Goal: Information Seeking & Learning: Learn about a topic

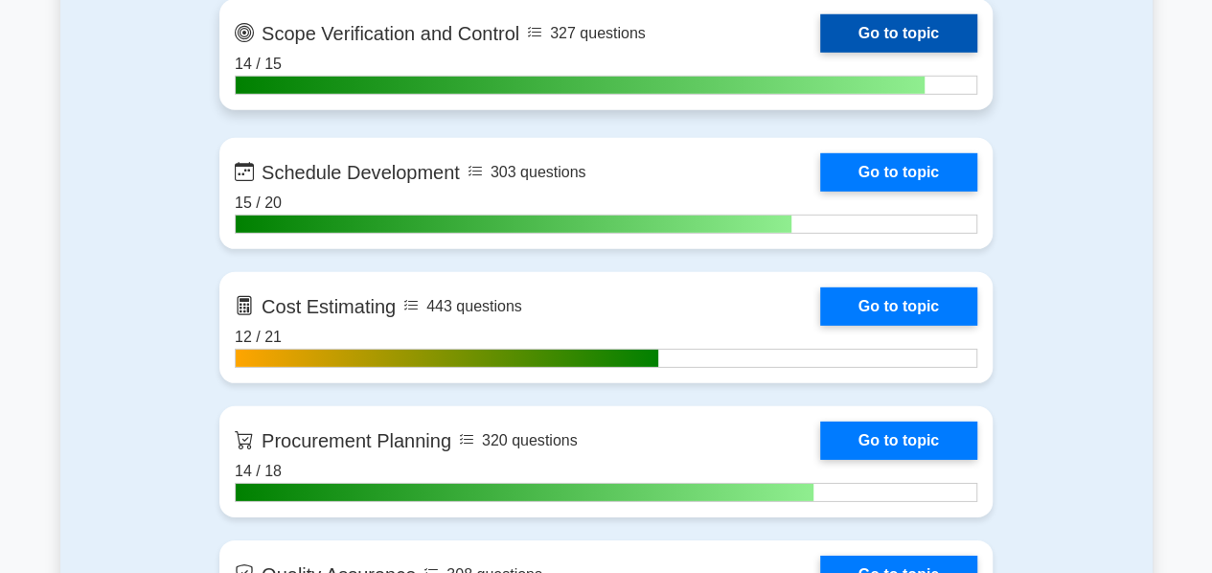
scroll to position [2771, 0]
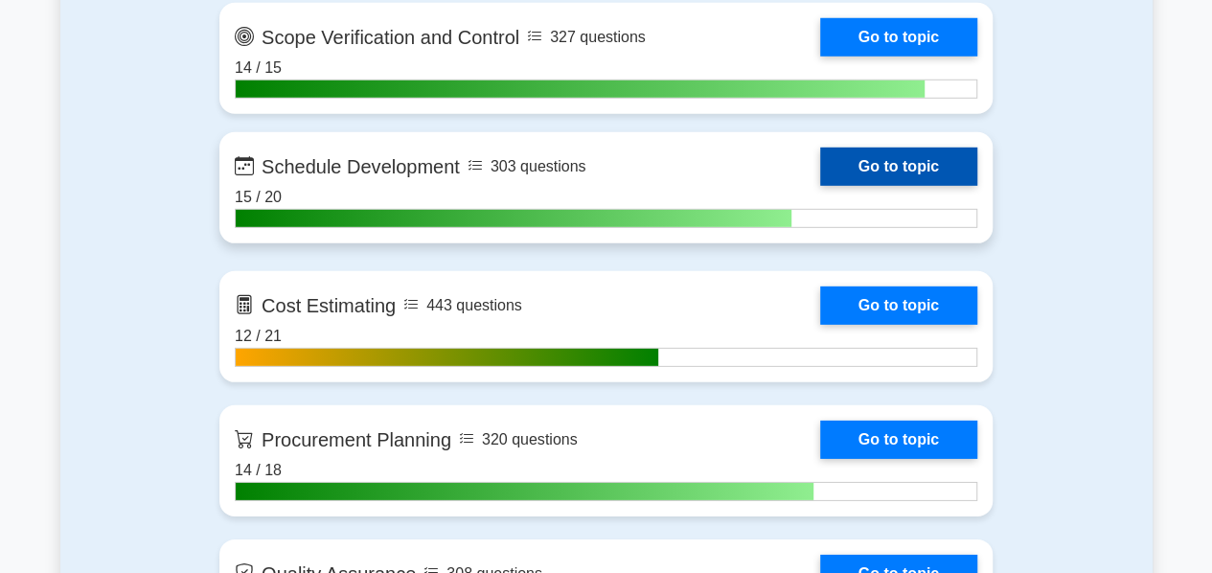
click at [905, 161] on link "Go to topic" at bounding box center [898, 167] width 157 height 38
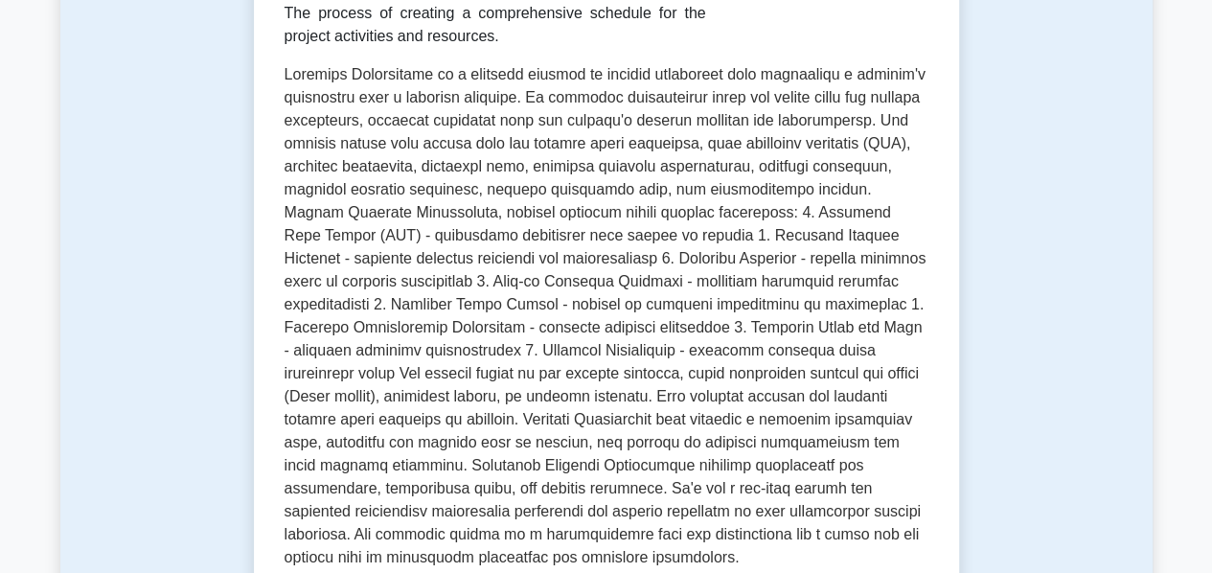
scroll to position [406, 0]
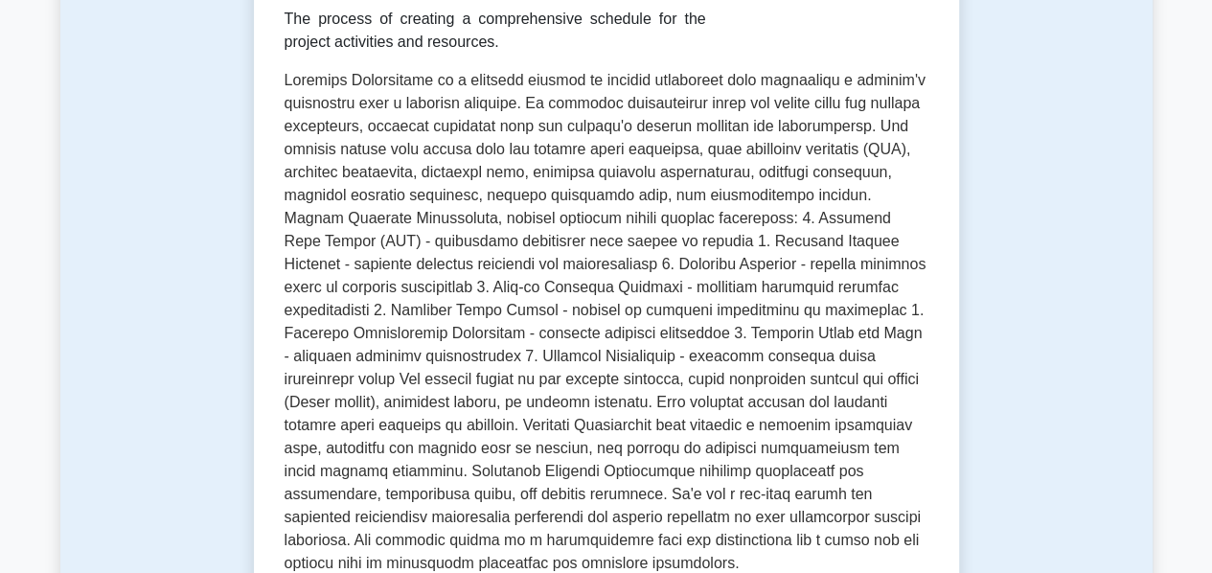
click at [1099, 416] on div "Test Flashcards Schedule Development Creating project schedule The process of c…" at bounding box center [606, 328] width 1092 height 1179
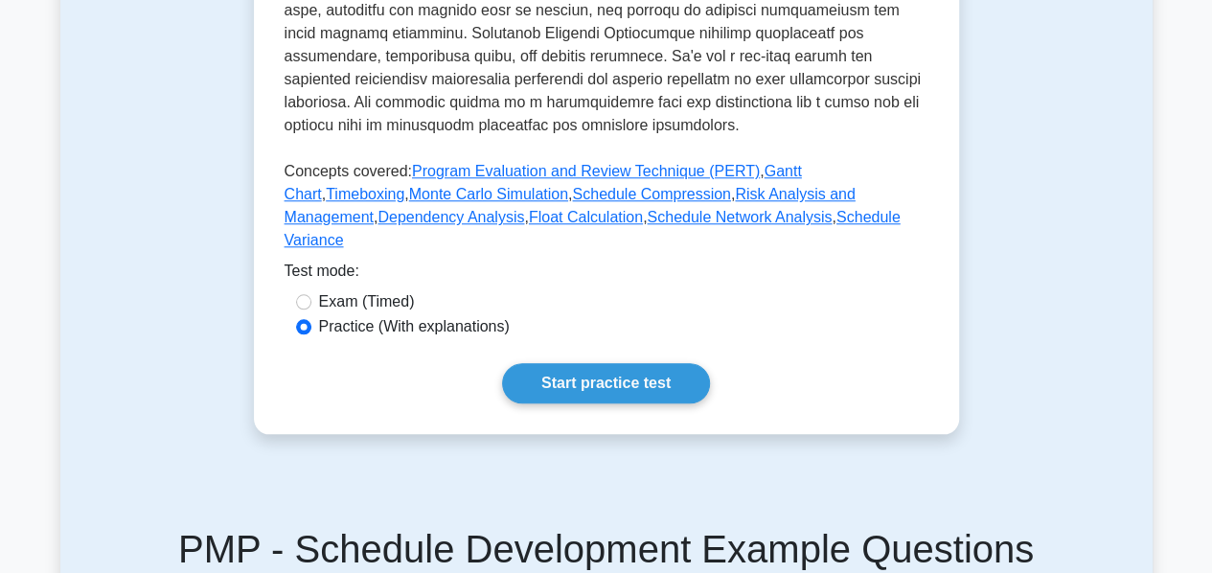
scroll to position [845, 0]
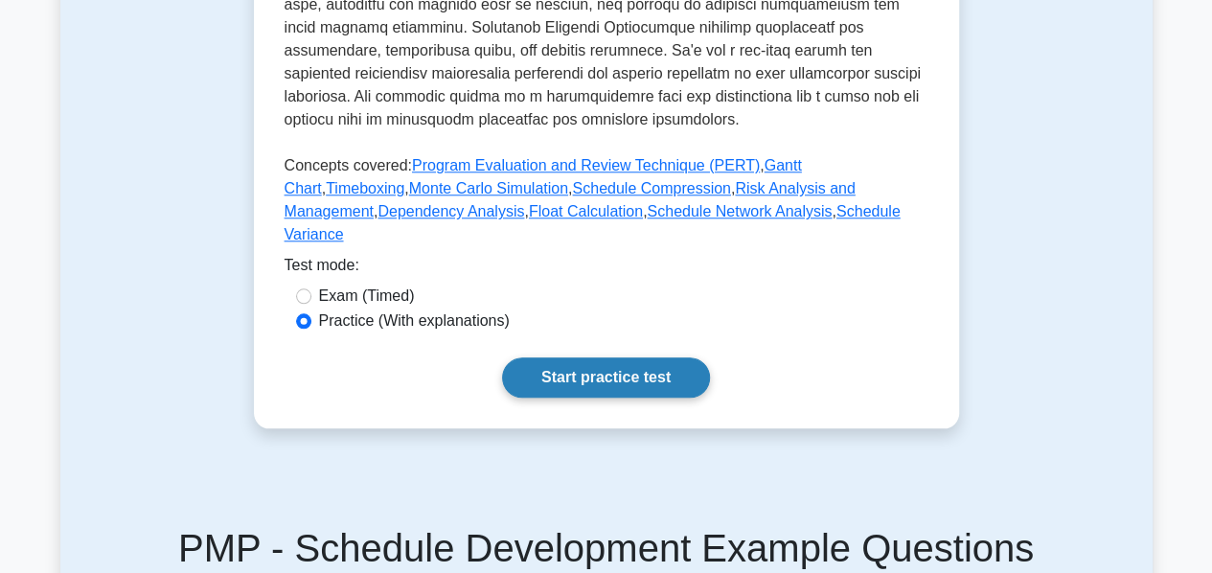
click at [659, 360] on link "Start practice test" at bounding box center [606, 377] width 208 height 40
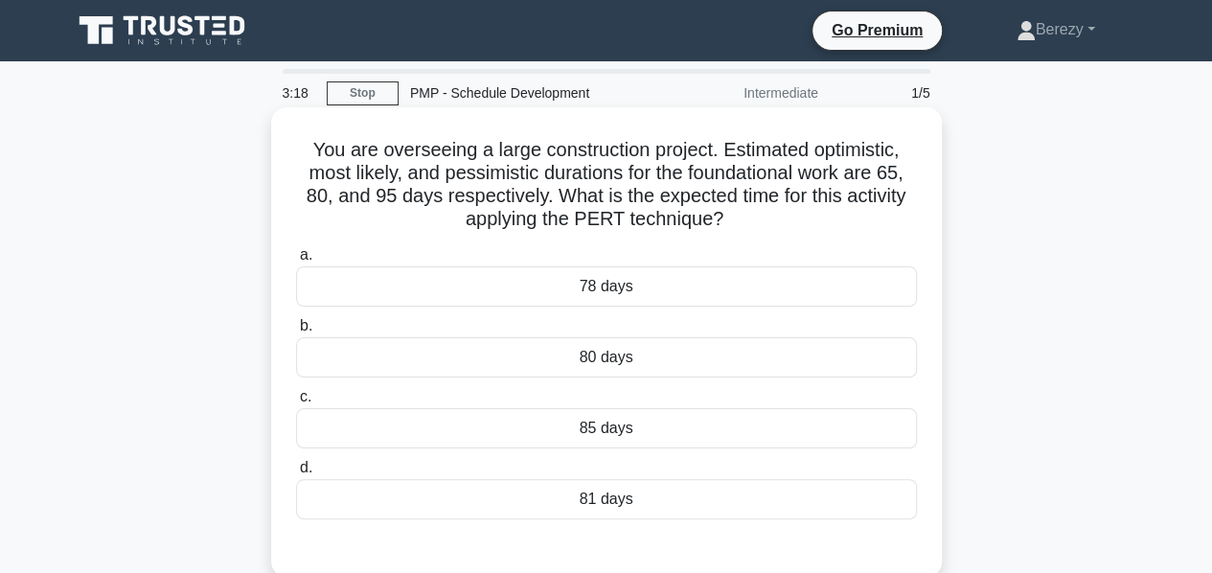
click at [604, 436] on div "85 days" at bounding box center [606, 428] width 621 height 40
click at [296, 403] on input "c. 85 days" at bounding box center [296, 397] width 0 height 12
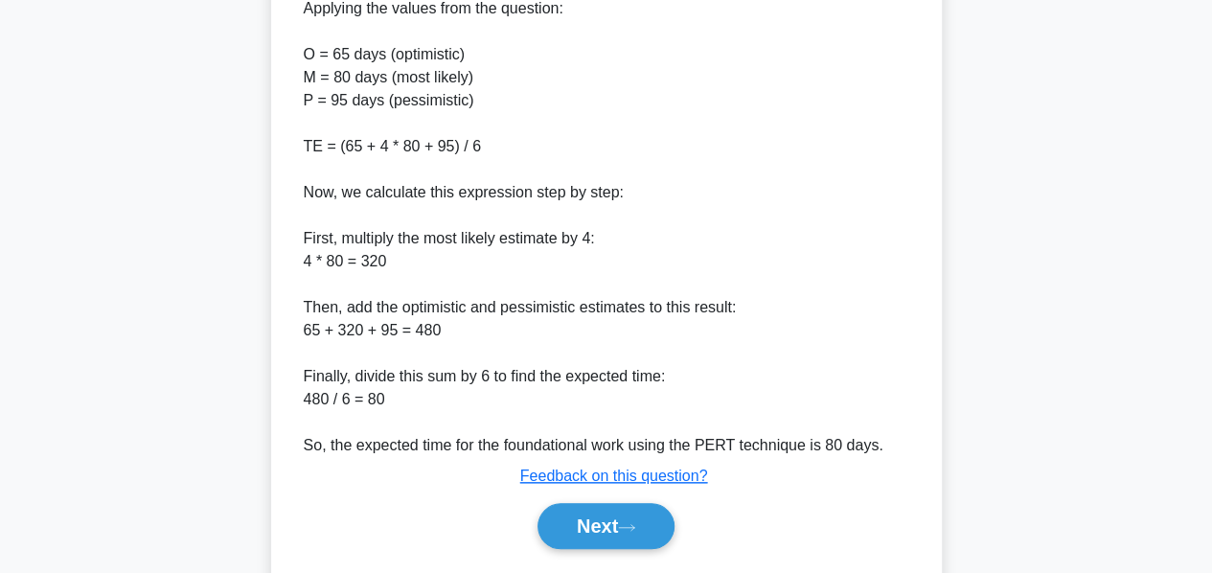
scroll to position [793, 0]
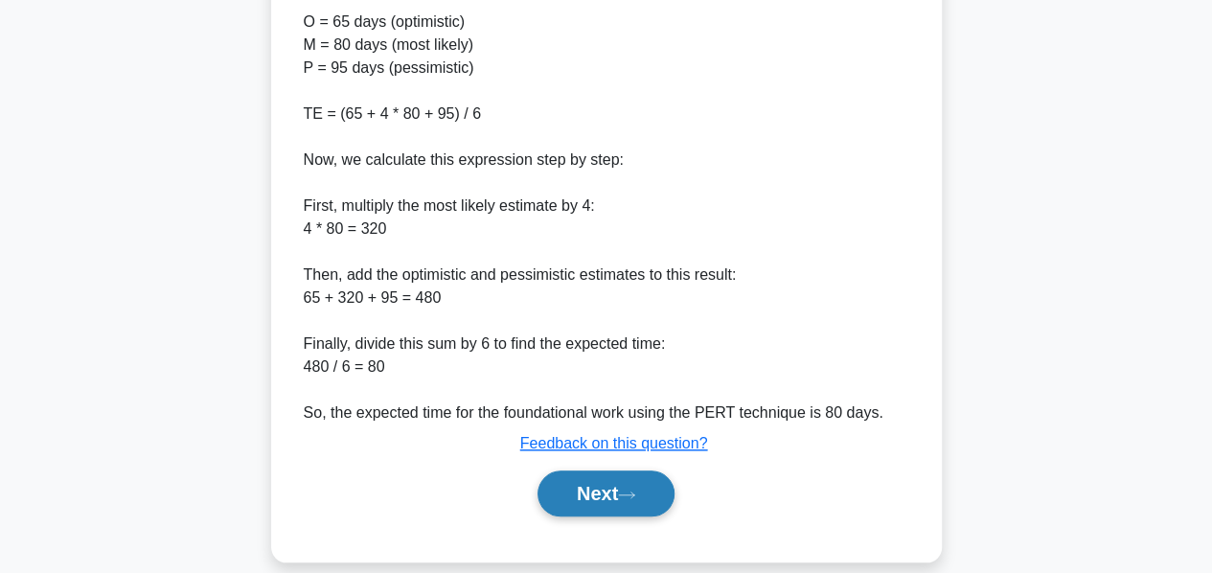
click at [586, 471] on button "Next" at bounding box center [606, 494] width 137 height 46
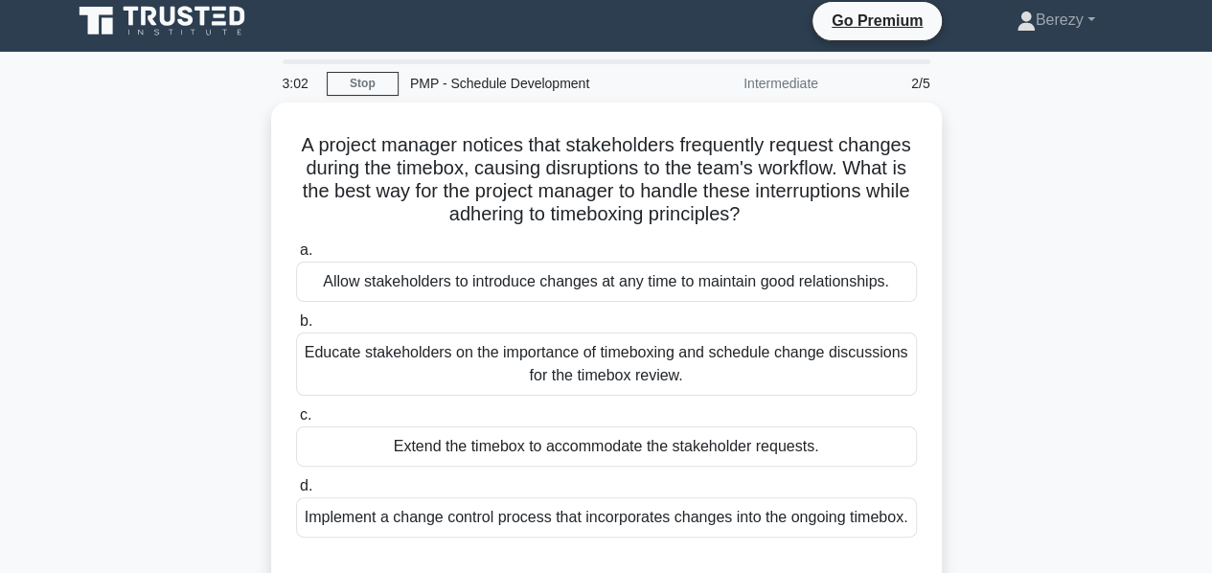
scroll to position [0, 0]
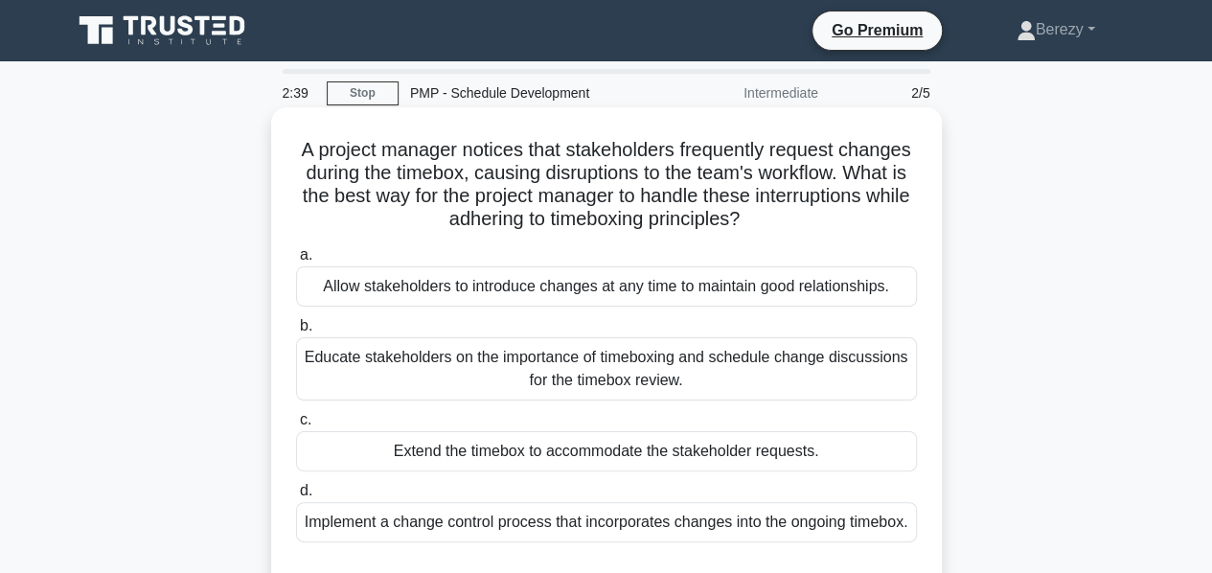
click at [579, 447] on div "Extend the timebox to accommodate the stakeholder requests." at bounding box center [606, 451] width 621 height 40
click at [296, 426] on input "c. Extend the timebox to accommodate the stakeholder requests." at bounding box center [296, 420] width 0 height 12
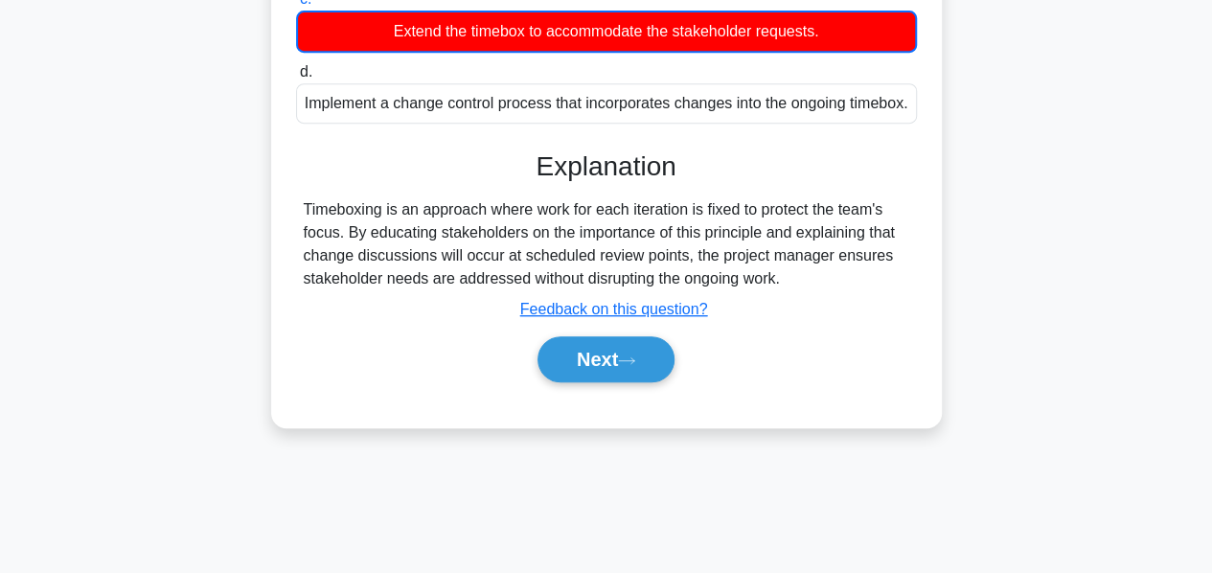
scroll to position [422, 0]
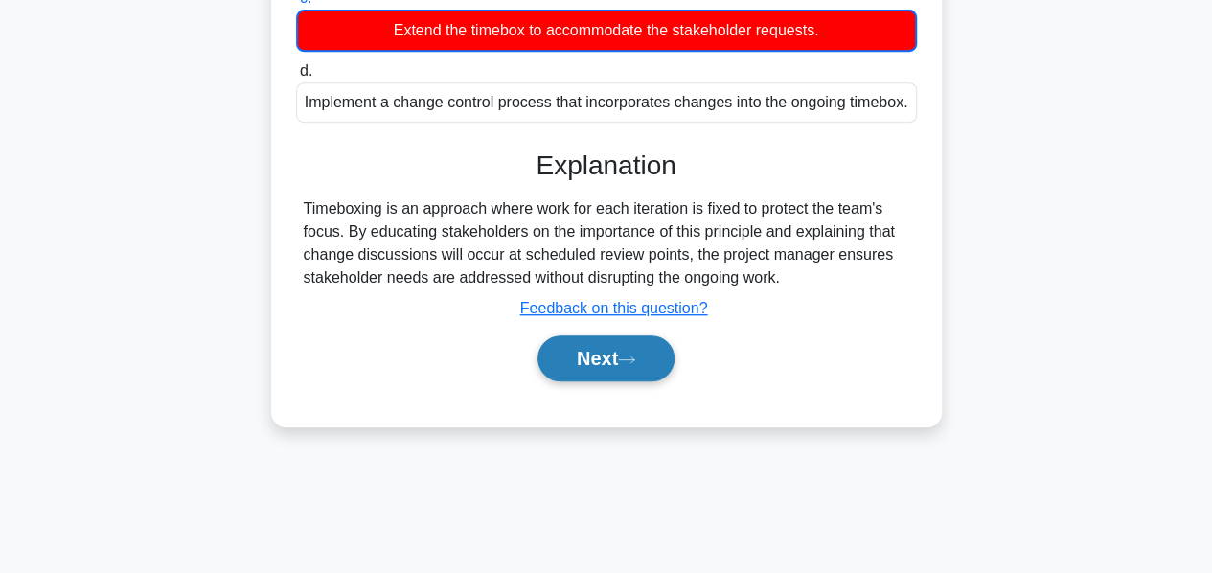
click at [591, 381] on button "Next" at bounding box center [606, 358] width 137 height 46
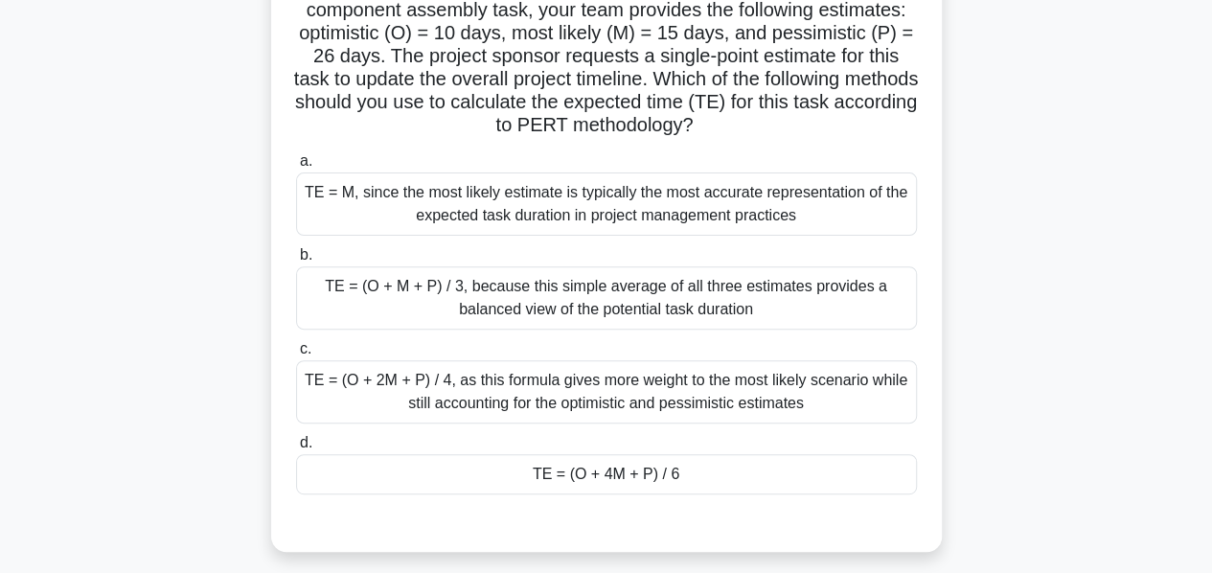
scroll to position [192, 0]
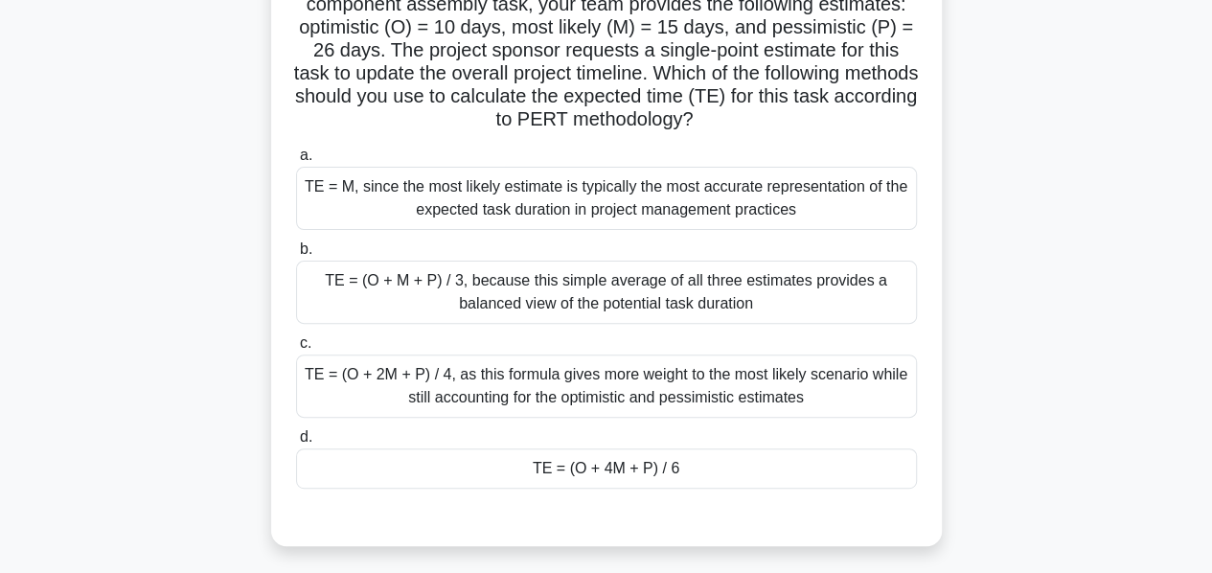
click at [624, 471] on div "TE = (O + 4M + P) / 6" at bounding box center [606, 468] width 621 height 40
click at [296, 444] on input "d. TE = (O + 4M + P) / 6" at bounding box center [296, 437] width 0 height 12
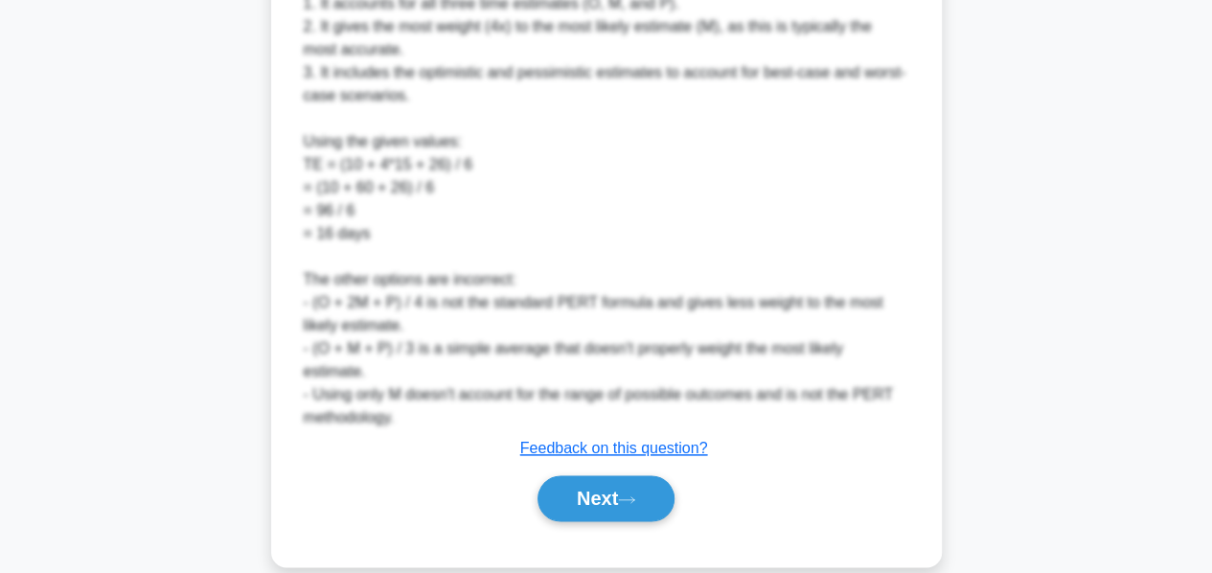
scroll to position [977, 0]
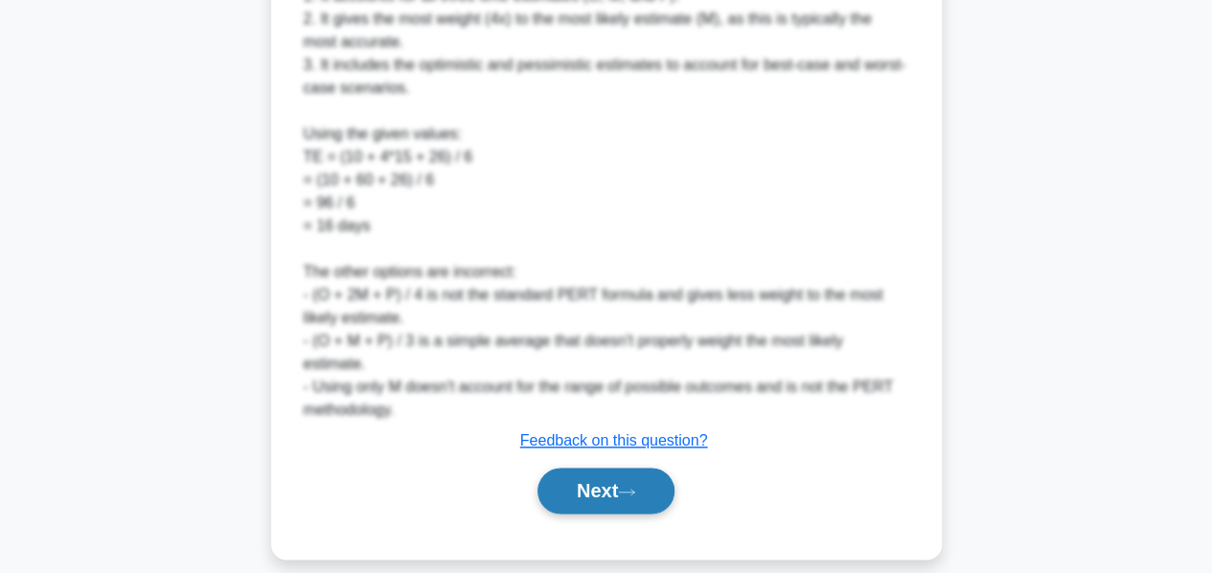
click at [604, 482] on button "Next" at bounding box center [606, 491] width 137 height 46
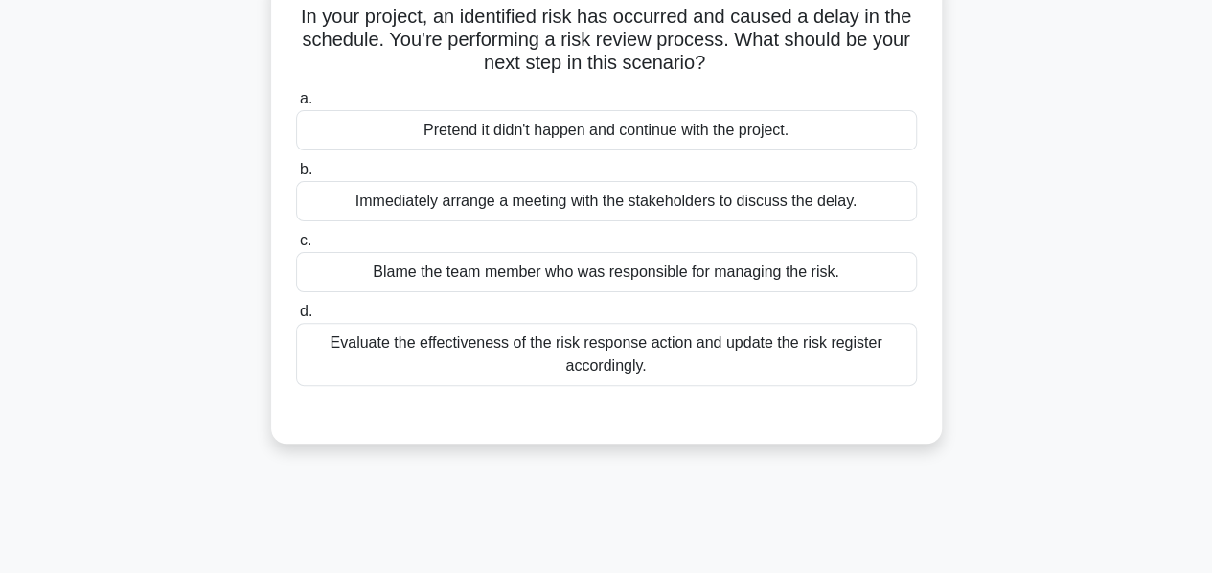
scroll to position [136, 0]
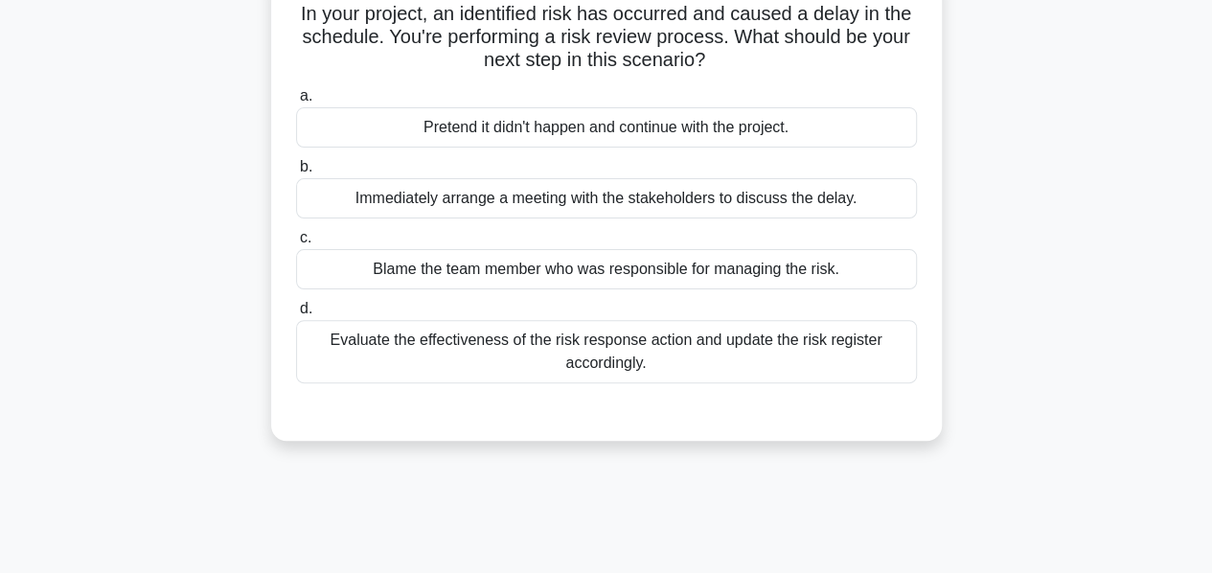
click at [566, 351] on div "Evaluate the effectiveness of the risk response action and update the risk regi…" at bounding box center [606, 351] width 621 height 63
click at [296, 315] on input "d. Evaluate the effectiveness of the risk response action and update the risk r…" at bounding box center [296, 309] width 0 height 12
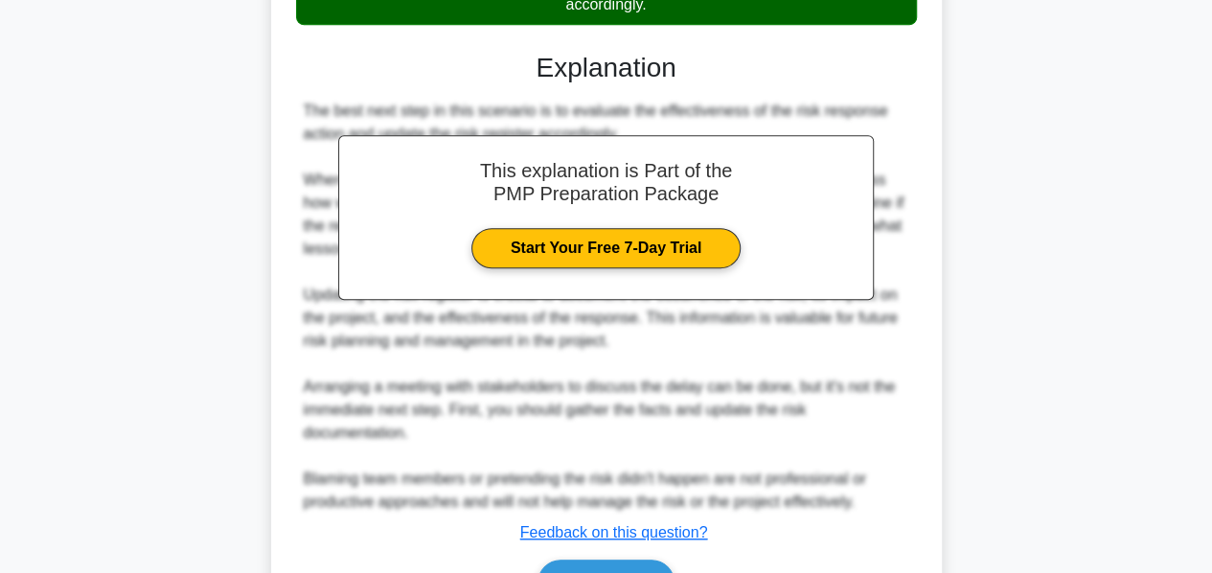
scroll to position [606, 0]
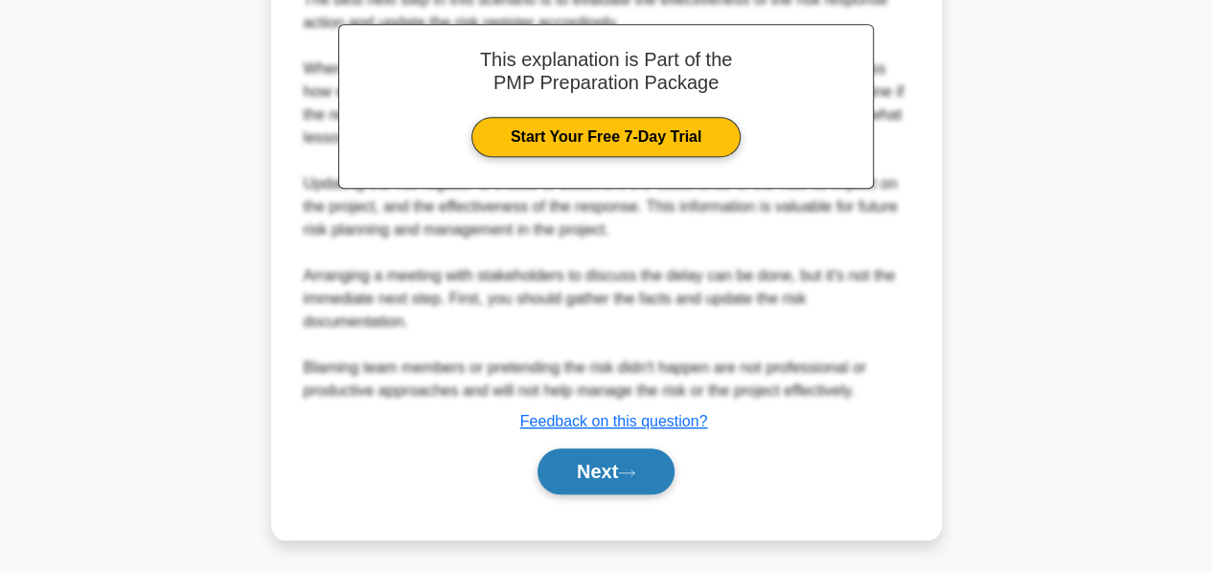
click at [569, 457] on button "Next" at bounding box center [606, 471] width 137 height 46
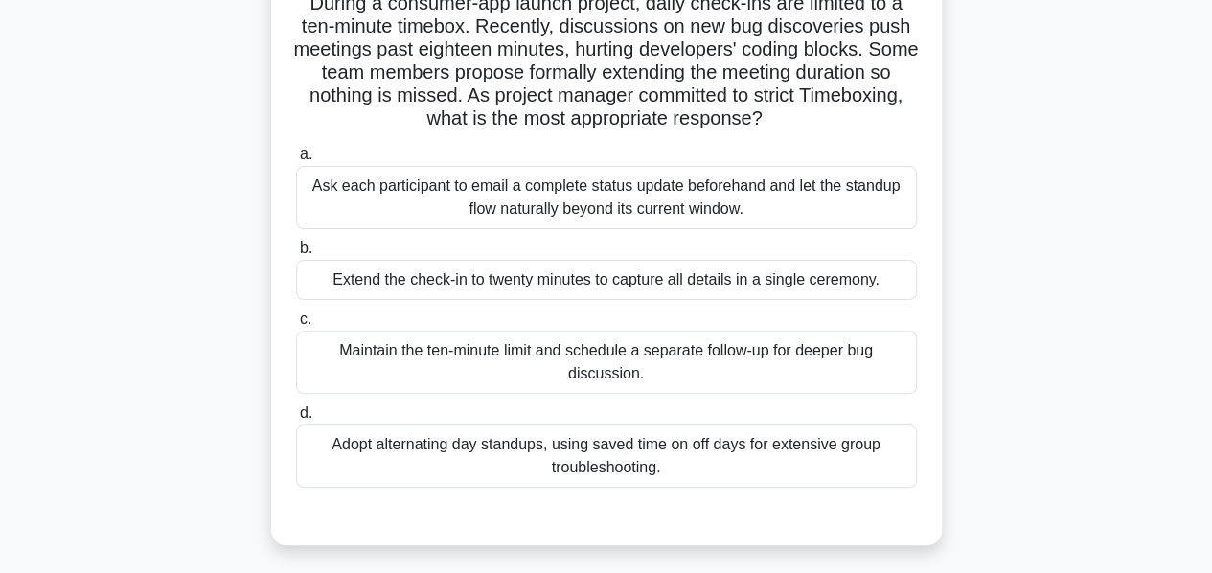
scroll to position [157, 0]
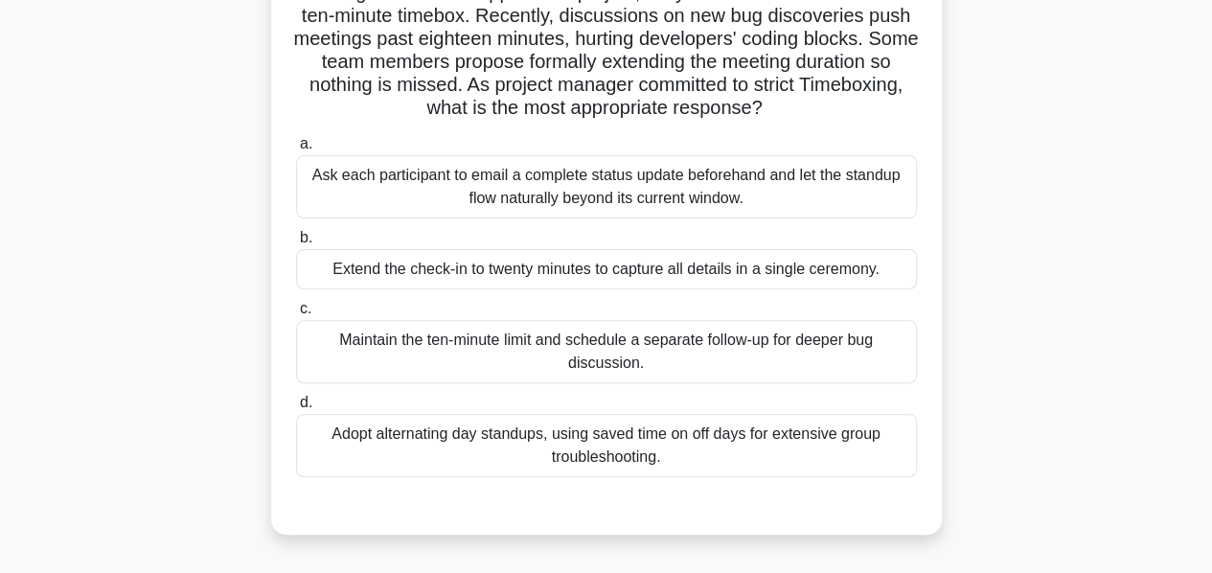
click at [619, 338] on div "Maintain the ten-minute limit and schedule a separate follow-up for deeper bug …" at bounding box center [606, 351] width 621 height 63
click at [296, 315] on input "c. Maintain the ten-minute limit and schedule a separate follow-up for deeper b…" at bounding box center [296, 309] width 0 height 12
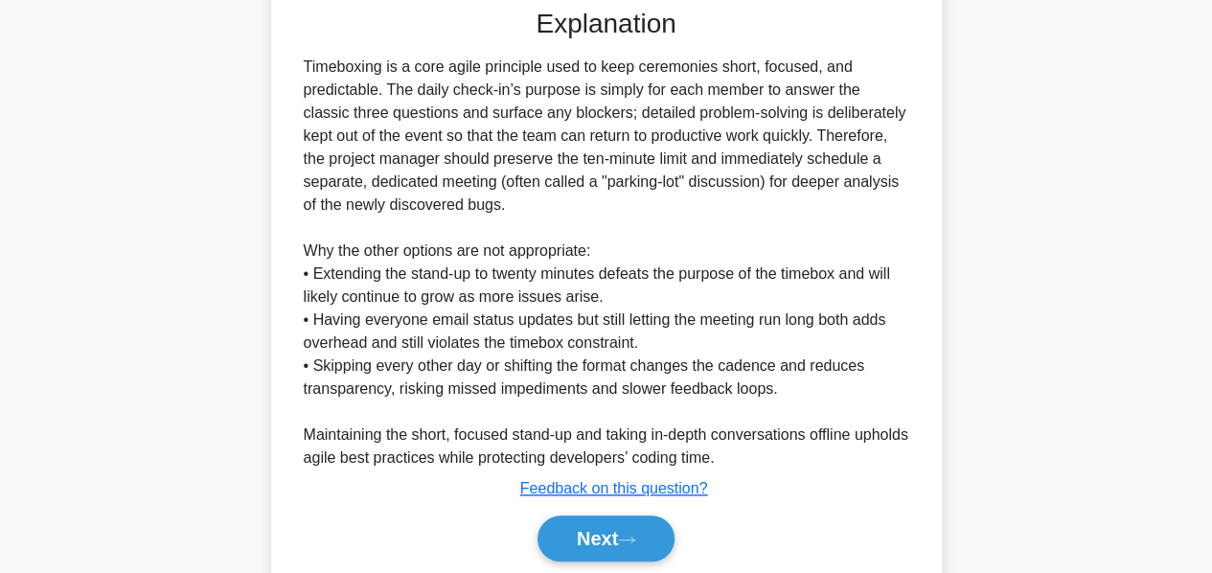
scroll to position [721, 0]
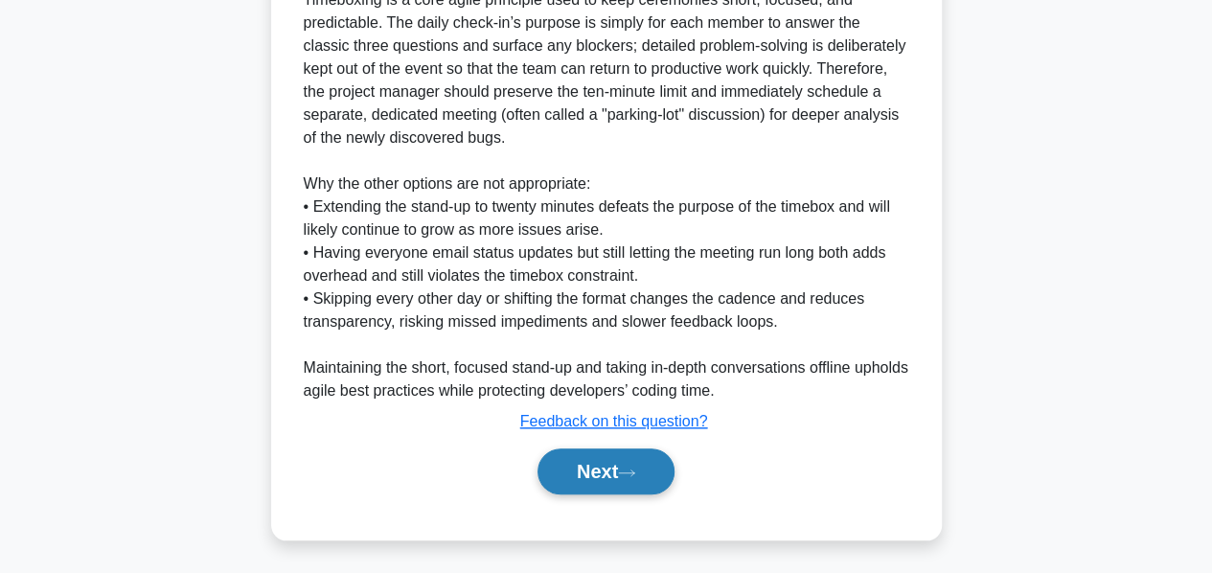
click at [594, 471] on button "Next" at bounding box center [606, 471] width 137 height 46
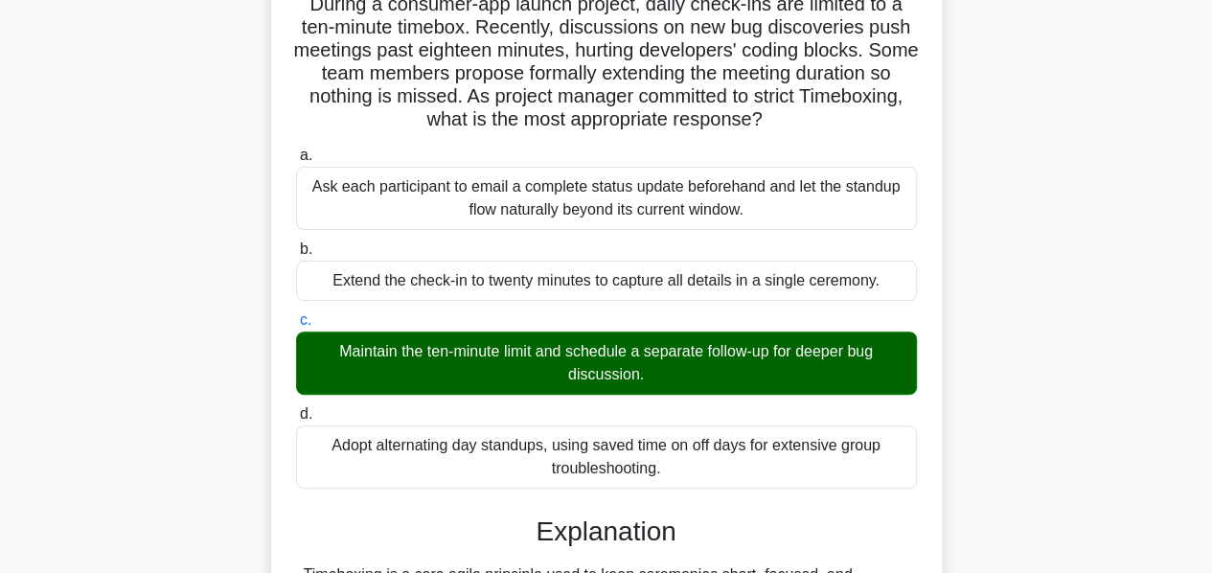
scroll to position [0, 0]
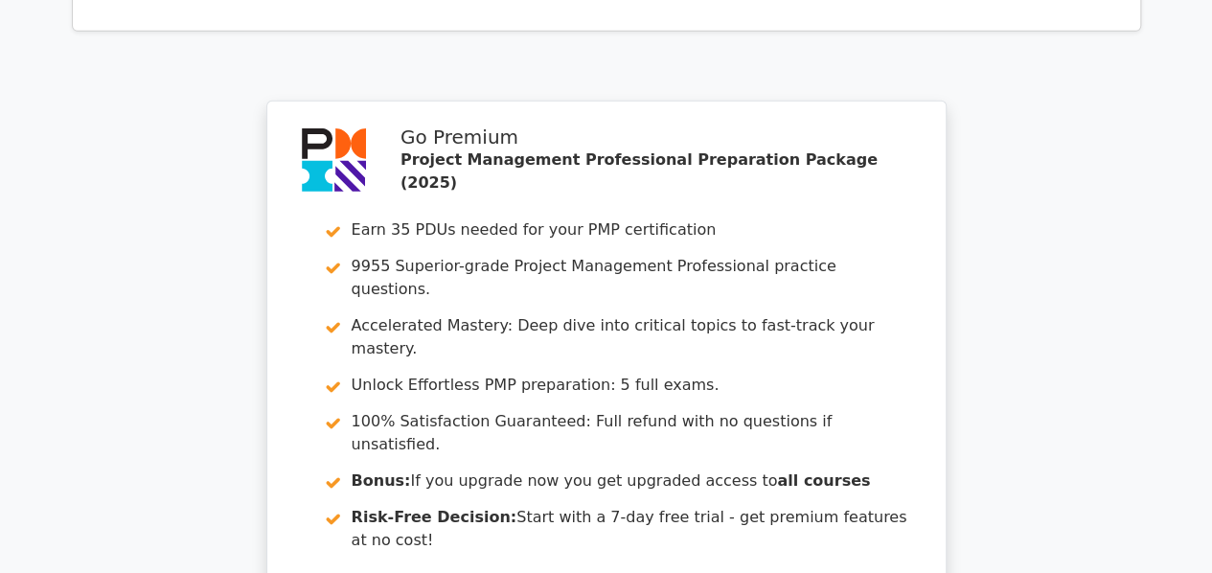
scroll to position [3299, 0]
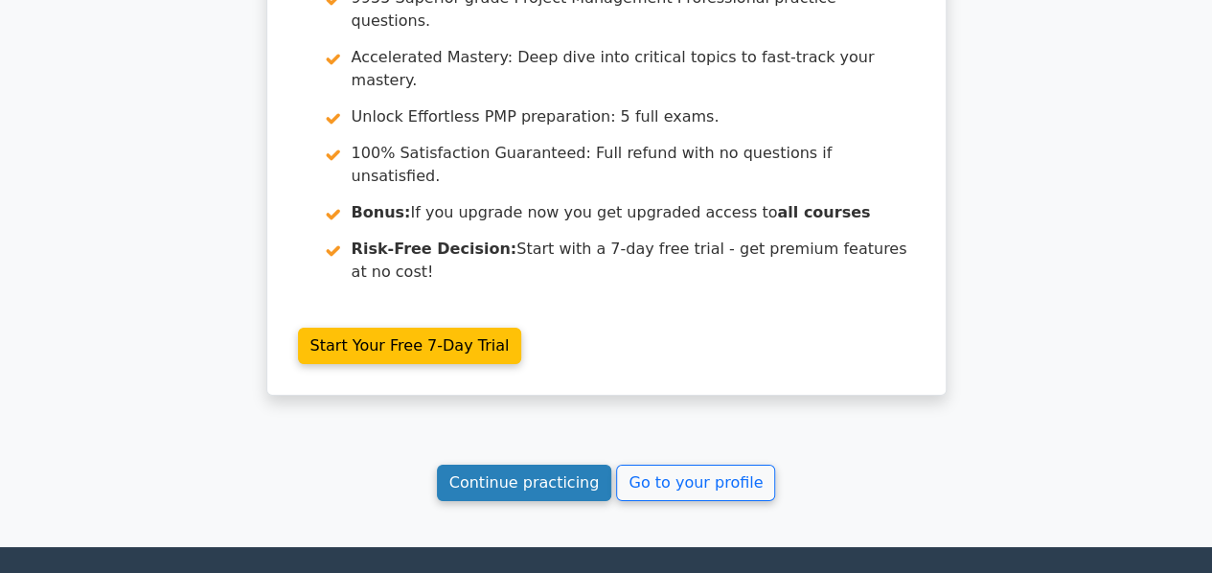
click at [525, 465] on link "Continue practicing" at bounding box center [524, 483] width 175 height 36
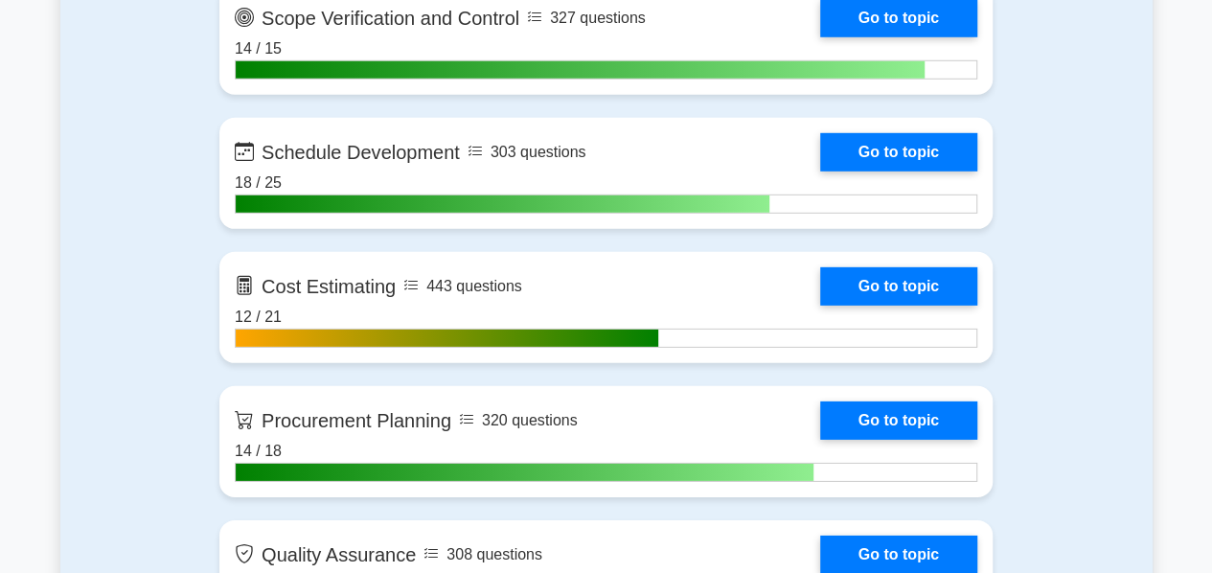
scroll to position [2790, 0]
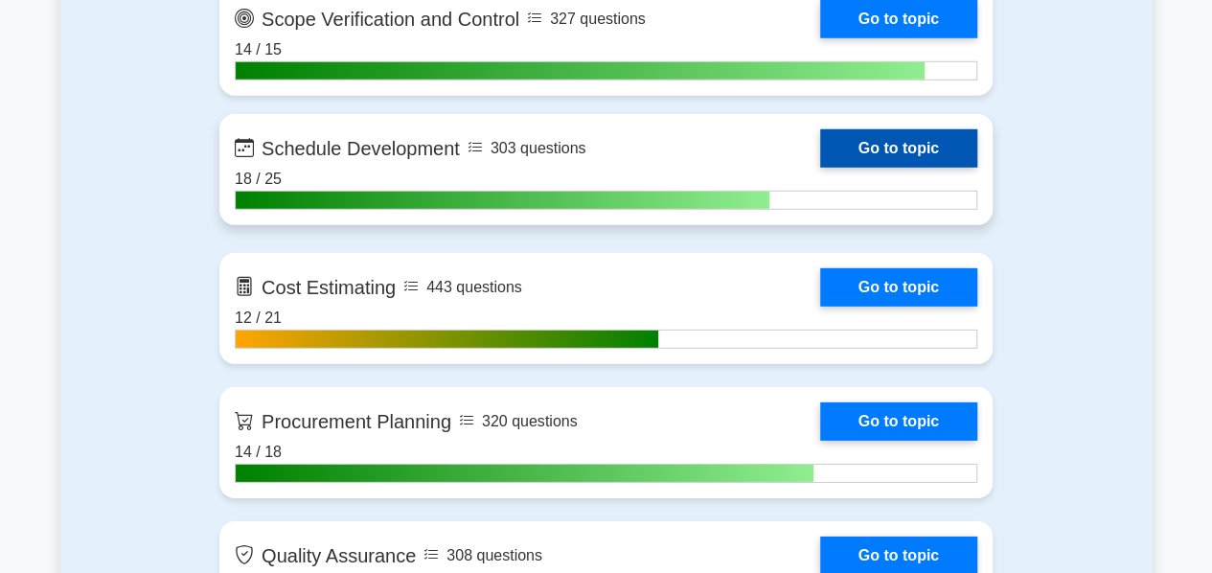
click at [891, 151] on link "Go to topic" at bounding box center [898, 148] width 157 height 38
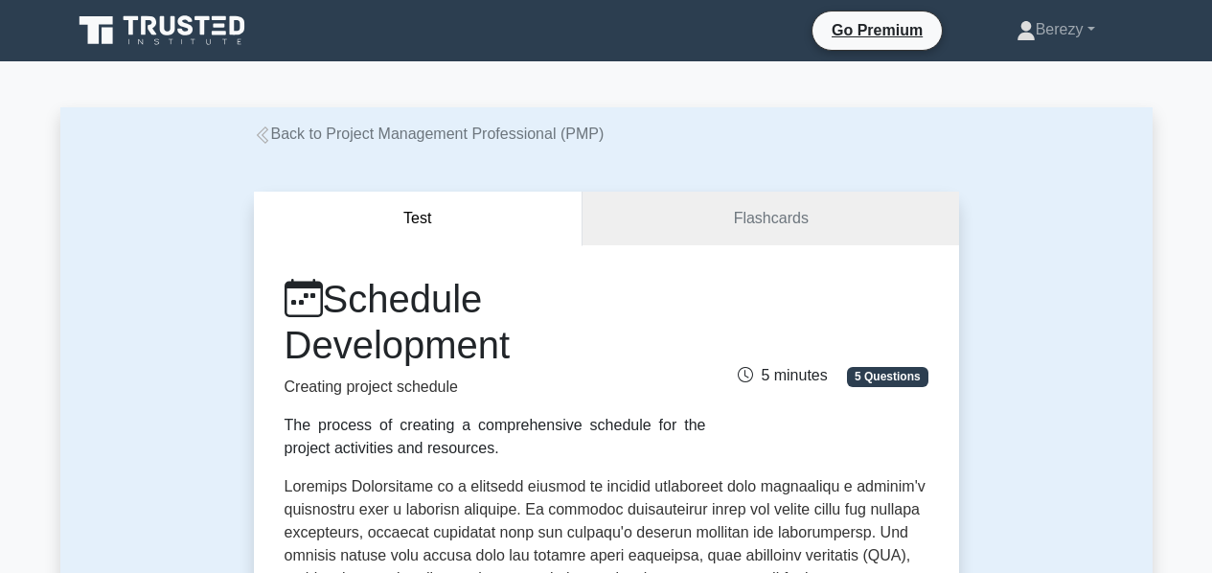
scroll to position [884, 0]
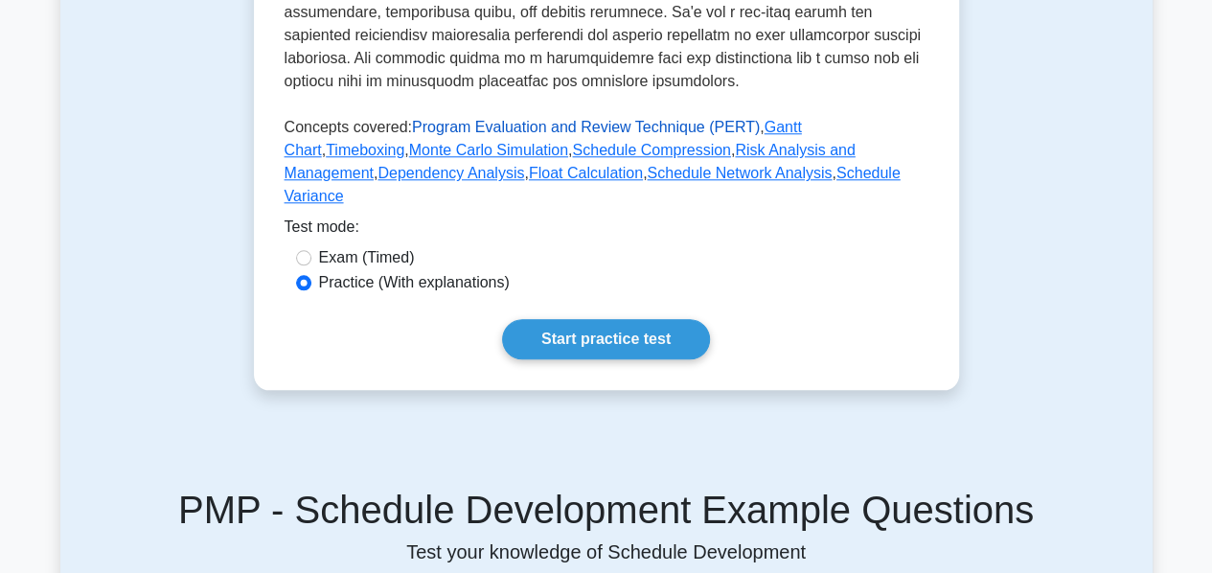
click at [519, 122] on link "Program Evaluation and Review Technique (PERT)" at bounding box center [586, 127] width 348 height 16
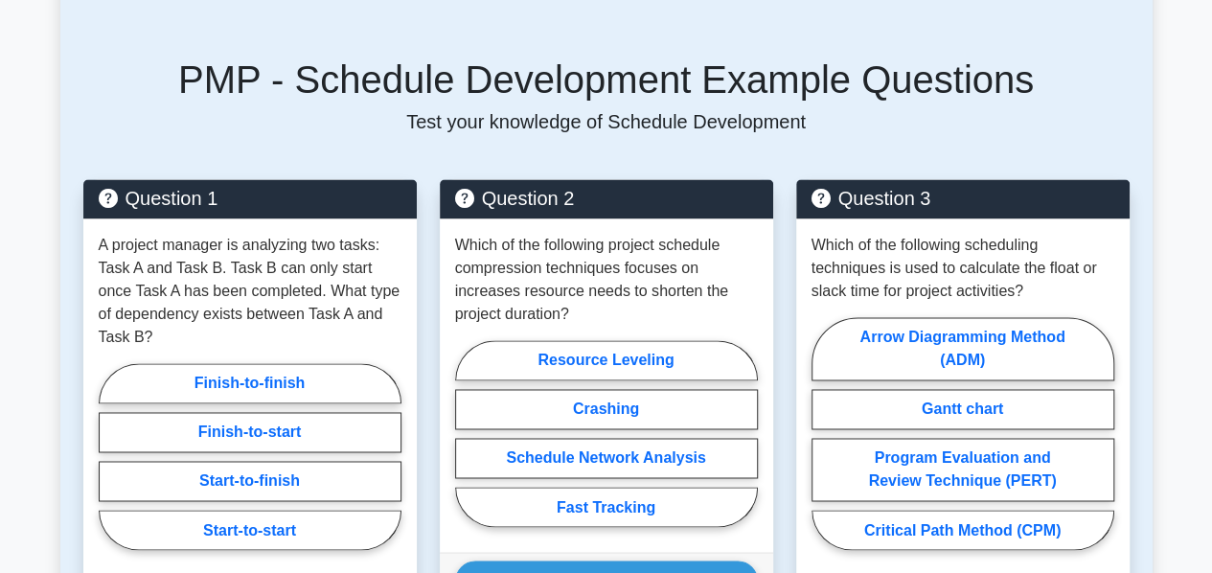
scroll to position [1274, 0]
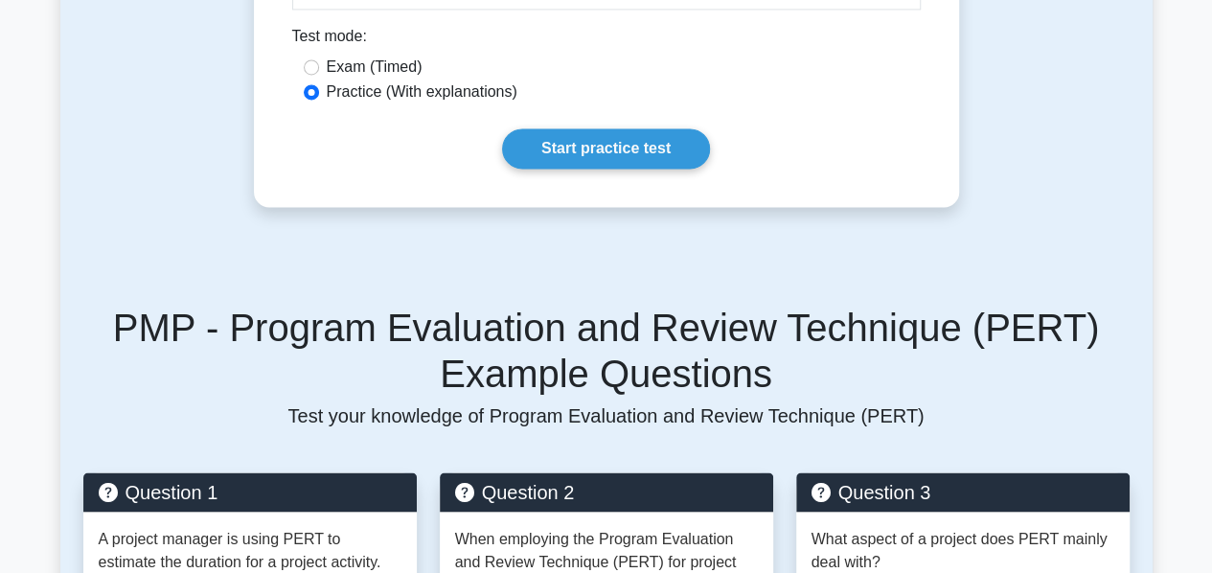
scroll to position [1523, 0]
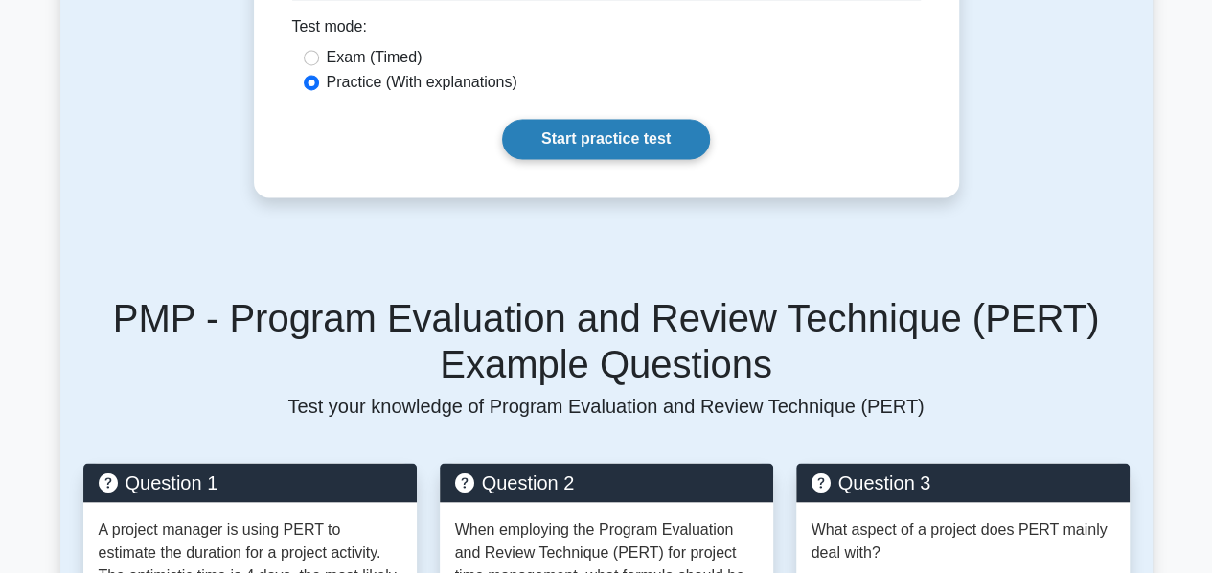
click at [571, 140] on link "Start practice test" at bounding box center [606, 139] width 208 height 40
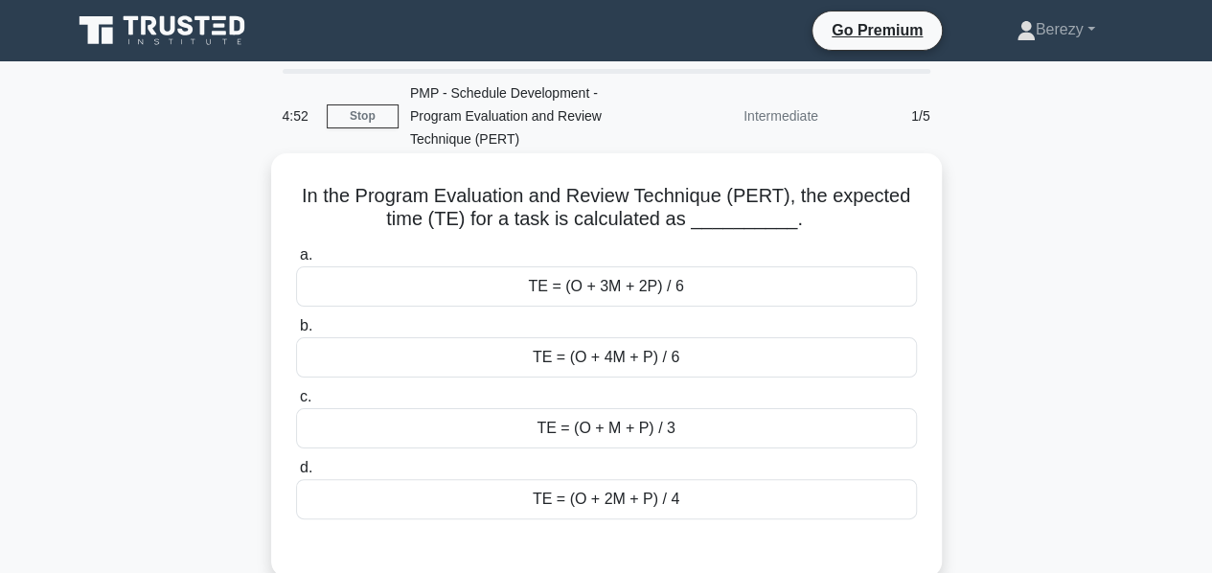
click at [618, 337] on div "TE = (O + 4M + P) / 6" at bounding box center [606, 357] width 621 height 40
click at [296, 326] on input "b. TE = (O + 4M + P) / 6" at bounding box center [296, 326] width 0 height 12
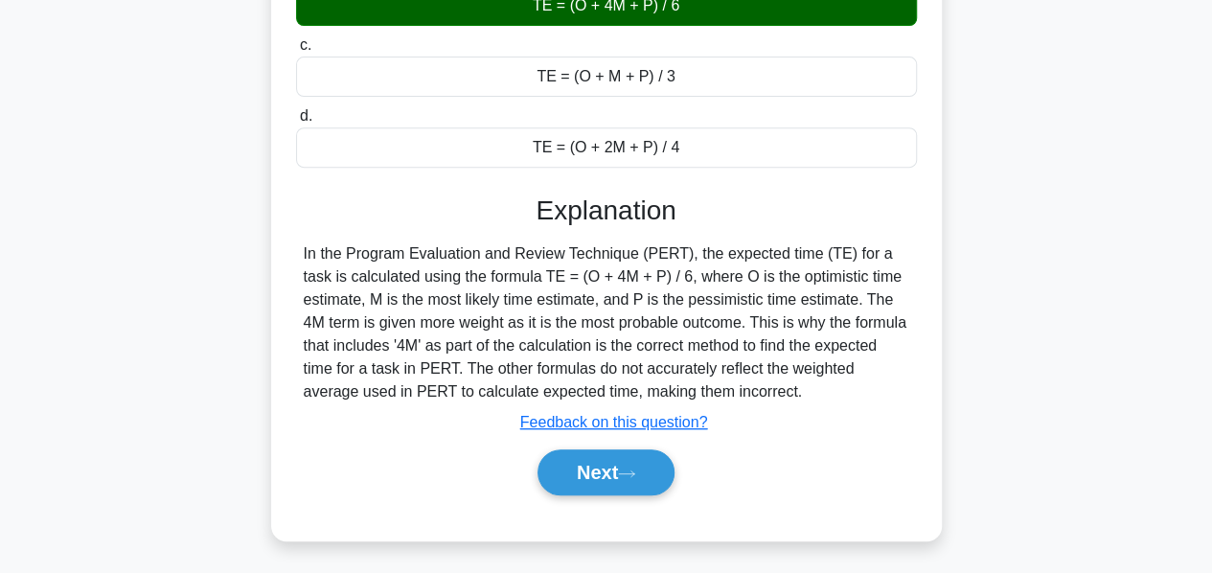
scroll to position [354, 0]
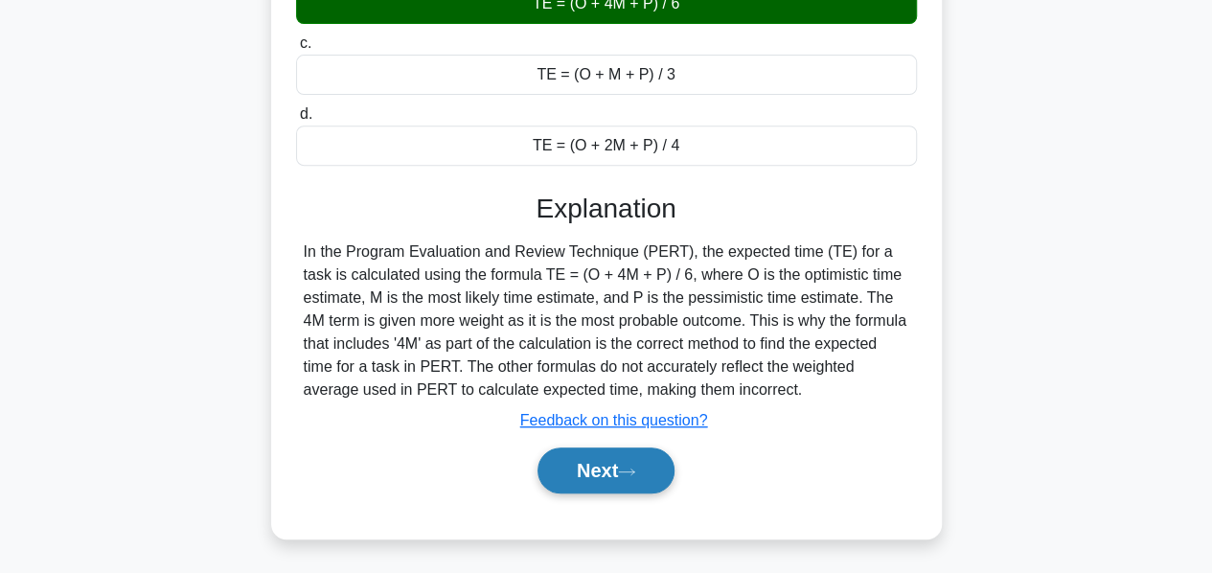
click at [578, 448] on button "Next" at bounding box center [606, 471] width 137 height 46
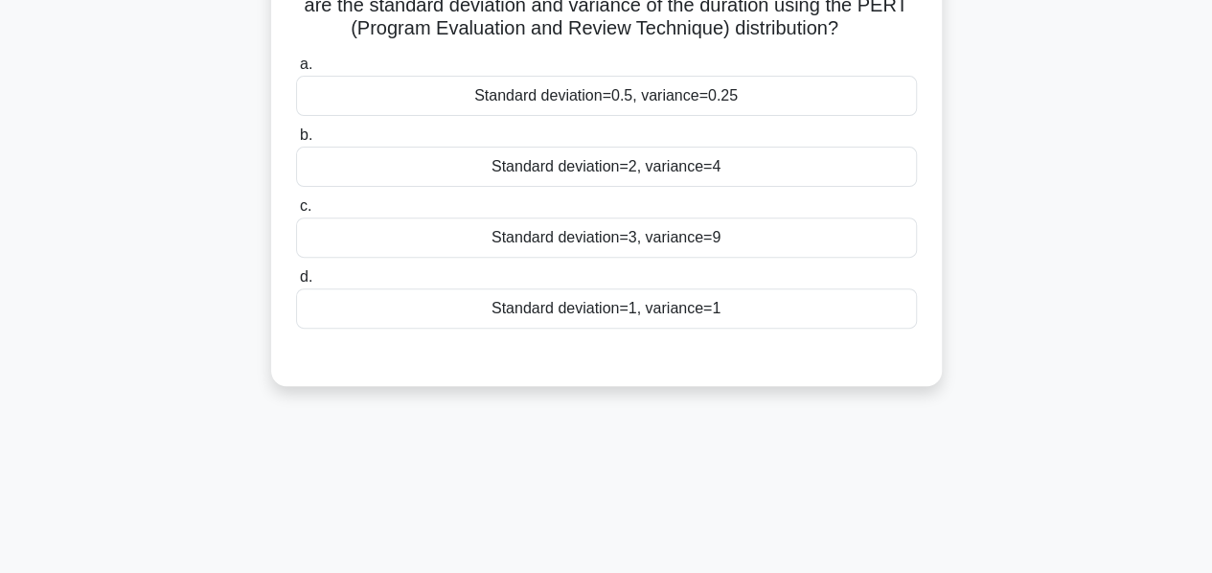
scroll to position [241, 0]
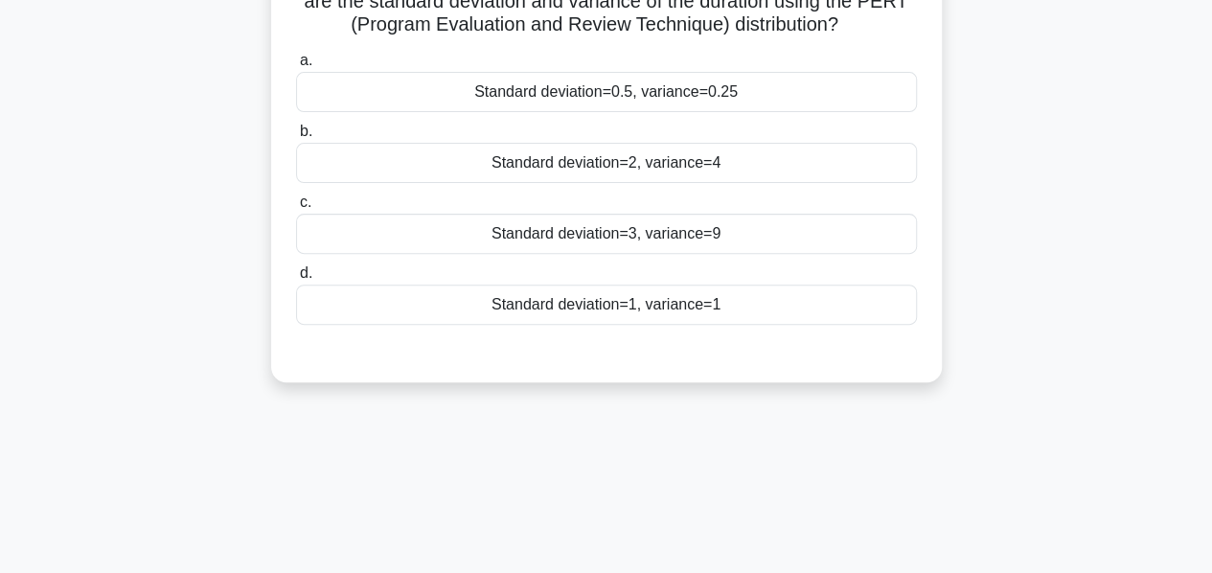
click at [590, 154] on div "Standard deviation=2, variance=4" at bounding box center [606, 163] width 621 height 40
click at [296, 138] on input "b. Standard deviation=2, variance=4" at bounding box center [296, 132] width 0 height 12
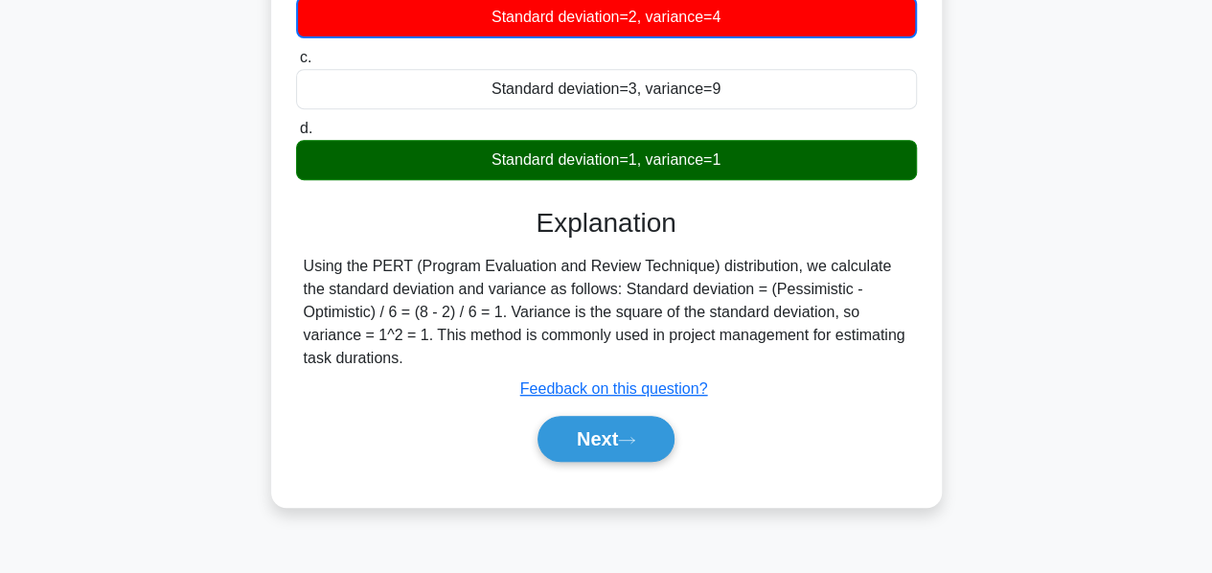
scroll to position [388, 0]
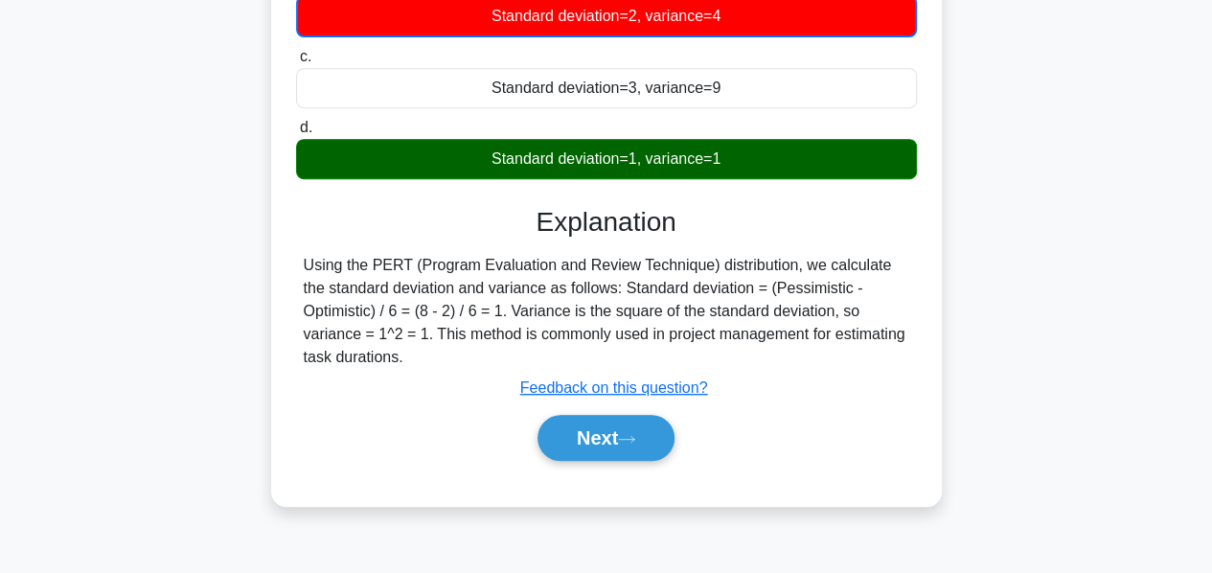
click at [590, 154] on div "Standard deviation=1, variance=1" at bounding box center [606, 159] width 621 height 40
click at [296, 134] on input "d. Standard deviation=1, variance=1" at bounding box center [296, 128] width 0 height 12
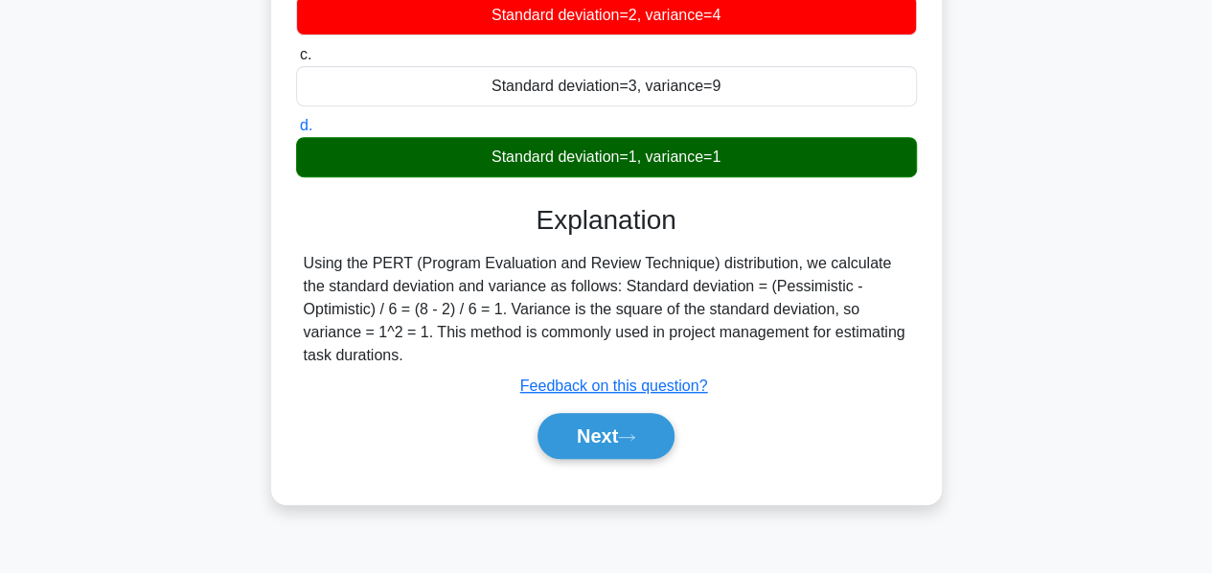
scroll to position [387, 0]
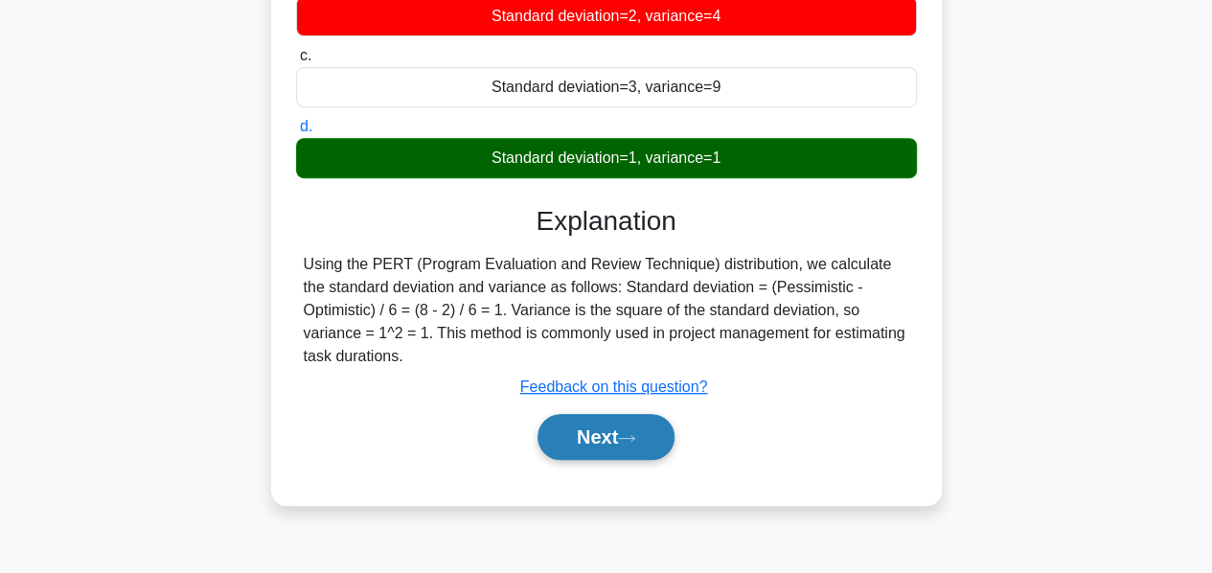
click at [581, 414] on button "Next" at bounding box center [606, 437] width 137 height 46
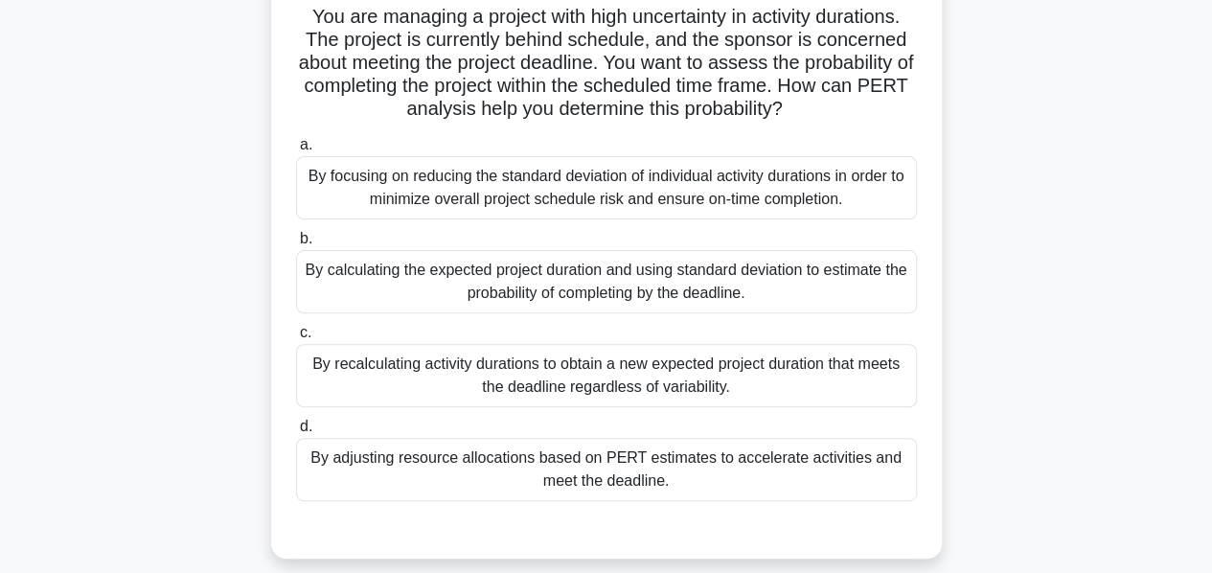
scroll to position [184, 0]
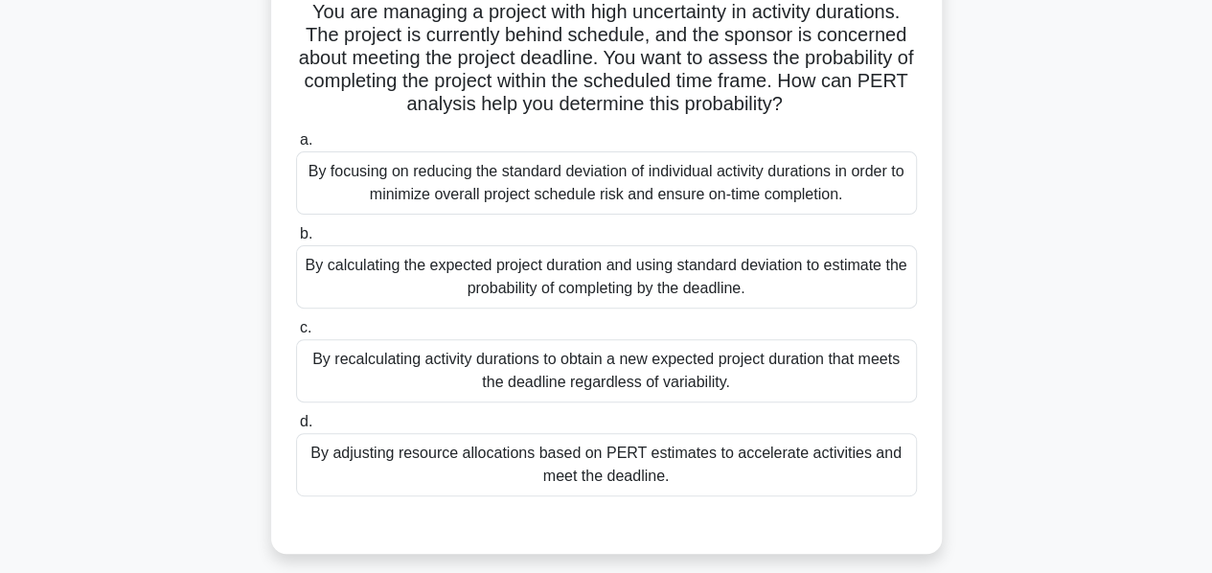
click at [552, 252] on div "By calculating the expected project duration and using standard deviation to es…" at bounding box center [606, 276] width 621 height 63
click at [296, 241] on input "b. By calculating the expected project duration and using standard deviation to…" at bounding box center [296, 234] width 0 height 12
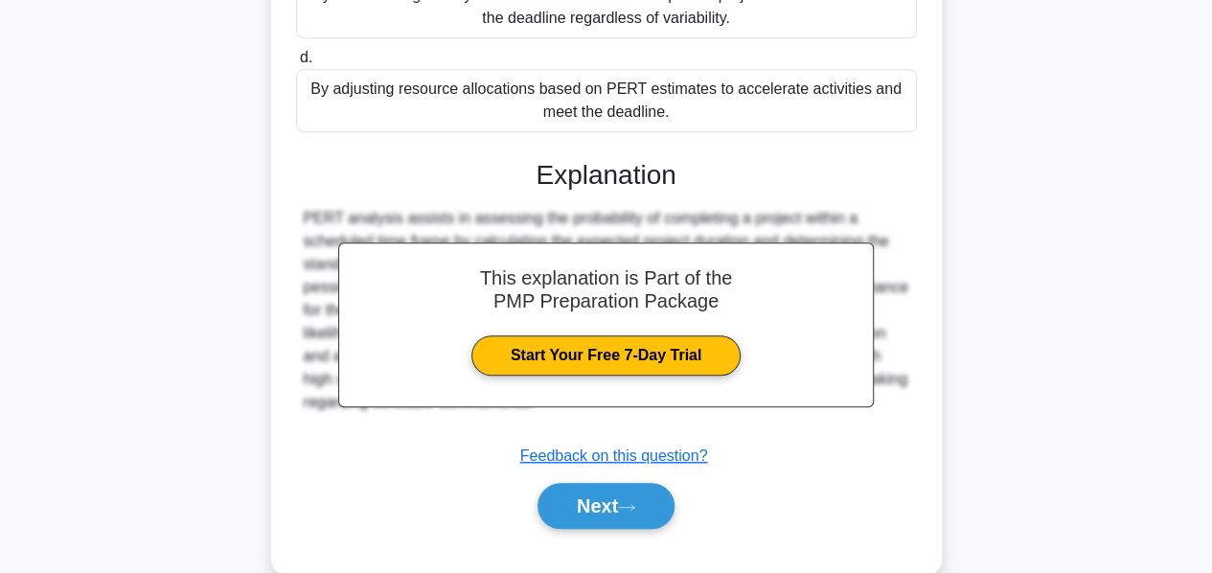
scroll to position [560, 0]
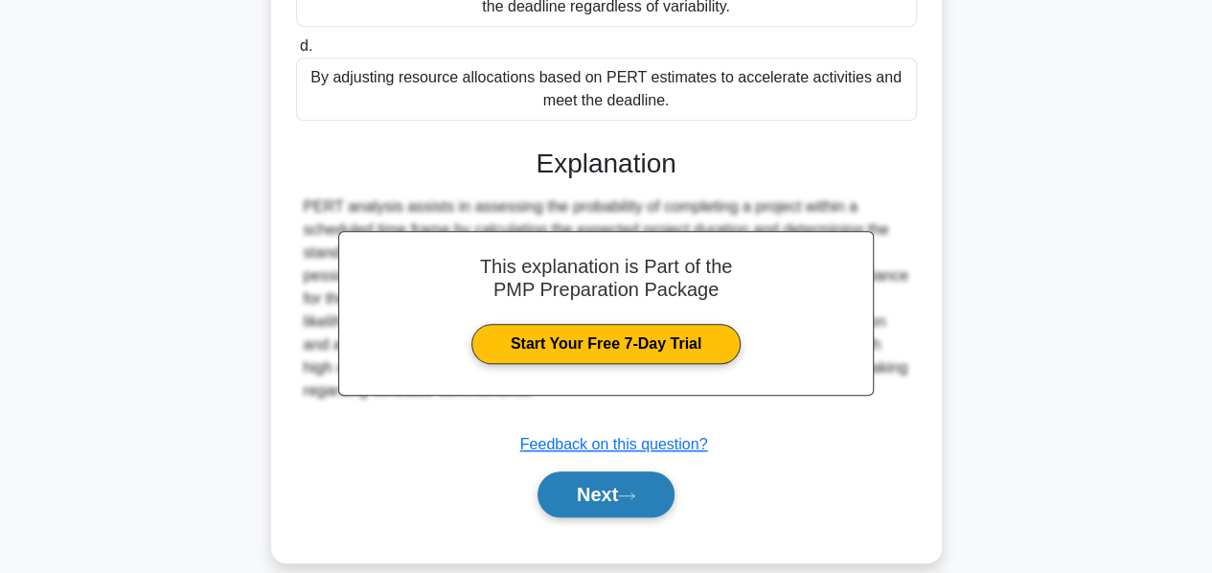
click at [599, 471] on button "Next" at bounding box center [606, 494] width 137 height 46
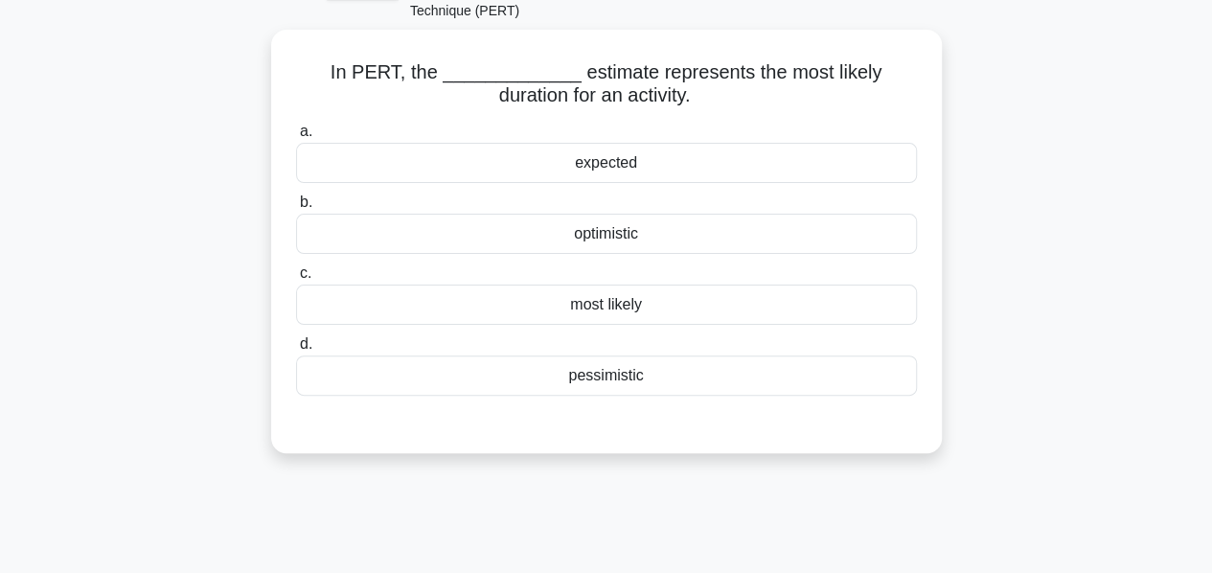
scroll to position [125, 0]
click at [600, 284] on div "most likely" at bounding box center [606, 304] width 621 height 40
click at [296, 279] on input "c. most likely" at bounding box center [296, 272] width 0 height 12
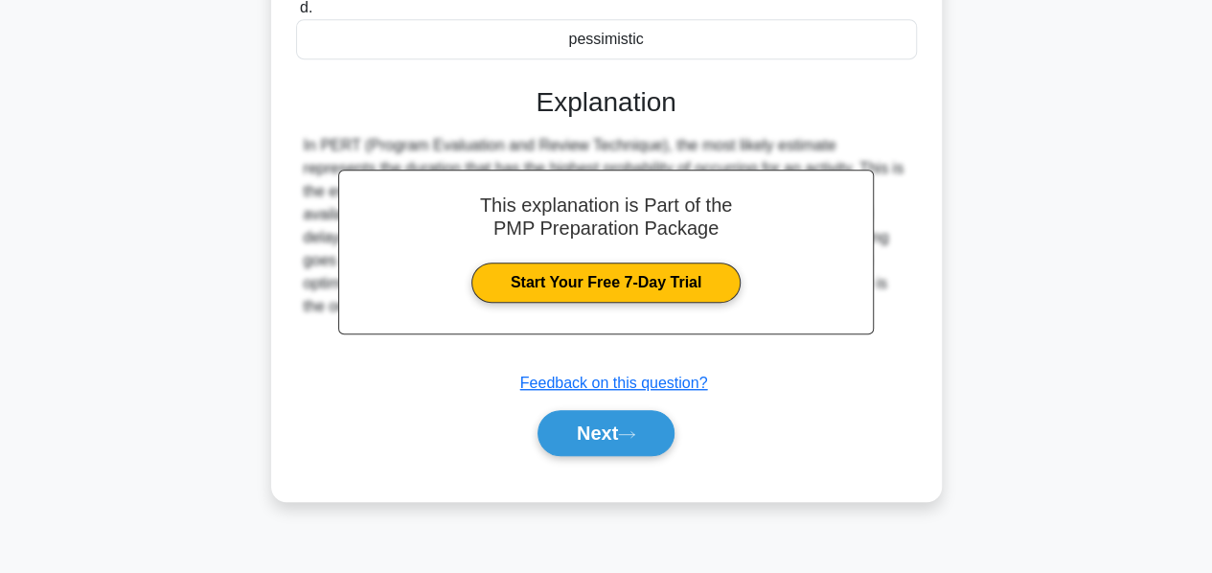
scroll to position [462, 0]
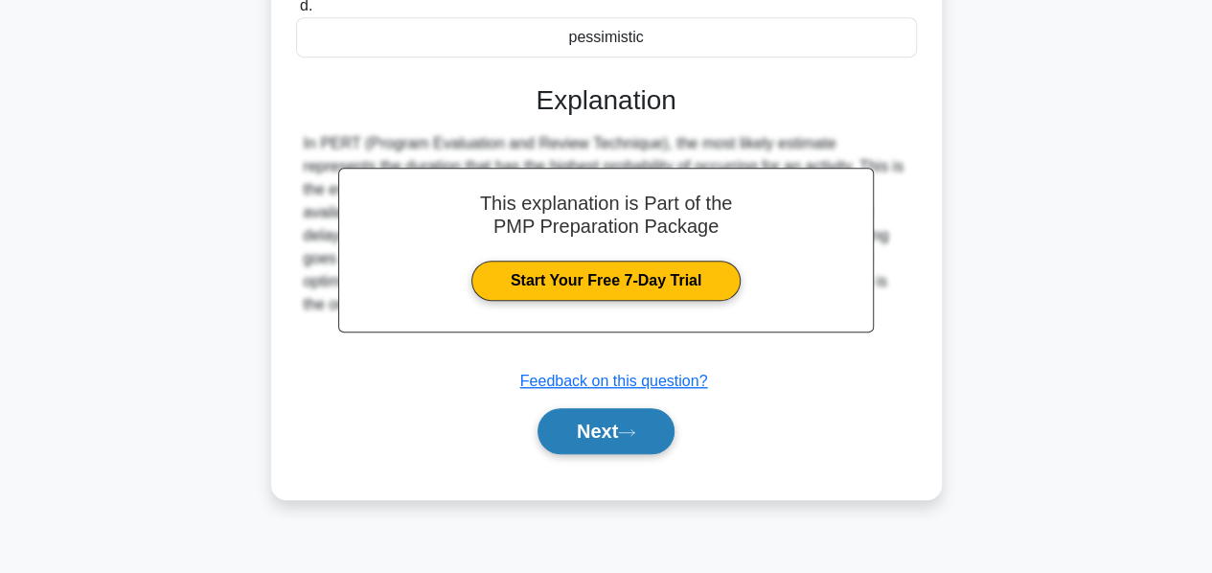
click at [582, 408] on button "Next" at bounding box center [606, 431] width 137 height 46
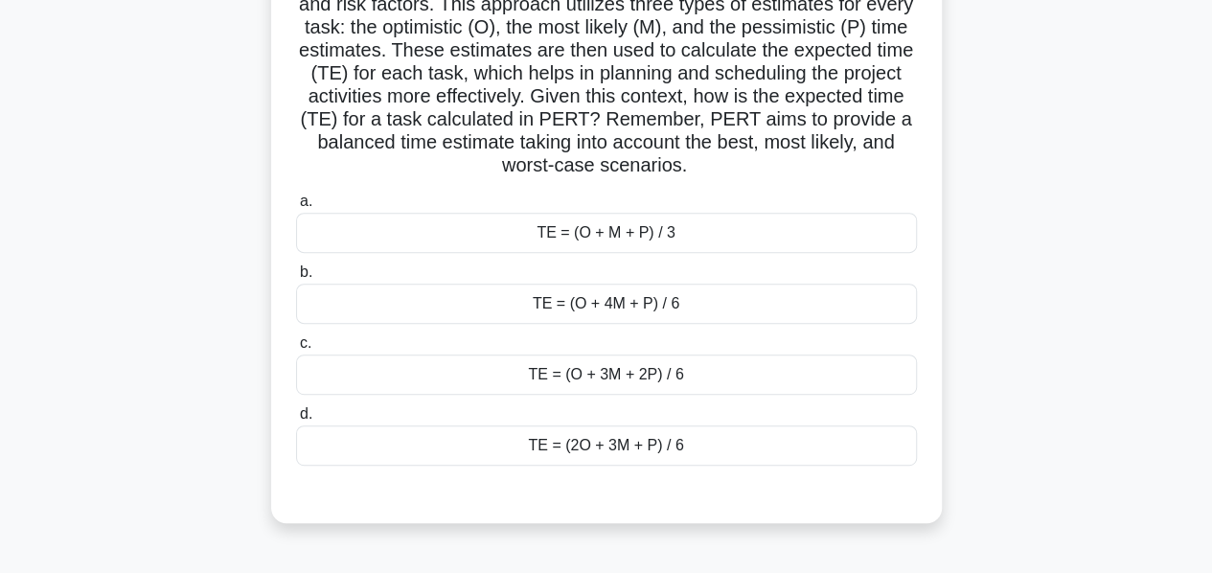
scroll to position [310, 0]
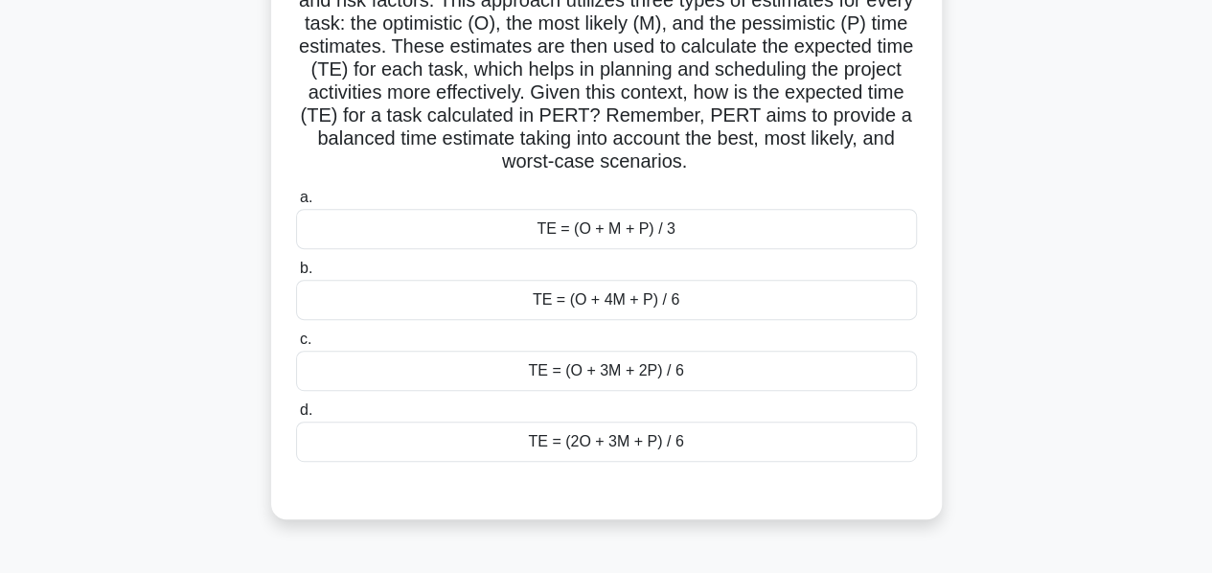
click at [609, 283] on div "TE = (O + 4M + P) / 6" at bounding box center [606, 300] width 621 height 40
click at [296, 275] on input "b. TE = (O + 4M + P) / 6" at bounding box center [296, 269] width 0 height 12
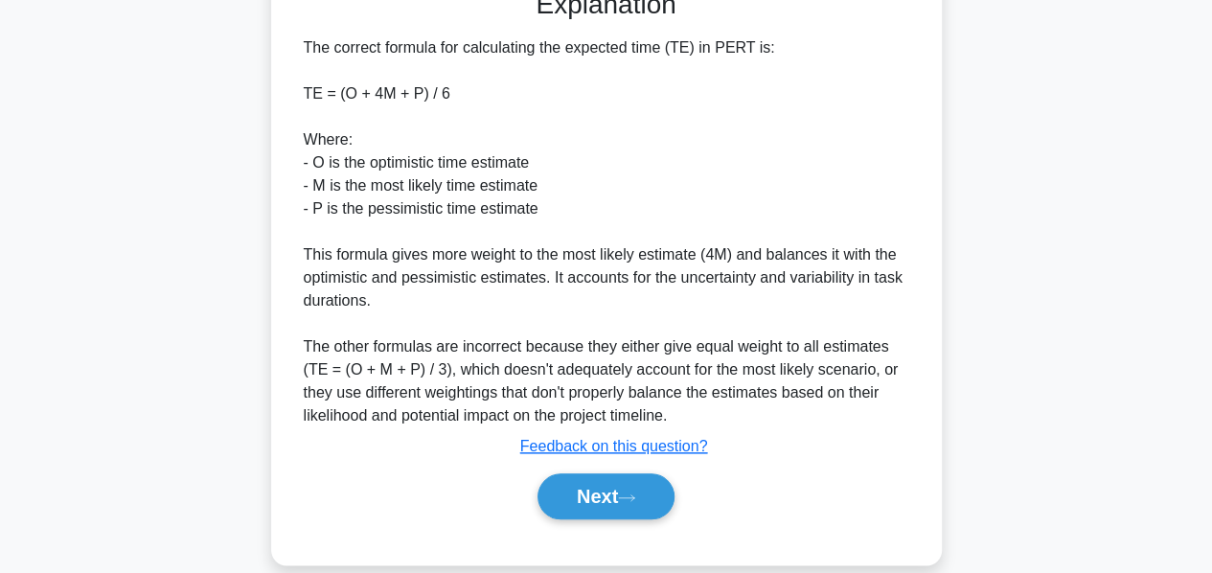
scroll to position [813, 0]
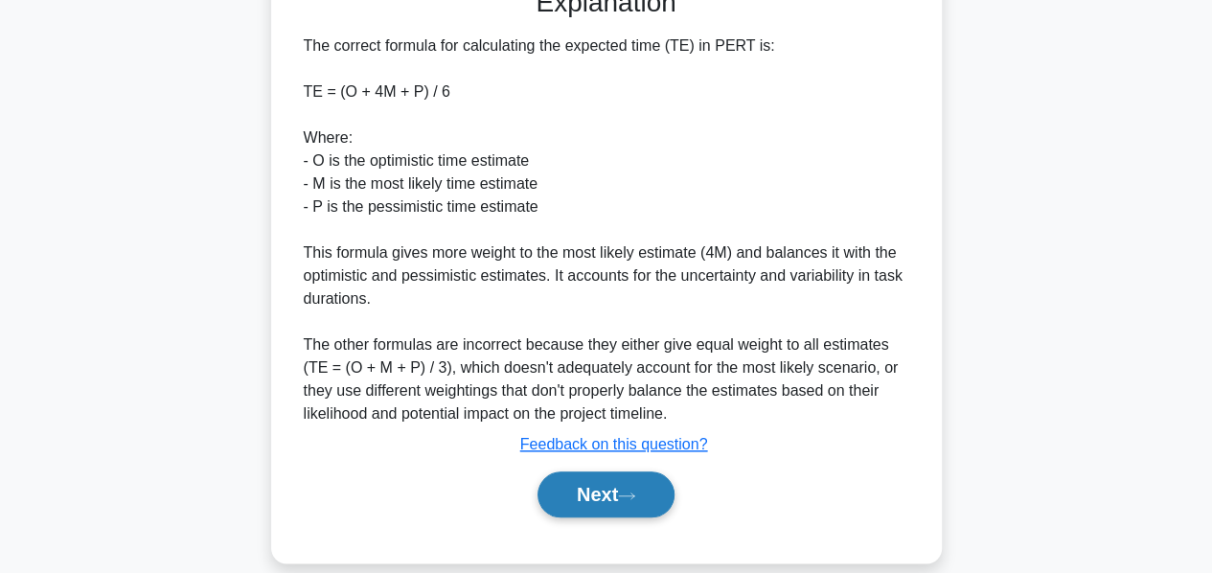
click at [615, 471] on button "Next" at bounding box center [606, 494] width 137 height 46
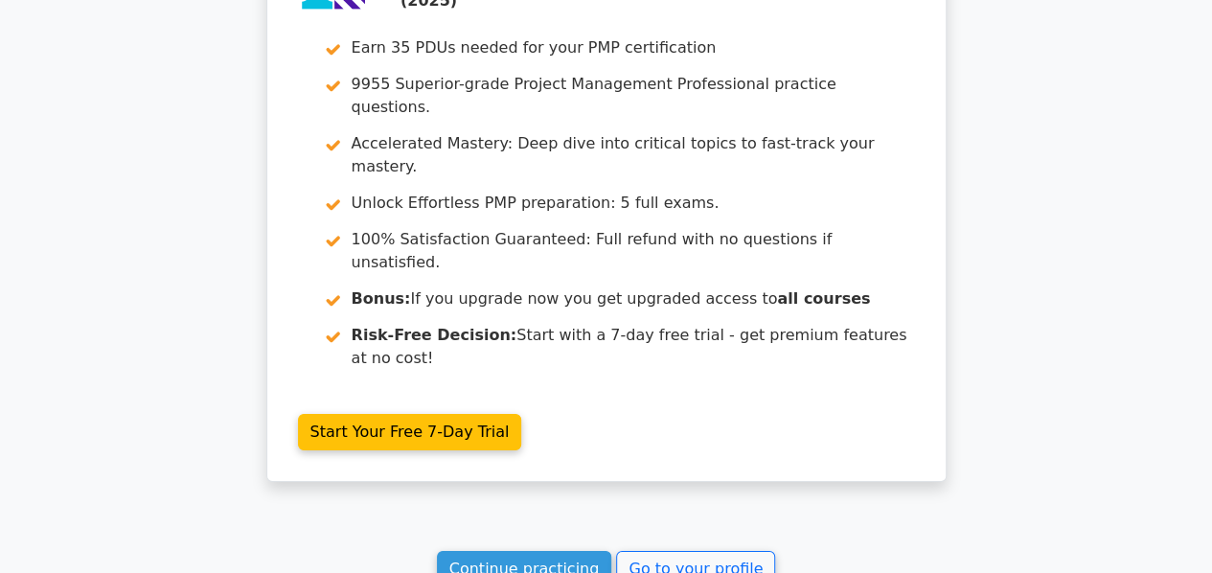
scroll to position [2854, 0]
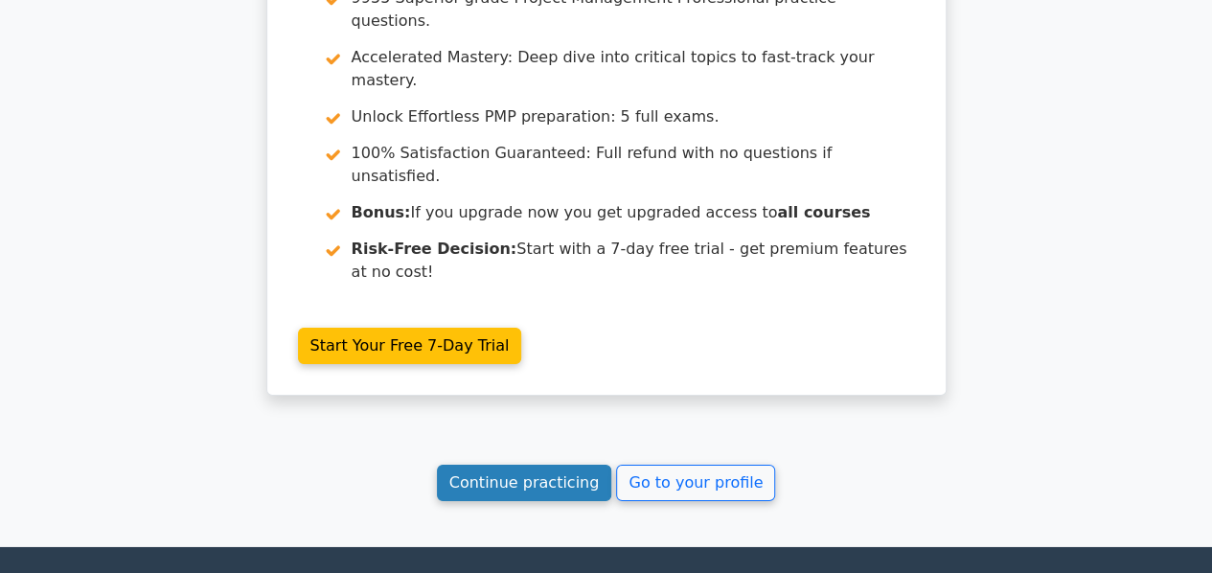
click at [525, 465] on link "Continue practicing" at bounding box center [524, 483] width 175 height 36
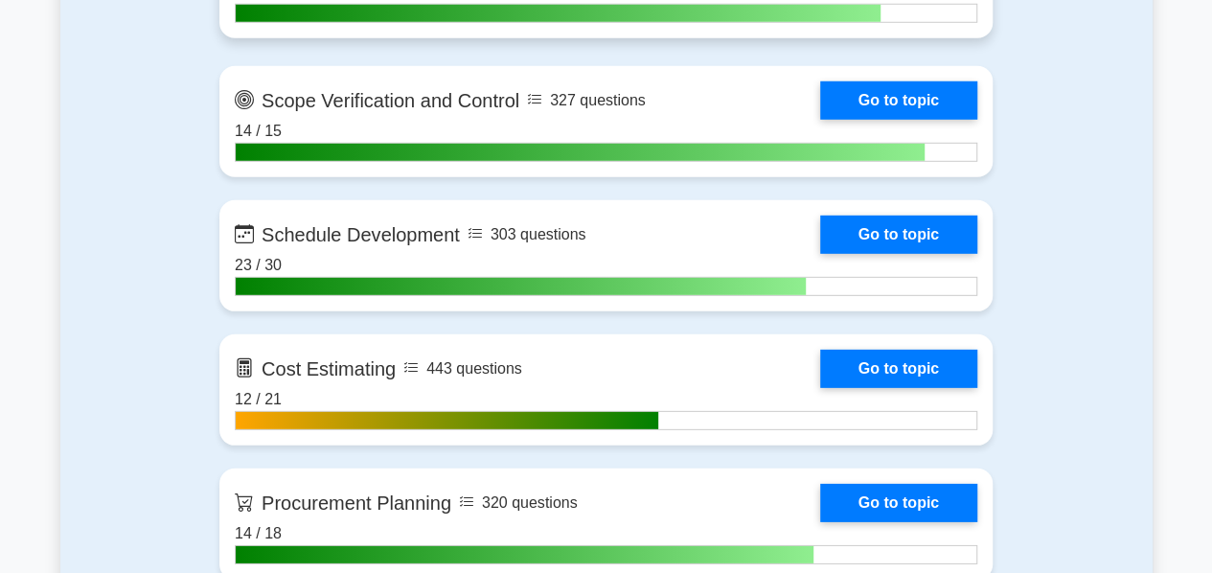
scroll to position [2716, 0]
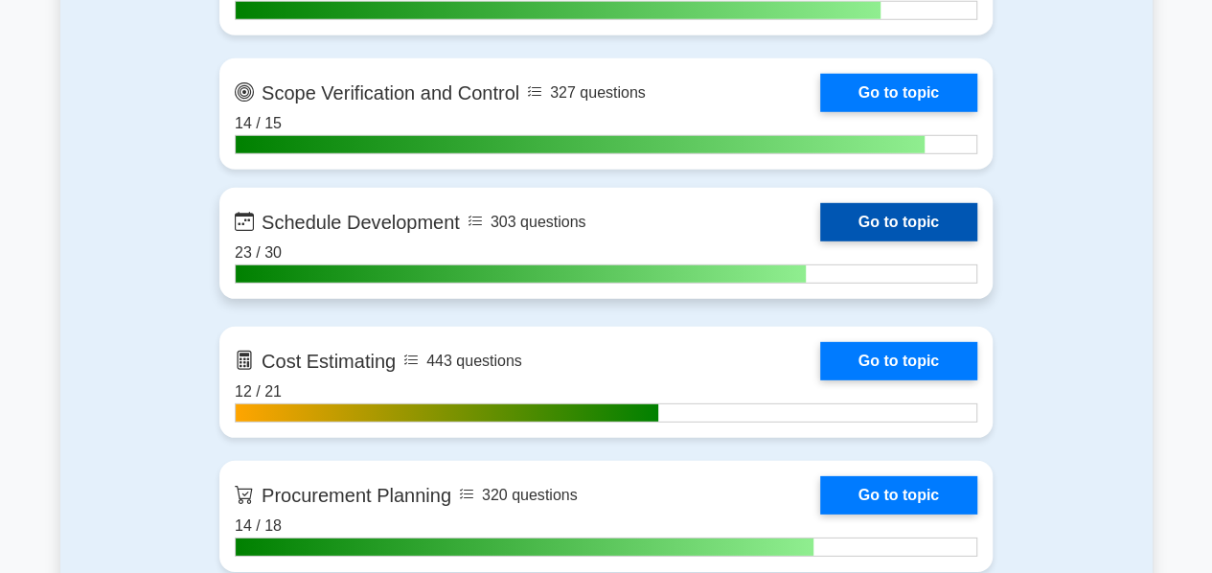
click at [905, 216] on link "Go to topic" at bounding box center [898, 222] width 157 height 38
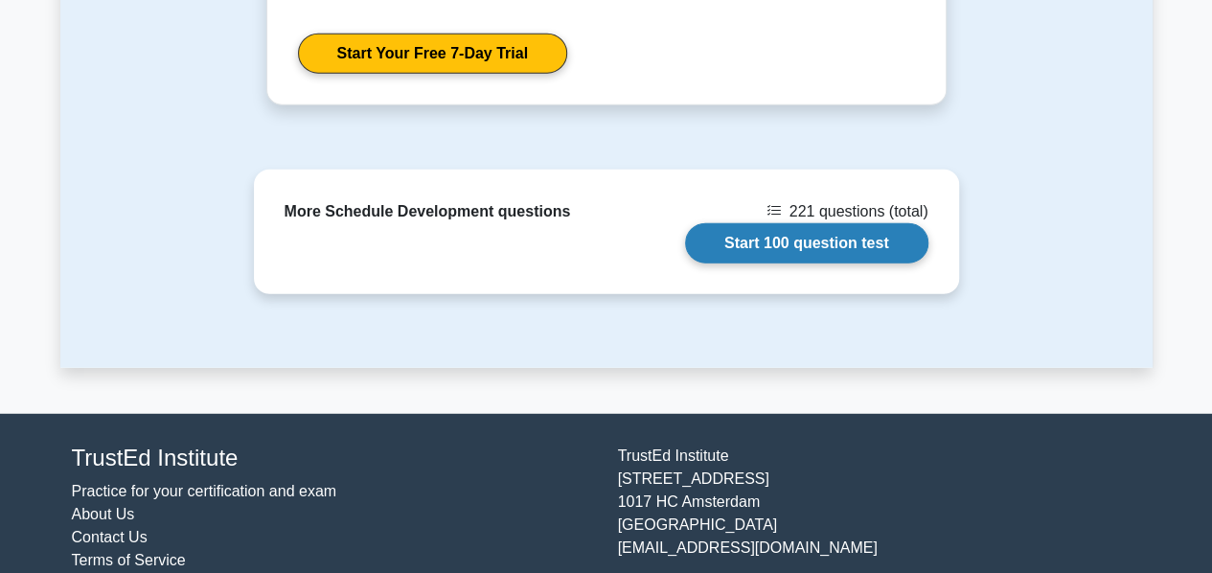
scroll to position [2385, 0]
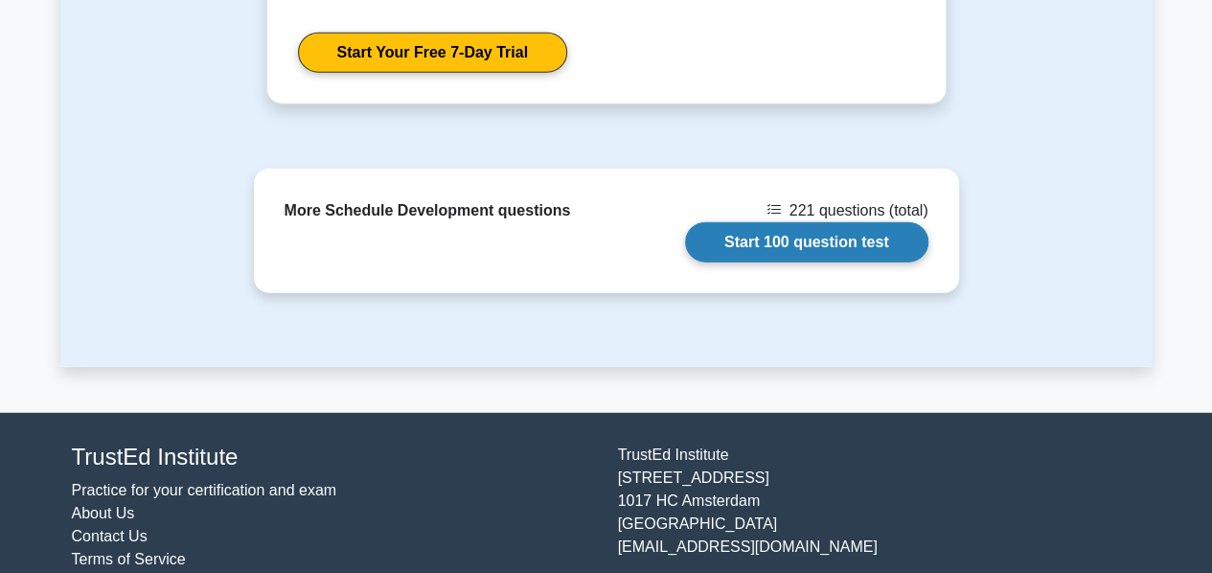
click at [792, 222] on link "Start 100 question test" at bounding box center [806, 242] width 243 height 40
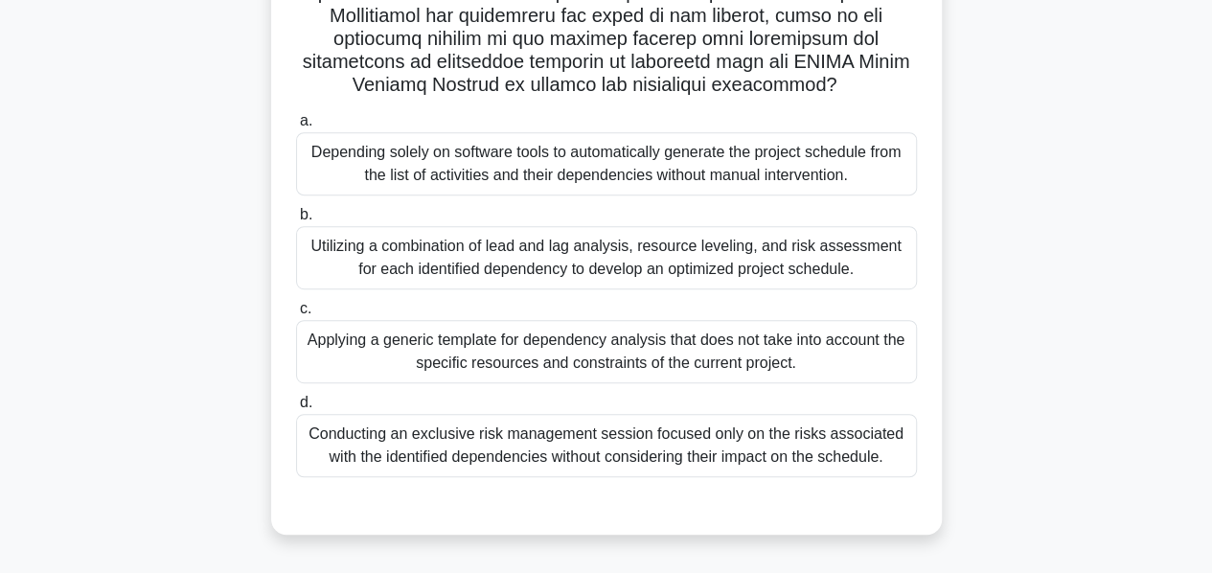
scroll to position [411, 0]
click at [625, 258] on div "Utilizing a combination of lead and lag analysis, resource leveling, and risk a…" at bounding box center [606, 256] width 621 height 63
click at [296, 220] on input "b. Utilizing a combination of lead and lag analysis, resource leveling, and ris…" at bounding box center [296, 214] width 0 height 12
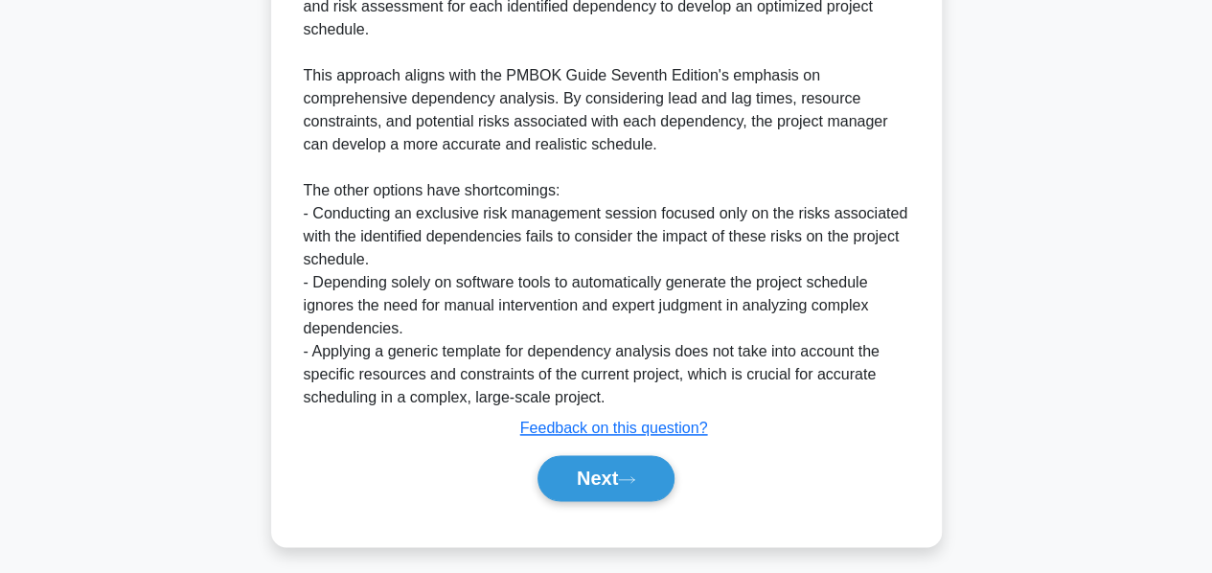
scroll to position [997, 0]
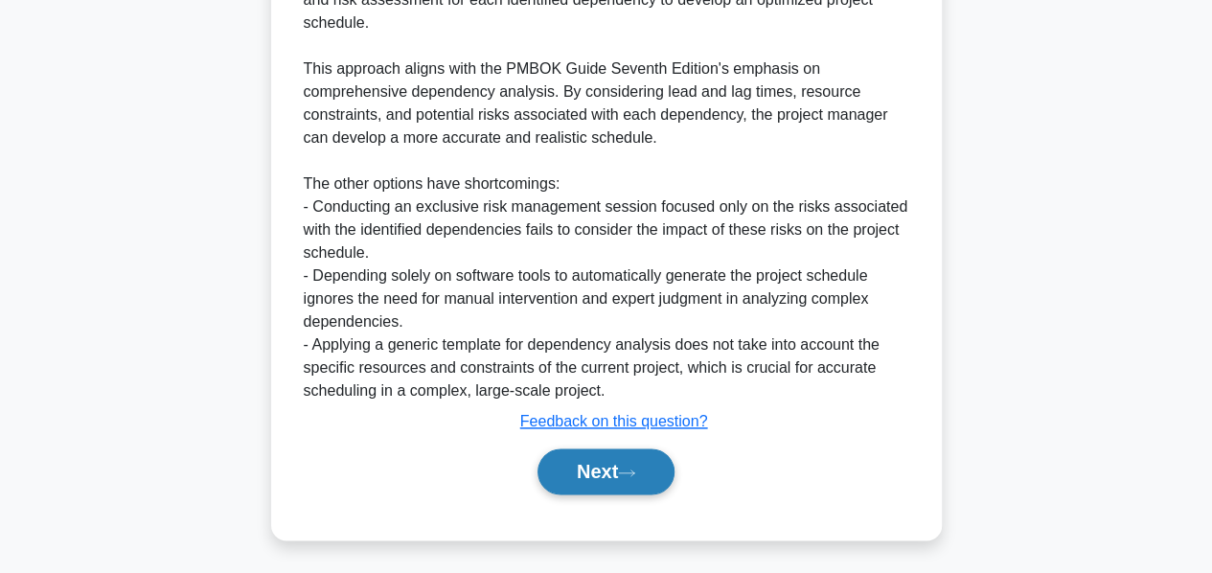
click at [593, 469] on button "Next" at bounding box center [606, 471] width 137 height 46
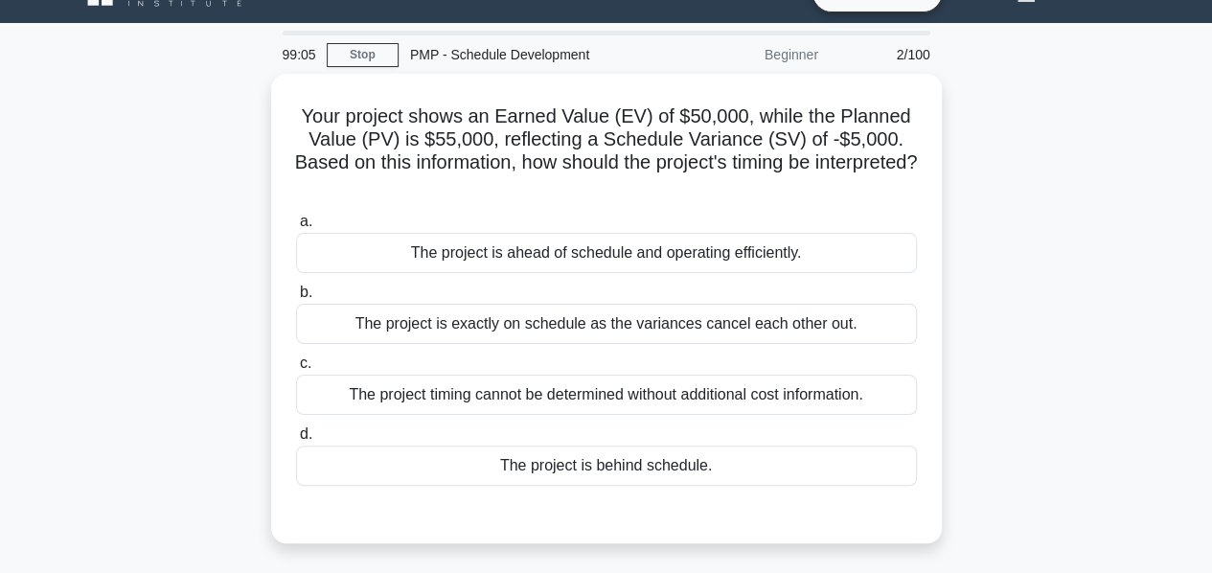
scroll to position [39, 0]
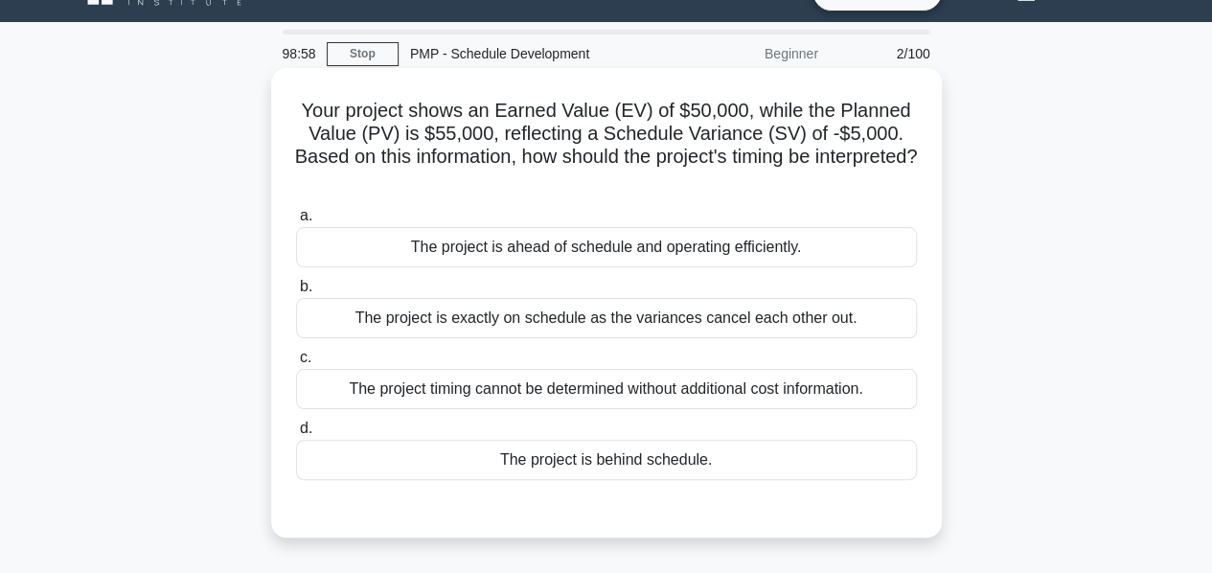
click at [579, 466] on div "The project is behind schedule." at bounding box center [606, 460] width 621 height 40
click at [296, 435] on input "d. The project is behind schedule." at bounding box center [296, 429] width 0 height 12
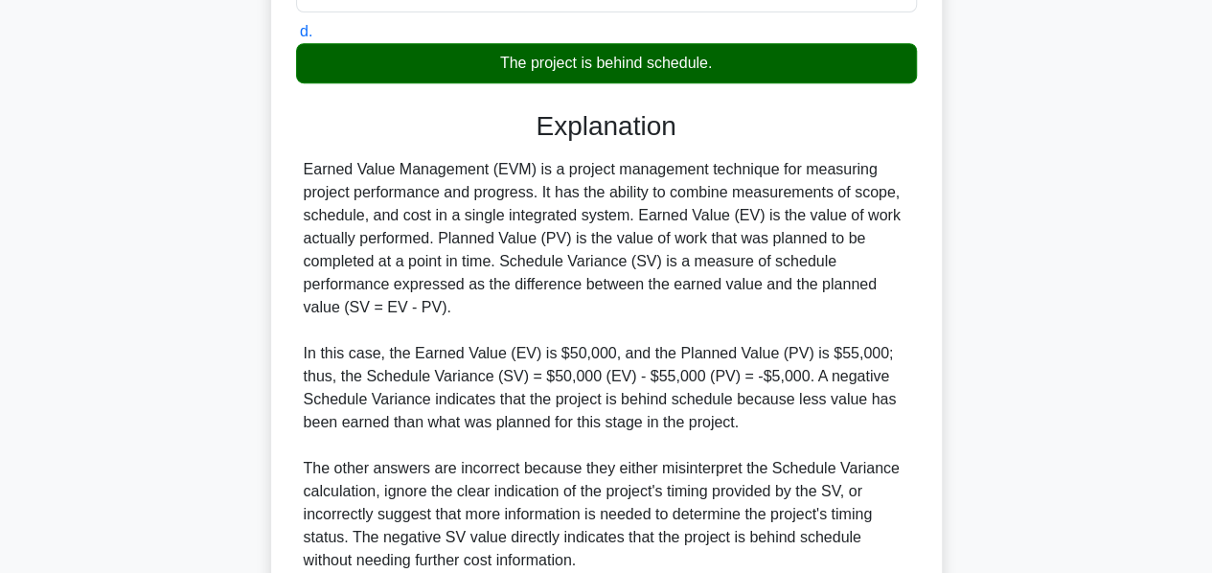
scroll to position [606, 0]
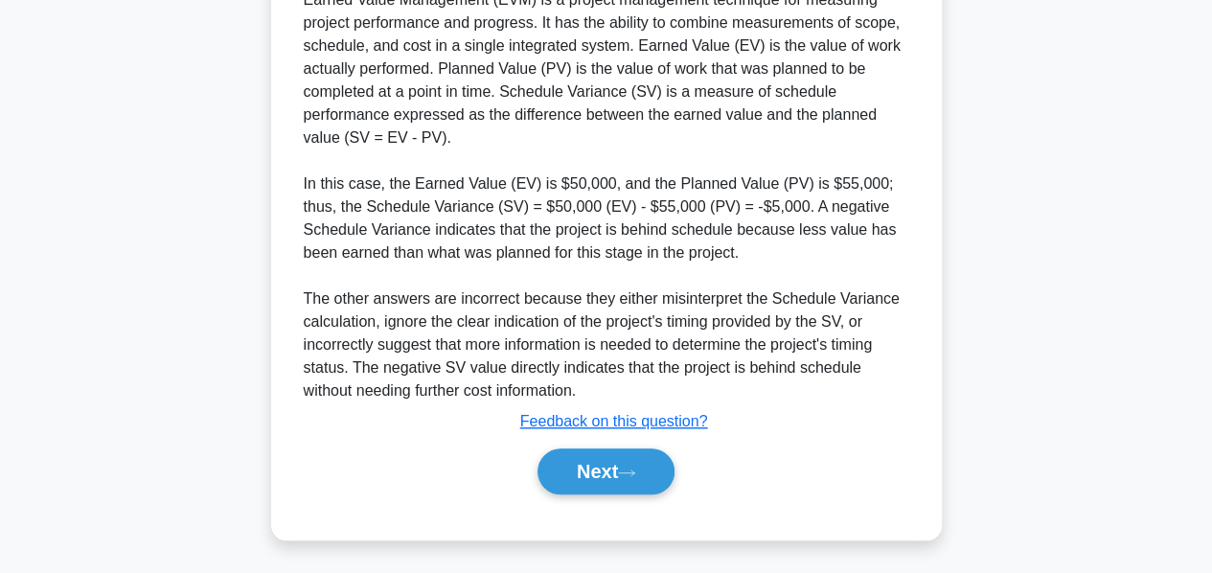
click at [579, 466] on button "Next" at bounding box center [606, 471] width 137 height 46
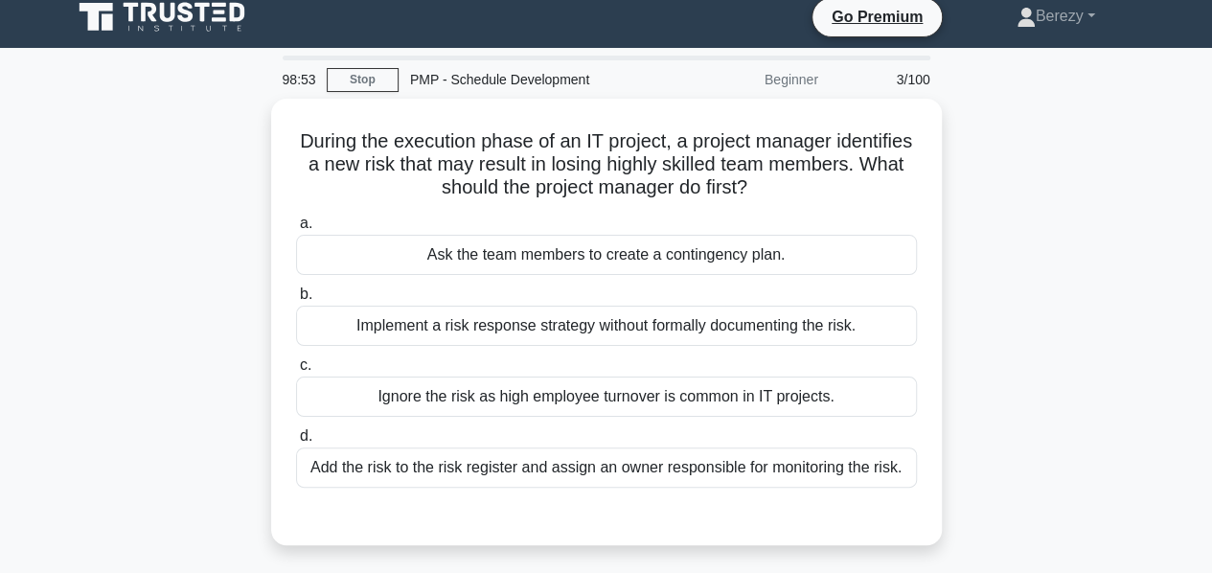
scroll to position [0, 0]
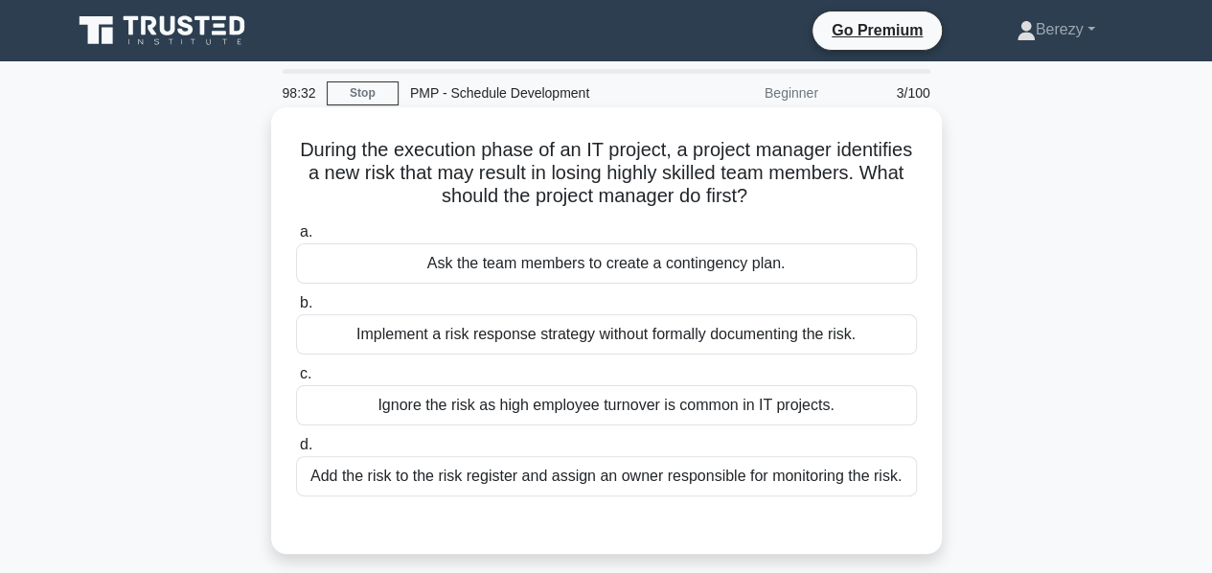
click at [573, 482] on div "Add the risk to the risk register and assign an owner responsible for monitorin…" at bounding box center [606, 476] width 621 height 40
click at [296, 451] on input "d. Add the risk to the risk register and assign an owner responsible for monito…" at bounding box center [296, 445] width 0 height 12
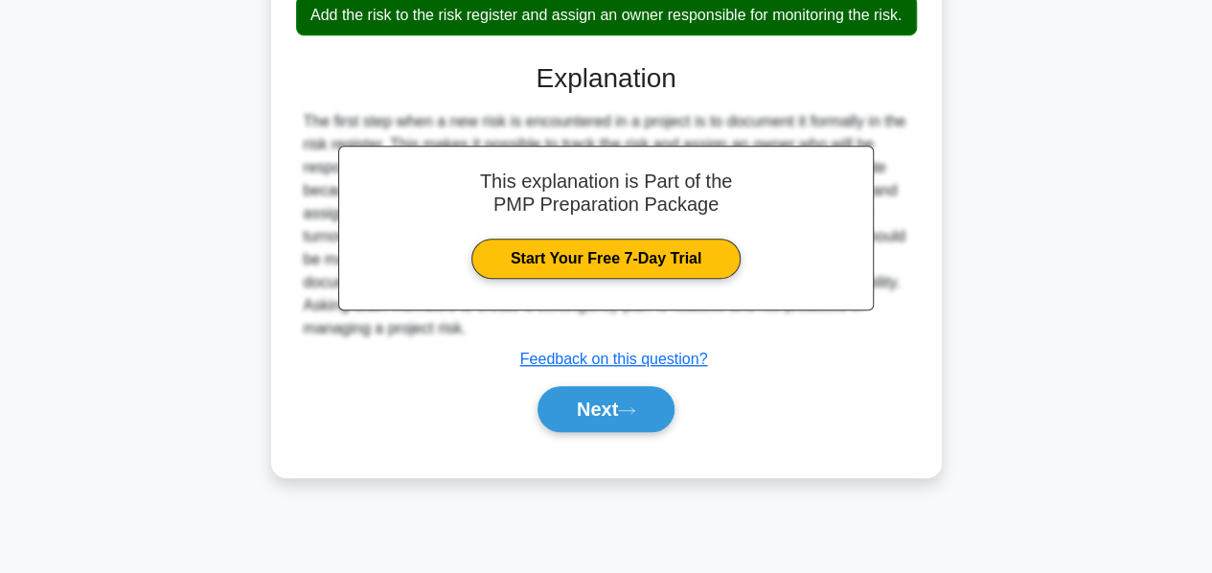
scroll to position [462, 0]
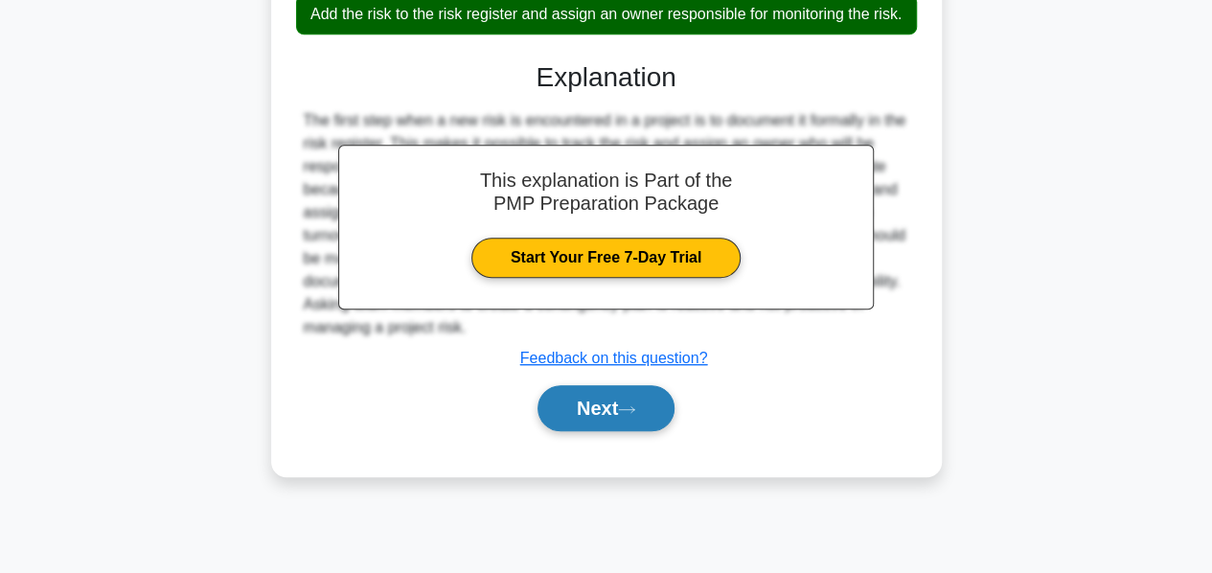
click at [557, 423] on button "Next" at bounding box center [606, 408] width 137 height 46
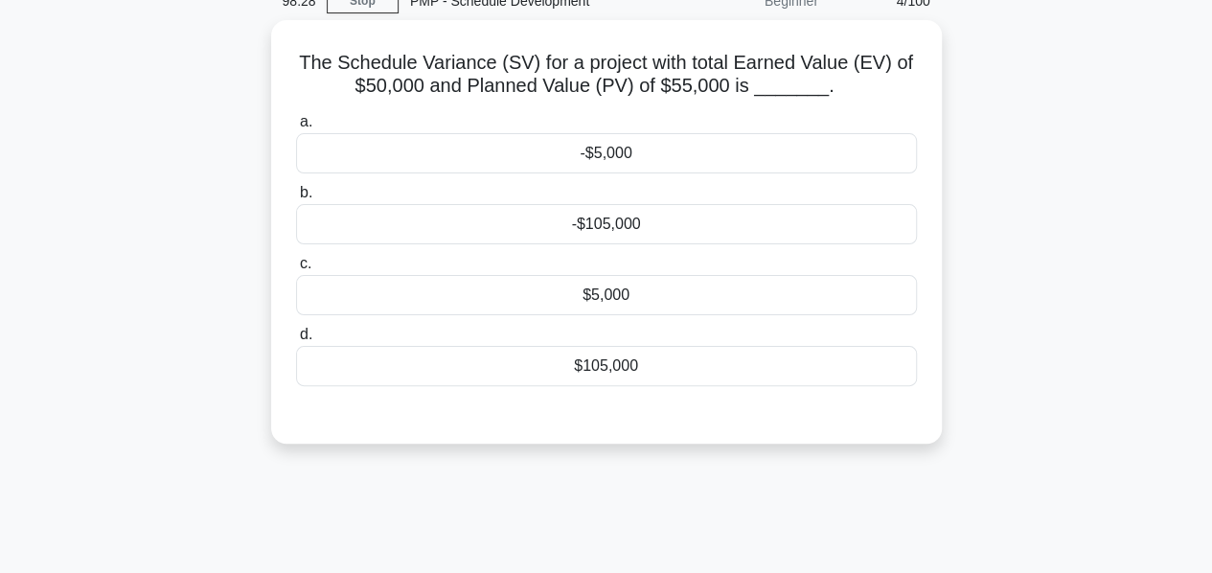
scroll to position [92, 0]
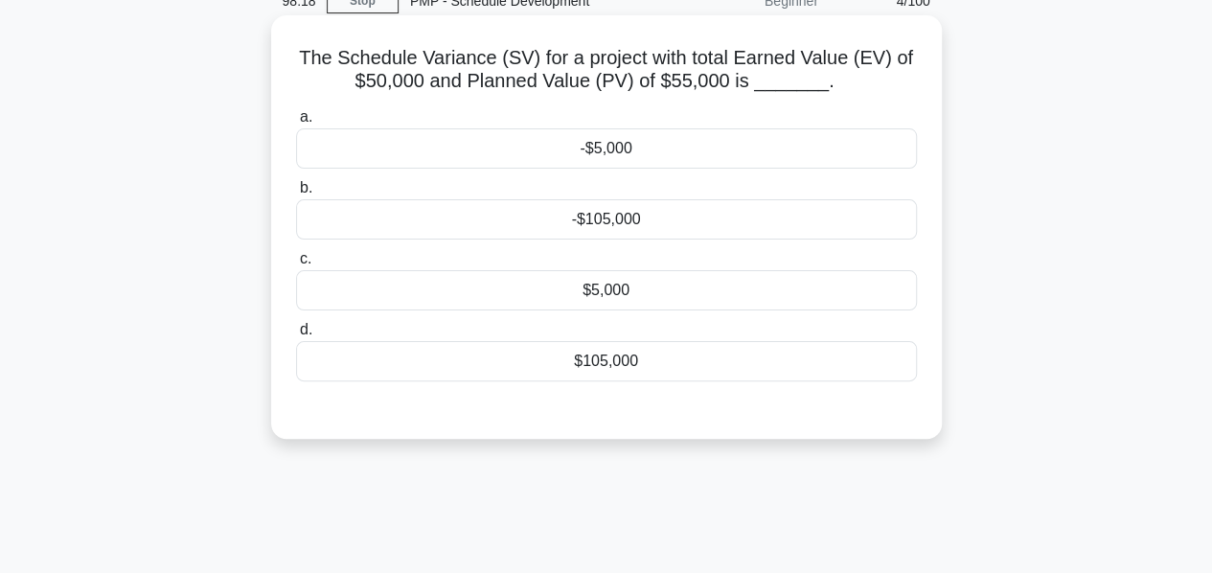
click at [601, 150] on div "-$5,000" at bounding box center [606, 148] width 621 height 40
click at [296, 124] on input "a. -$5,000" at bounding box center [296, 117] width 0 height 12
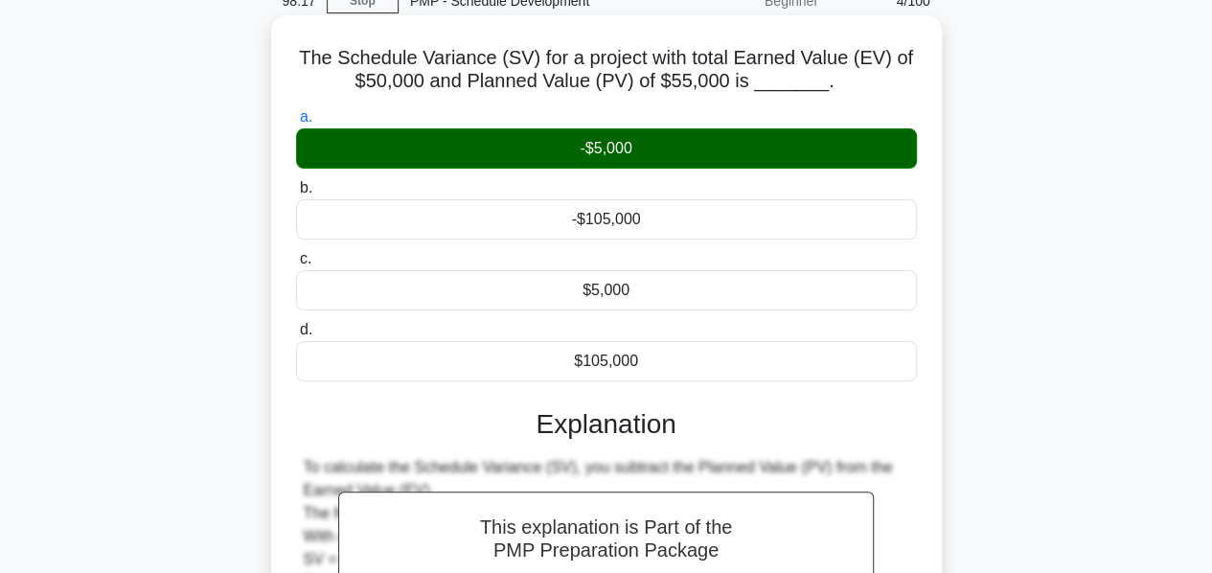
scroll to position [462, 0]
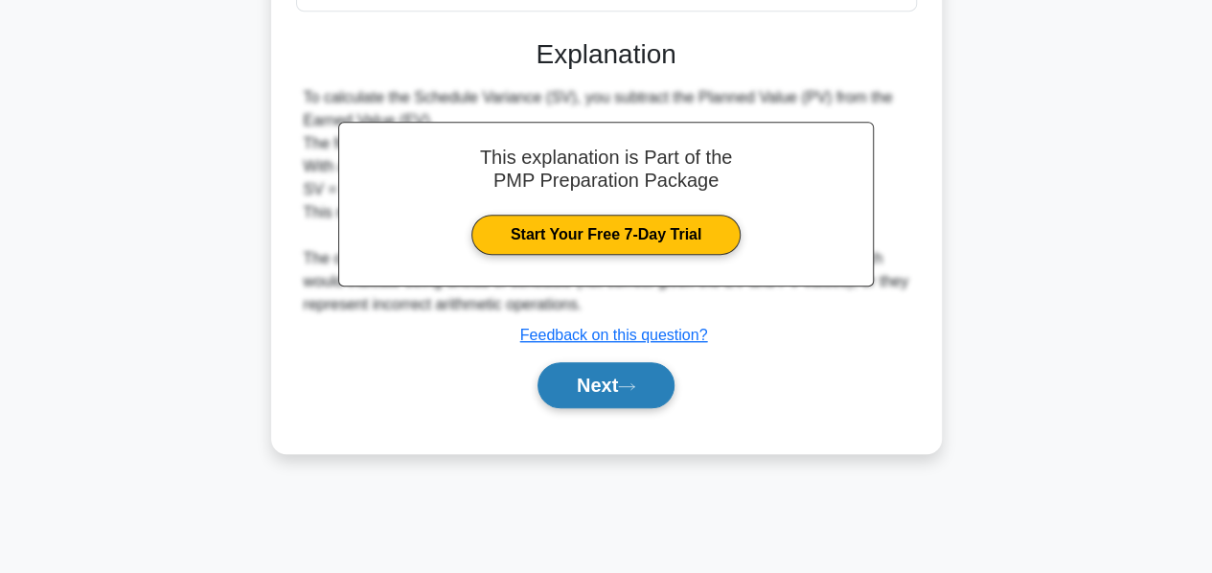
click at [588, 371] on button "Next" at bounding box center [606, 385] width 137 height 46
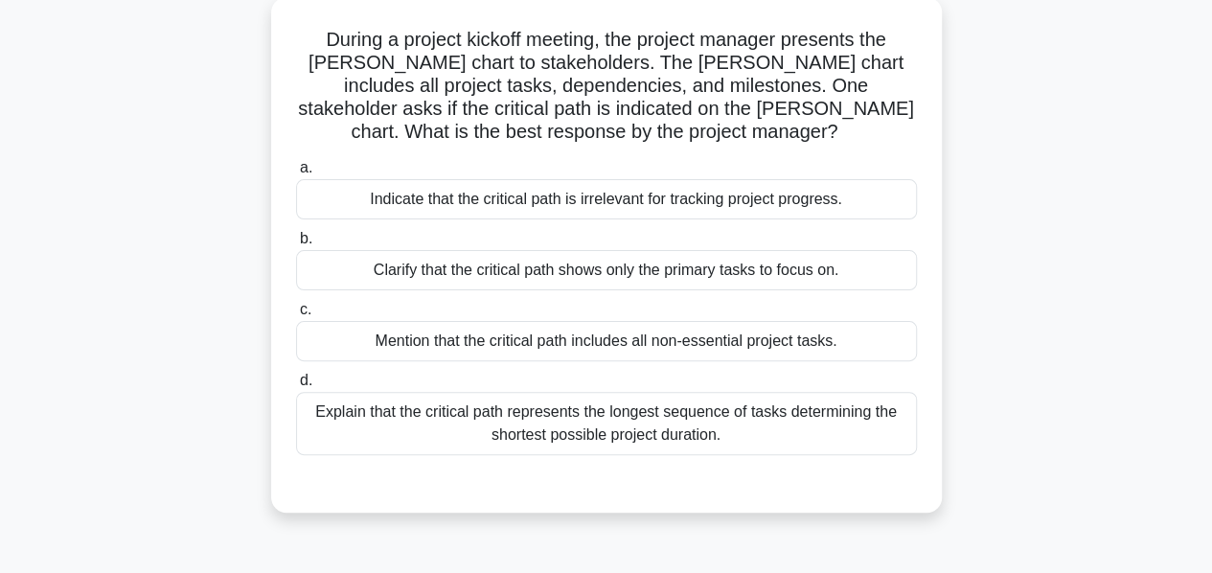
scroll to position [117, 0]
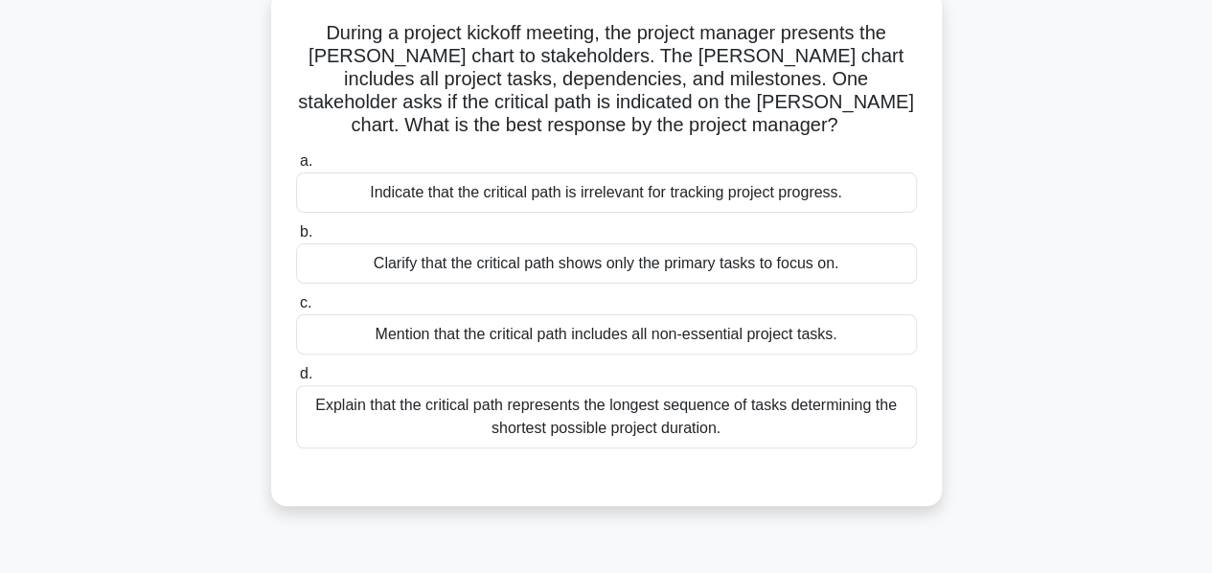
click at [566, 424] on div "Explain that the critical path represents the longest sequence of tasks determi…" at bounding box center [606, 416] width 621 height 63
click at [296, 380] on input "d. Explain that the critical path represents the longest sequence of tasks dete…" at bounding box center [296, 374] width 0 height 12
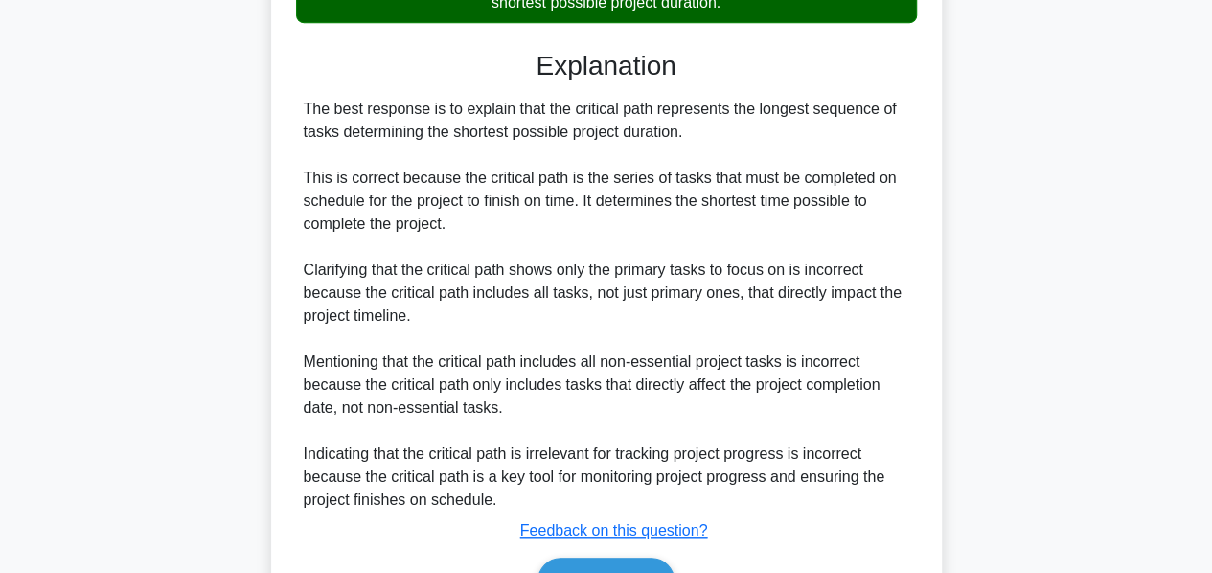
scroll to position [652, 0]
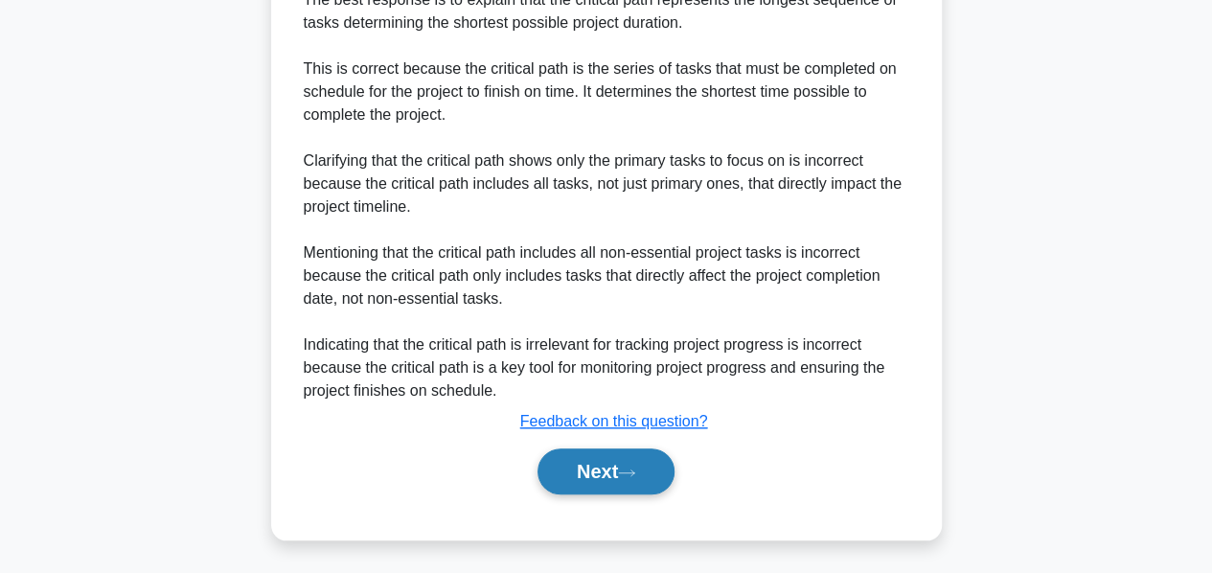
click at [587, 481] on button "Next" at bounding box center [606, 471] width 137 height 46
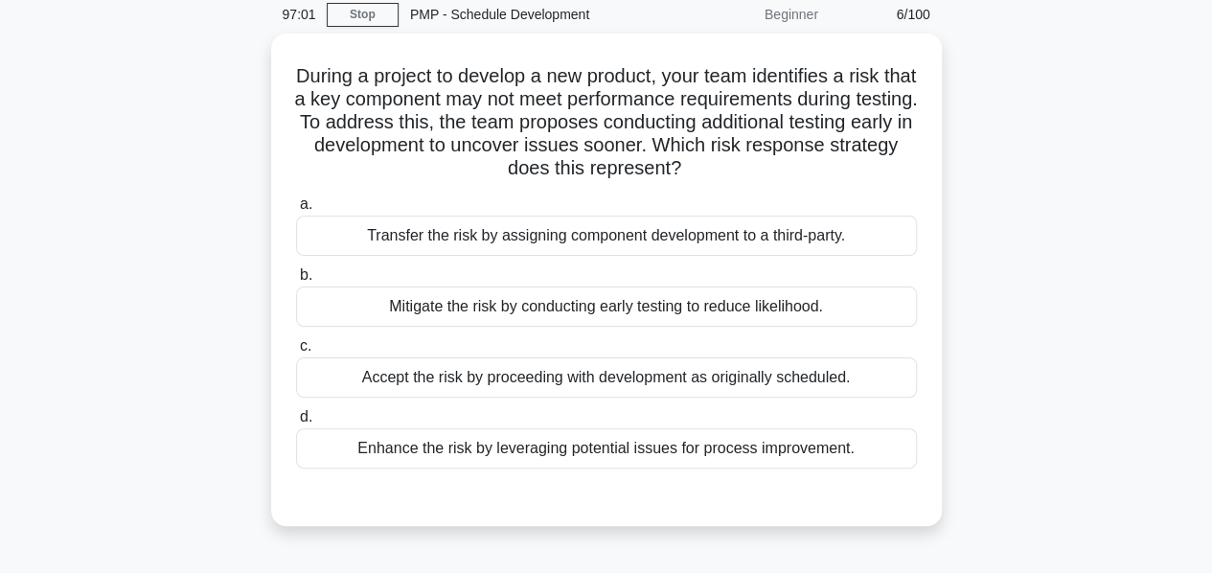
scroll to position [79, 0]
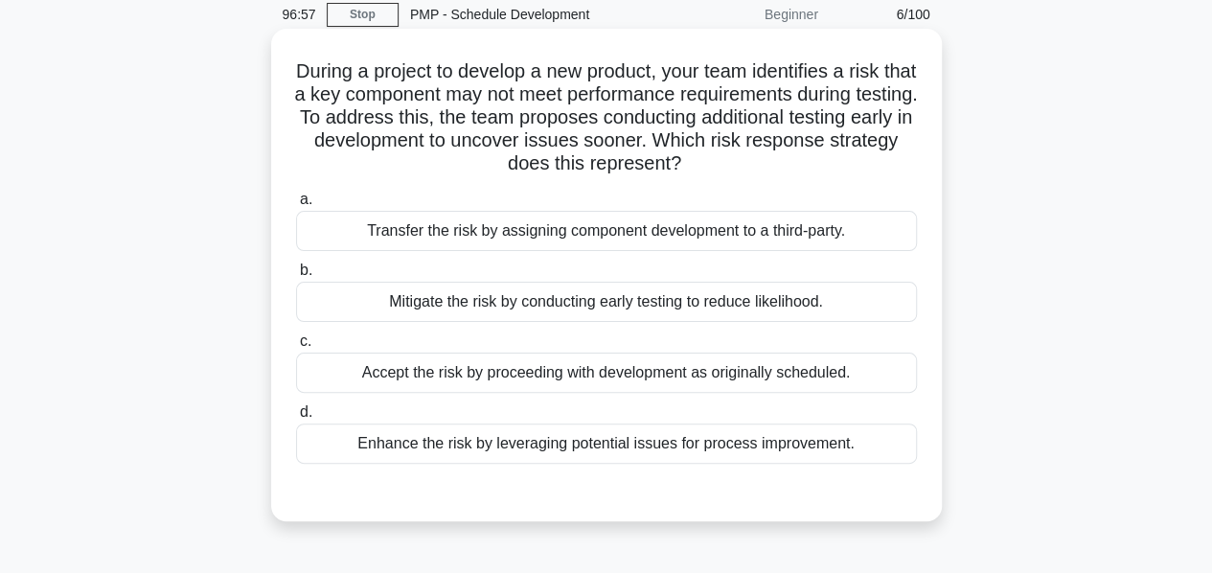
click at [453, 311] on div "Mitigate the risk by conducting early testing to reduce likelihood." at bounding box center [606, 302] width 621 height 40
click at [296, 277] on input "b. Mitigate the risk by conducting early testing to reduce likelihood." at bounding box center [296, 270] width 0 height 12
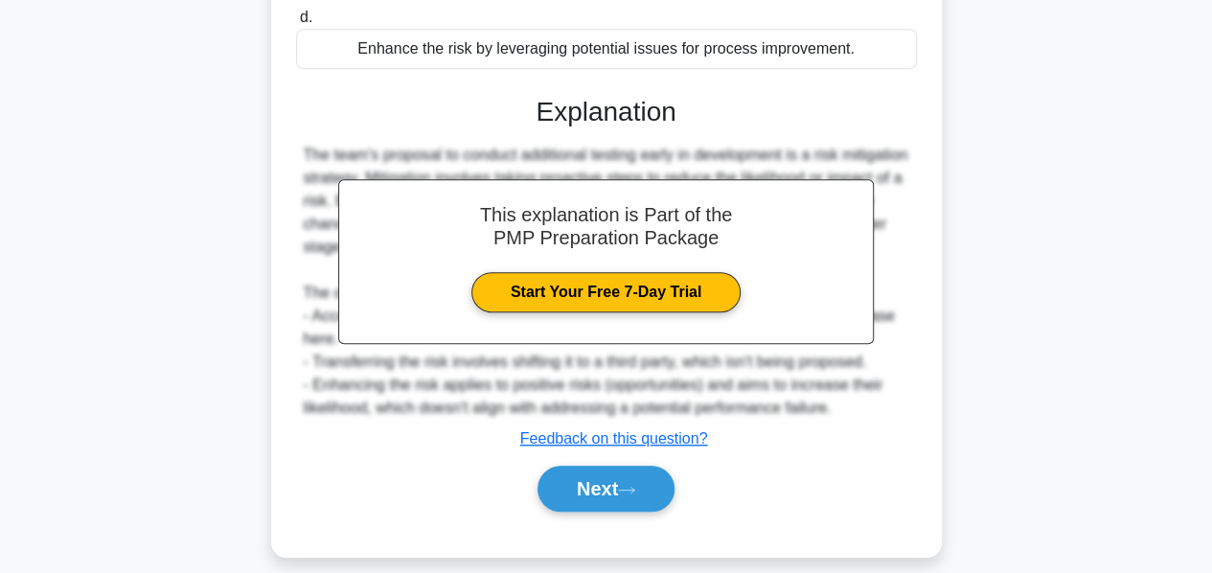
scroll to position [491, 0]
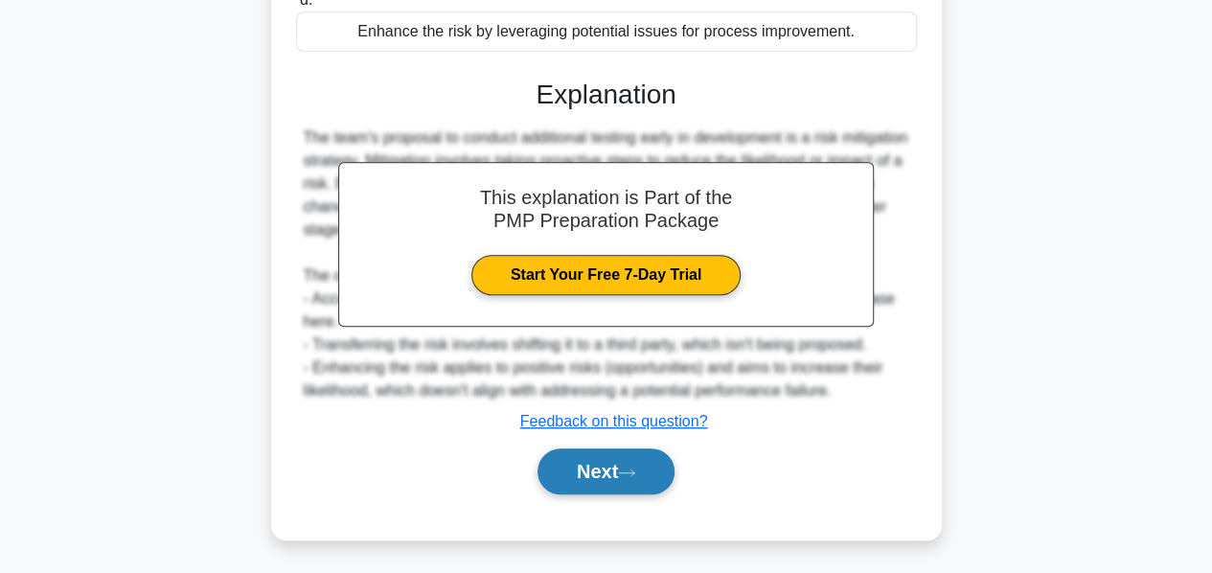
click at [580, 455] on button "Next" at bounding box center [606, 471] width 137 height 46
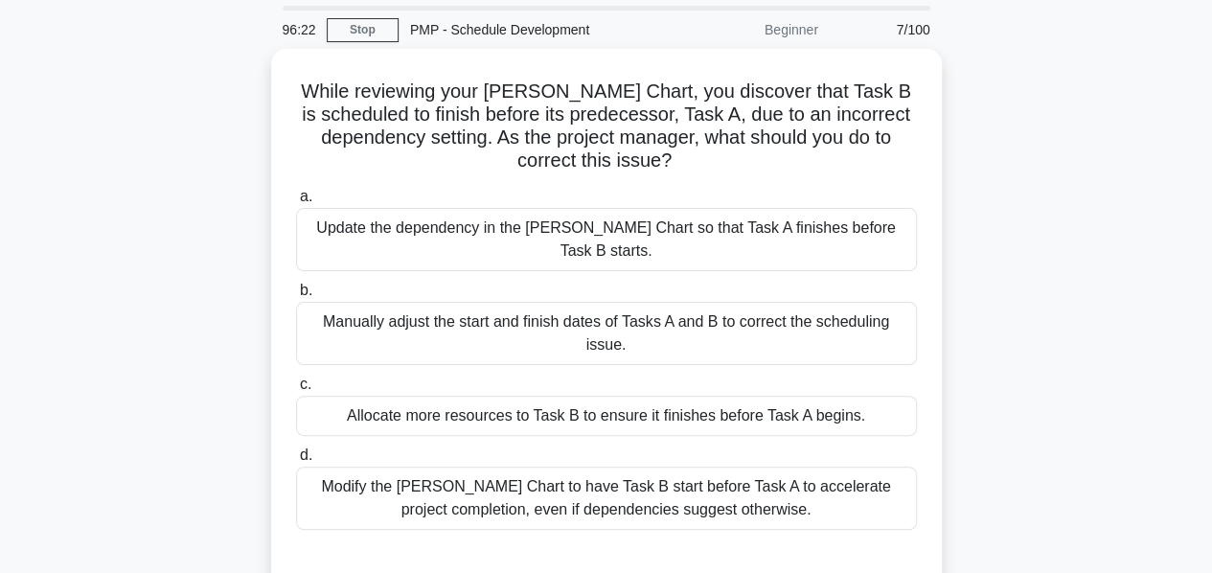
scroll to position [63, 0]
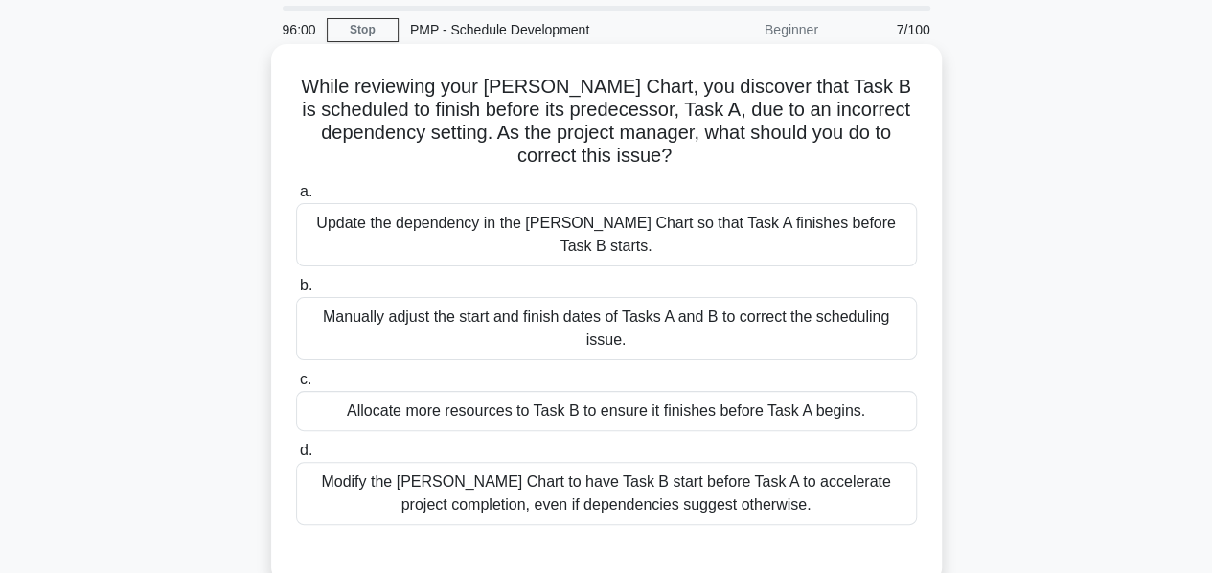
click at [522, 224] on div "Update the dependency in the Gantt Chart so that Task A finishes before Task B …" at bounding box center [606, 234] width 621 height 63
click at [296, 198] on input "a. Update the dependency in the Gantt Chart so that Task A finishes before Task…" at bounding box center [296, 192] width 0 height 12
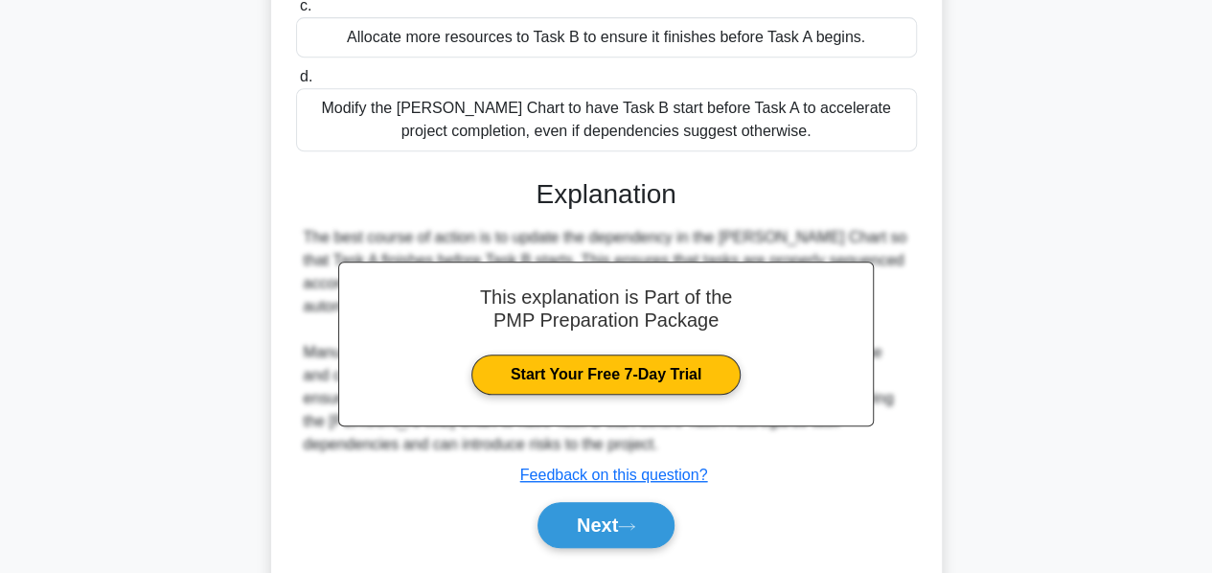
scroll to position [437, 0]
click at [577, 502] on button "Next" at bounding box center [606, 525] width 137 height 46
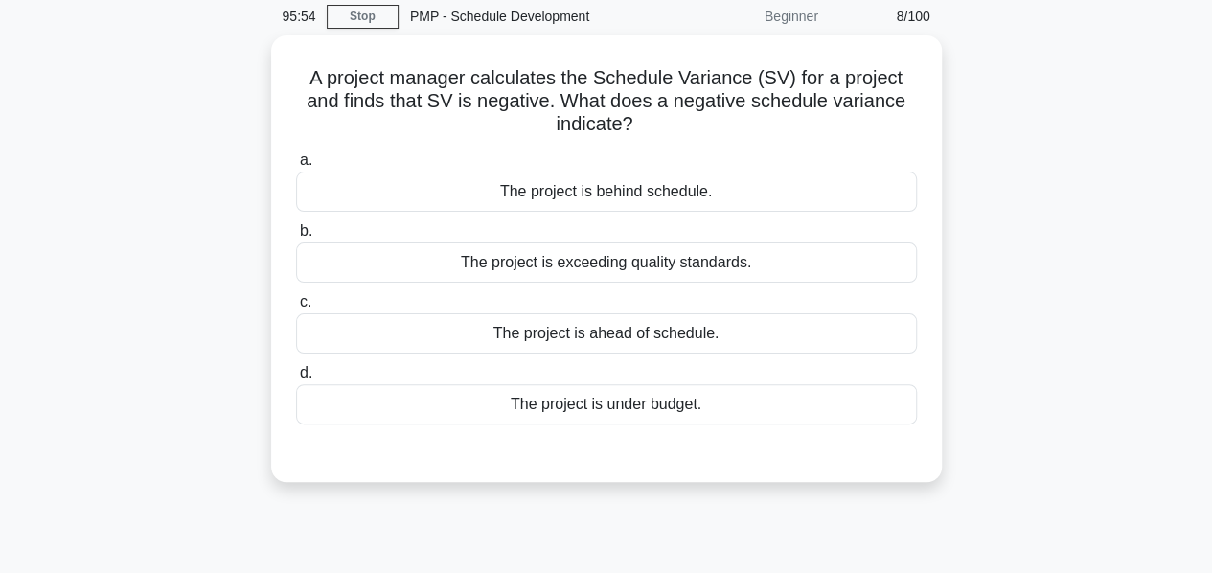
scroll to position [75, 0]
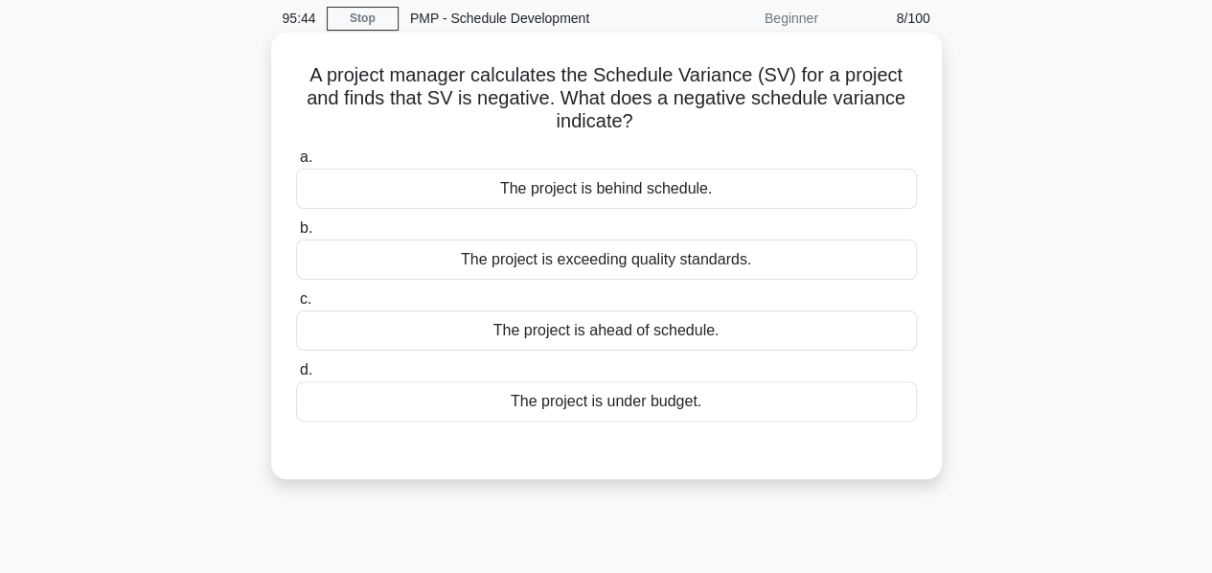
click at [557, 196] on div "The project is behind schedule." at bounding box center [606, 189] width 621 height 40
click at [296, 164] on input "a. The project is behind schedule." at bounding box center [296, 157] width 0 height 12
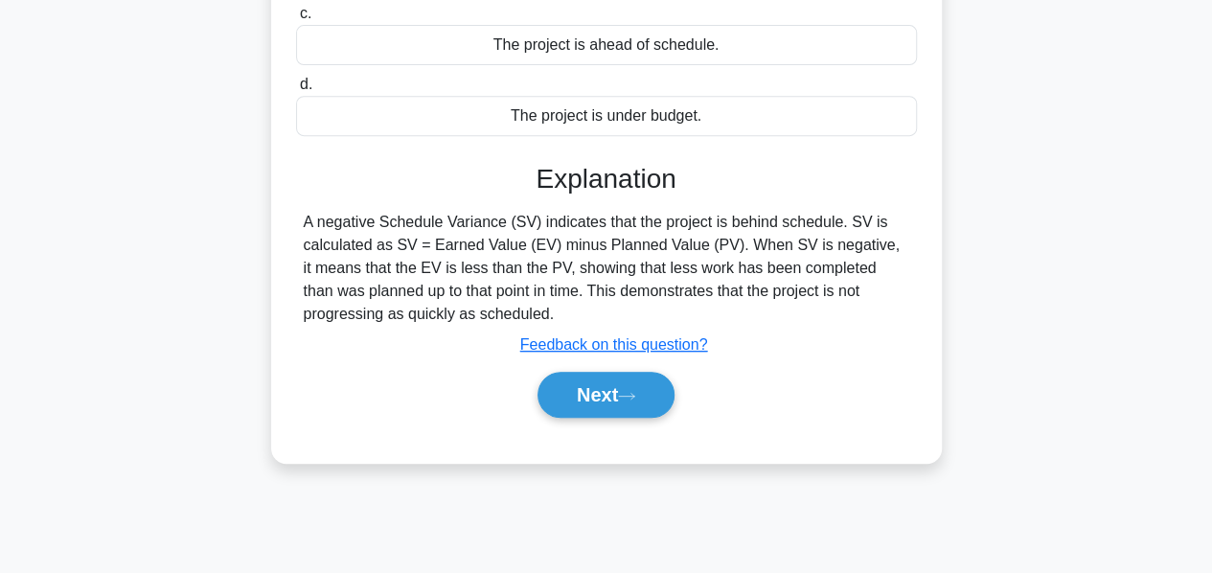
scroll to position [462, 0]
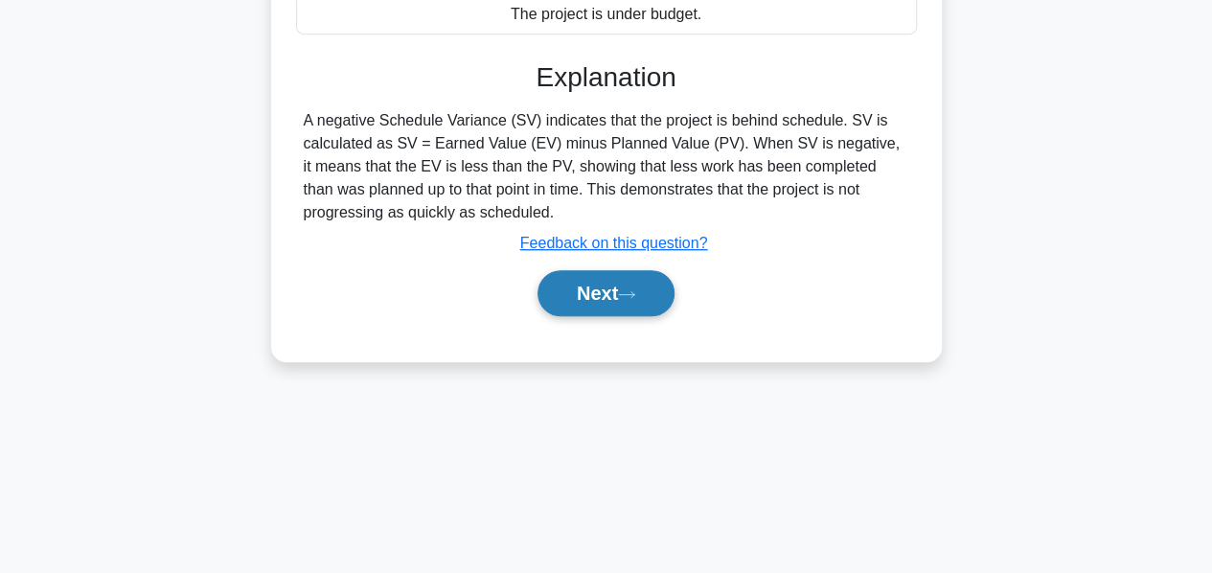
click at [586, 279] on button "Next" at bounding box center [606, 293] width 137 height 46
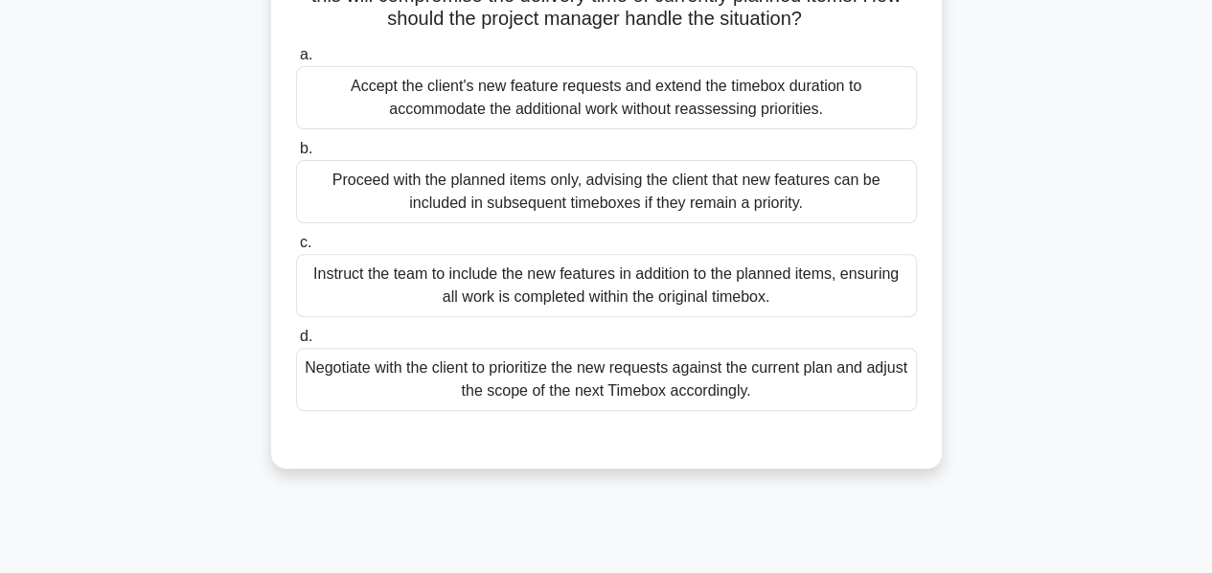
scroll to position [207, 0]
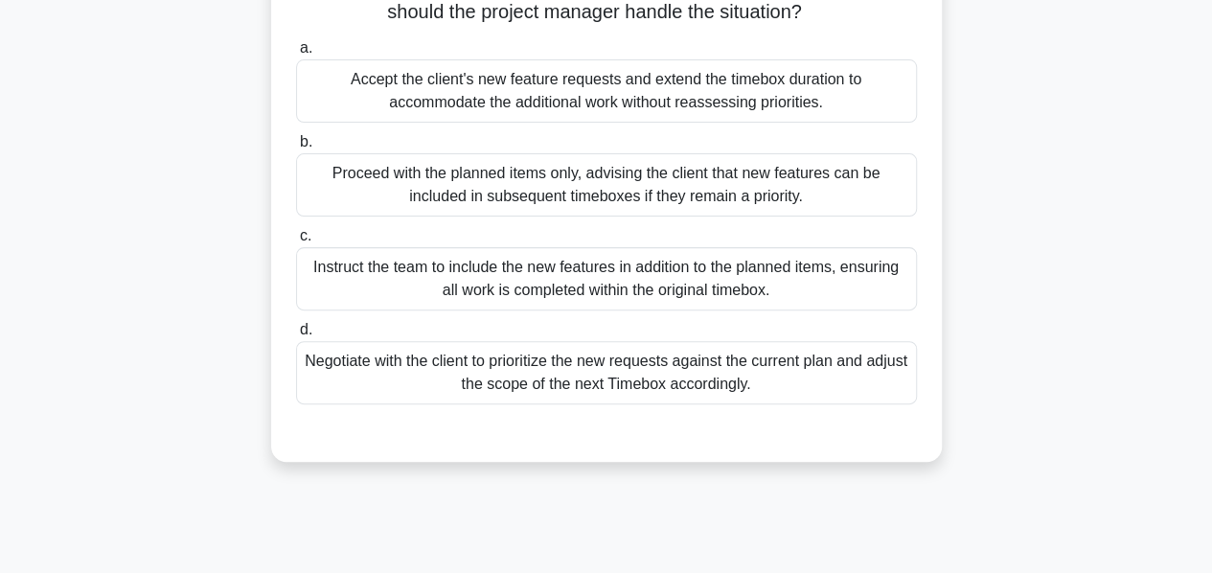
click at [554, 208] on div "Proceed with the planned items only, advising the client that new features can …" at bounding box center [606, 184] width 621 height 63
click at [296, 149] on input "b. Proceed with the planned items only, advising the client that new features c…" at bounding box center [296, 142] width 0 height 12
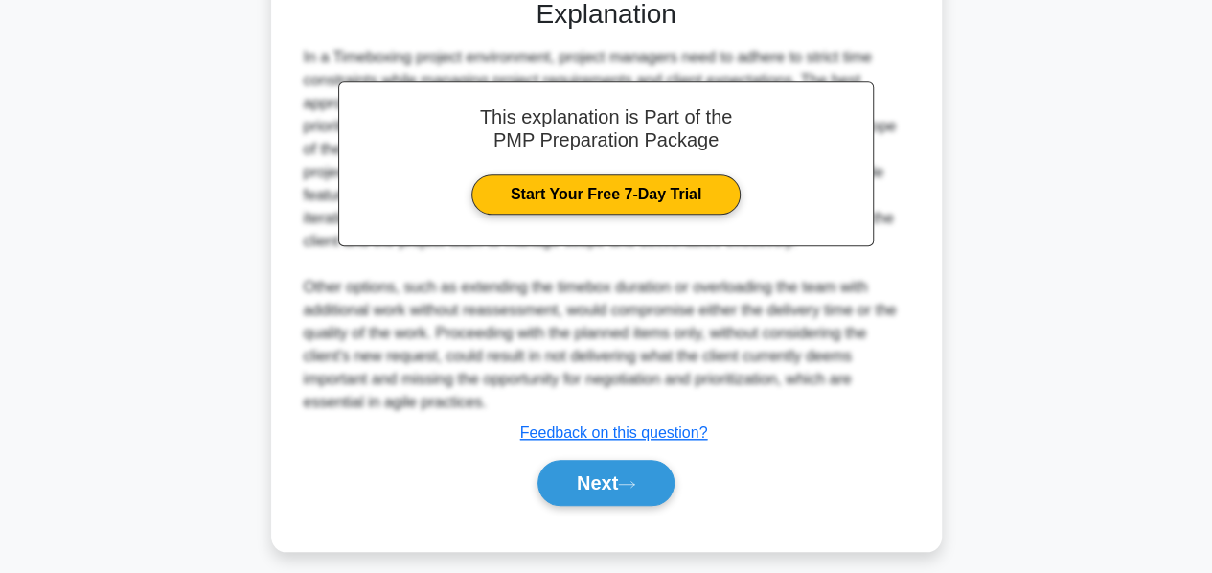
scroll to position [655, 0]
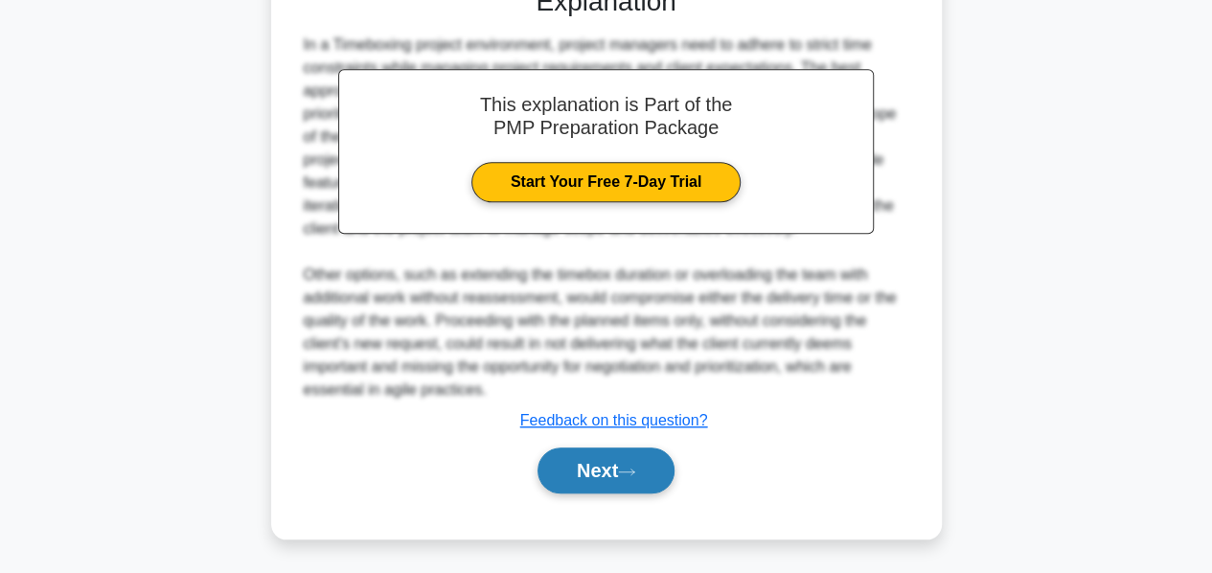
click at [600, 473] on button "Next" at bounding box center [606, 471] width 137 height 46
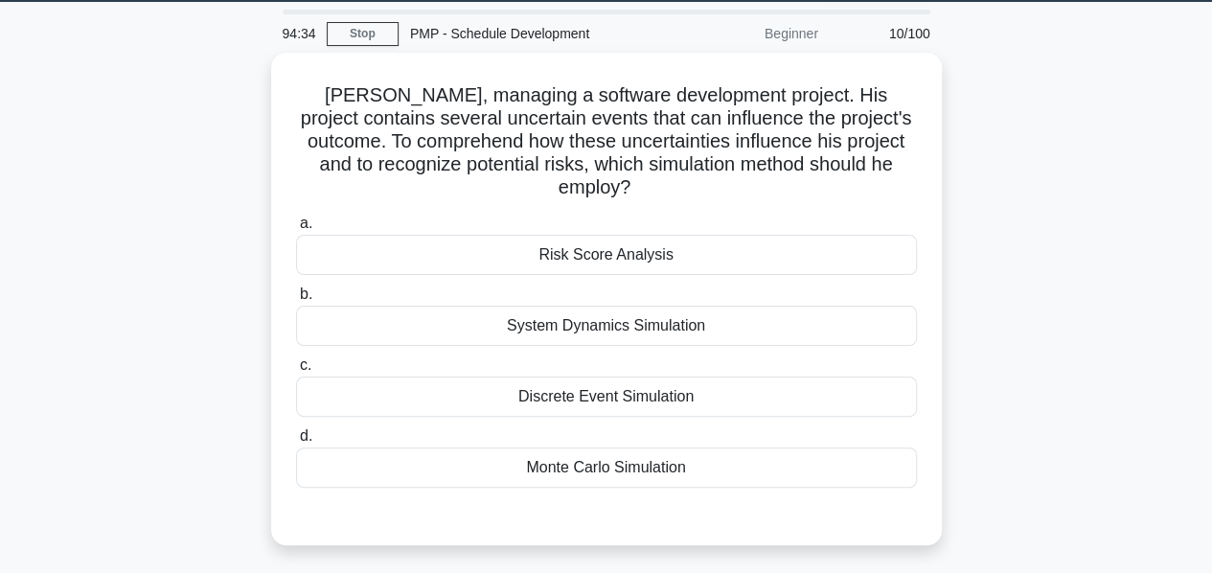
scroll to position [61, 0]
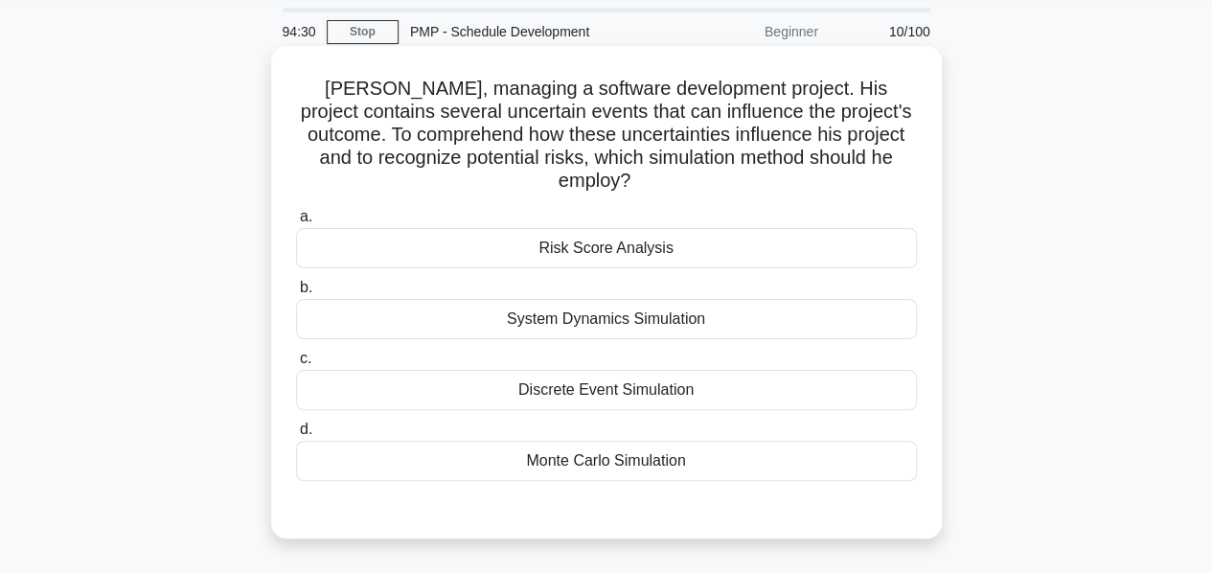
click at [588, 472] on div "Monte Carlo Simulation" at bounding box center [606, 461] width 621 height 40
click at [296, 436] on input "d. Monte Carlo Simulation" at bounding box center [296, 430] width 0 height 12
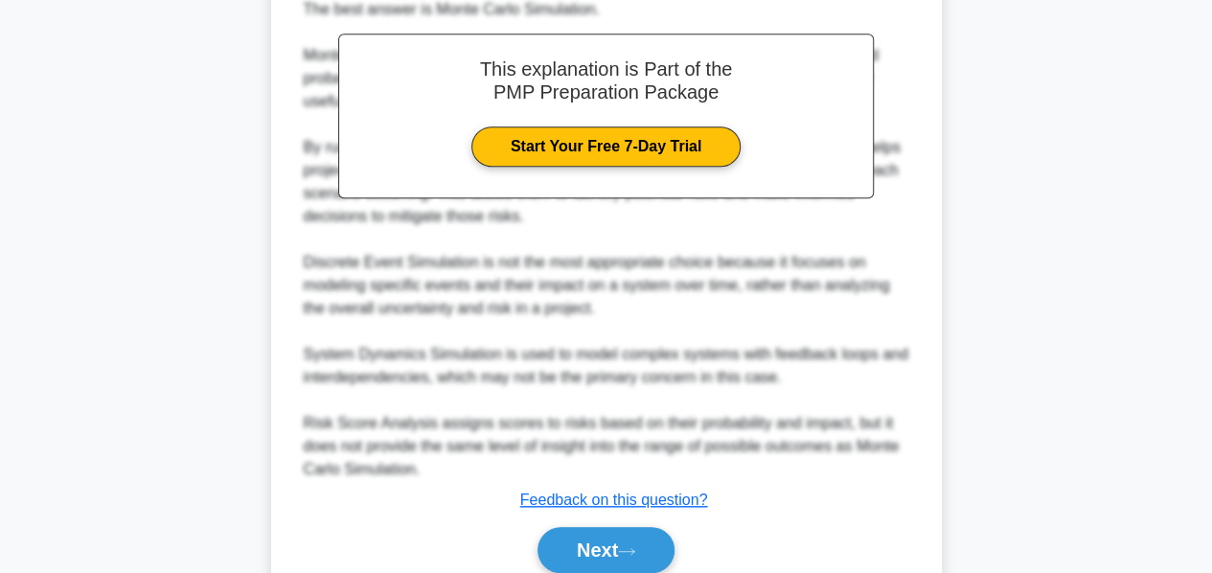
scroll to position [698, 0]
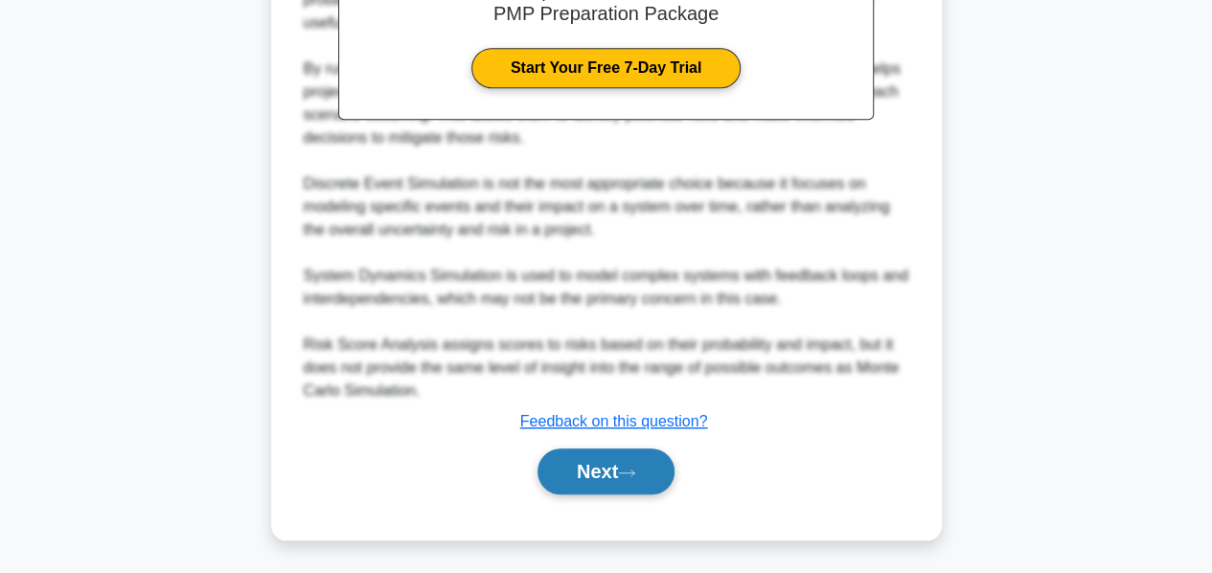
click at [586, 471] on button "Next" at bounding box center [606, 471] width 137 height 46
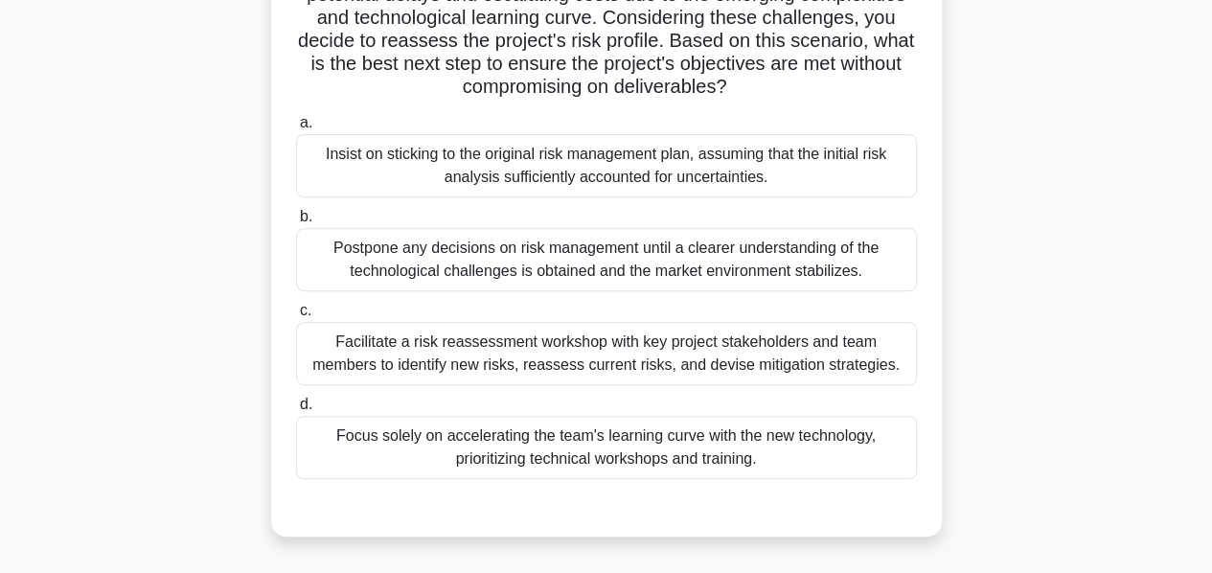
scroll to position [320, 0]
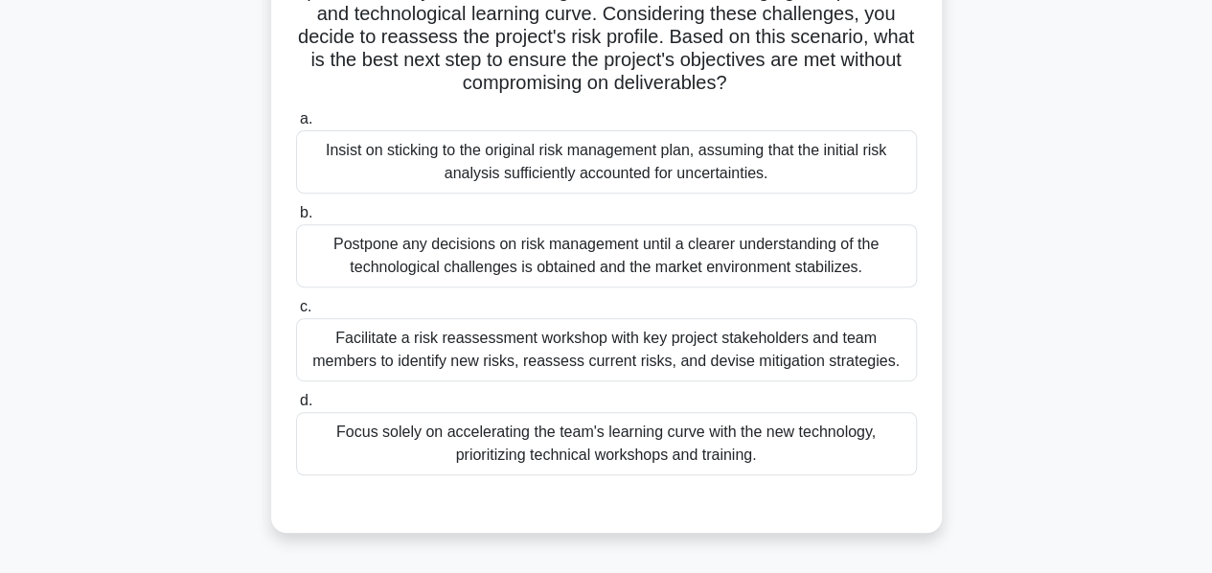
click at [514, 346] on div "Facilitate a risk reassessment workshop with key project stakeholders and team …" at bounding box center [606, 349] width 621 height 63
click at [296, 313] on input "c. Facilitate a risk reassessment workshop with key project stakeholders and te…" at bounding box center [296, 307] width 0 height 12
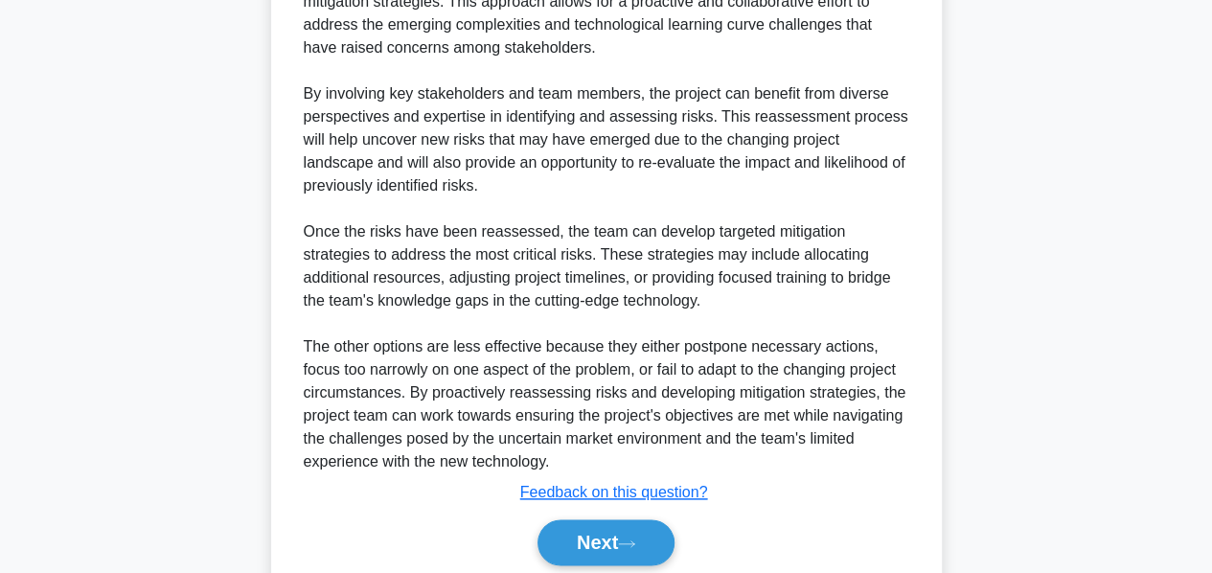
scroll to position [960, 0]
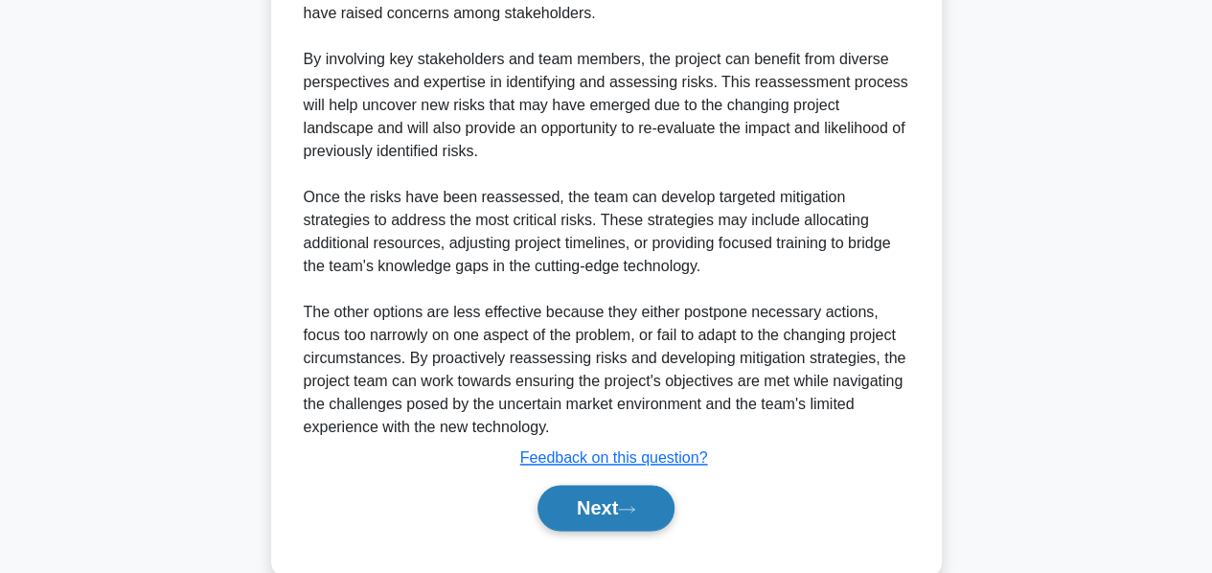
click at [551, 494] on button "Next" at bounding box center [606, 508] width 137 height 46
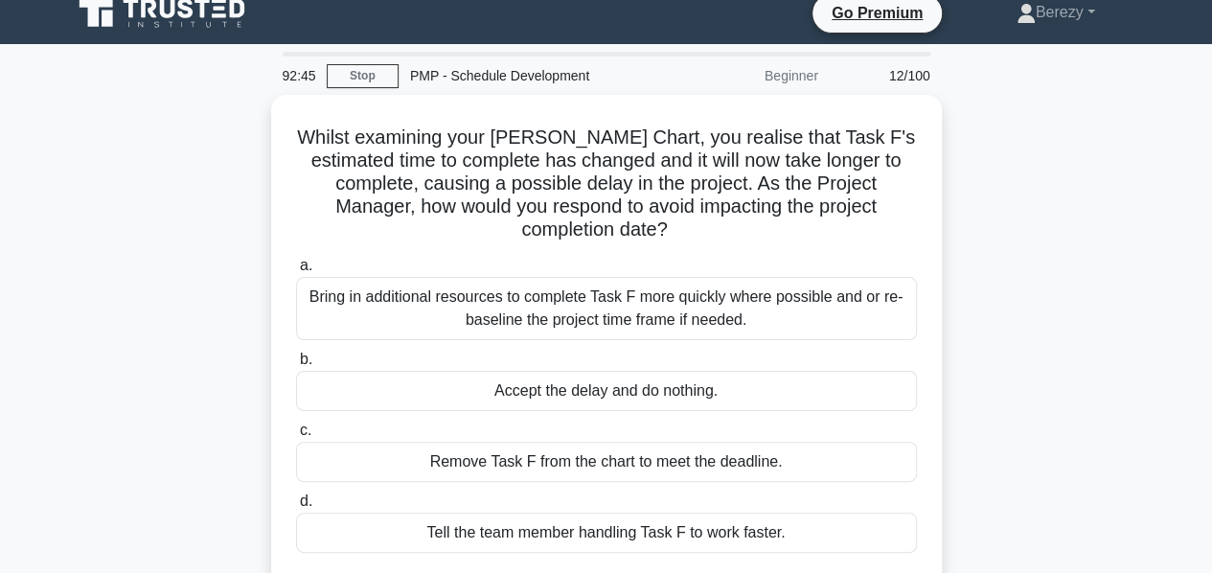
scroll to position [16, 0]
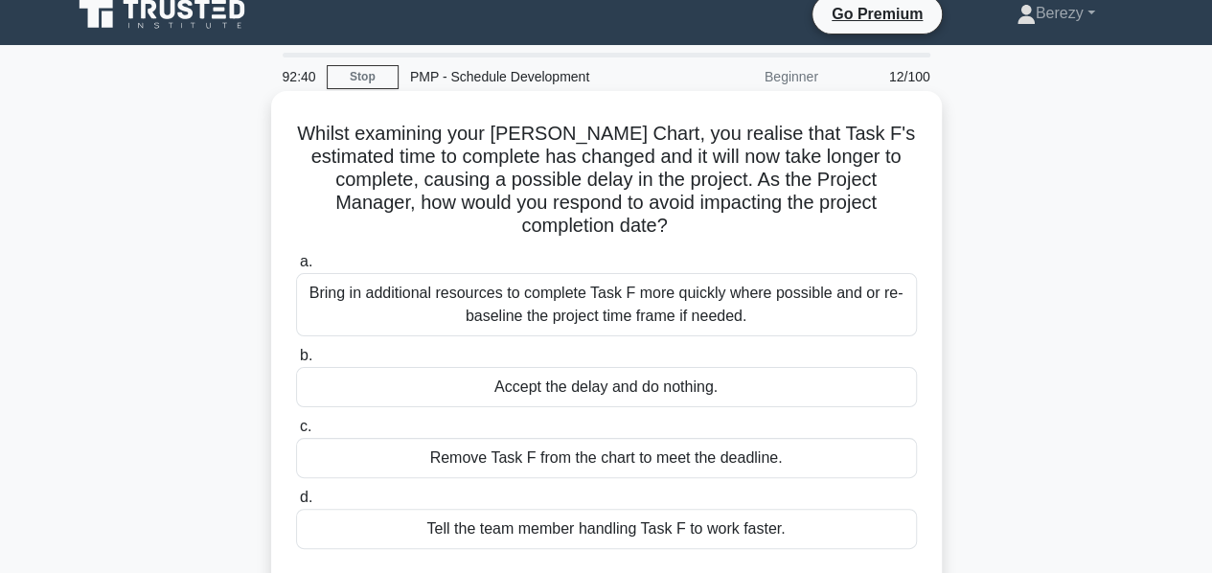
click at [471, 290] on div "Bring in additional resources to complete Task F more quickly where possible an…" at bounding box center [606, 304] width 621 height 63
click at [296, 268] on input "a. Bring in additional resources to complete Task F more quickly where possible…" at bounding box center [296, 262] width 0 height 12
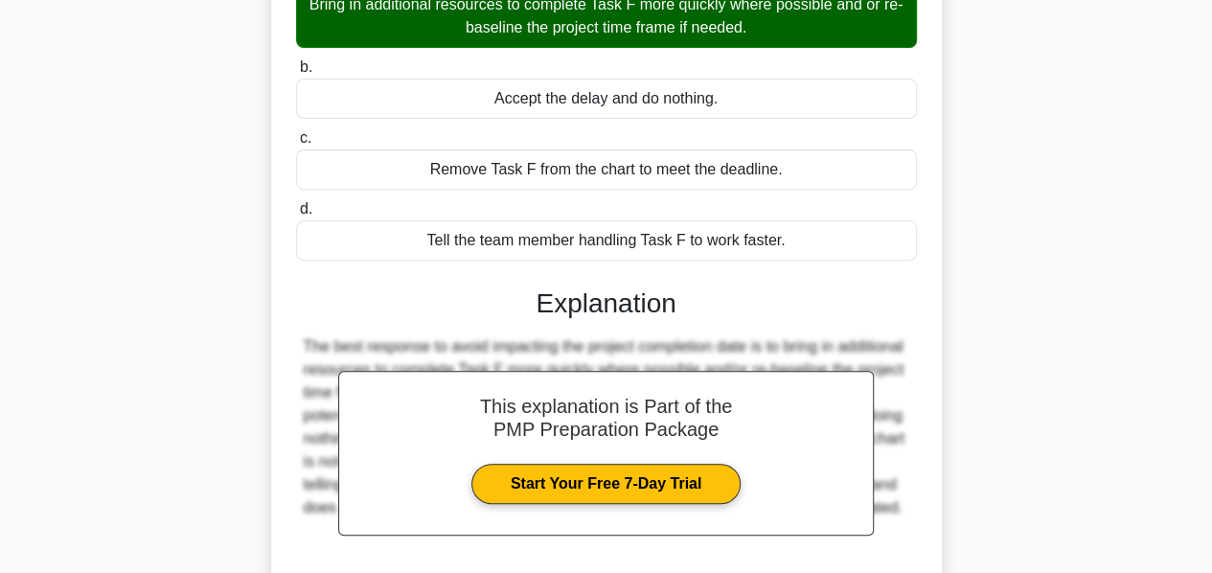
scroll to position [462, 0]
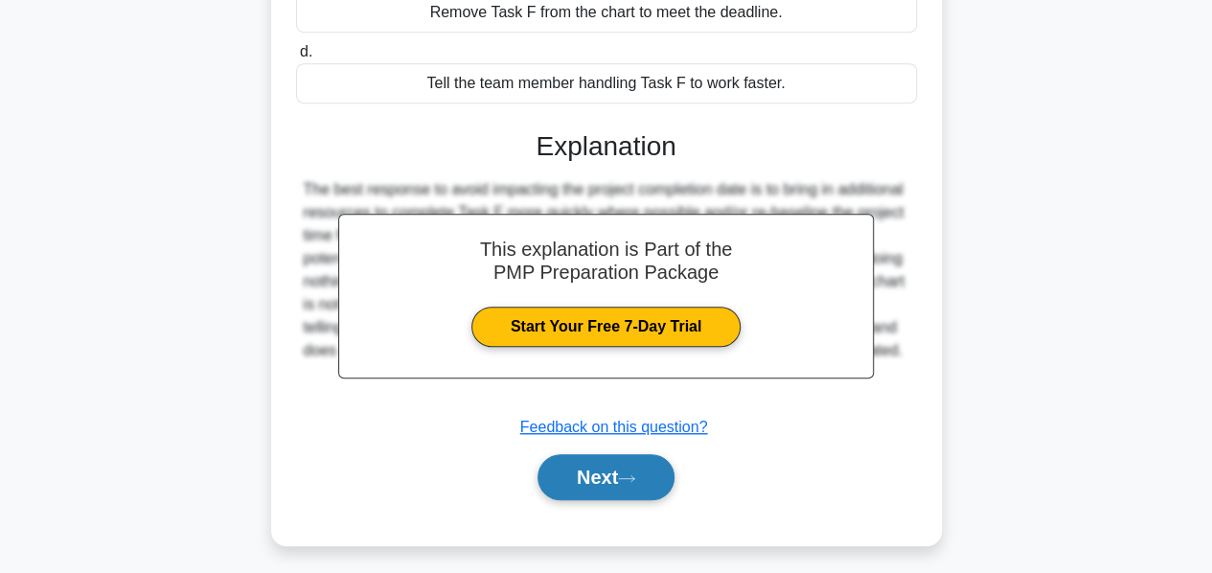
click at [581, 454] on button "Next" at bounding box center [606, 477] width 137 height 46
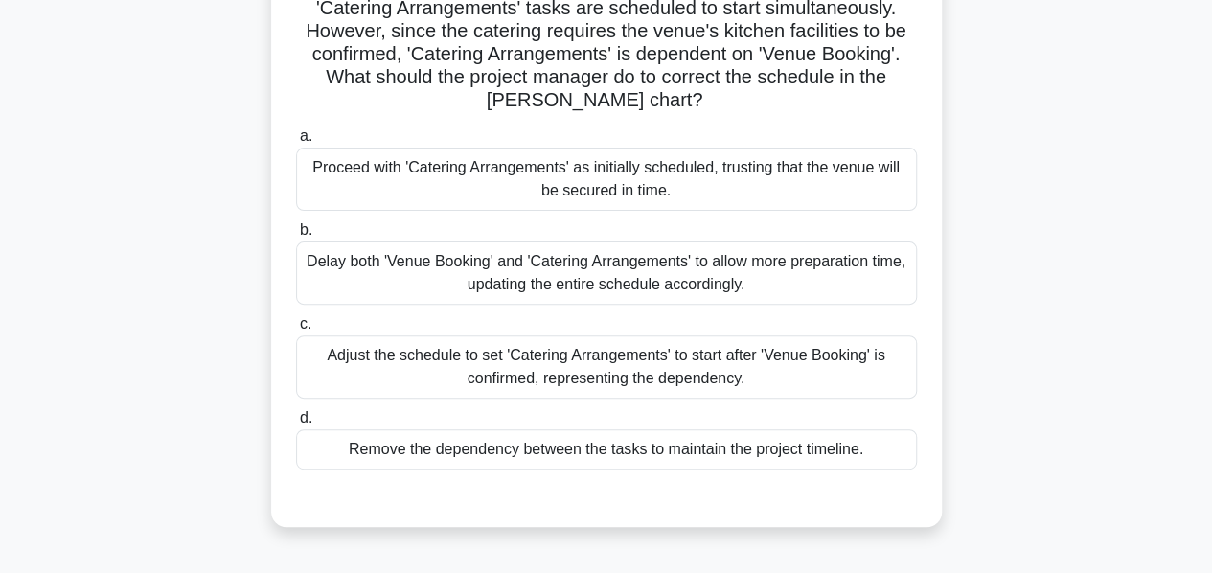
scroll to position [201, 0]
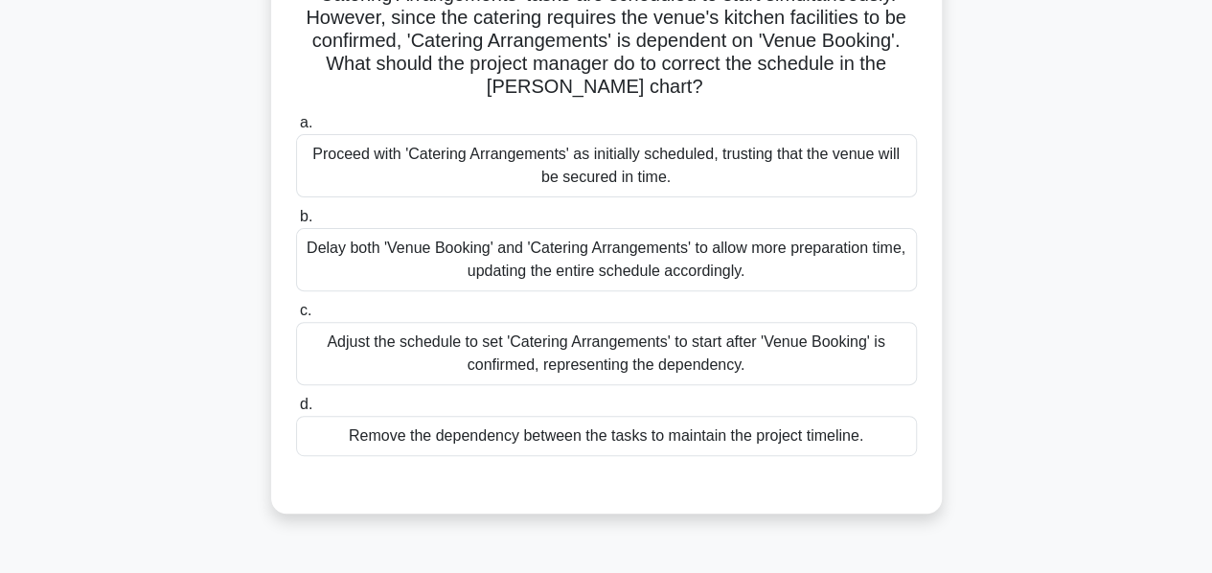
click at [647, 353] on div "Adjust the schedule to set 'Catering Arrangements' to start after 'Venue Bookin…" at bounding box center [606, 353] width 621 height 63
click at [296, 317] on input "c. Adjust the schedule to set 'Catering Arrangements' to start after 'Venue Boo…" at bounding box center [296, 311] width 0 height 12
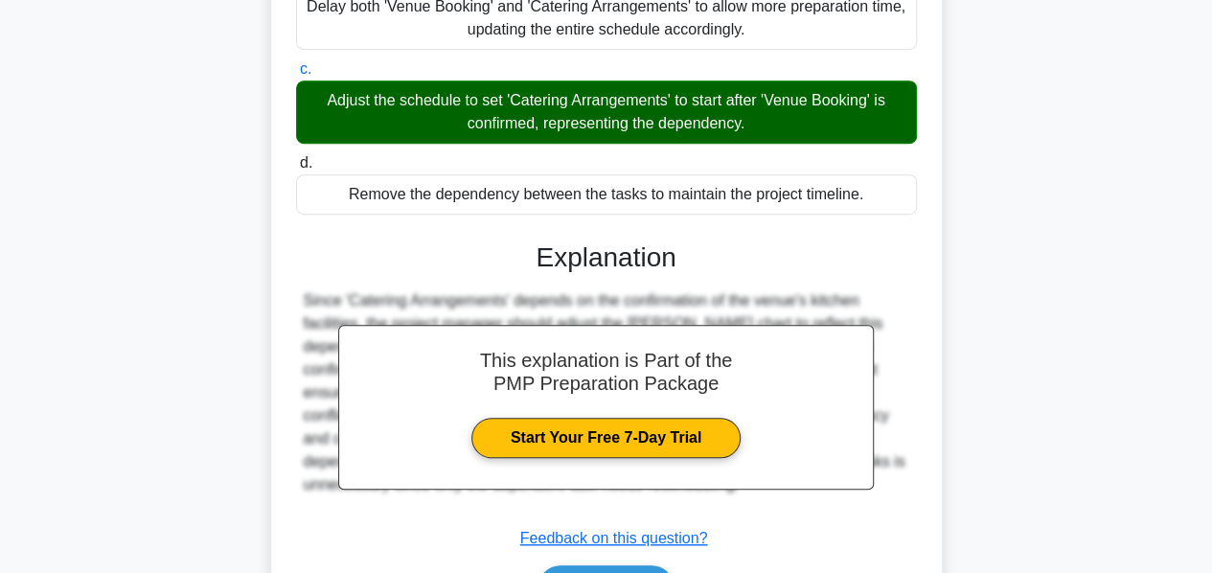
scroll to position [560, 0]
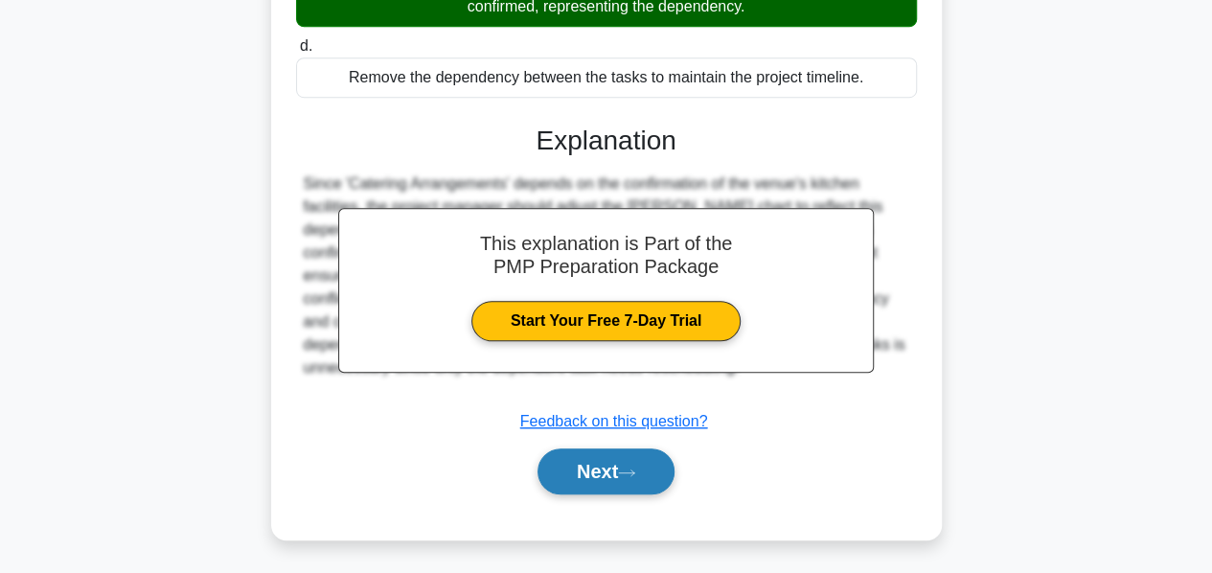
click at [565, 484] on button "Next" at bounding box center [606, 471] width 137 height 46
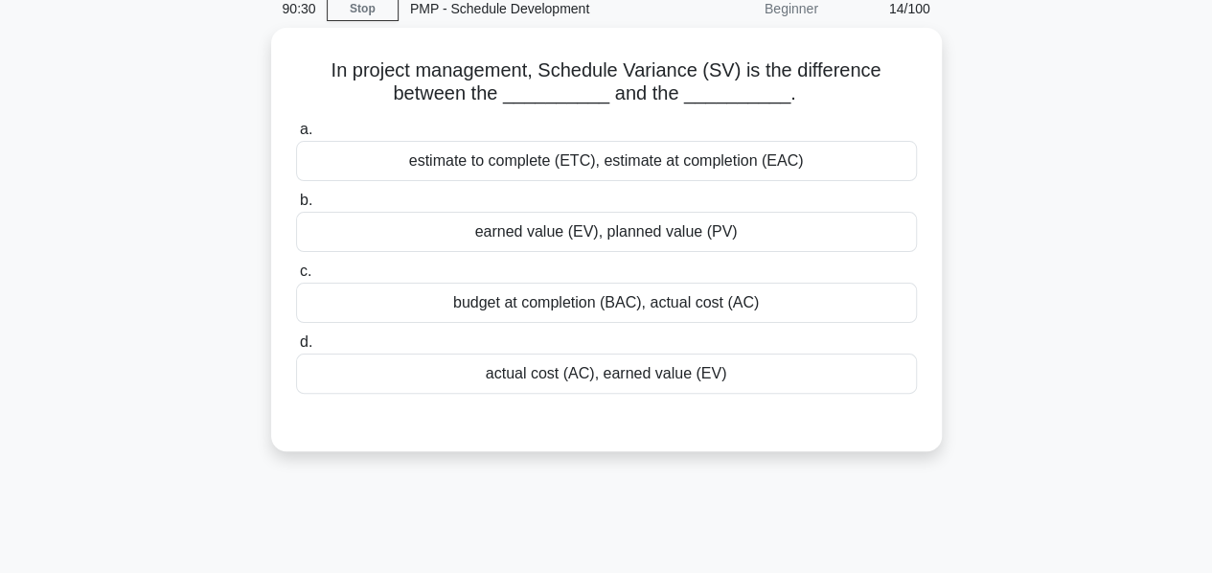
scroll to position [82, 0]
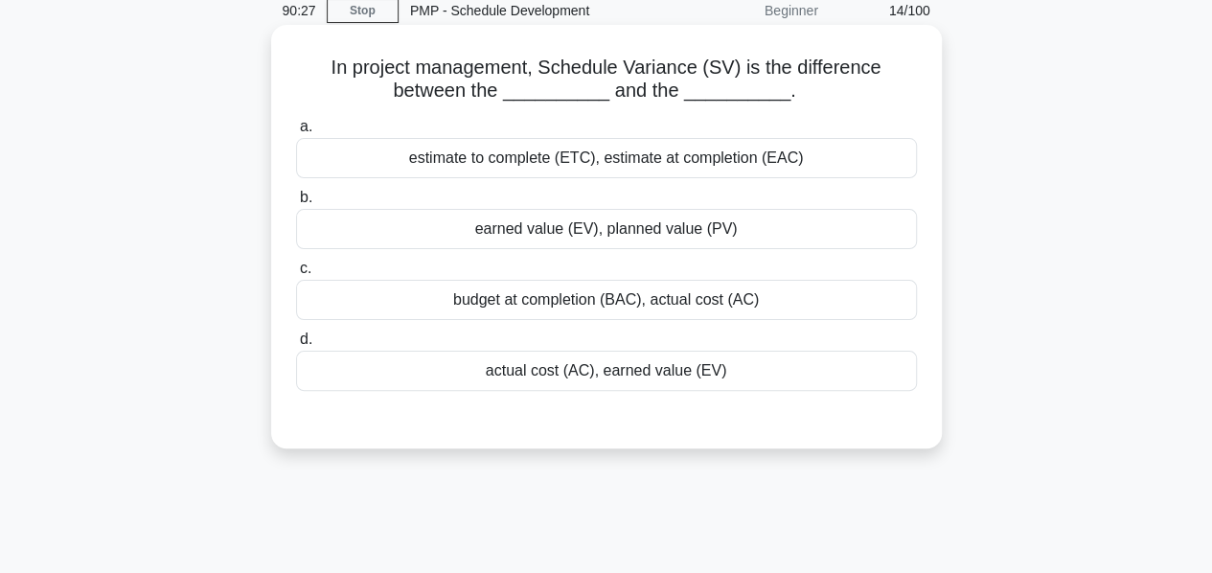
click at [566, 232] on div "earned value (EV), planned value (PV)" at bounding box center [606, 229] width 621 height 40
click at [296, 204] on input "b. earned value (EV), planned value (PV)" at bounding box center [296, 198] width 0 height 12
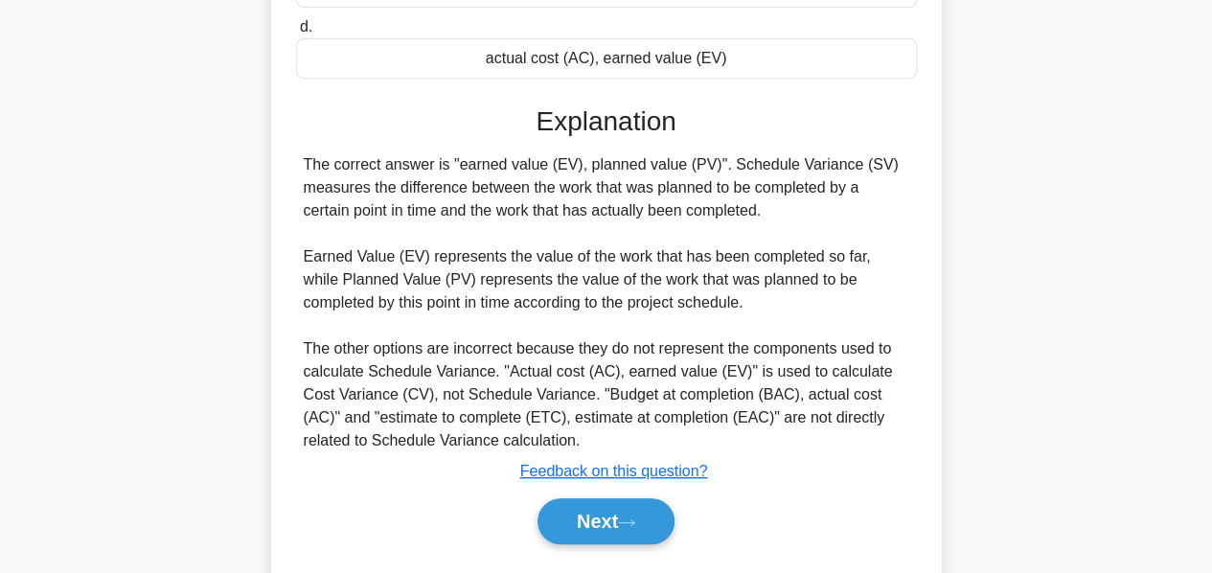
scroll to position [397, 0]
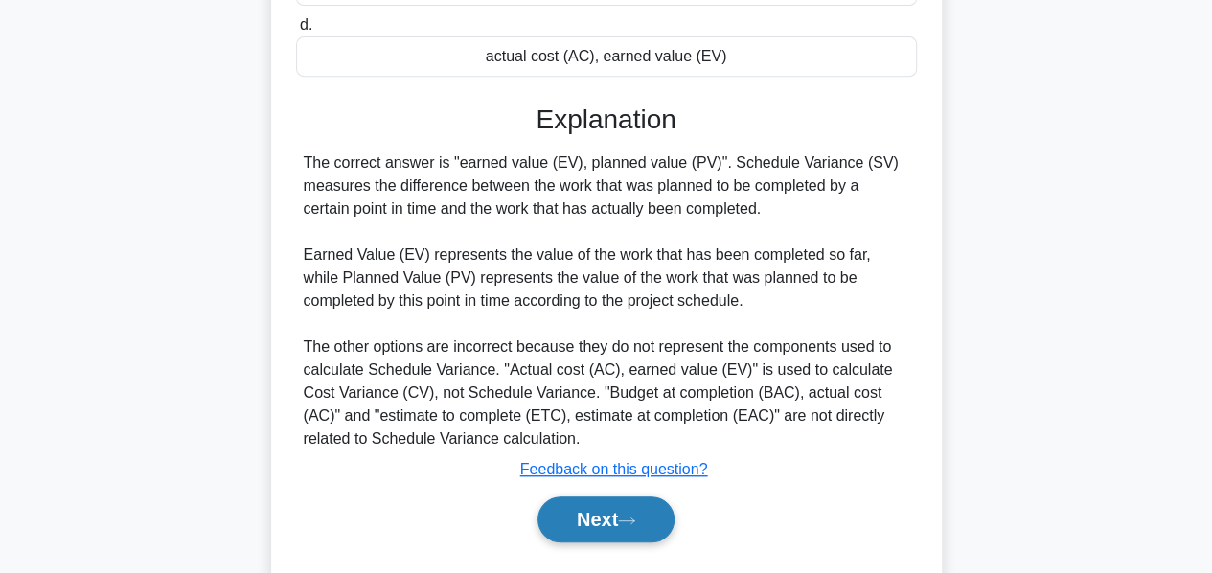
click at [581, 522] on button "Next" at bounding box center [606, 519] width 137 height 46
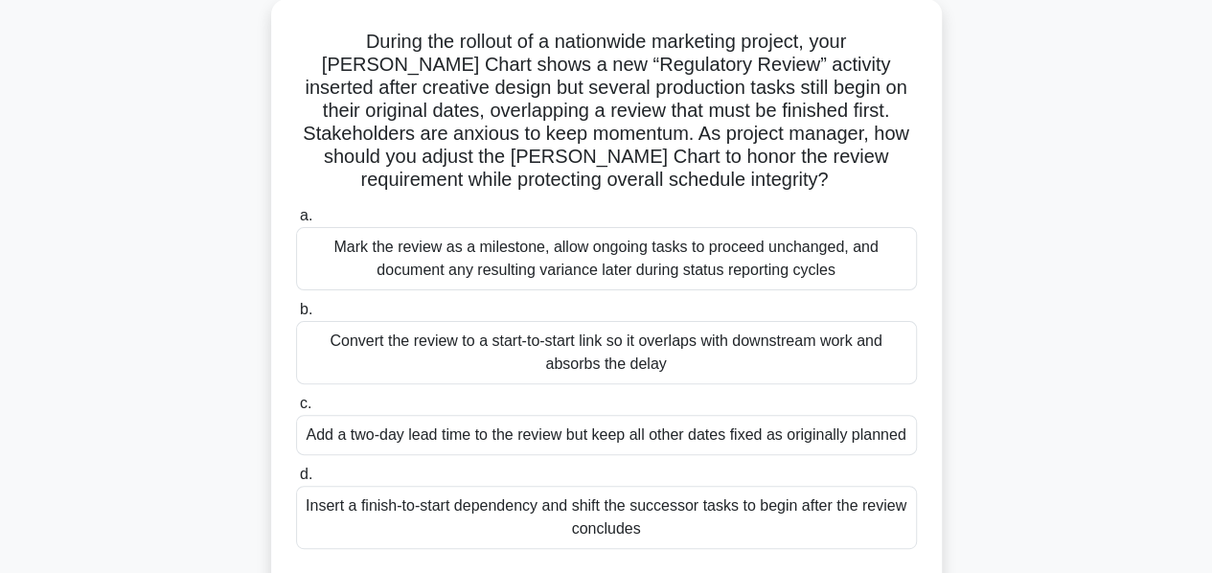
scroll to position [136, 0]
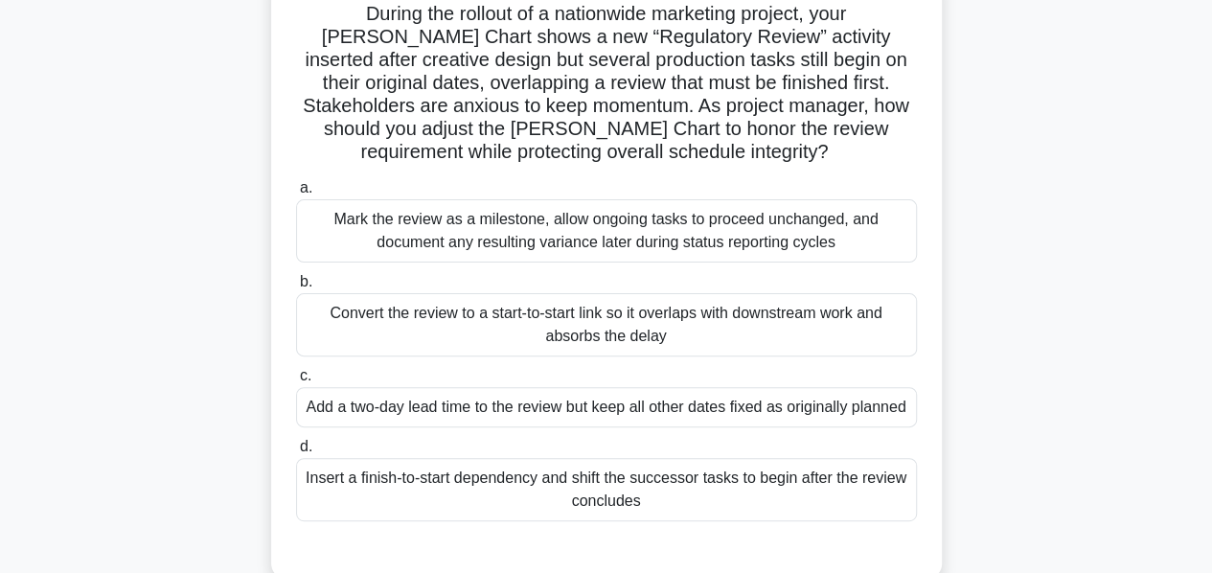
click at [584, 340] on div "Convert the review to a start-to-start link so it overlaps with downstream work…" at bounding box center [606, 324] width 621 height 63
click at [296, 288] on input "b. Convert the review to a start-to-start link so it overlaps with downstream w…" at bounding box center [296, 282] width 0 height 12
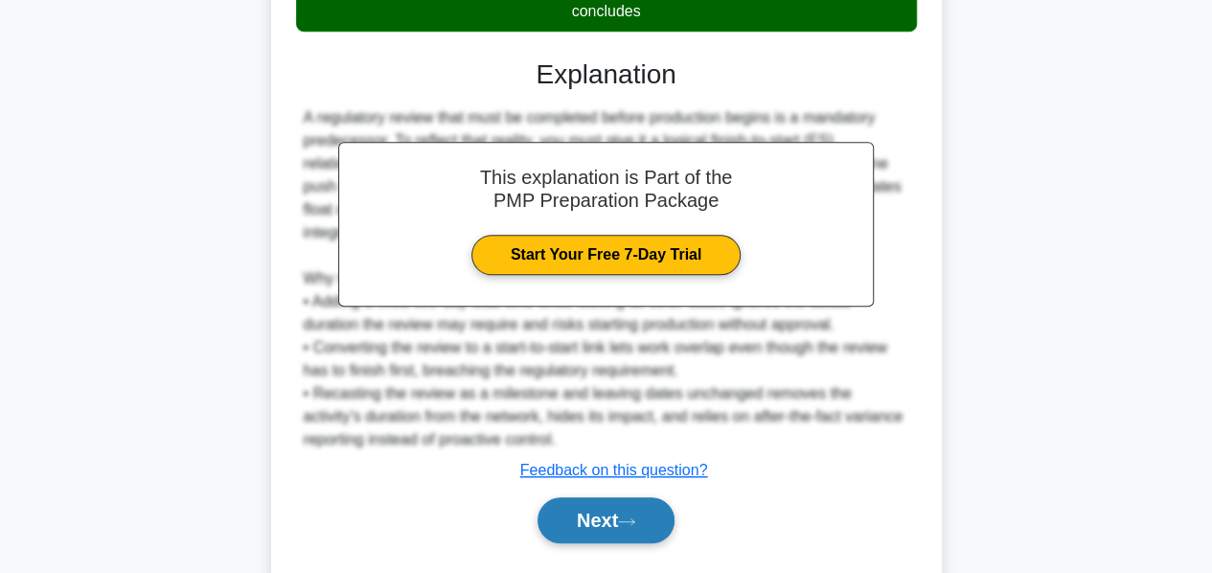
scroll to position [629, 0]
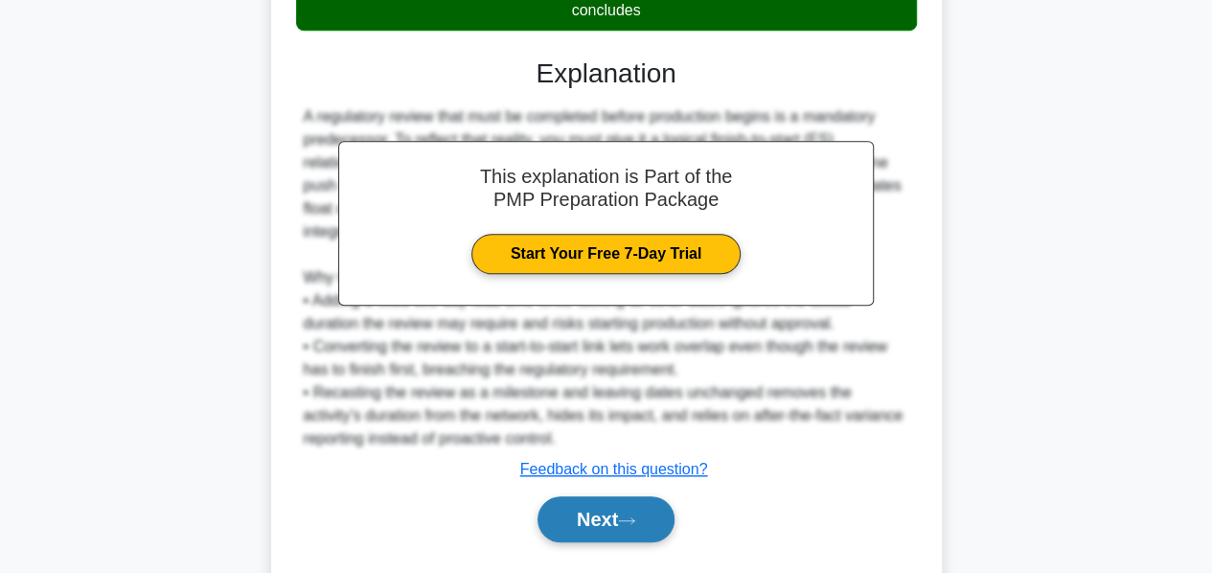
click at [590, 511] on button "Next" at bounding box center [606, 519] width 137 height 46
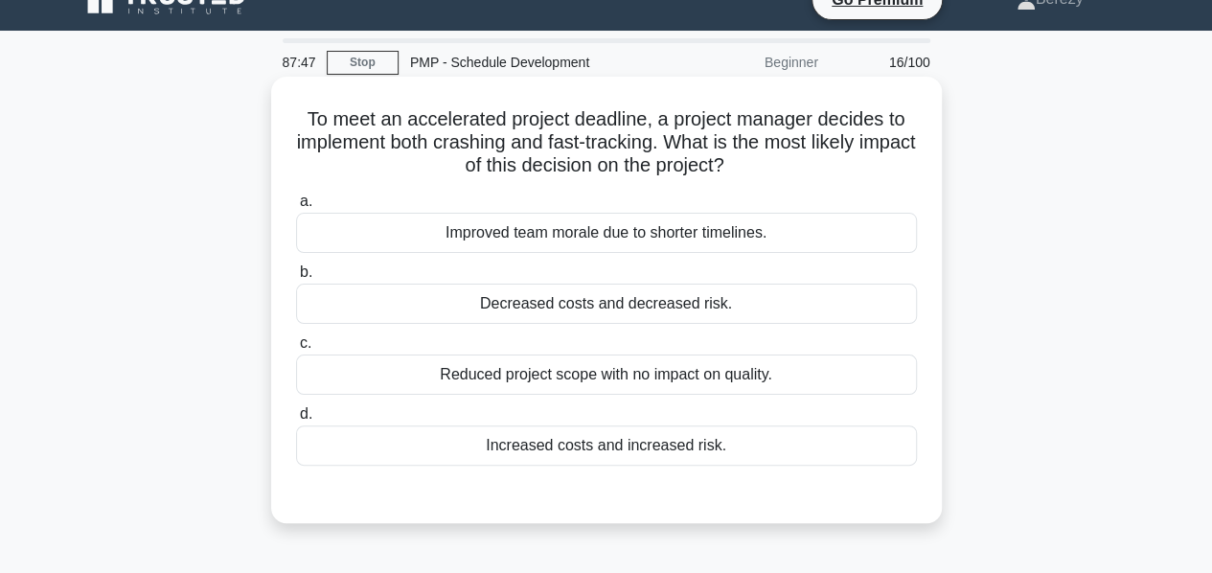
scroll to position [33, 0]
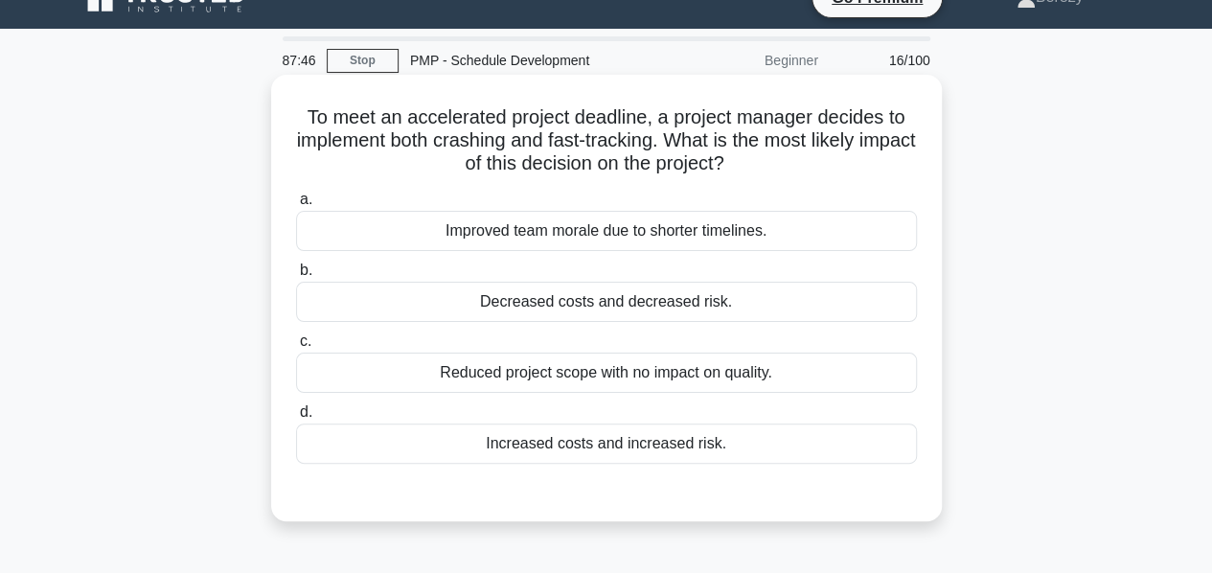
click at [589, 449] on div "Increased costs and increased risk." at bounding box center [606, 444] width 621 height 40
click at [296, 419] on input "d. Increased costs and increased risk." at bounding box center [296, 412] width 0 height 12
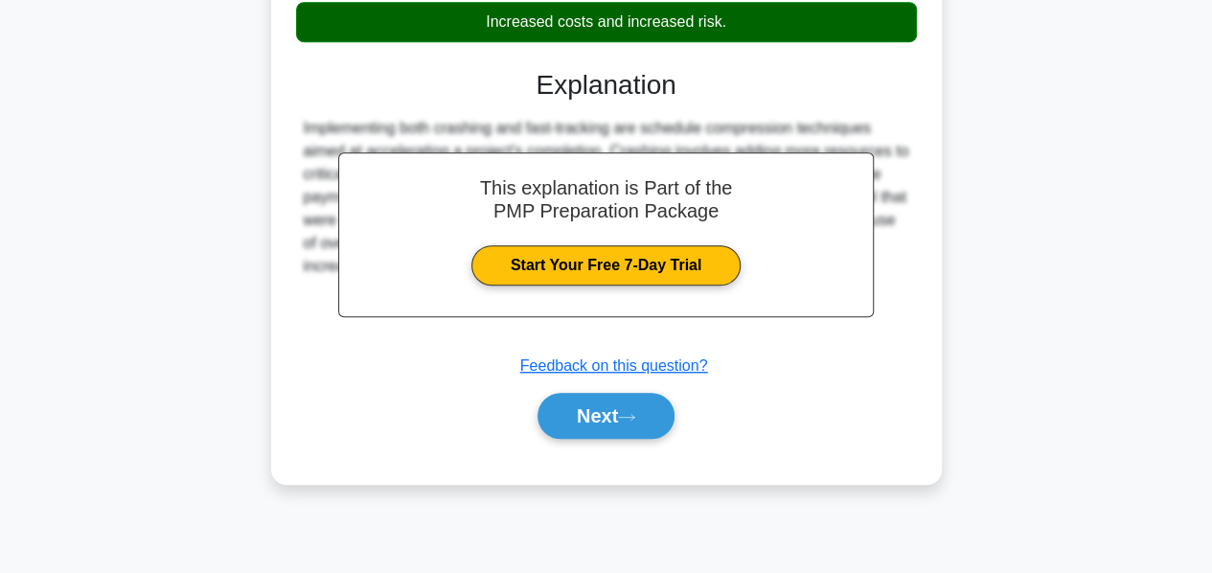
scroll to position [462, 0]
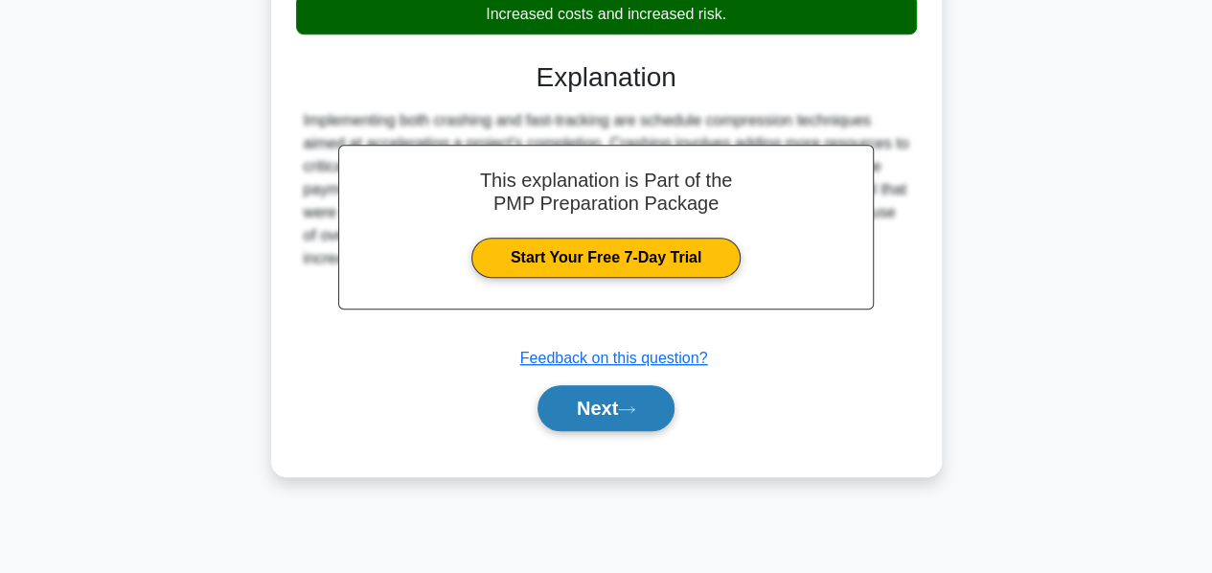
click at [573, 404] on button "Next" at bounding box center [606, 408] width 137 height 46
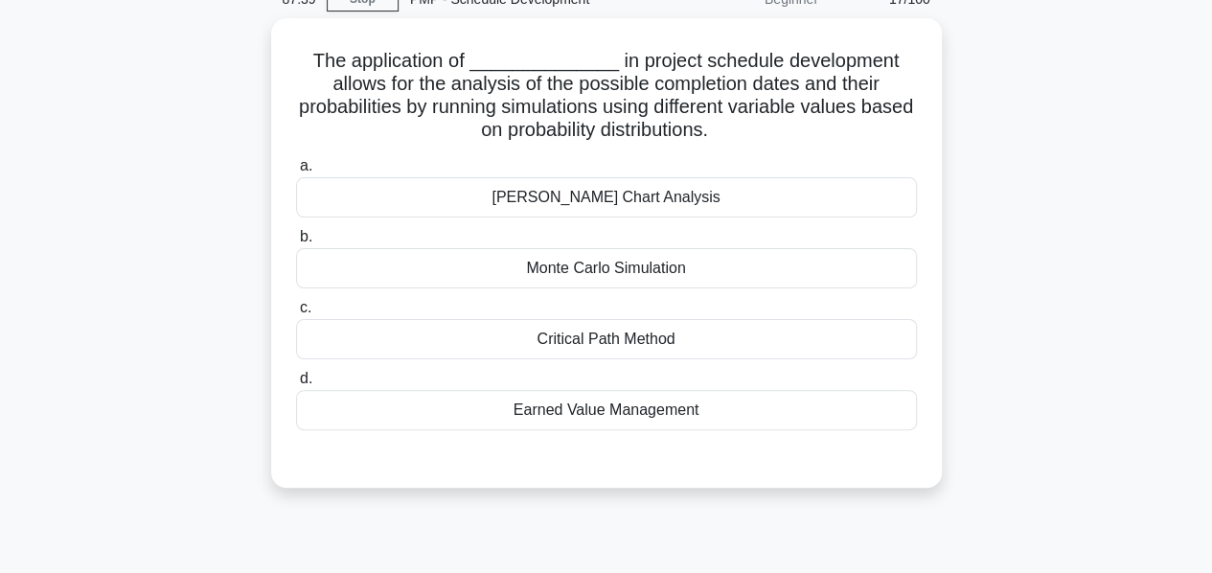
scroll to position [92, 0]
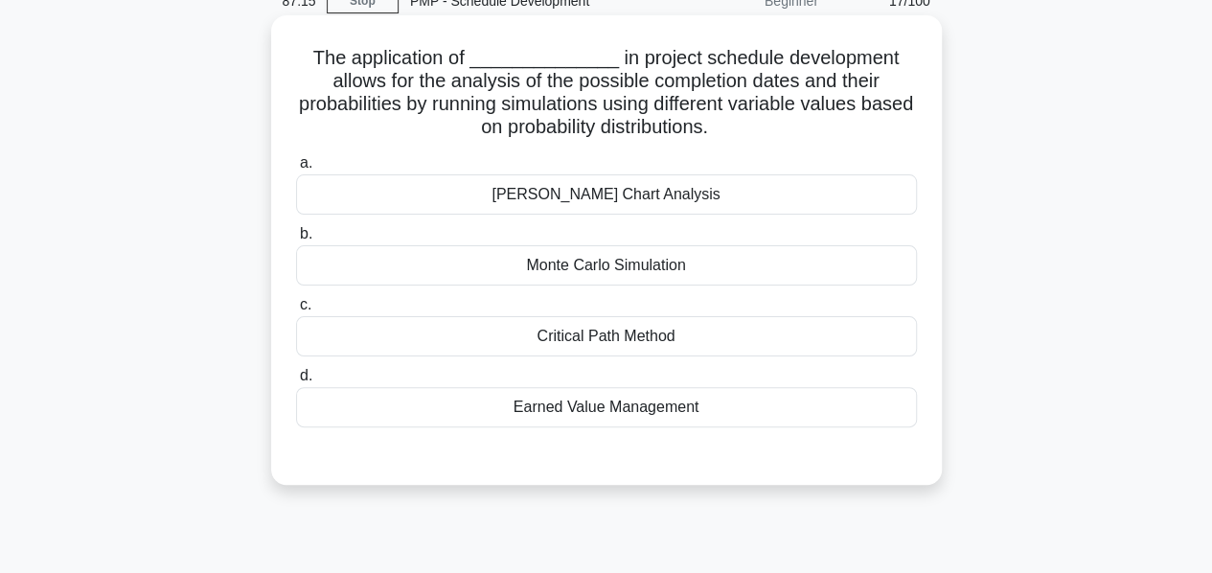
click at [590, 270] on div "Monte Carlo Simulation" at bounding box center [606, 265] width 621 height 40
click at [296, 241] on input "b. Monte Carlo Simulation" at bounding box center [296, 234] width 0 height 12
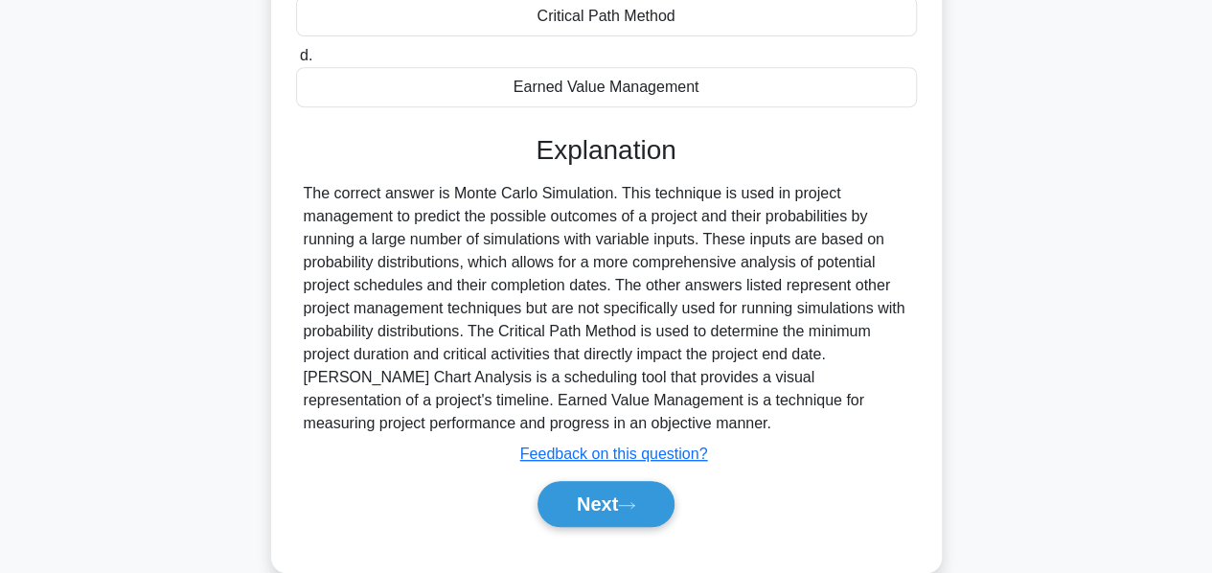
scroll to position [462, 0]
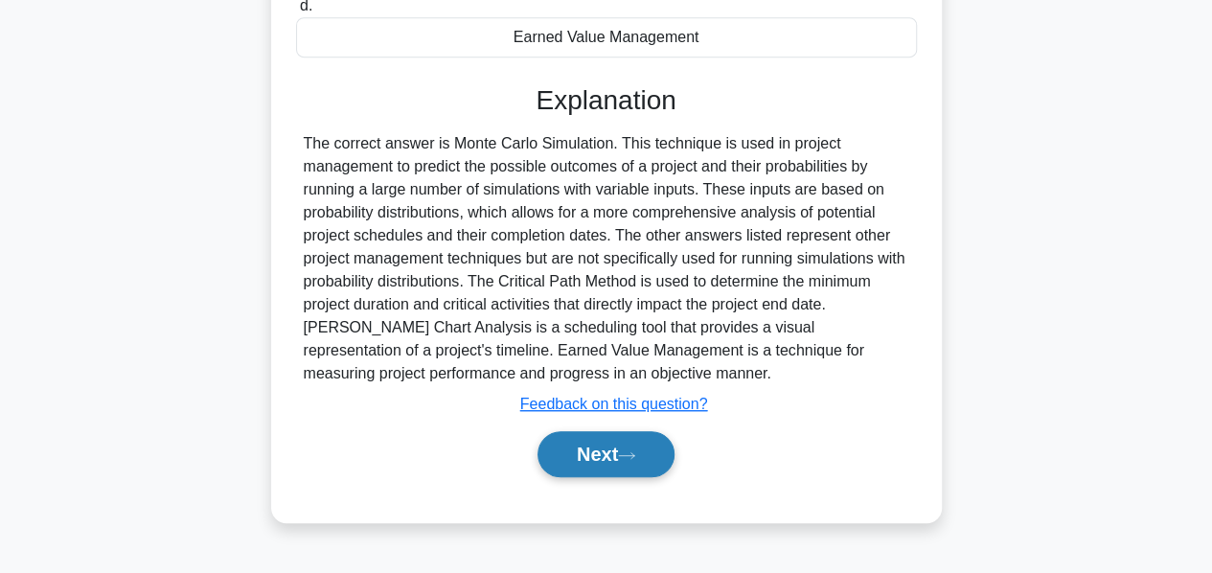
click at [582, 460] on button "Next" at bounding box center [606, 454] width 137 height 46
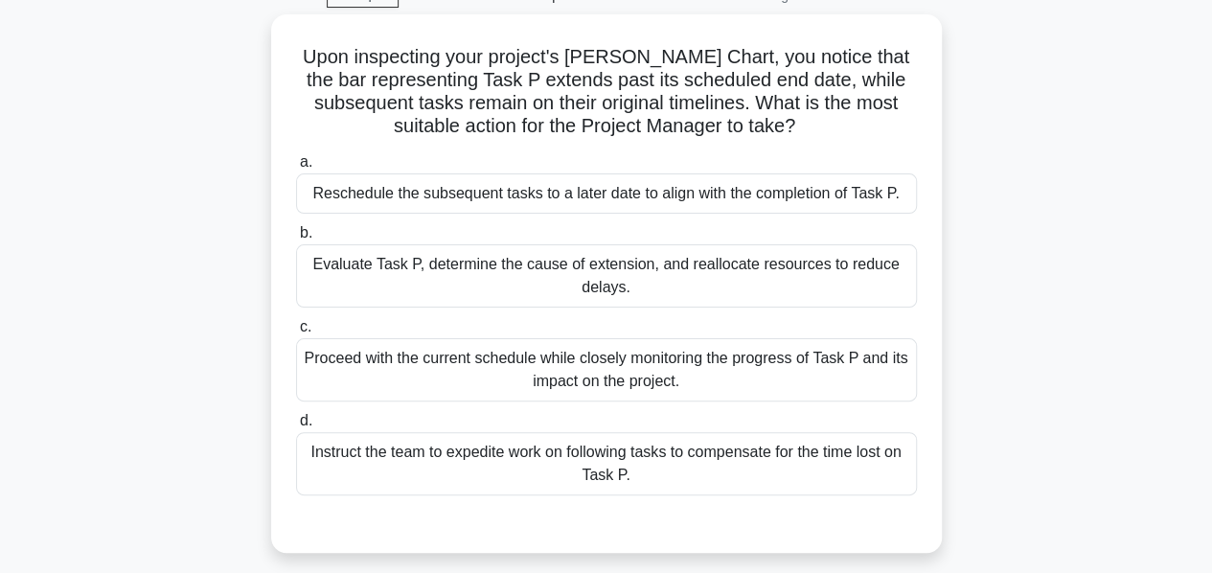
scroll to position [96, 0]
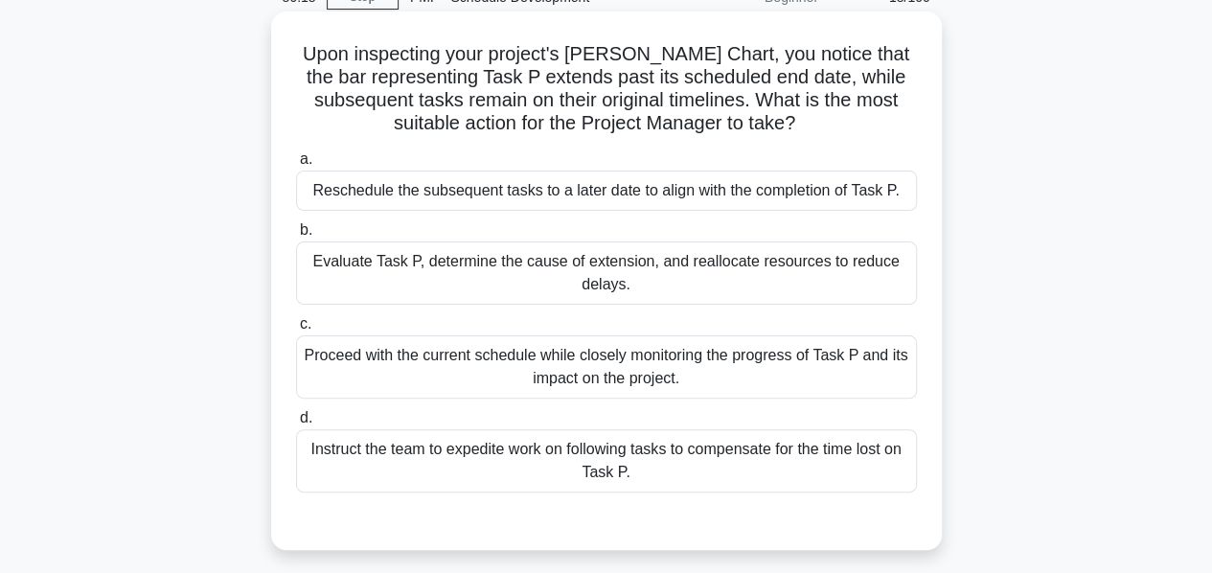
click at [584, 279] on div "Evaluate Task P, determine the cause of extension, and reallocate resources to …" at bounding box center [606, 272] width 621 height 63
click at [296, 237] on input "b. Evaluate Task P, determine the cause of extension, and reallocate resources …" at bounding box center [296, 230] width 0 height 12
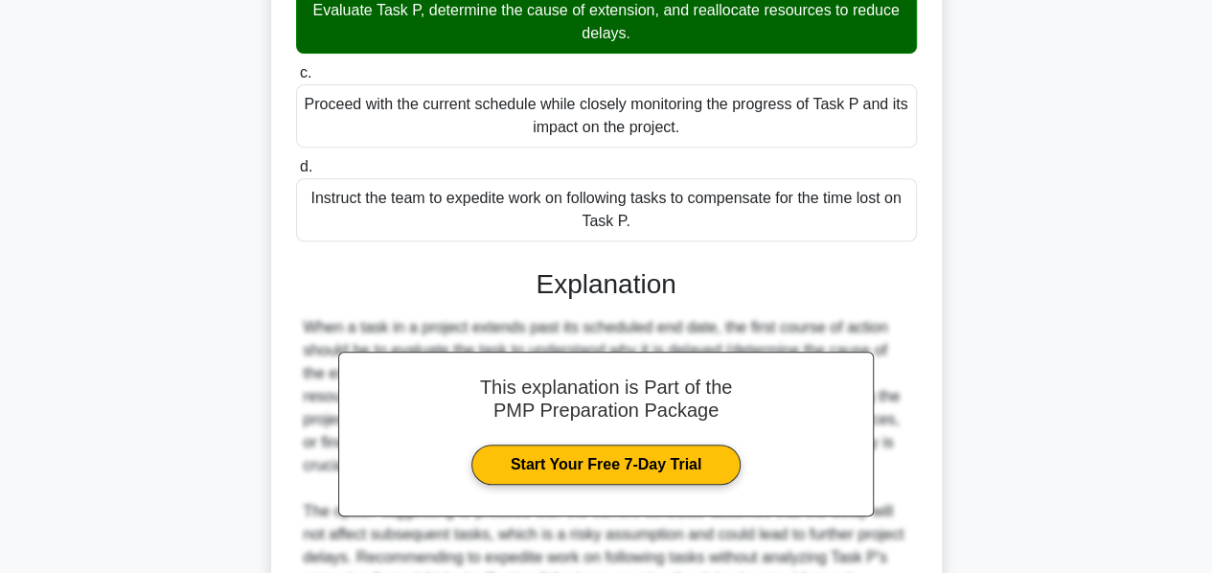
scroll to position [629, 0]
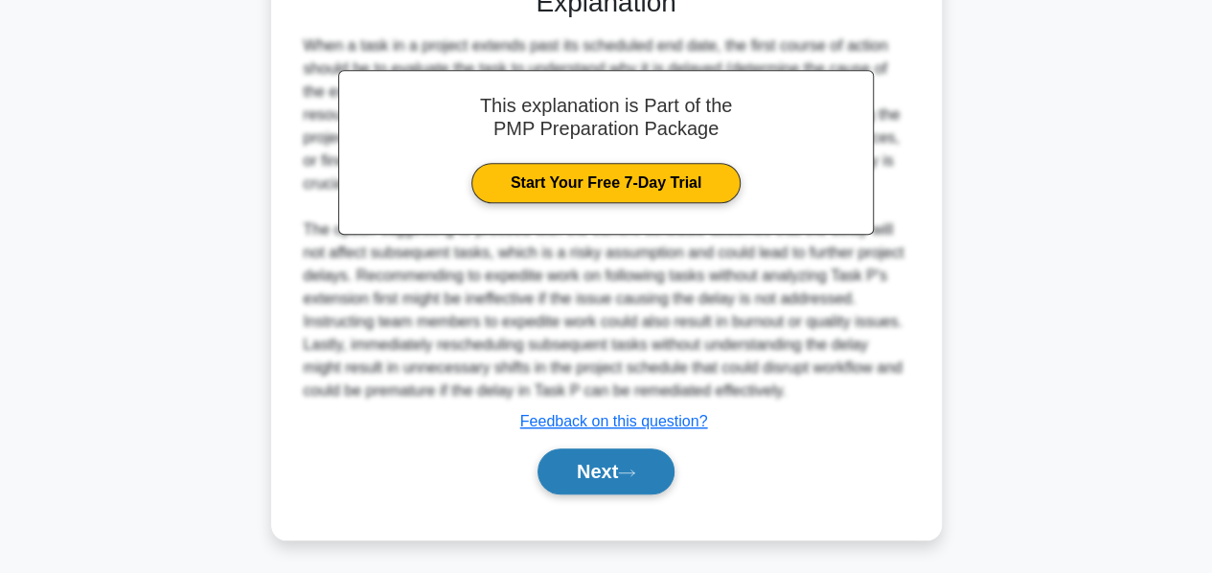
click at [599, 471] on button "Next" at bounding box center [606, 471] width 137 height 46
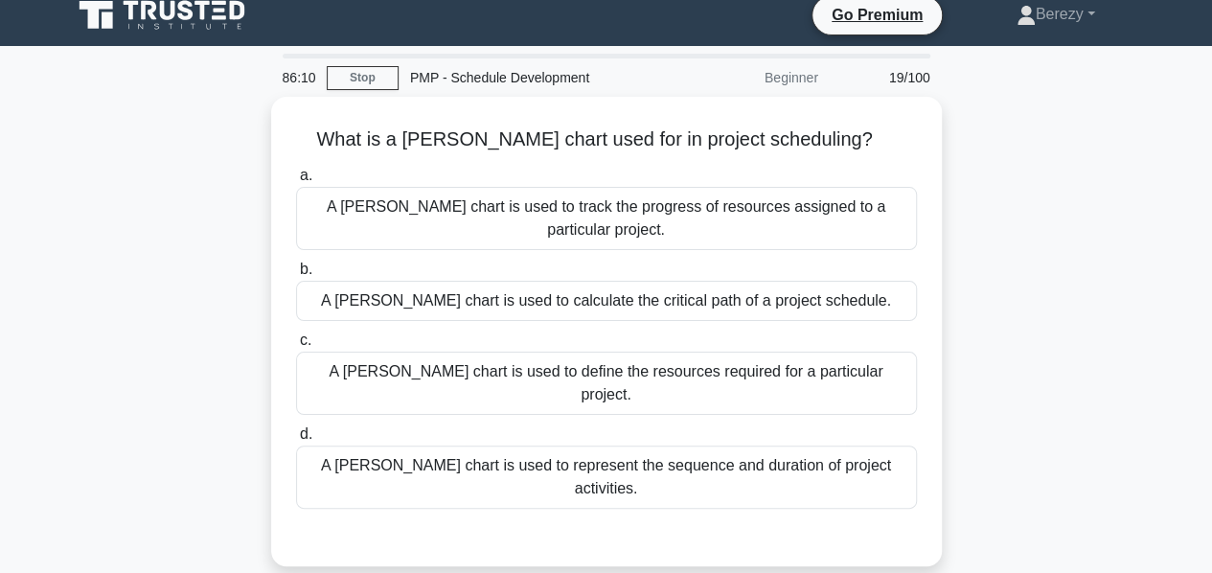
scroll to position [15, 0]
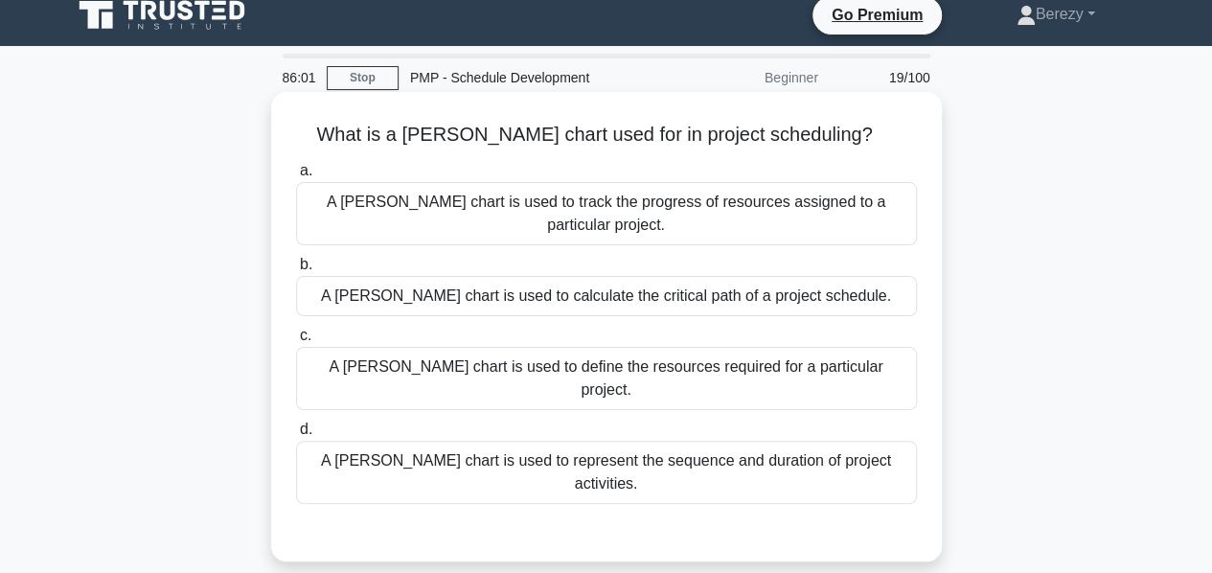
click at [592, 441] on div "A Gantt chart is used to represent the sequence and duration of project activit…" at bounding box center [606, 472] width 621 height 63
click at [296, 425] on input "d. A Gantt chart is used to represent the sequence and duration of project acti…" at bounding box center [296, 430] width 0 height 12
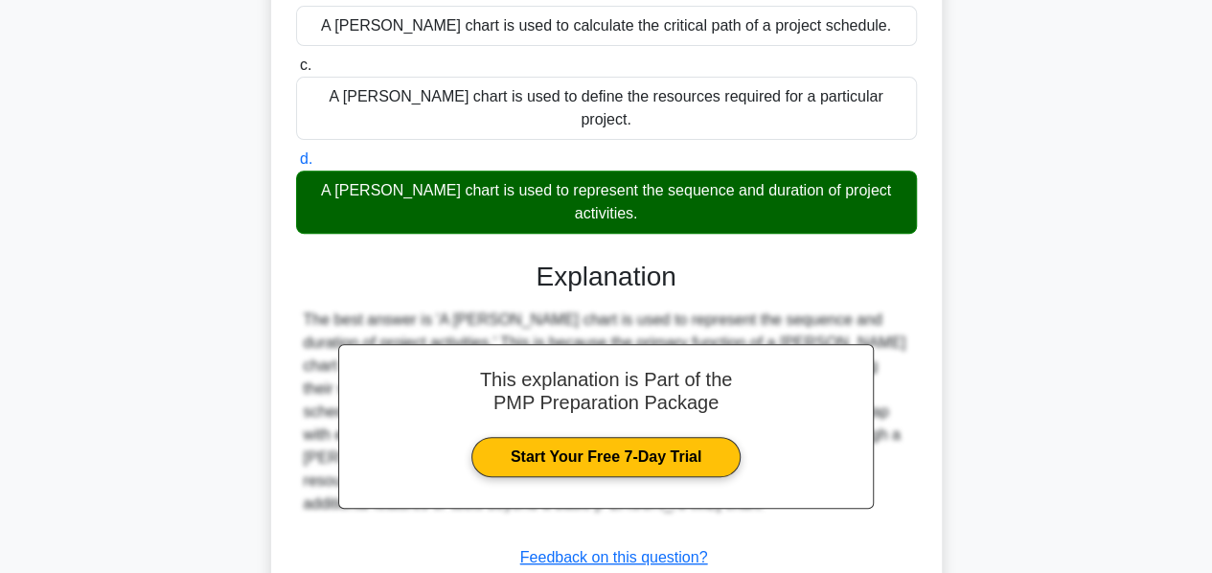
scroll to position [462, 0]
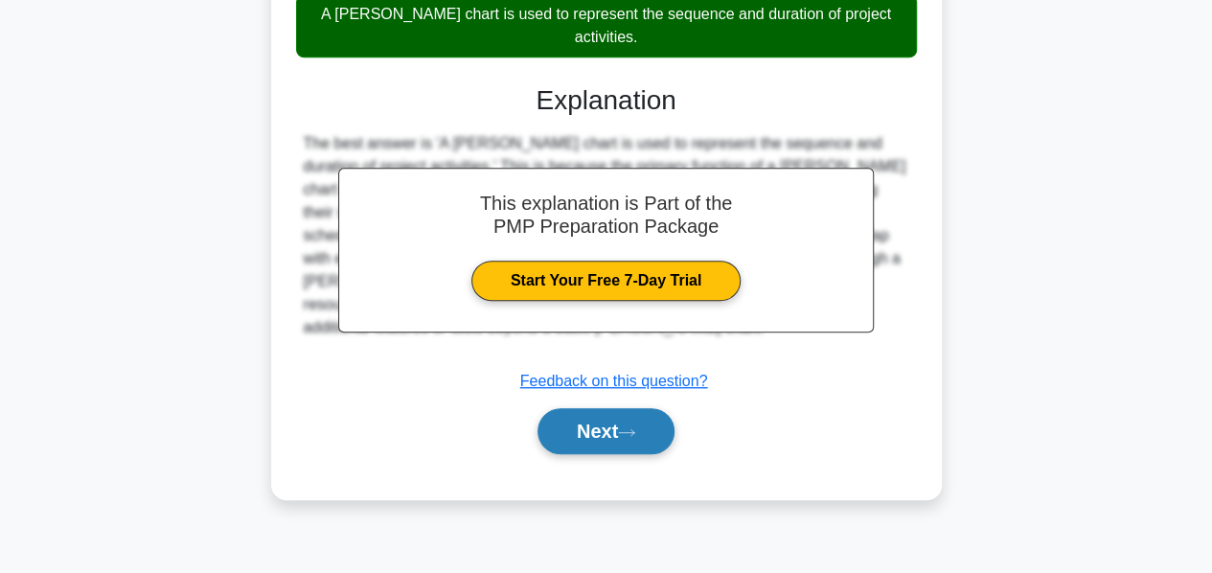
click at [602, 408] on button "Next" at bounding box center [606, 431] width 137 height 46
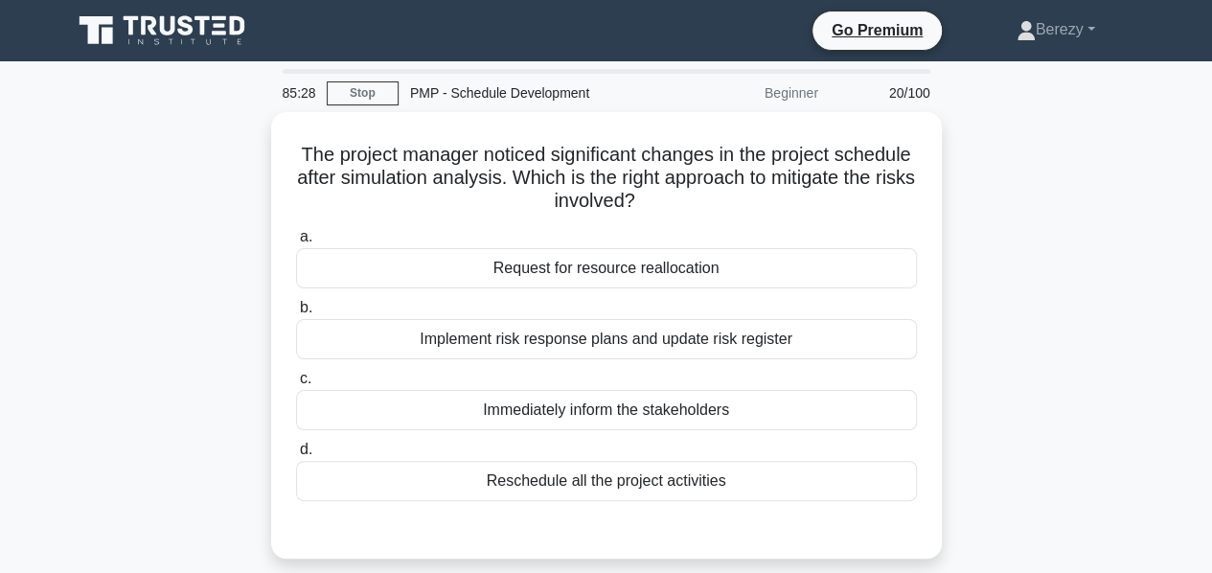
scroll to position [1, 0]
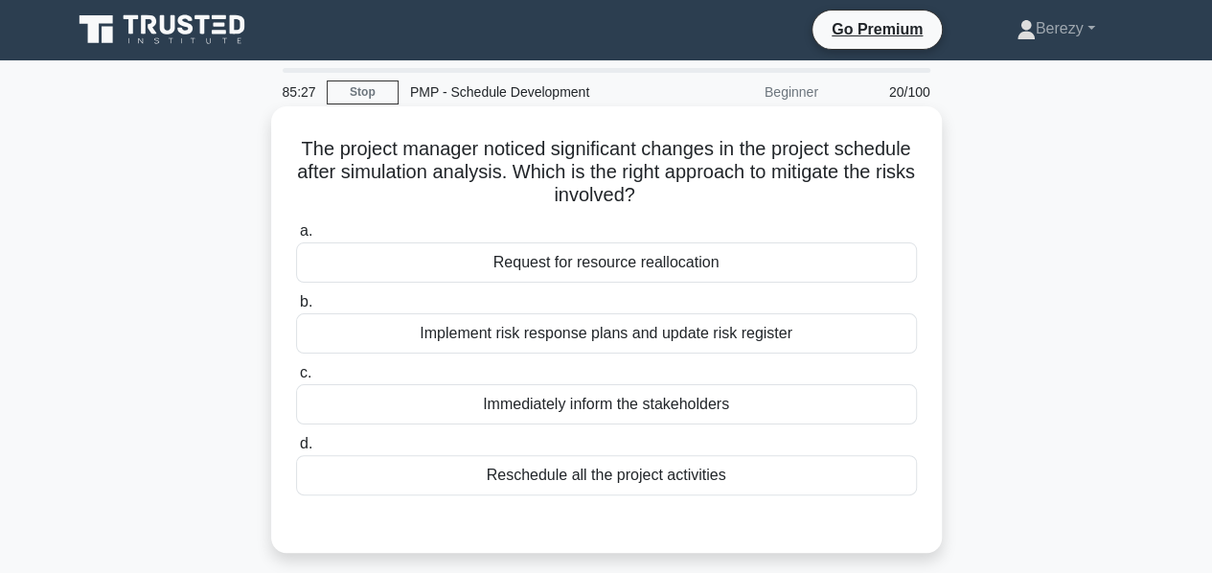
click at [620, 338] on div "Implement risk response plans and update risk register" at bounding box center [606, 333] width 621 height 40
click at [296, 309] on input "b. Implement risk response plans and update risk register" at bounding box center [296, 302] width 0 height 12
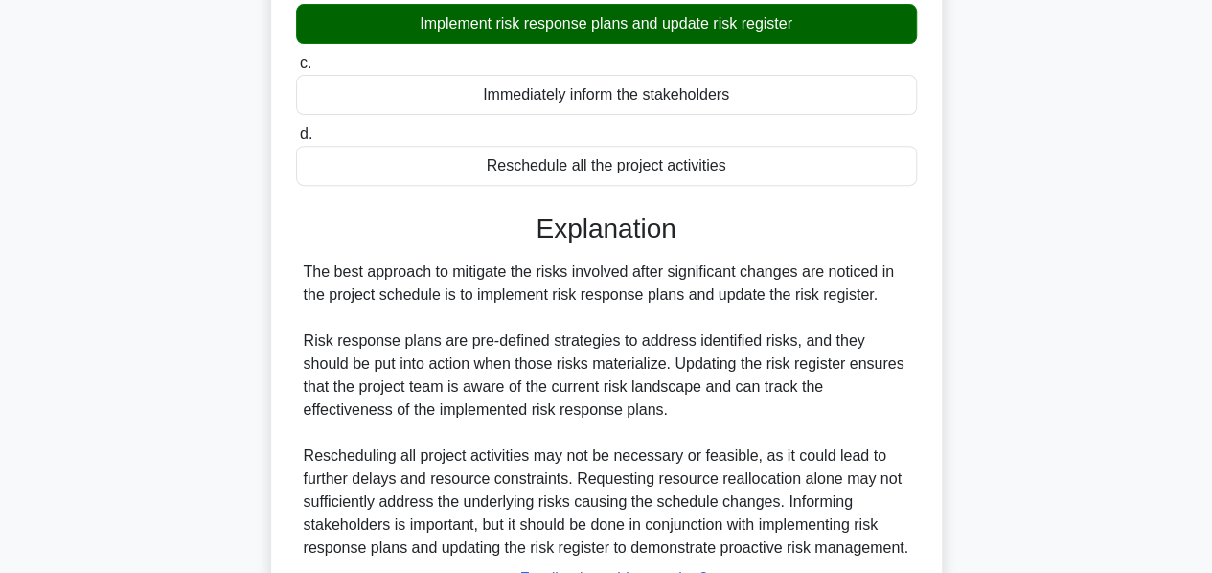
scroll to position [468, 0]
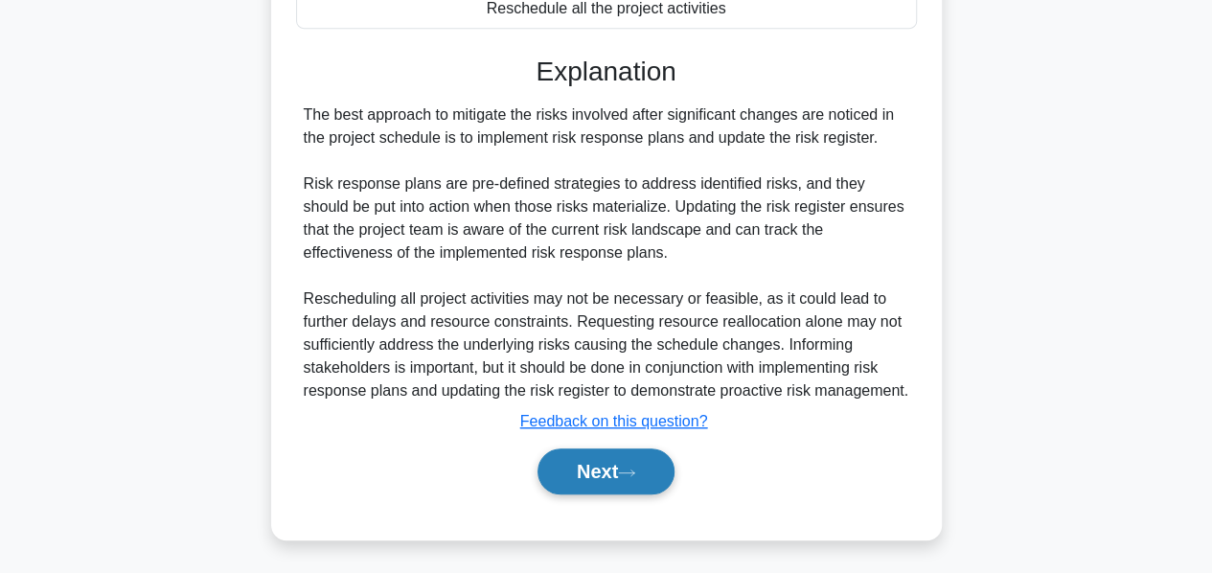
click at [583, 457] on button "Next" at bounding box center [606, 471] width 137 height 46
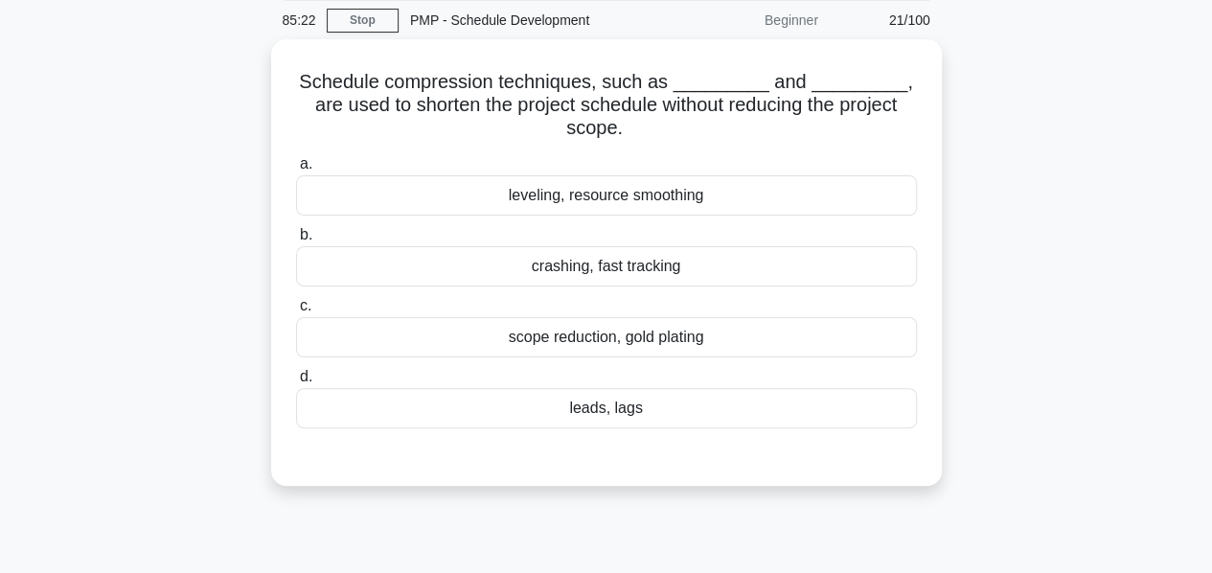
scroll to position [71, 0]
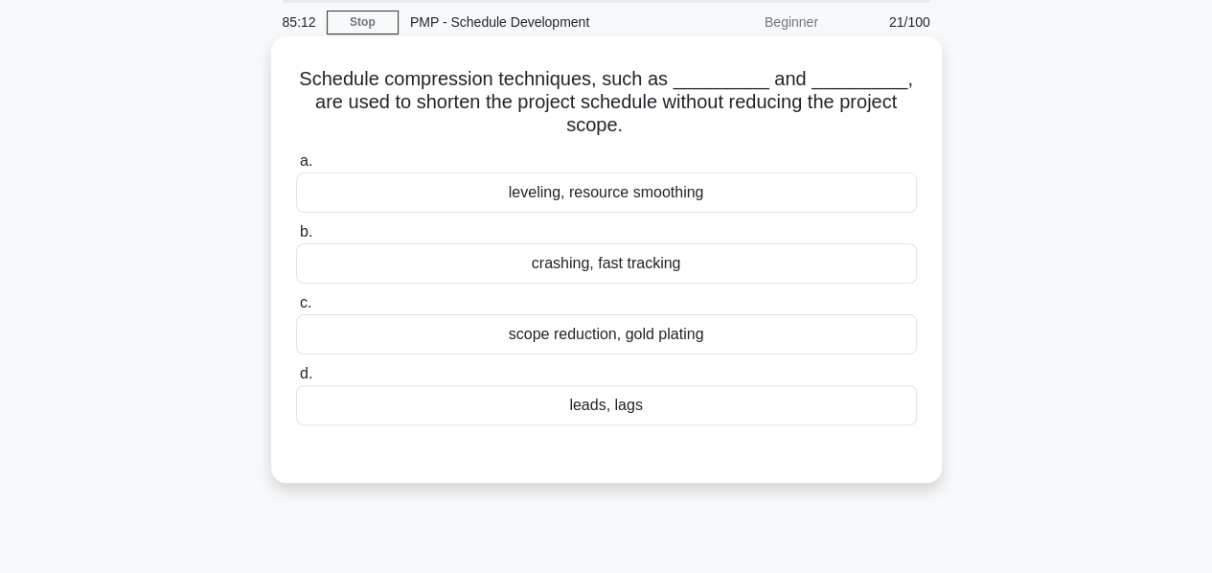
click at [592, 263] on div "crashing, fast tracking" at bounding box center [606, 263] width 621 height 40
click at [296, 239] on input "b. crashing, fast tracking" at bounding box center [296, 232] width 0 height 12
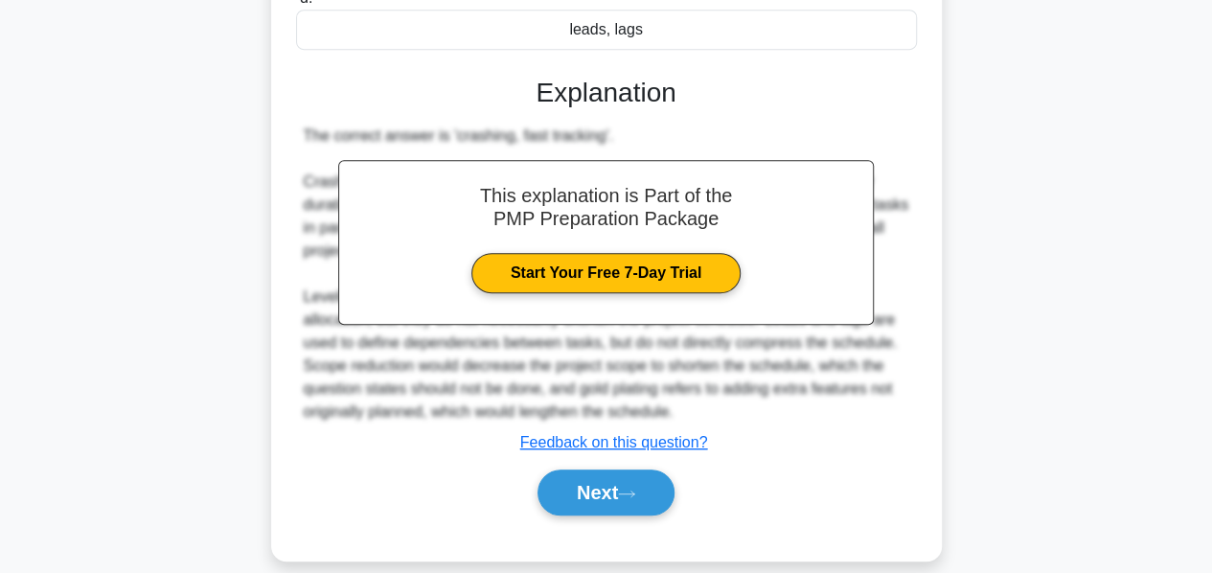
scroll to position [468, 0]
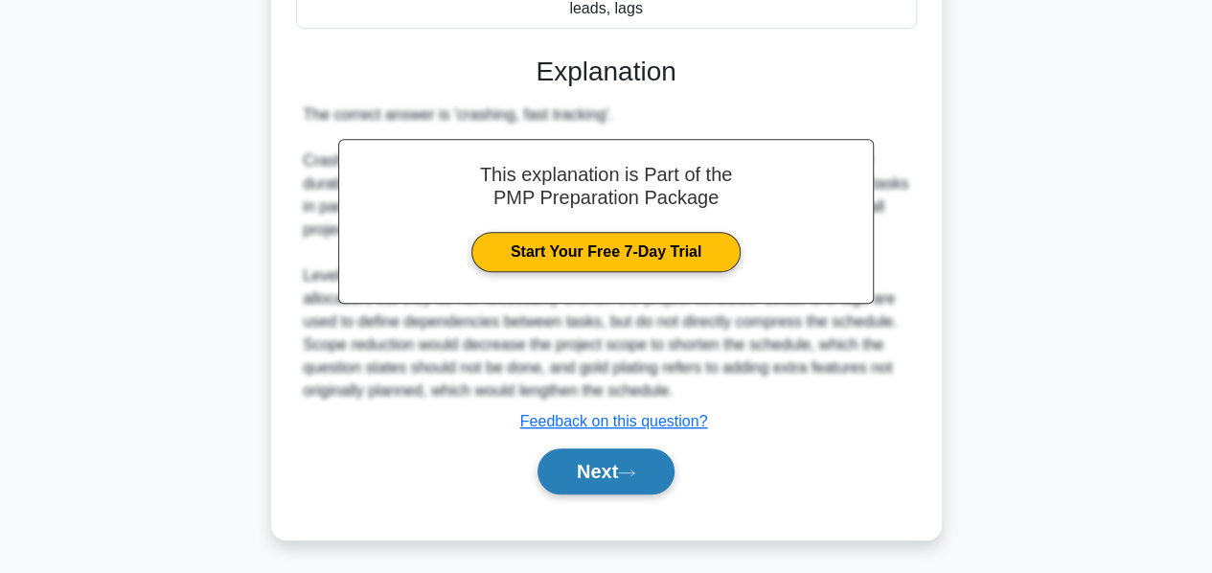
click at [611, 469] on button "Next" at bounding box center [606, 471] width 137 height 46
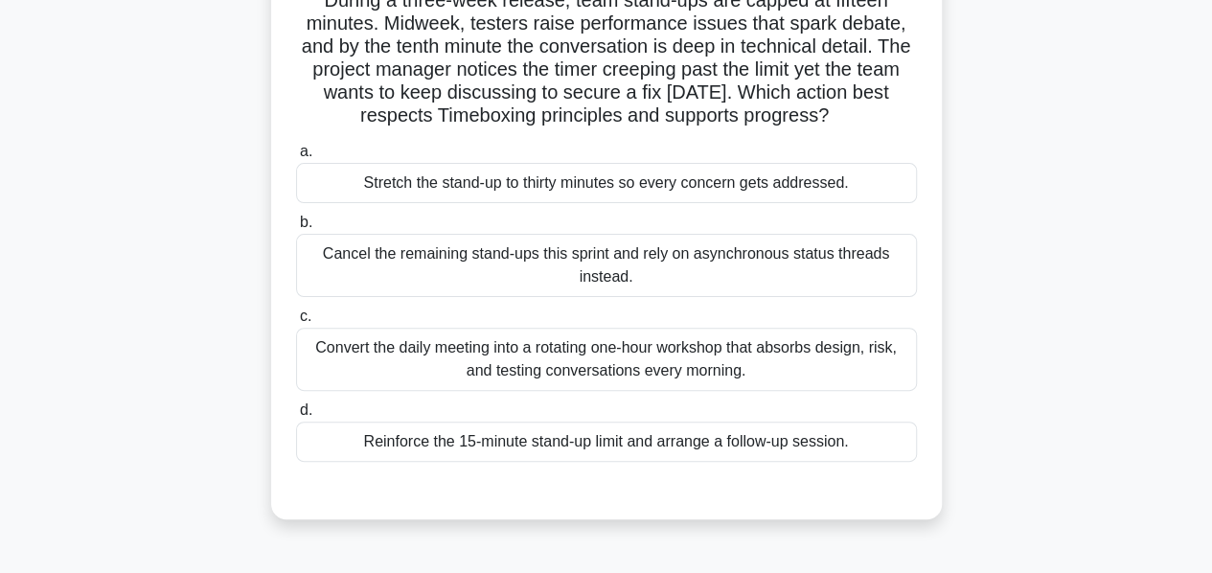
scroll to position [151, 0]
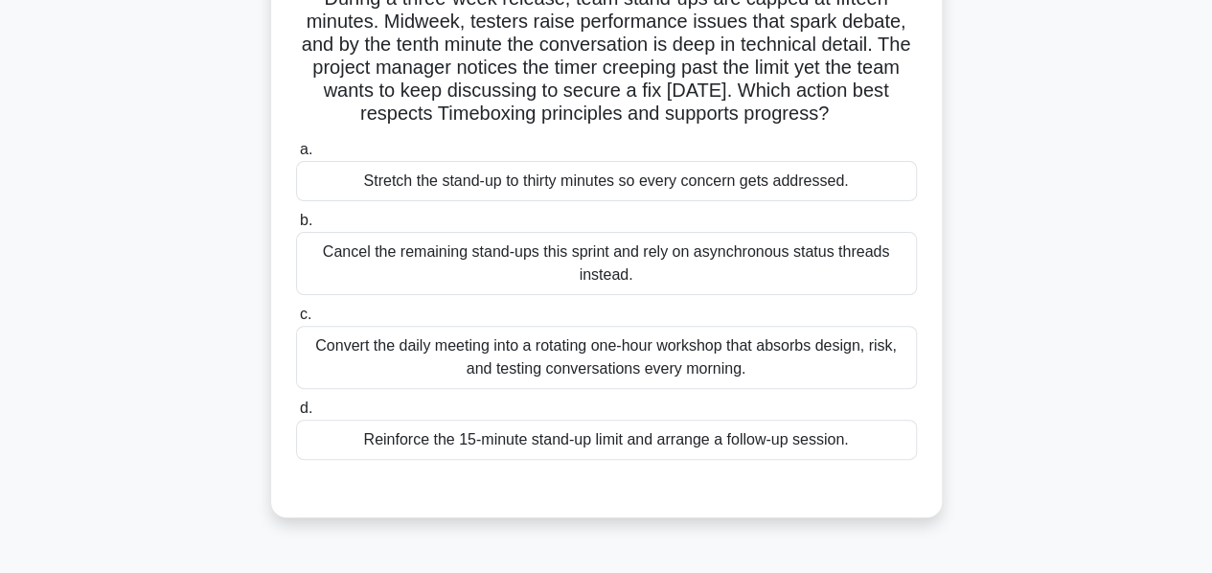
click at [480, 438] on div "Reinforce the 15-minute stand-up limit and arrange a follow-up session." at bounding box center [606, 440] width 621 height 40
click at [296, 415] on input "d. Reinforce the 15-minute stand-up limit and arrange a follow-up session." at bounding box center [296, 408] width 0 height 12
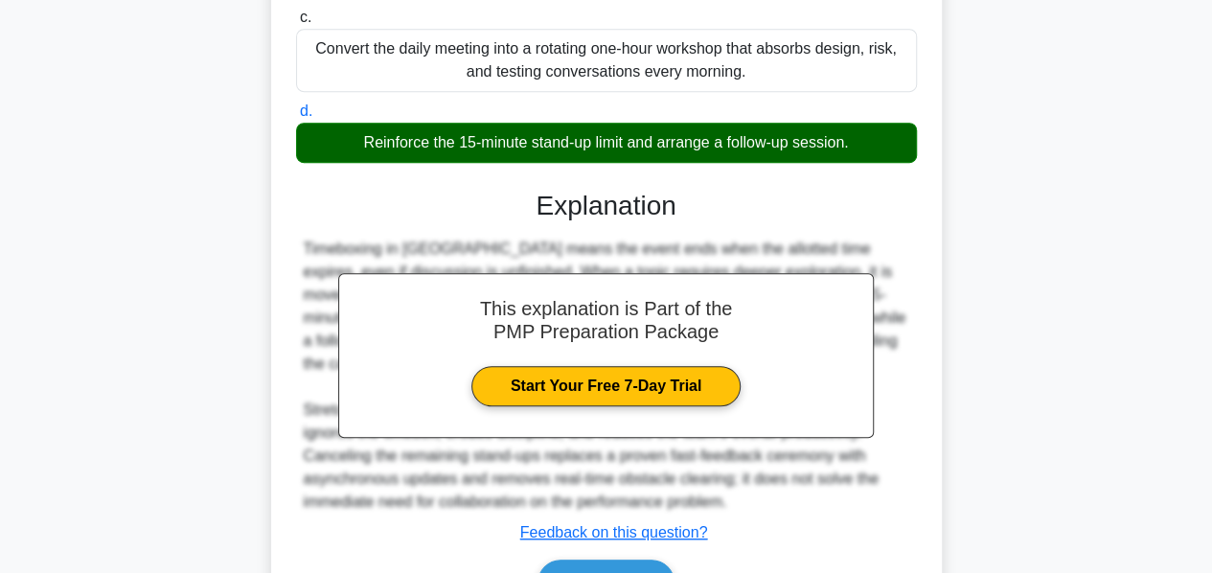
scroll to position [560, 0]
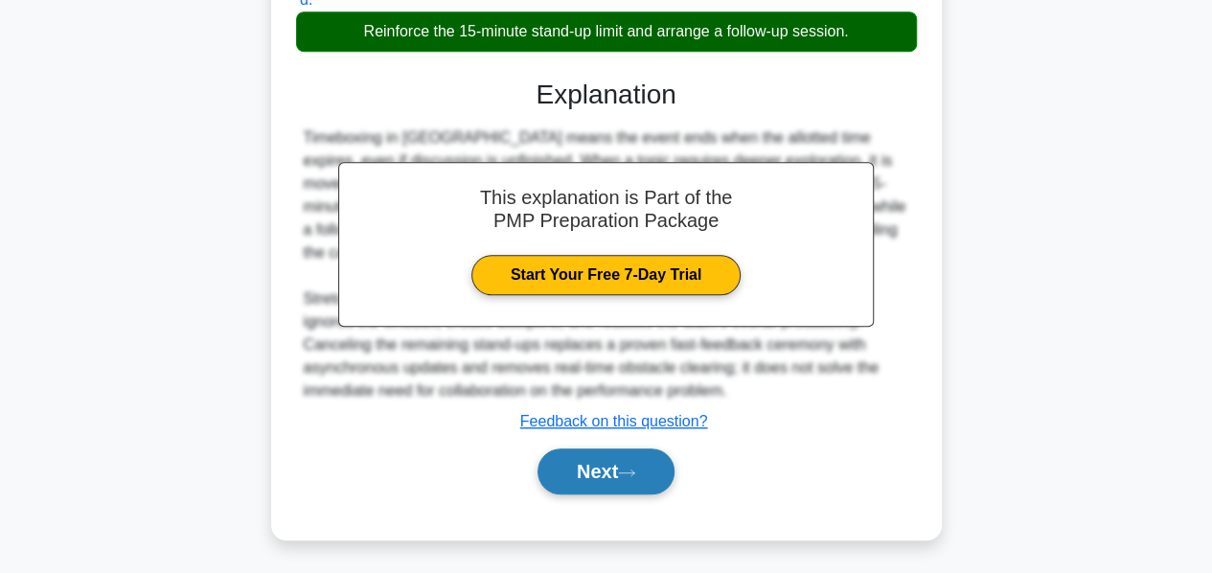
click at [583, 459] on button "Next" at bounding box center [606, 471] width 137 height 46
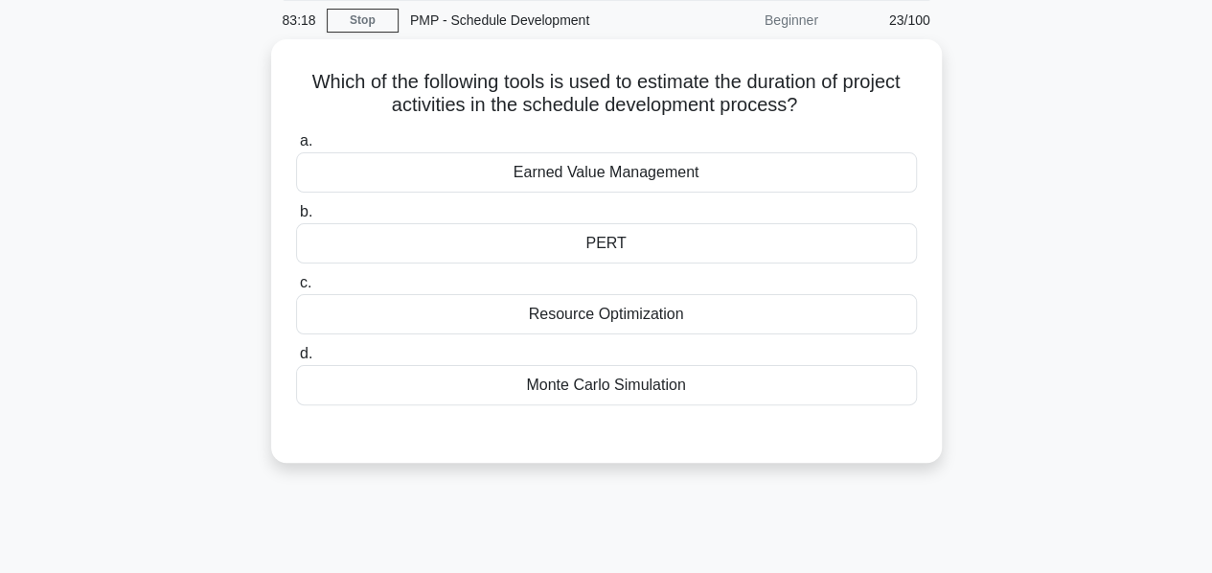
scroll to position [0, 0]
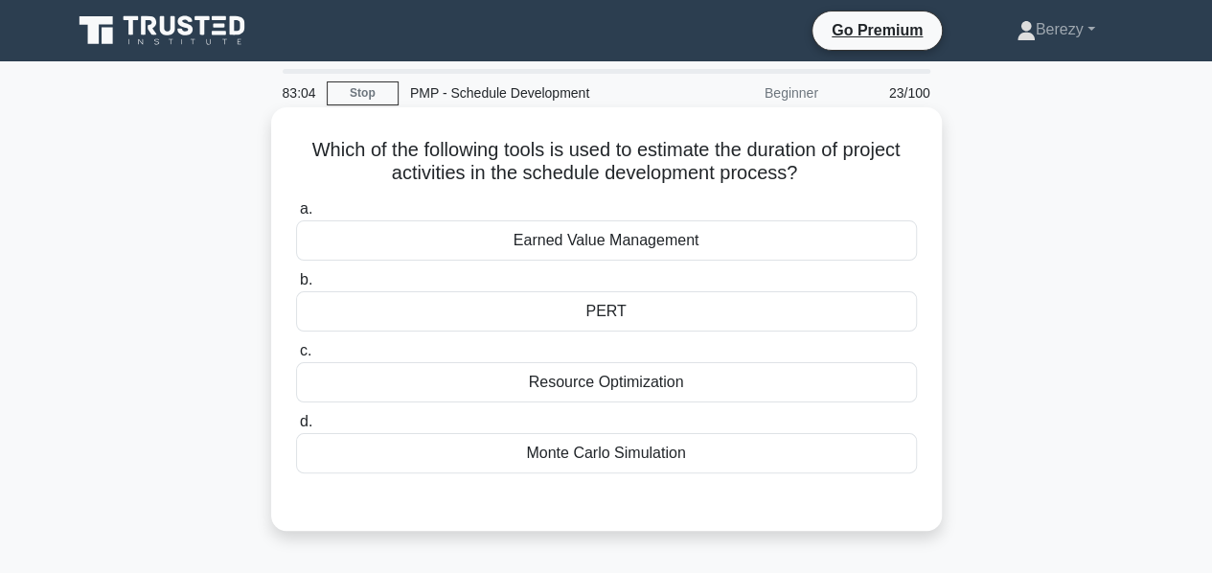
click at [621, 309] on div "PERT" at bounding box center [606, 311] width 621 height 40
click at [296, 287] on input "b. PERT" at bounding box center [296, 280] width 0 height 12
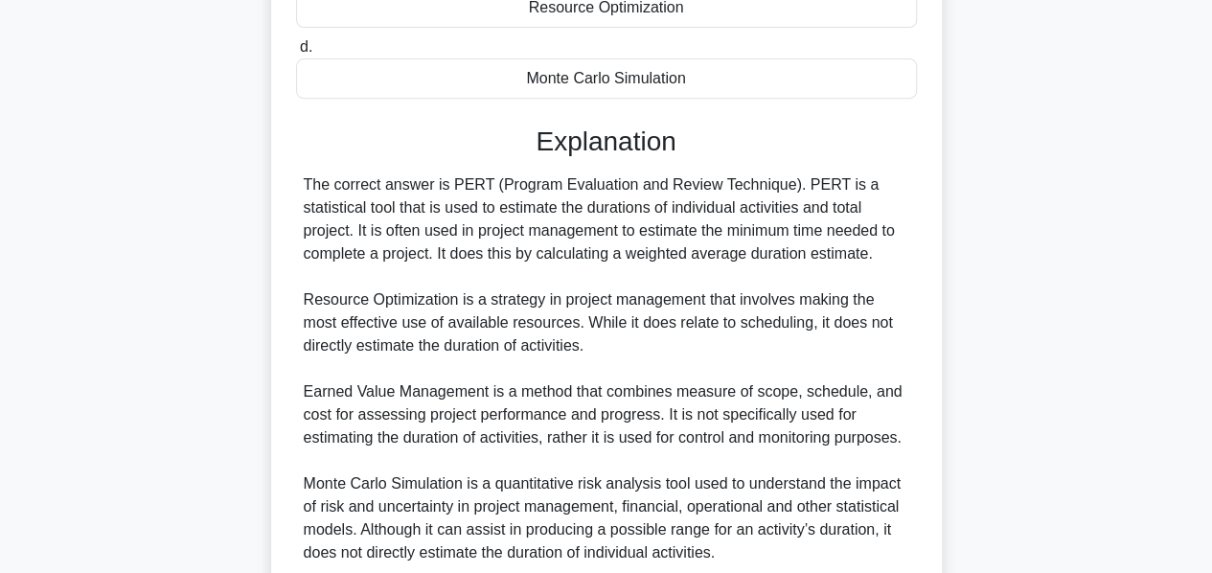
scroll to position [537, 0]
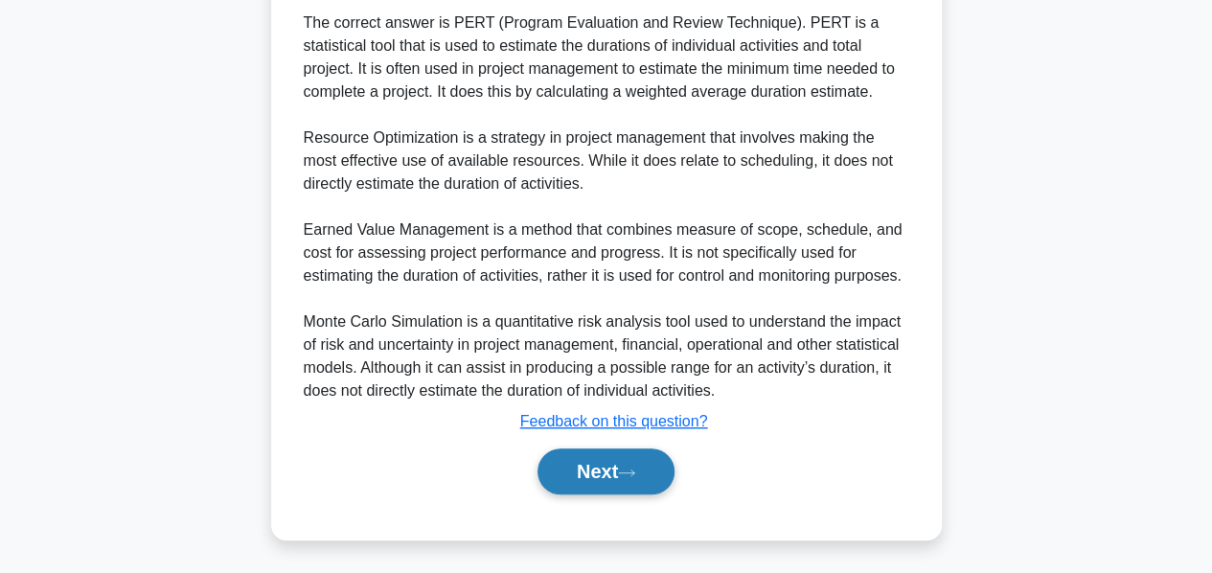
click at [587, 455] on button "Next" at bounding box center [606, 471] width 137 height 46
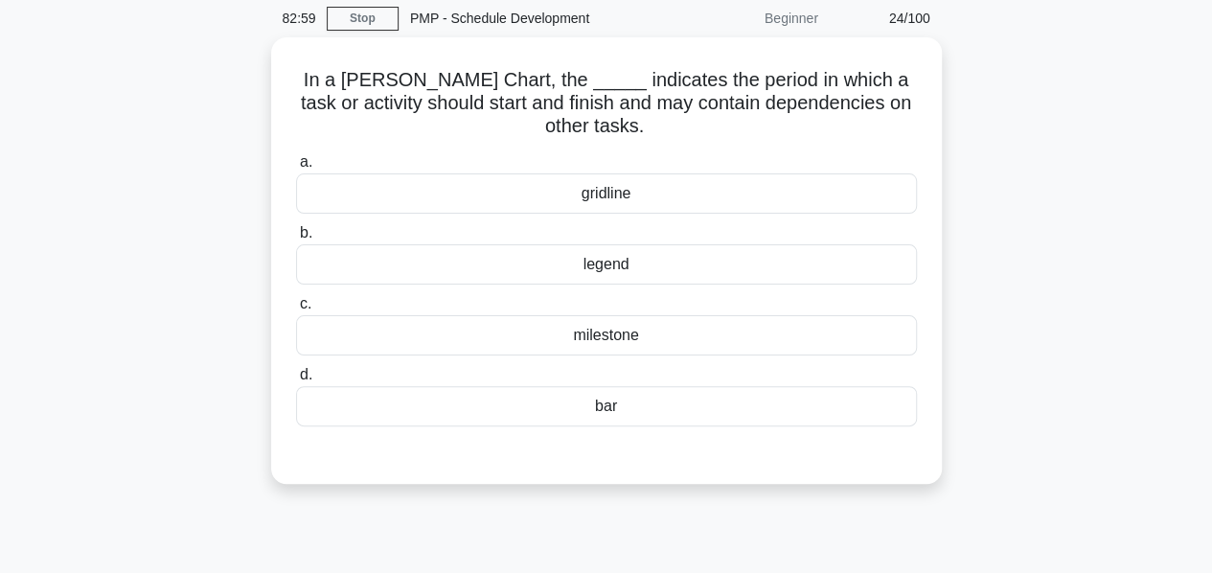
scroll to position [0, 0]
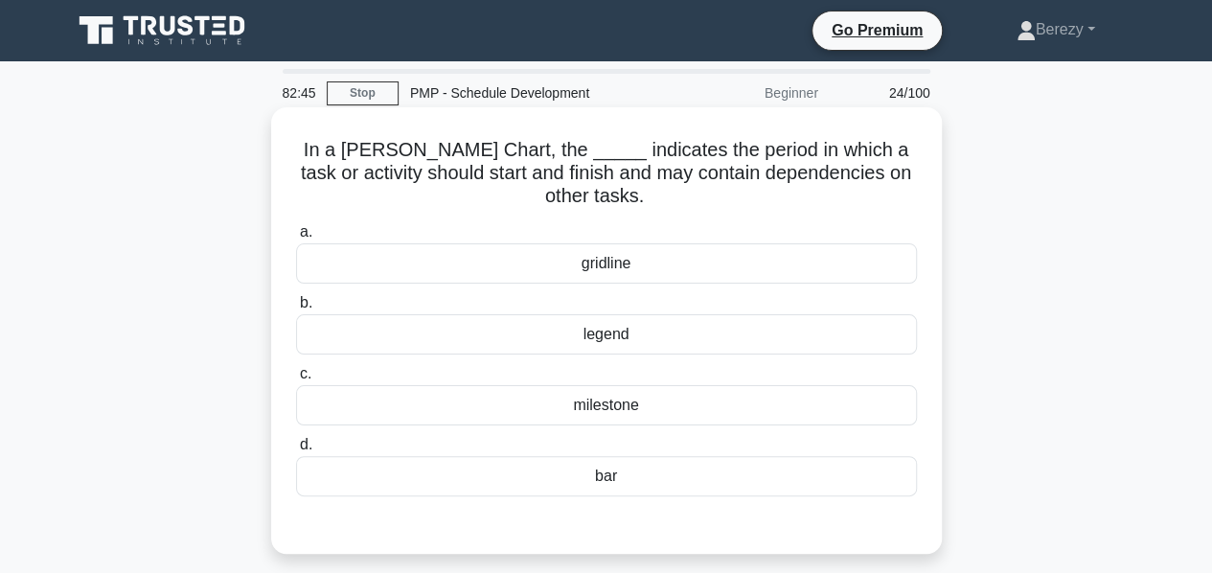
click at [621, 272] on div "gridline" at bounding box center [606, 263] width 621 height 40
click at [296, 239] on input "a. gridline" at bounding box center [296, 232] width 0 height 12
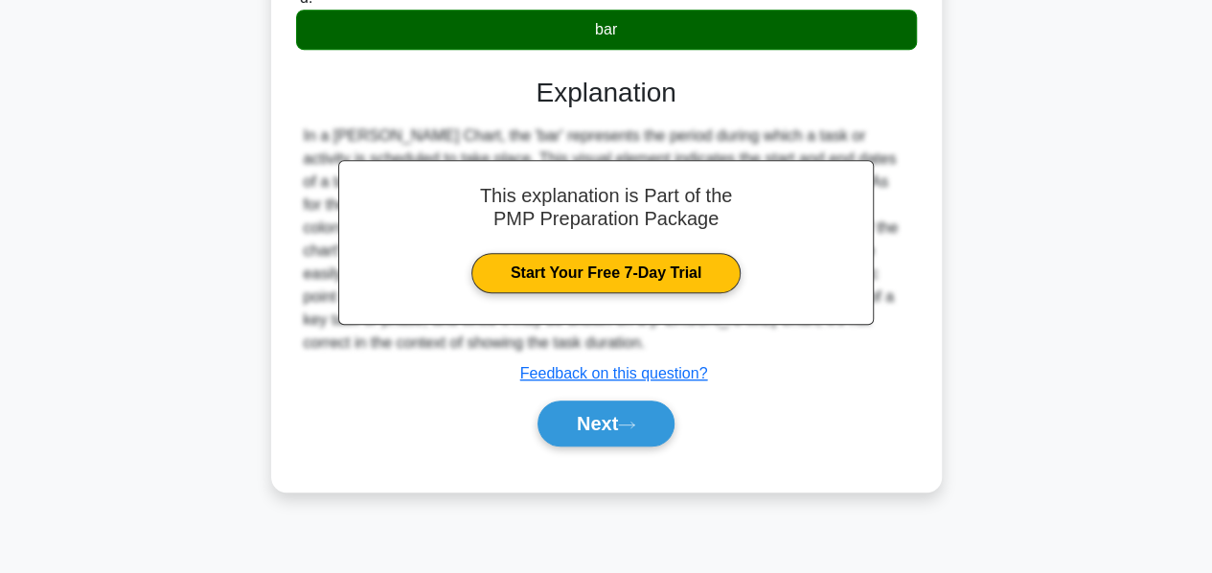
scroll to position [462, 0]
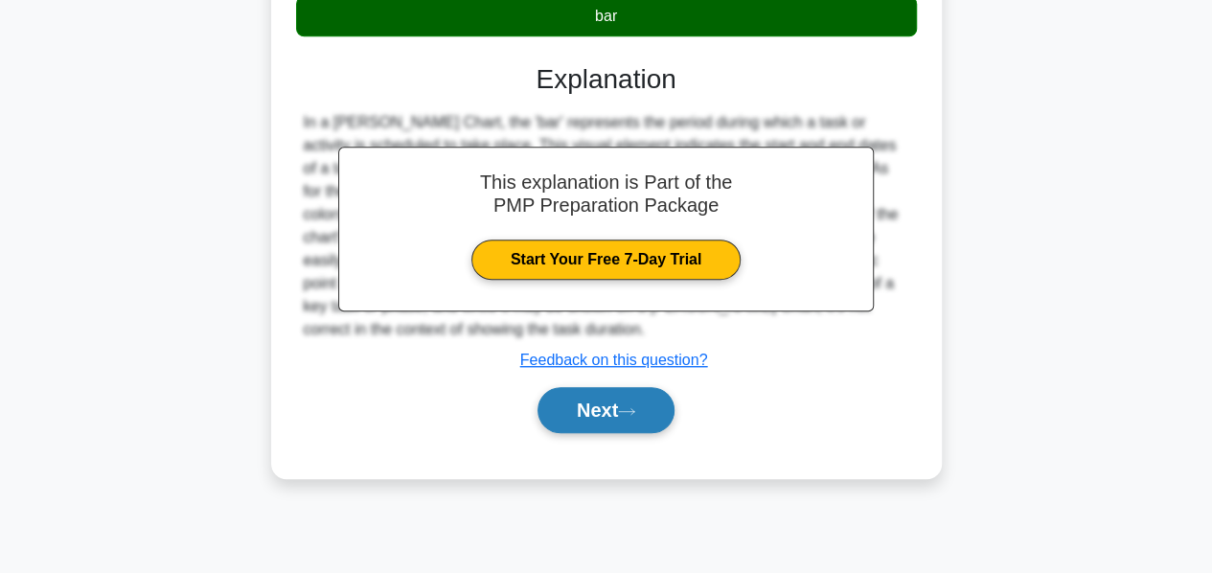
click at [585, 411] on button "Next" at bounding box center [606, 410] width 137 height 46
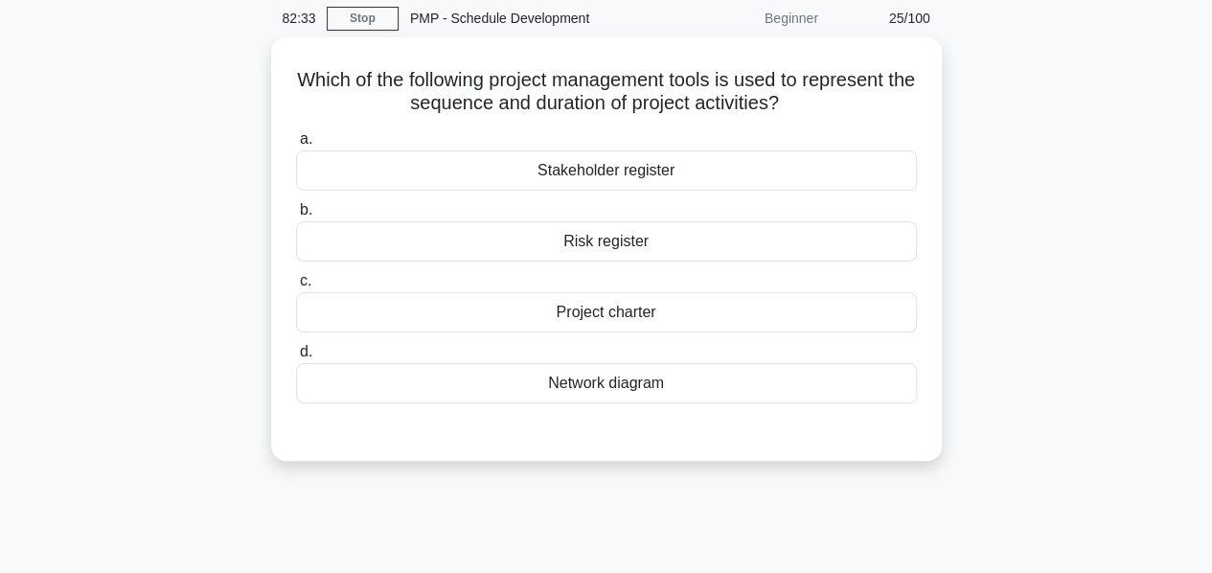
scroll to position [73, 0]
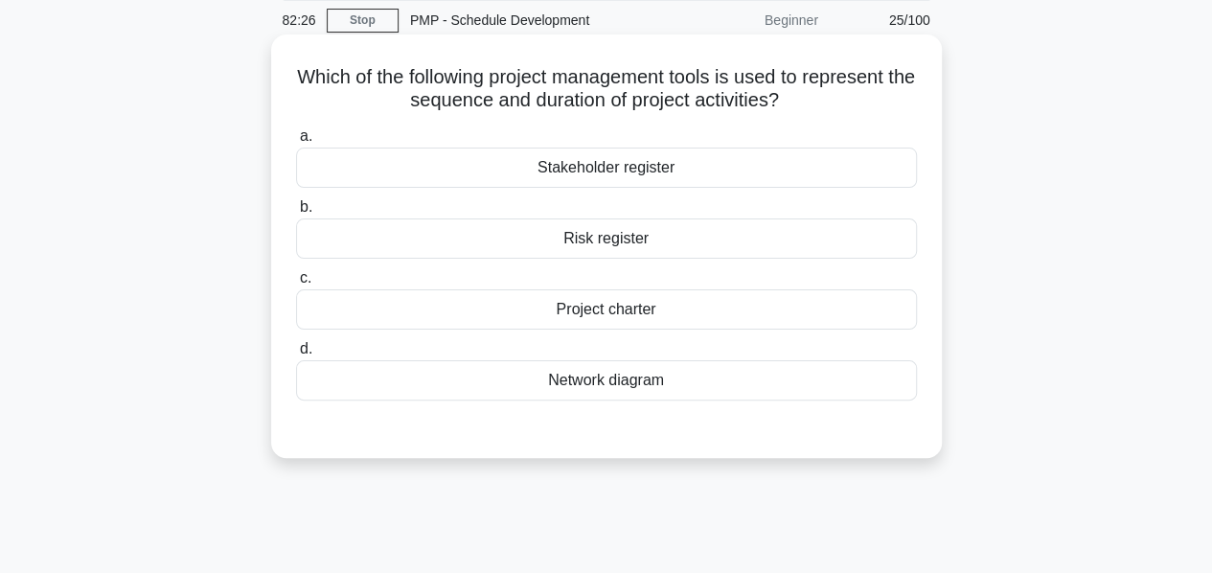
click at [583, 385] on div "Network diagram" at bounding box center [606, 380] width 621 height 40
click at [296, 356] on input "d. Network diagram" at bounding box center [296, 349] width 0 height 12
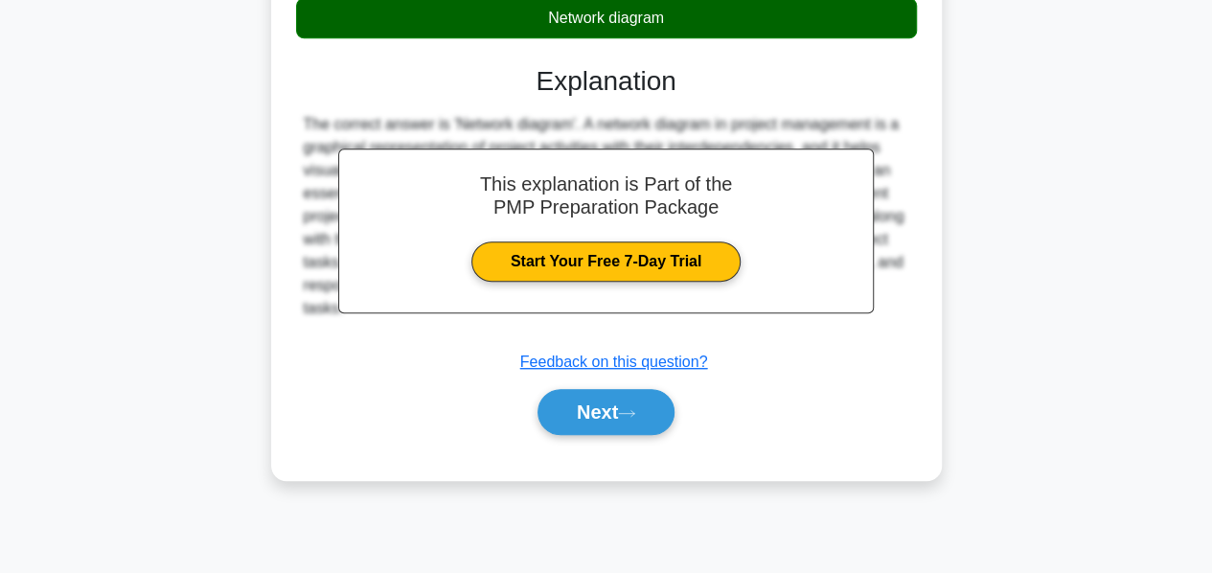
scroll to position [462, 0]
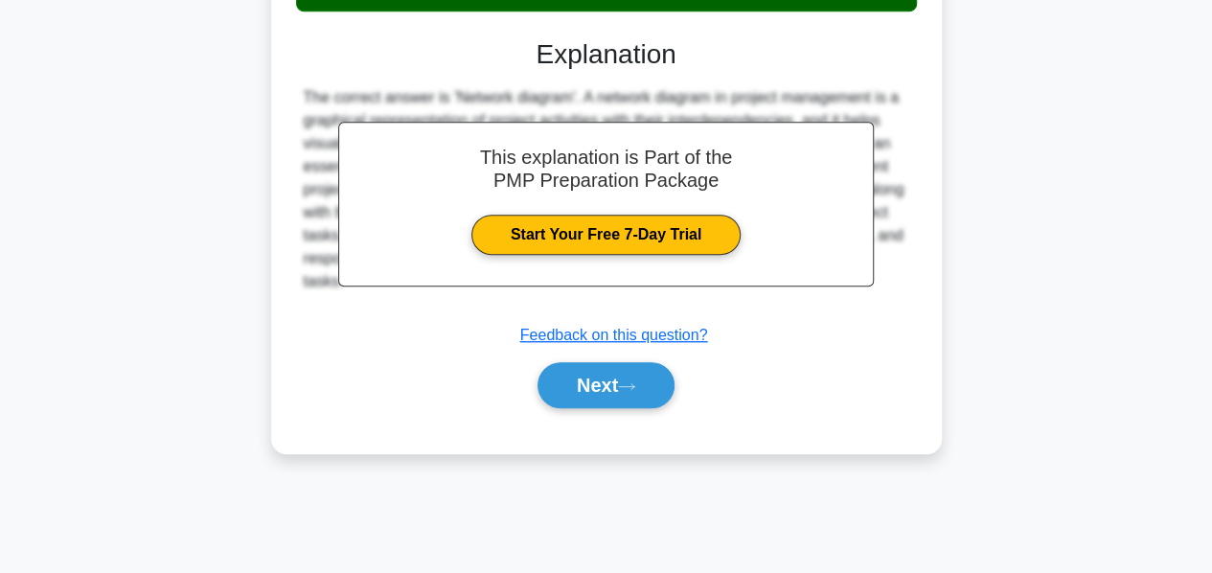
click at [583, 385] on button "Next" at bounding box center [606, 385] width 137 height 46
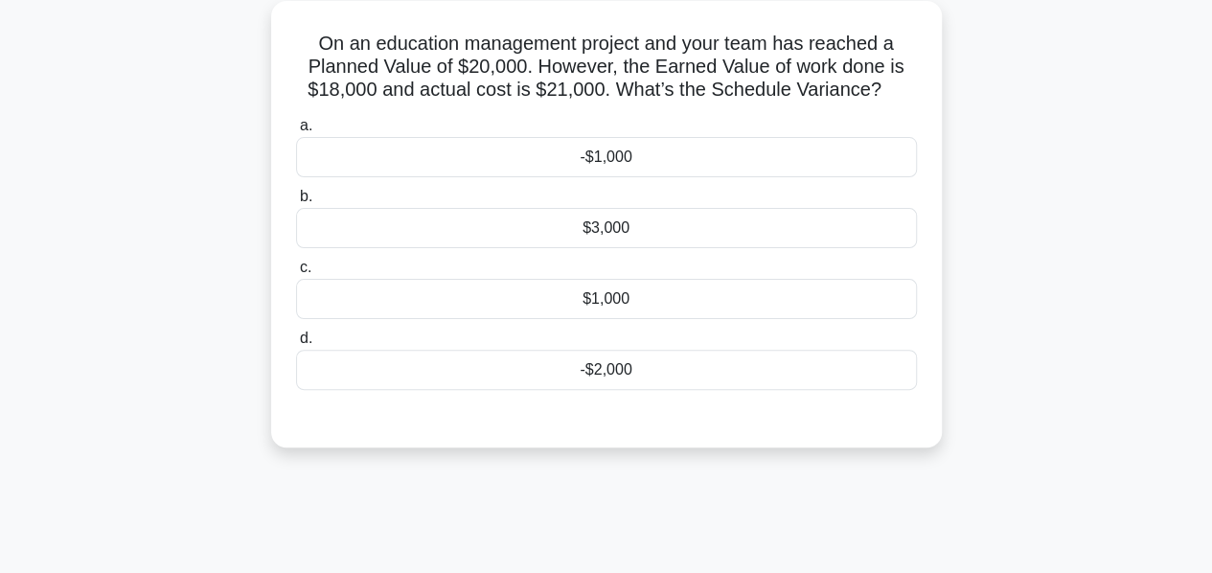
scroll to position [109, 0]
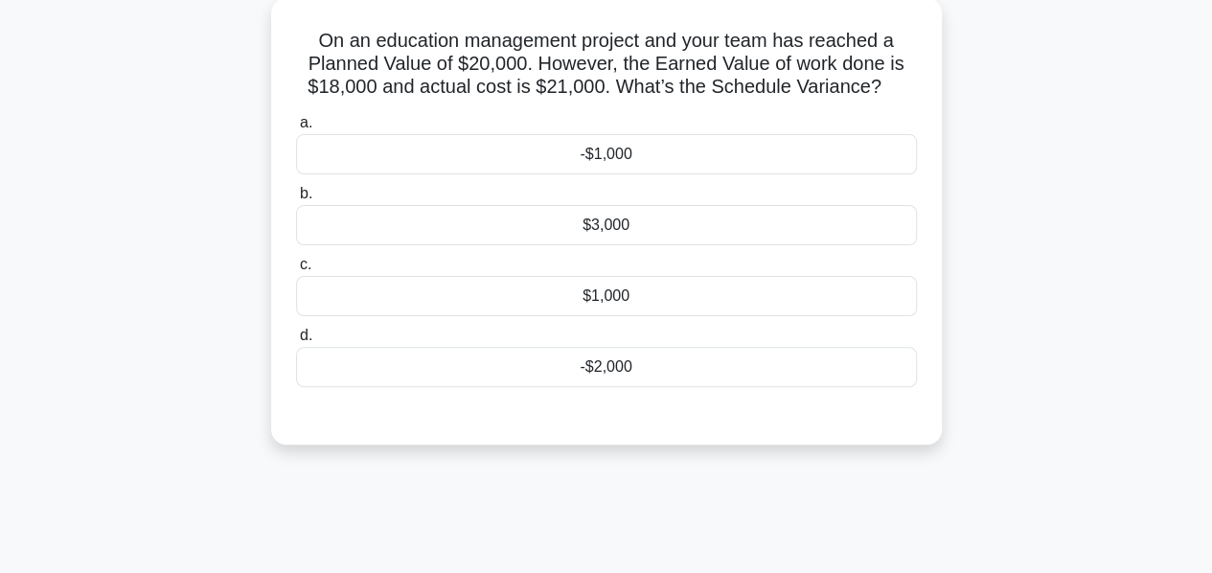
click at [622, 373] on div "-$2,000" at bounding box center [606, 367] width 621 height 40
click at [296, 342] on input "d. -$2,000" at bounding box center [296, 336] width 0 height 12
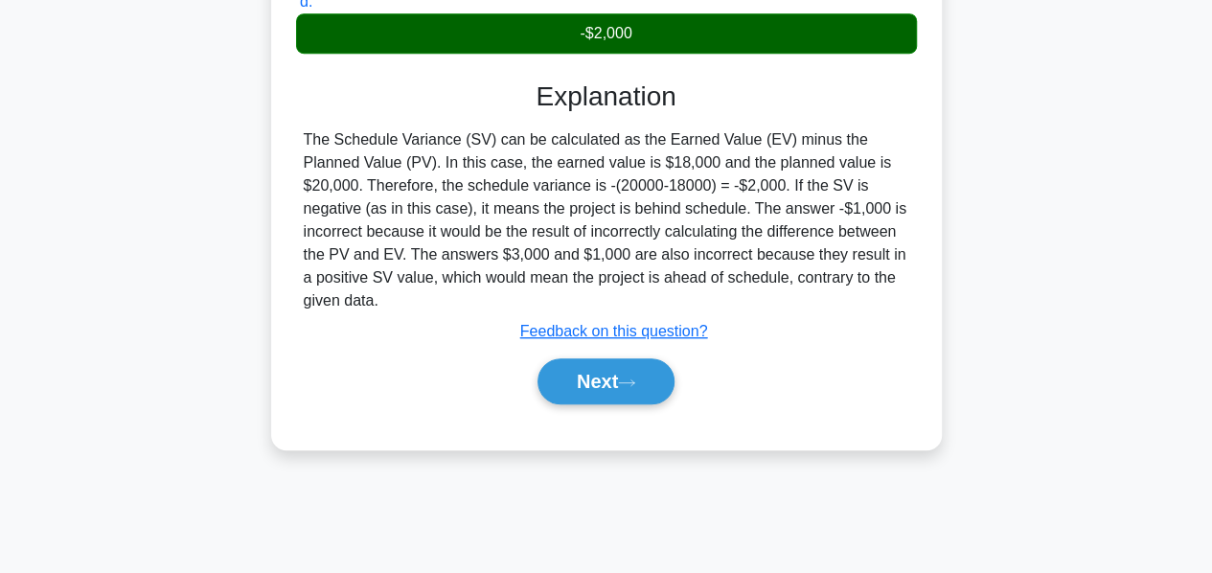
scroll to position [445, 0]
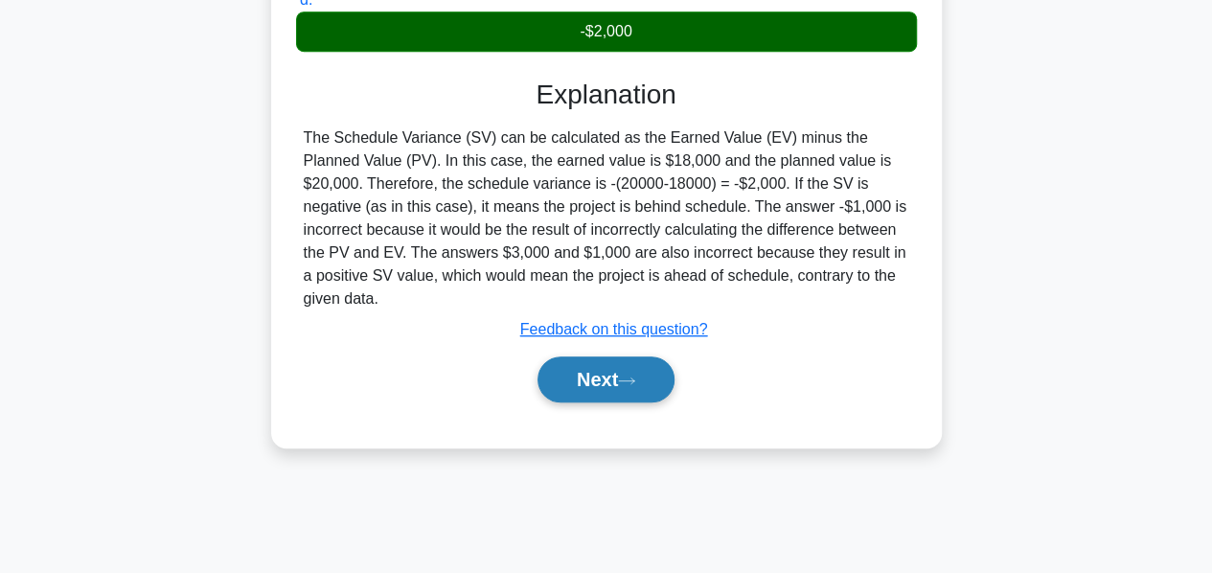
click at [591, 356] on button "Next" at bounding box center [606, 379] width 137 height 46
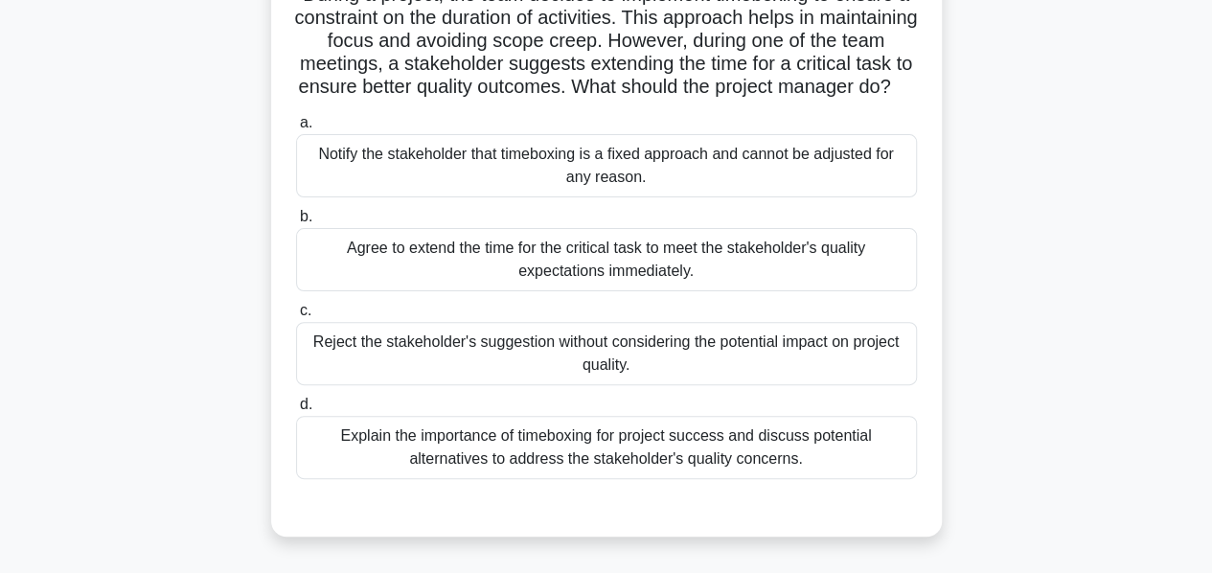
scroll to position [161, 0]
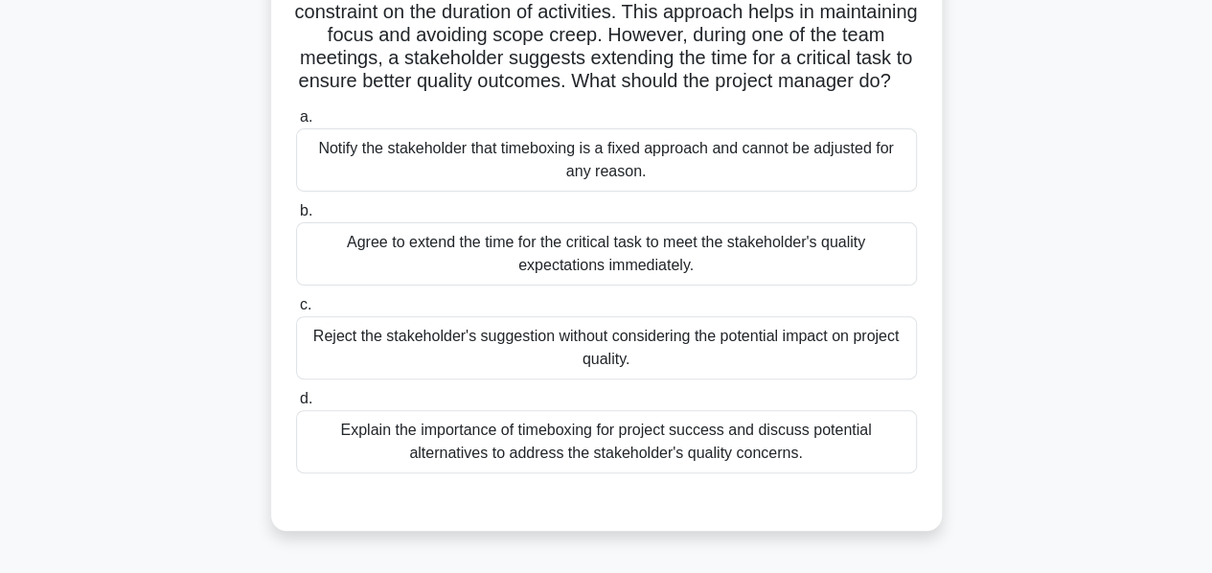
click at [577, 469] on div "Explain the importance of timeboxing for project success and discuss potential …" at bounding box center [606, 441] width 621 height 63
click at [296, 405] on input "d. Explain the importance of timeboxing for project success and discuss potenti…" at bounding box center [296, 399] width 0 height 12
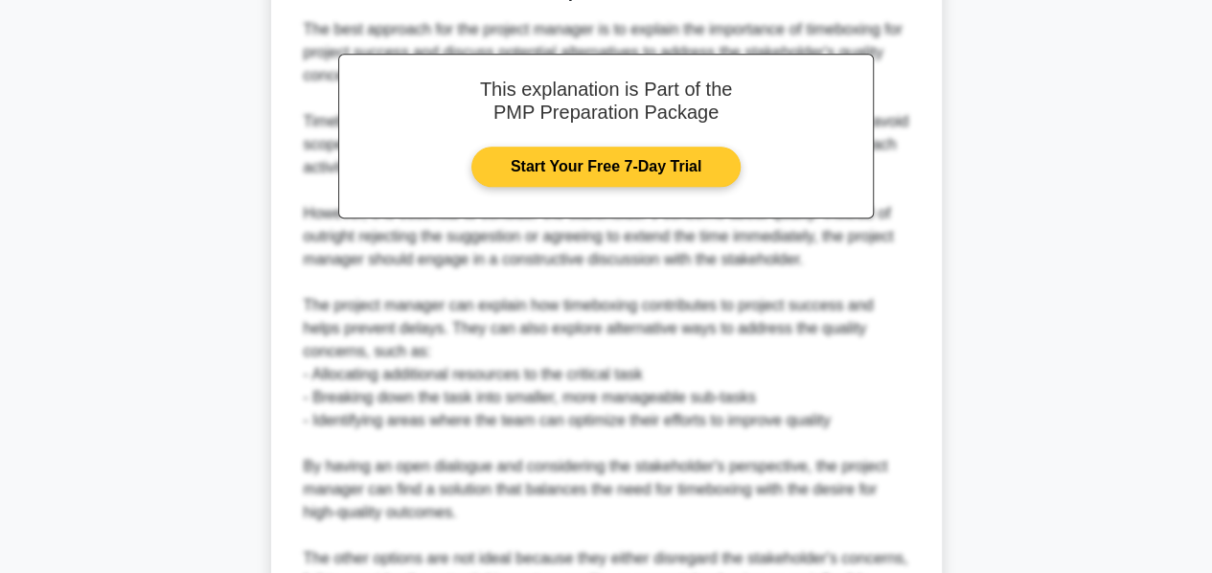
scroll to position [928, 0]
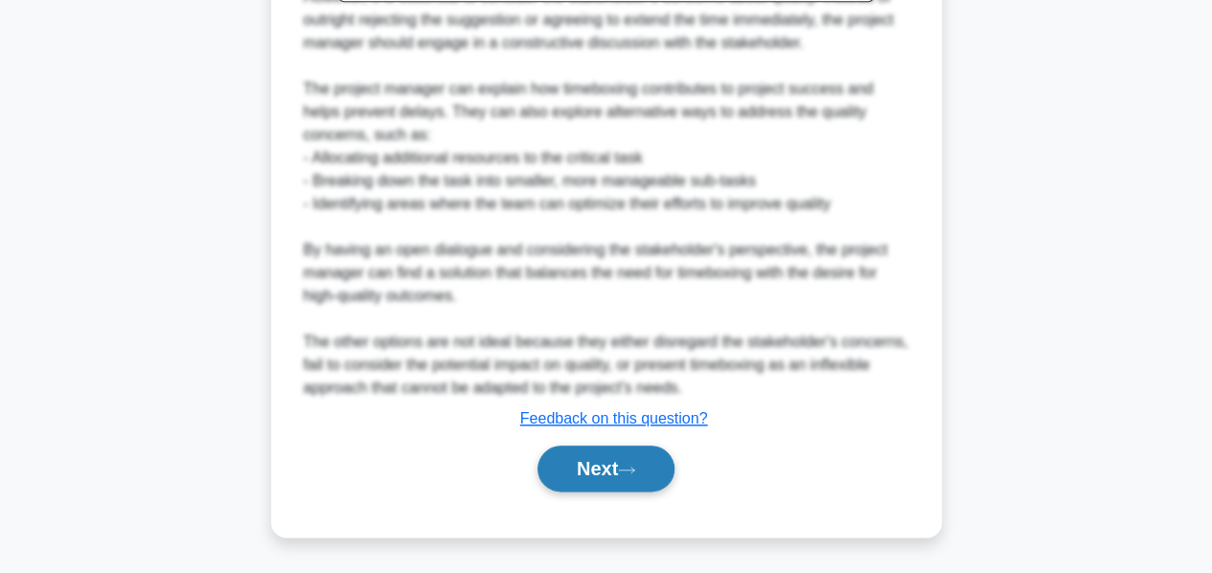
click at [594, 469] on button "Next" at bounding box center [606, 469] width 137 height 46
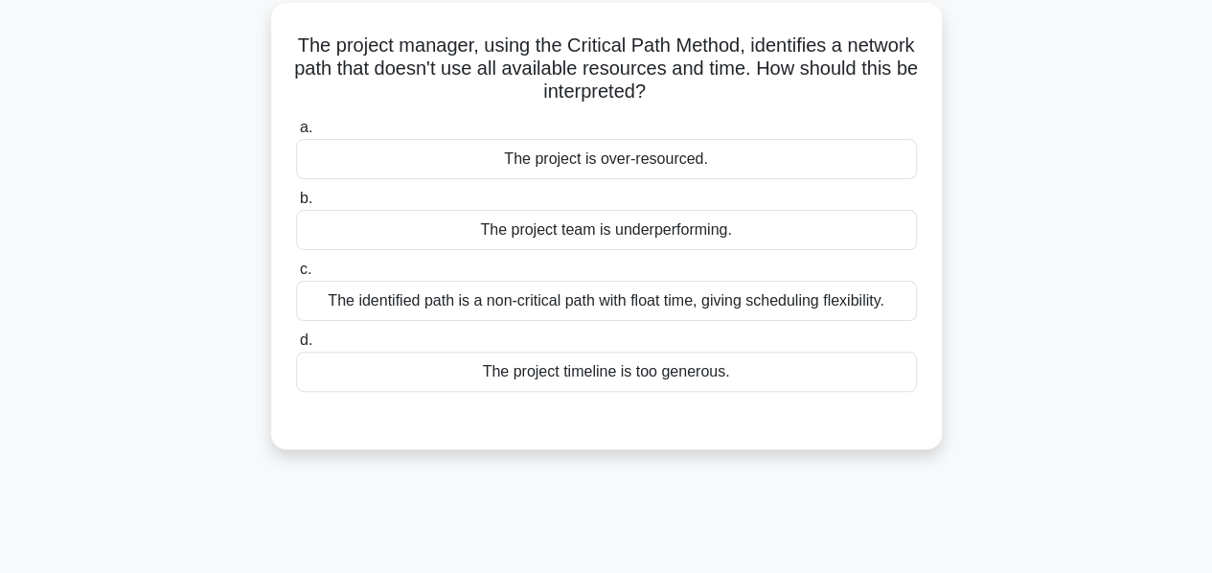
scroll to position [0, 0]
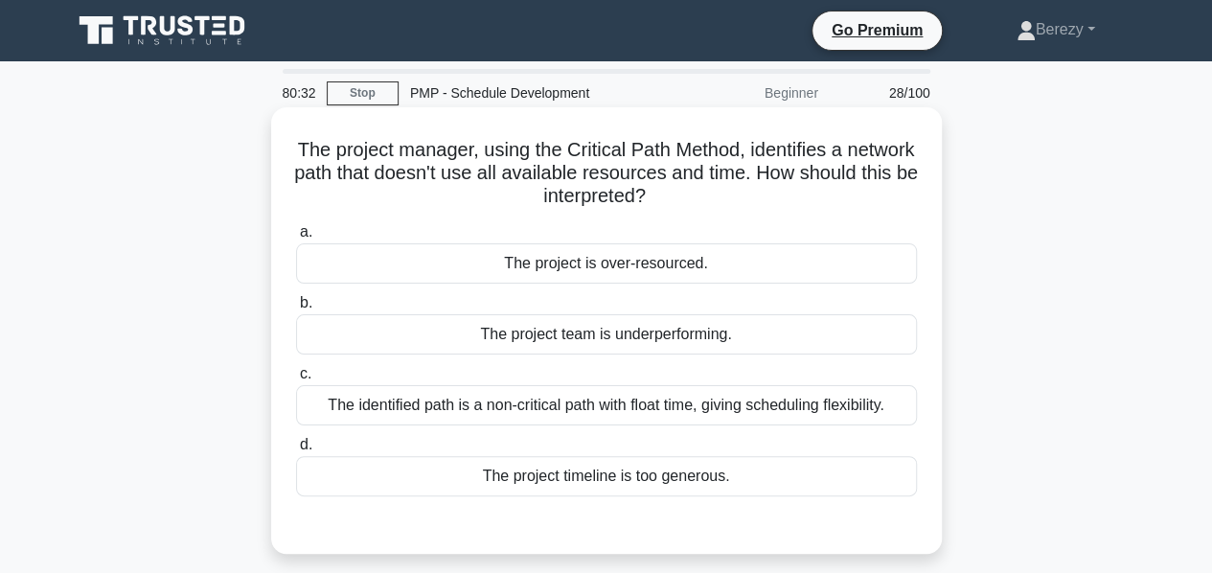
click at [609, 408] on div "The identified path is a non-critical path with float time, giving scheduling f…" at bounding box center [606, 405] width 621 height 40
click at [296, 380] on input "c. The identified path is a non-critical path with float time, giving schedulin…" at bounding box center [296, 374] width 0 height 12
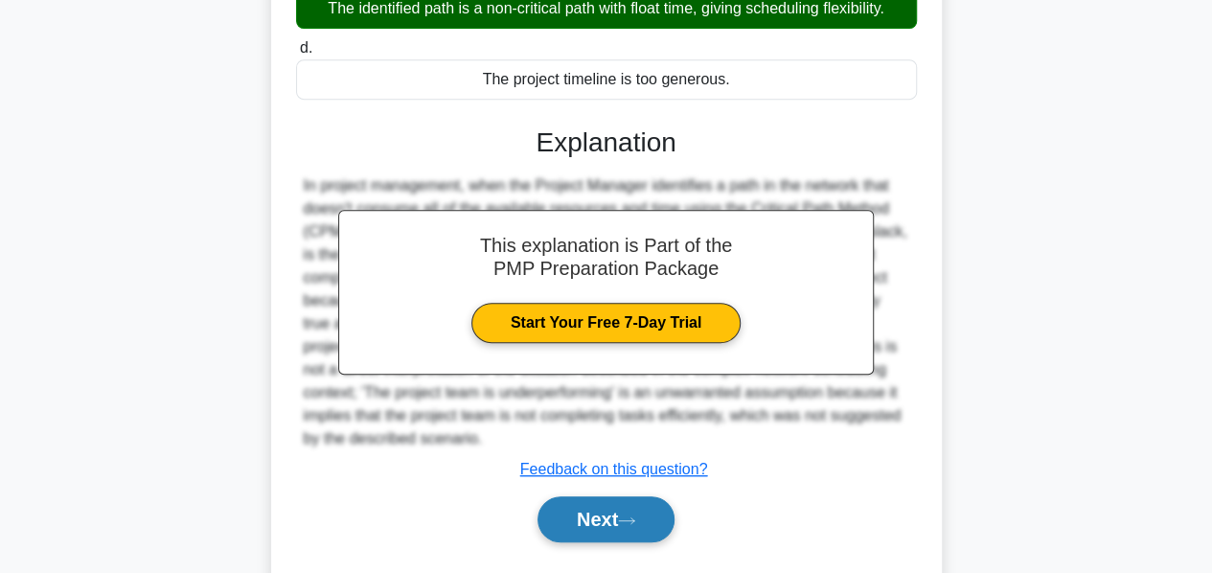
scroll to position [439, 0]
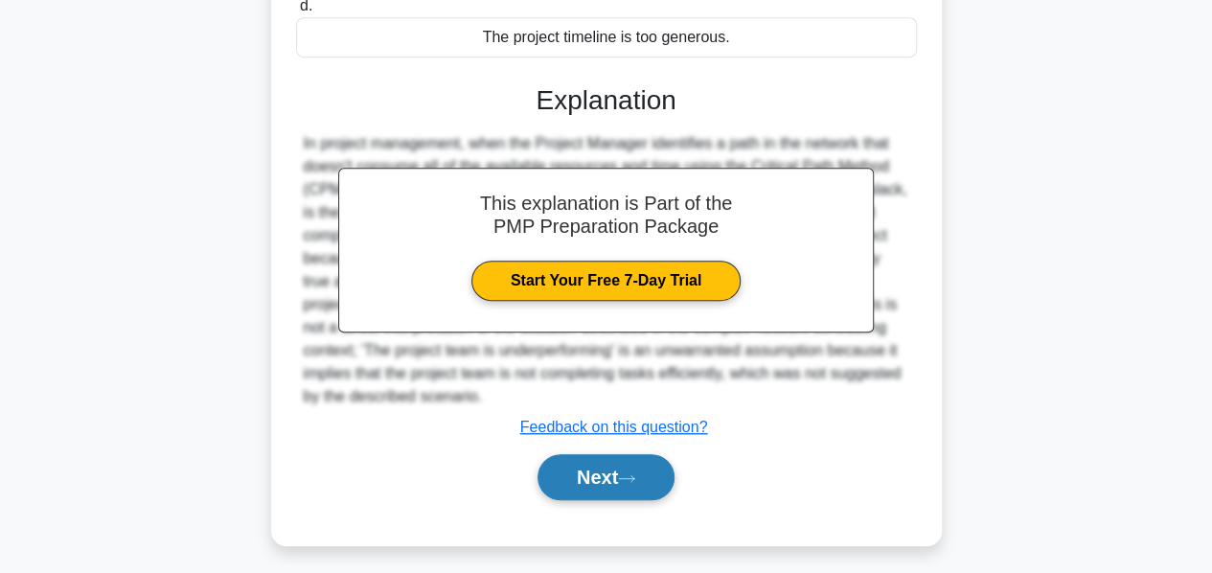
click at [586, 465] on button "Next" at bounding box center [606, 477] width 137 height 46
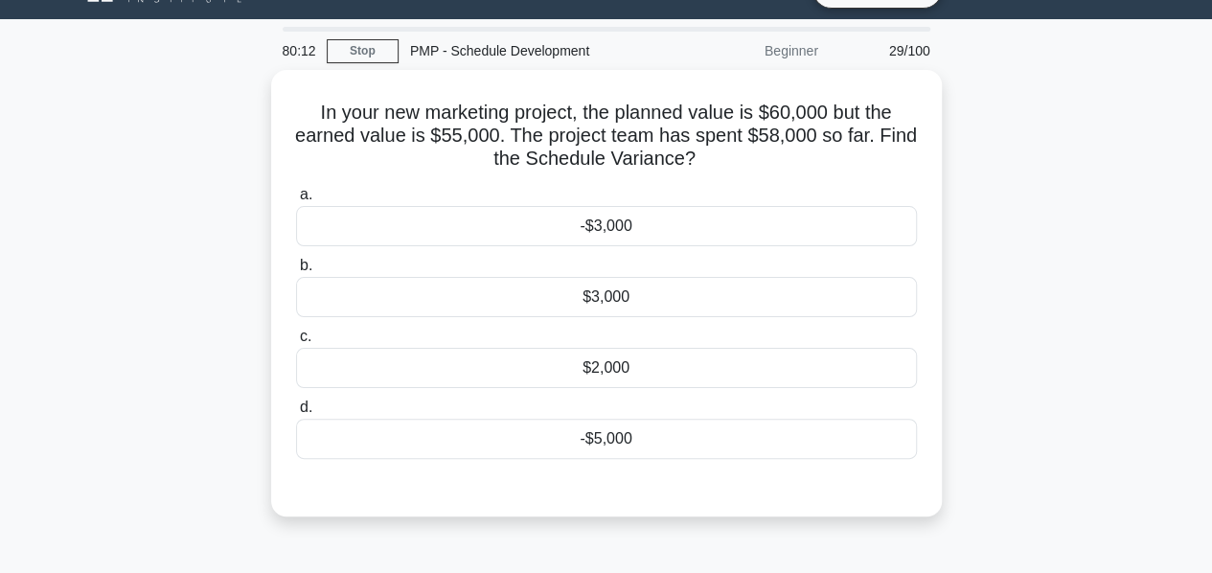
scroll to position [0, 0]
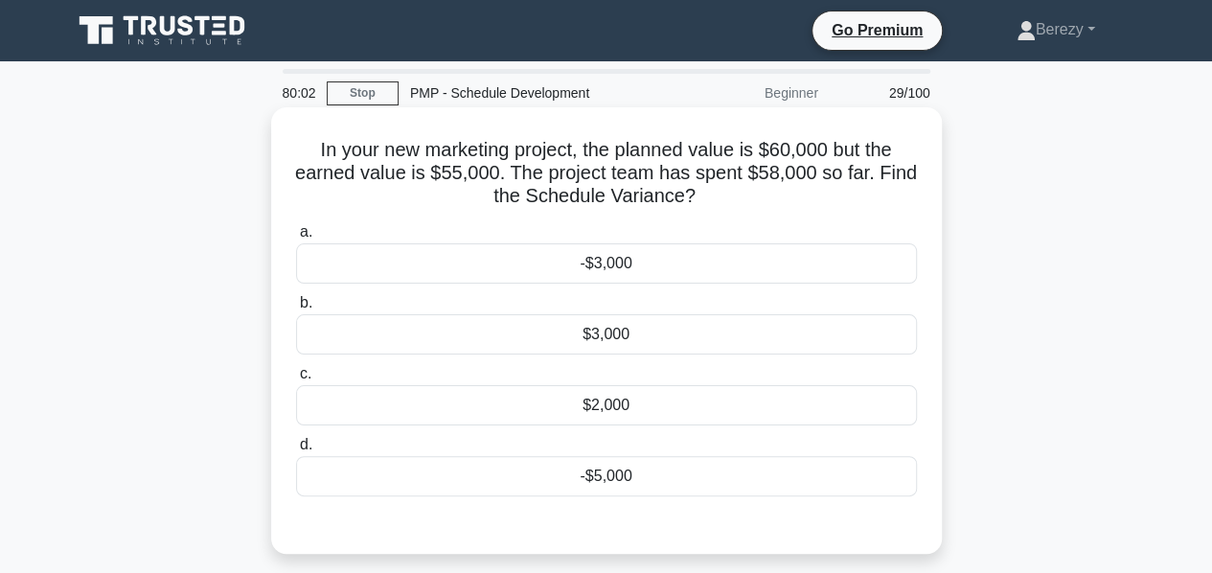
click at [610, 476] on div "-$5,000" at bounding box center [606, 476] width 621 height 40
click at [296, 451] on input "d. -$5,000" at bounding box center [296, 445] width 0 height 12
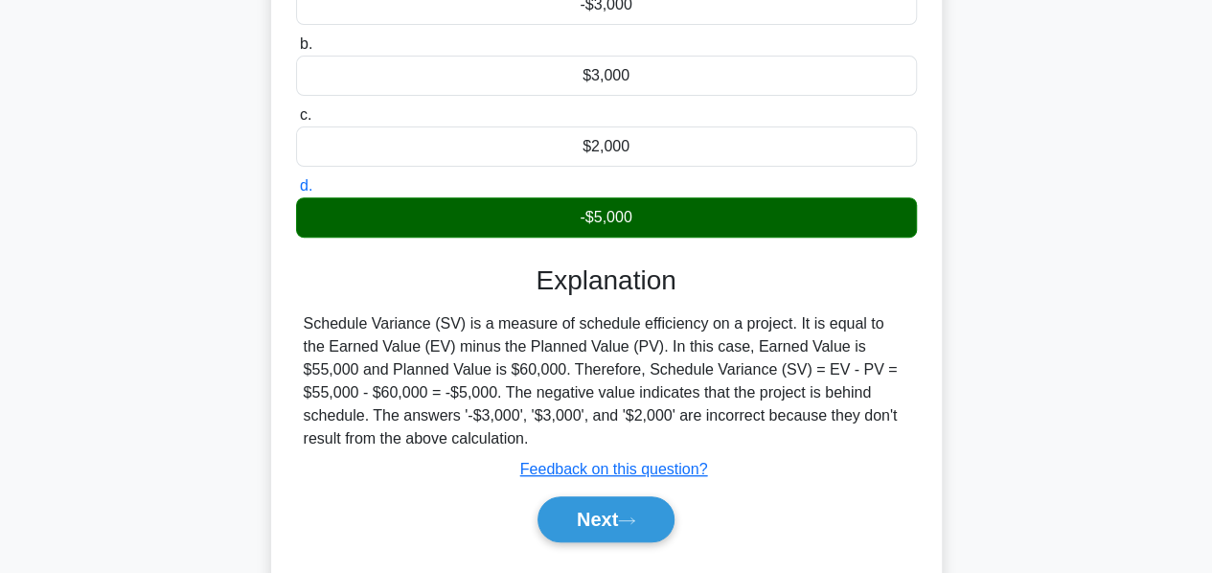
scroll to position [271, 0]
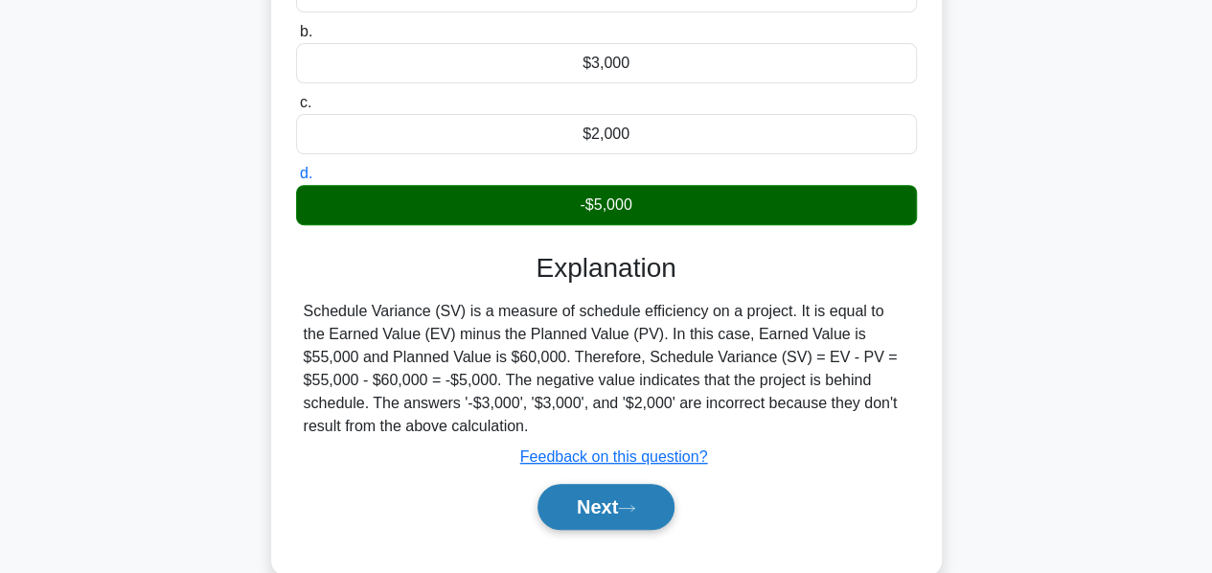
click at [593, 495] on button "Next" at bounding box center [606, 507] width 137 height 46
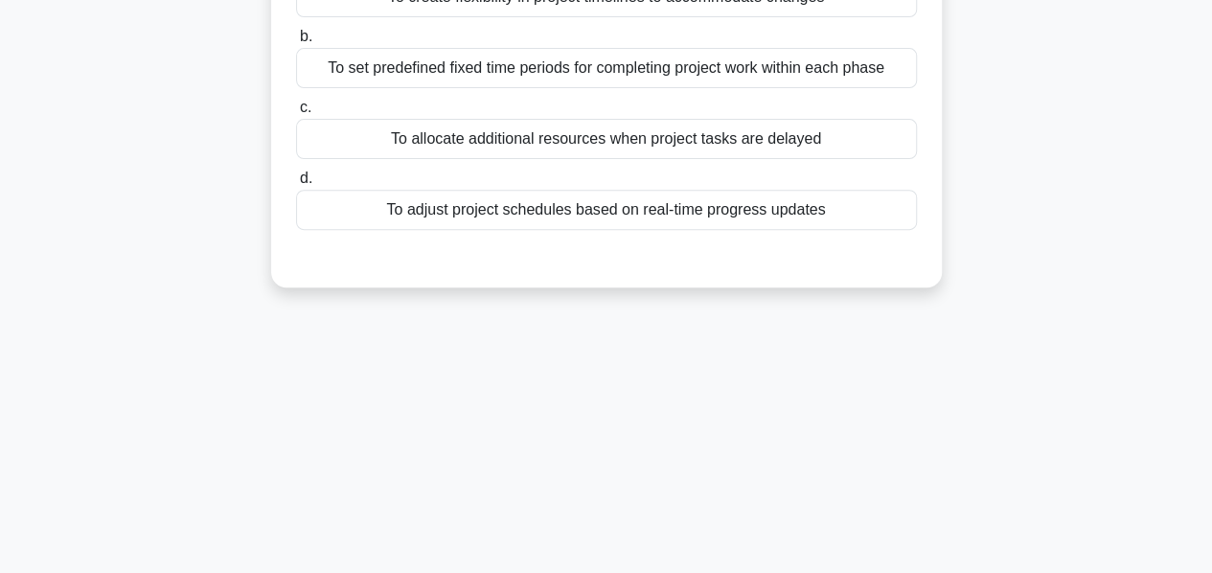
scroll to position [0, 0]
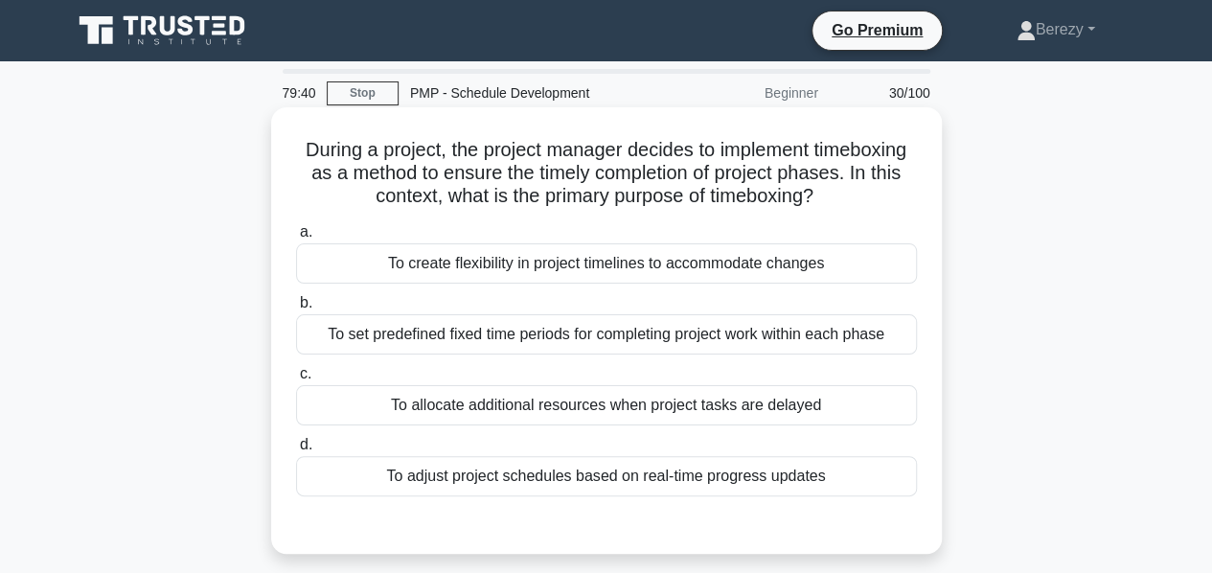
click at [599, 334] on div "To set predefined fixed time periods for completing project work within each ph…" at bounding box center [606, 334] width 621 height 40
click at [296, 310] on input "b. To set predefined fixed time periods for completing project work within each…" at bounding box center [296, 303] width 0 height 12
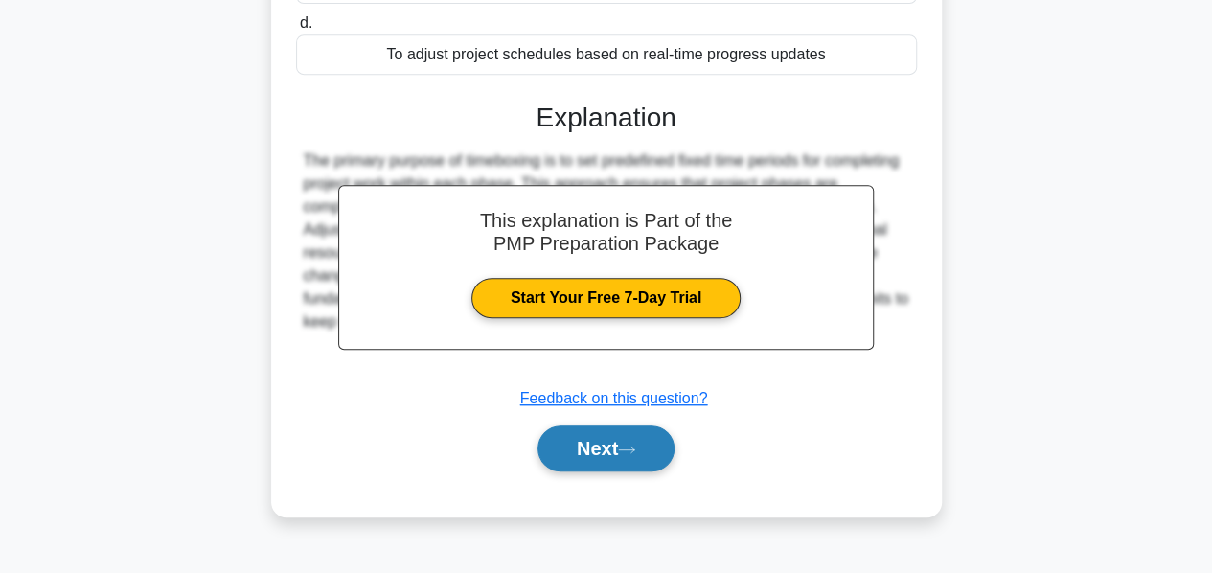
scroll to position [422, 0]
click at [580, 442] on button "Next" at bounding box center [606, 448] width 137 height 46
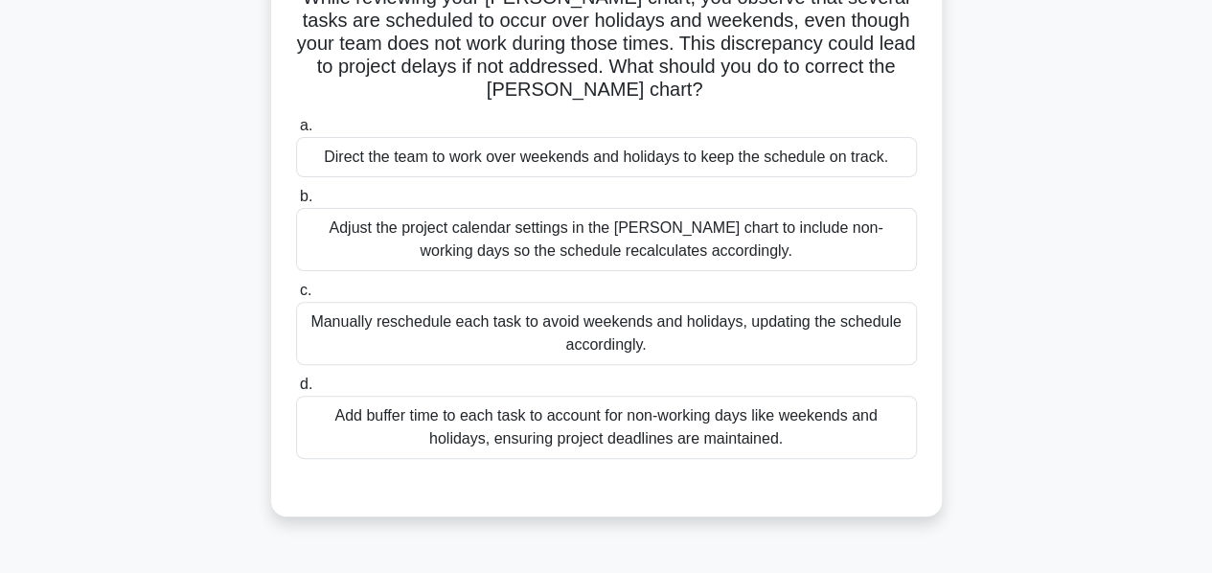
scroll to position [167, 0]
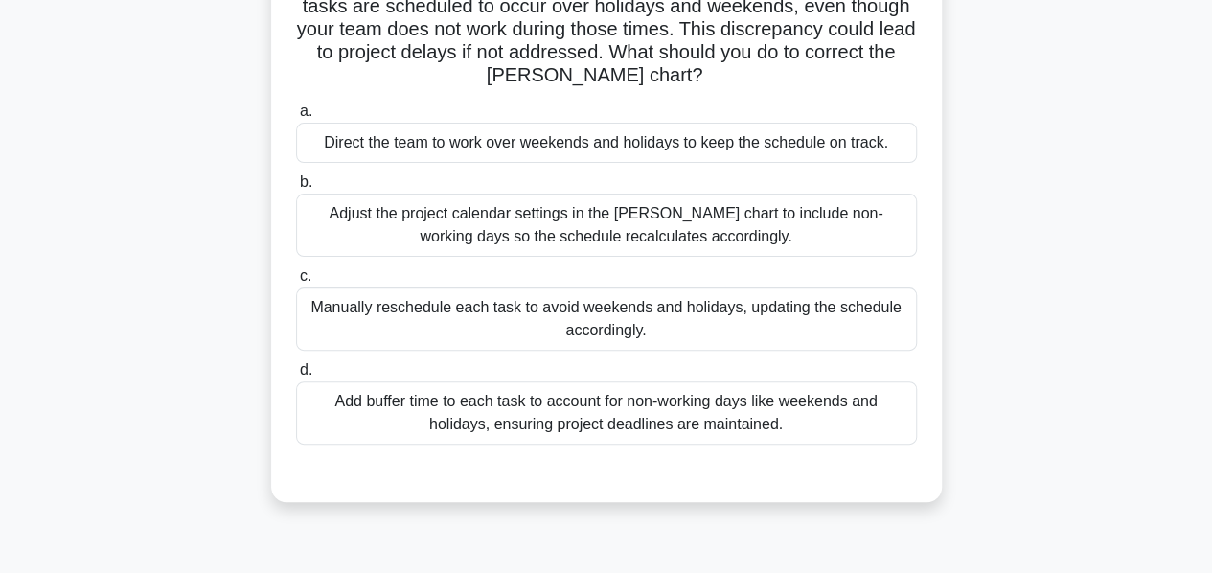
click at [581, 315] on div "Manually reschedule each task to avoid weekends and holidays, updating the sche…" at bounding box center [606, 318] width 621 height 63
click at [296, 283] on input "c. Manually reschedule each task to avoid weekends and holidays, updating the s…" at bounding box center [296, 276] width 0 height 12
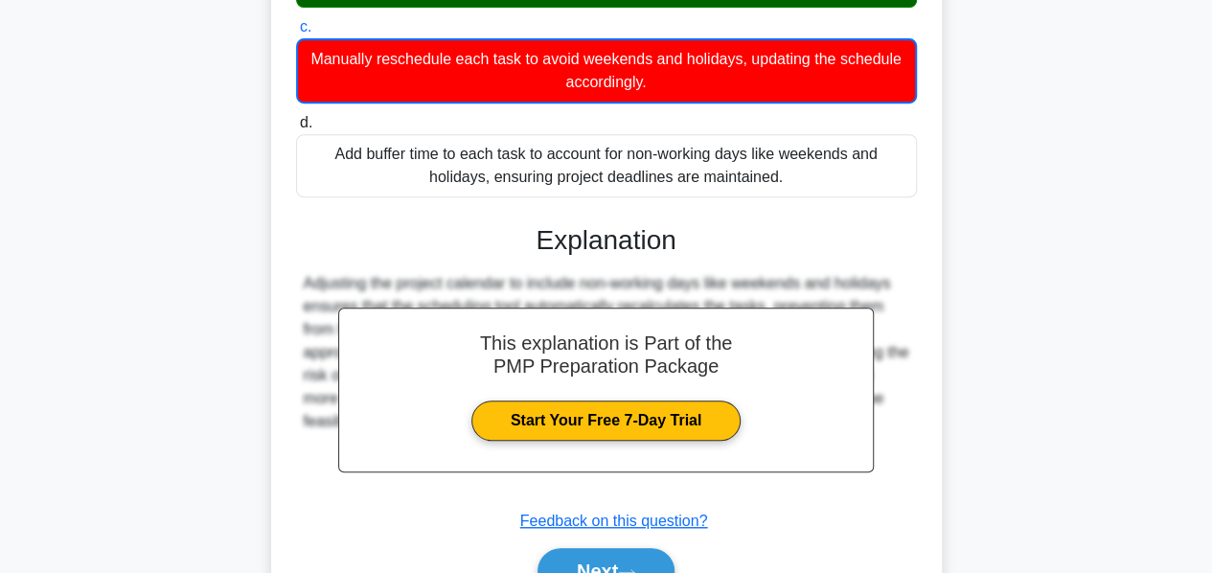
scroll to position [517, 0]
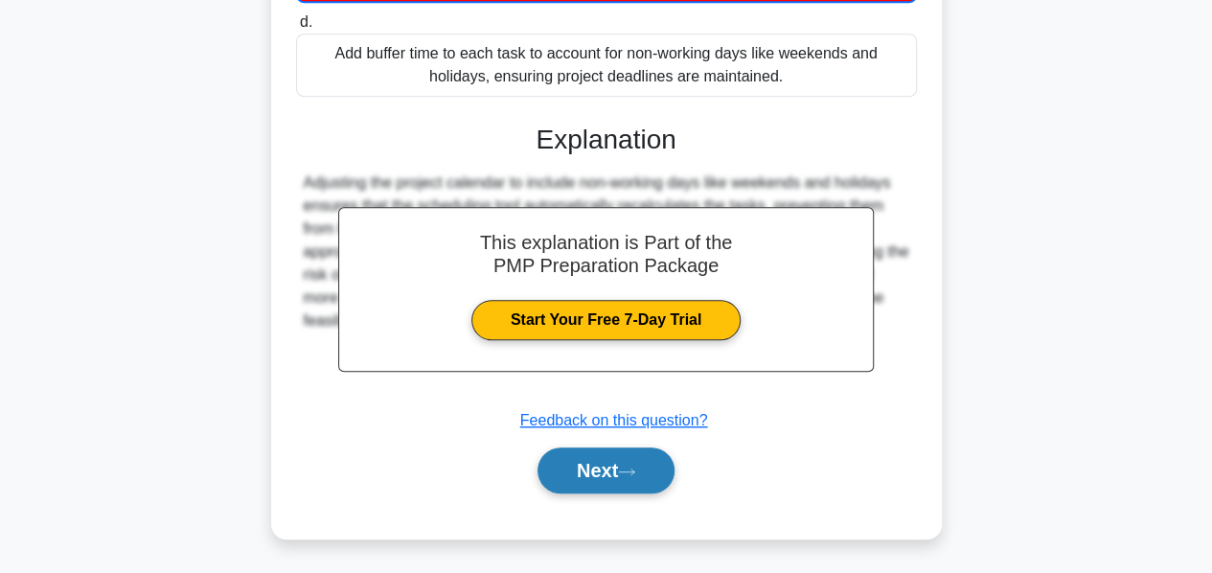
click at [587, 470] on button "Next" at bounding box center [606, 471] width 137 height 46
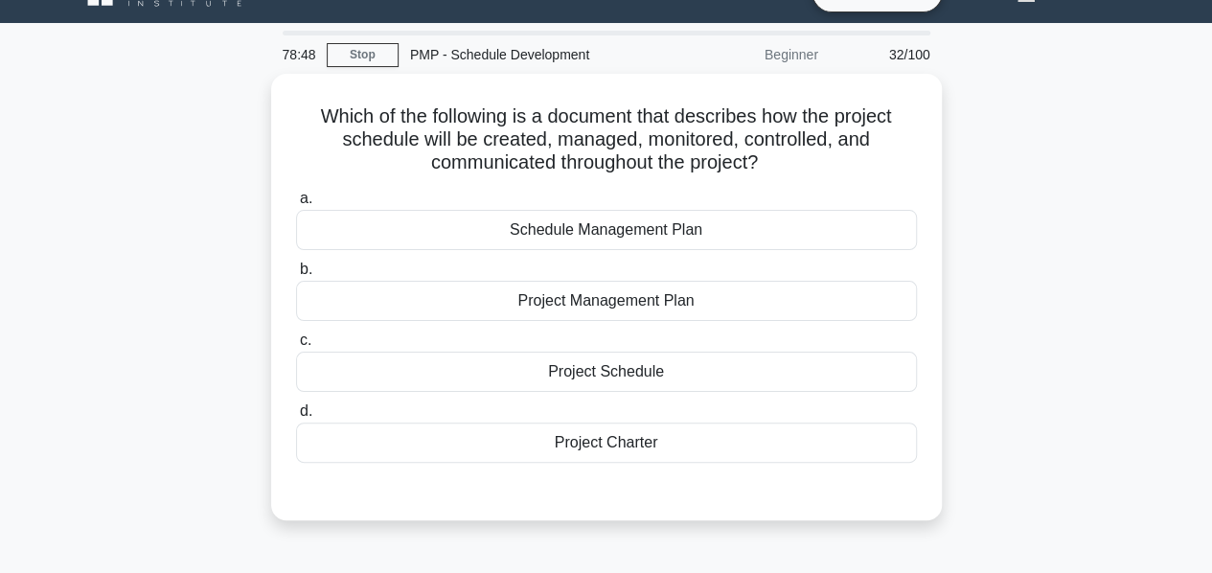
scroll to position [0, 0]
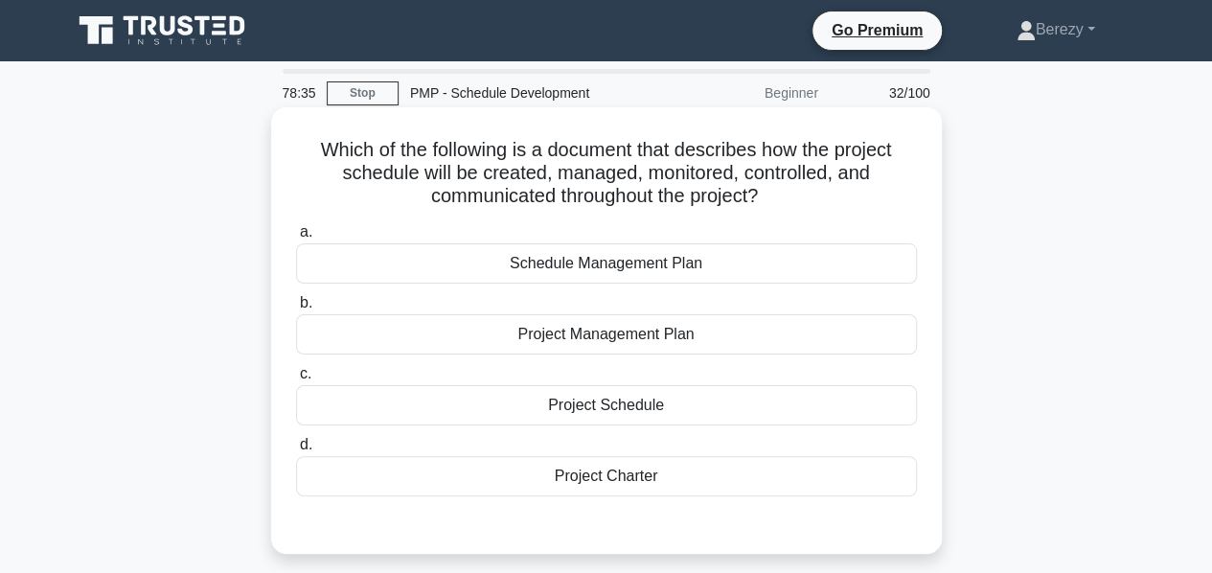
click at [596, 269] on div "Schedule Management Plan" at bounding box center [606, 263] width 621 height 40
click at [296, 239] on input "a. Schedule Management Plan" at bounding box center [296, 232] width 0 height 12
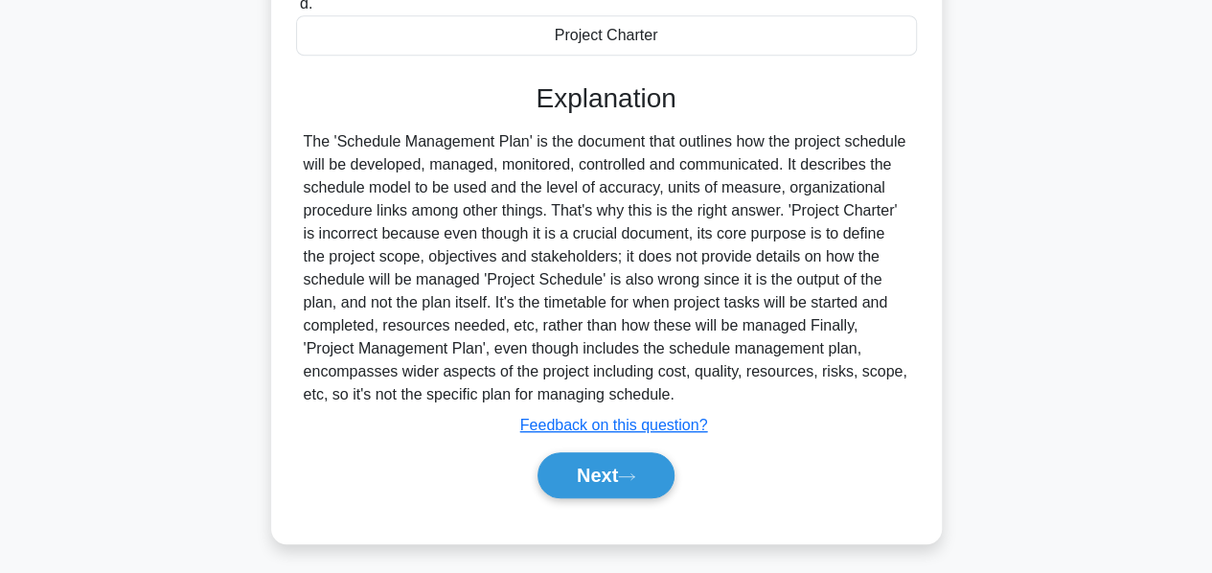
scroll to position [462, 0]
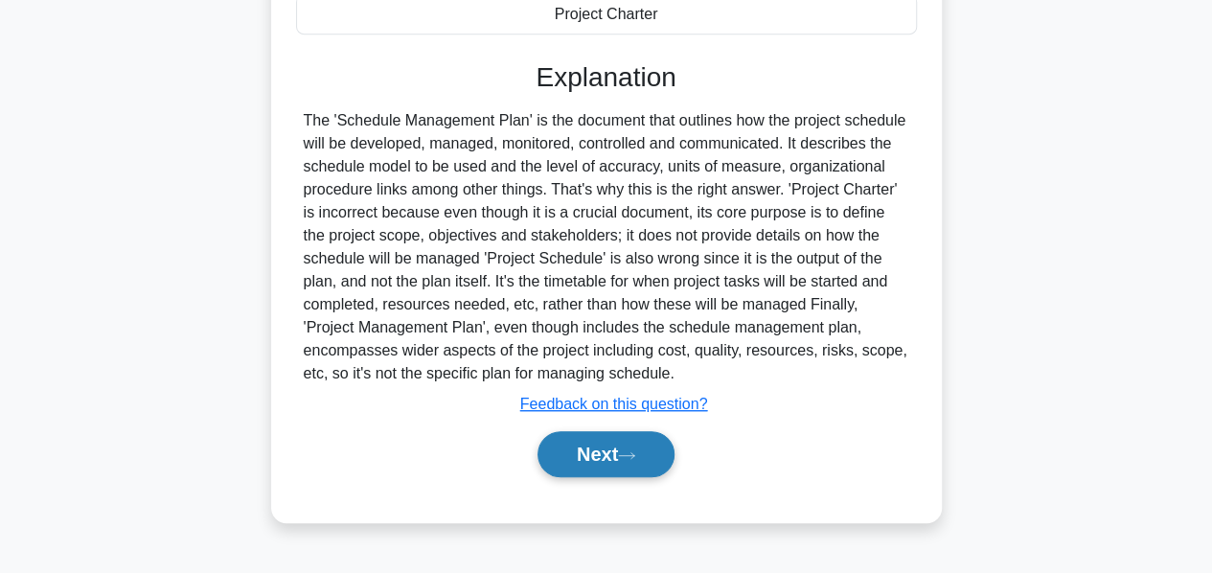
click at [583, 446] on button "Next" at bounding box center [606, 454] width 137 height 46
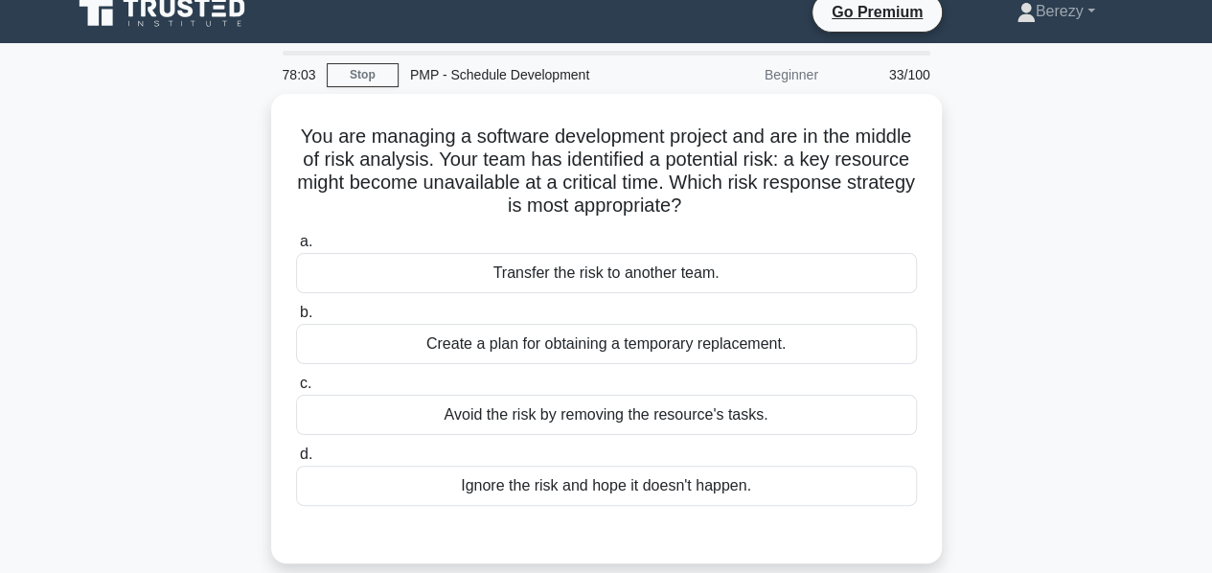
scroll to position [19, 0]
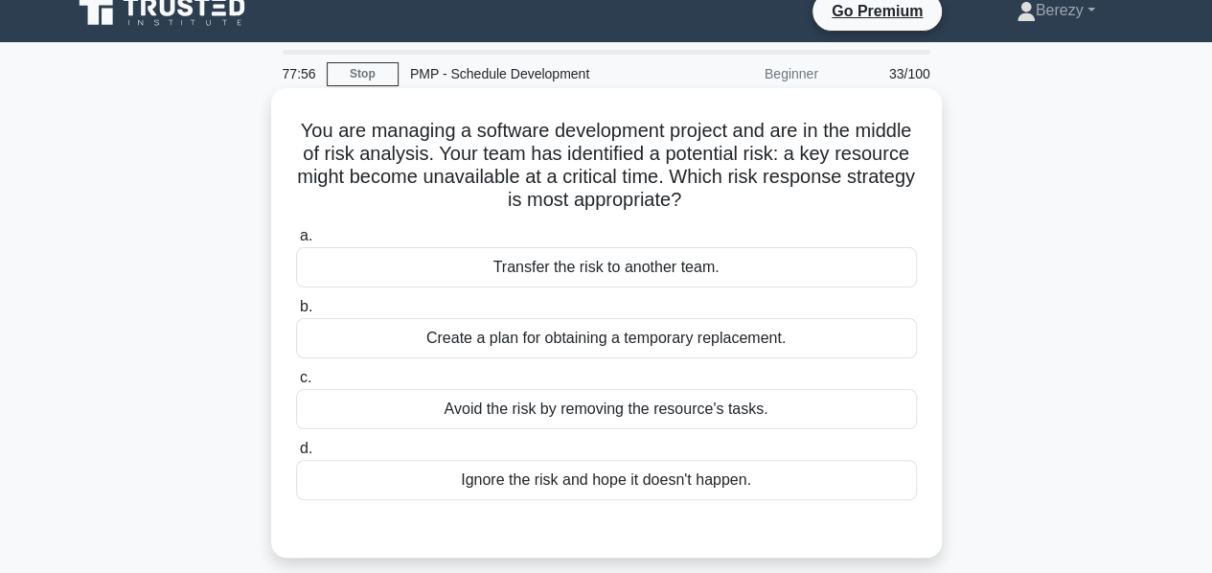
click at [536, 343] on div "Create a plan for obtaining a temporary replacement." at bounding box center [606, 338] width 621 height 40
click at [296, 313] on input "b. Create a plan for obtaining a temporary replacement." at bounding box center [296, 307] width 0 height 12
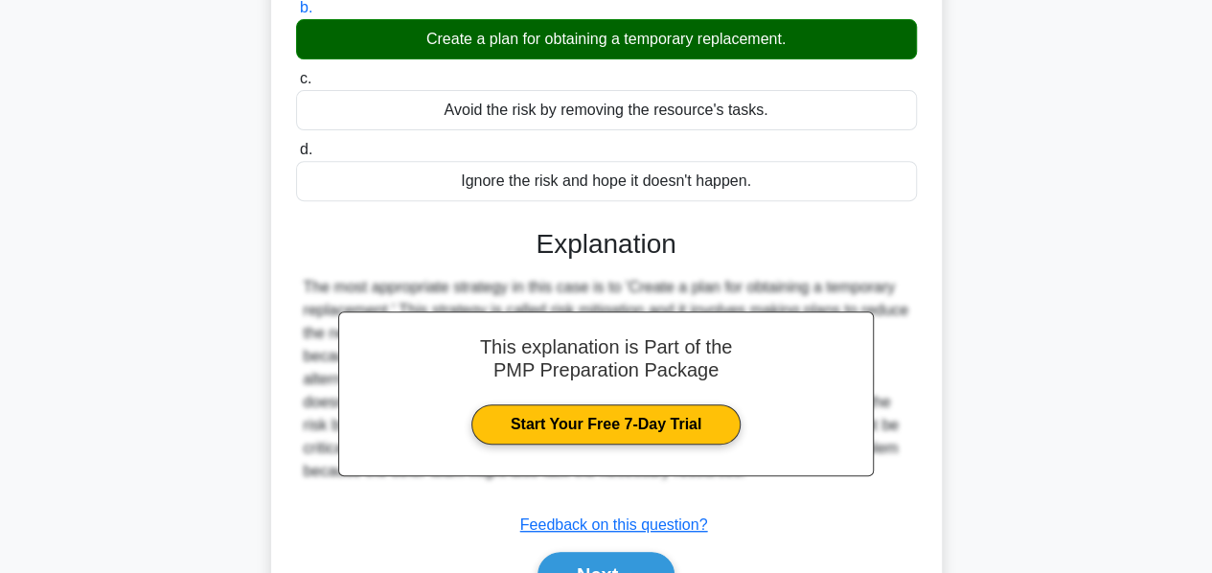
scroll to position [462, 0]
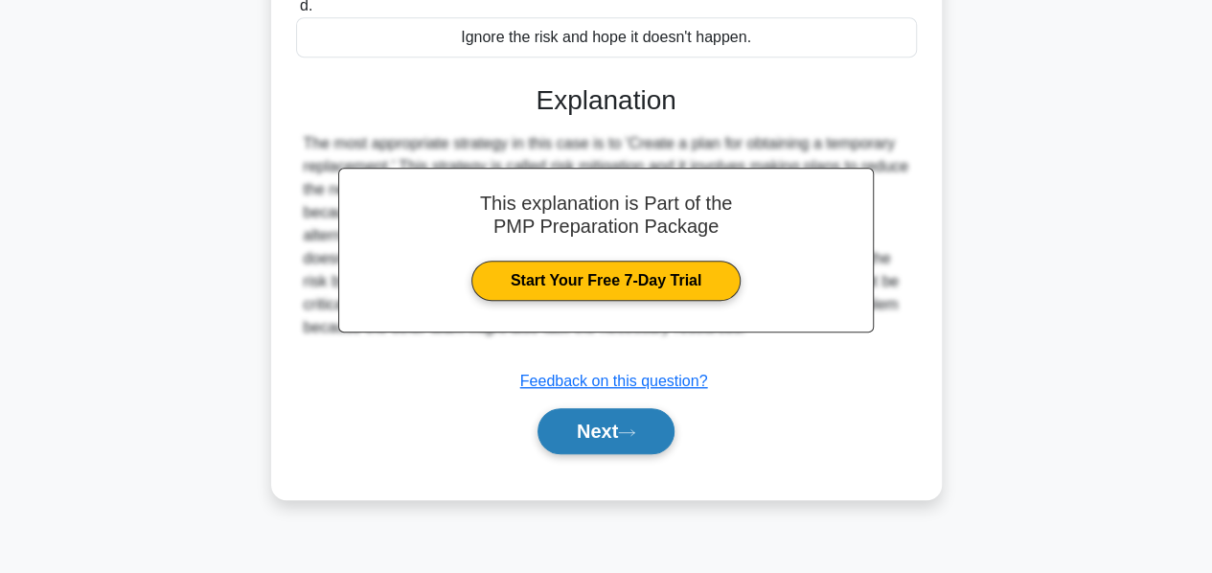
click at [597, 433] on button "Next" at bounding box center [606, 431] width 137 height 46
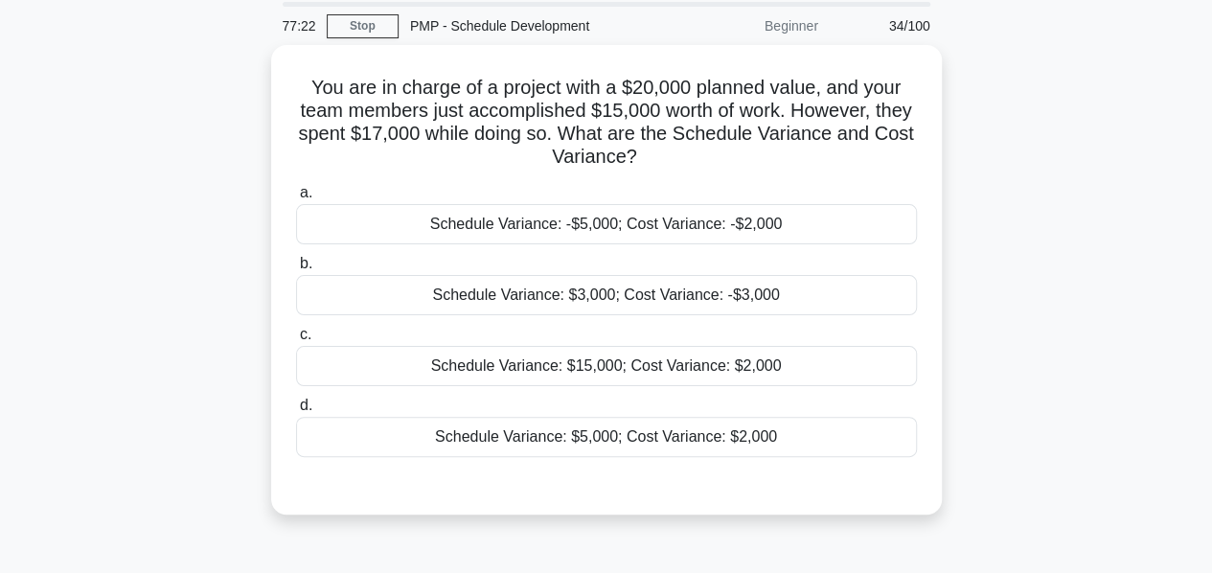
scroll to position [65, 0]
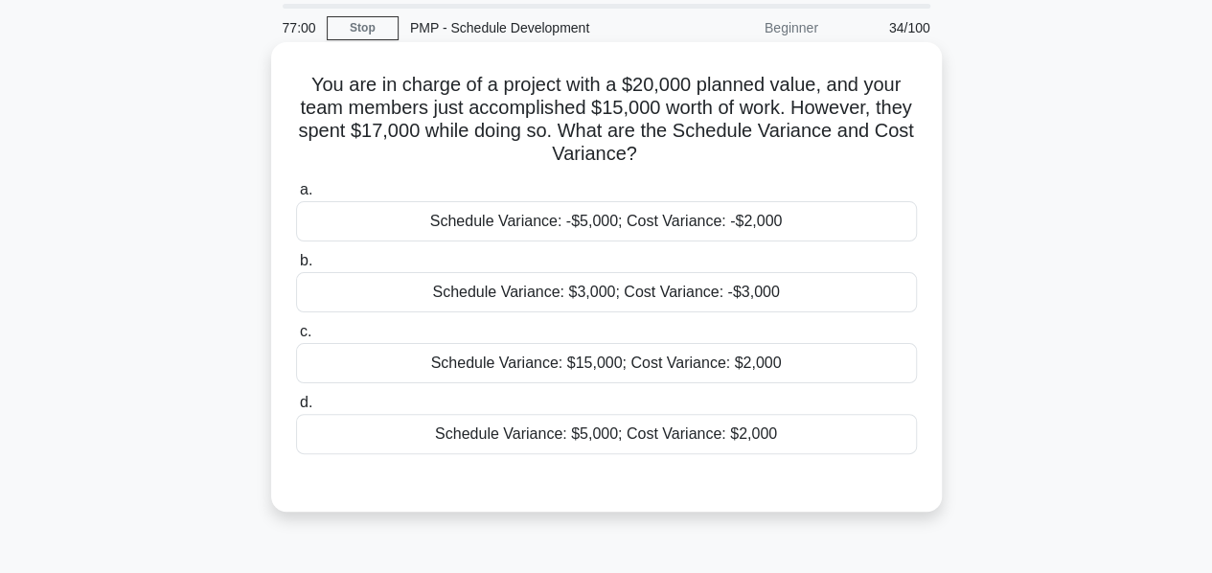
click at [543, 220] on div "Schedule Variance: -$5,000; Cost Variance: -$2,000" at bounding box center [606, 221] width 621 height 40
click at [296, 196] on input "a. Schedule Variance: -$5,000; Cost Variance: -$2,000" at bounding box center [296, 190] width 0 height 12
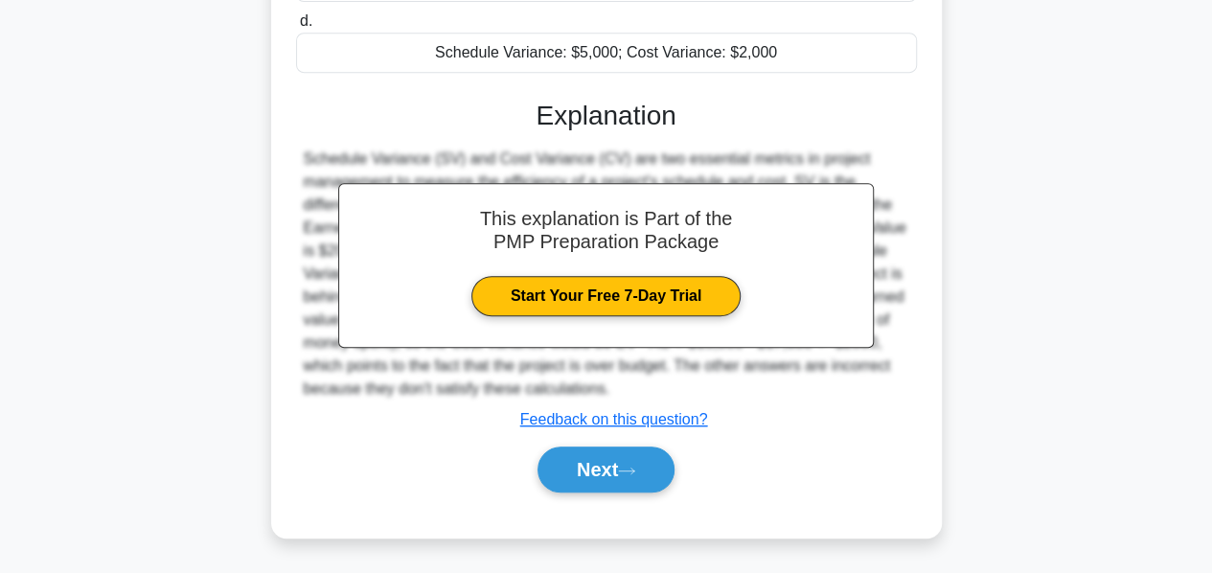
scroll to position [448, 0]
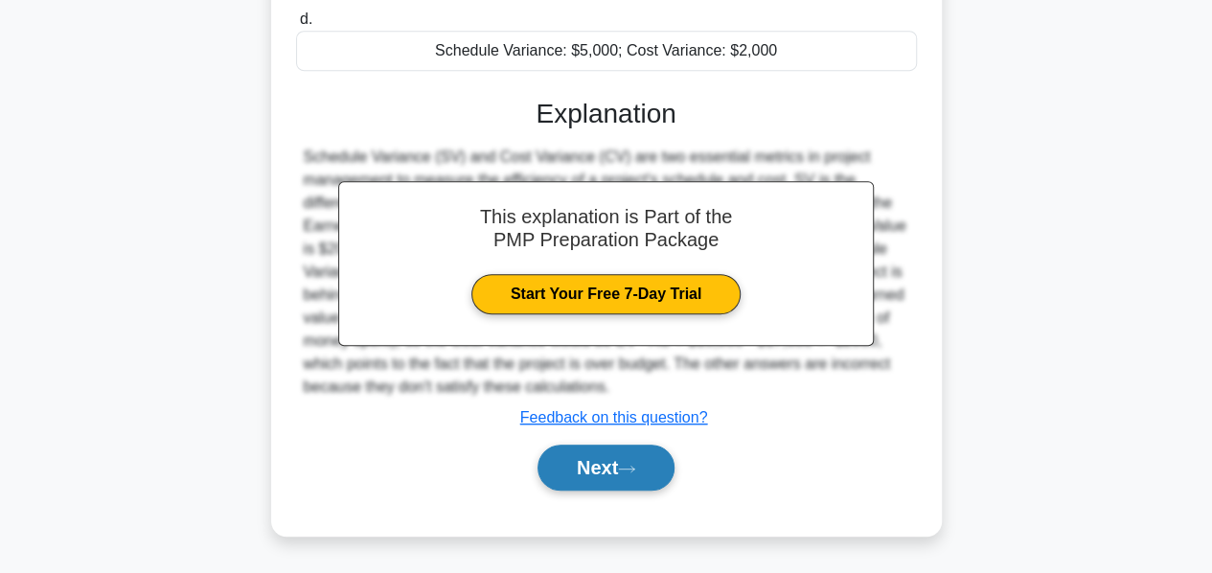
click at [598, 454] on button "Next" at bounding box center [606, 468] width 137 height 46
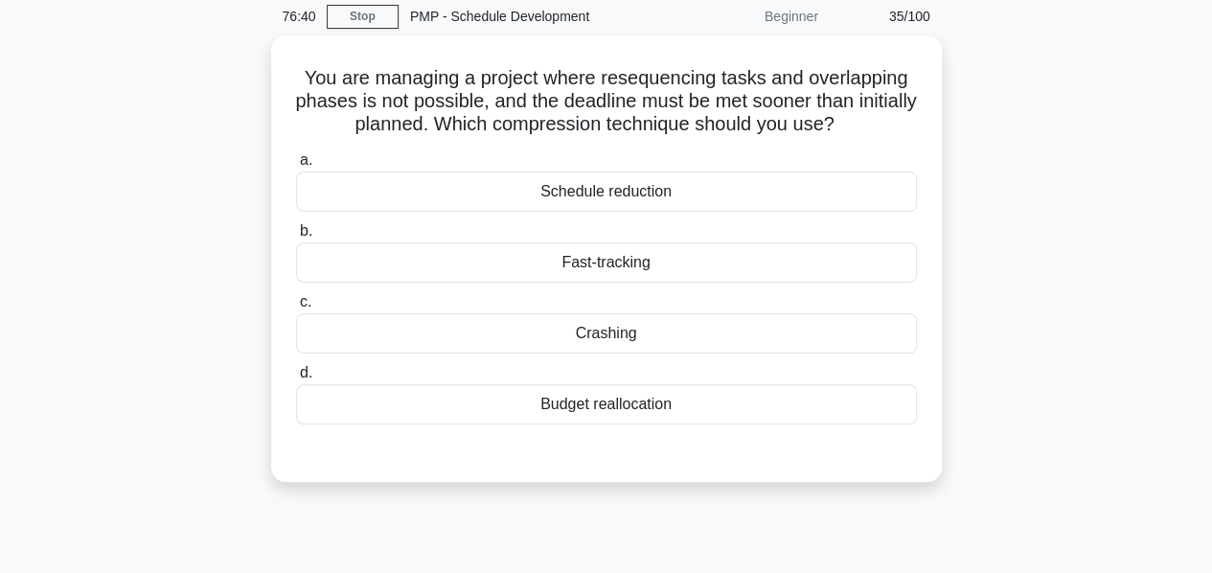
scroll to position [77, 0]
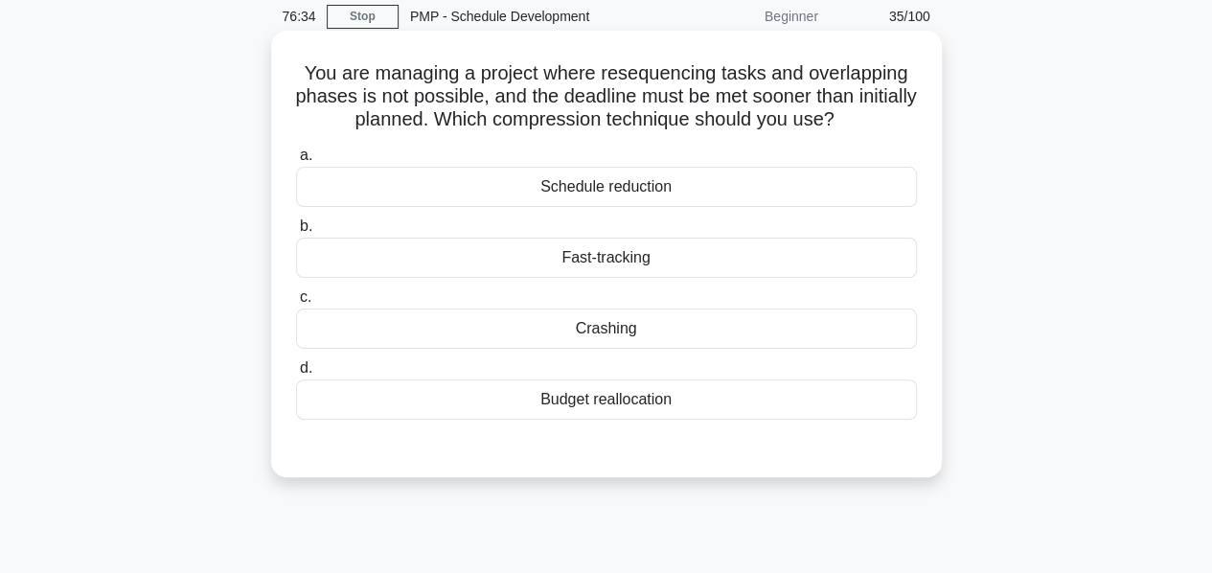
click at [602, 331] on div "Crashing" at bounding box center [606, 329] width 621 height 40
click at [296, 304] on input "c. Crashing" at bounding box center [296, 297] width 0 height 12
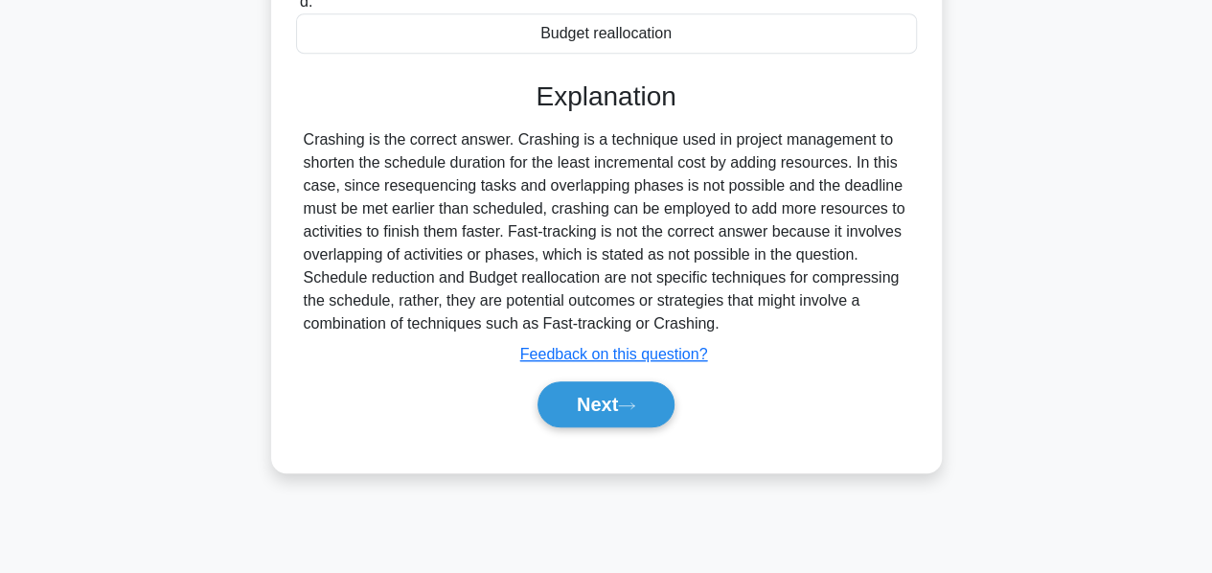
scroll to position [462, 0]
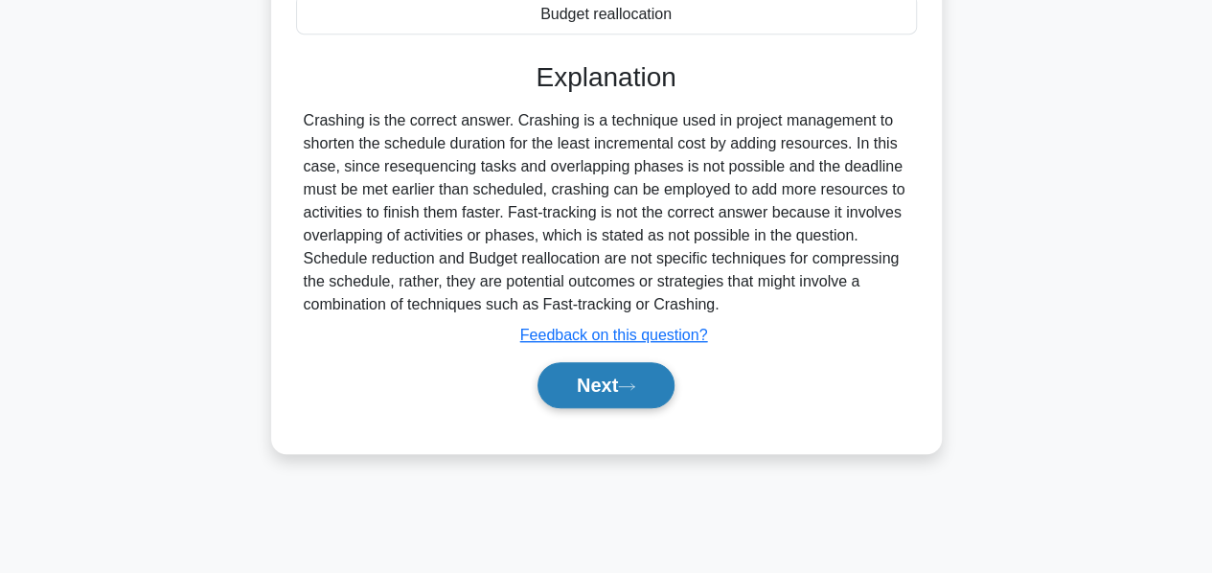
click at [598, 378] on button "Next" at bounding box center [606, 385] width 137 height 46
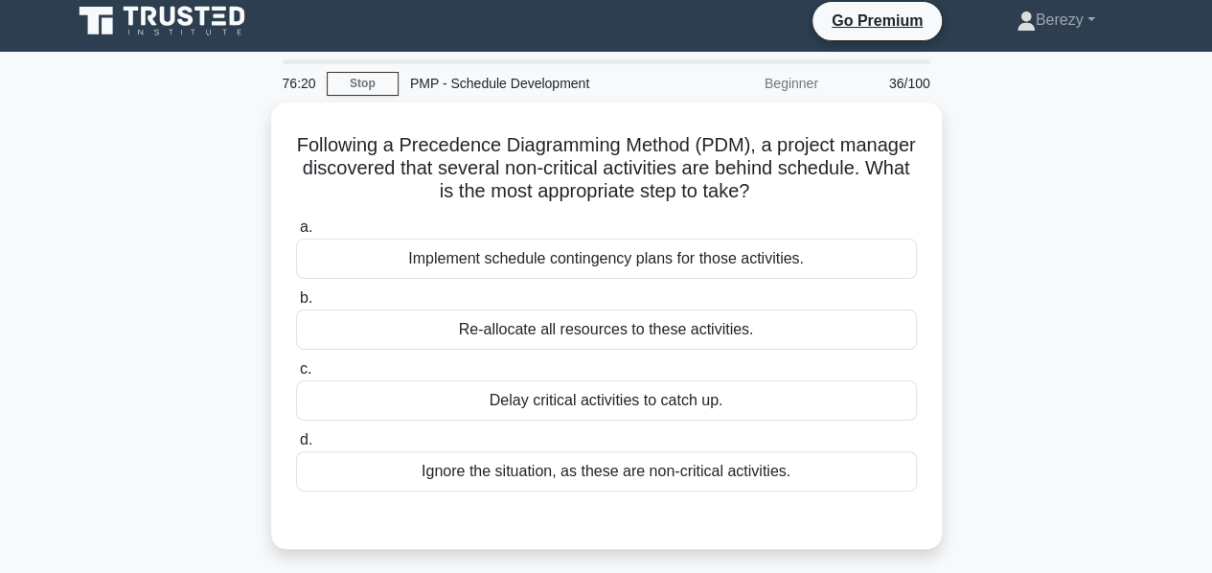
scroll to position [8, 0]
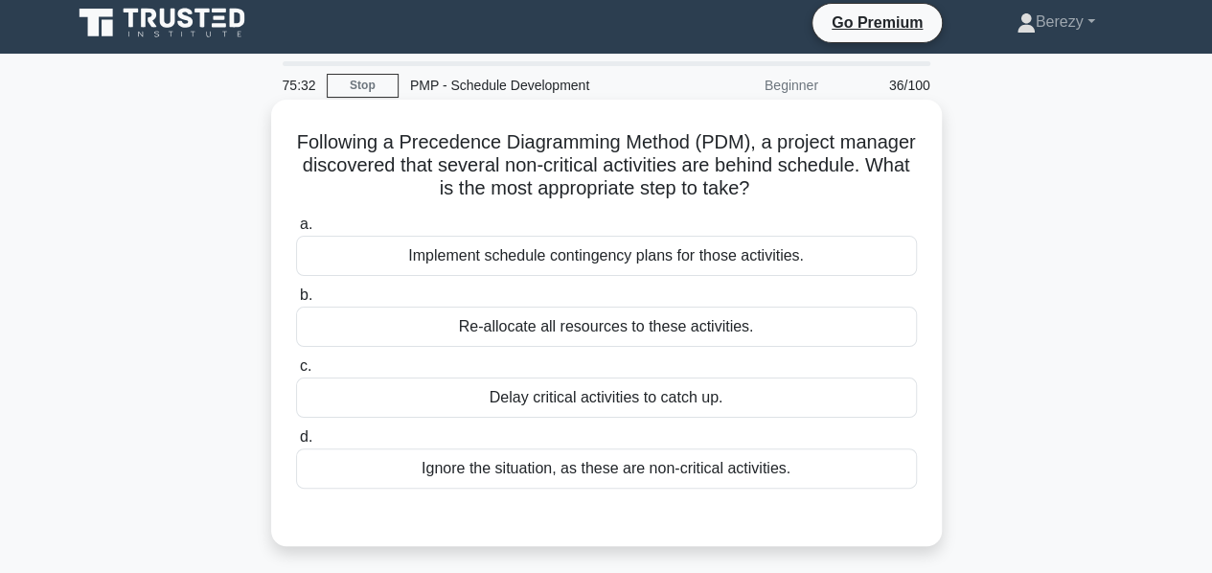
click at [548, 260] on div "Implement schedule contingency plans for those activities." at bounding box center [606, 256] width 621 height 40
click at [296, 231] on input "a. Implement schedule contingency plans for those activities." at bounding box center [296, 224] width 0 height 12
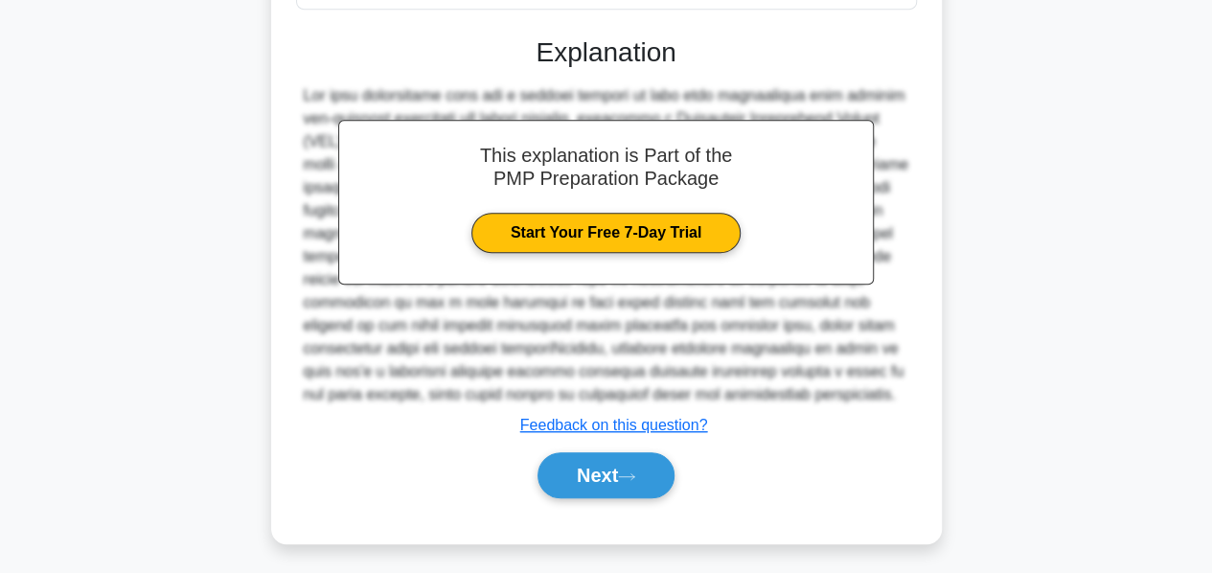
scroll to position [491, 0]
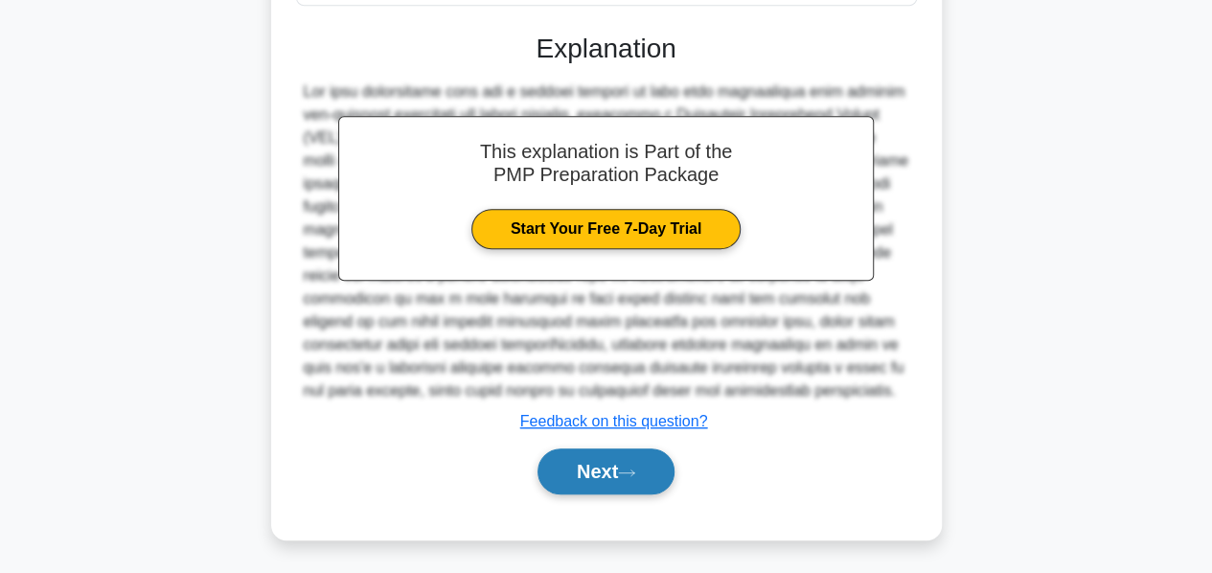
click at [596, 458] on button "Next" at bounding box center [606, 471] width 137 height 46
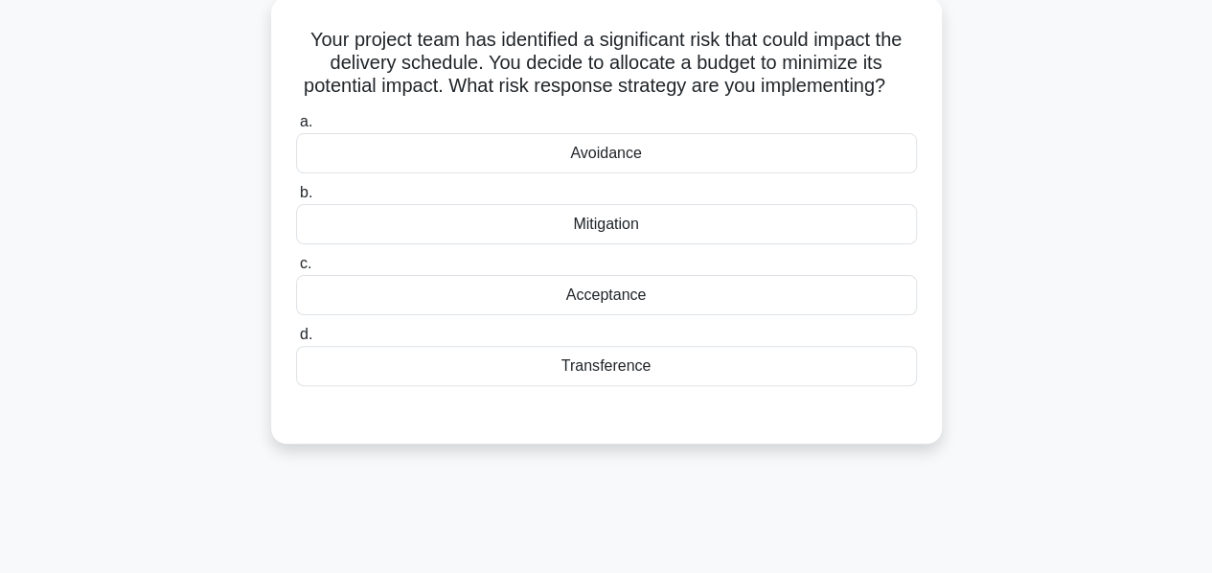
scroll to position [113, 0]
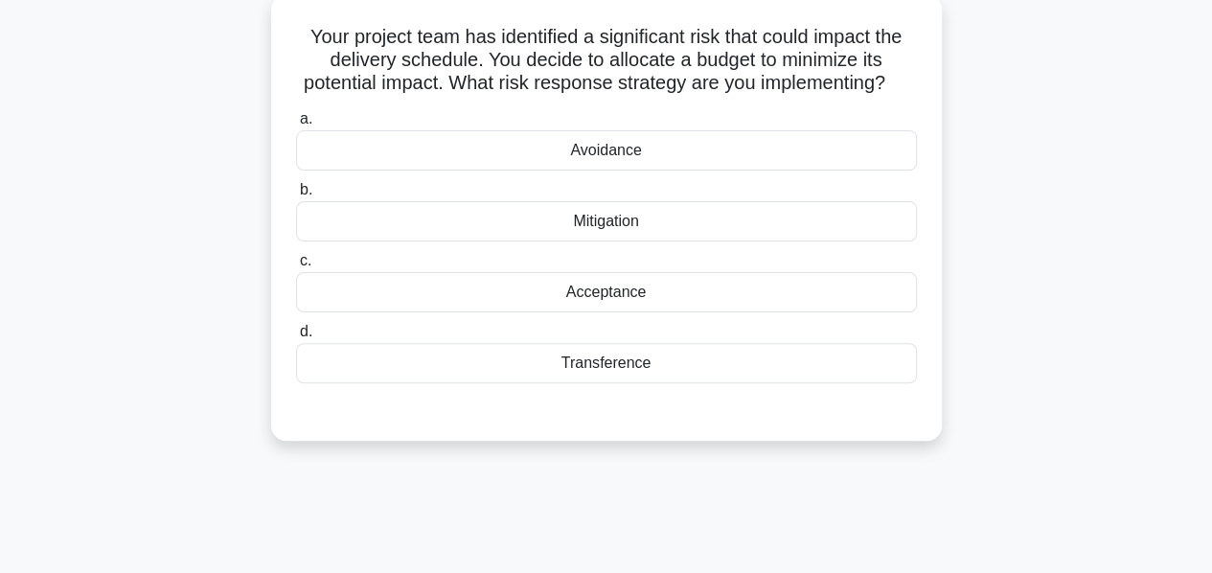
click at [617, 241] on div "Mitigation" at bounding box center [606, 221] width 621 height 40
click at [296, 196] on input "b. Mitigation" at bounding box center [296, 190] width 0 height 12
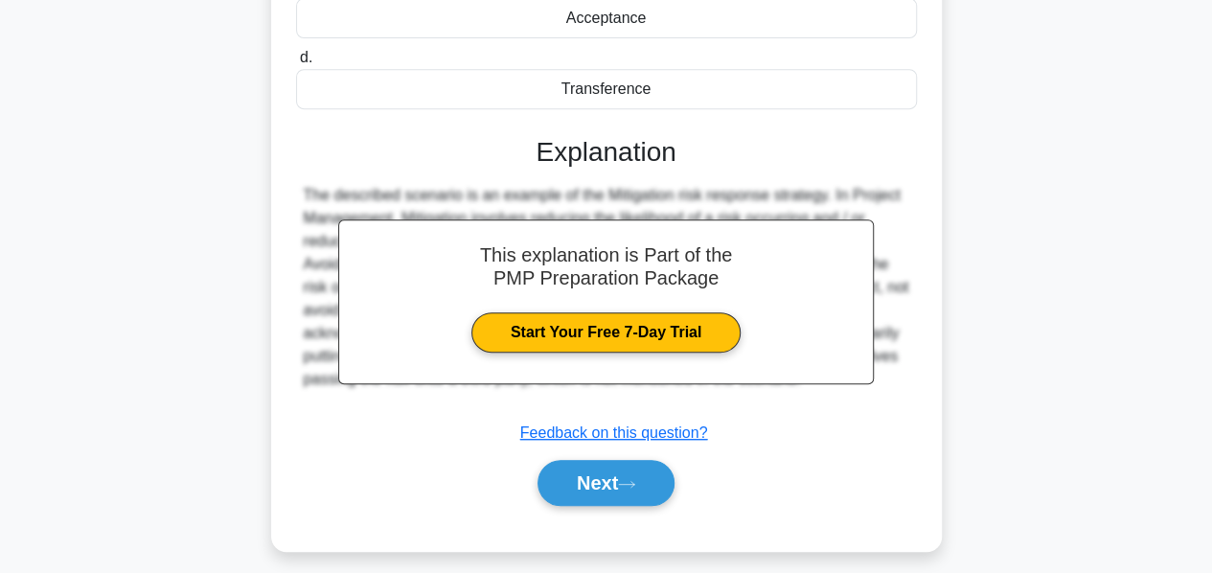
scroll to position [462, 0]
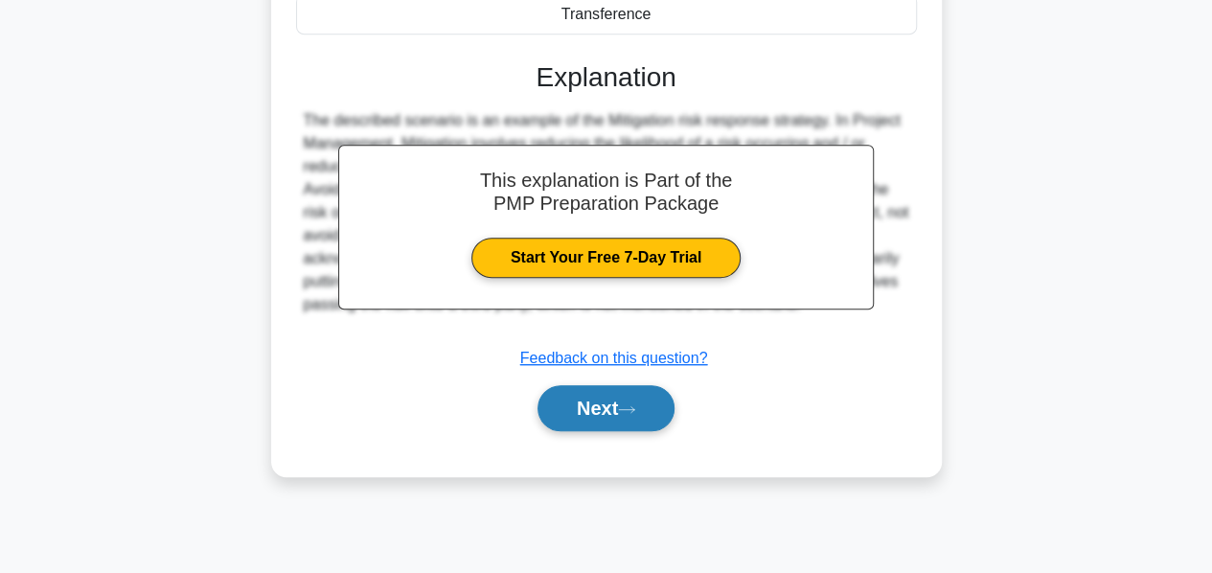
click at [574, 425] on button "Next" at bounding box center [606, 408] width 137 height 46
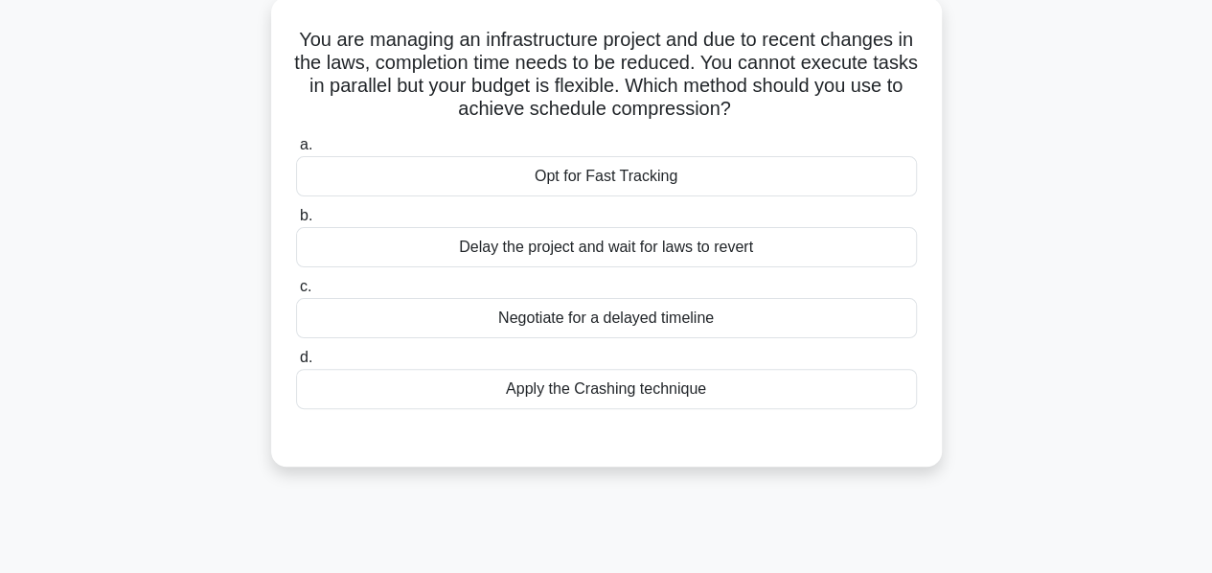
scroll to position [103, 0]
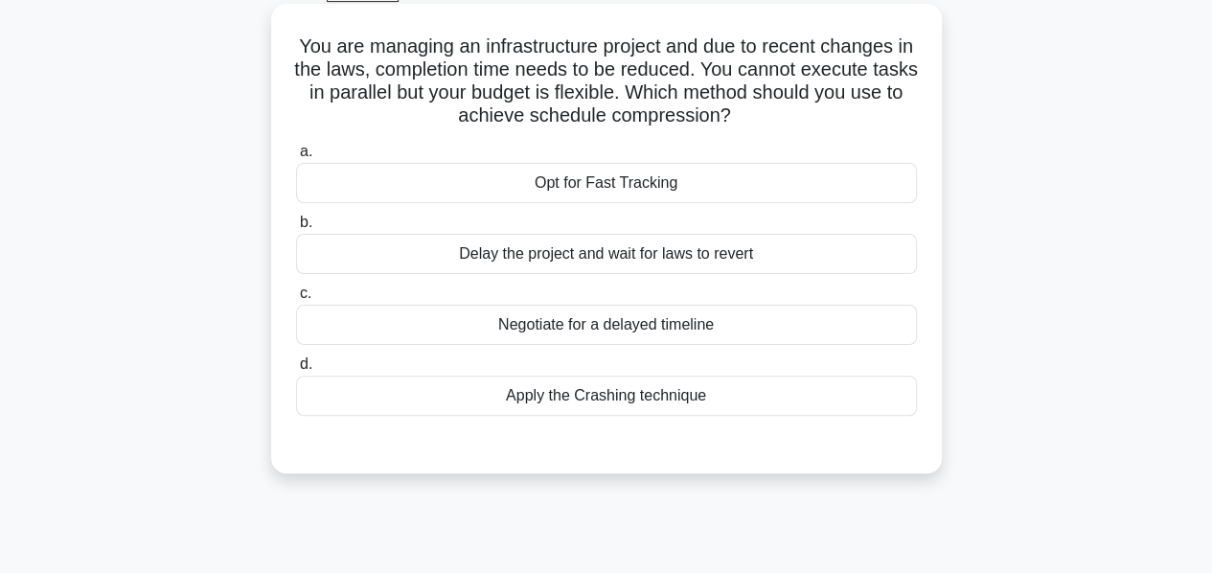
click at [584, 403] on div "Apply the Crashing technique" at bounding box center [606, 396] width 621 height 40
click at [296, 371] on input "d. Apply the Crashing technique" at bounding box center [296, 364] width 0 height 12
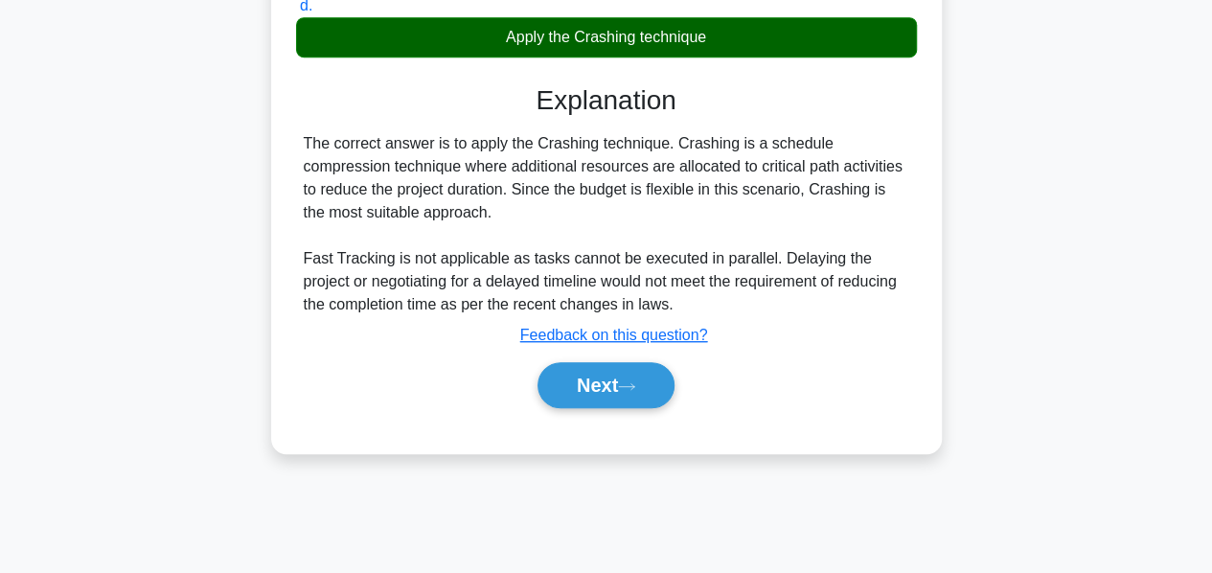
scroll to position [462, 0]
click at [591, 384] on button "Next" at bounding box center [606, 385] width 137 height 46
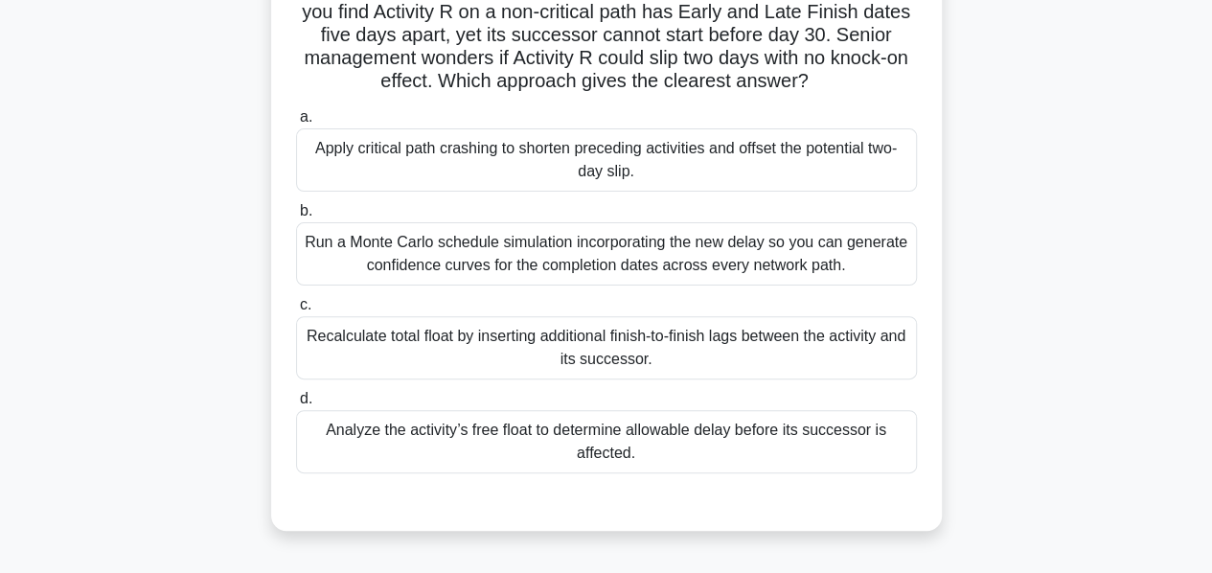
scroll to position [163, 0]
click at [528, 427] on div "Analyze the activity’s free float to determine allowable delay before its succe…" at bounding box center [606, 439] width 621 height 63
click at [296, 403] on input "d. Analyze the activity’s free float to determine allowable delay before its su…" at bounding box center [296, 397] width 0 height 12
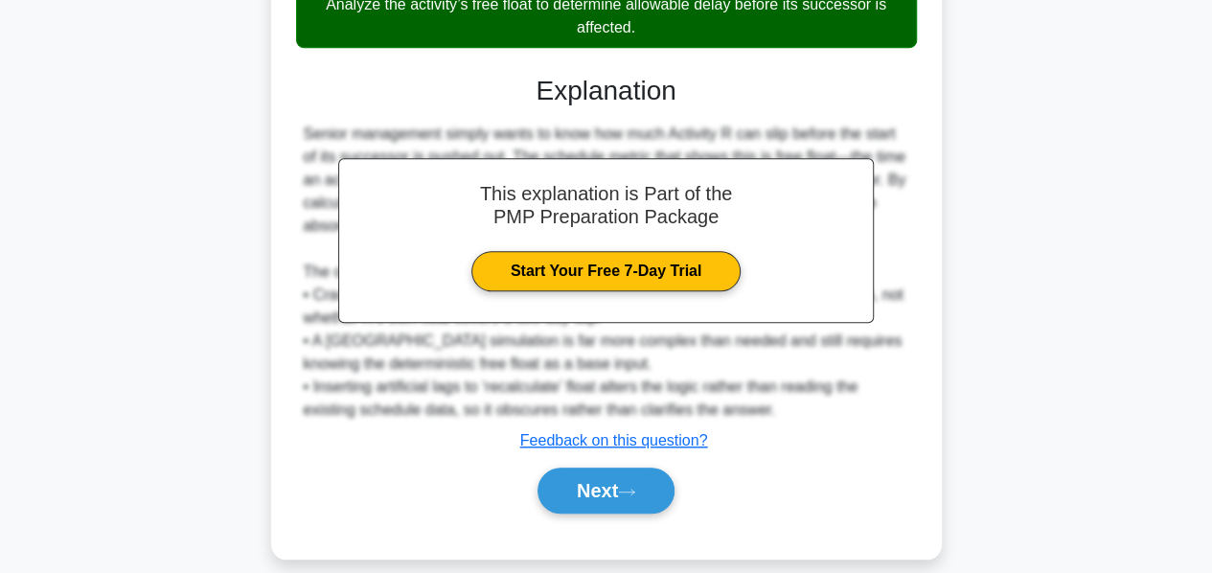
scroll to position [588, 0]
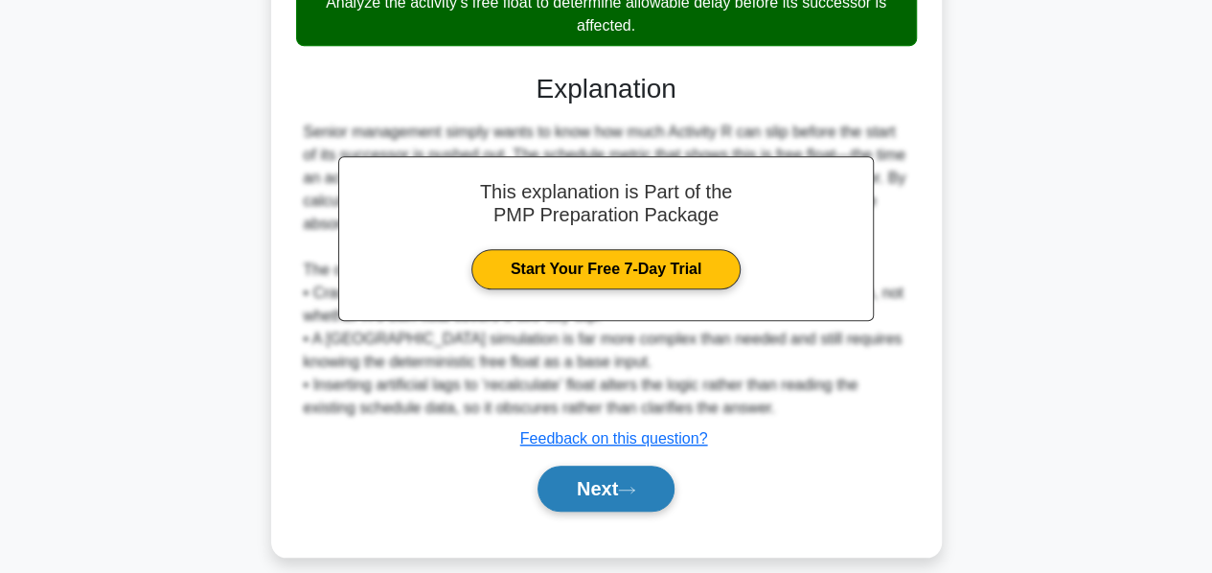
click at [565, 494] on button "Next" at bounding box center [606, 489] width 137 height 46
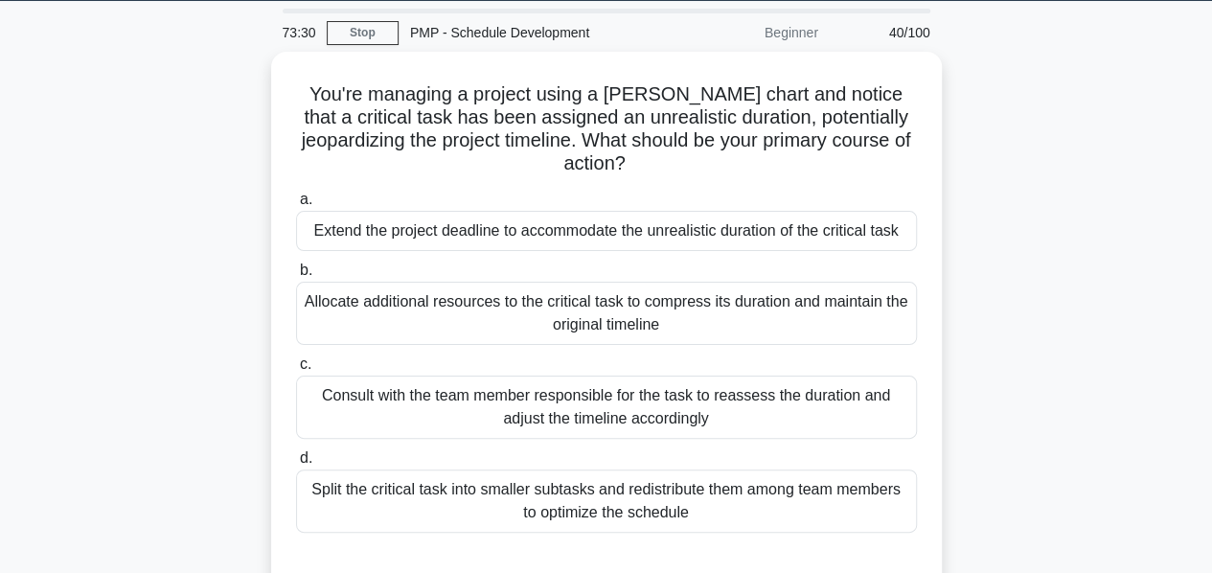
scroll to position [59, 0]
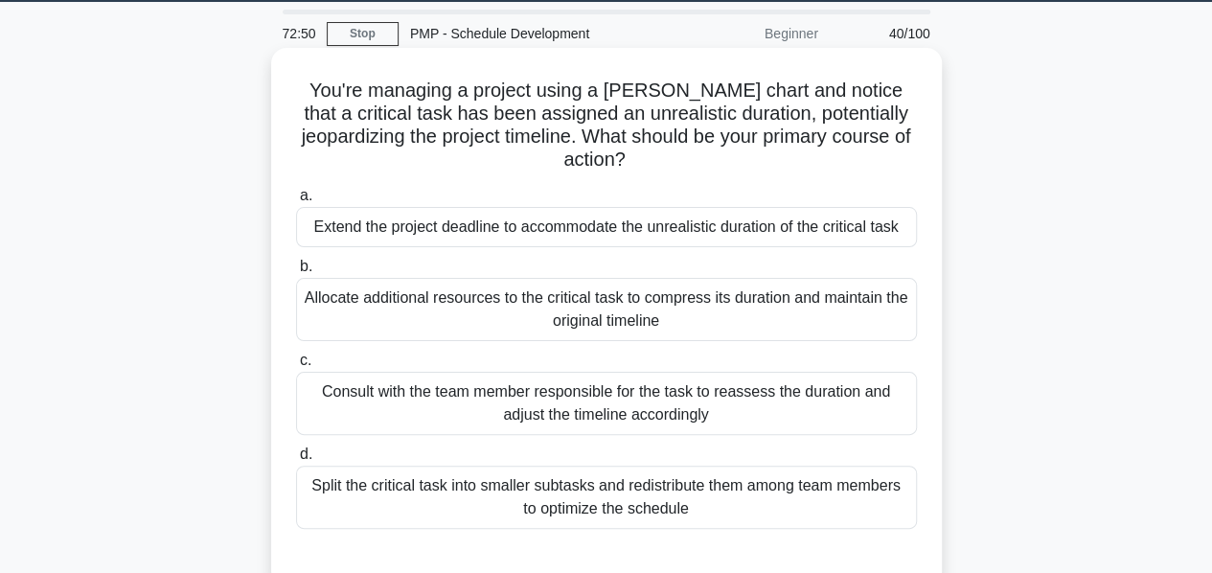
click at [534, 375] on div "Consult with the team member responsible for the task to reassess the duration …" at bounding box center [606, 403] width 621 height 63
click at [296, 367] on input "c. Consult with the team member responsible for the task to reassess the durati…" at bounding box center [296, 361] width 0 height 12
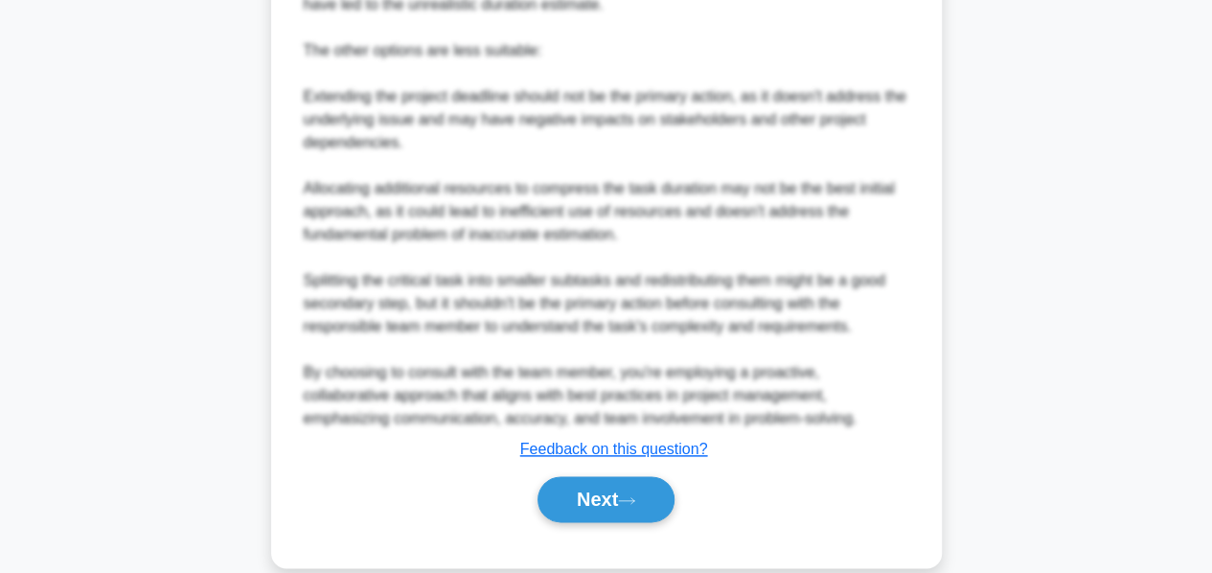
scroll to position [905, 0]
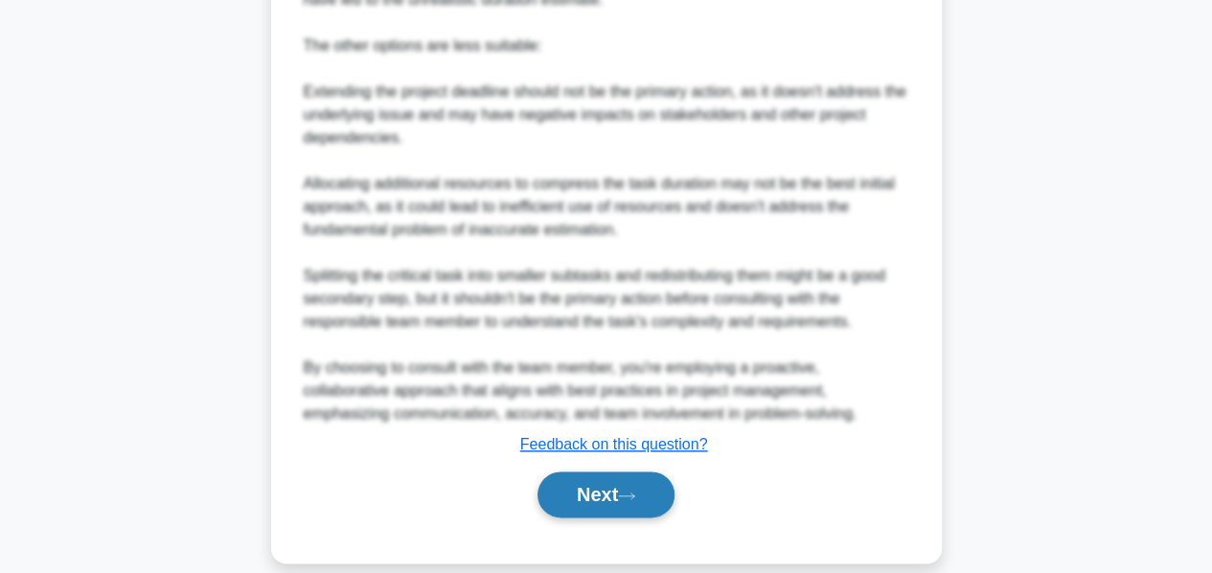
click at [567, 471] on button "Next" at bounding box center [606, 494] width 137 height 46
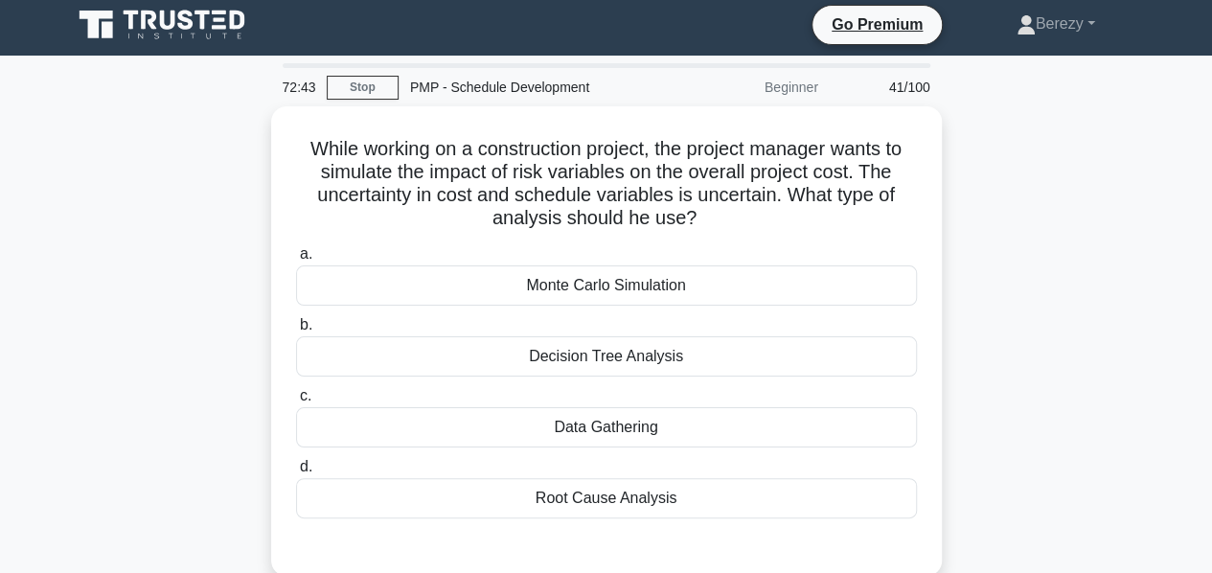
scroll to position [0, 0]
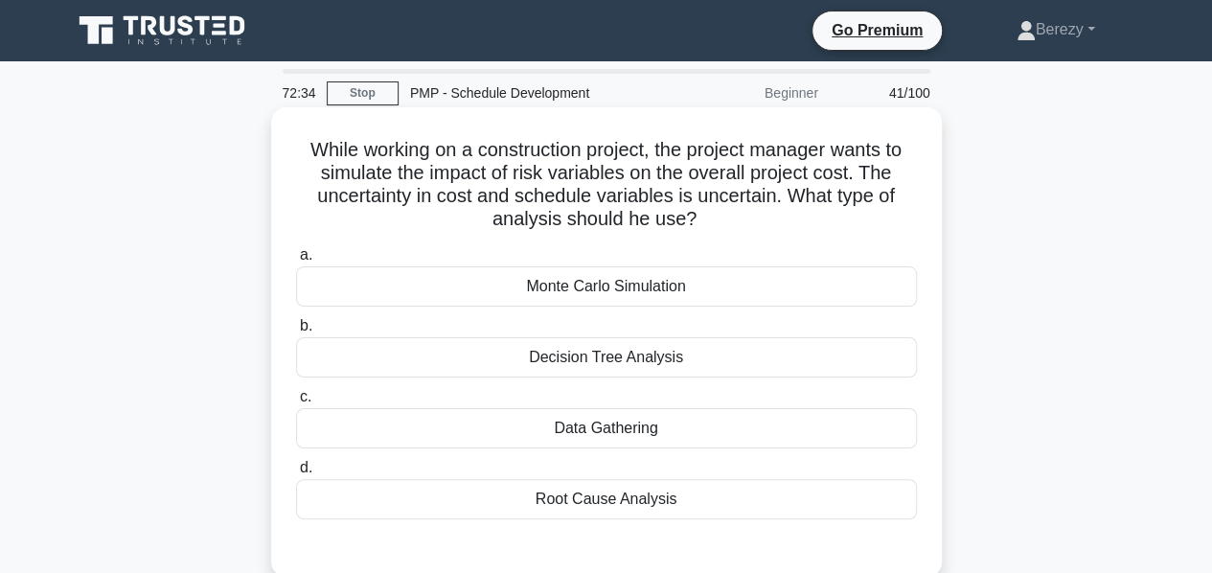
click at [571, 287] on div "Monte Carlo Simulation" at bounding box center [606, 286] width 621 height 40
click at [296, 262] on input "a. Monte Carlo Simulation" at bounding box center [296, 255] width 0 height 12
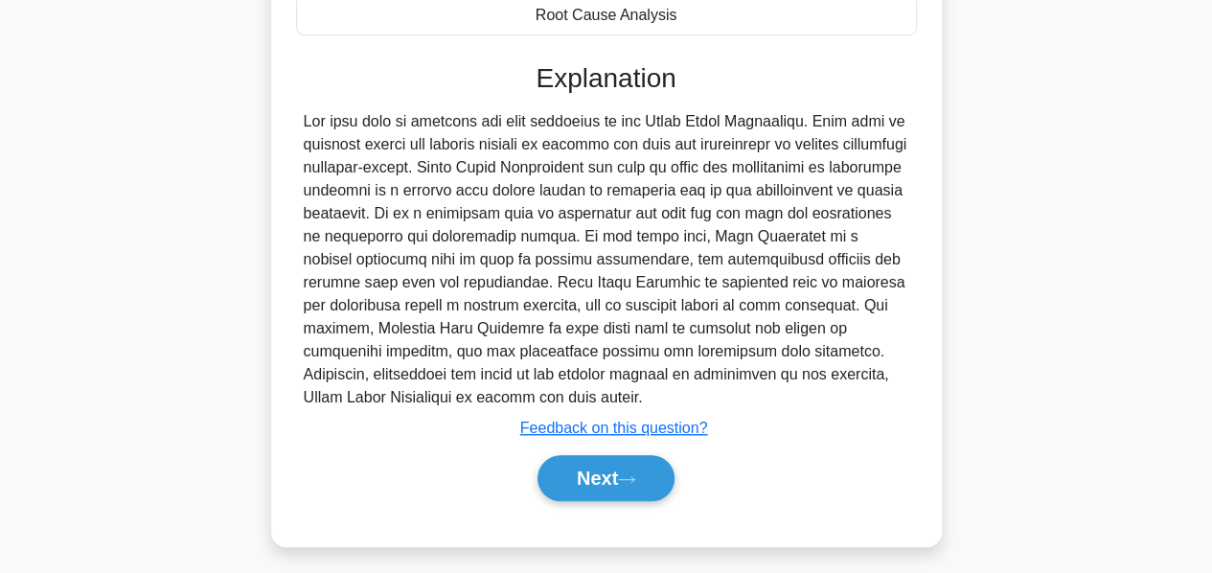
scroll to position [491, 0]
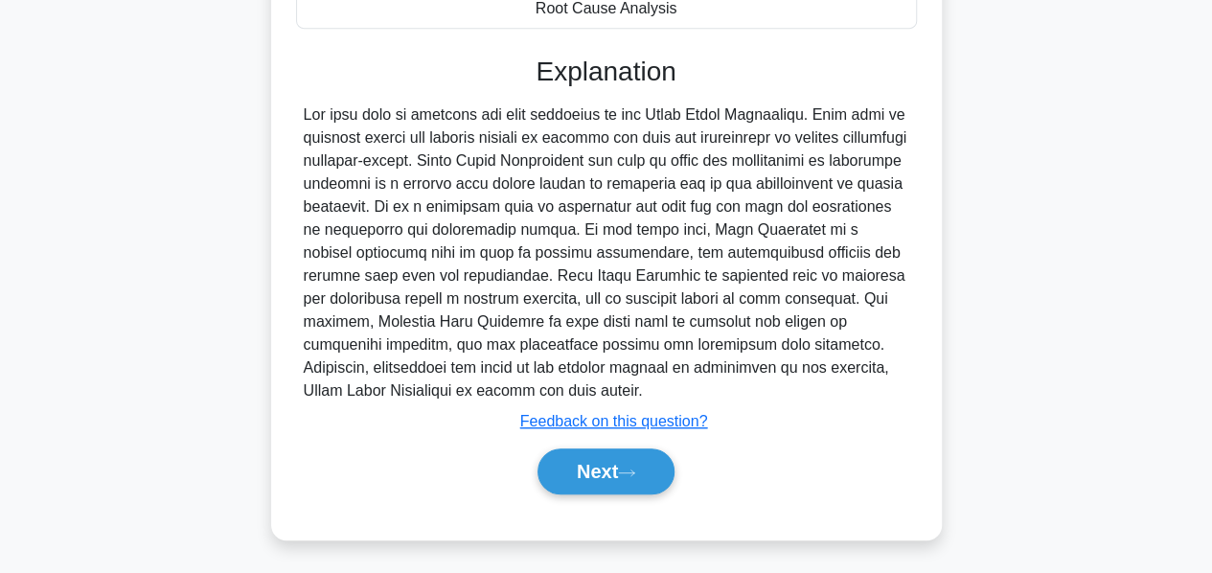
drag, startPoint x: 307, startPoint y: 106, endPoint x: 593, endPoint y: 391, distance: 403.9
click at [593, 391] on div at bounding box center [607, 252] width 606 height 299
copy div "The best type of analysis for this situation is the Monte Carlo Simulation. Thi…"
click at [592, 457] on button "Next" at bounding box center [606, 471] width 137 height 46
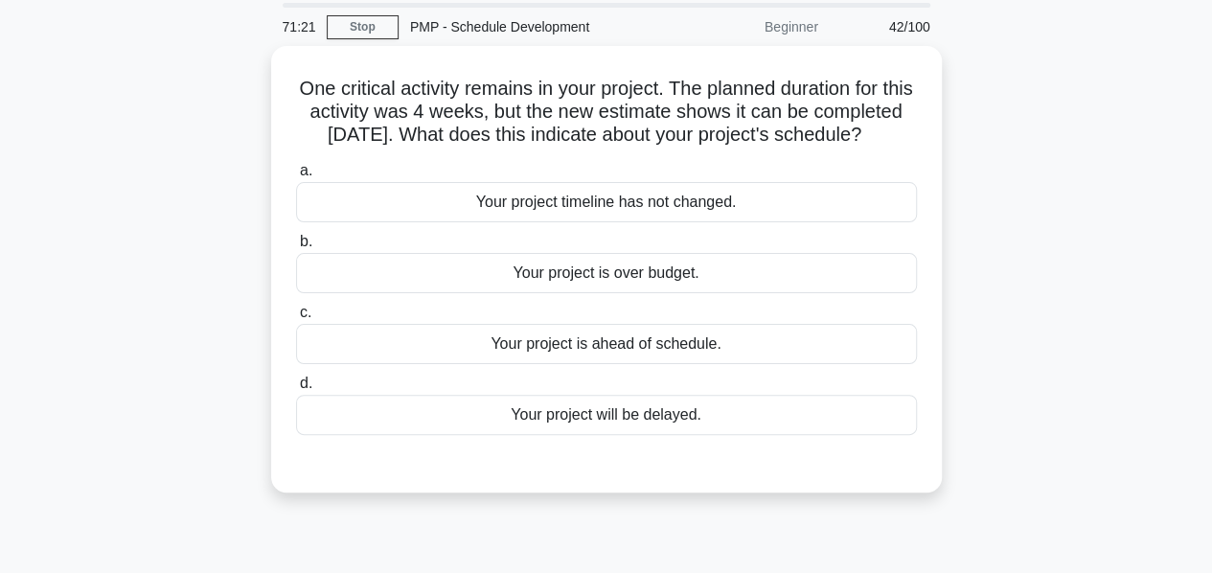
scroll to position [65, 0]
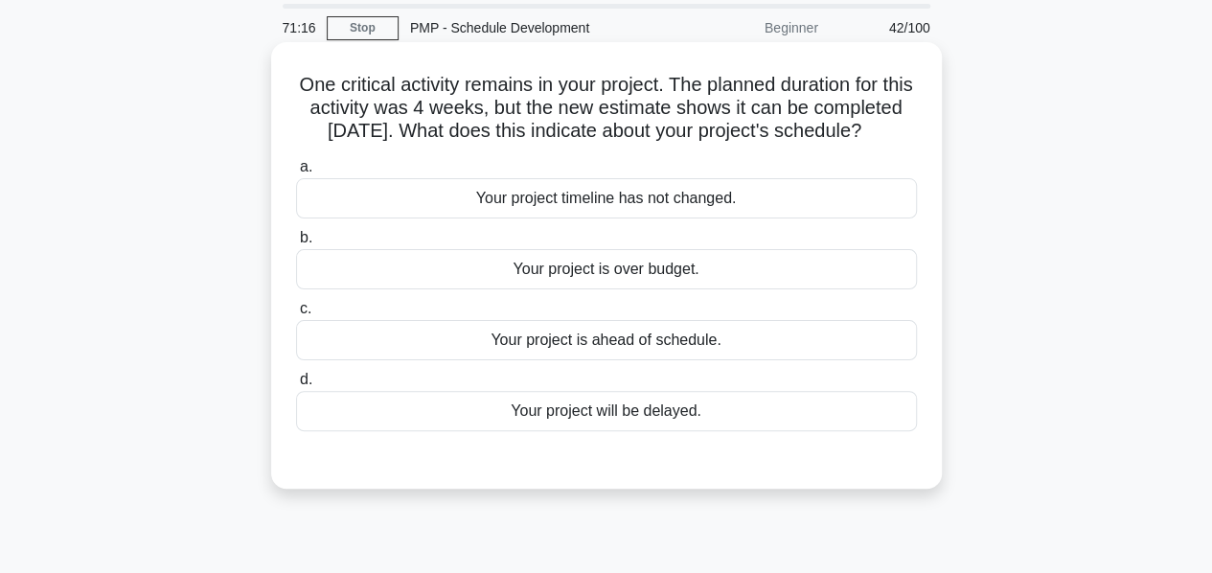
click at [612, 360] on div "Your project is ahead of schedule." at bounding box center [606, 340] width 621 height 40
click at [296, 315] on input "c. Your project is ahead of schedule." at bounding box center [296, 309] width 0 height 12
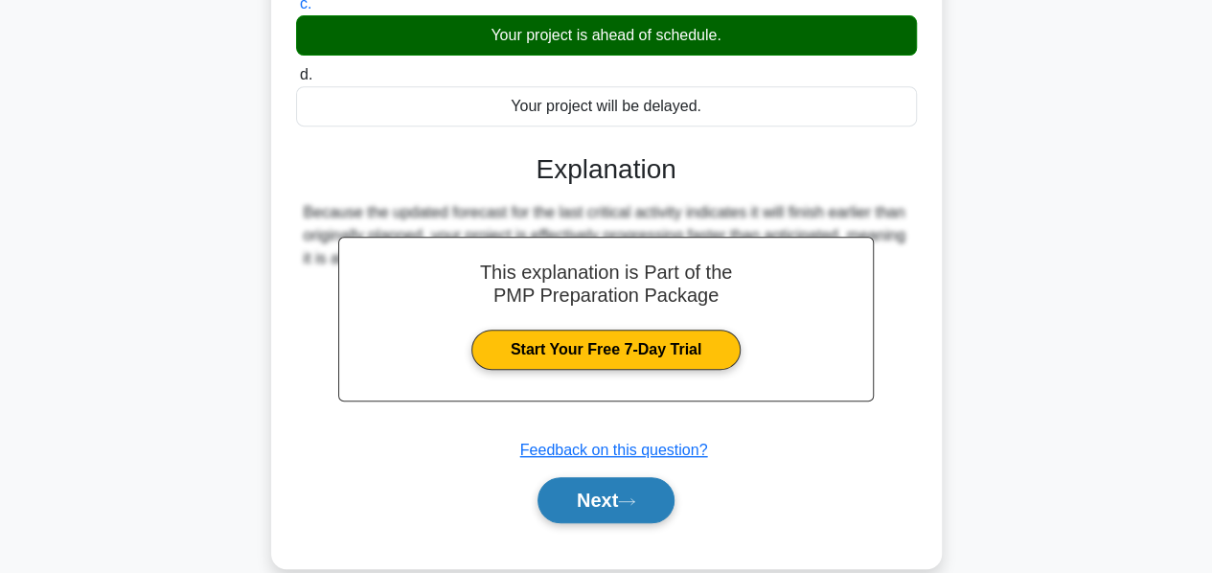
scroll to position [375, 0]
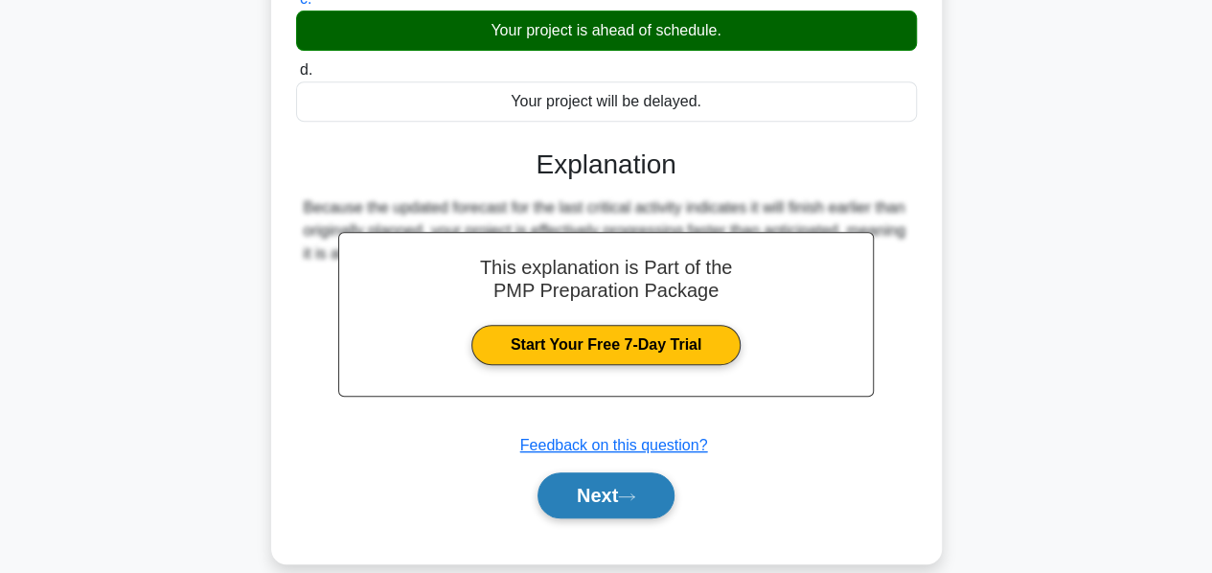
click at [595, 503] on button "Next" at bounding box center [606, 495] width 137 height 46
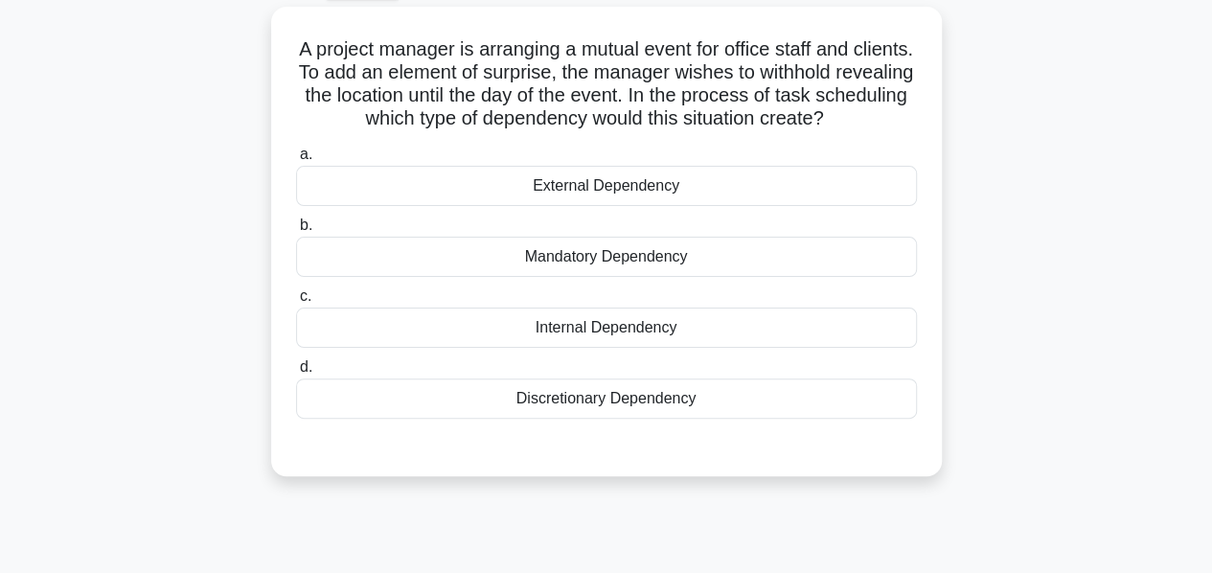
scroll to position [104, 0]
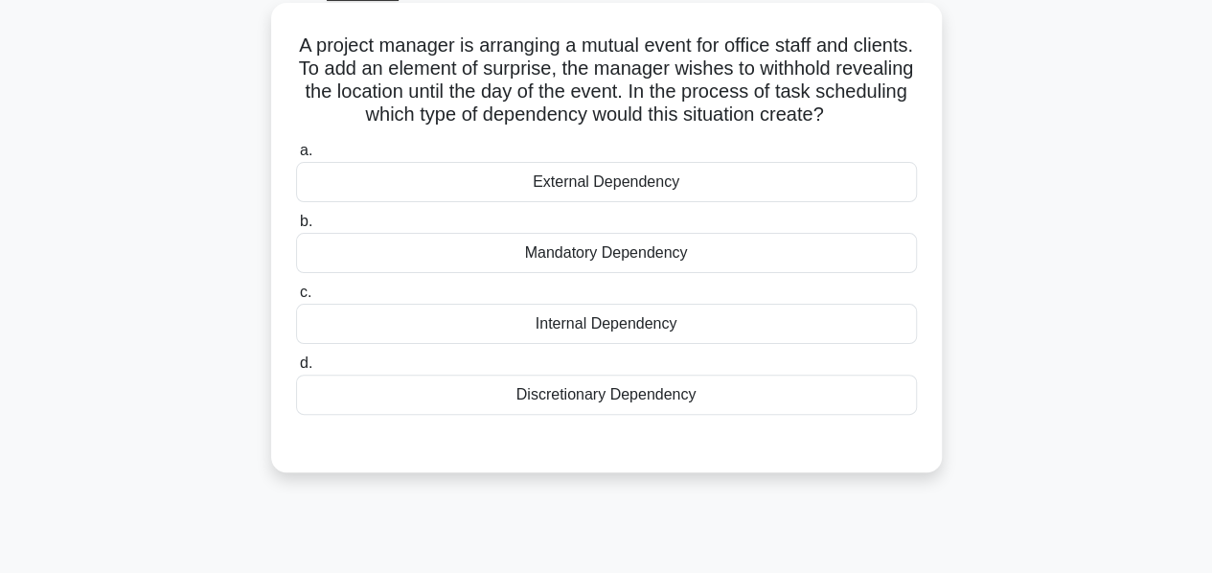
click at [586, 397] on div "Discretionary Dependency" at bounding box center [606, 395] width 621 height 40
click at [296, 370] on input "d. Discretionary Dependency" at bounding box center [296, 363] width 0 height 12
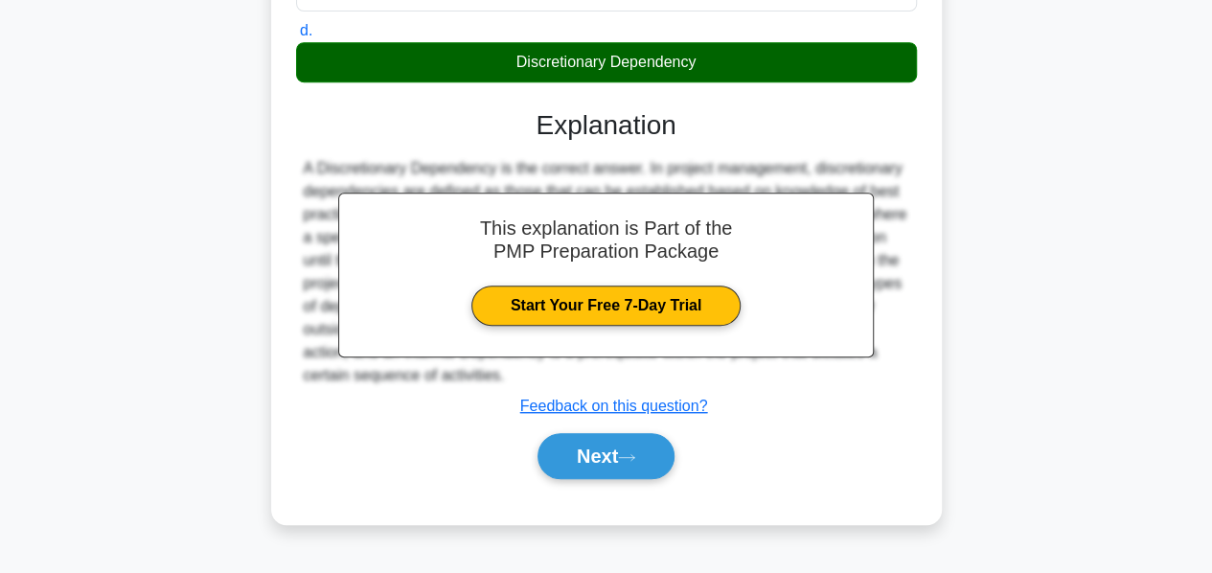
scroll to position [428, 0]
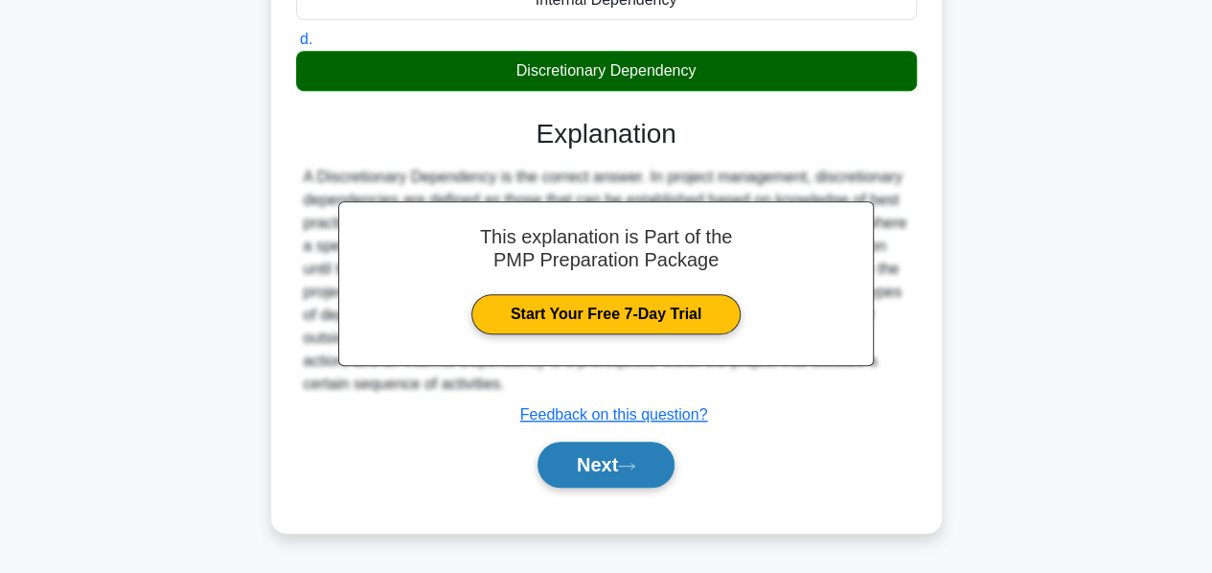
click at [576, 453] on button "Next" at bounding box center [606, 465] width 137 height 46
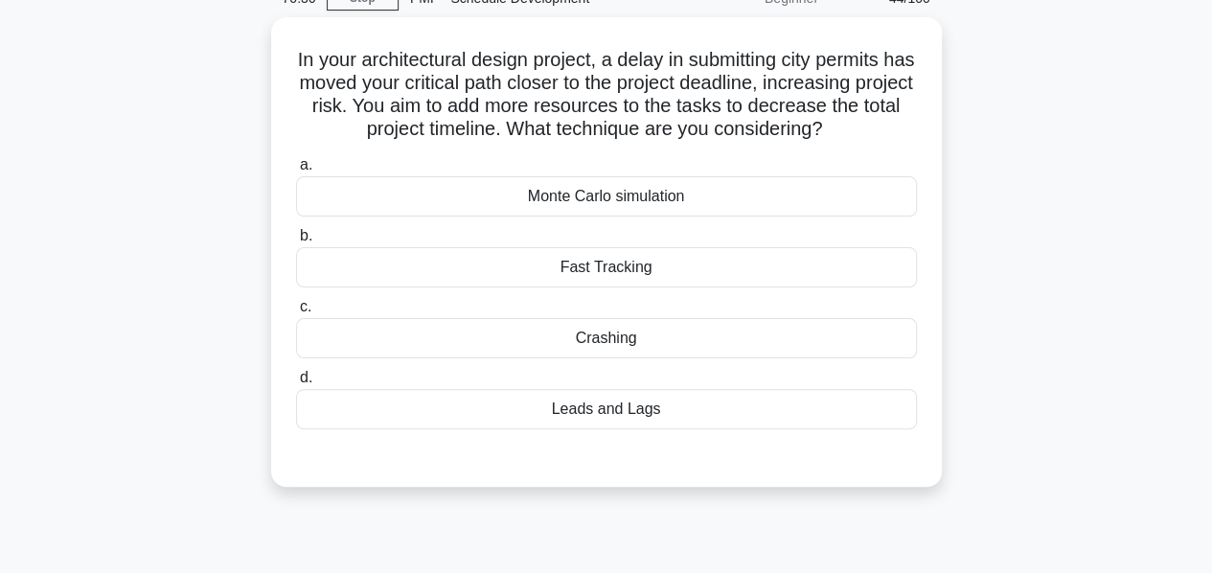
scroll to position [94, 0]
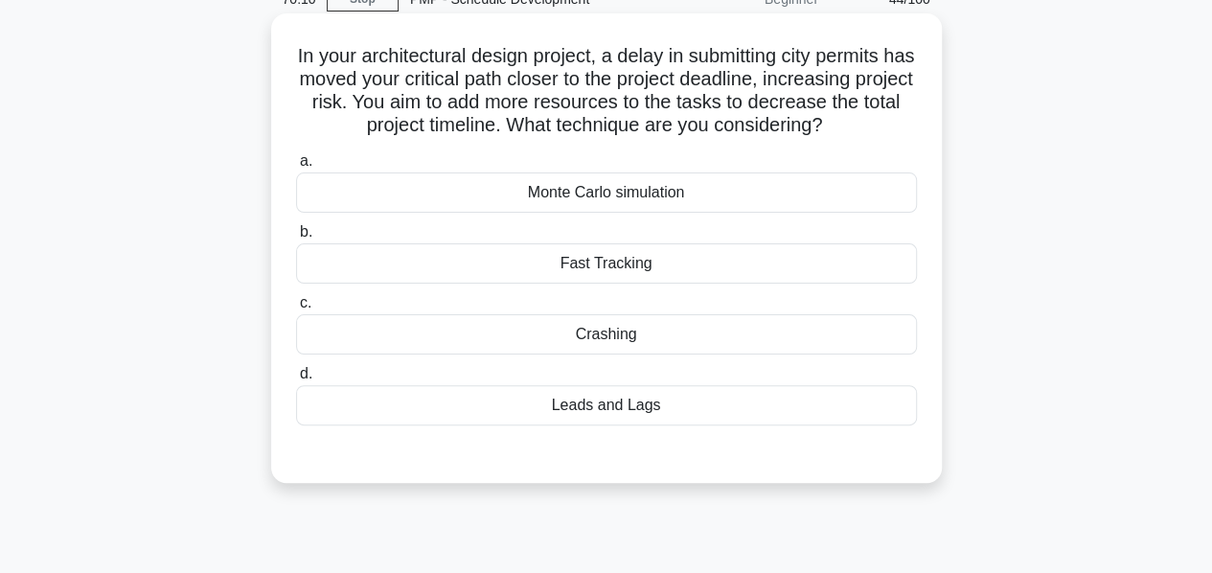
click at [595, 347] on div "Crashing" at bounding box center [606, 334] width 621 height 40
click at [296, 310] on input "c. Crashing" at bounding box center [296, 303] width 0 height 12
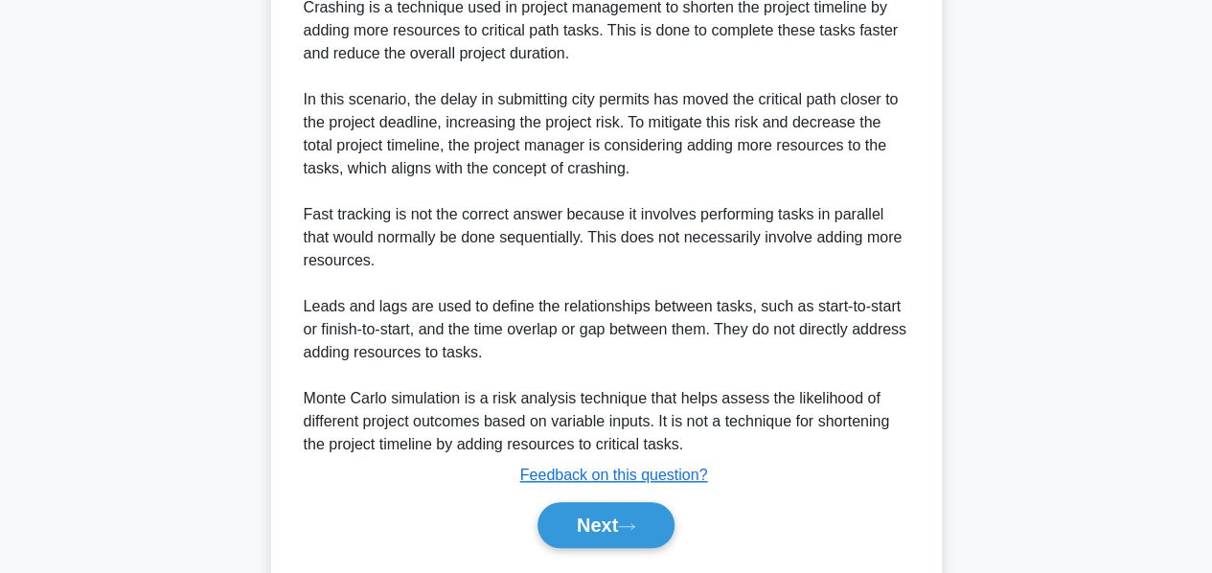
scroll to position [698, 0]
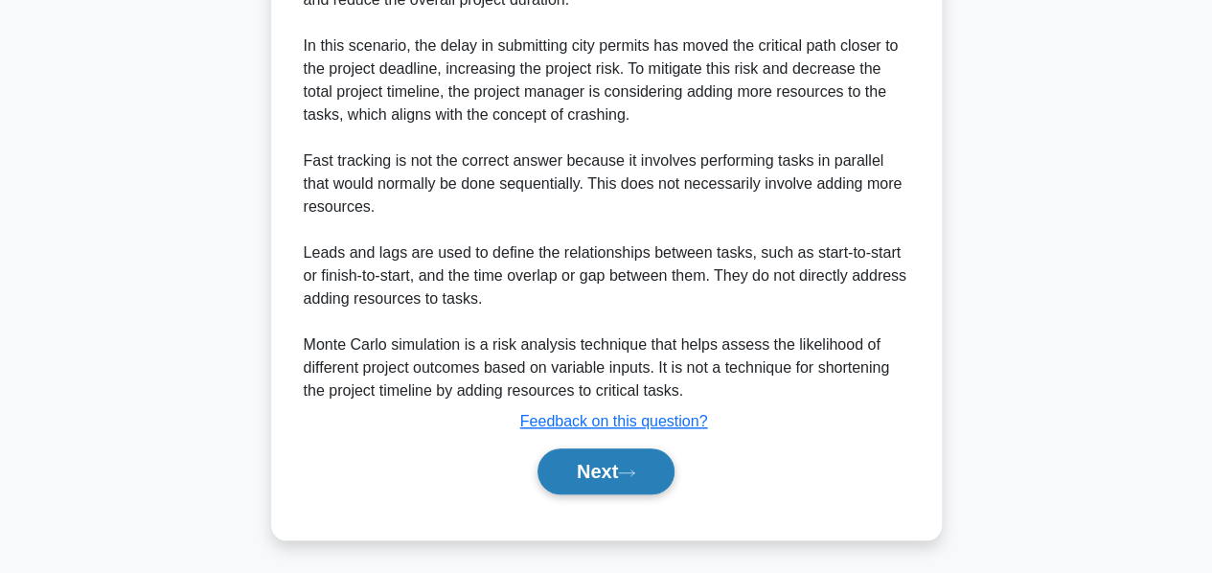
click at [579, 467] on button "Next" at bounding box center [606, 471] width 137 height 46
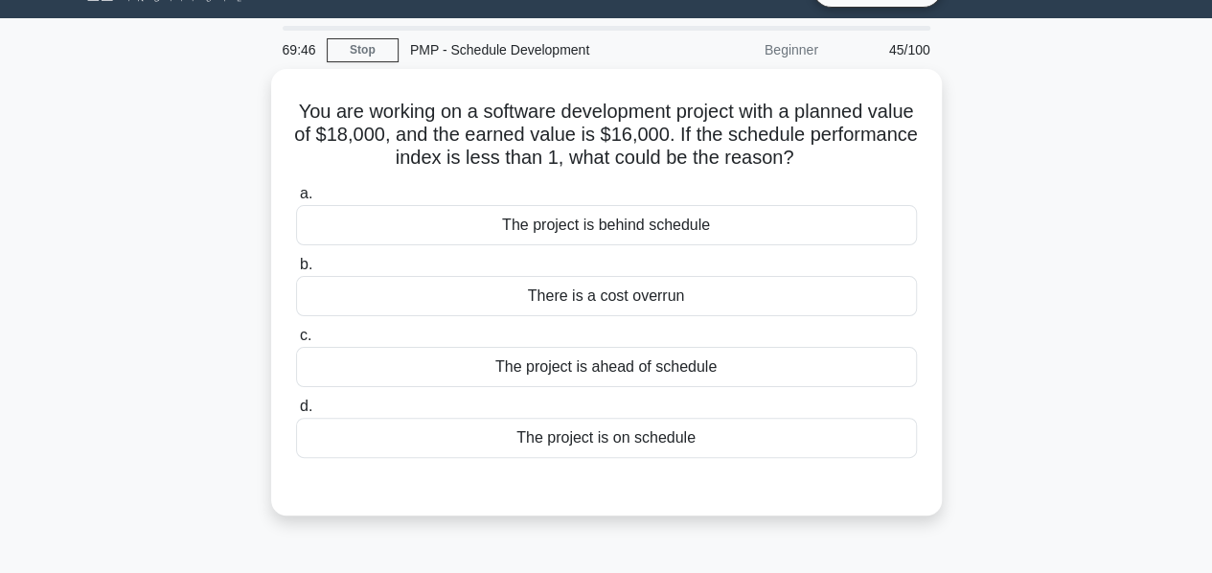
scroll to position [44, 0]
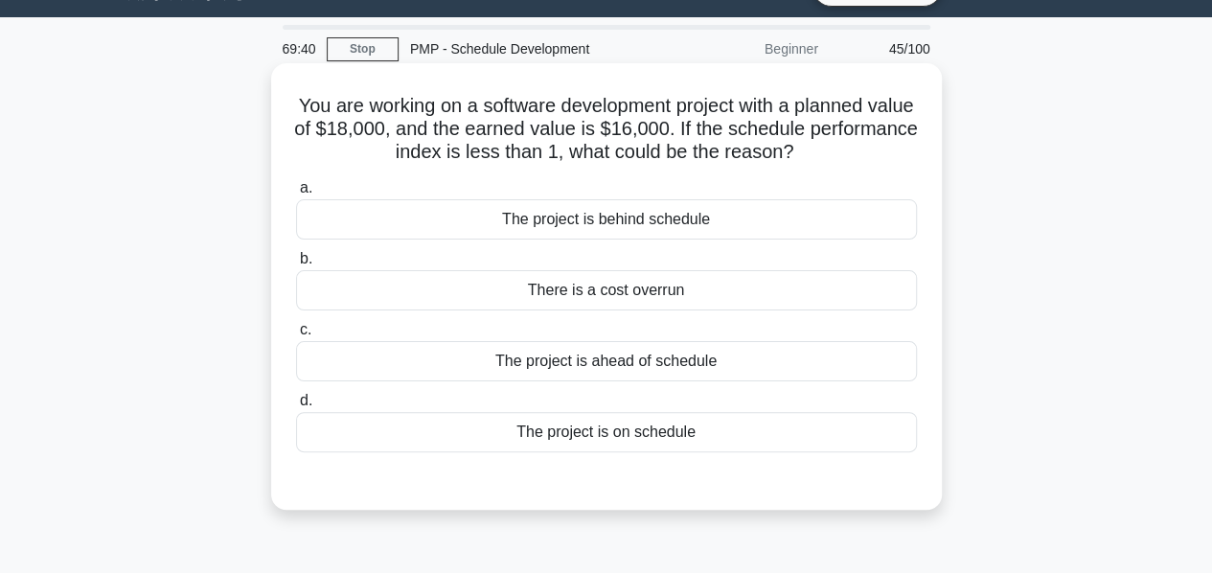
click at [563, 435] on div "The project is on schedule" at bounding box center [606, 432] width 621 height 40
click at [296, 407] on input "d. The project is on schedule" at bounding box center [296, 401] width 0 height 12
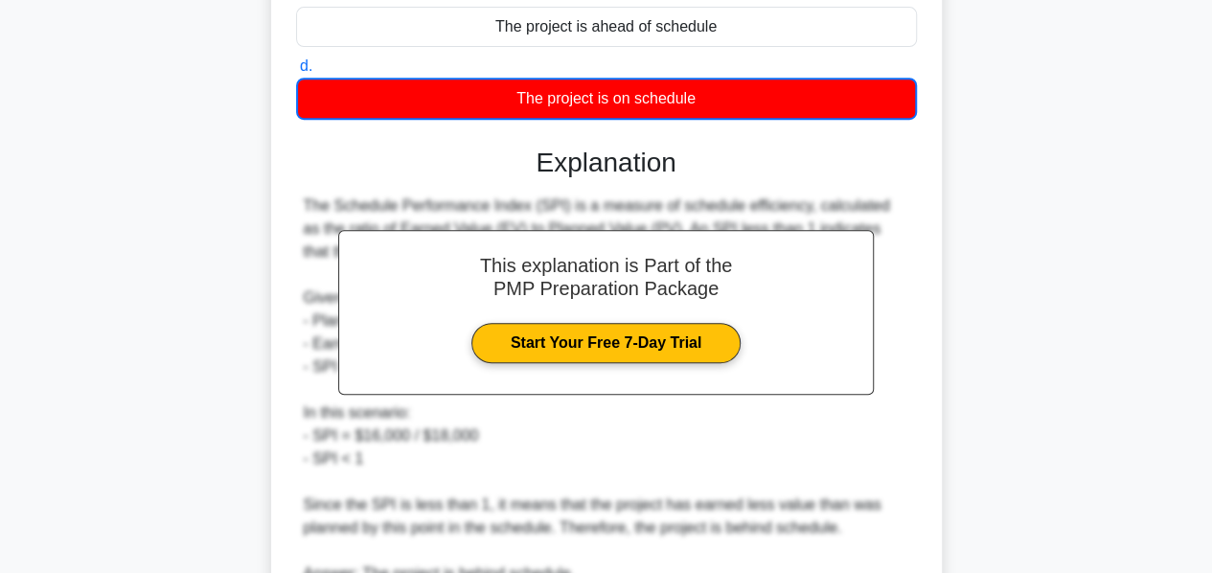
scroll to position [563, 0]
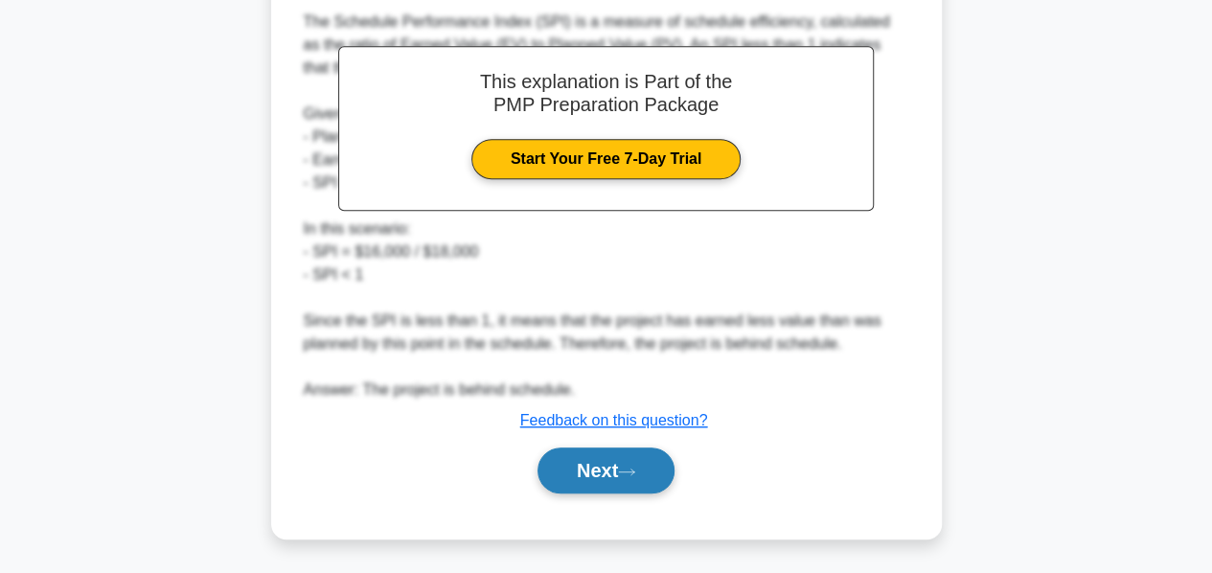
click at [574, 461] on button "Next" at bounding box center [606, 471] width 137 height 46
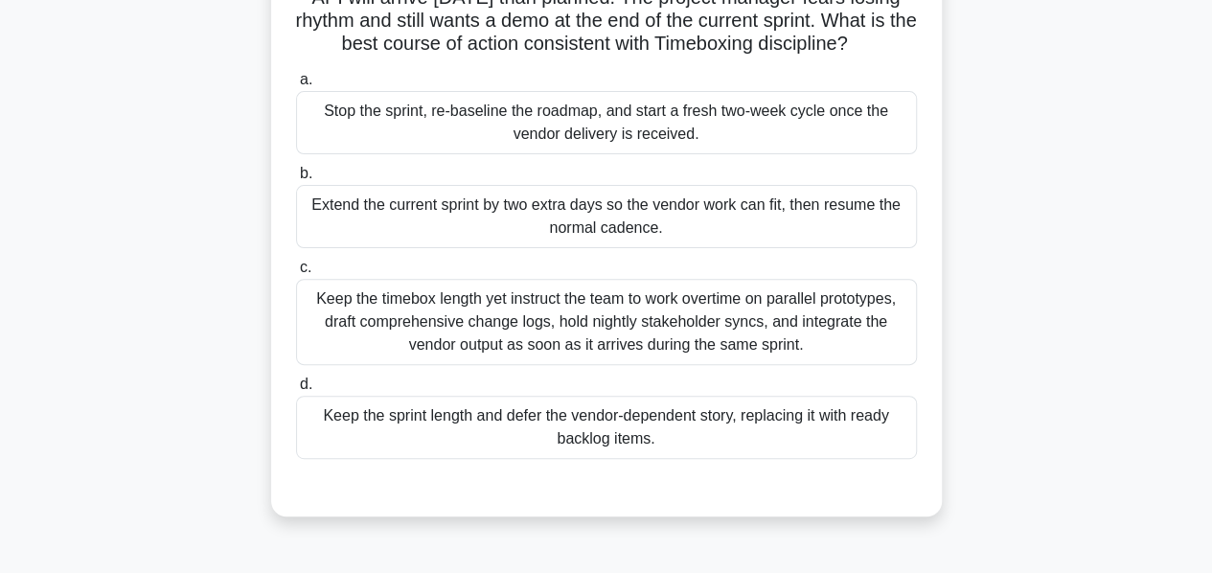
scroll to position [211, 0]
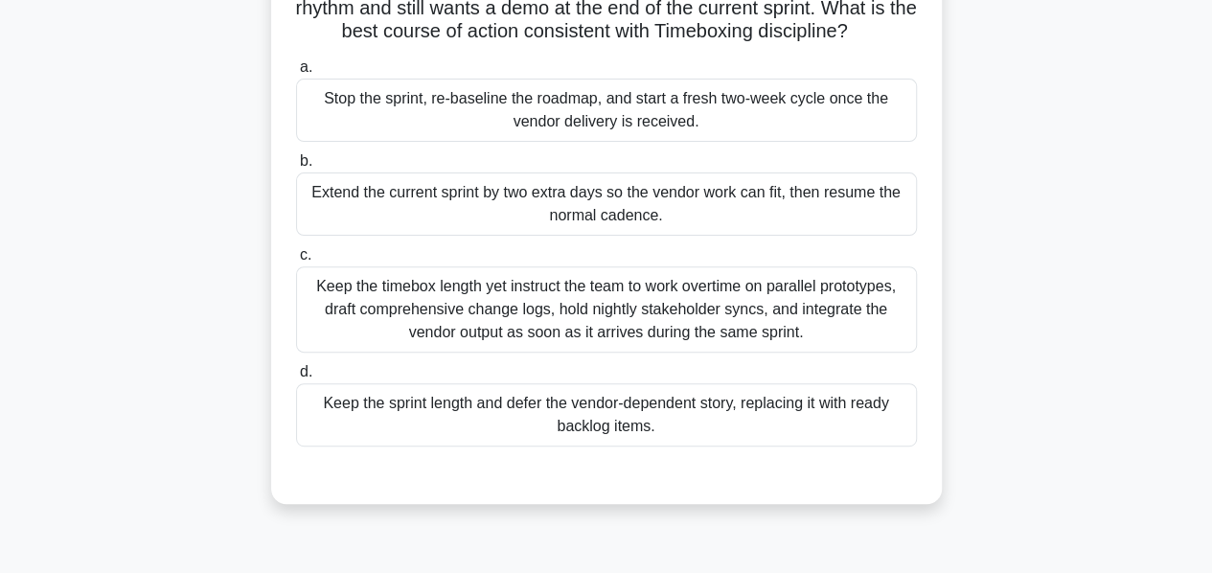
click at [552, 142] on div "Stop the sprint, re-baseline the roadmap, and start a fresh two-week cycle once…" at bounding box center [606, 110] width 621 height 63
click at [296, 74] on input "a. Stop the sprint, re-baseline the roadmap, and start a fresh two-week cycle o…" at bounding box center [296, 67] width 0 height 12
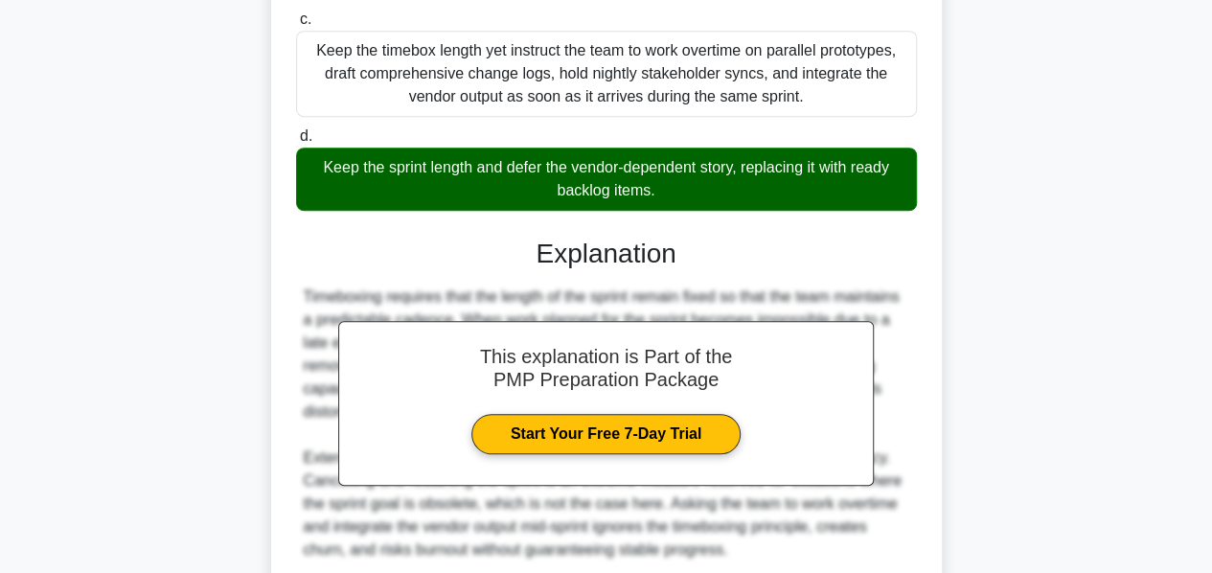
scroll to position [632, 0]
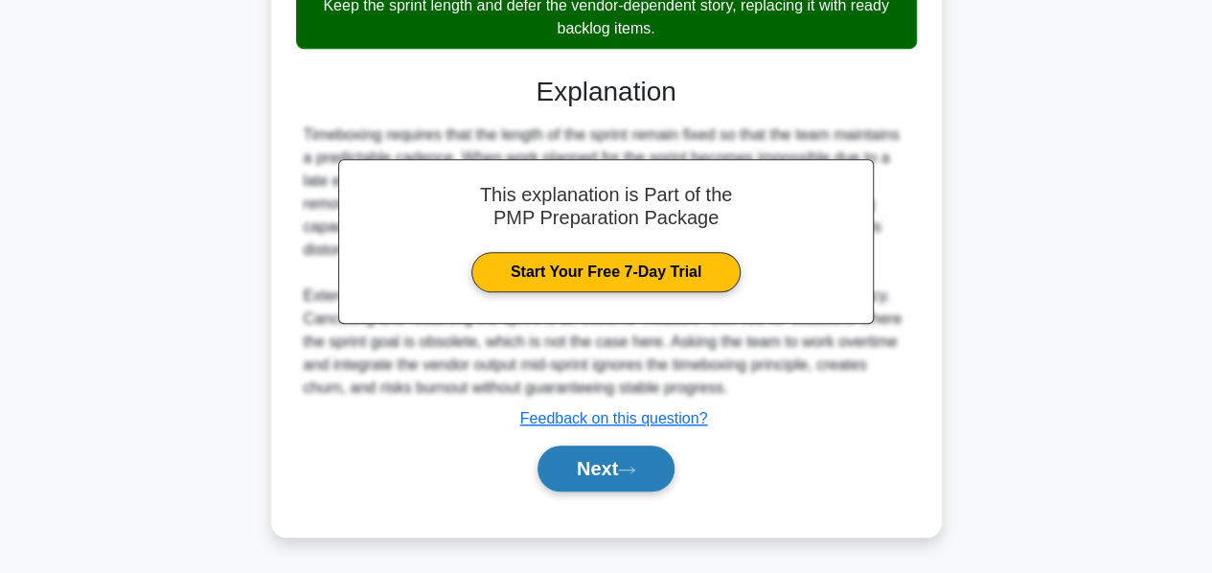
click at [610, 460] on button "Next" at bounding box center [606, 469] width 137 height 46
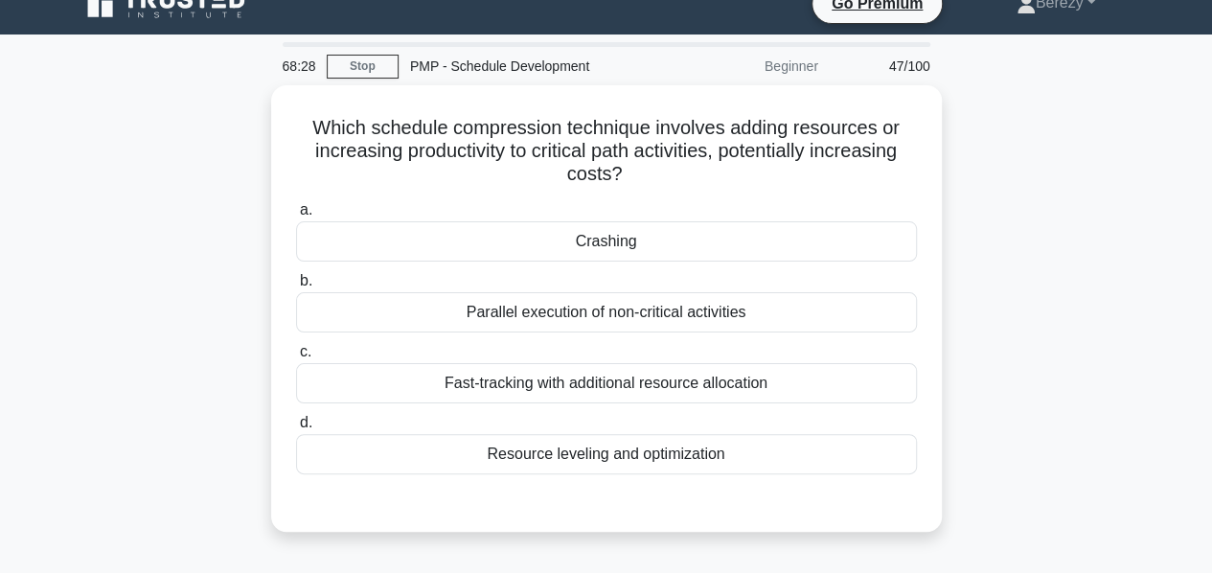
scroll to position [25, 0]
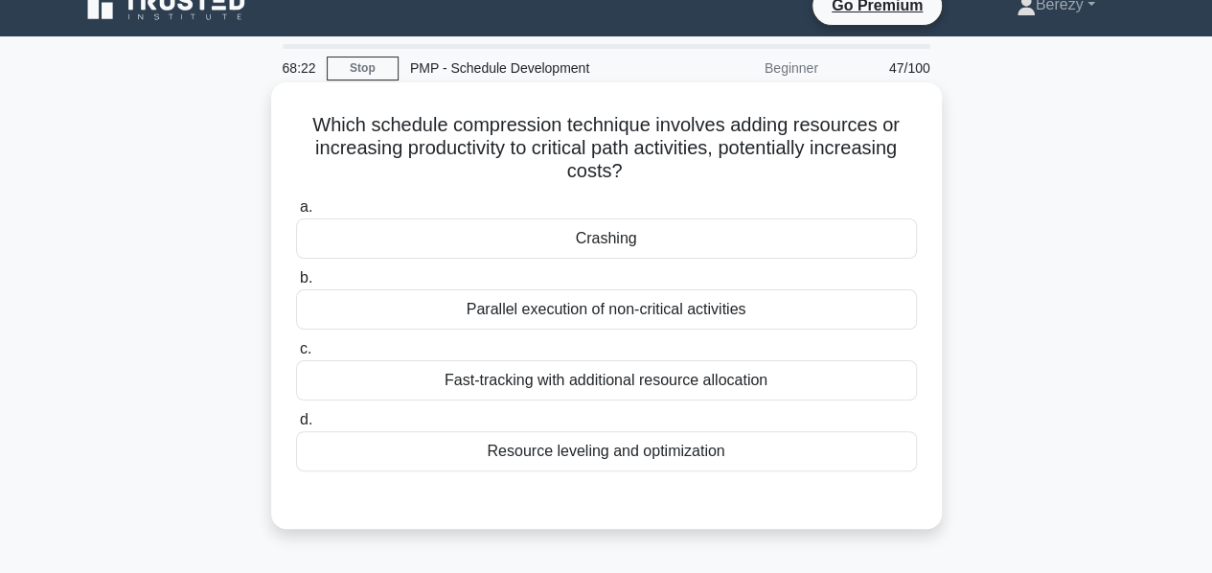
click at [568, 243] on div "Crashing" at bounding box center [606, 238] width 621 height 40
click at [296, 214] on input "a. Crashing" at bounding box center [296, 207] width 0 height 12
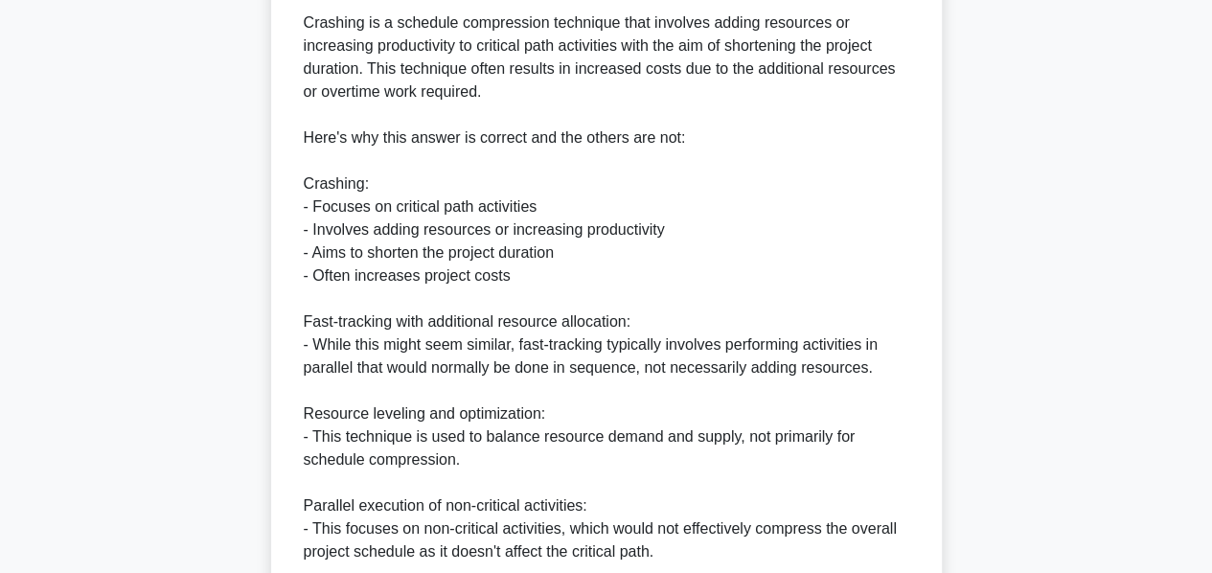
scroll to position [767, 0]
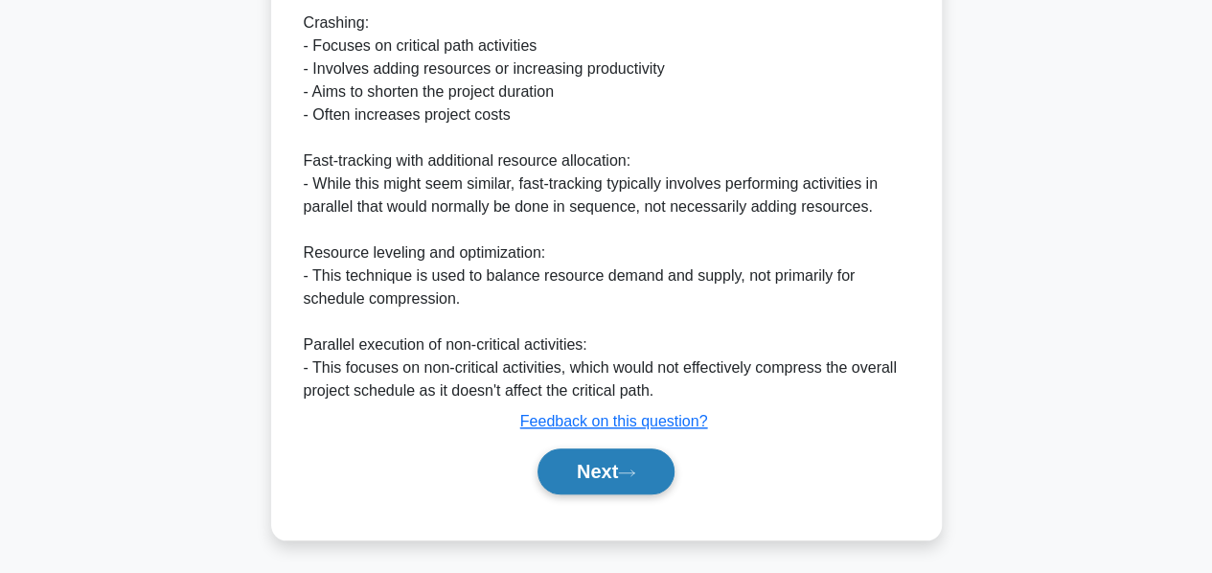
click at [600, 466] on button "Next" at bounding box center [606, 471] width 137 height 46
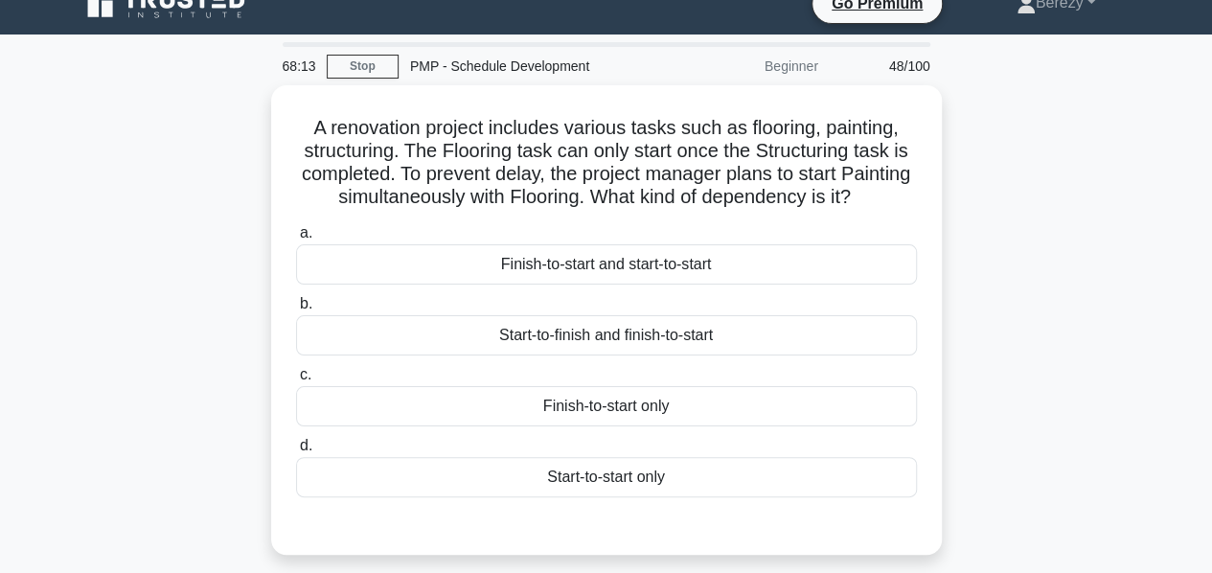
scroll to position [27, 0]
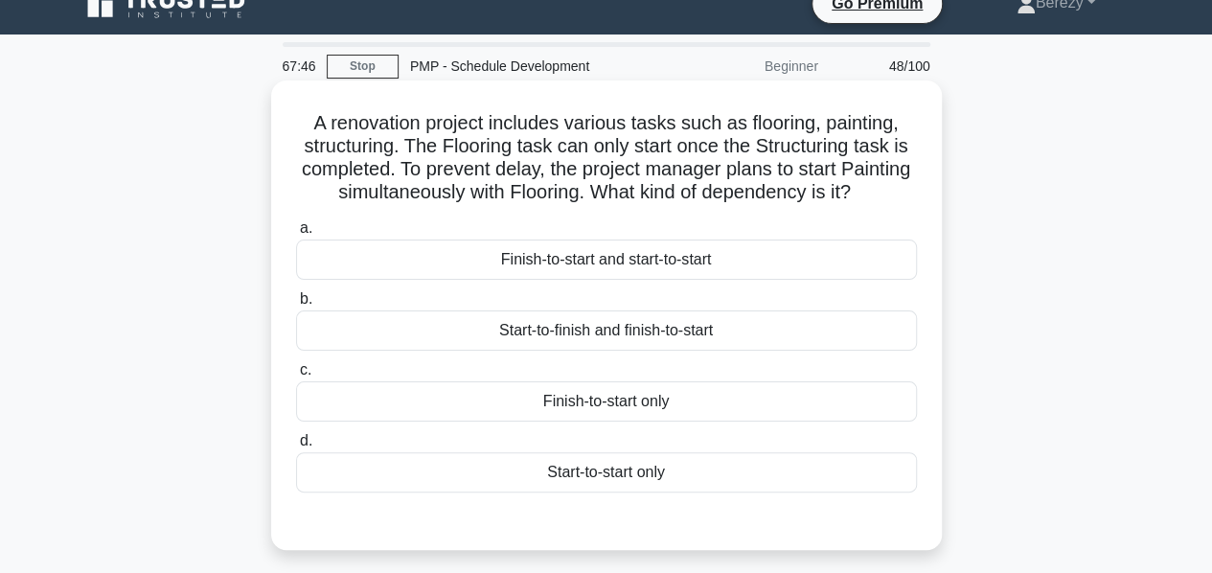
click at [583, 493] on div "Start-to-start only" at bounding box center [606, 472] width 621 height 40
click at [296, 448] on input "d. Start-to-start only" at bounding box center [296, 441] width 0 height 12
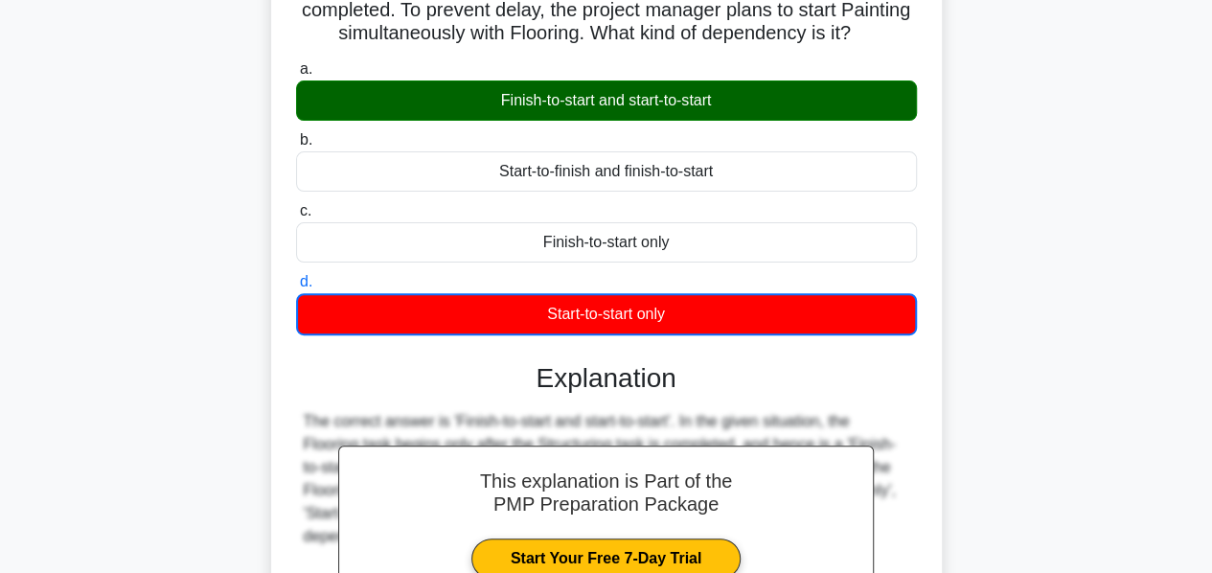
scroll to position [462, 0]
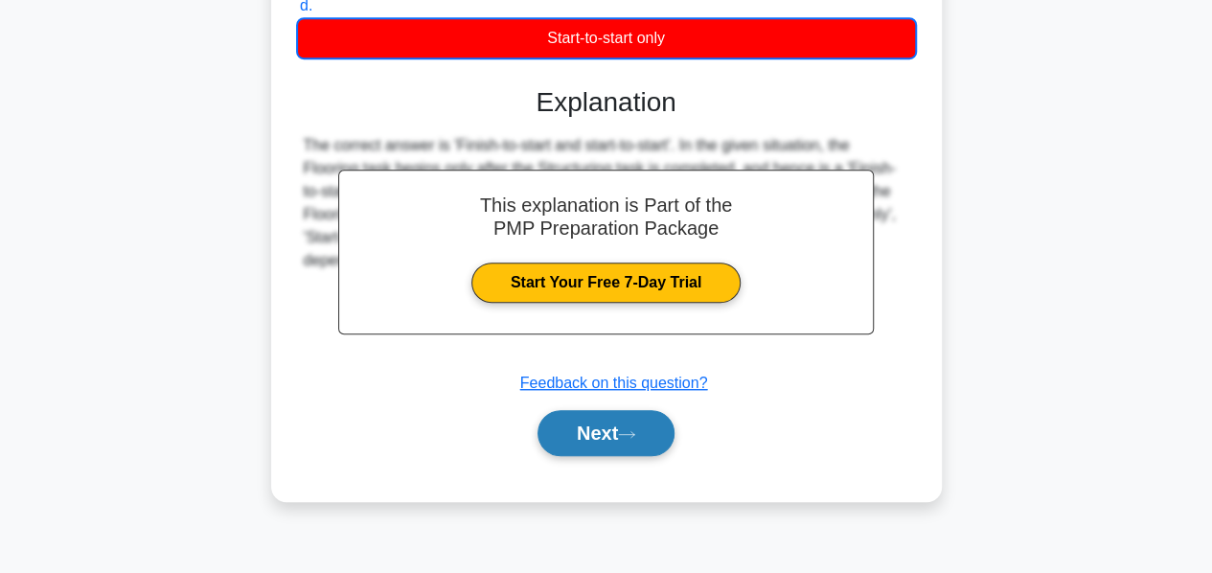
click at [601, 456] on button "Next" at bounding box center [606, 433] width 137 height 46
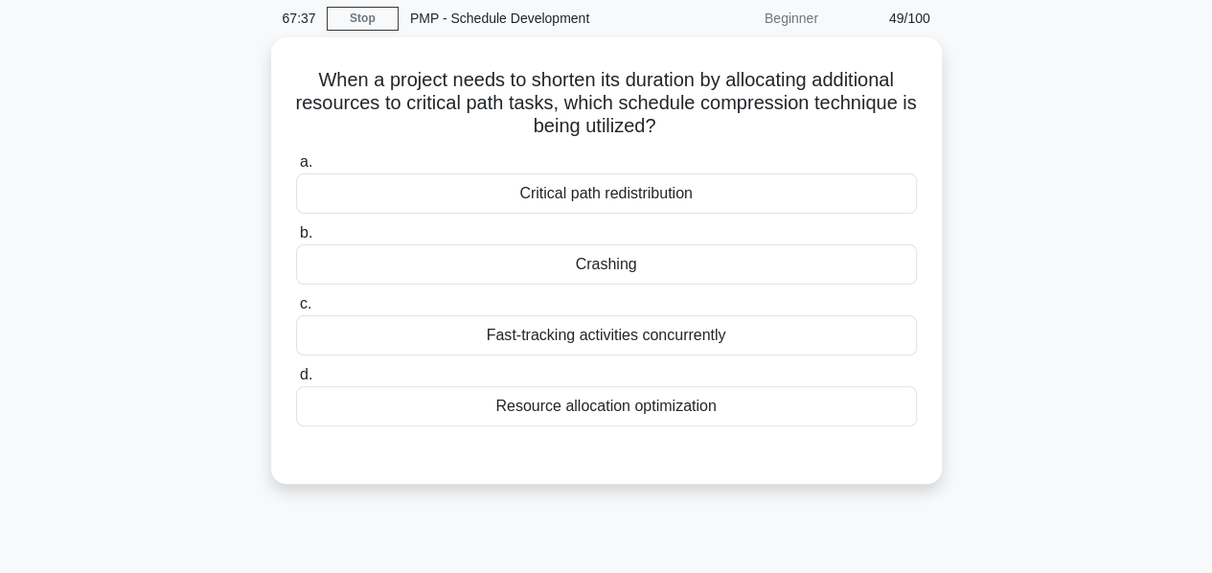
scroll to position [73, 0]
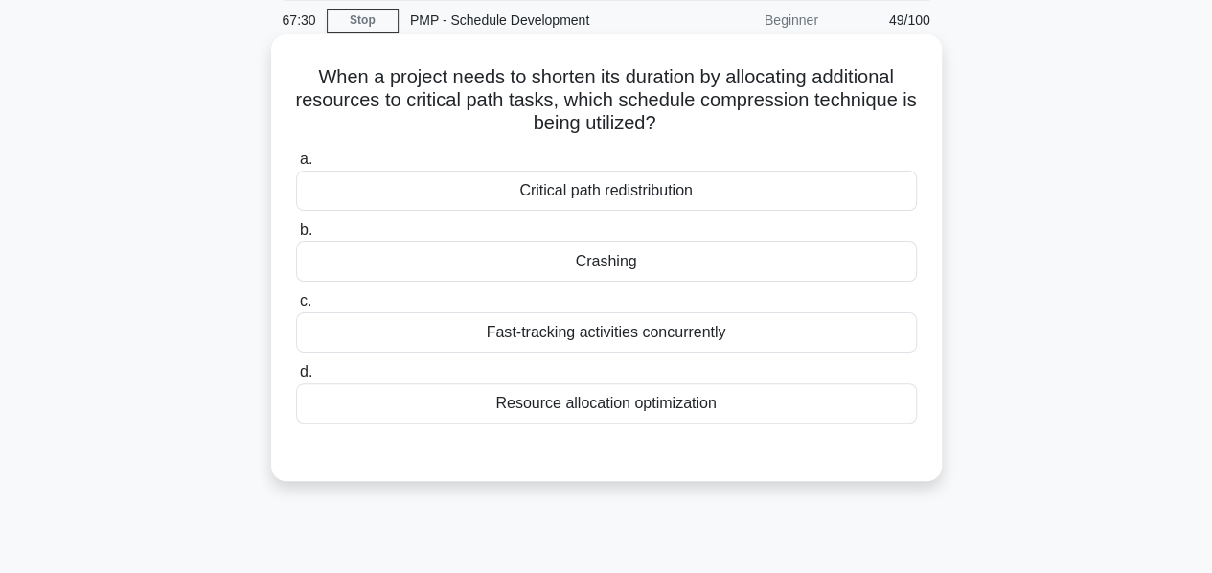
click at [594, 264] on div "Crashing" at bounding box center [606, 261] width 621 height 40
click at [296, 237] on input "b. Crashing" at bounding box center [296, 230] width 0 height 12
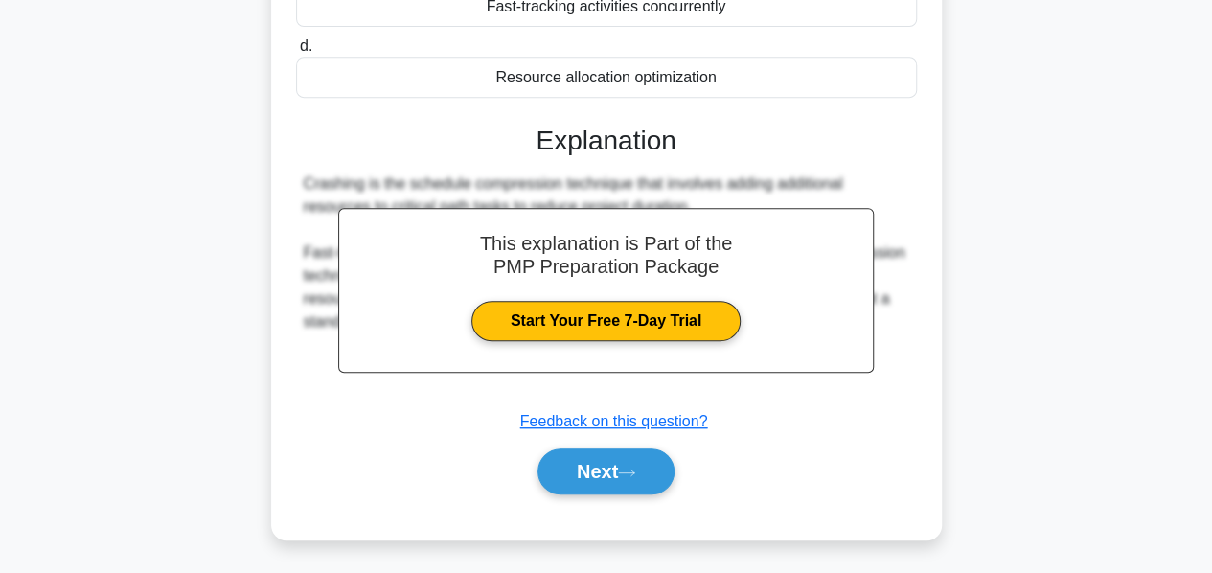
scroll to position [437, 0]
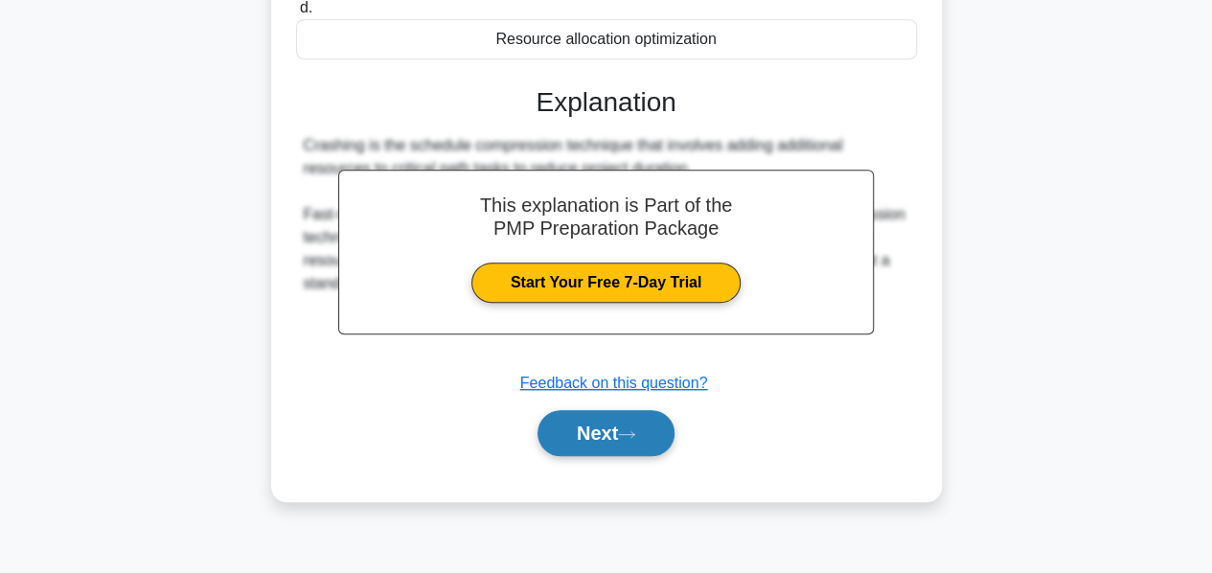
click at [580, 432] on button "Next" at bounding box center [606, 433] width 137 height 46
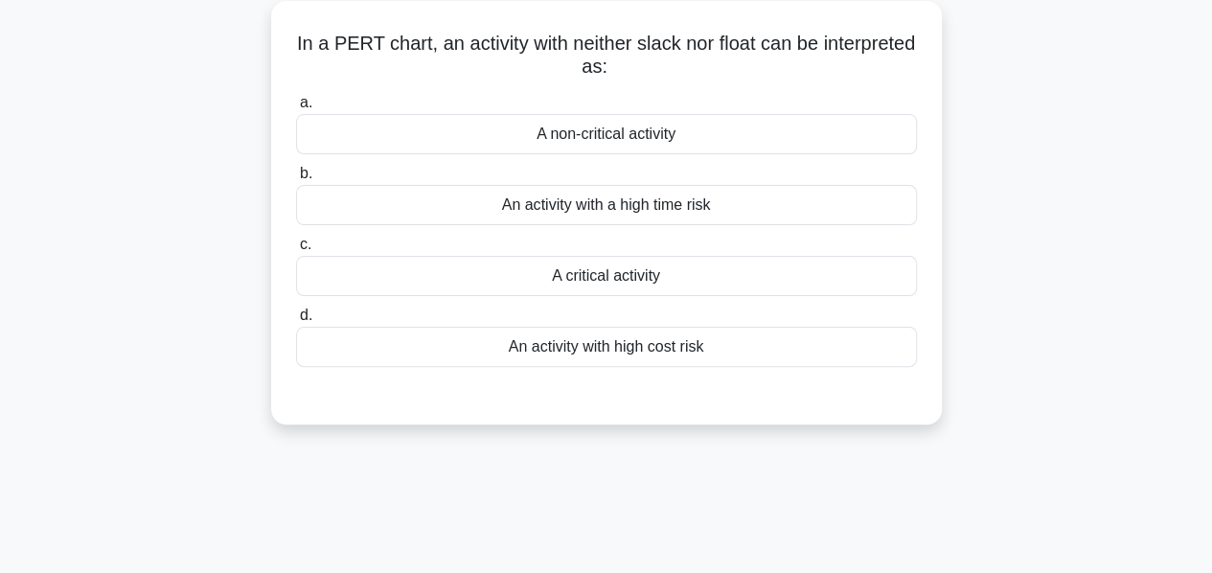
scroll to position [111, 0]
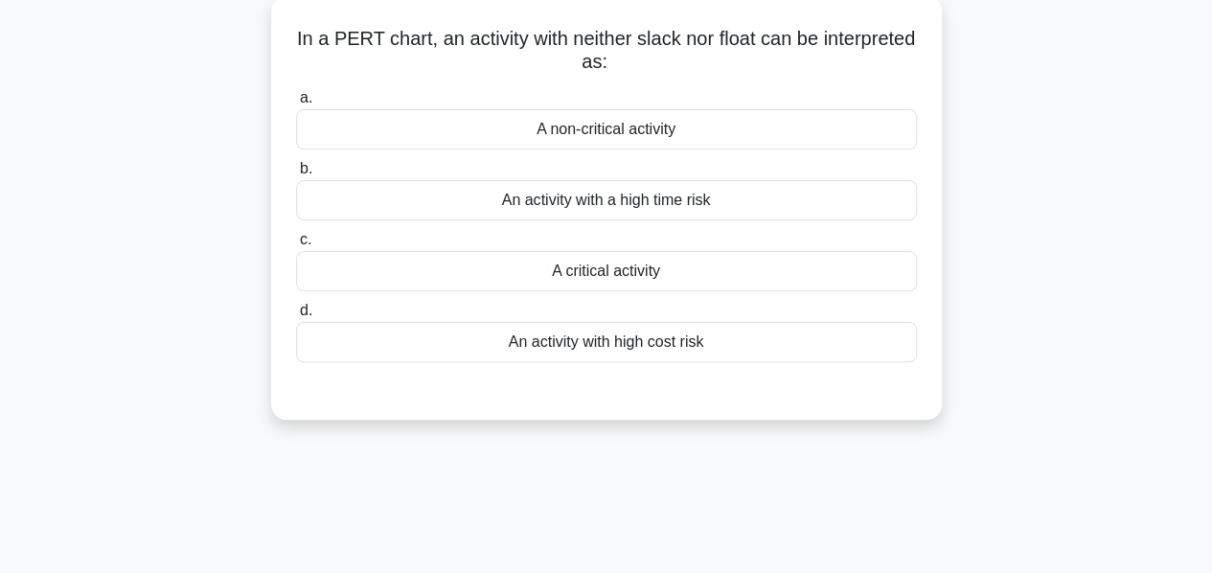
click at [571, 277] on div "A critical activity" at bounding box center [606, 271] width 621 height 40
click at [296, 246] on input "c. A critical activity" at bounding box center [296, 240] width 0 height 12
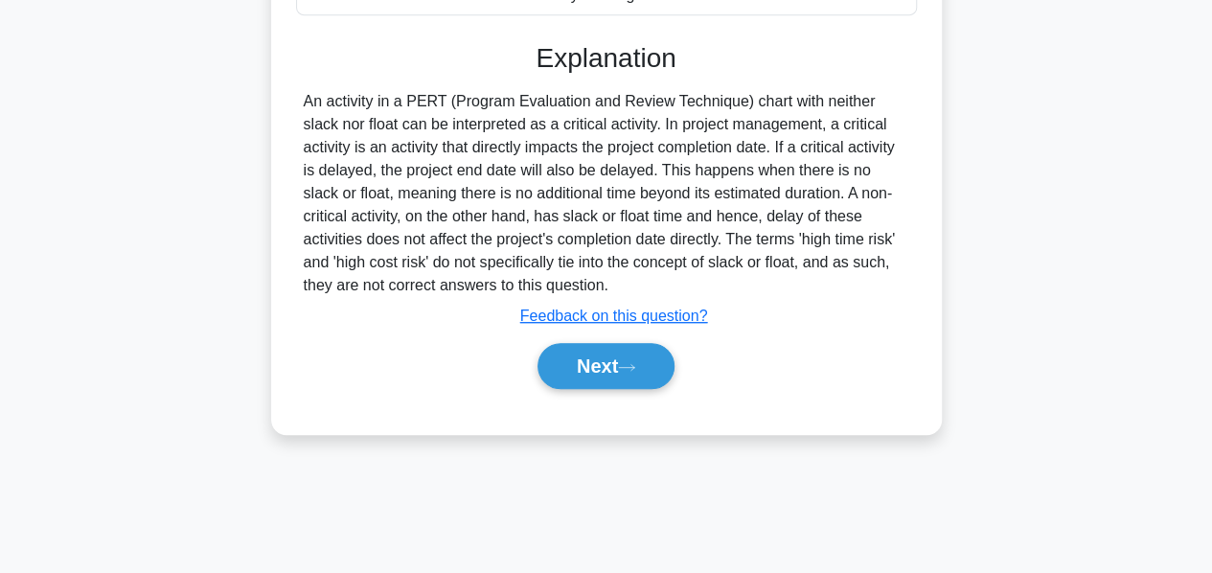
scroll to position [460, 0]
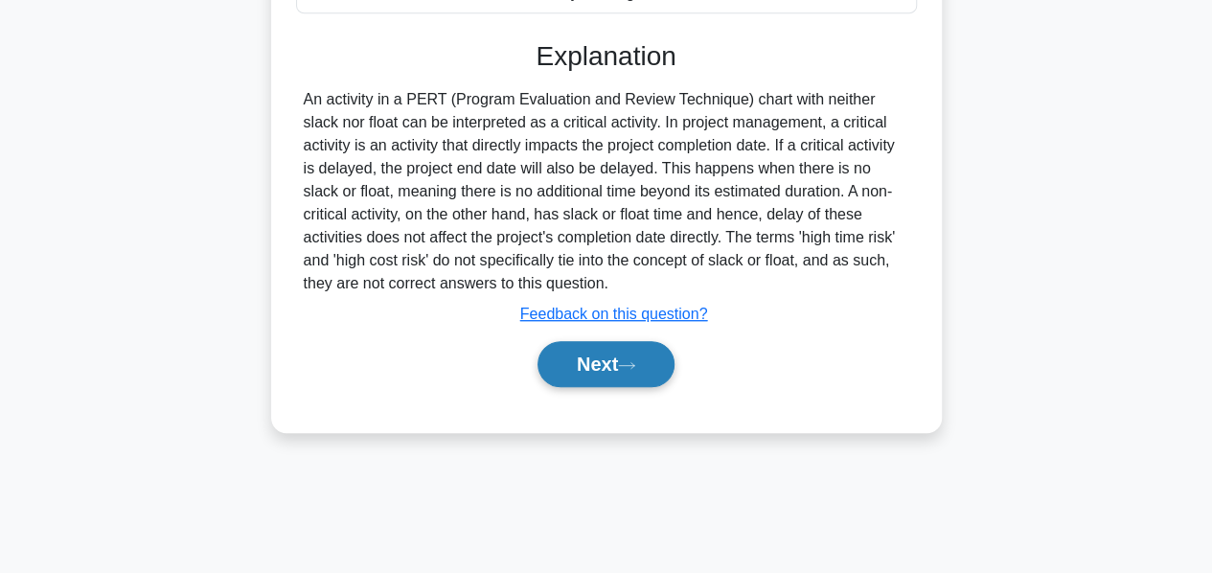
click at [582, 356] on button "Next" at bounding box center [606, 364] width 137 height 46
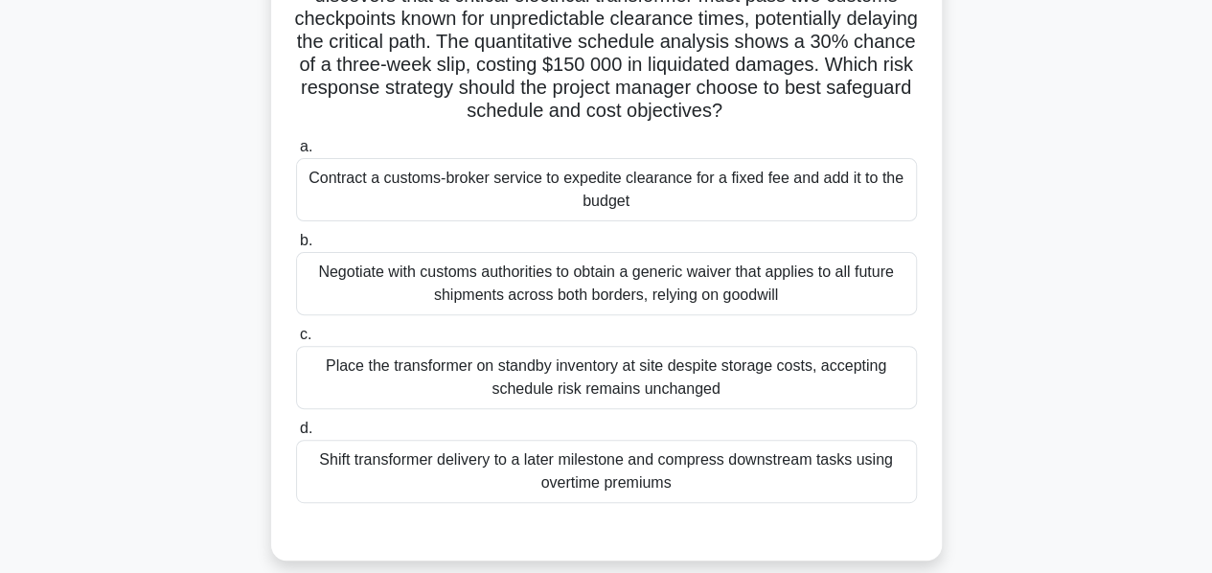
scroll to position [182, 0]
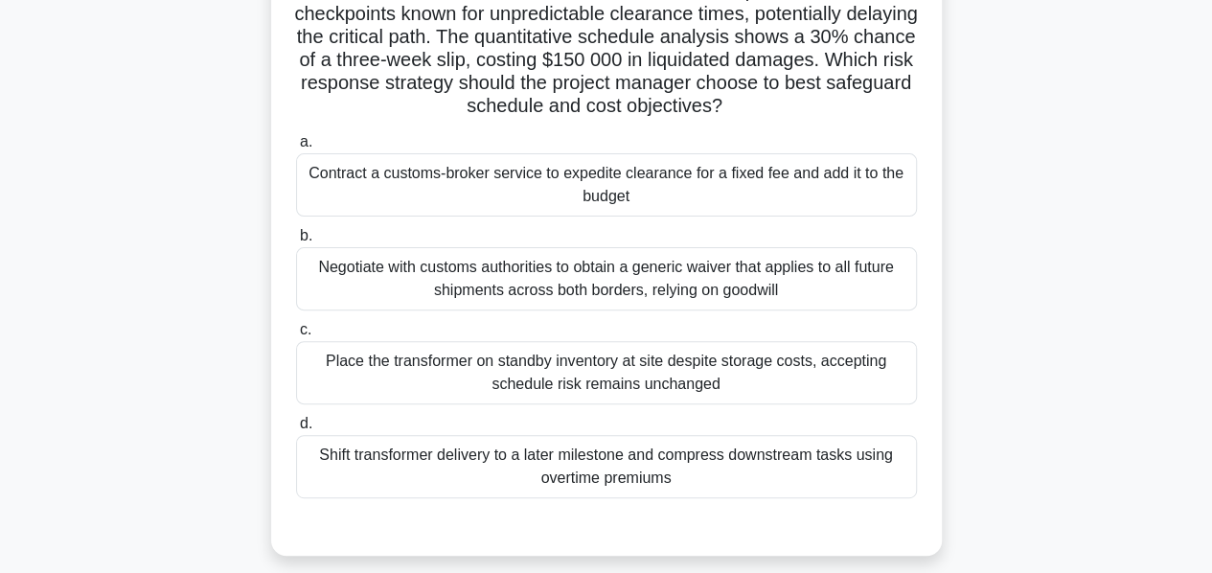
click at [540, 189] on div "Contract a customs-broker service to expedite clearance for a fixed fee and add…" at bounding box center [606, 184] width 621 height 63
click at [296, 149] on input "a. Contract a customs-broker service to expedite clearance for a fixed fee and …" at bounding box center [296, 142] width 0 height 12
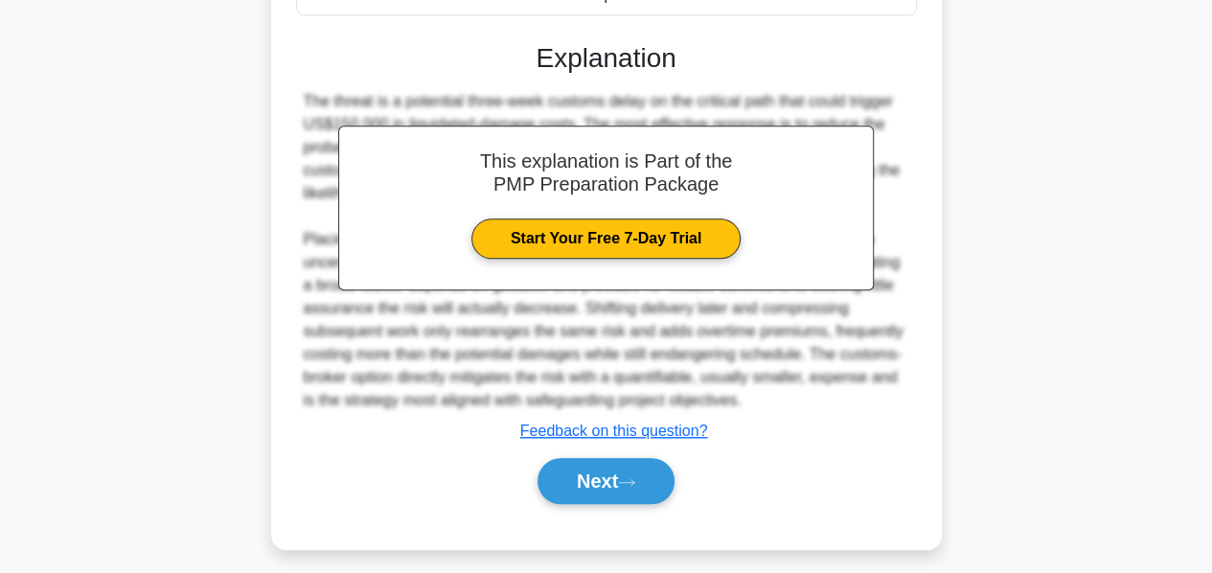
scroll to position [675, 0]
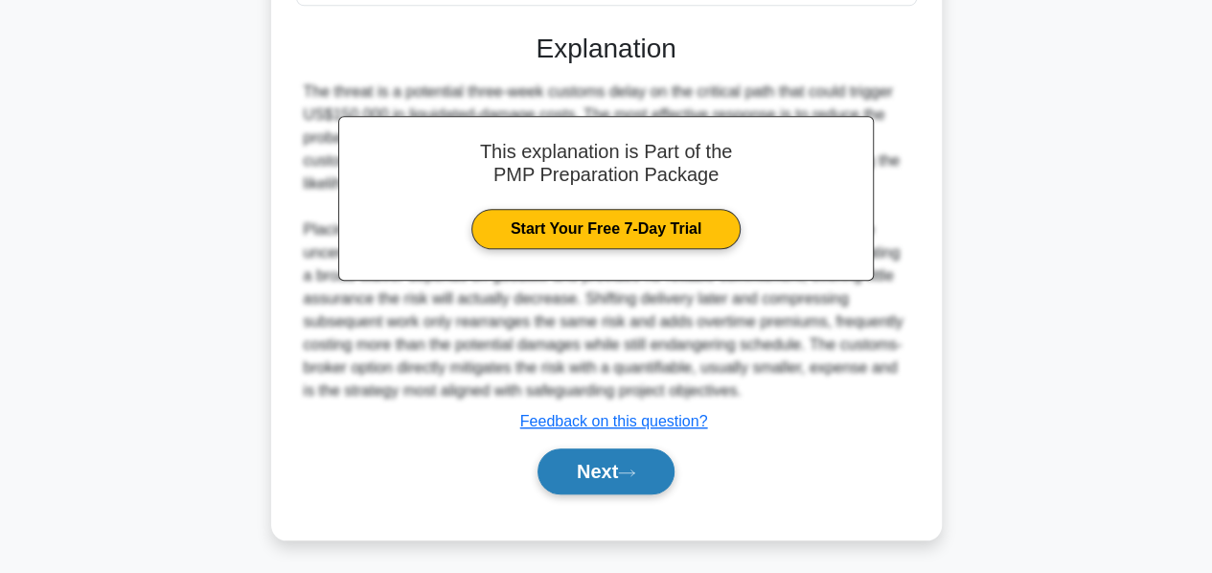
click at [583, 466] on button "Next" at bounding box center [606, 471] width 137 height 46
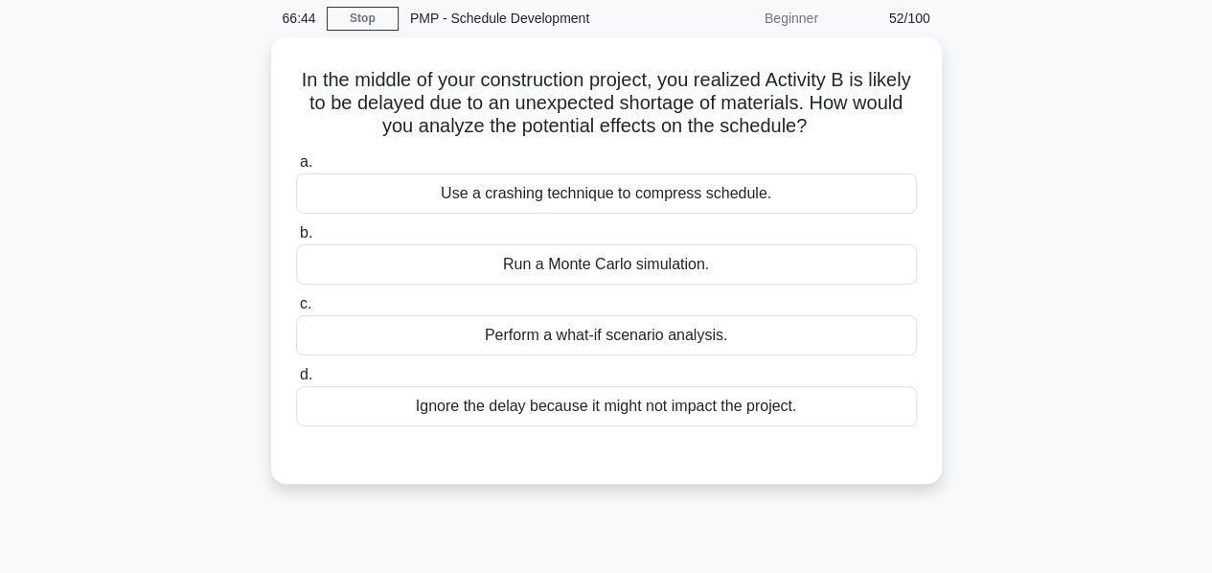
scroll to position [73, 0]
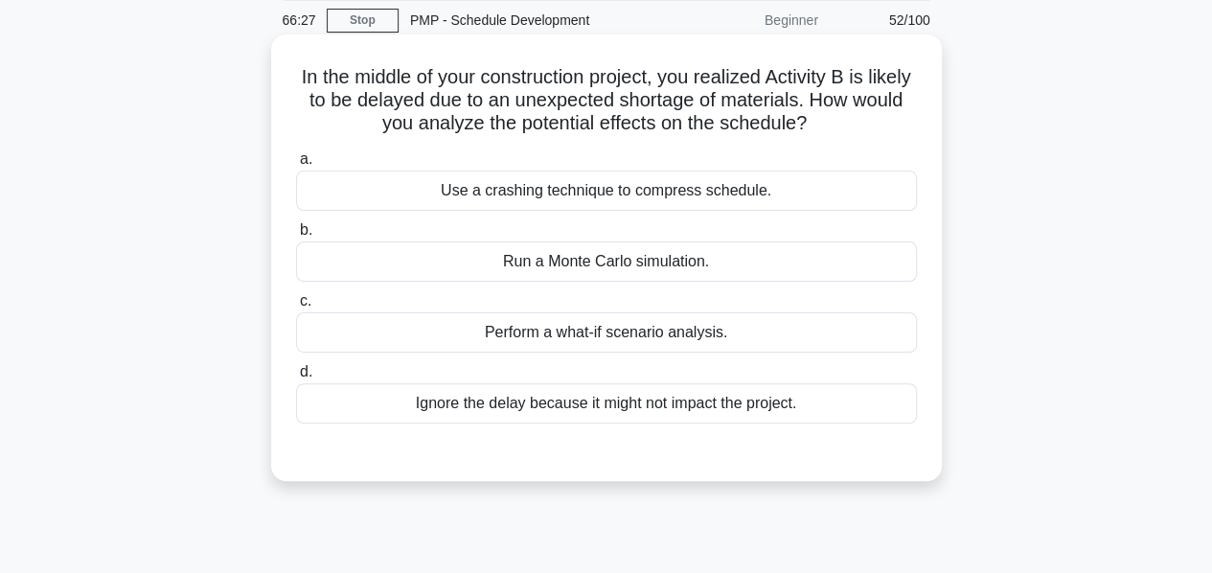
click at [520, 197] on div "Use a crashing technique to compress schedule." at bounding box center [606, 191] width 621 height 40
click at [296, 166] on input "a. Use a crashing technique to compress schedule." at bounding box center [296, 159] width 0 height 12
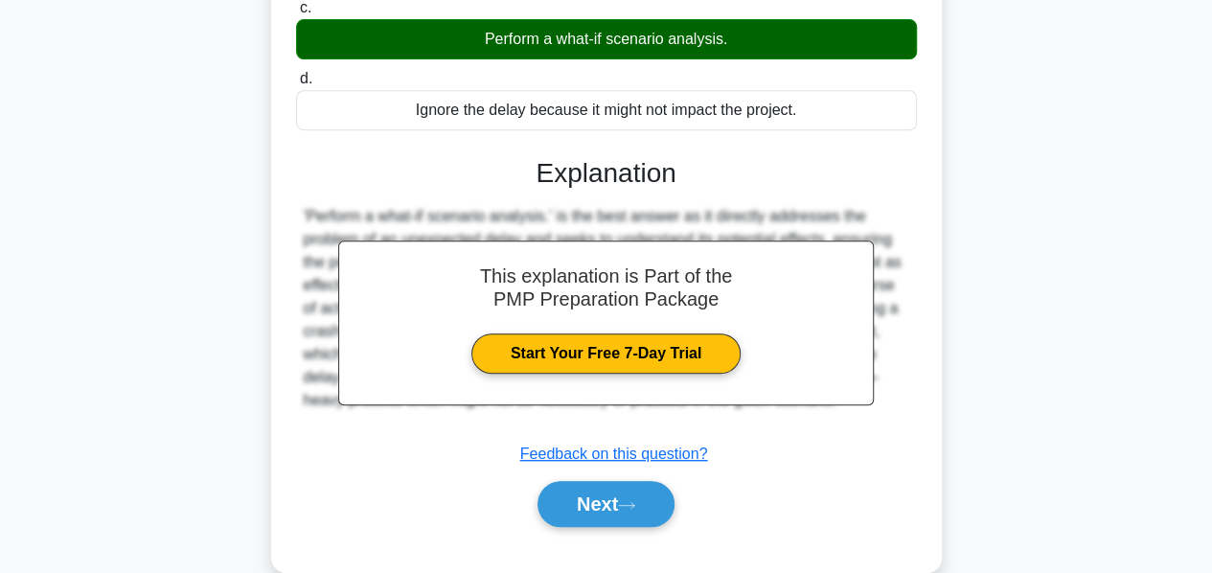
scroll to position [370, 0]
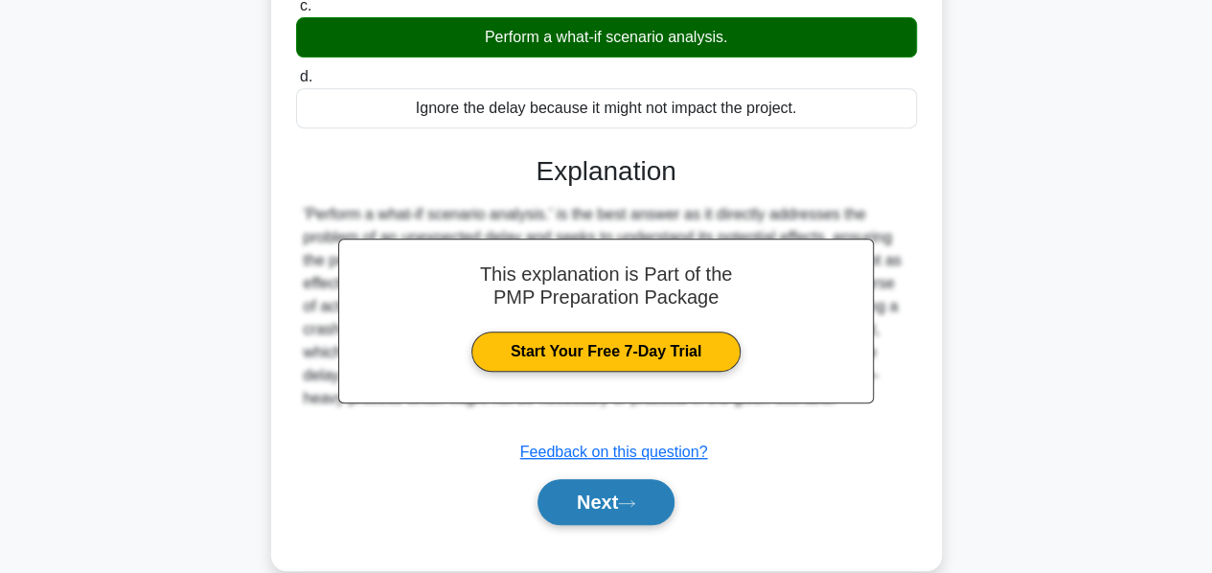
click at [590, 499] on button "Next" at bounding box center [606, 502] width 137 height 46
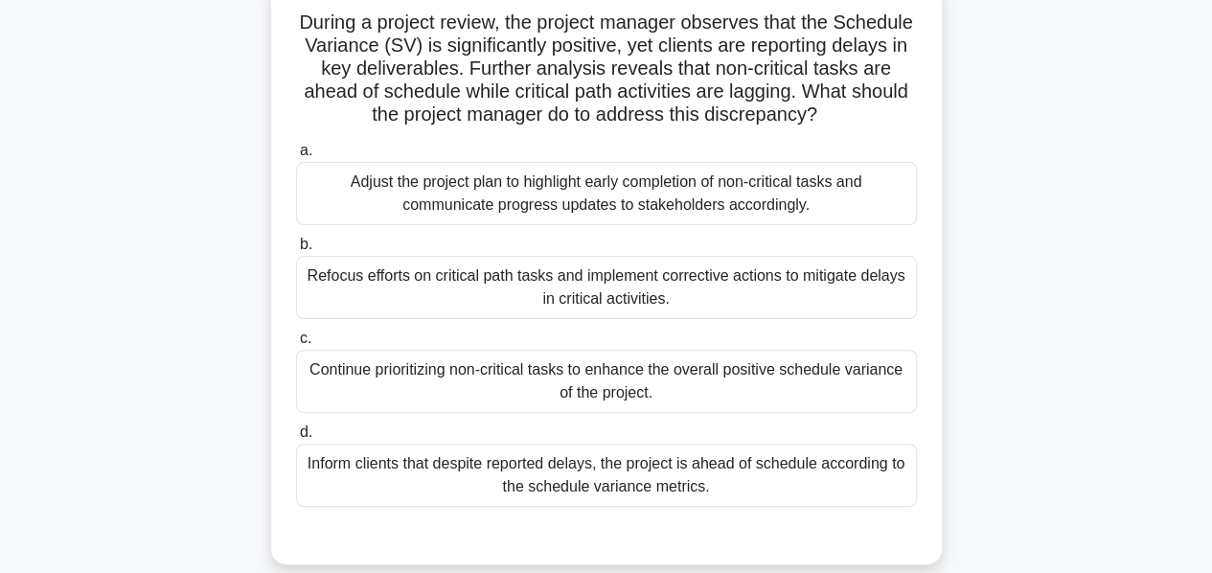
scroll to position [132, 0]
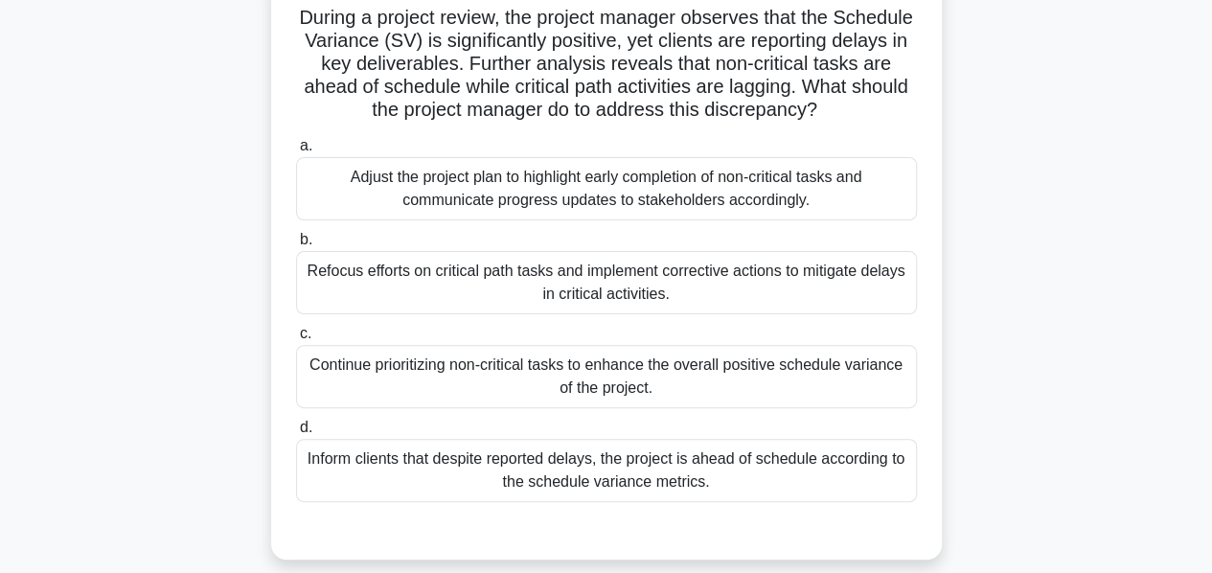
click at [550, 469] on div "Inform clients that despite reported delays, the project is ahead of schedule a…" at bounding box center [606, 470] width 621 height 63
click at [296, 434] on input "d. Inform clients that despite reported delays, the project is ahead of schedul…" at bounding box center [296, 428] width 0 height 12
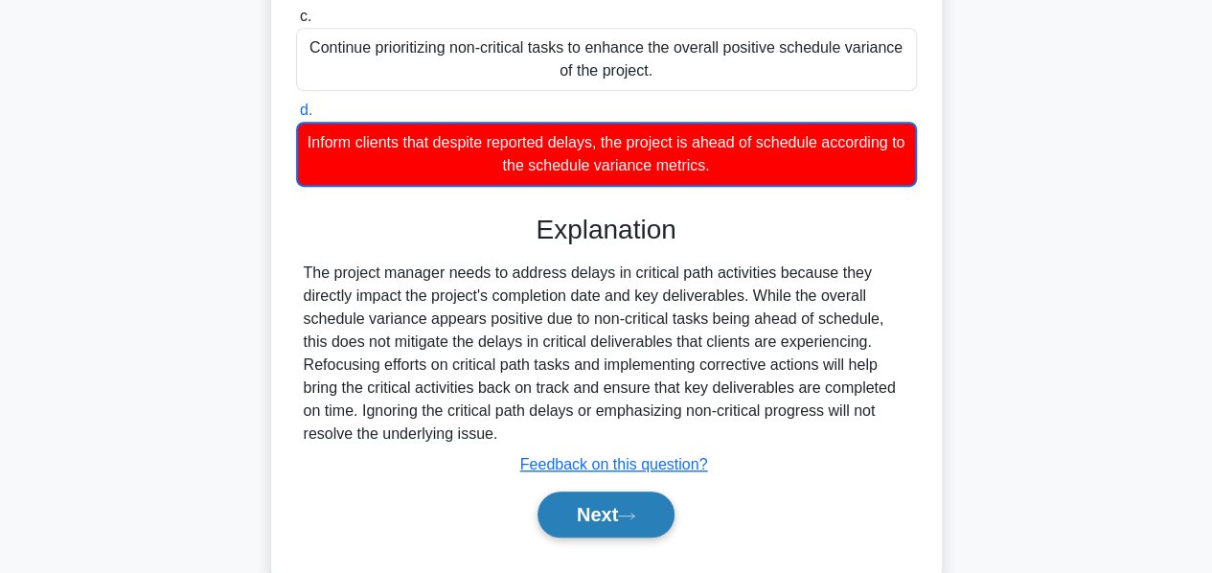
scroll to position [494, 0]
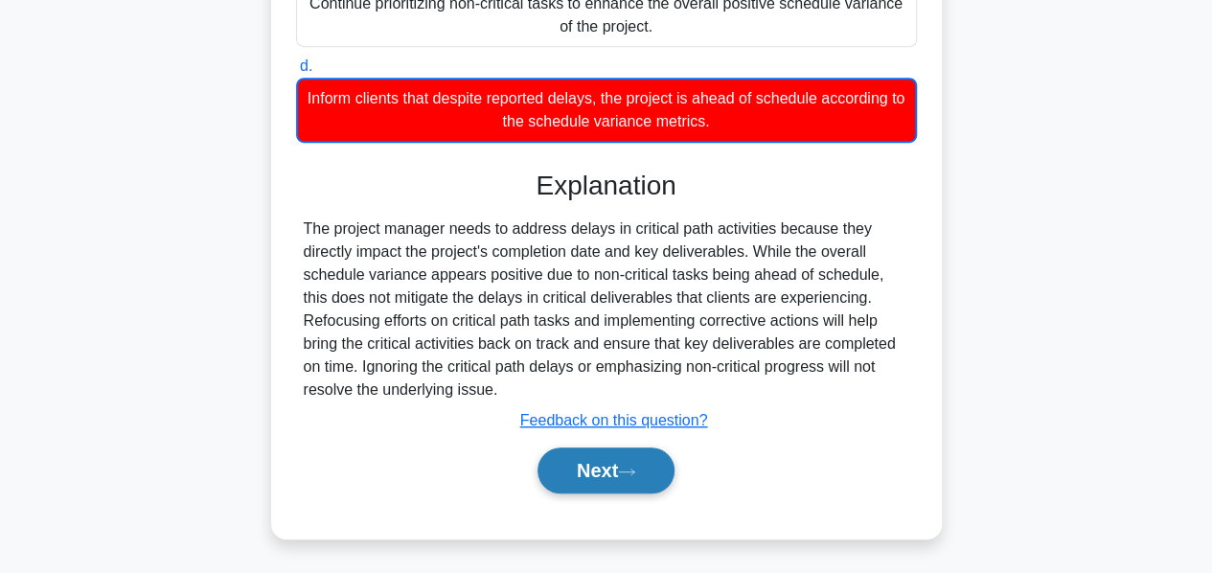
click at [572, 471] on button "Next" at bounding box center [606, 471] width 137 height 46
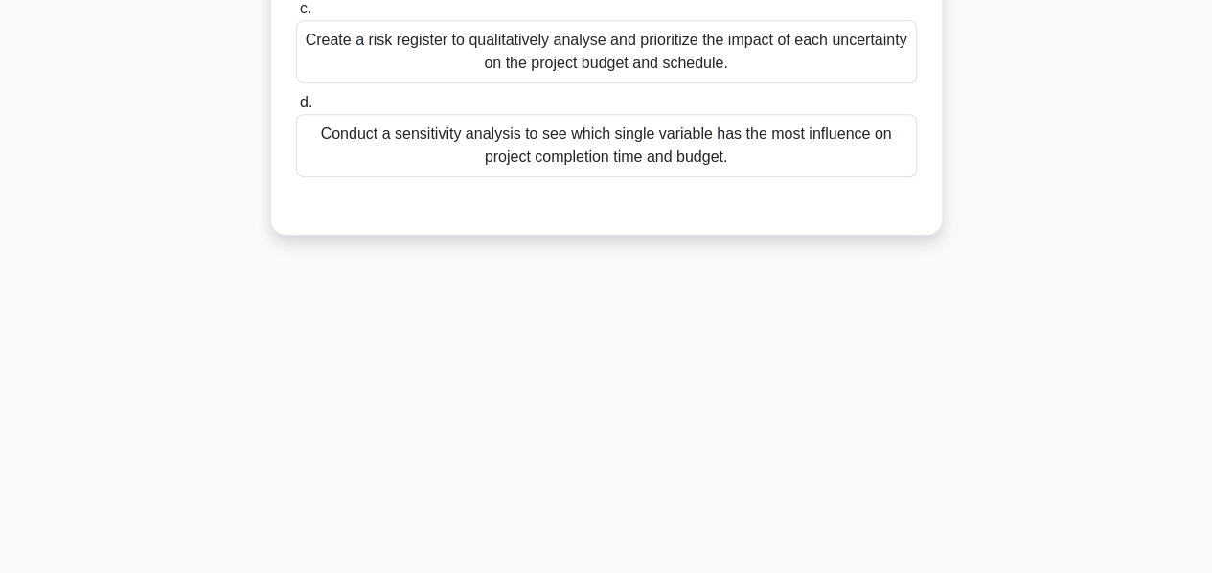
click at [572, 471] on div "65:38 Stop PMP - Schedule Development Beginner 54/100 Your project involves the…" at bounding box center [606, 86] width 1092 height 958
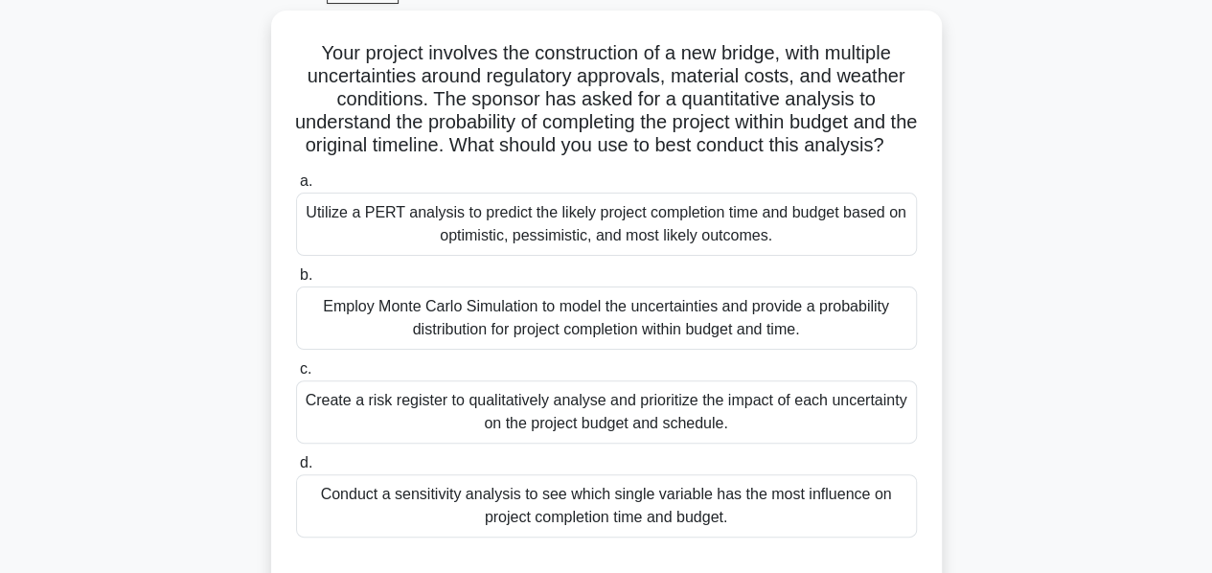
scroll to position [103, 0]
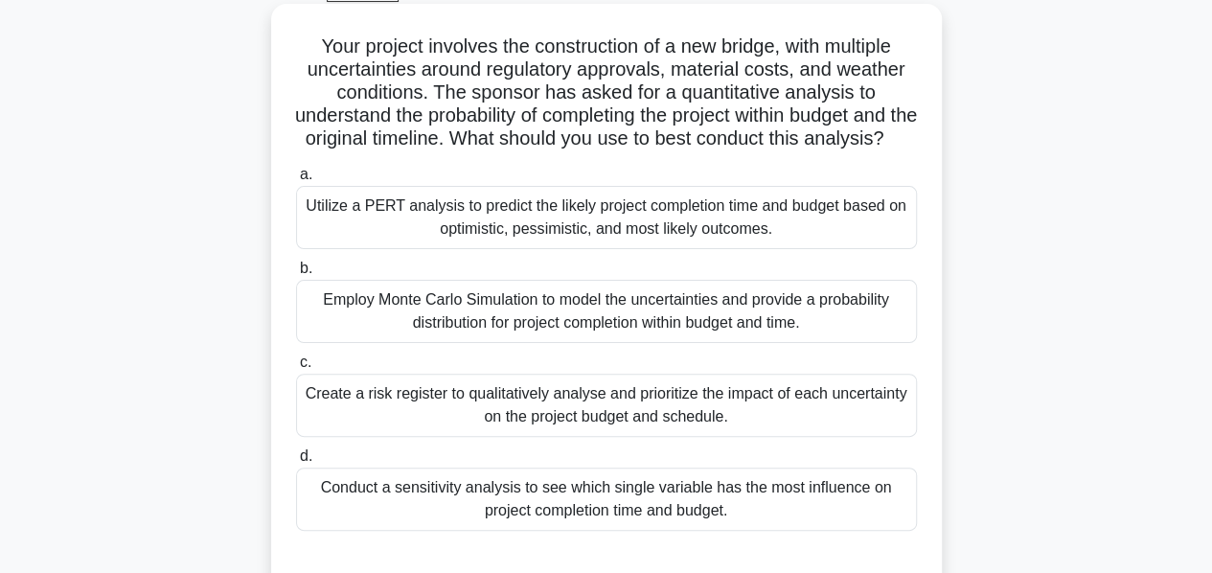
click at [552, 236] on div "Utilize a PERT analysis to predict the likely project completion time and budge…" at bounding box center [606, 217] width 621 height 63
click at [296, 181] on input "a. Utilize a PERT analysis to predict the likely project completion time and bu…" at bounding box center [296, 175] width 0 height 12
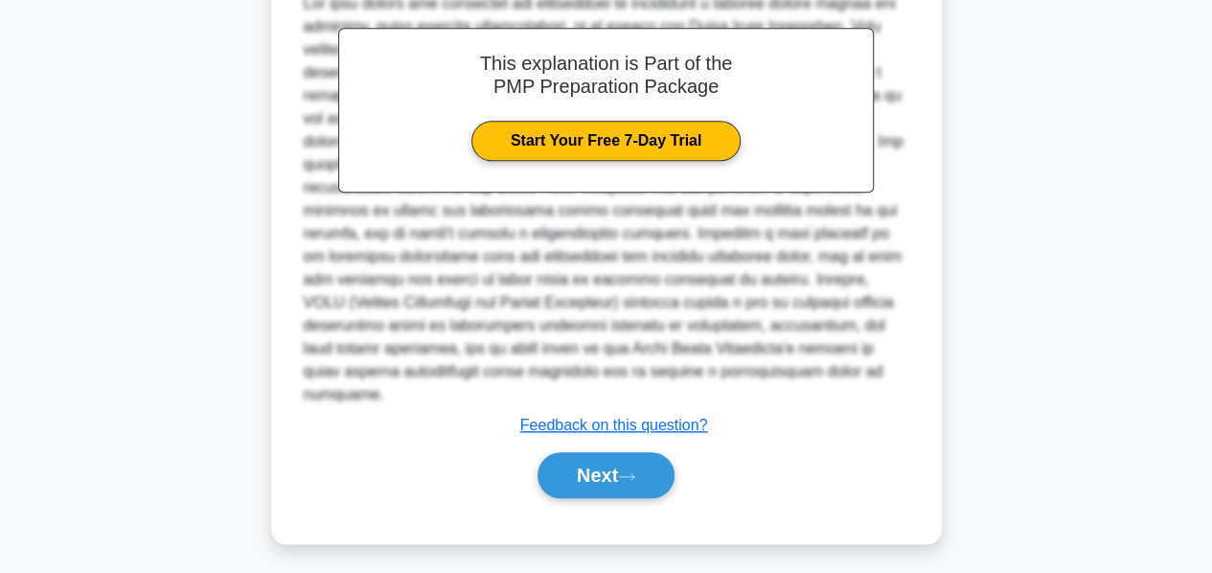
scroll to position [724, 0]
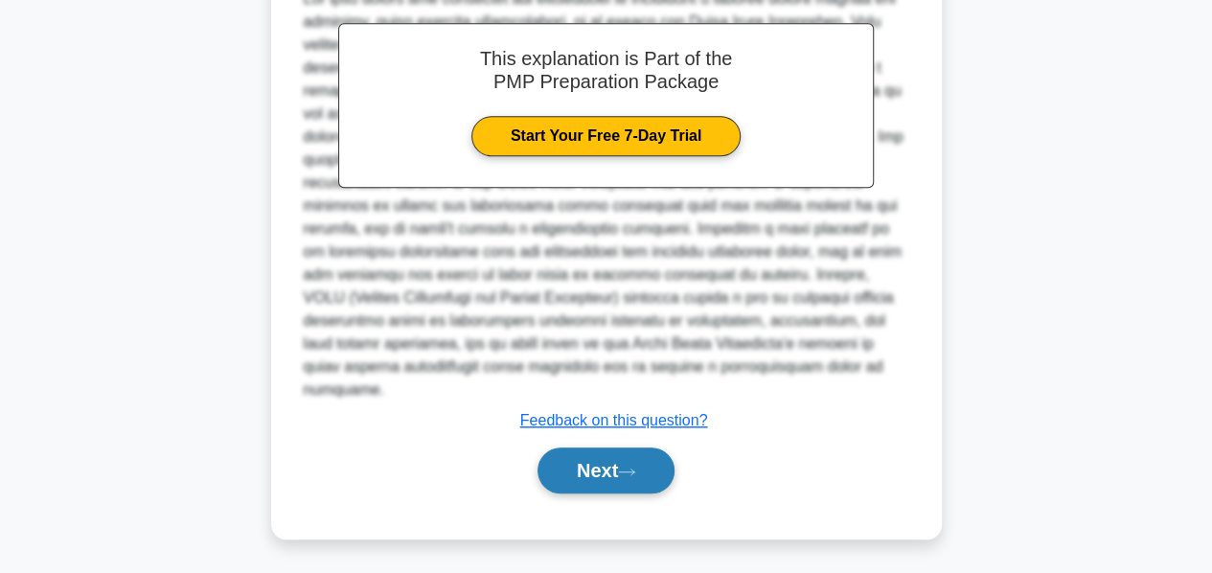
click at [592, 455] on button "Next" at bounding box center [606, 471] width 137 height 46
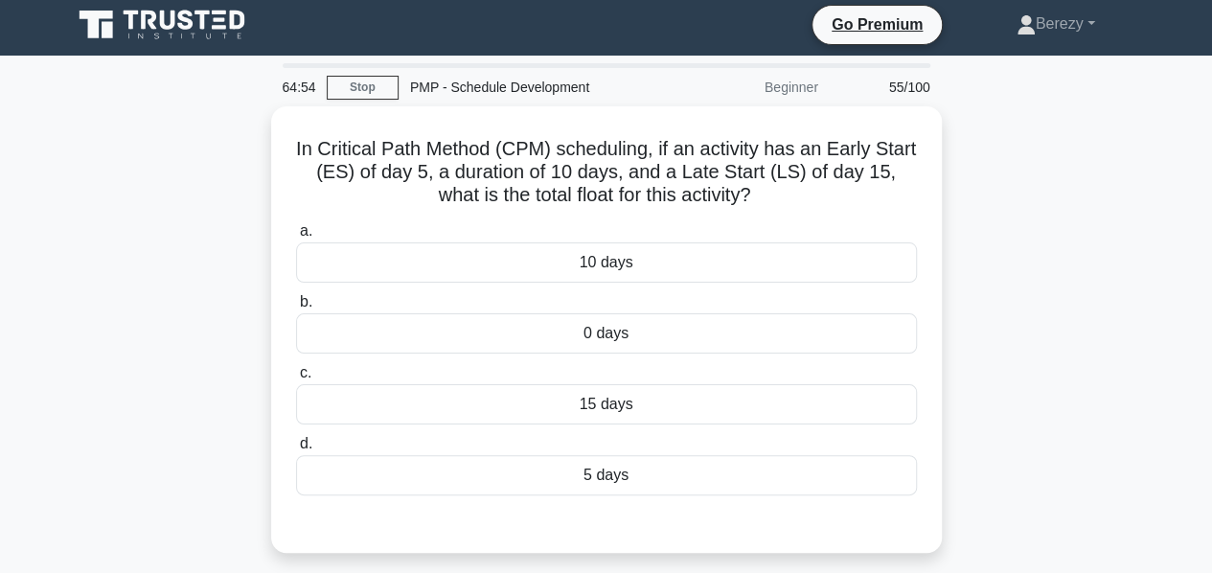
scroll to position [4, 0]
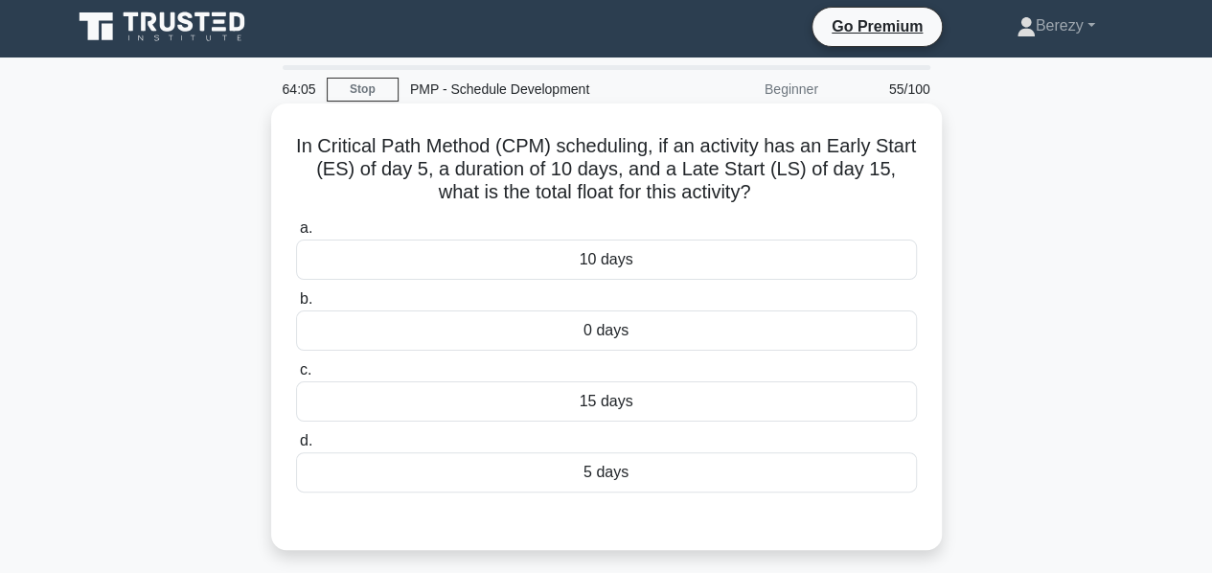
click at [580, 406] on div "15 days" at bounding box center [606, 401] width 621 height 40
click at [296, 377] on input "c. 15 days" at bounding box center [296, 370] width 0 height 12
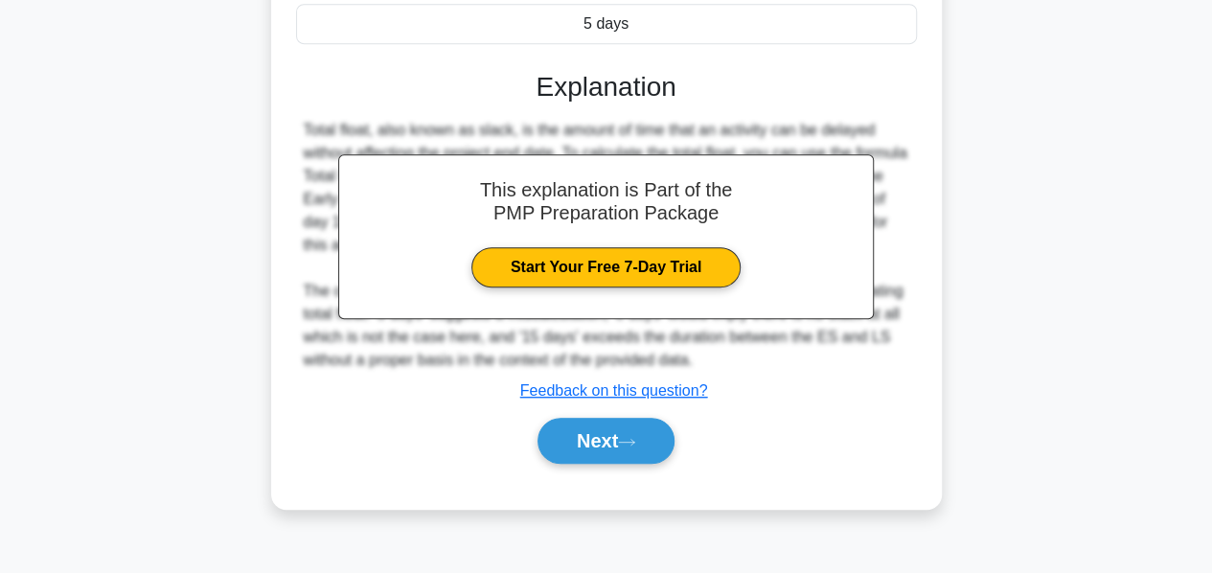
scroll to position [462, 0]
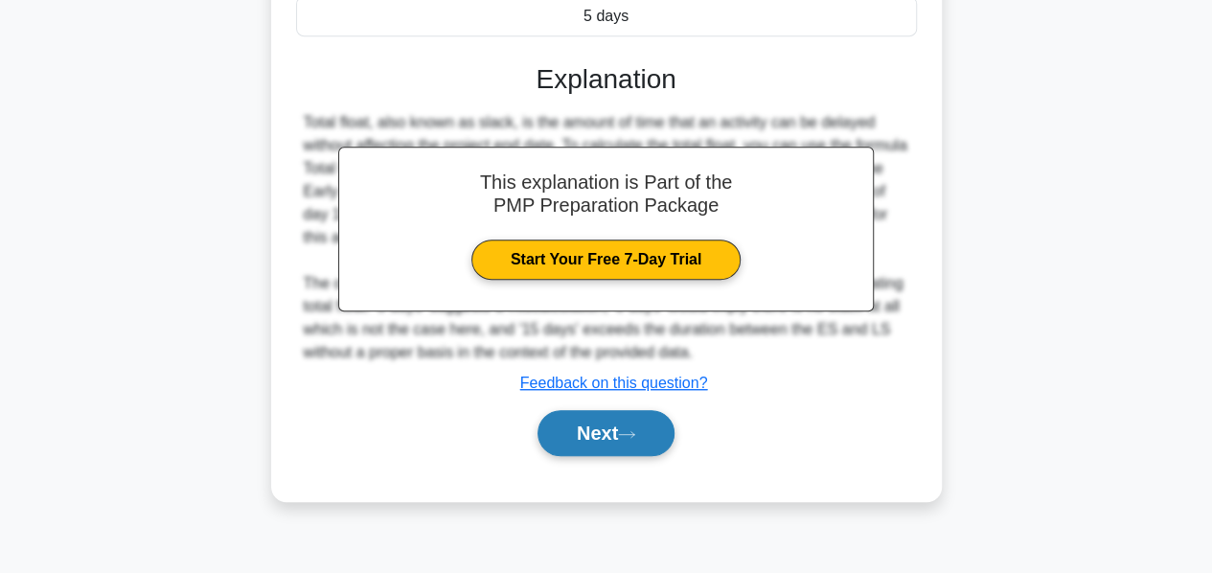
click at [580, 424] on button "Next" at bounding box center [606, 433] width 137 height 46
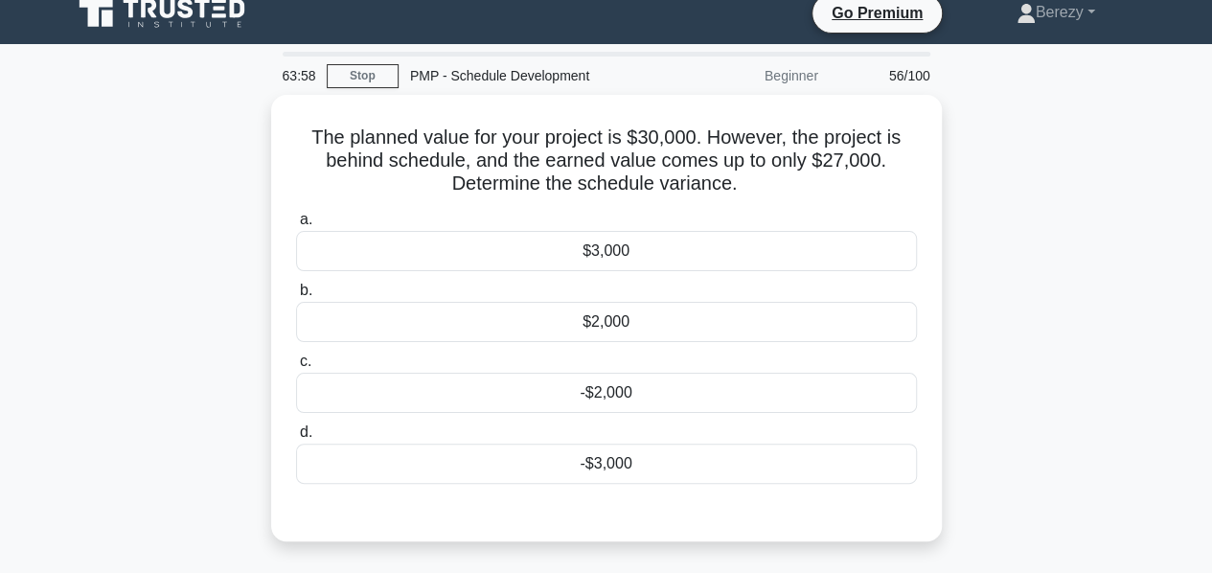
scroll to position [0, 0]
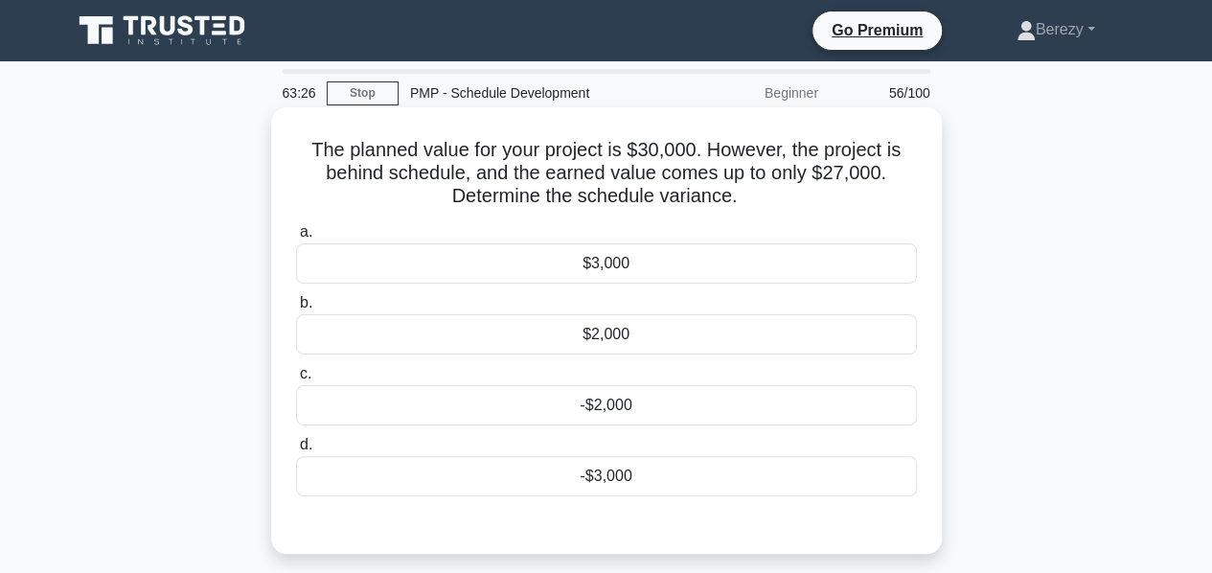
click at [602, 265] on div "$3,000" at bounding box center [606, 263] width 621 height 40
click at [296, 239] on input "a. $3,000" at bounding box center [296, 232] width 0 height 12
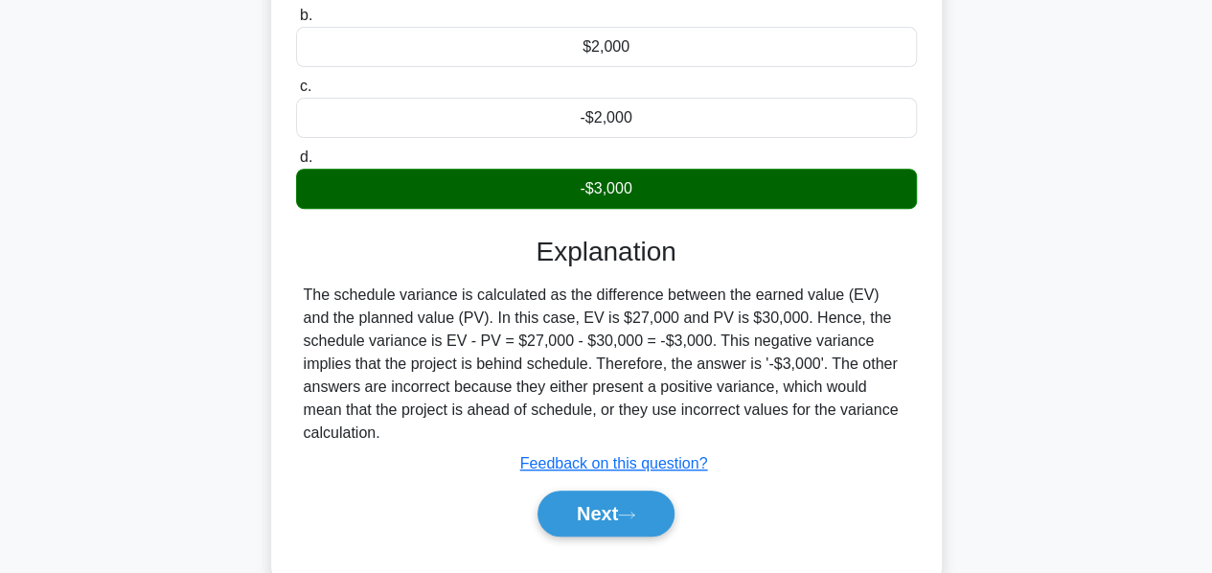
scroll to position [292, 0]
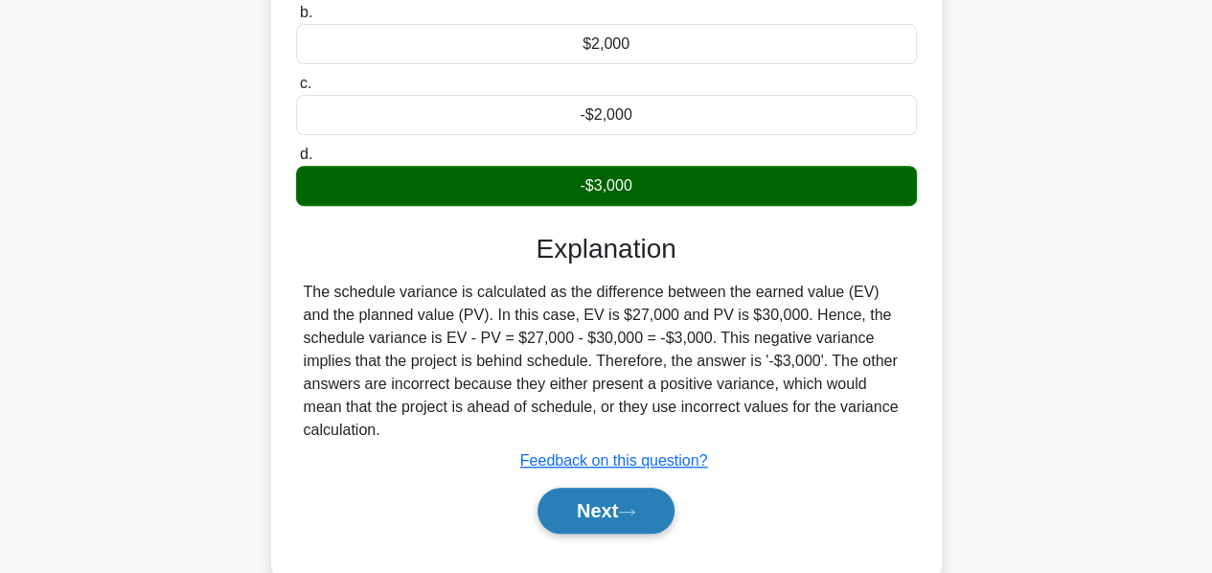
click at [602, 489] on button "Next" at bounding box center [606, 511] width 137 height 46
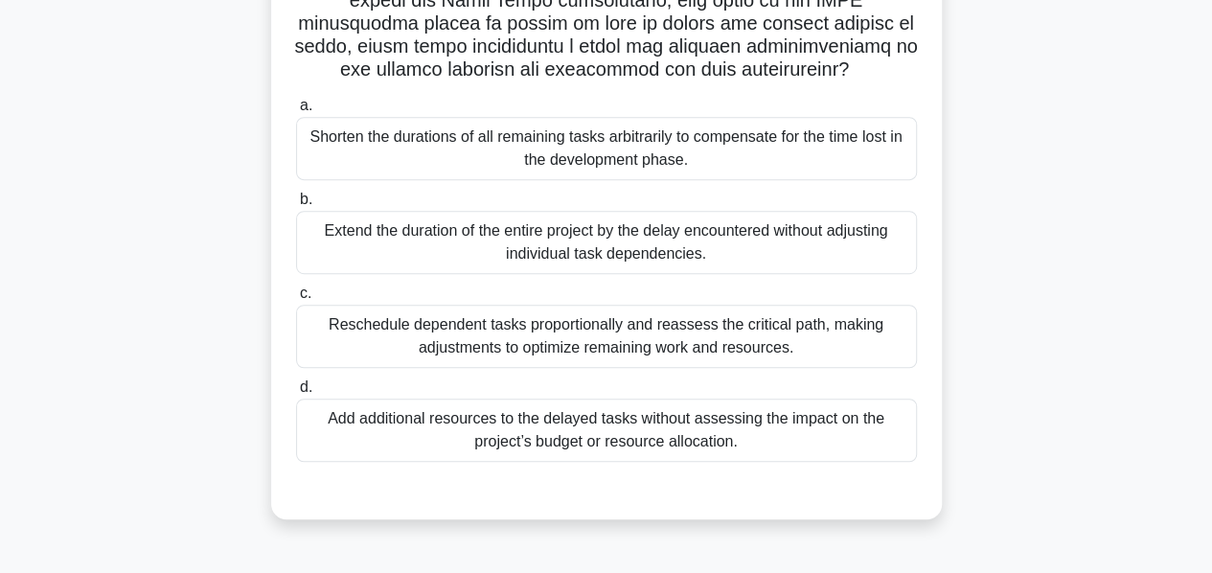
scroll to position [431, 0]
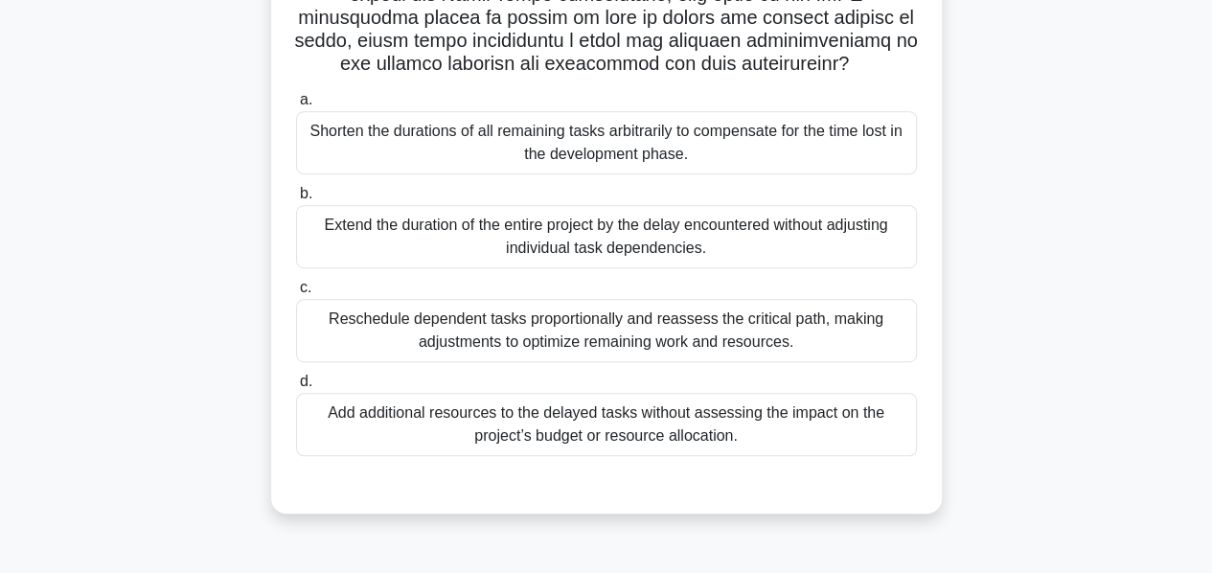
click at [578, 335] on div "Reschedule dependent tasks proportionally and reassess the critical path, makin…" at bounding box center [606, 330] width 621 height 63
click at [296, 294] on input "c. Reschedule dependent tasks proportionally and reassess the critical path, ma…" at bounding box center [296, 288] width 0 height 12
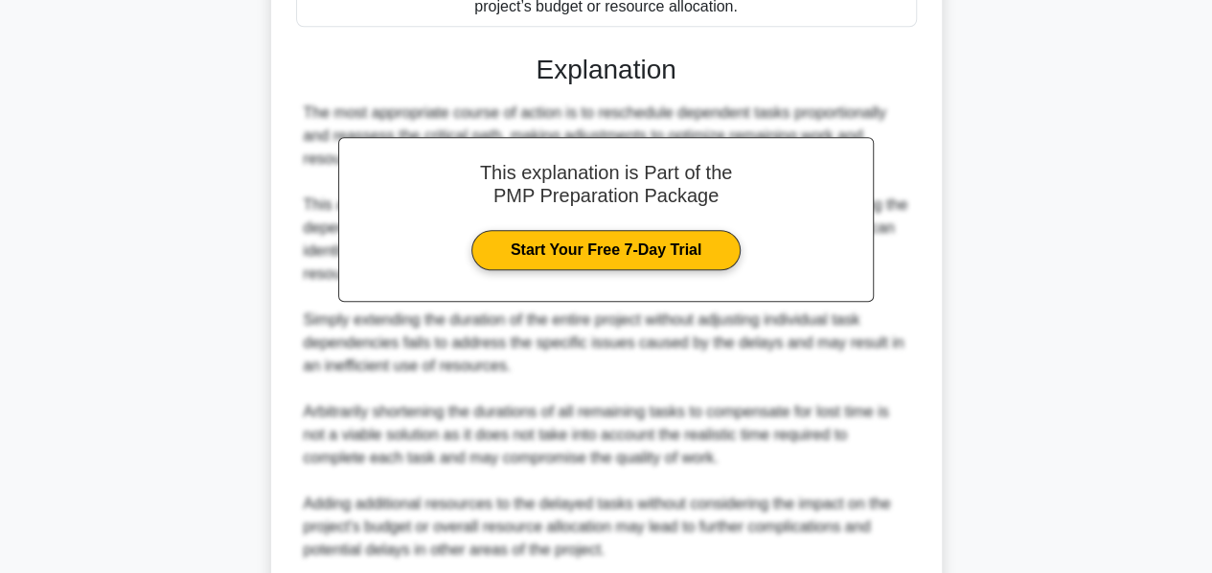
scroll to position [1020, 0]
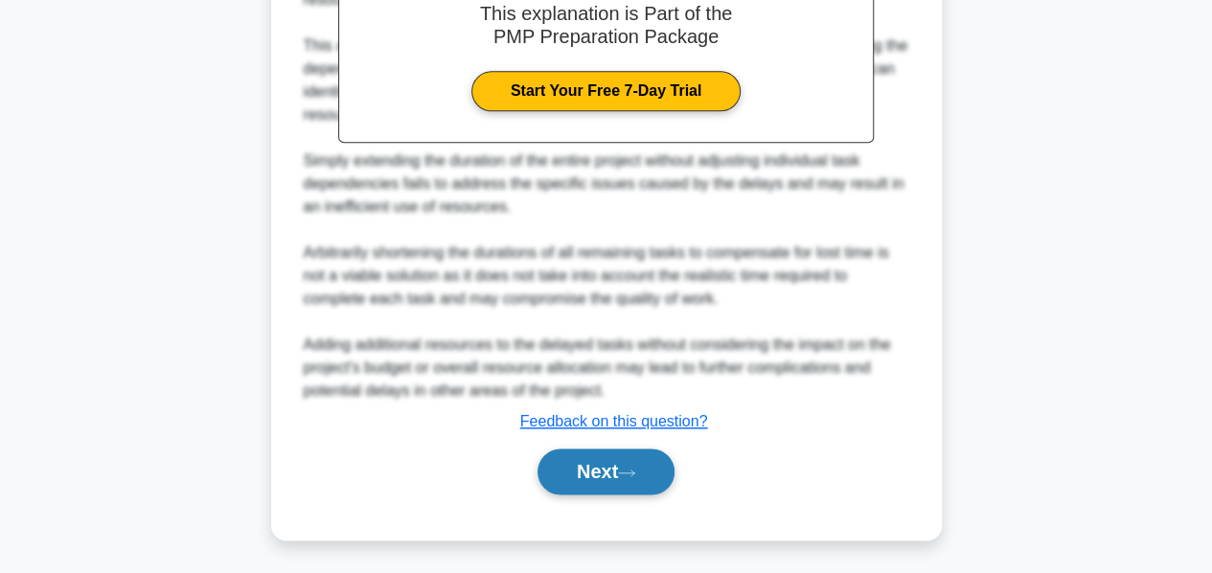
click at [587, 474] on button "Next" at bounding box center [606, 471] width 137 height 46
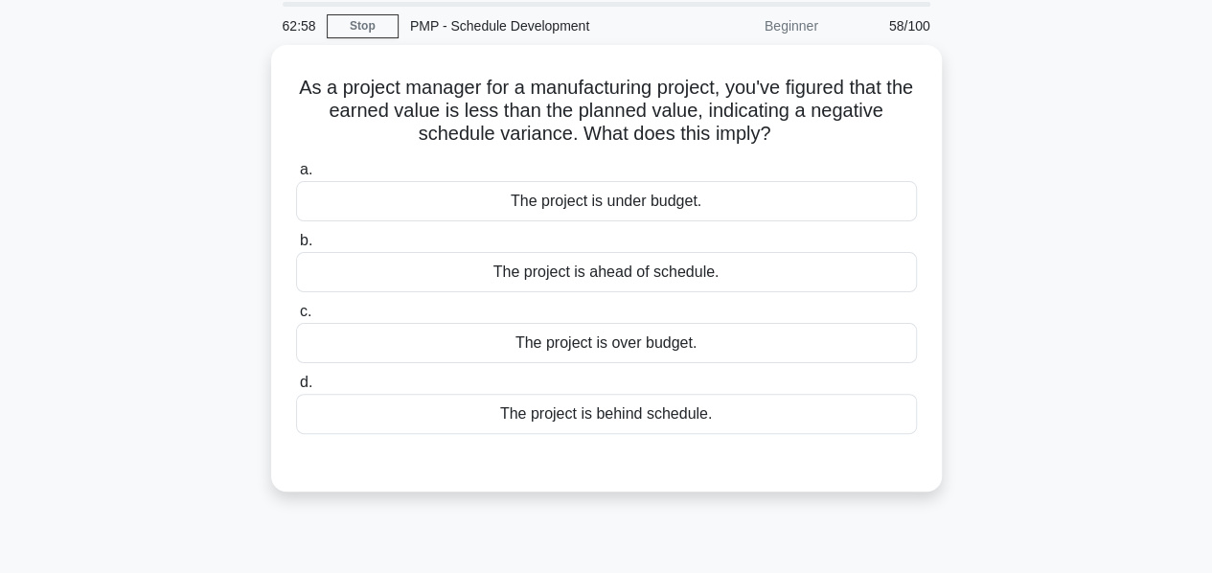
scroll to position [65, 0]
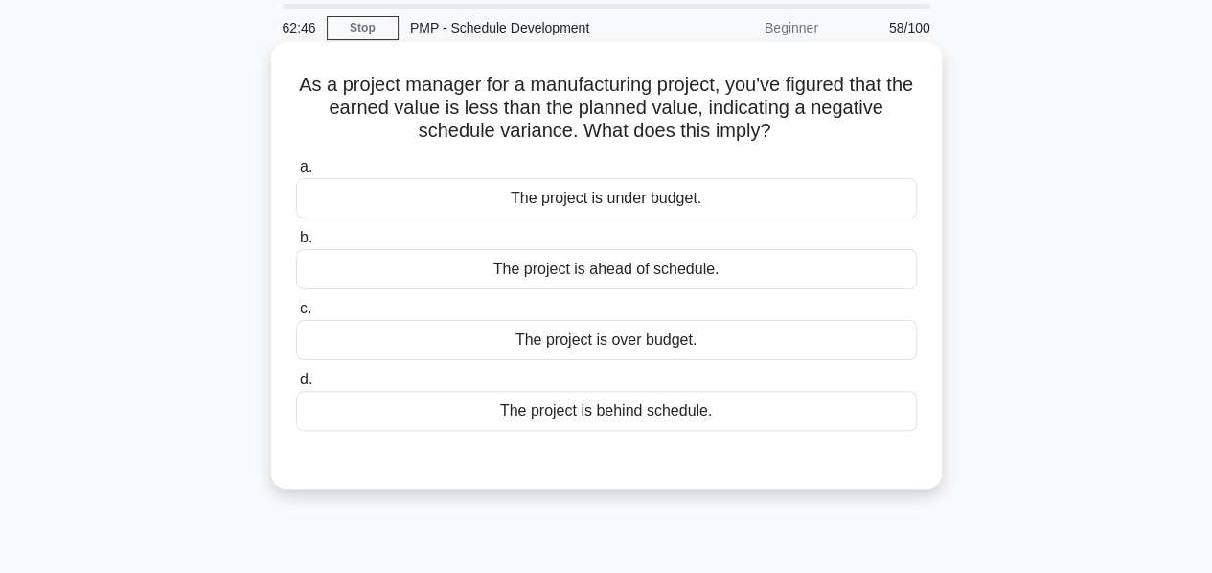
click at [636, 416] on div "The project is behind schedule." at bounding box center [606, 411] width 621 height 40
click at [296, 386] on input "d. The project is behind schedule." at bounding box center [296, 380] width 0 height 12
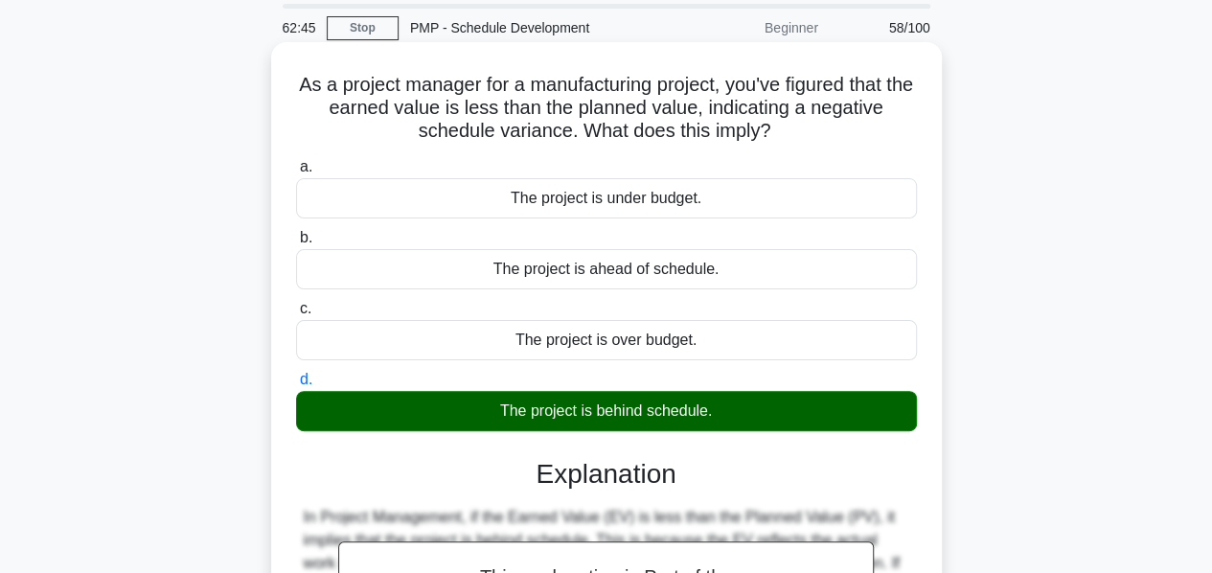
scroll to position [462, 0]
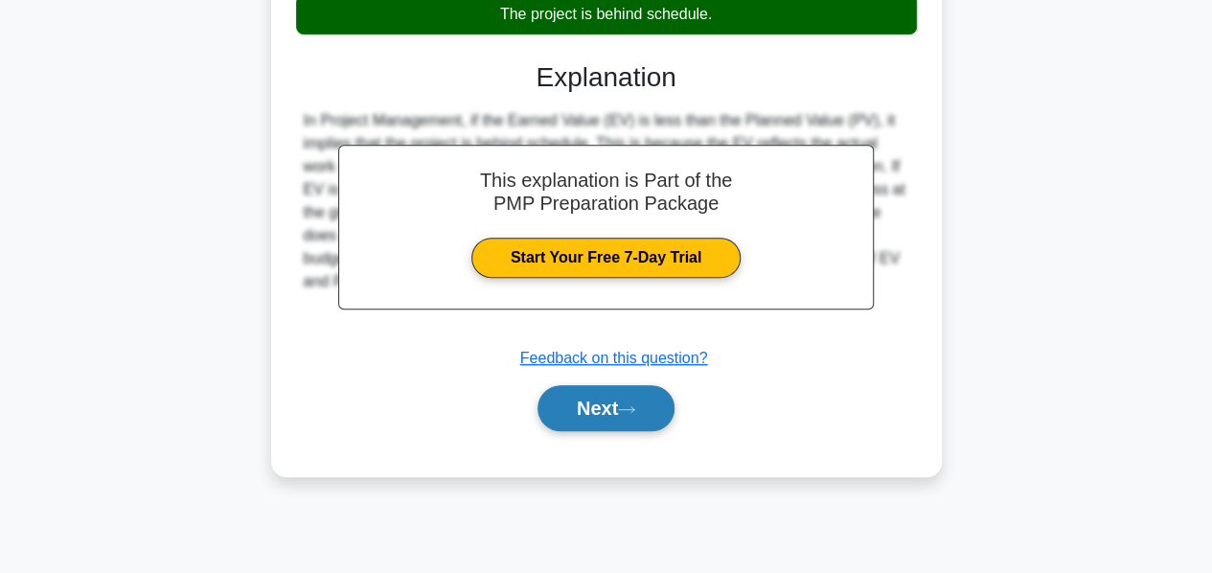
click at [581, 407] on button "Next" at bounding box center [606, 408] width 137 height 46
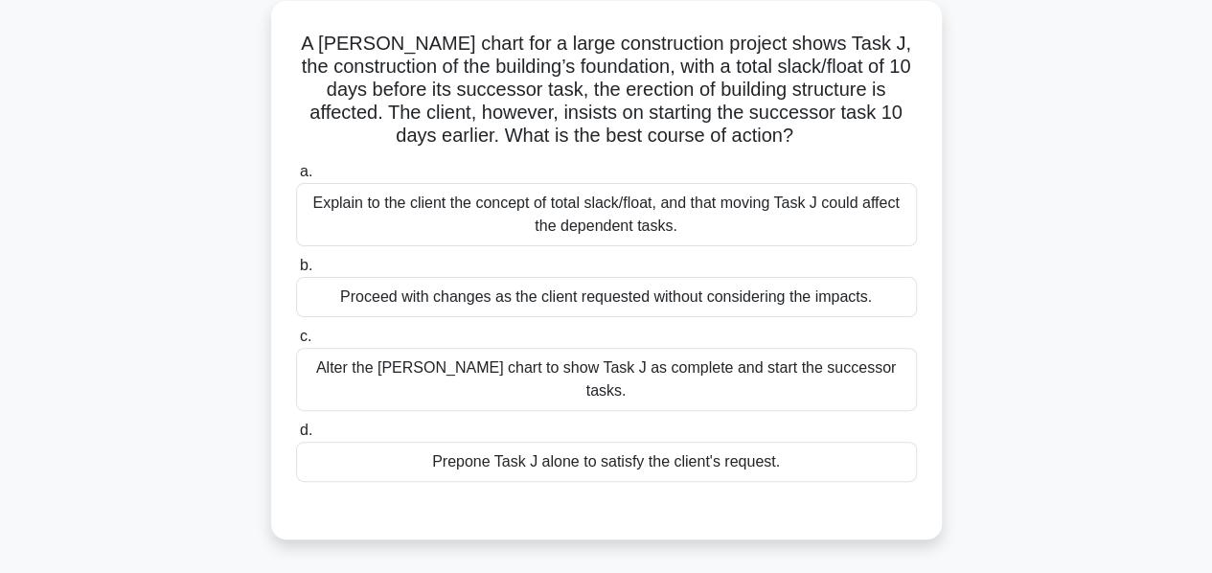
scroll to position [109, 0]
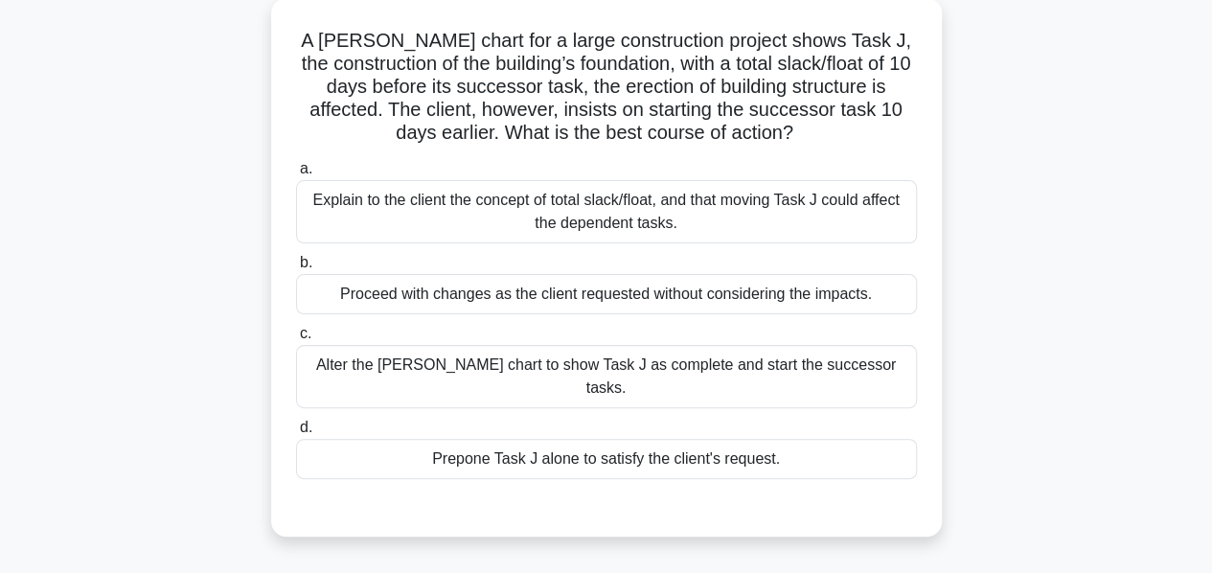
click at [538, 197] on div "Explain to the client the concept of total slack/float, and that moving Task J …" at bounding box center [606, 211] width 621 height 63
click at [296, 175] on input "a. Explain to the client the concept of total slack/float, and that moving Task…" at bounding box center [296, 169] width 0 height 12
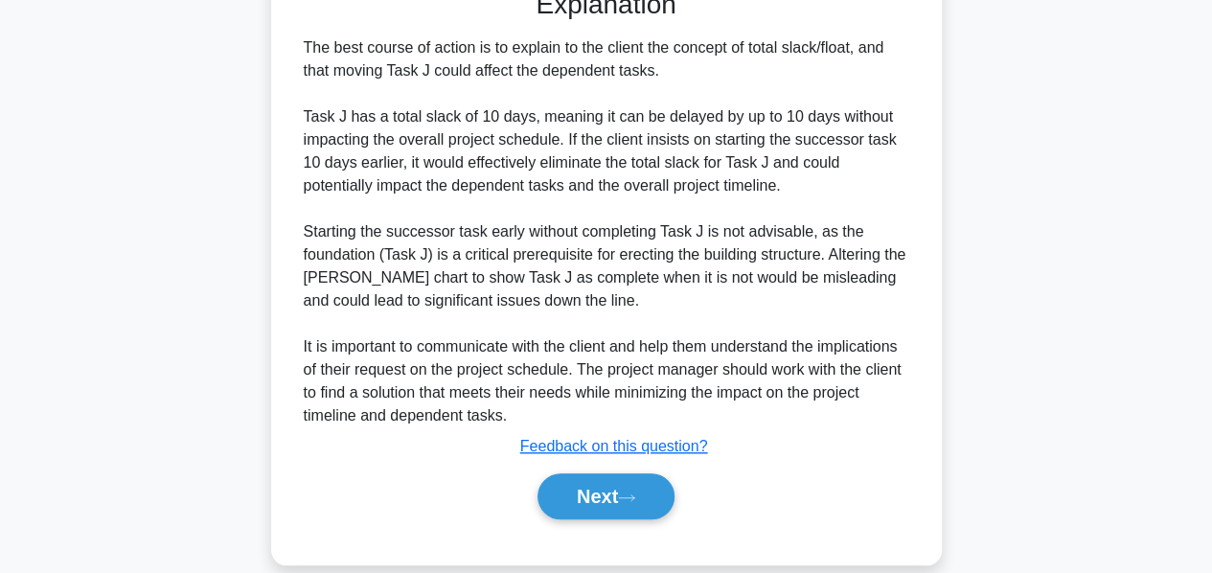
scroll to position [629, 0]
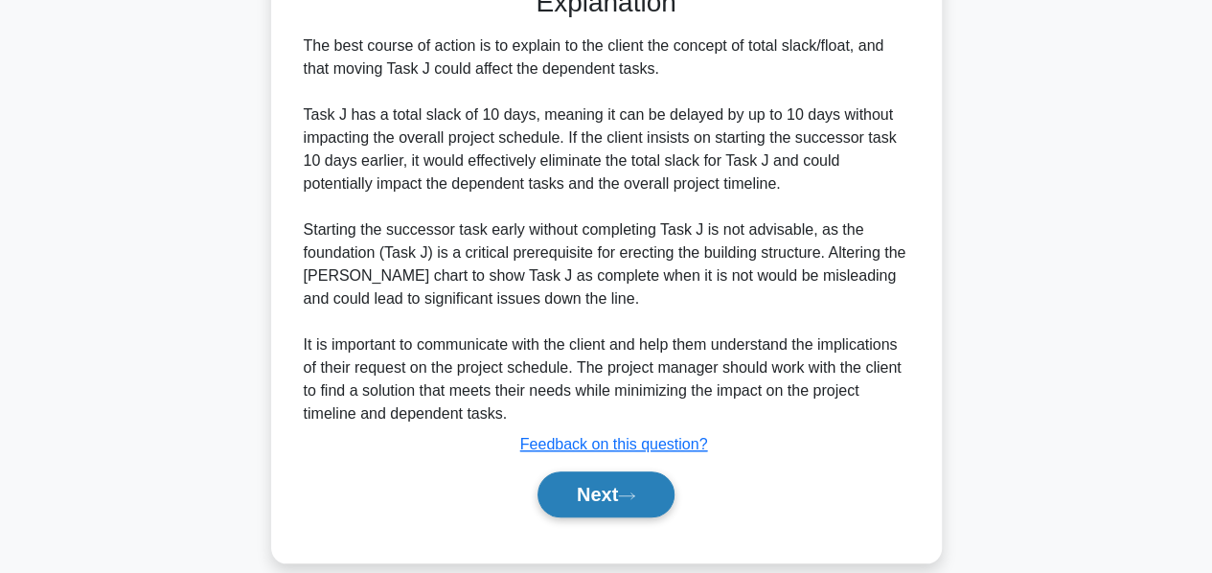
click at [584, 471] on button "Next" at bounding box center [606, 494] width 137 height 46
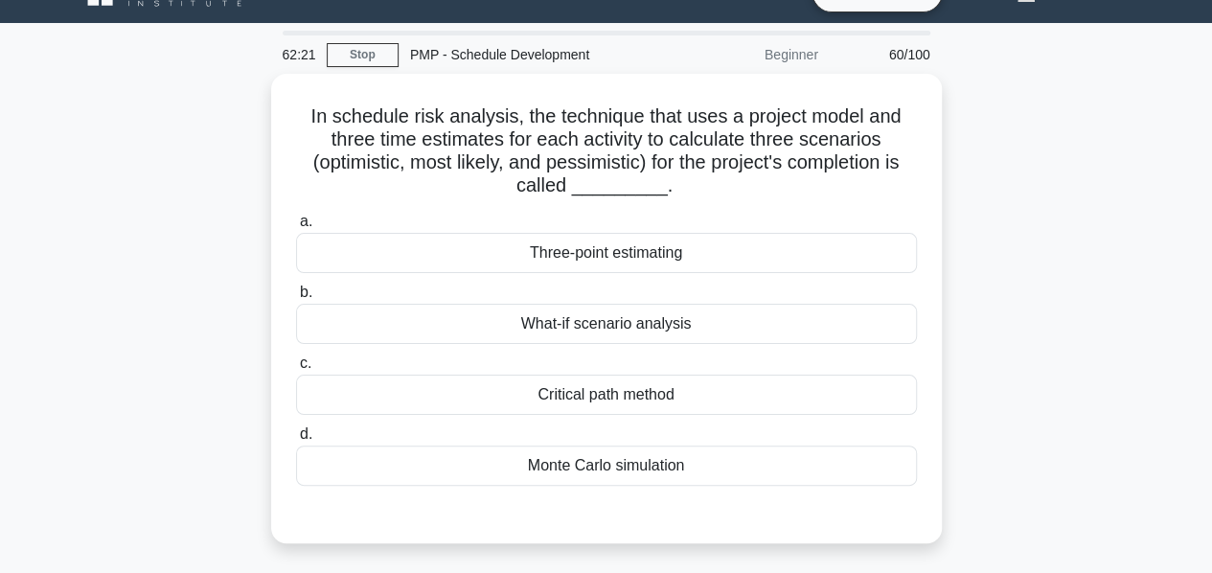
scroll to position [38, 0]
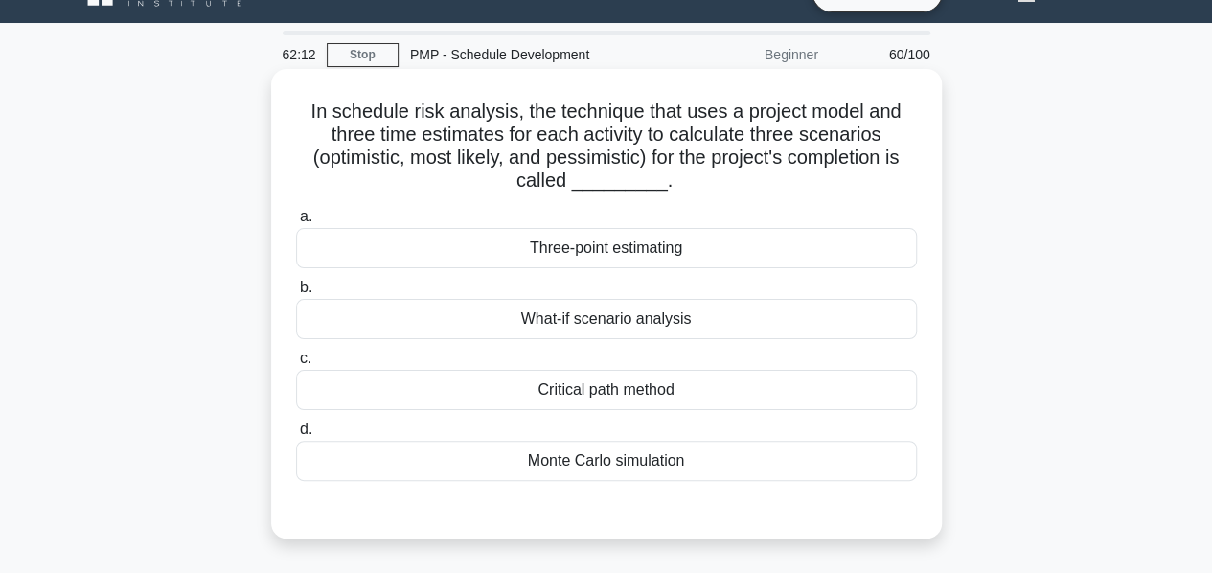
click at [590, 250] on div "Three-point estimating" at bounding box center [606, 248] width 621 height 40
click at [296, 223] on input "a. Three-point estimating" at bounding box center [296, 217] width 0 height 12
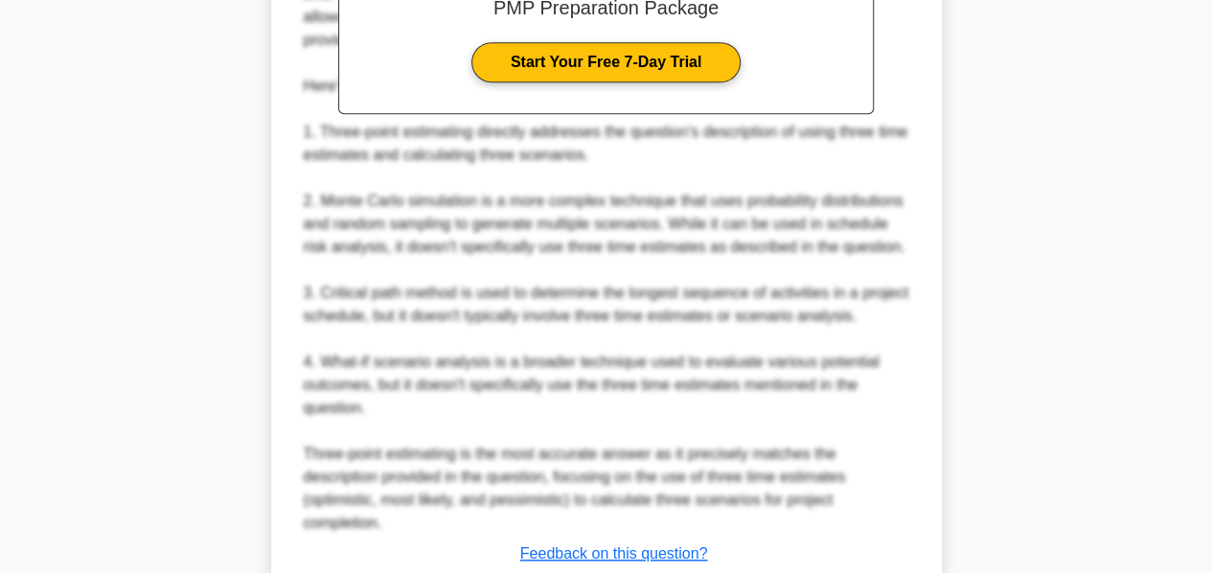
scroll to position [813, 0]
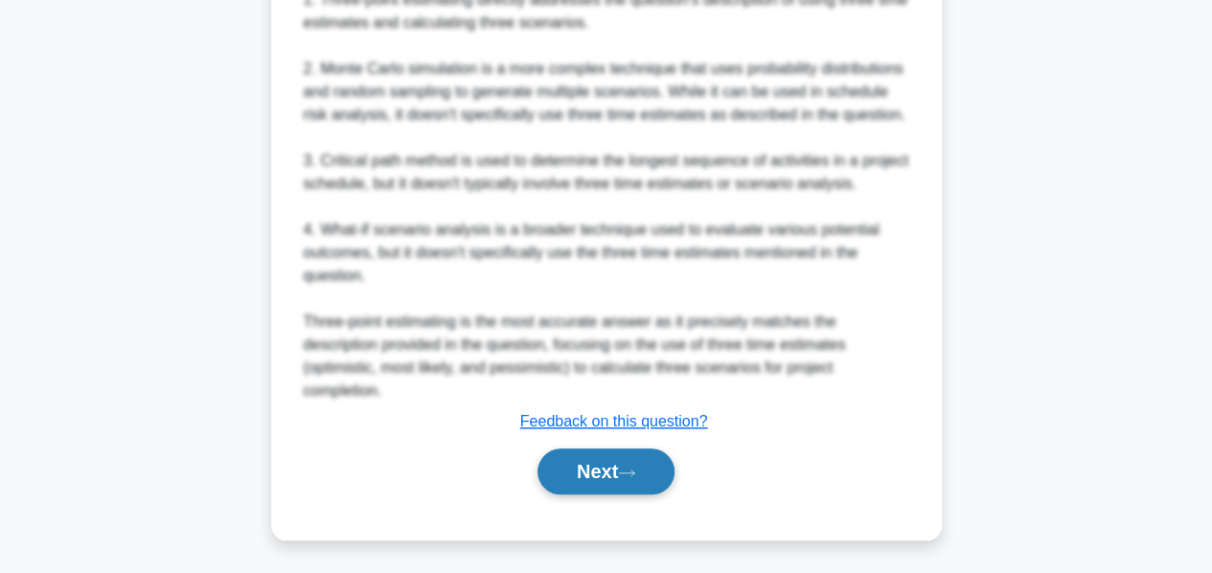
click at [584, 473] on button "Next" at bounding box center [606, 471] width 137 height 46
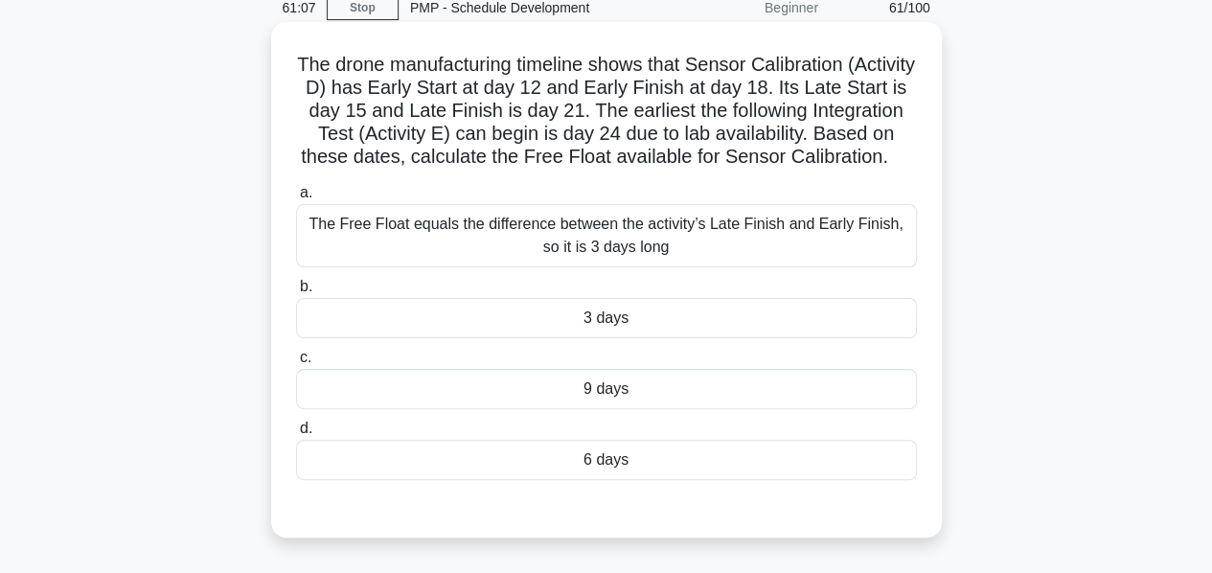
scroll to position [86, 0]
click at [650, 265] on div "The Free Float equals the difference between the activity’s Late Finish and Ear…" at bounding box center [606, 234] width 621 height 63
click at [296, 198] on input "a. The Free Float equals the difference between the activity’s Late Finish and …" at bounding box center [296, 192] width 0 height 12
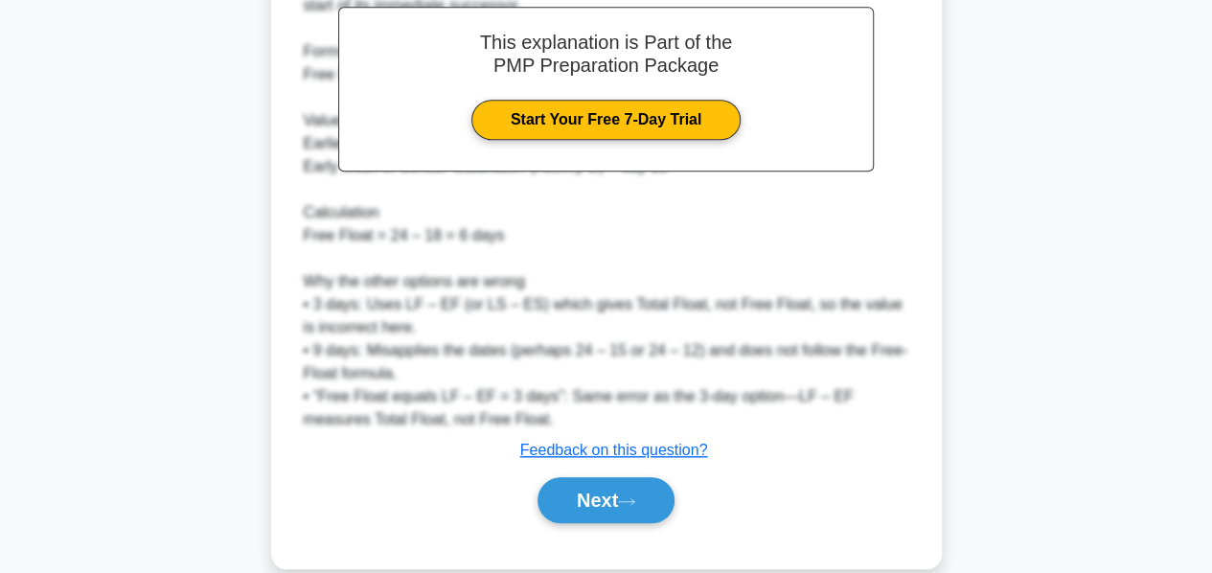
scroll to position [724, 0]
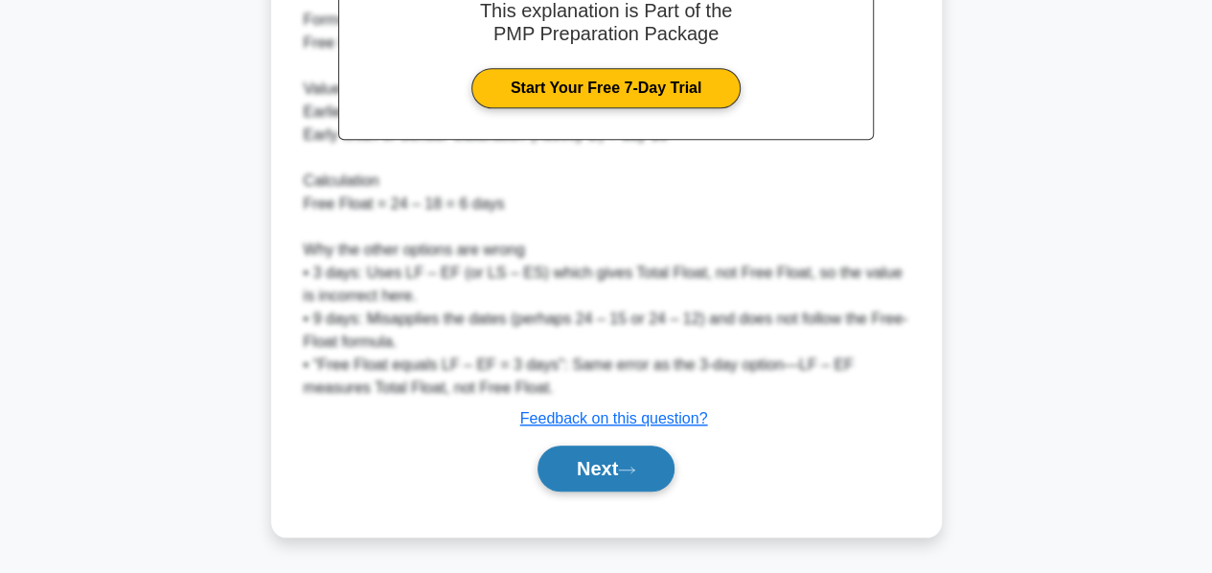
click at [580, 465] on button "Next" at bounding box center [606, 469] width 137 height 46
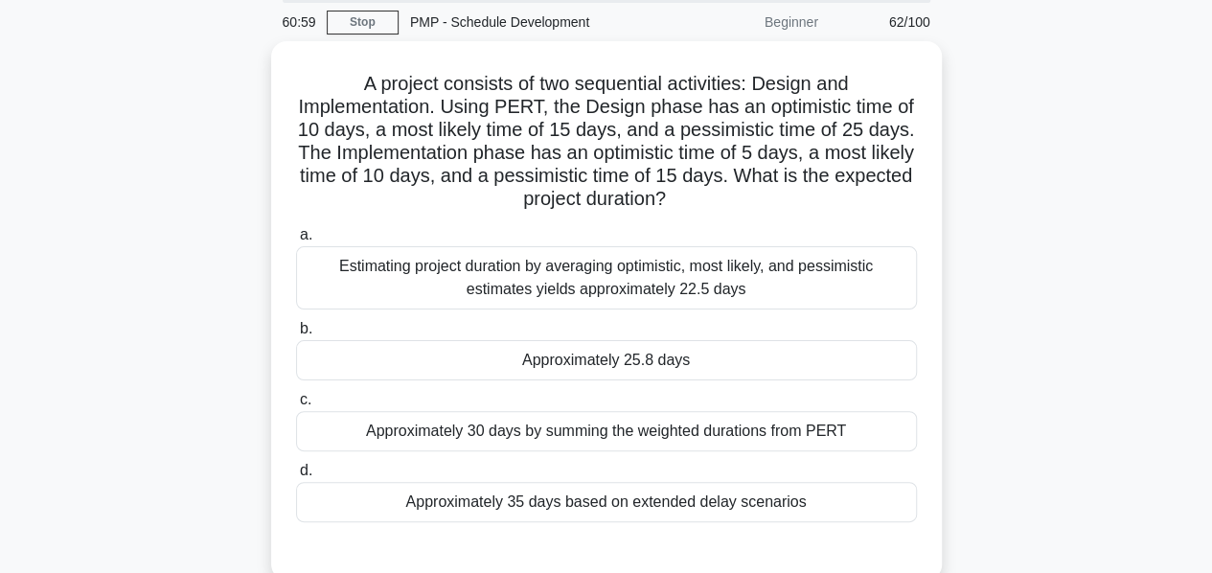
scroll to position [69, 0]
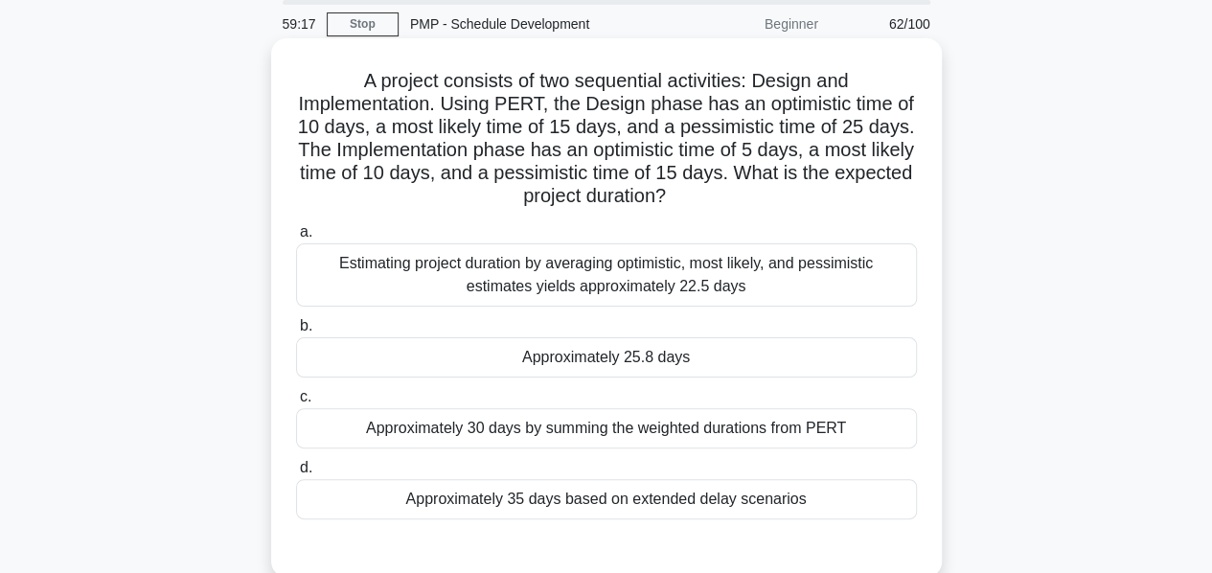
click at [570, 281] on div "Estimating project duration by averaging optimistic, most likely, and pessimist…" at bounding box center [606, 274] width 621 height 63
click at [296, 239] on input "a. Estimating project duration by averaging optimistic, most likely, and pessim…" at bounding box center [296, 232] width 0 height 12
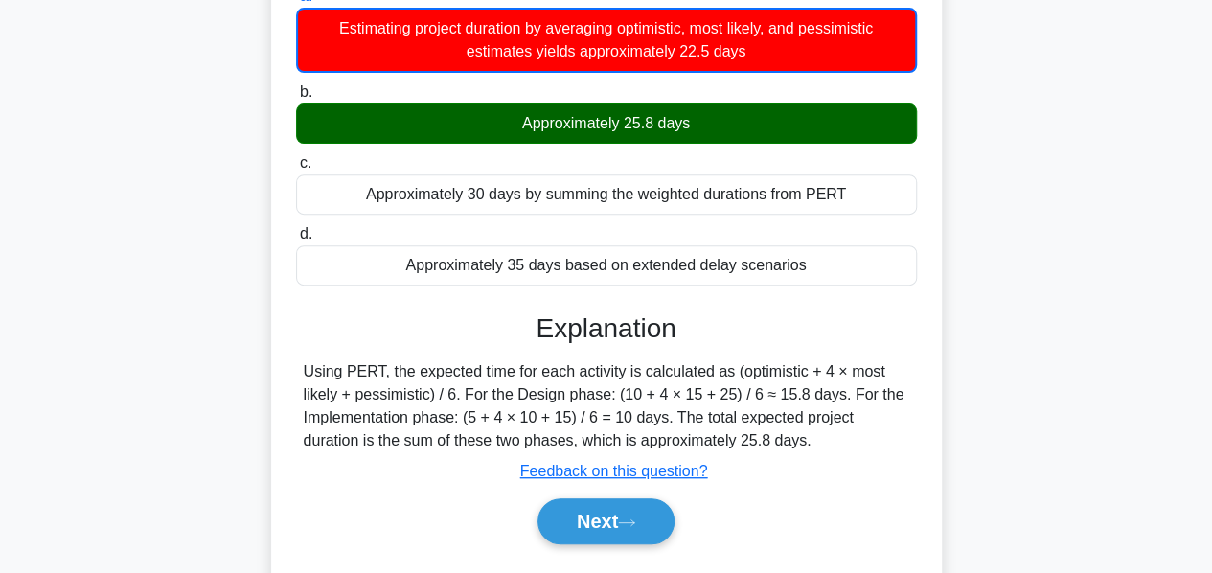
scroll to position [462, 0]
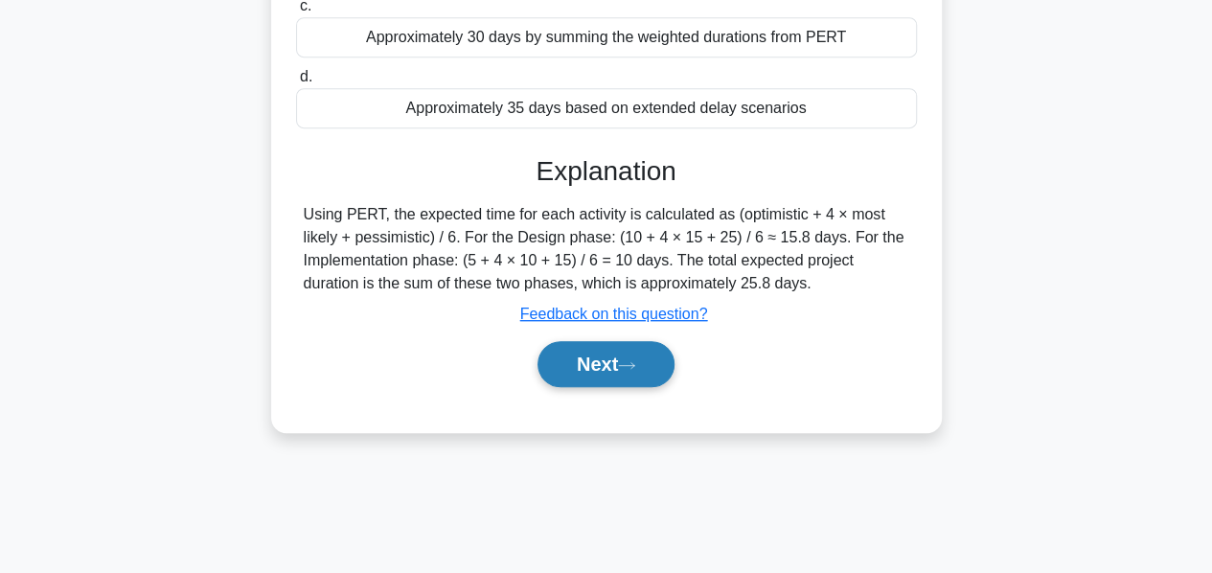
click at [588, 358] on button "Next" at bounding box center [606, 364] width 137 height 46
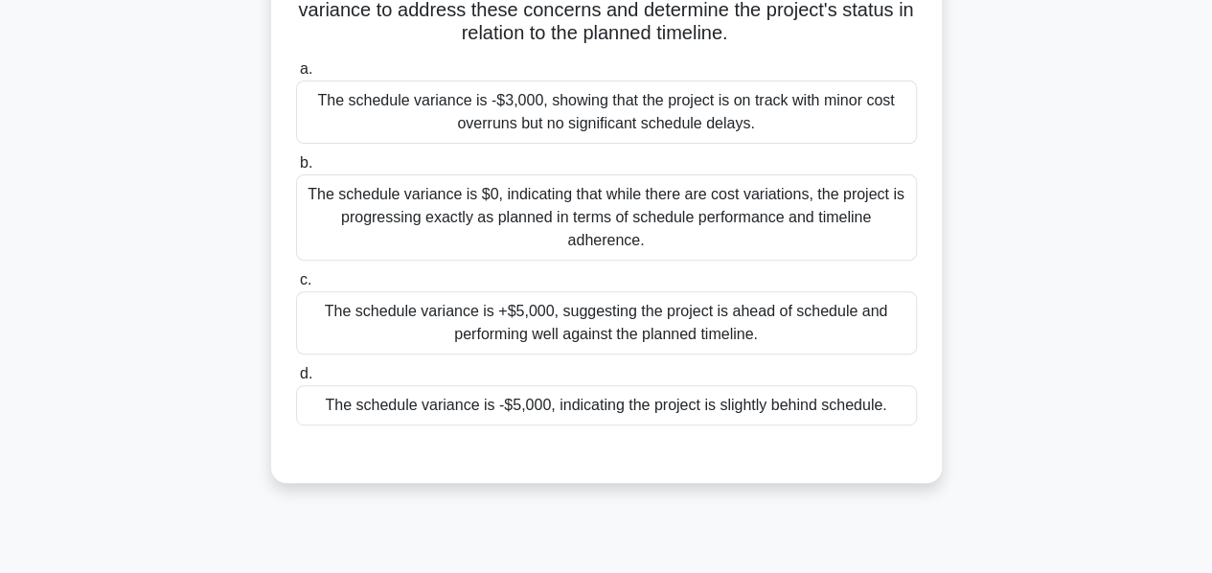
scroll to position [261, 0]
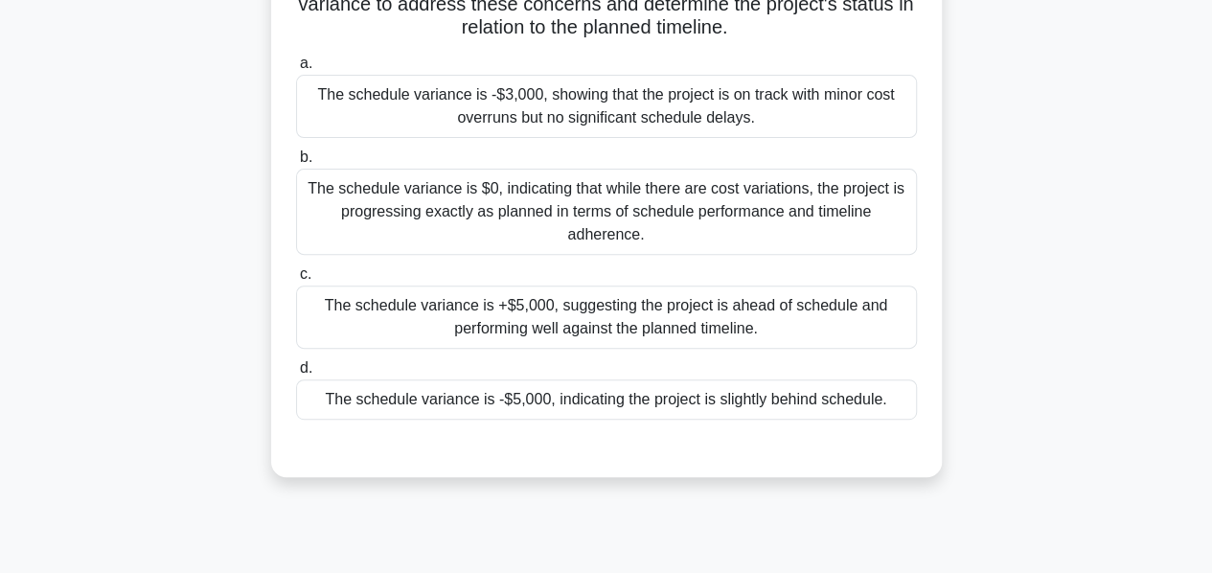
click at [565, 394] on div "The schedule variance is -$5,000, indicating the project is slightly behind sch…" at bounding box center [606, 399] width 621 height 40
click at [296, 375] on input "d. The schedule variance is -$5,000, indicating the project is slightly behind …" at bounding box center [296, 368] width 0 height 12
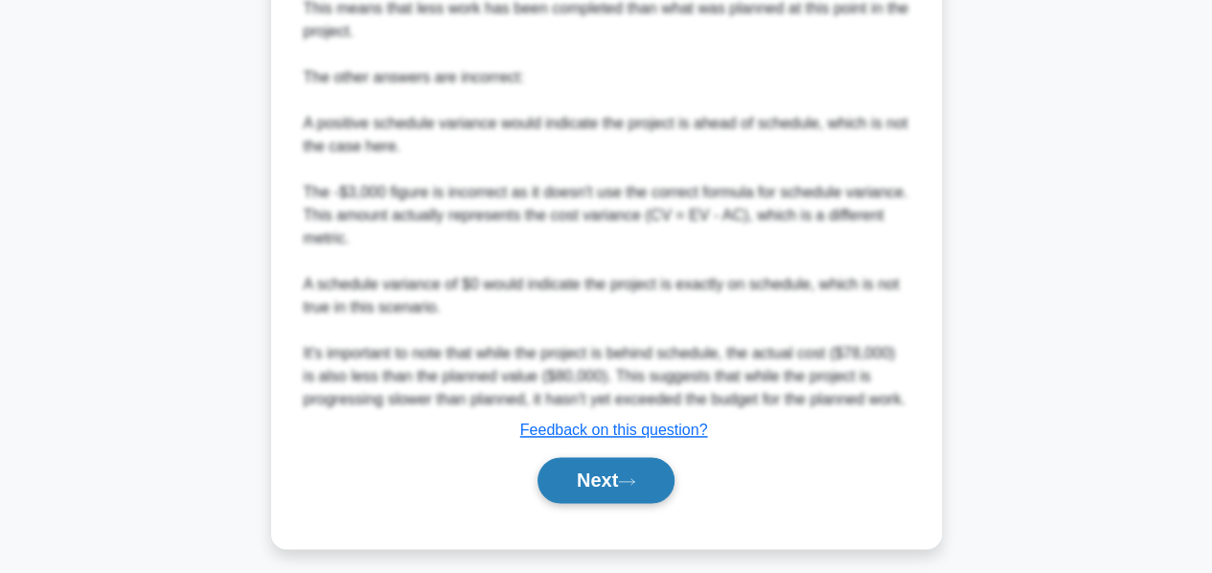
scroll to position [1081, 0]
click at [587, 489] on button "Next" at bounding box center [606, 479] width 137 height 46
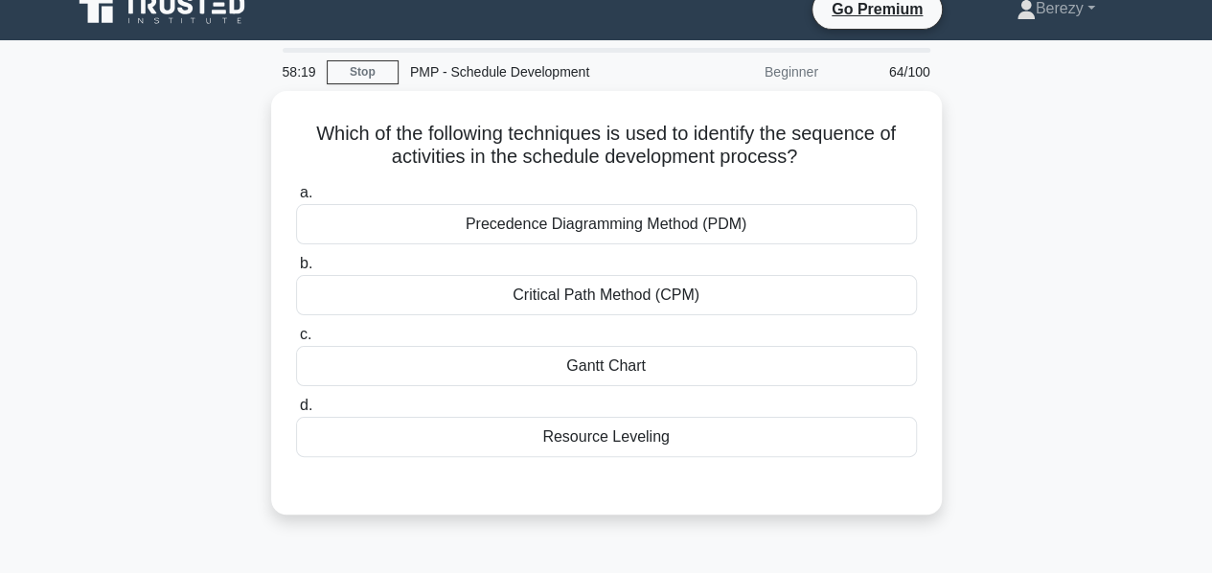
scroll to position [19, 0]
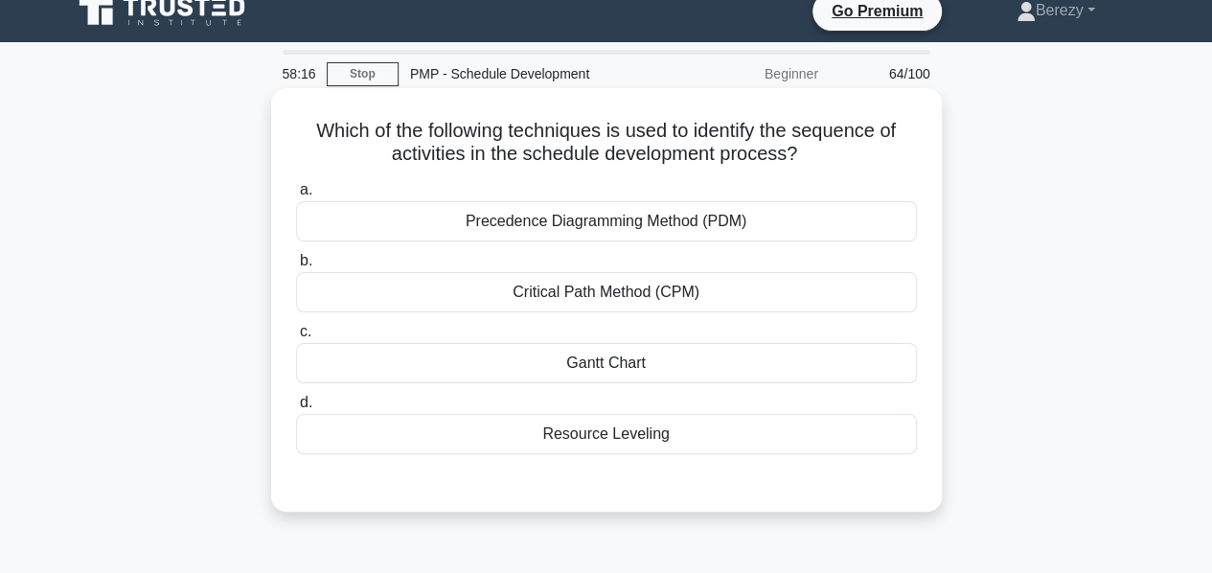
click at [538, 229] on div "Precedence Diagramming Method (PDM)" at bounding box center [606, 221] width 621 height 40
click at [296, 196] on input "a. Precedence Diagramming Method (PDM)" at bounding box center [296, 190] width 0 height 12
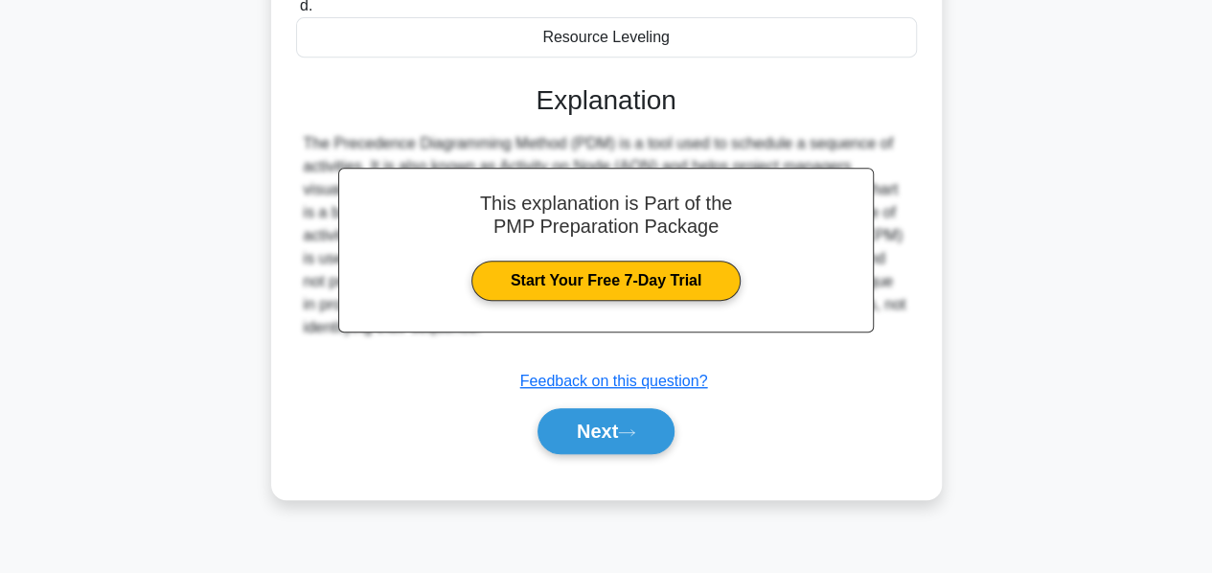
scroll to position [462, 0]
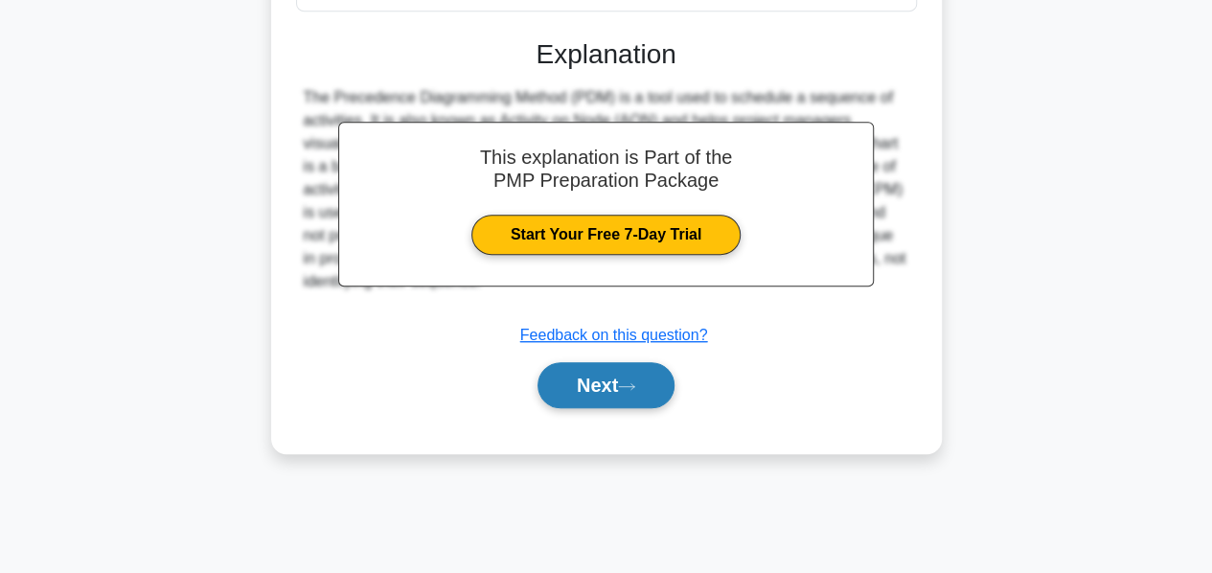
click at [585, 377] on button "Next" at bounding box center [606, 385] width 137 height 46
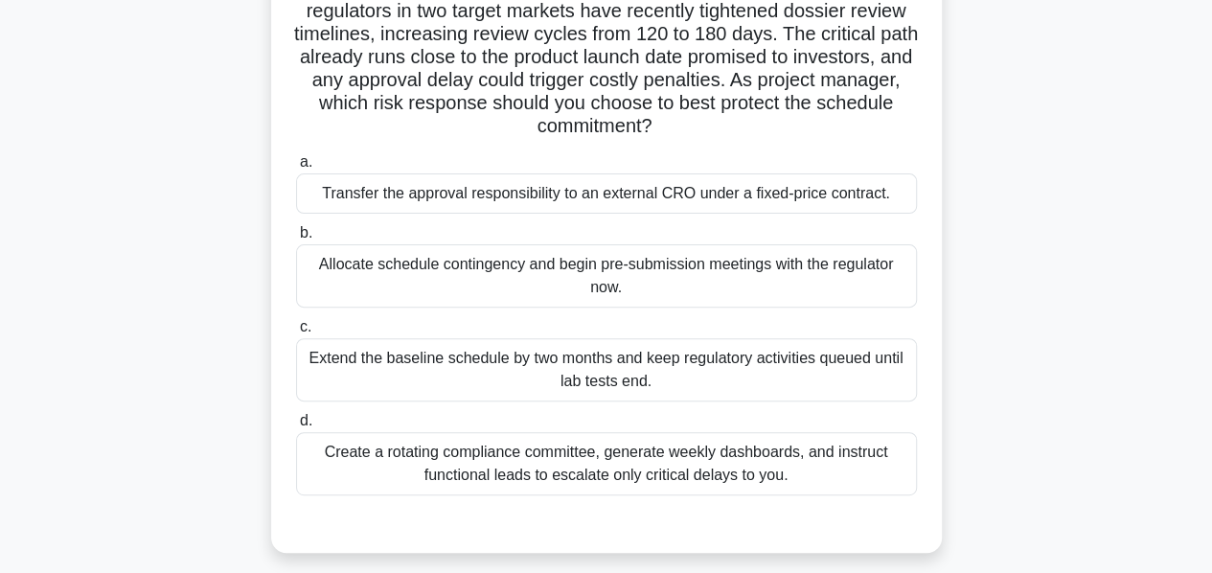
scroll to position [165, 0]
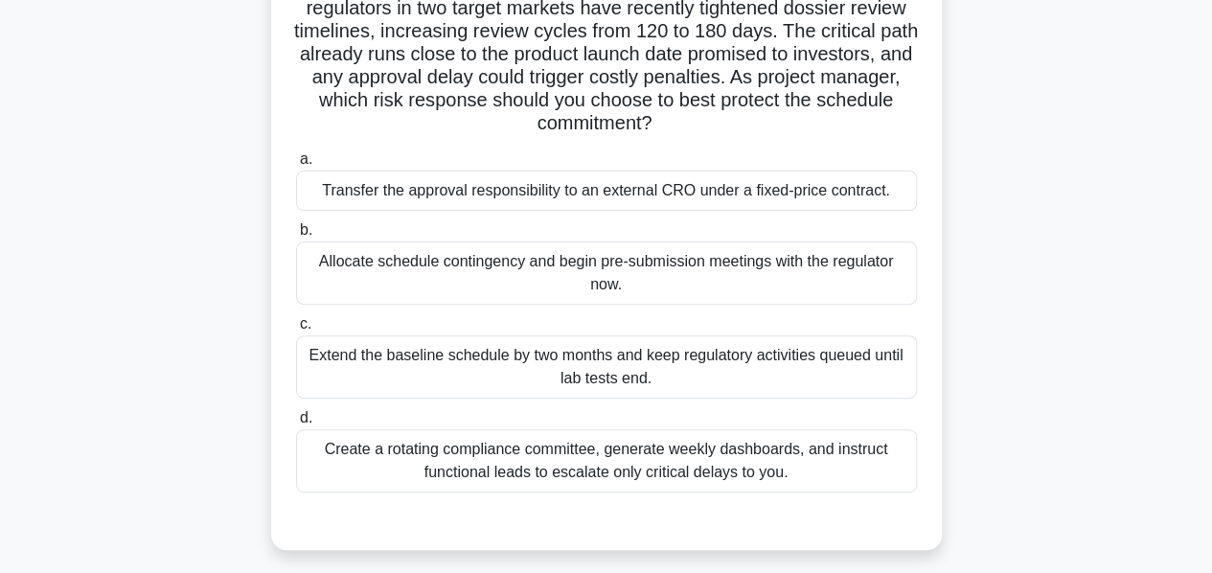
click at [493, 199] on div "Transfer the approval responsibility to an external CRO under a fixed-price con…" at bounding box center [606, 191] width 621 height 40
click at [296, 166] on input "a. Transfer the approval responsibility to an external CRO under a fixed-price …" at bounding box center [296, 159] width 0 height 12
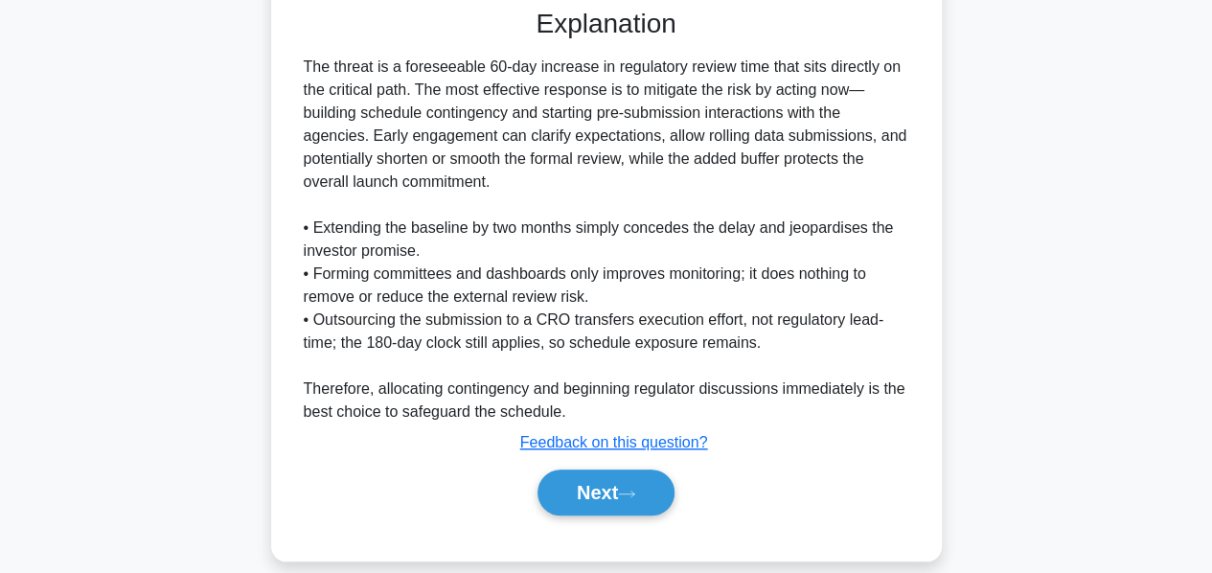
scroll to position [701, 0]
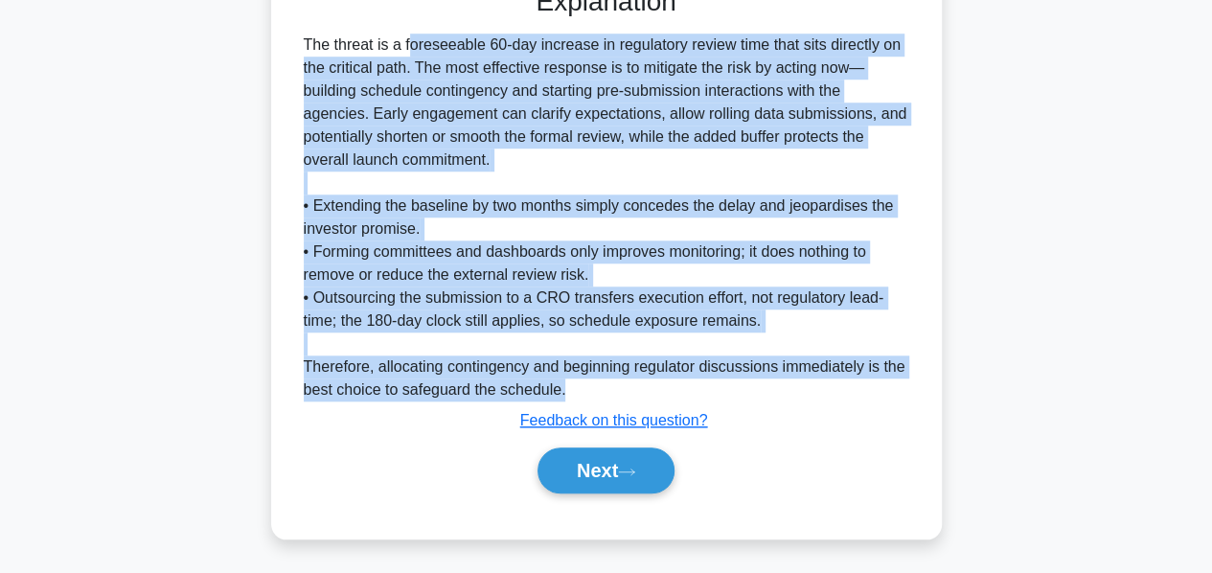
drag, startPoint x: 299, startPoint y: 41, endPoint x: 565, endPoint y: 382, distance: 432.9
click at [565, 382] on div "The threat is a foreseeable 60-day increase in regulatory review time that sits…" at bounding box center [606, 218] width 621 height 368
copy div "The threat is a foreseeable 60-day increase in regulatory review time that sits…"
click at [594, 459] on button "Next" at bounding box center [606, 471] width 137 height 46
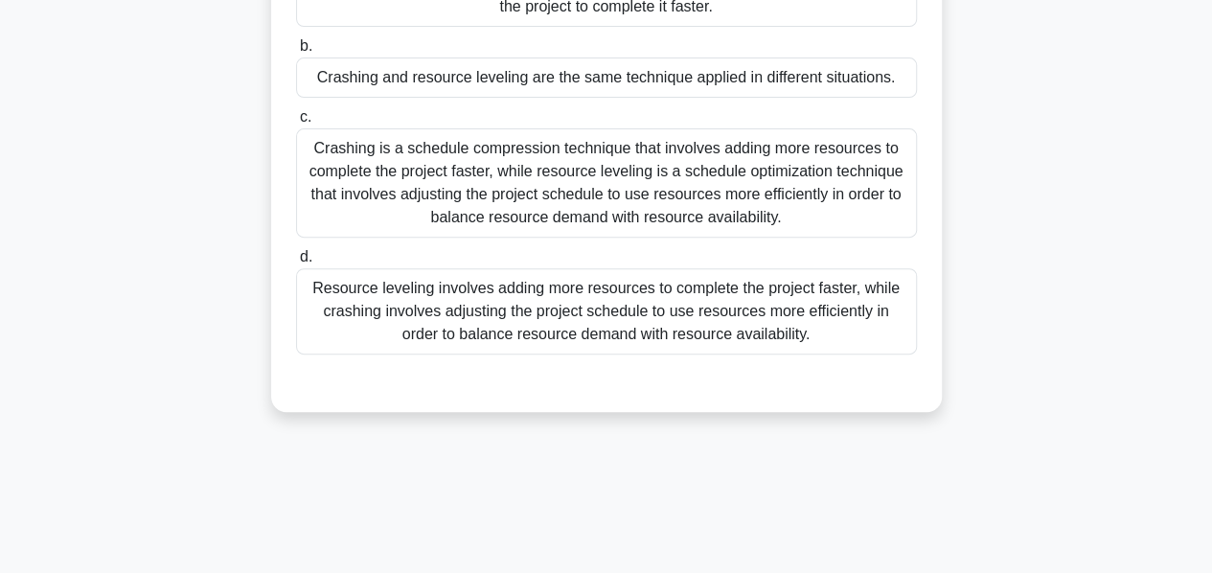
scroll to position [259, 0]
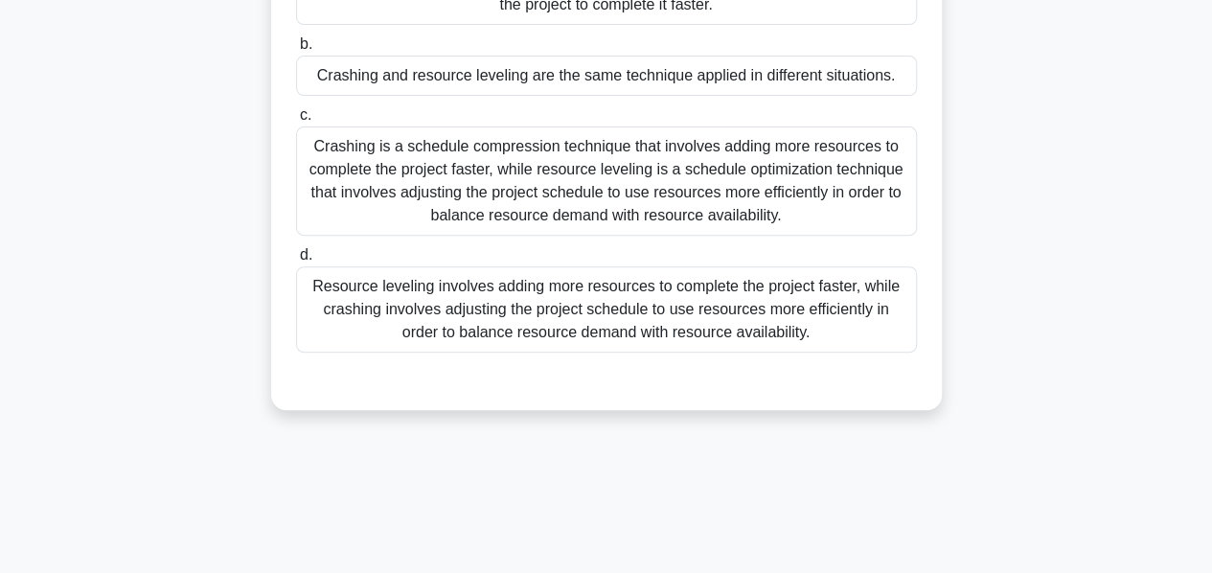
click at [589, 195] on div "Crashing is a schedule compression technique that involves adding more resource…" at bounding box center [606, 180] width 621 height 109
click at [296, 122] on input "c. Crashing is a schedule compression technique that involves adding more resou…" at bounding box center [296, 115] width 0 height 12
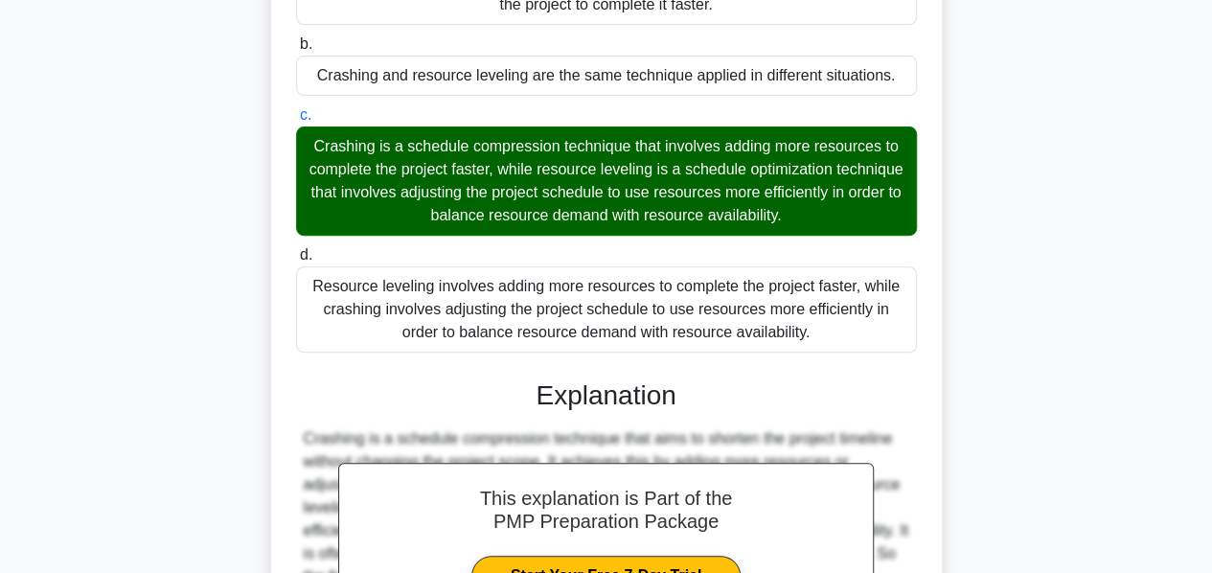
scroll to position [606, 0]
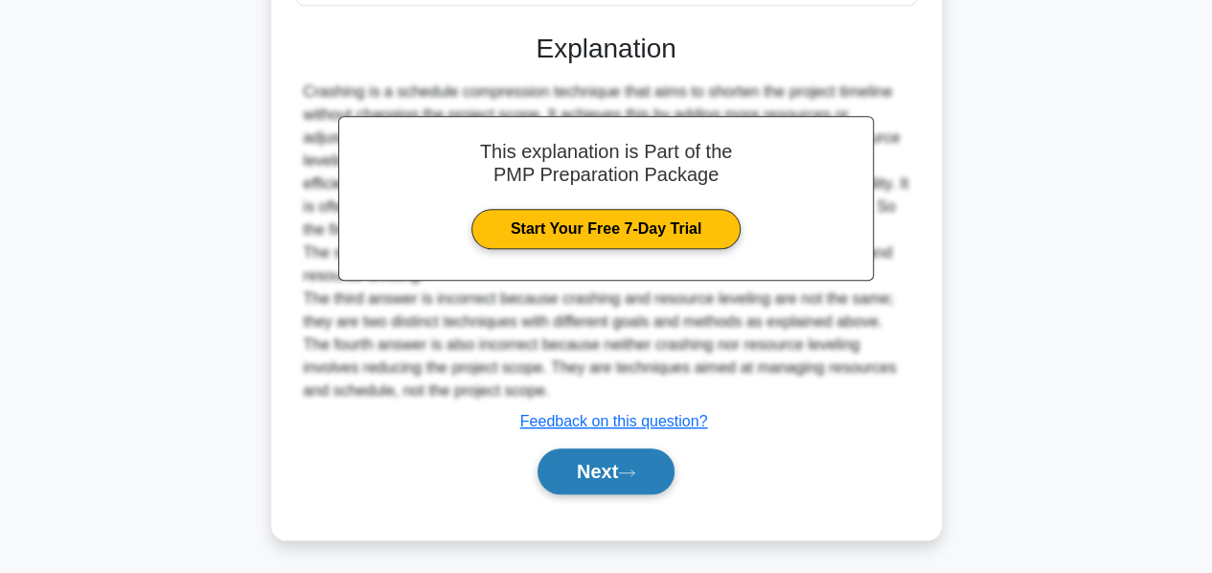
click at [630, 468] on icon at bounding box center [626, 473] width 17 height 11
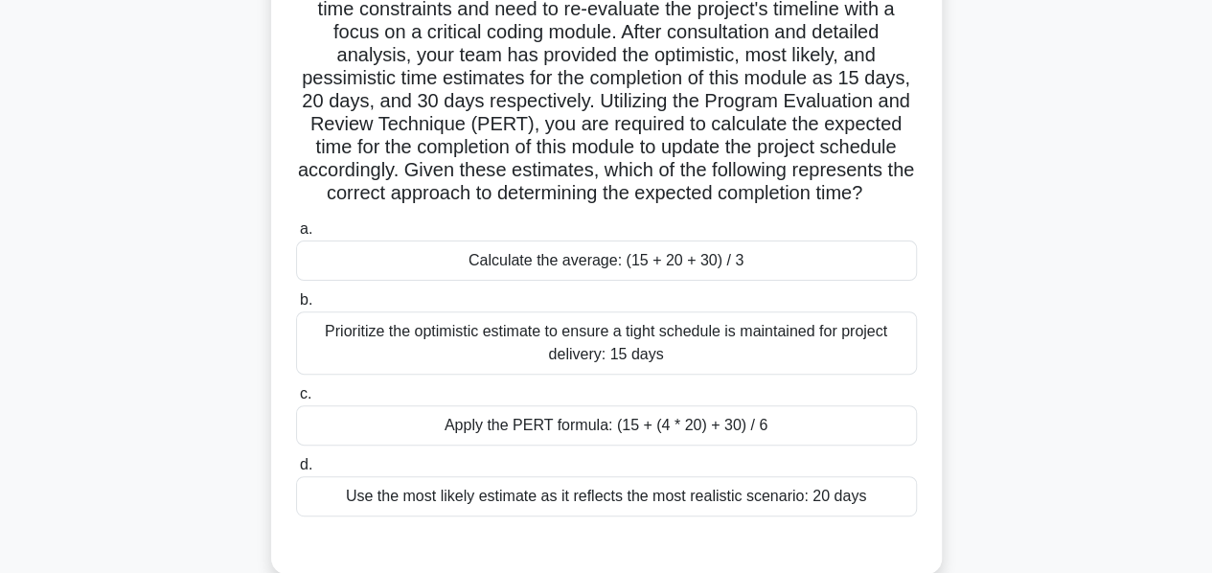
scroll to position [169, 0]
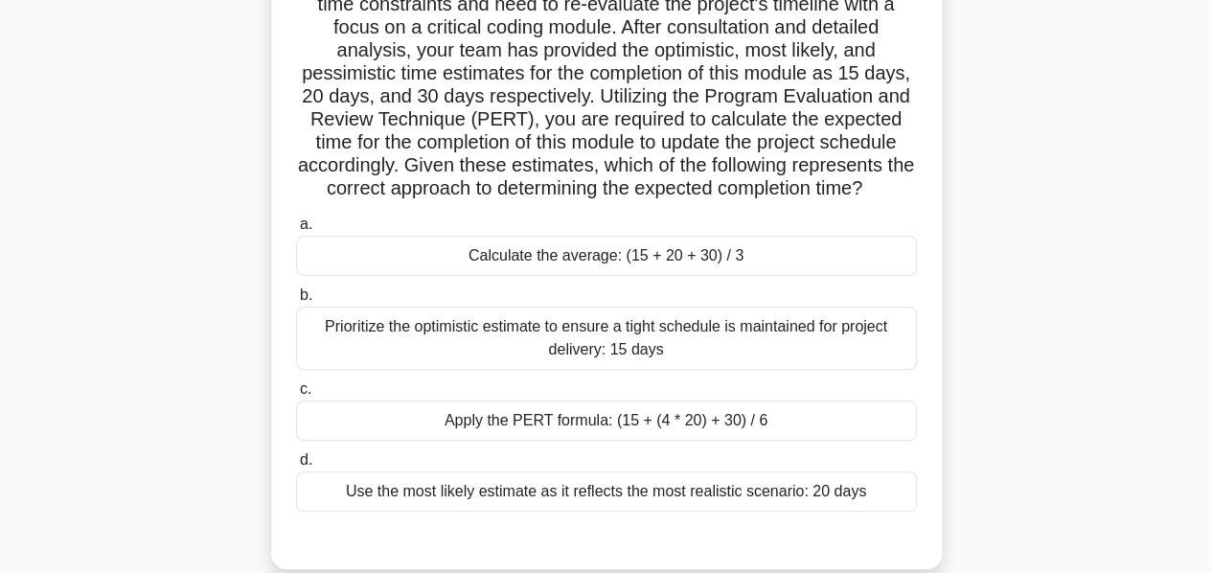
click at [644, 441] on div "Apply the PERT formula: (15 + (4 * 20) + 30) / 6" at bounding box center [606, 421] width 621 height 40
click at [296, 396] on input "c. Apply the PERT formula: (15 + (4 * 20) + 30) / 6" at bounding box center [296, 389] width 0 height 12
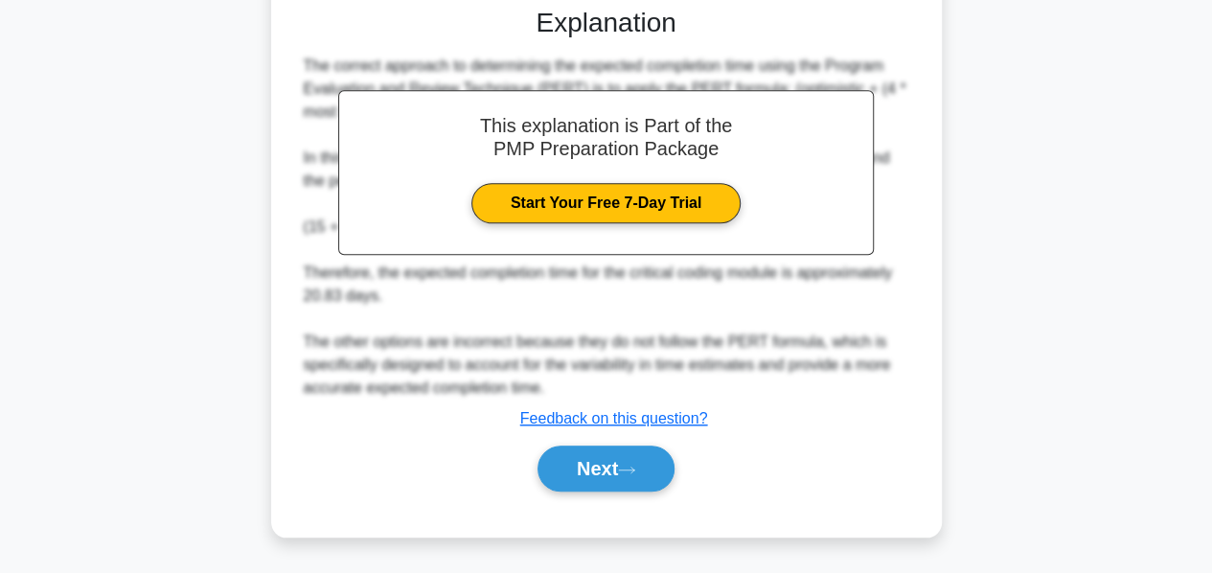
scroll to position [721, 0]
click at [594, 463] on button "Next" at bounding box center [606, 469] width 137 height 46
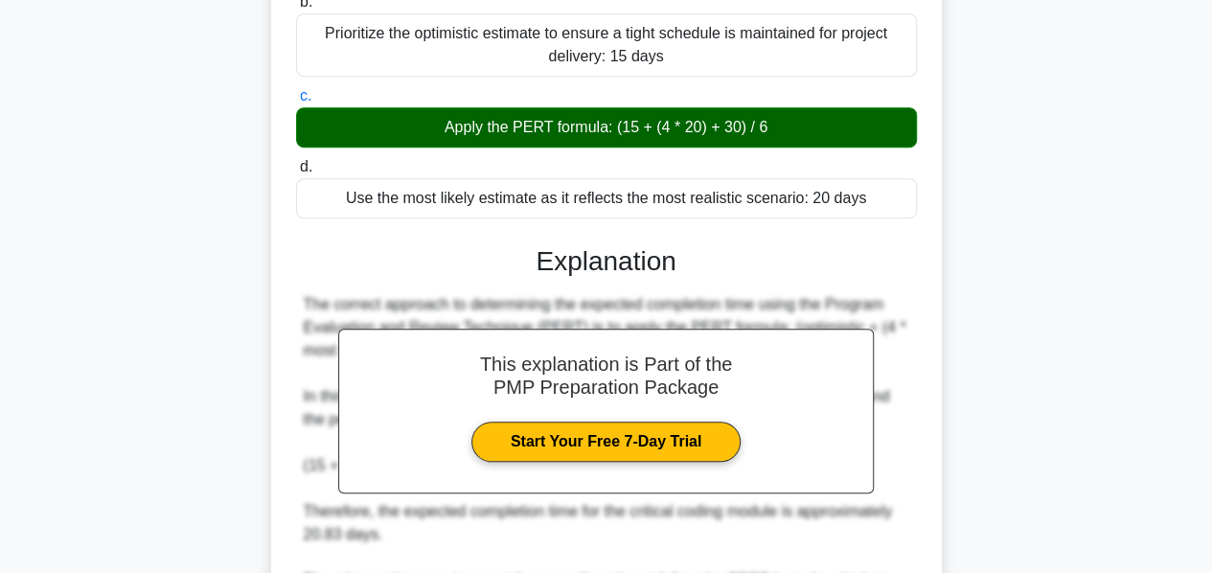
click at [594, 463] on div "56:39 Stop PMP - Schedule Development Beginner 68/100 .spinner_0XTQ{transform-o…" at bounding box center [606, 205] width 1092 height 1196
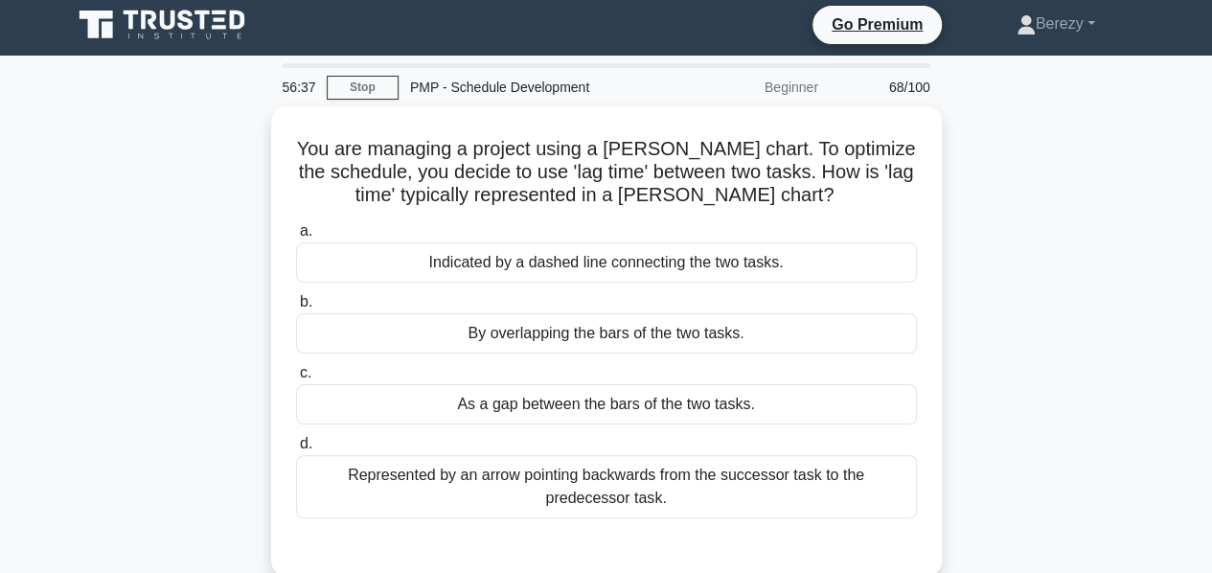
scroll to position [6, 0]
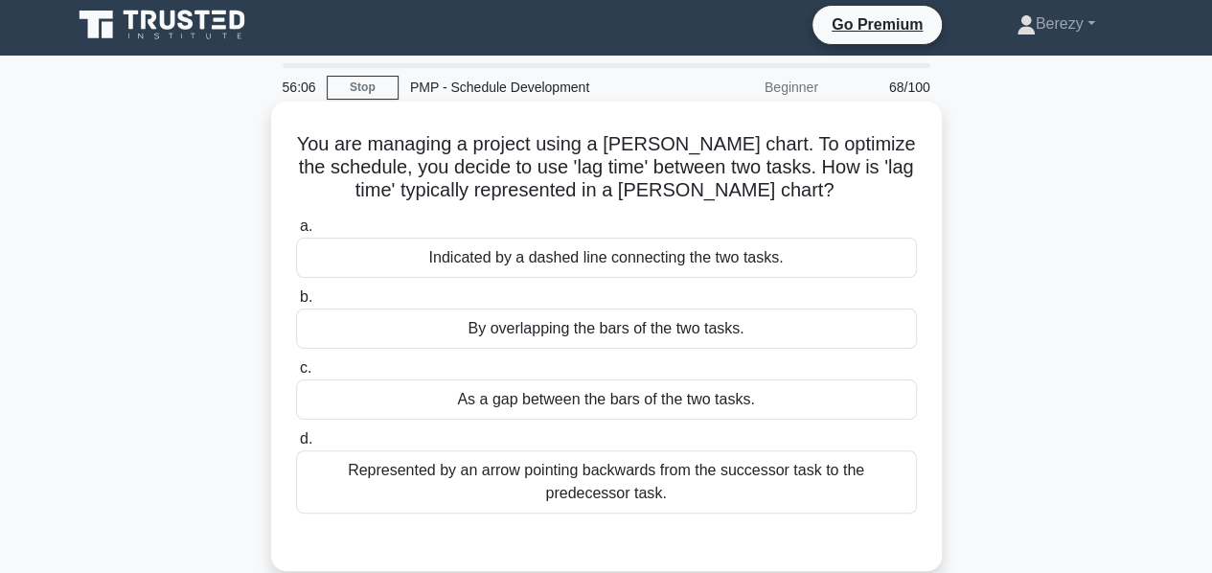
click at [621, 258] on div "Indicated by a dashed line connecting the two tasks." at bounding box center [606, 258] width 621 height 40
click at [296, 233] on input "a. Indicated by a dashed line connecting the two tasks." at bounding box center [296, 226] width 0 height 12
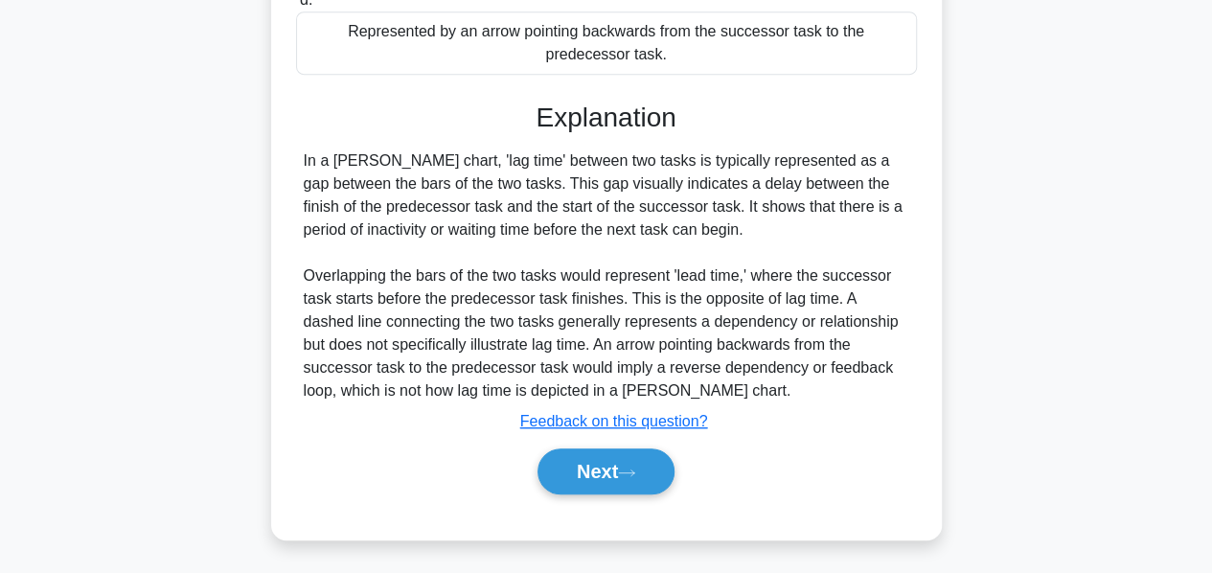
scroll to position [462, 0]
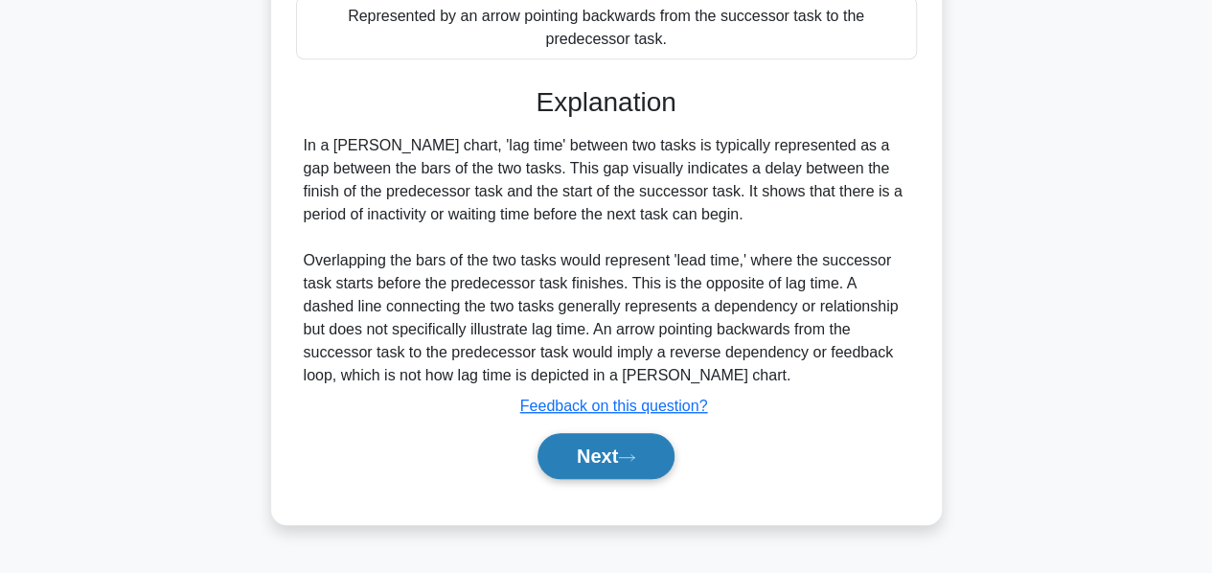
click at [592, 448] on button "Next" at bounding box center [606, 456] width 137 height 46
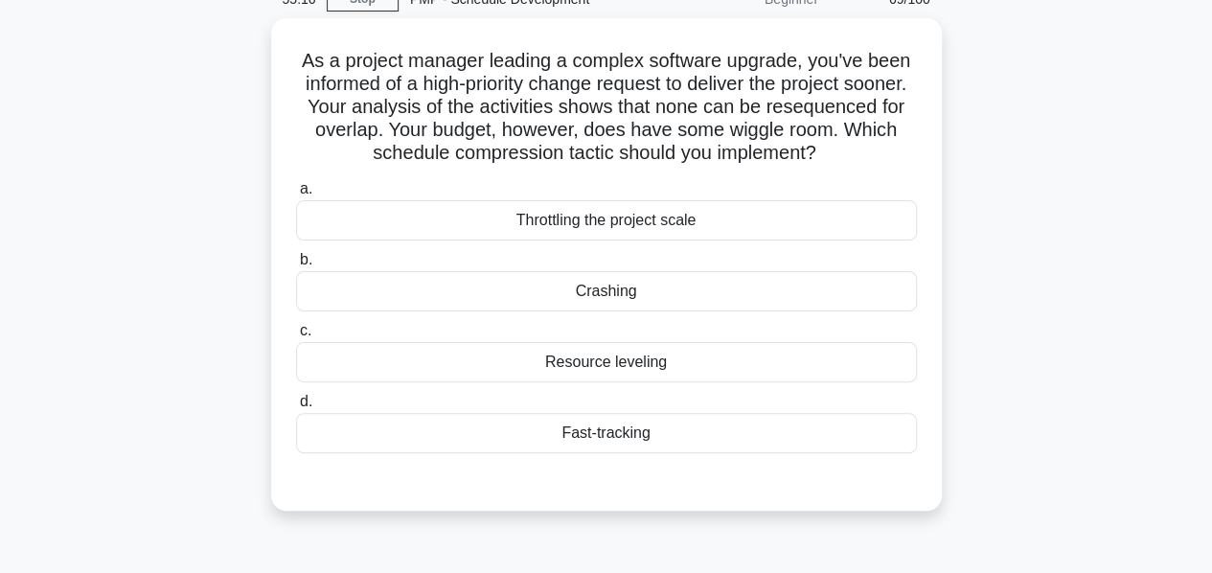
scroll to position [94, 0]
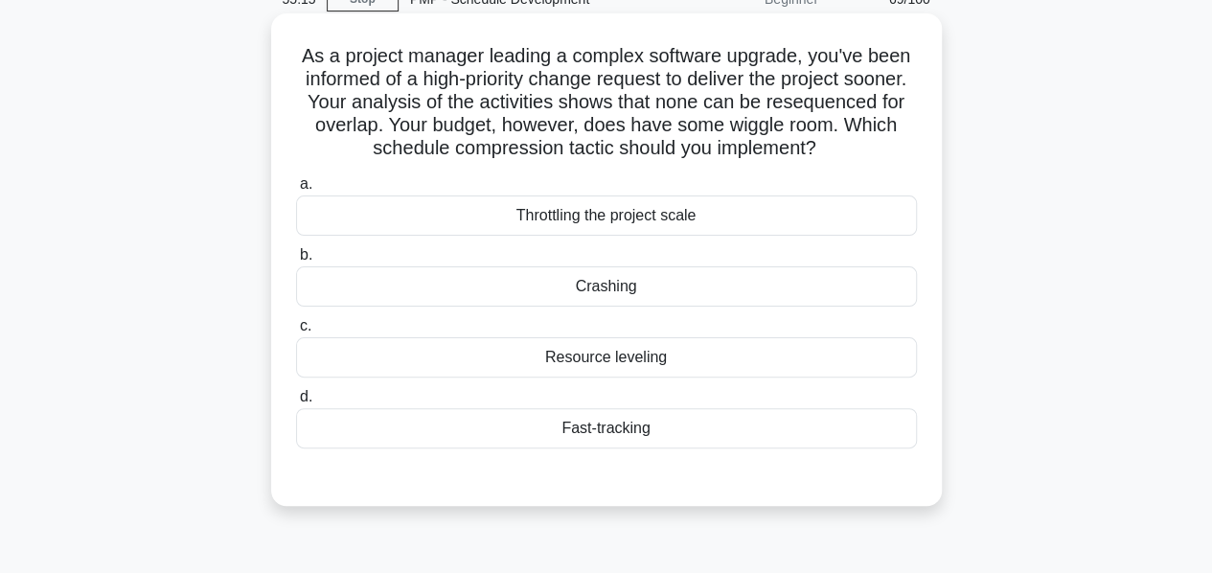
click at [572, 292] on div "Crashing" at bounding box center [606, 286] width 621 height 40
click at [296, 262] on input "b. Crashing" at bounding box center [296, 255] width 0 height 12
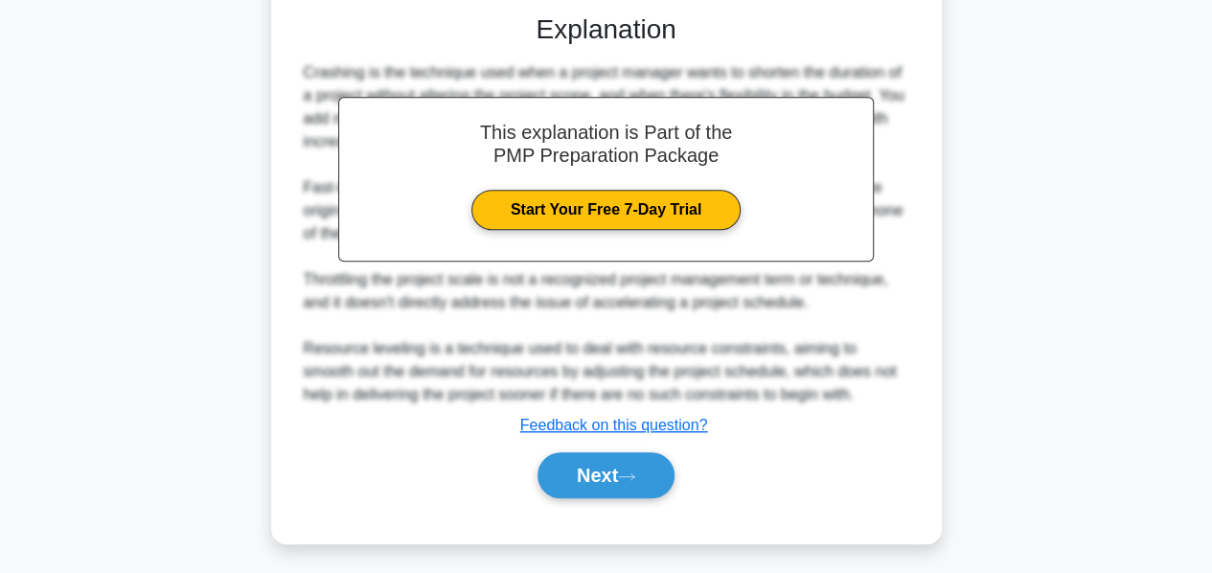
scroll to position [560, 0]
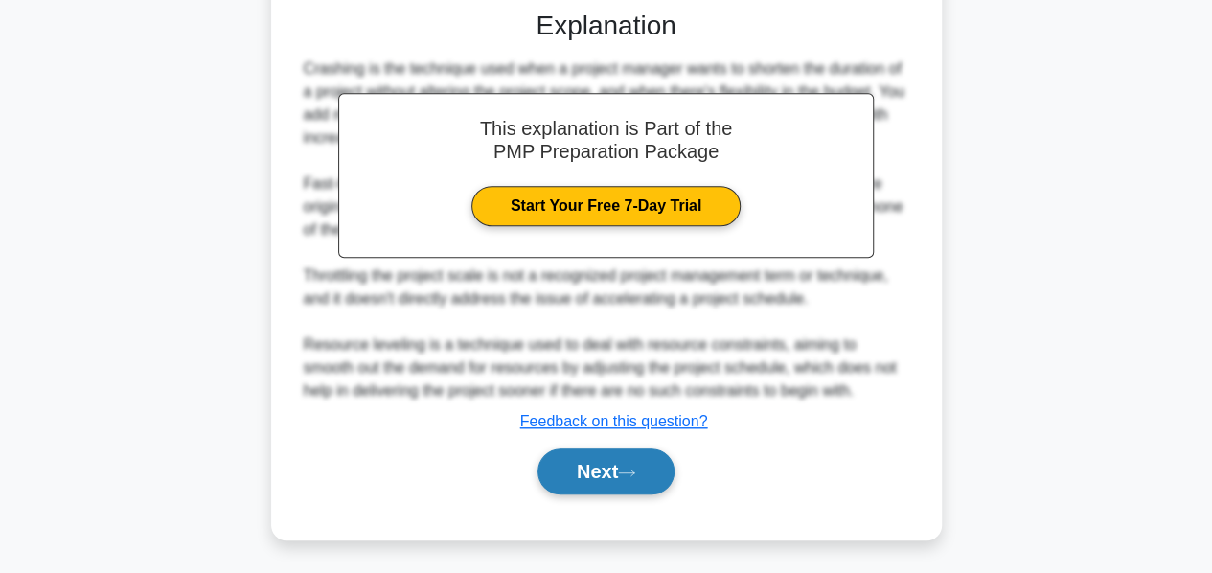
click at [588, 471] on button "Next" at bounding box center [606, 471] width 137 height 46
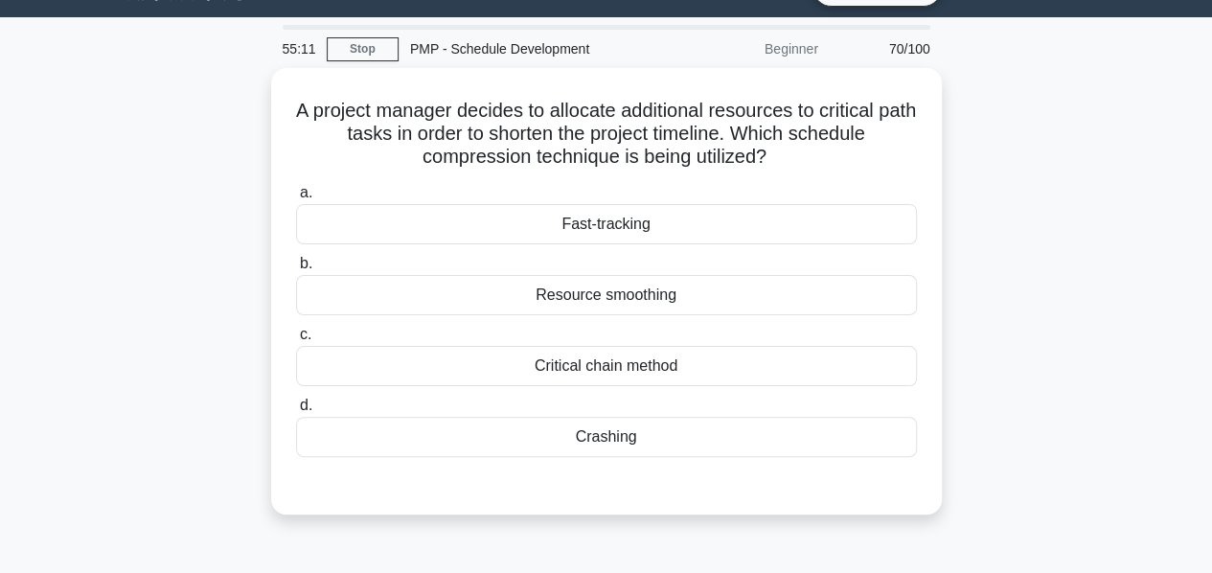
scroll to position [0, 0]
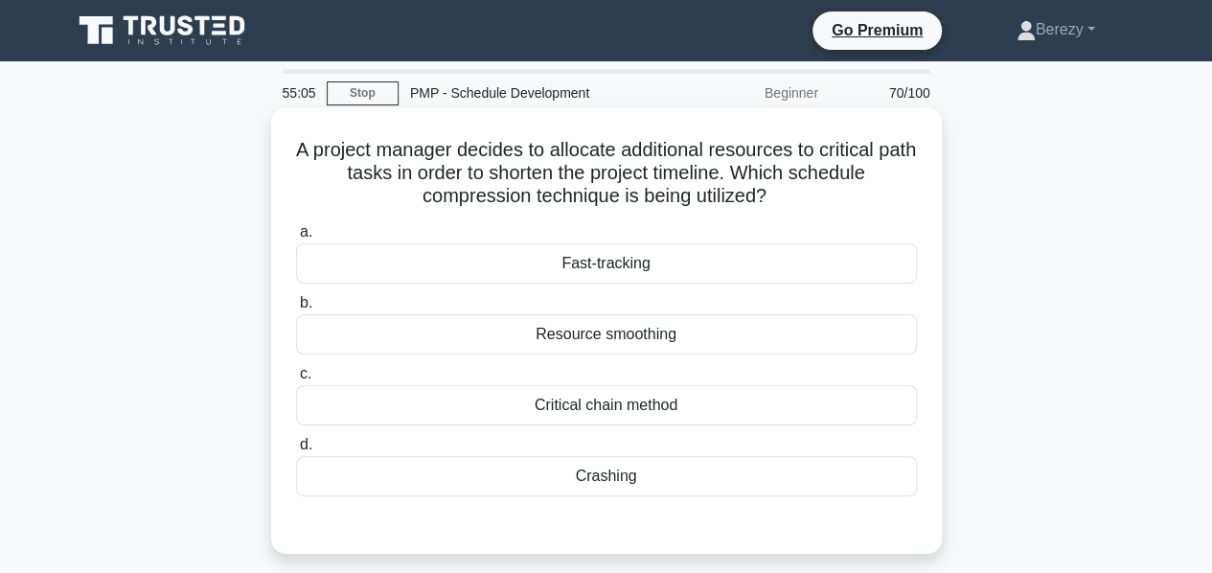
click at [602, 474] on div "Crashing" at bounding box center [606, 476] width 621 height 40
click at [296, 451] on input "d. Crashing" at bounding box center [296, 445] width 0 height 12
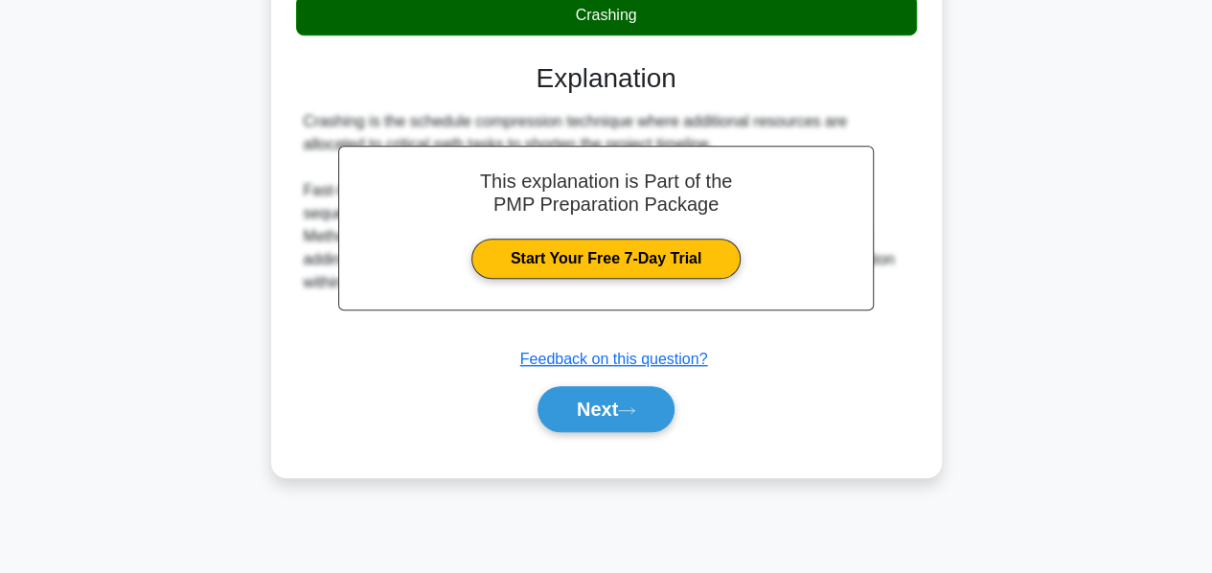
scroll to position [462, 0]
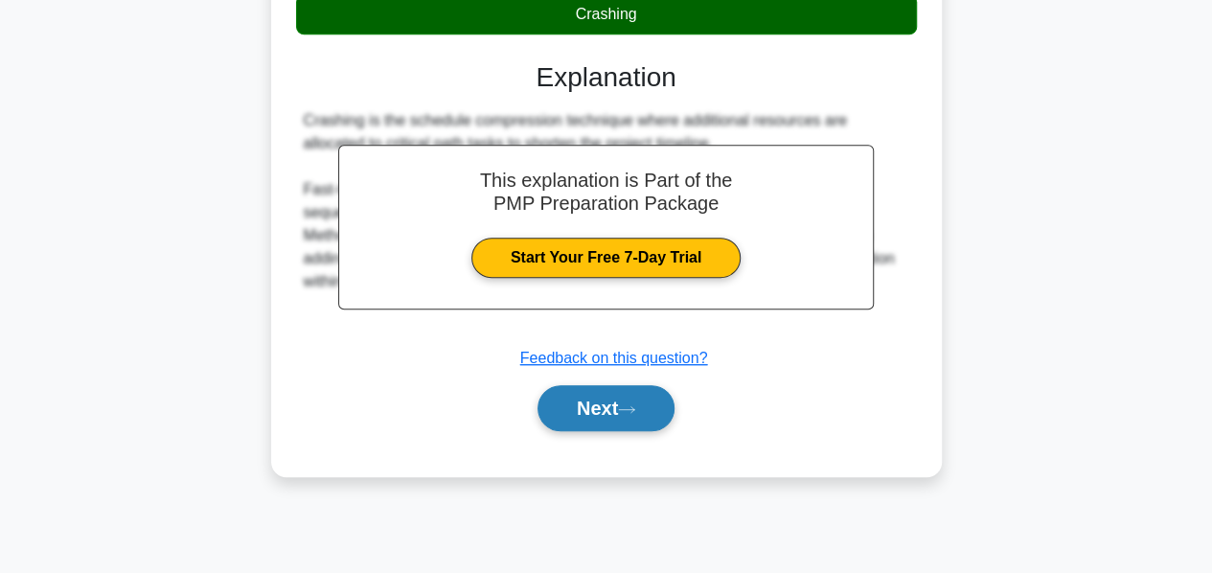
click at [570, 402] on button "Next" at bounding box center [606, 408] width 137 height 46
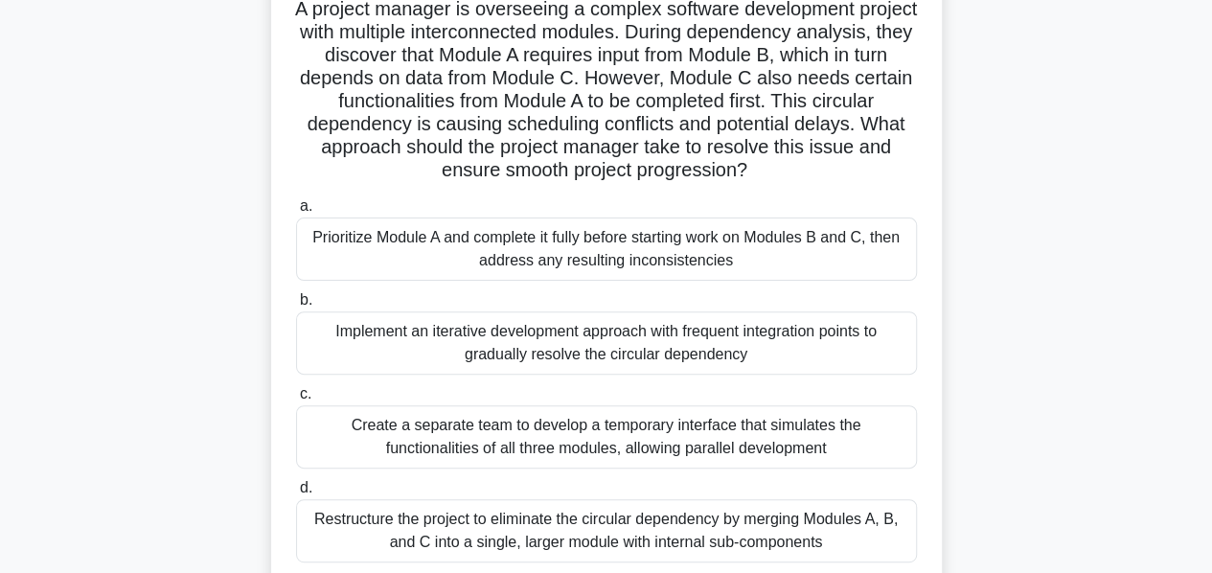
scroll to position [146, 0]
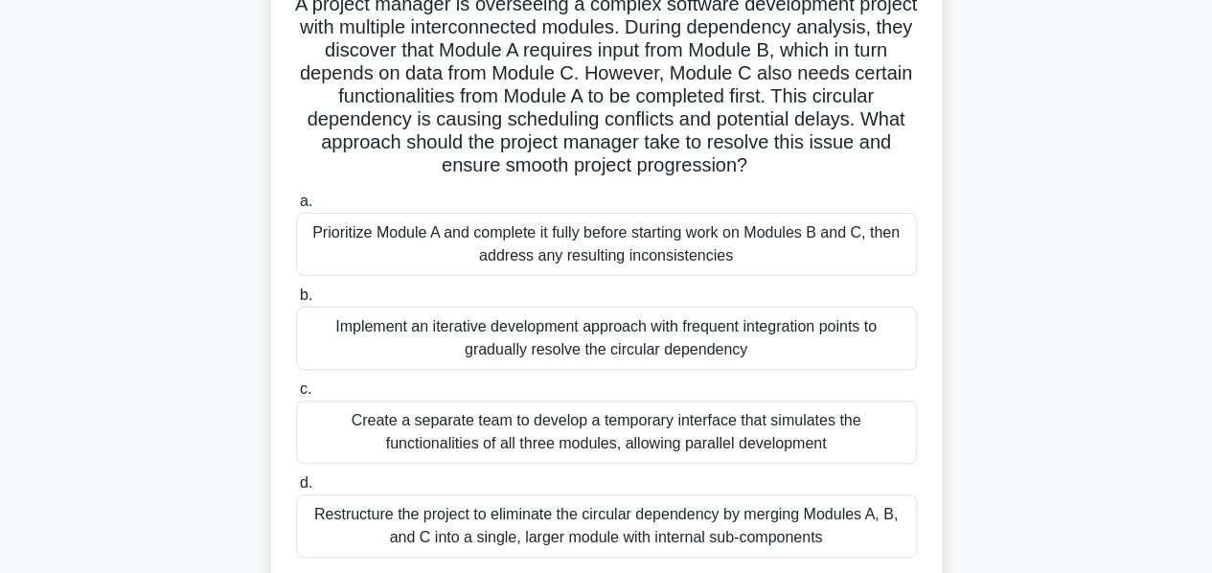
click at [553, 361] on div "Implement an iterative development approach with frequent integration points to…" at bounding box center [606, 338] width 621 height 63
click at [296, 302] on input "b. Implement an iterative development approach with frequent integration points…" at bounding box center [296, 295] width 0 height 12
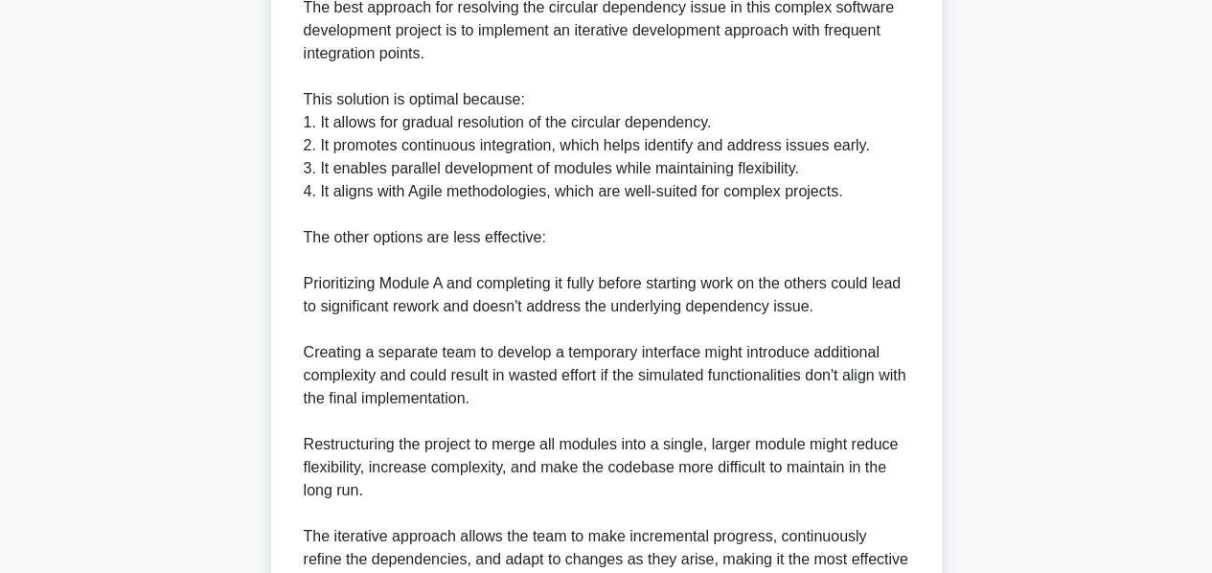
scroll to position [974, 0]
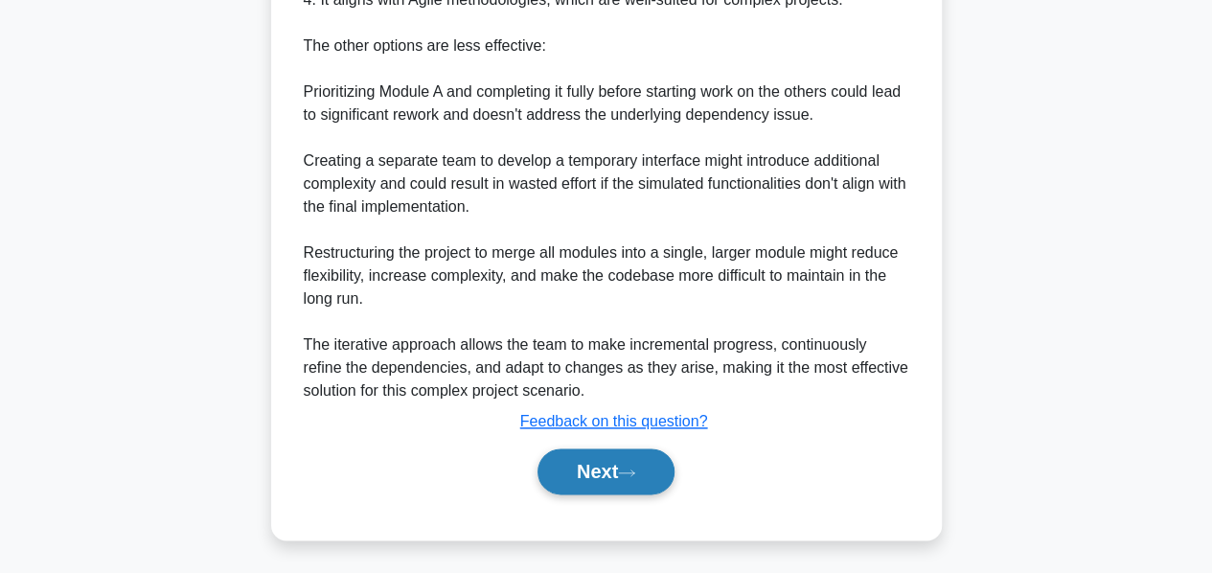
click at [569, 467] on button "Next" at bounding box center [606, 471] width 137 height 46
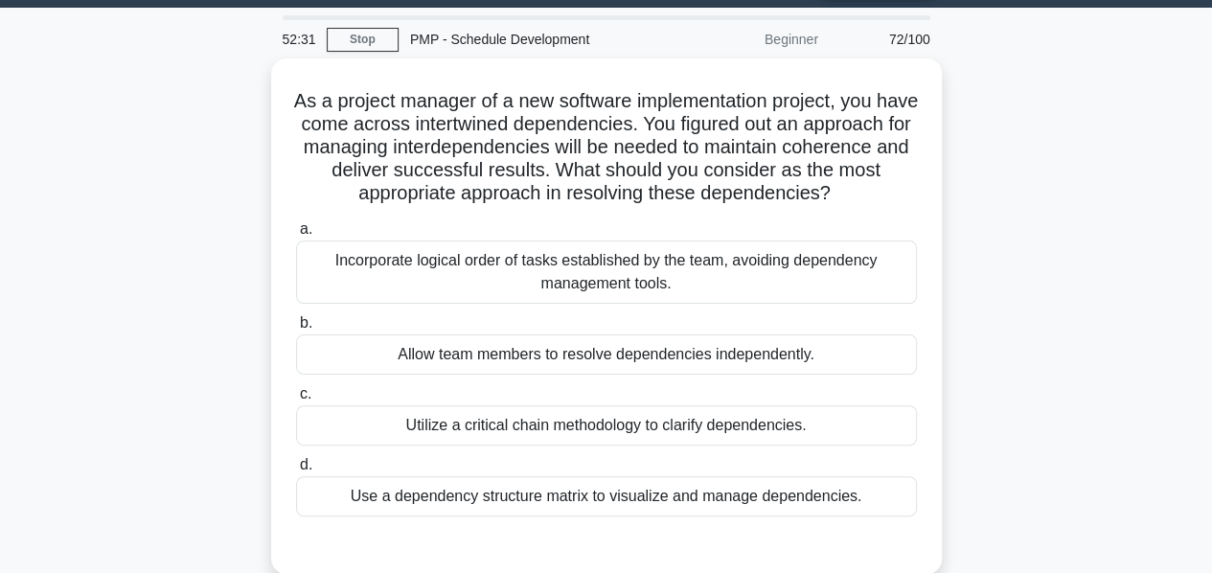
scroll to position [61, 0]
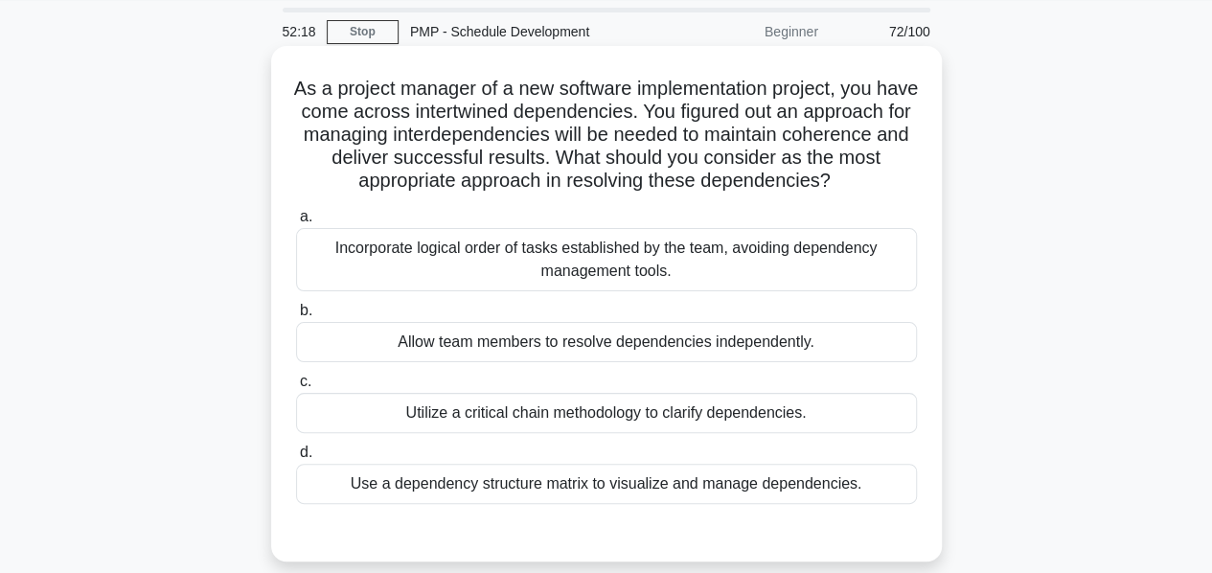
click at [539, 421] on div "Utilize a critical chain methodology to clarify dependencies." at bounding box center [606, 413] width 621 height 40
click at [296, 388] on input "c. Utilize a critical chain methodology to clarify dependencies." at bounding box center [296, 382] width 0 height 12
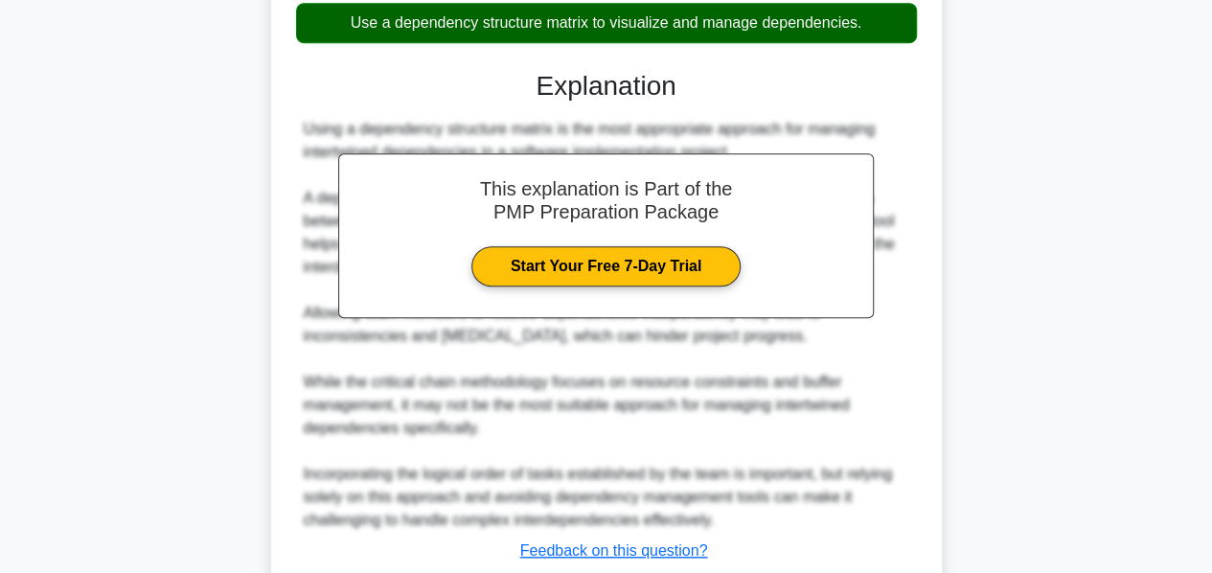
scroll to position [655, 0]
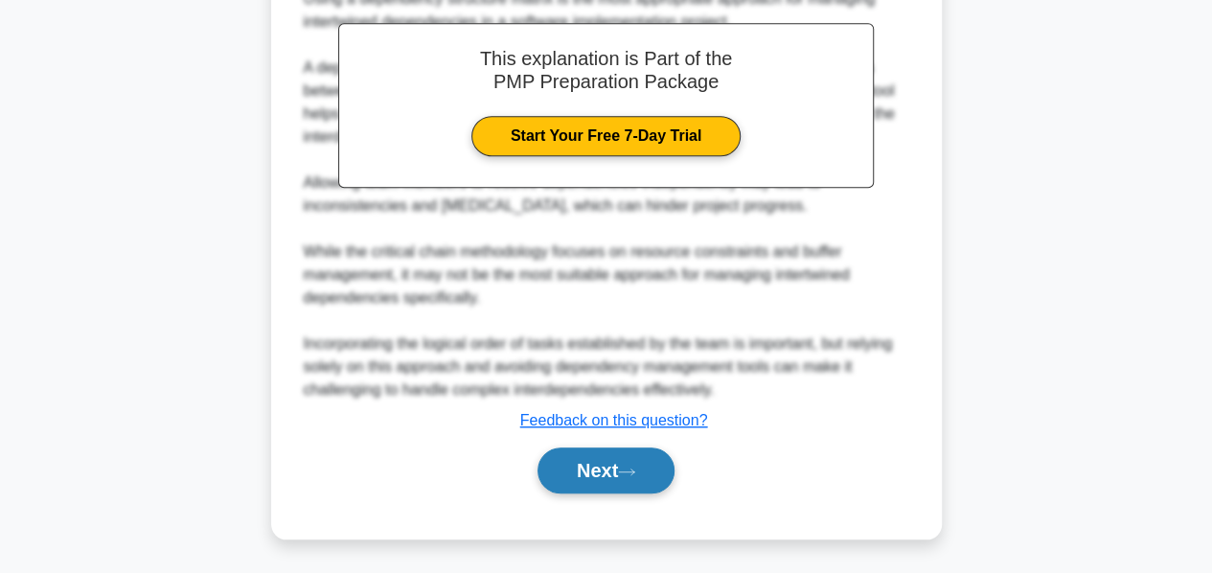
click at [575, 459] on button "Next" at bounding box center [606, 471] width 137 height 46
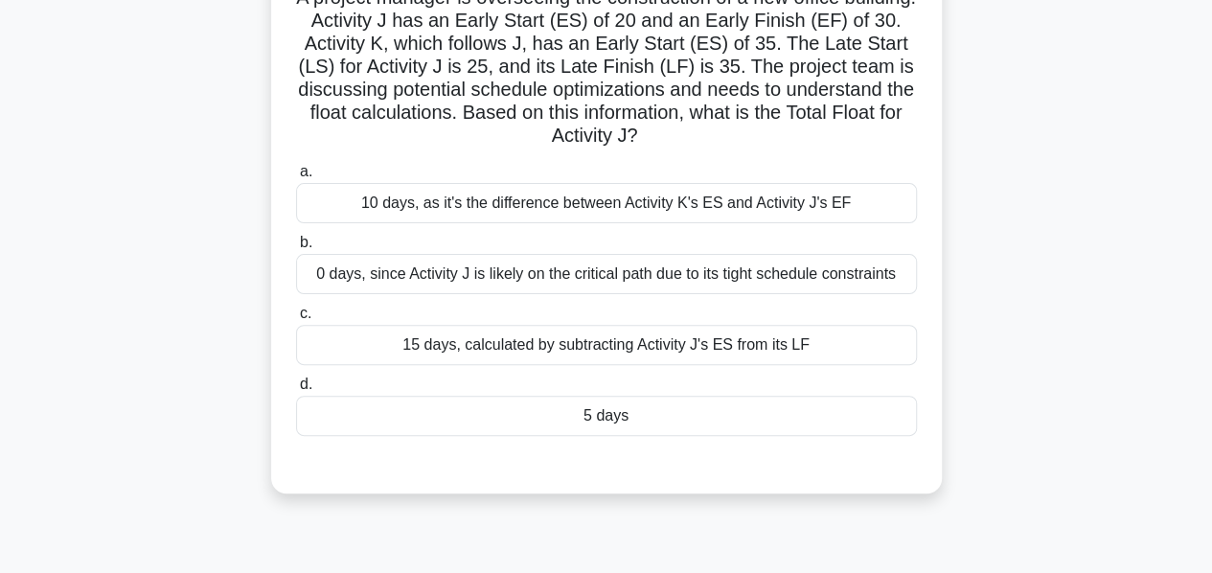
scroll to position [157, 0]
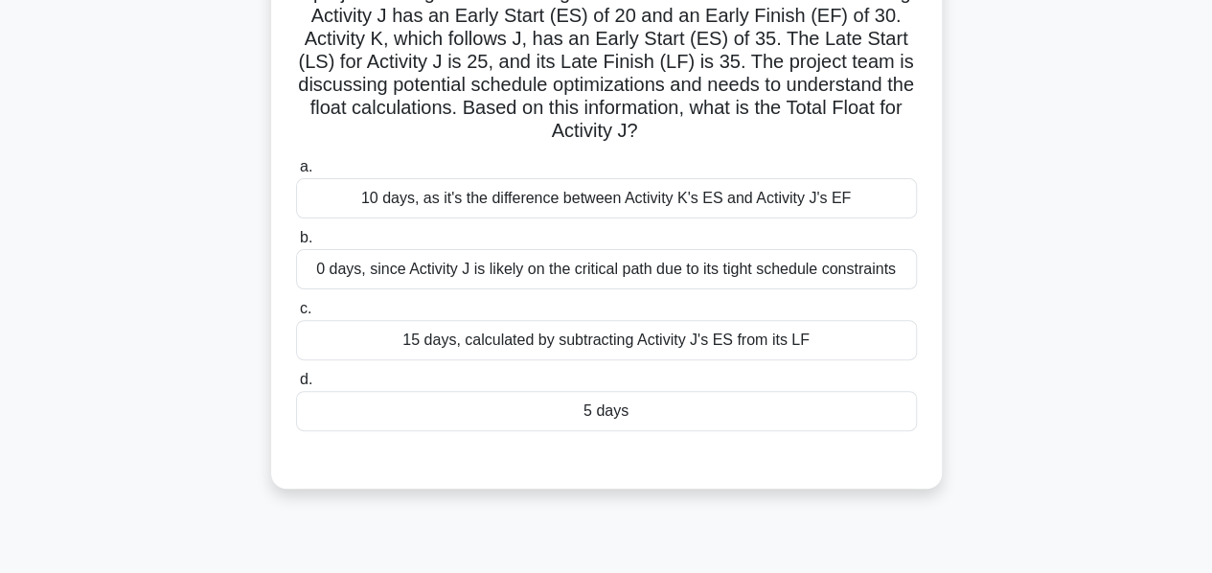
click at [582, 204] on div "10 days, as it's the difference between Activity K's ES and Activity J's EF" at bounding box center [606, 198] width 621 height 40
click at [296, 173] on input "a. 10 days, as it's the difference between Activity K's ES and Activity J's EF" at bounding box center [296, 167] width 0 height 12
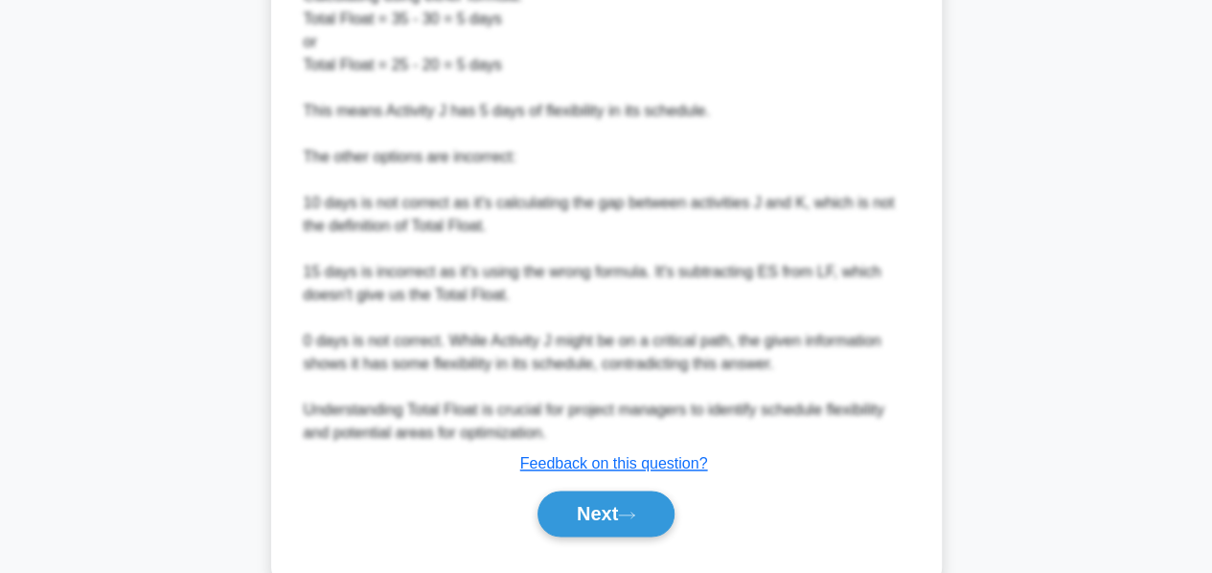
scroll to position [1023, 0]
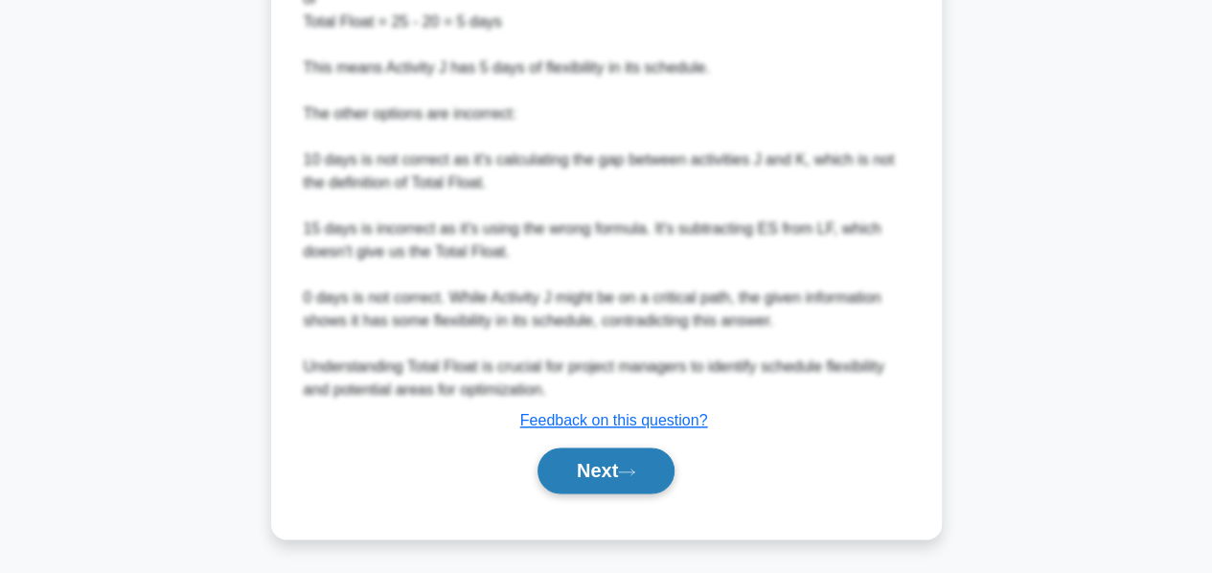
click at [583, 461] on button "Next" at bounding box center [606, 471] width 137 height 46
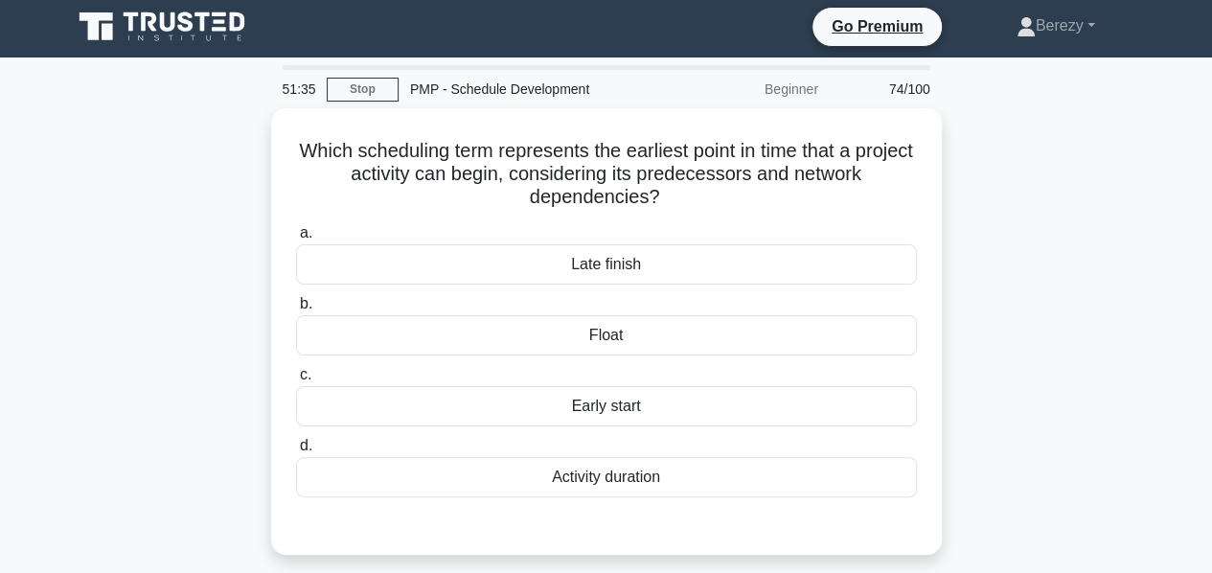
scroll to position [2, 0]
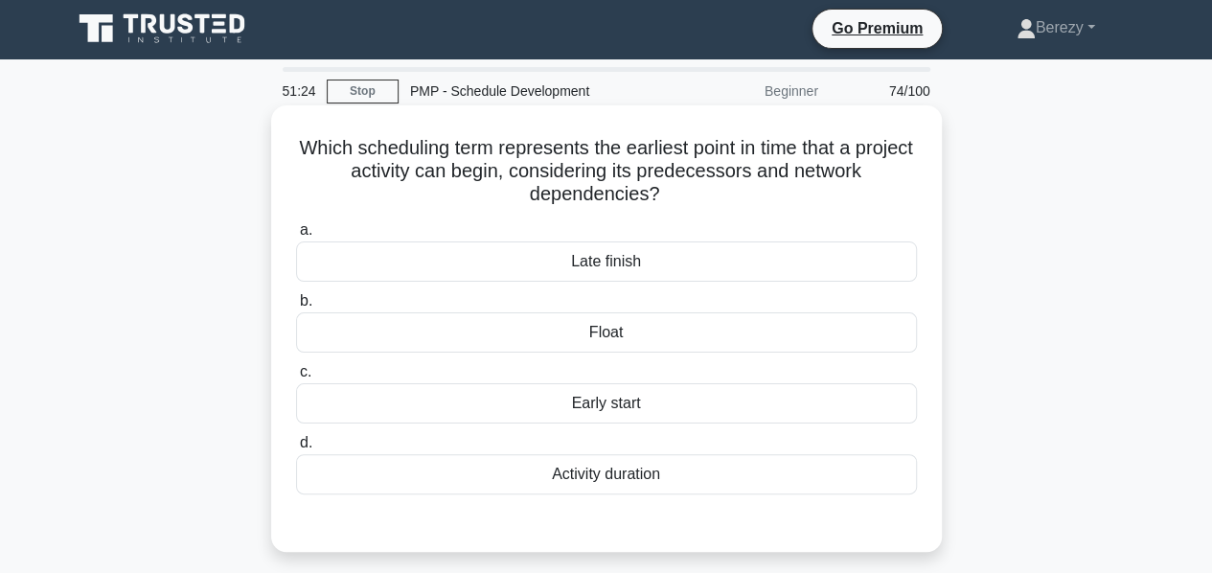
click at [612, 404] on div "Early start" at bounding box center [606, 403] width 621 height 40
click at [296, 379] on input "c. Early start" at bounding box center [296, 372] width 0 height 12
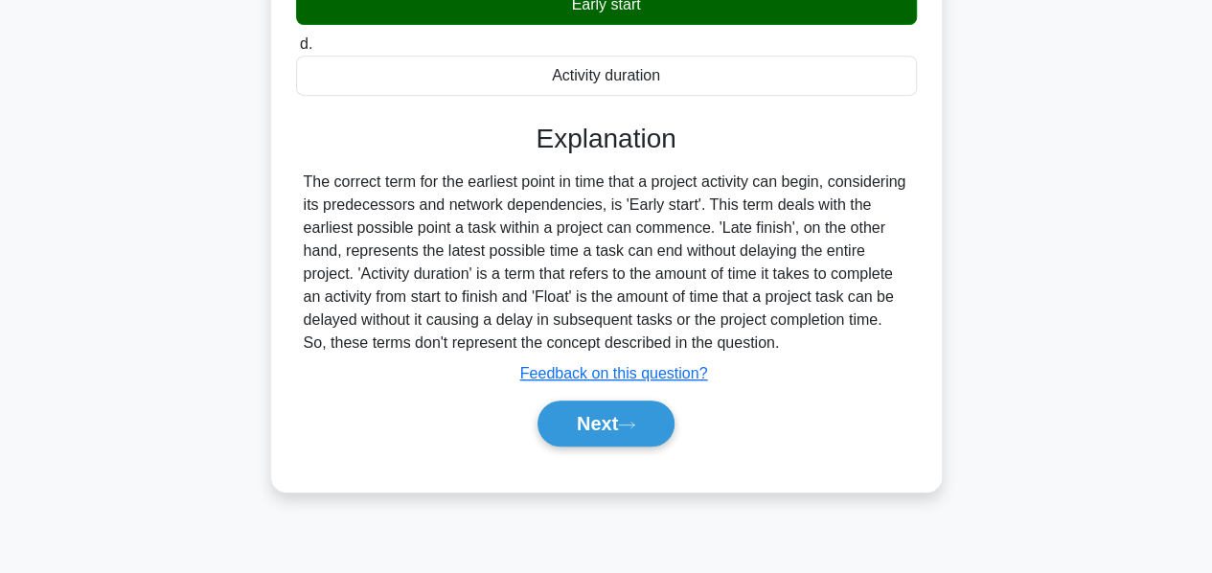
scroll to position [406, 0]
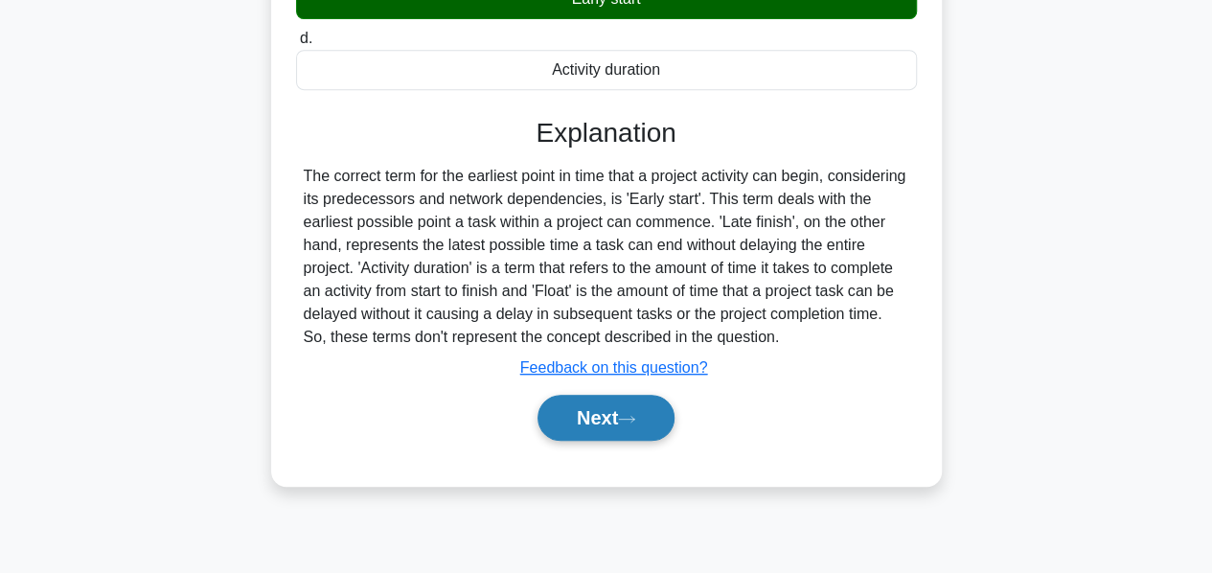
click at [599, 407] on button "Next" at bounding box center [606, 418] width 137 height 46
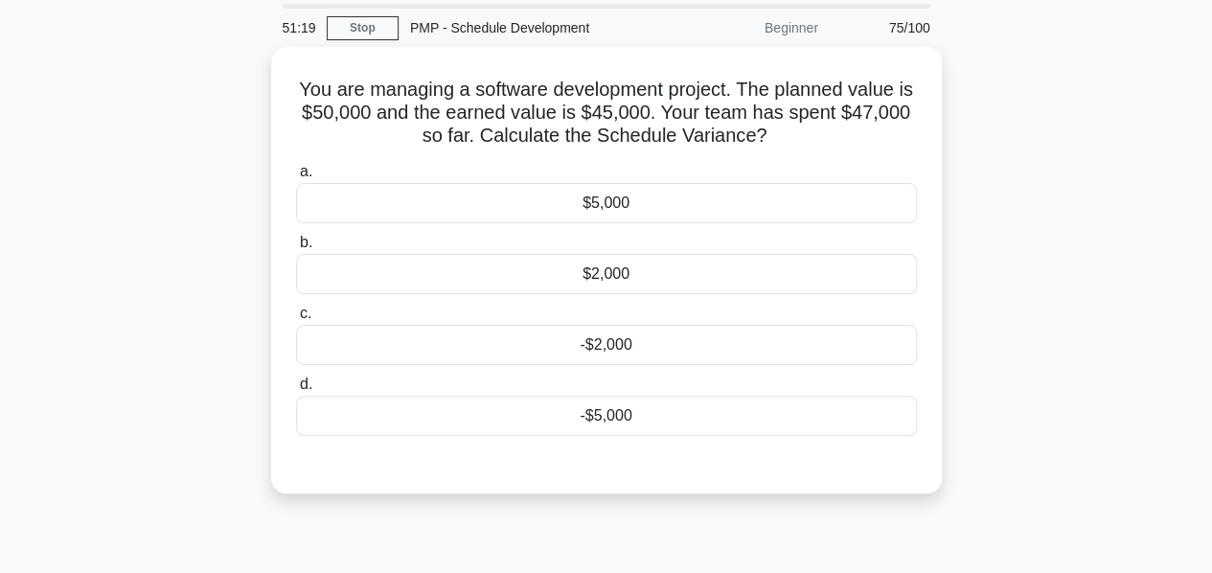
scroll to position [63, 0]
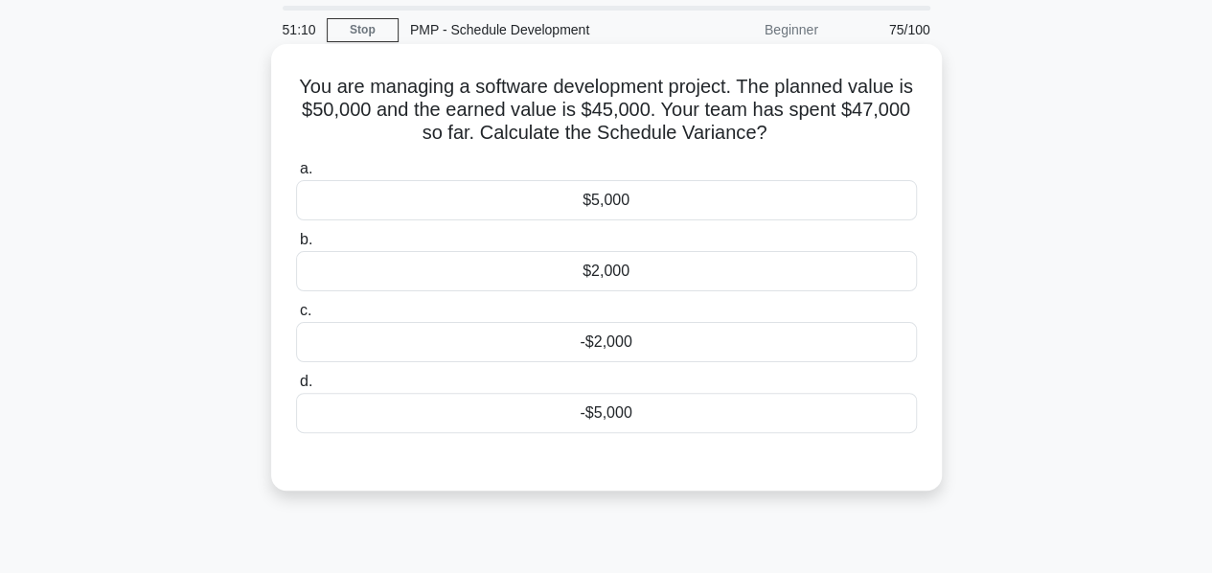
click at [595, 405] on div "-$5,000" at bounding box center [606, 413] width 621 height 40
click at [296, 388] on input "d. -$5,000" at bounding box center [296, 382] width 0 height 12
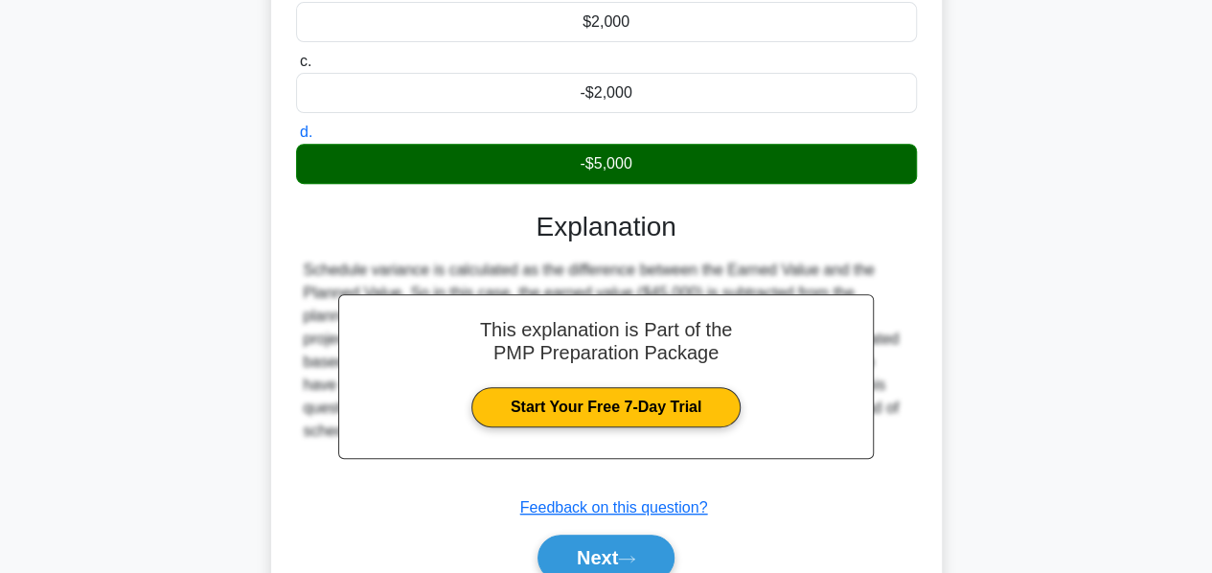
scroll to position [462, 0]
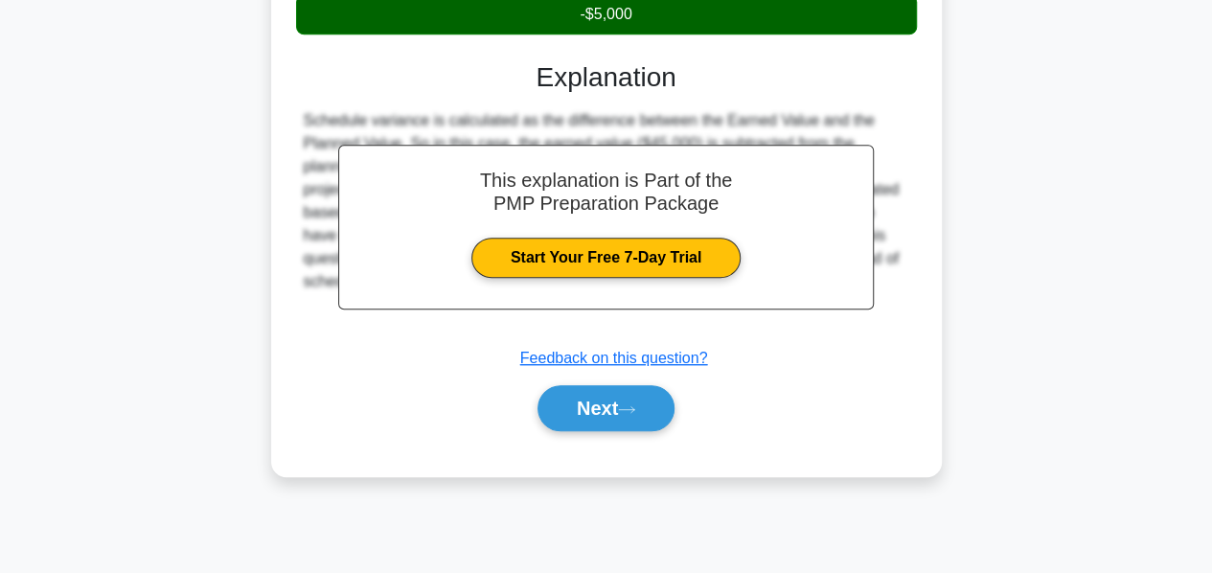
click at [595, 405] on button "Next" at bounding box center [606, 408] width 137 height 46
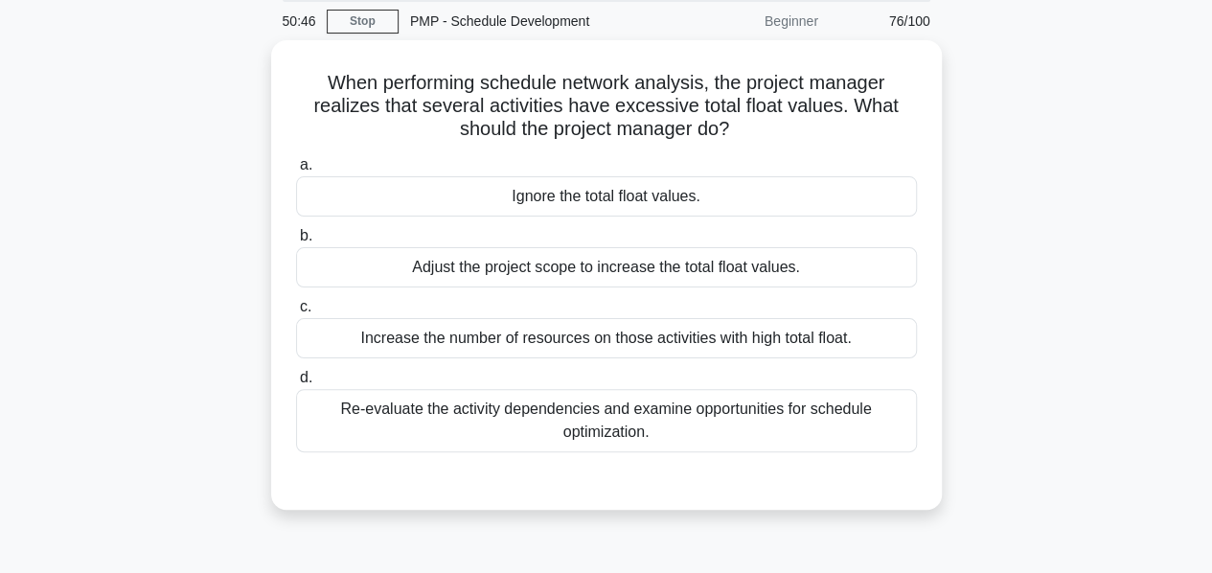
scroll to position [73, 0]
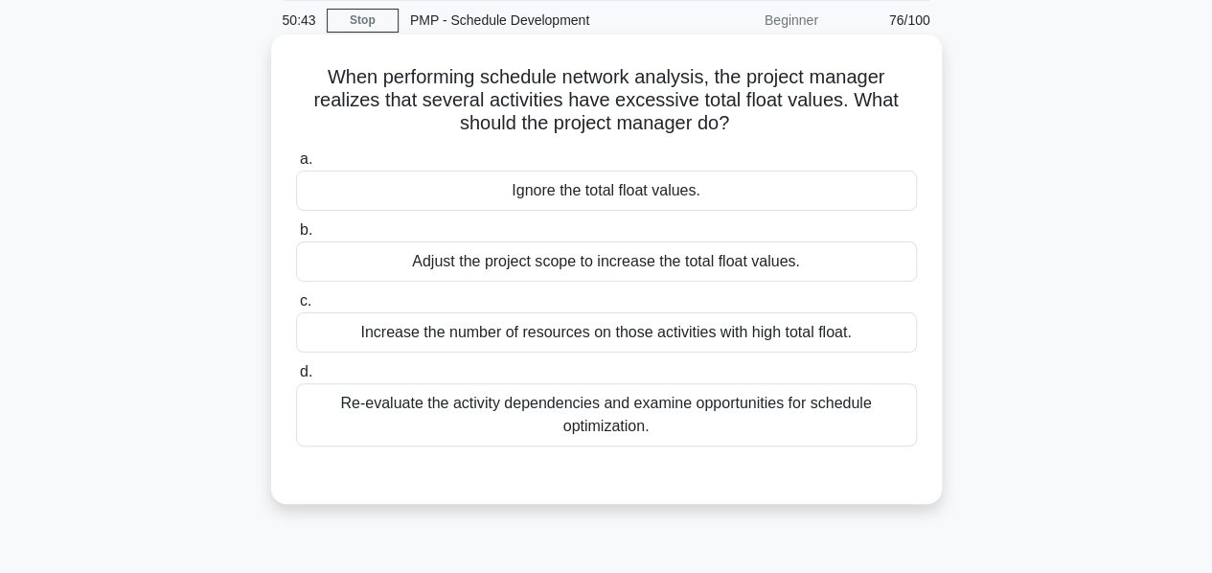
click at [554, 423] on div "Re-evaluate the activity dependencies and examine opportunities for schedule op…" at bounding box center [606, 414] width 621 height 63
click at [296, 379] on input "d. Re-evaluate the activity dependencies and examine opportunities for schedule…" at bounding box center [296, 372] width 0 height 12
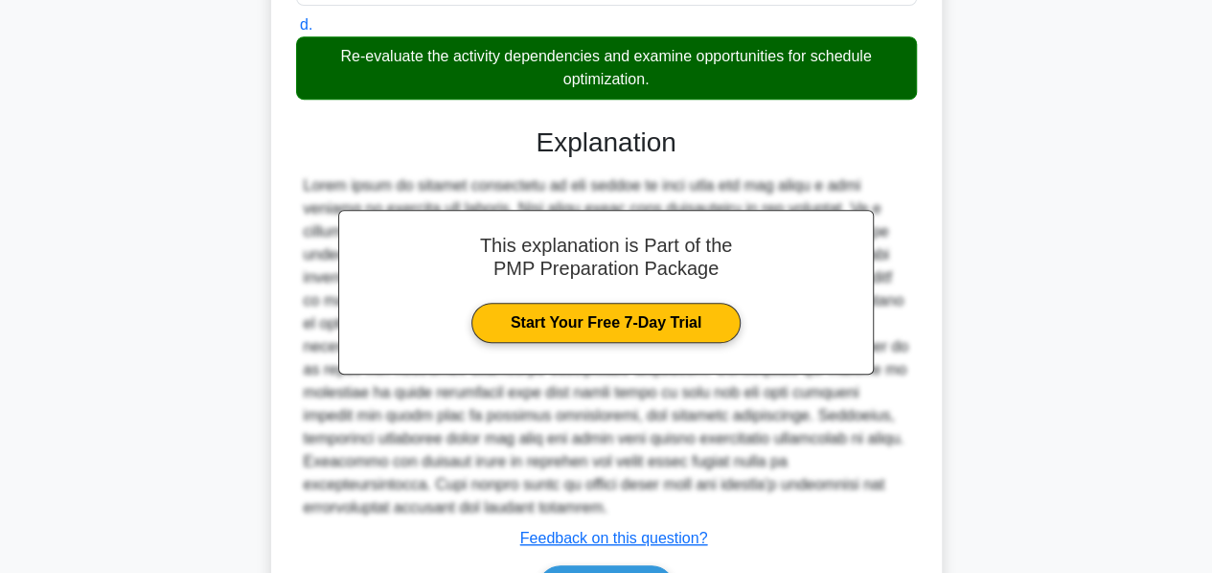
scroll to position [514, 0]
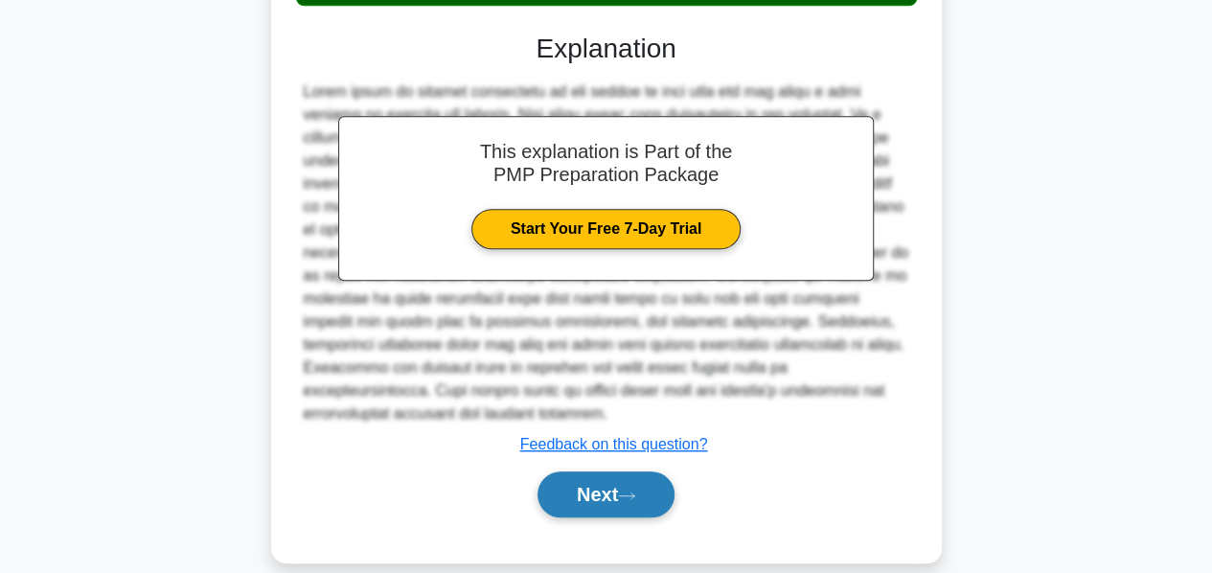
click at [573, 471] on button "Next" at bounding box center [606, 494] width 137 height 46
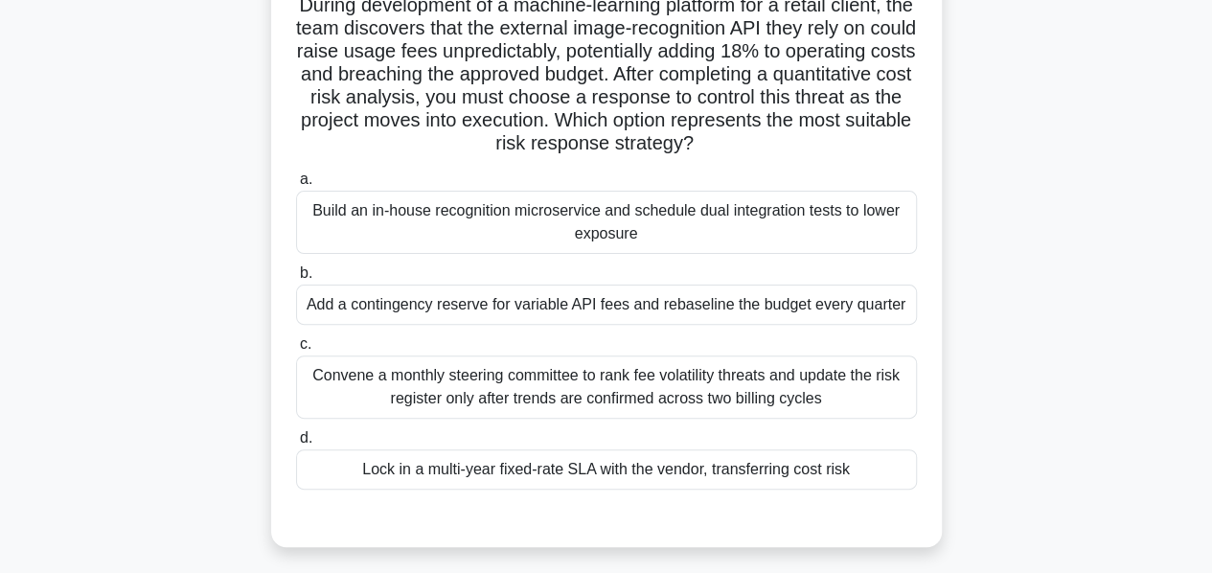
scroll to position [149, 0]
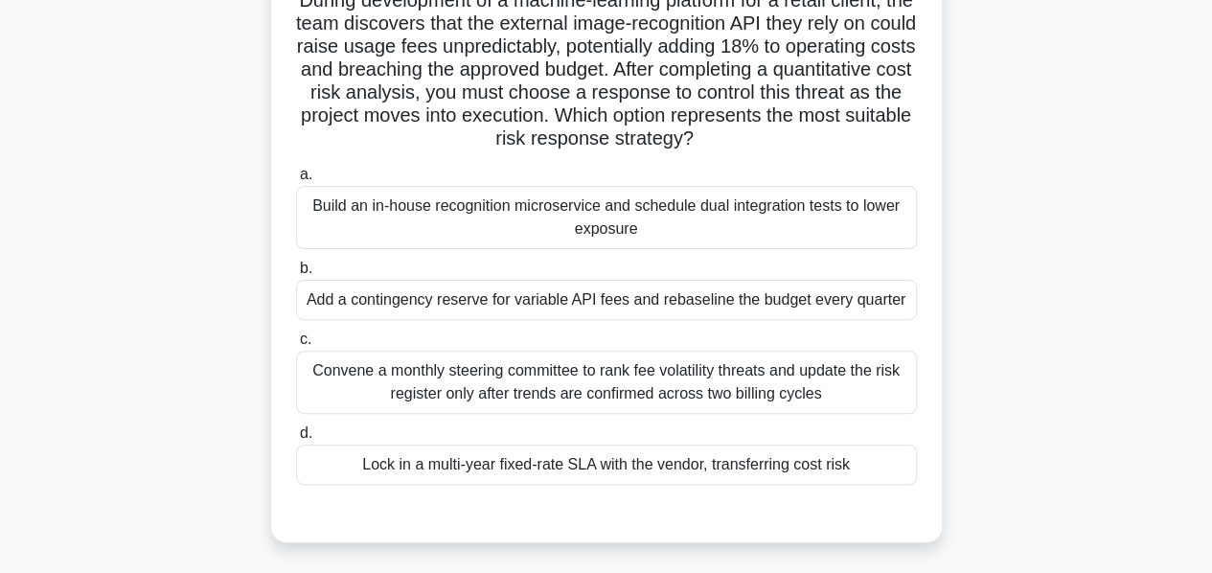
click at [567, 310] on div "Add a contingency reserve for variable API fees and rebaseline the budget every…" at bounding box center [606, 300] width 621 height 40
click at [296, 275] on input "b. Add a contingency reserve for variable API fees and rebaseline the budget ev…" at bounding box center [296, 269] width 0 height 12
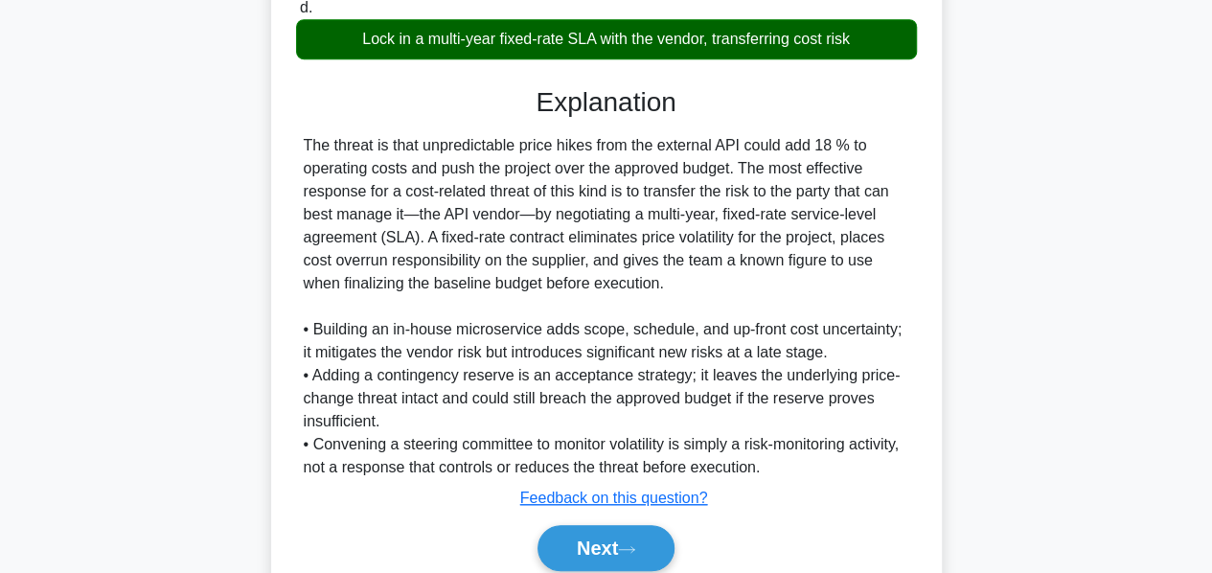
scroll to position [577, 0]
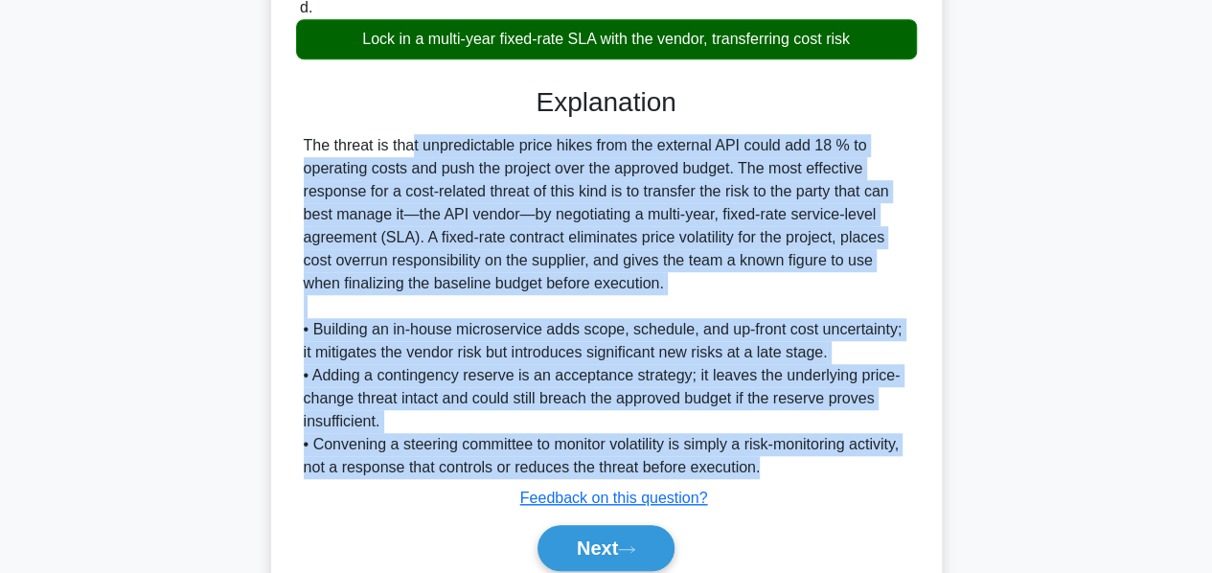
drag, startPoint x: 306, startPoint y: 168, endPoint x: 827, endPoint y: 491, distance: 613.3
click at [827, 479] on div "The threat is that unpredictable price hikes from the external API could add 18…" at bounding box center [607, 306] width 606 height 345
copy div "The threat is that unpredictable price hikes from the external API could add 18…"
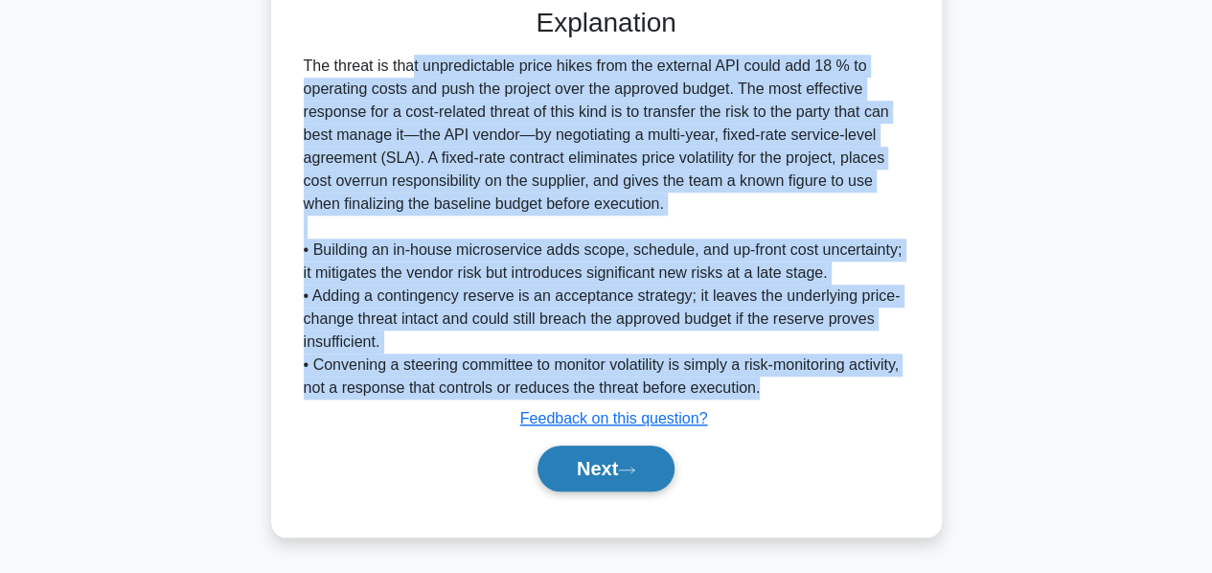
click at [563, 467] on button "Next" at bounding box center [606, 469] width 137 height 46
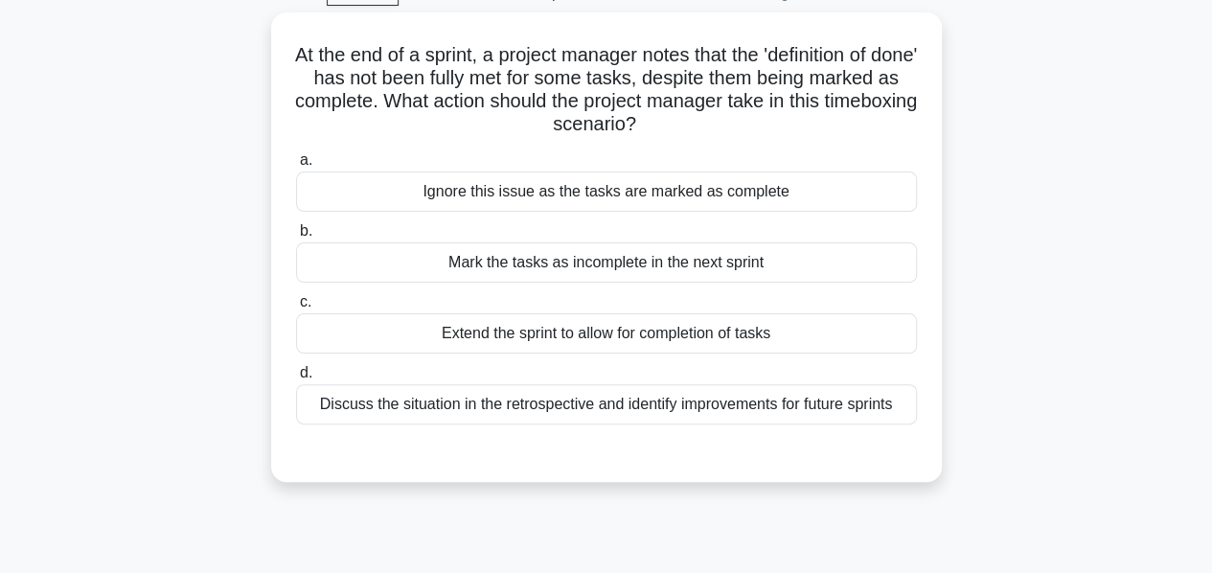
scroll to position [96, 0]
click at [567, 402] on div "Discuss the situation in the retrospective and identify improvements for future…" at bounding box center [606, 403] width 621 height 40
click at [296, 379] on input "d. Discuss the situation in the retrospective and identify improvements for fut…" at bounding box center [296, 372] width 0 height 12
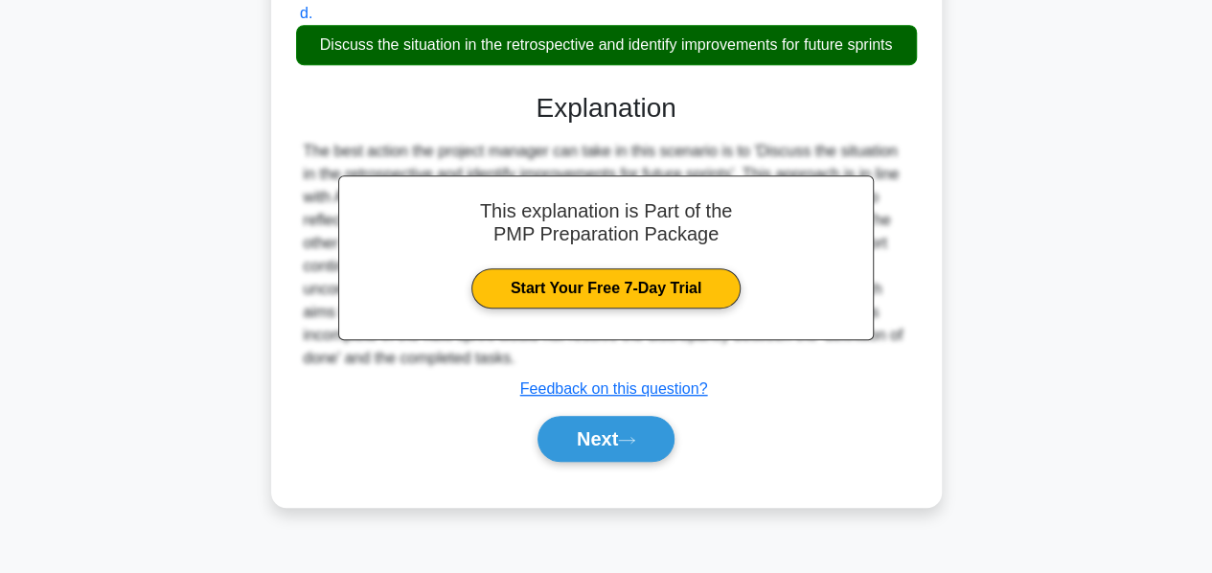
scroll to position [462, 0]
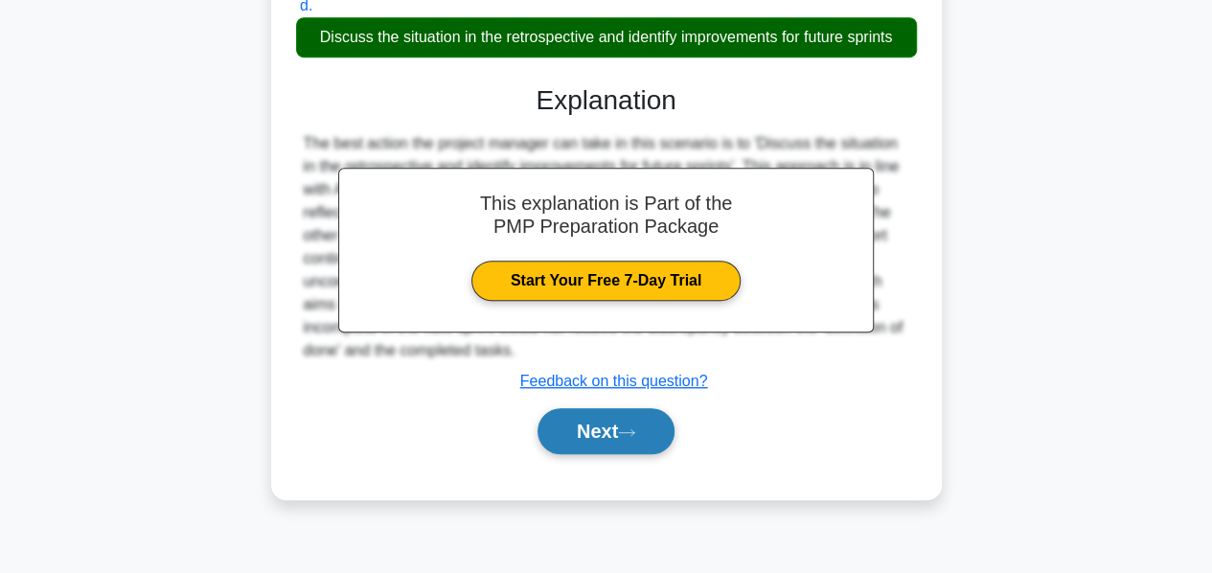
click at [567, 432] on button "Next" at bounding box center [606, 431] width 137 height 46
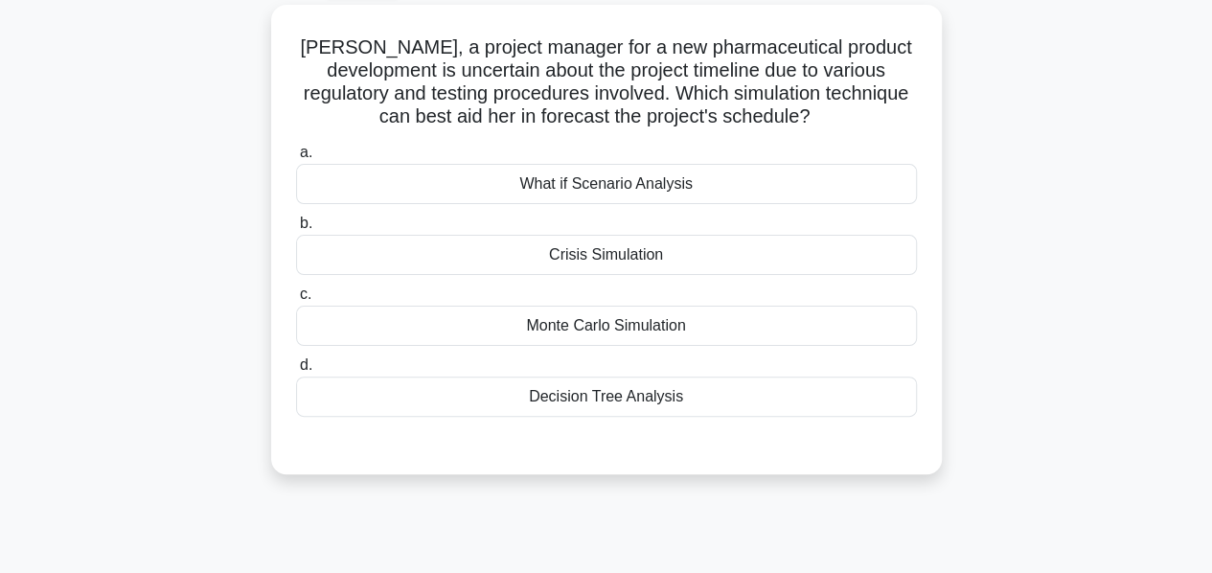
scroll to position [103, 0]
click at [567, 339] on div "Monte Carlo Simulation" at bounding box center [606, 325] width 621 height 40
click at [296, 300] on input "c. Monte Carlo Simulation" at bounding box center [296, 293] width 0 height 12
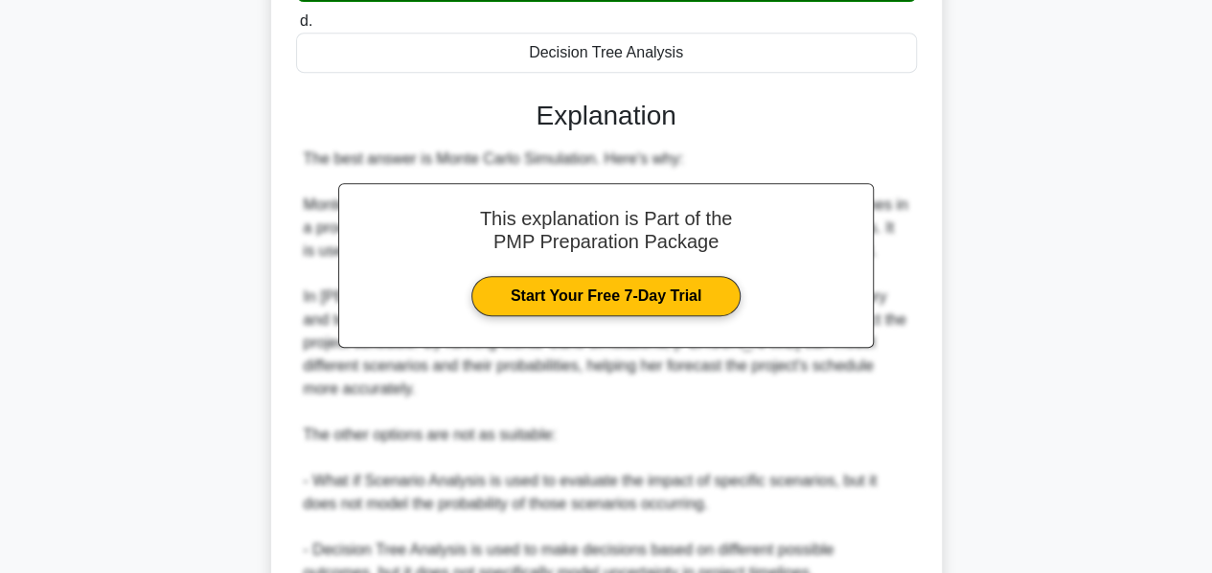
scroll to position [675, 0]
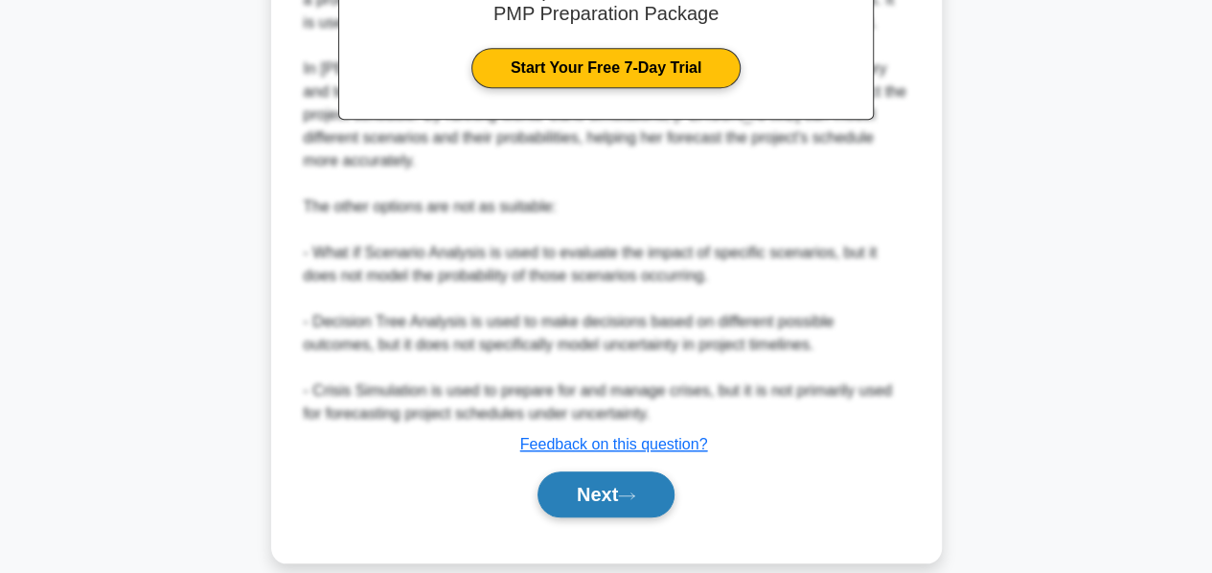
click at [579, 471] on button "Next" at bounding box center [606, 494] width 137 height 46
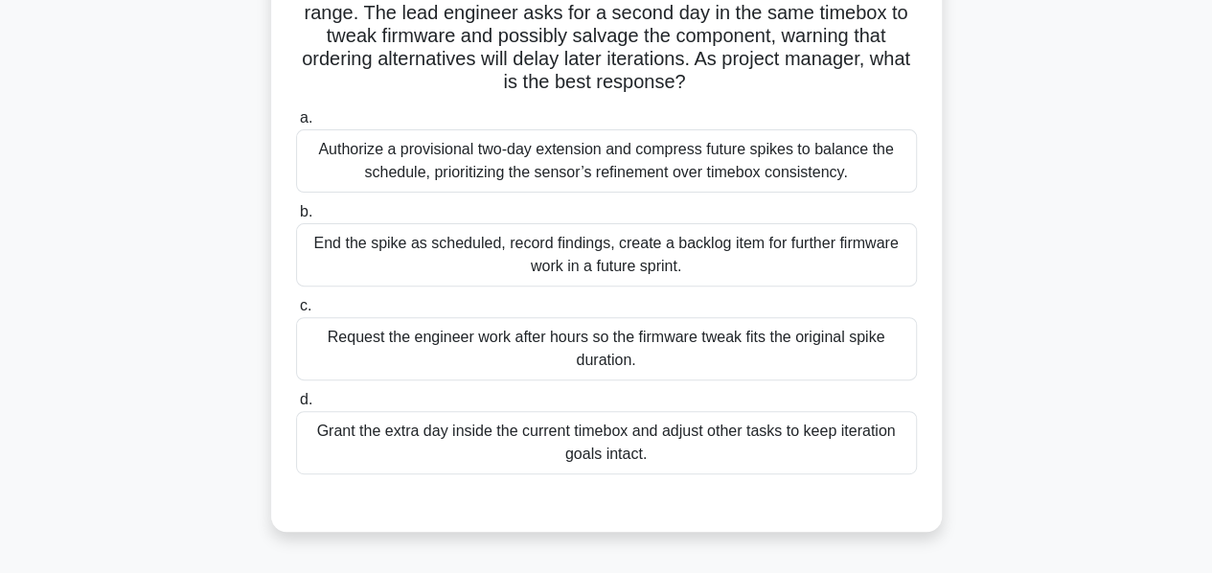
scroll to position [209, 0]
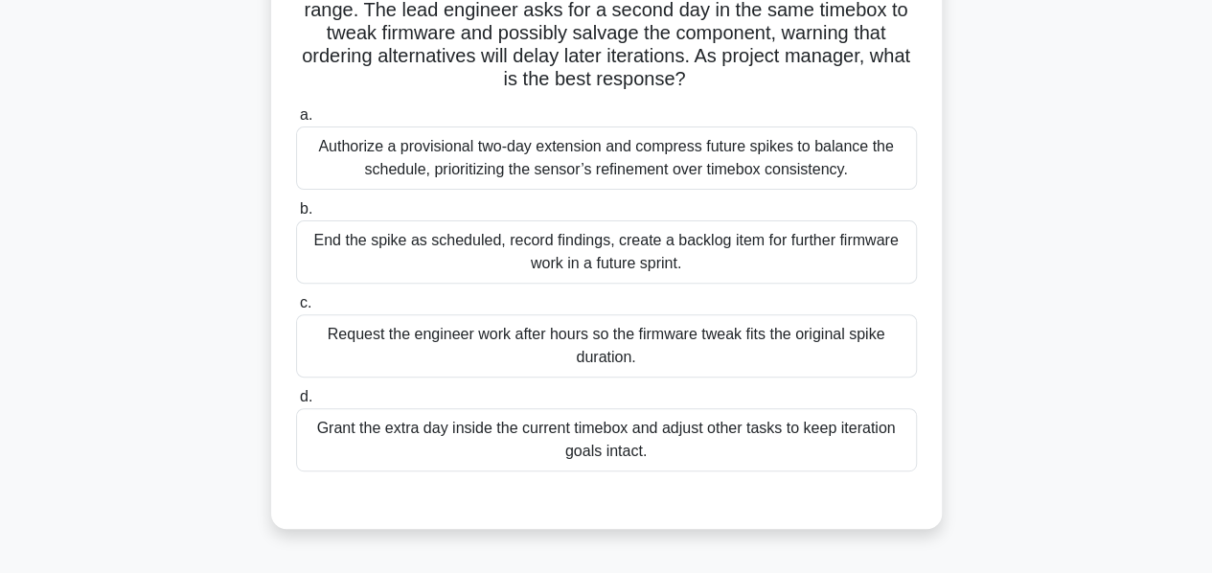
click at [546, 241] on div "End the spike as scheduled, record findings, create a backlog item for further …" at bounding box center [606, 251] width 621 height 63
click at [296, 216] on input "b. End the spike as scheduled, record findings, create a backlog item for furth…" at bounding box center [296, 209] width 0 height 12
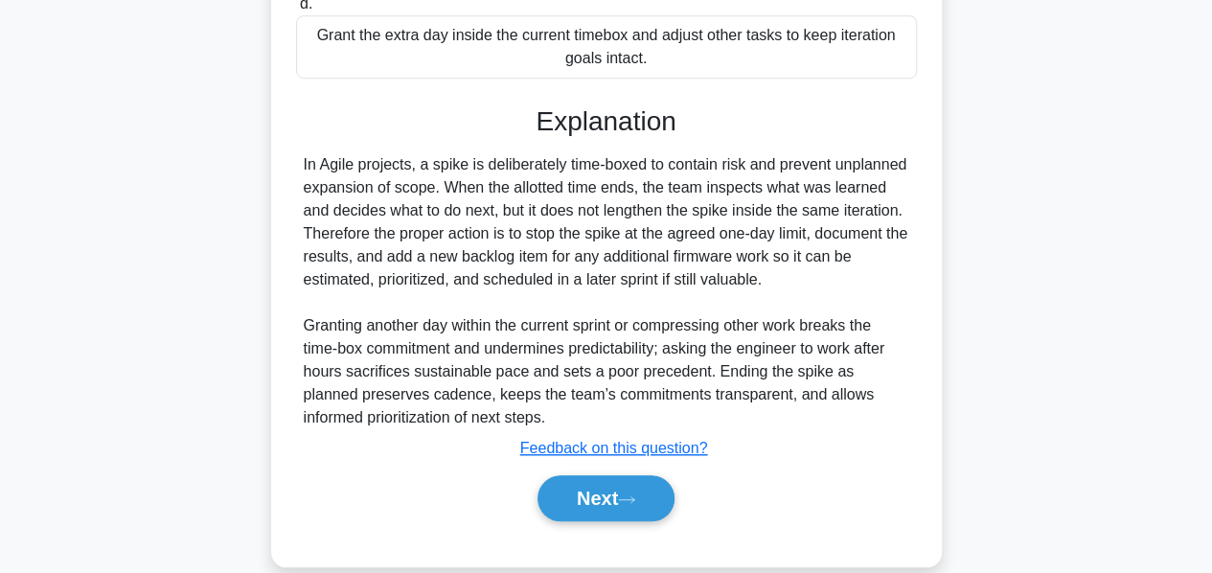
scroll to position [629, 0]
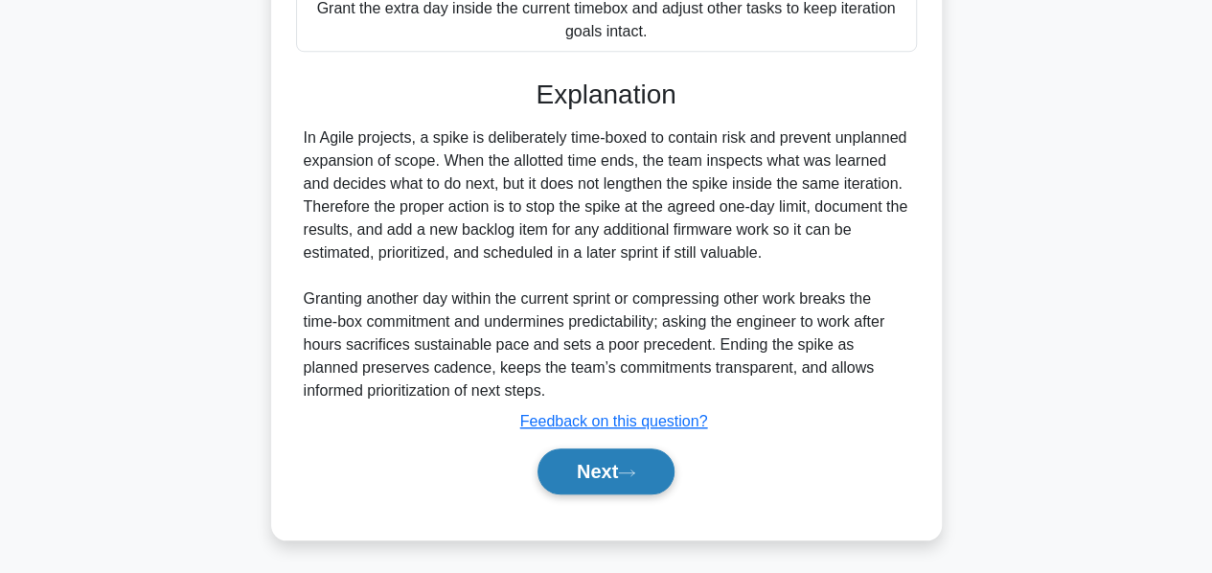
click at [574, 464] on button "Next" at bounding box center [606, 471] width 137 height 46
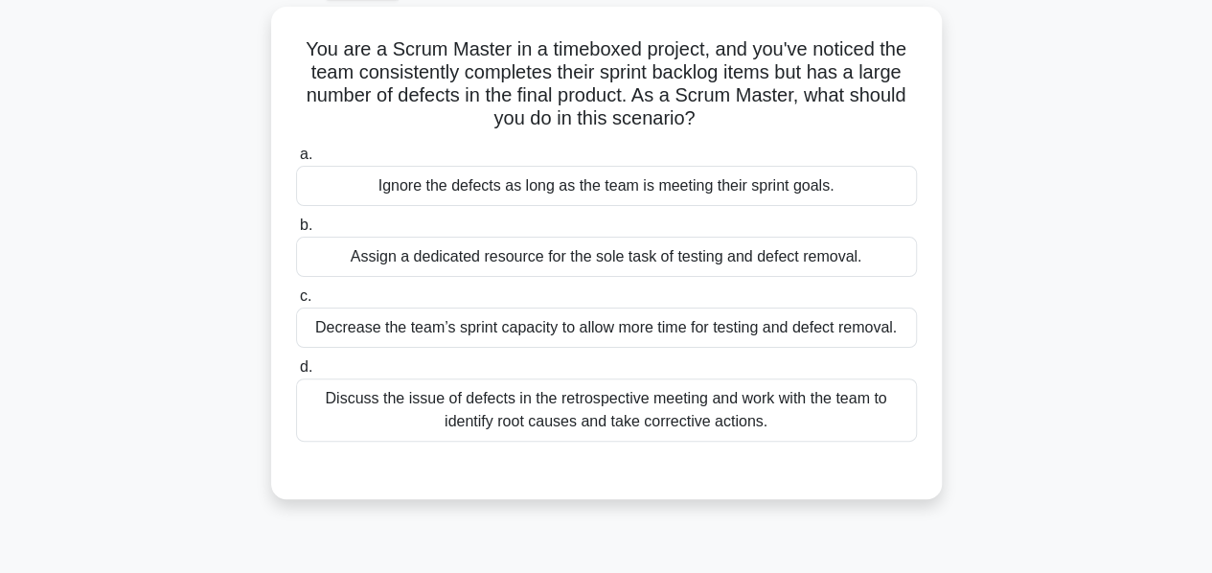
scroll to position [105, 0]
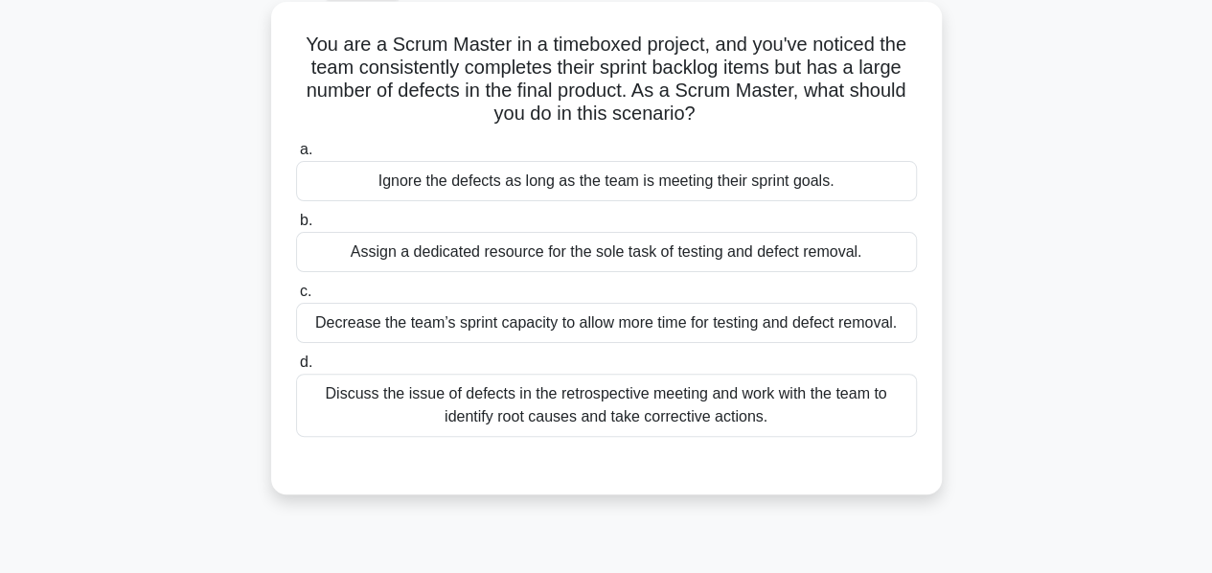
click at [537, 412] on div "Discuss the issue of defects in the retrospective meeting and work with the tea…" at bounding box center [606, 405] width 621 height 63
click at [296, 369] on input "d. Discuss the issue of defects in the retrospective meeting and work with the …" at bounding box center [296, 362] width 0 height 12
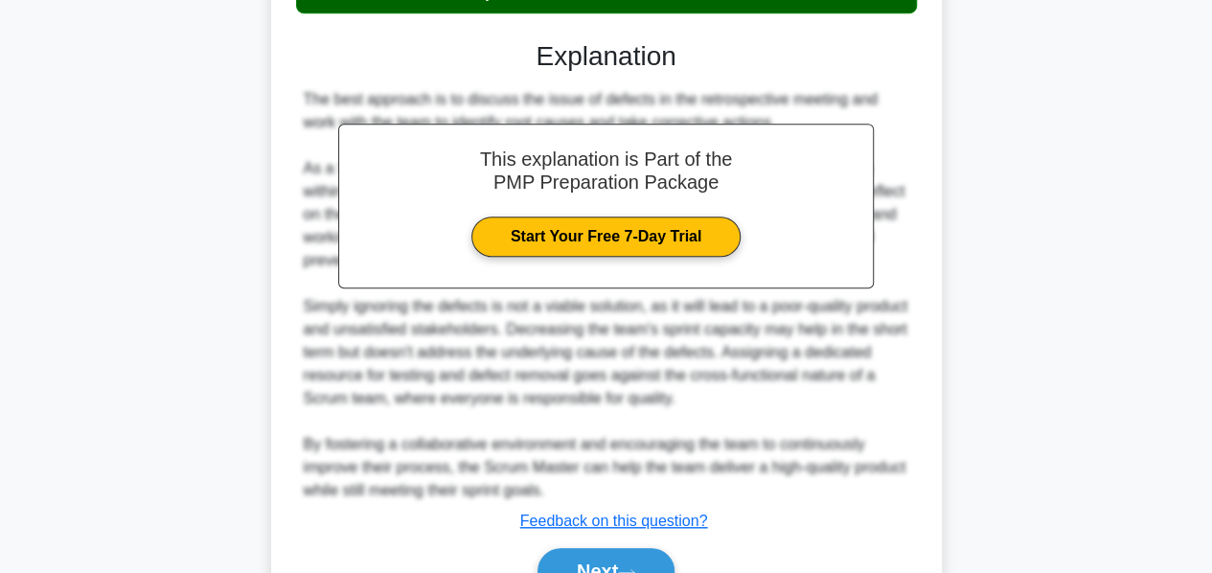
scroll to position [629, 0]
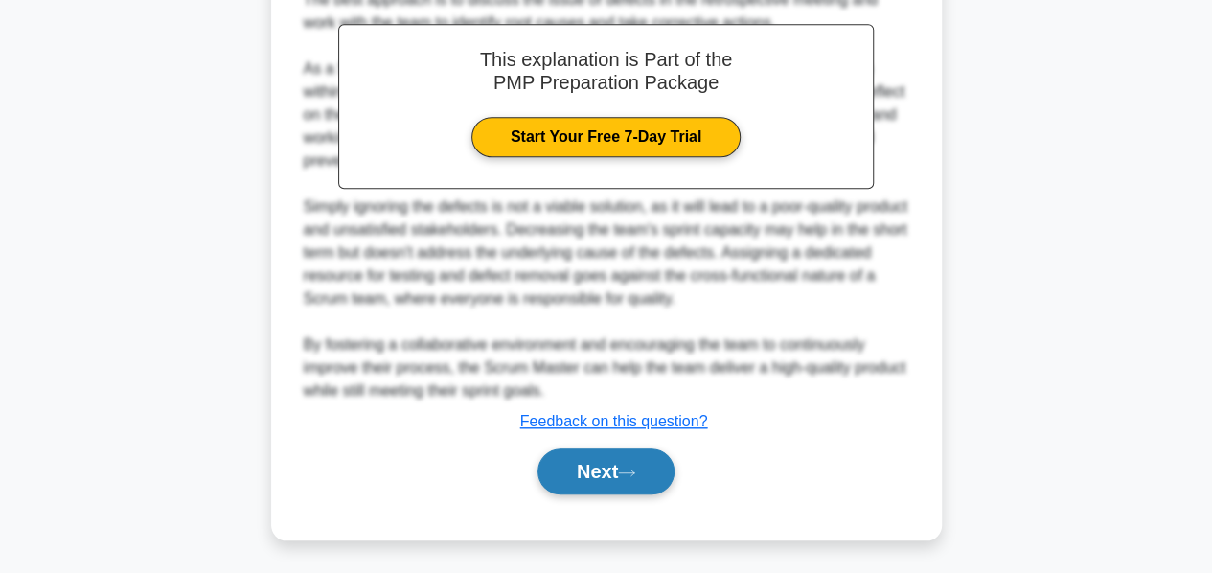
click at [576, 473] on button "Next" at bounding box center [606, 471] width 137 height 46
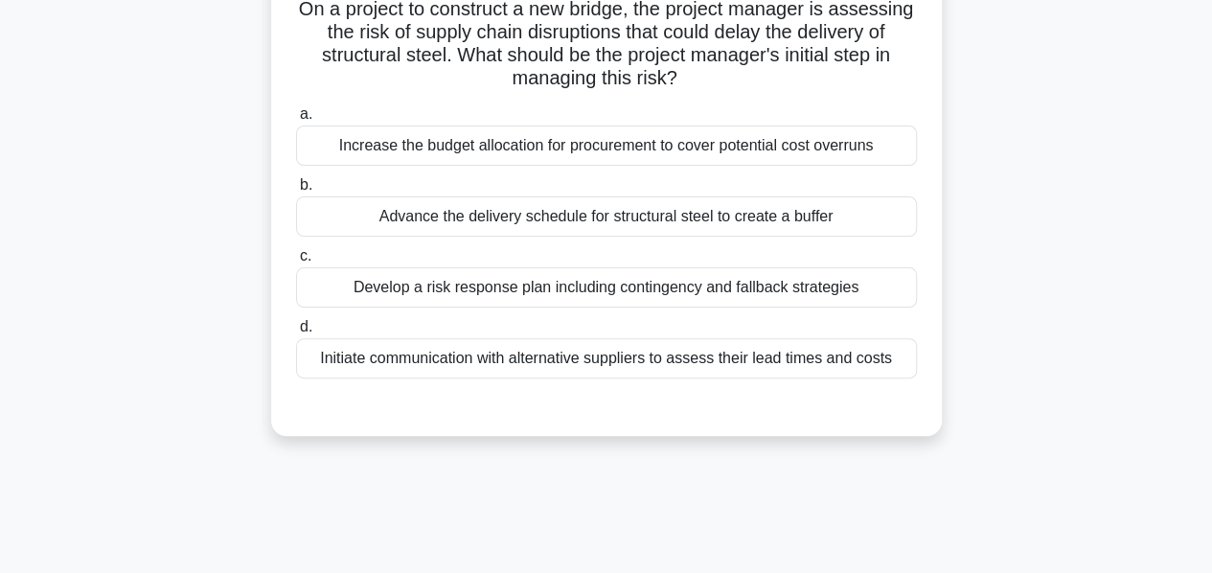
scroll to position [144, 0]
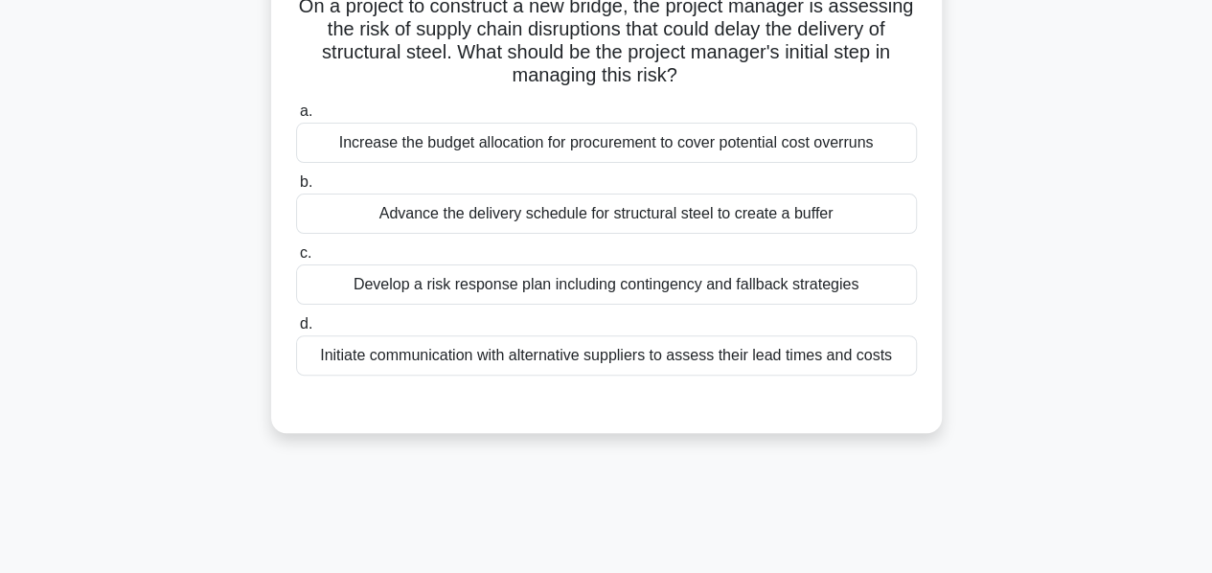
click at [502, 295] on div "Develop a risk response plan including contingency and fallback strategies" at bounding box center [606, 284] width 621 height 40
click at [296, 260] on input "c. Develop a risk response plan including contingency and fallback strategies" at bounding box center [296, 253] width 0 height 12
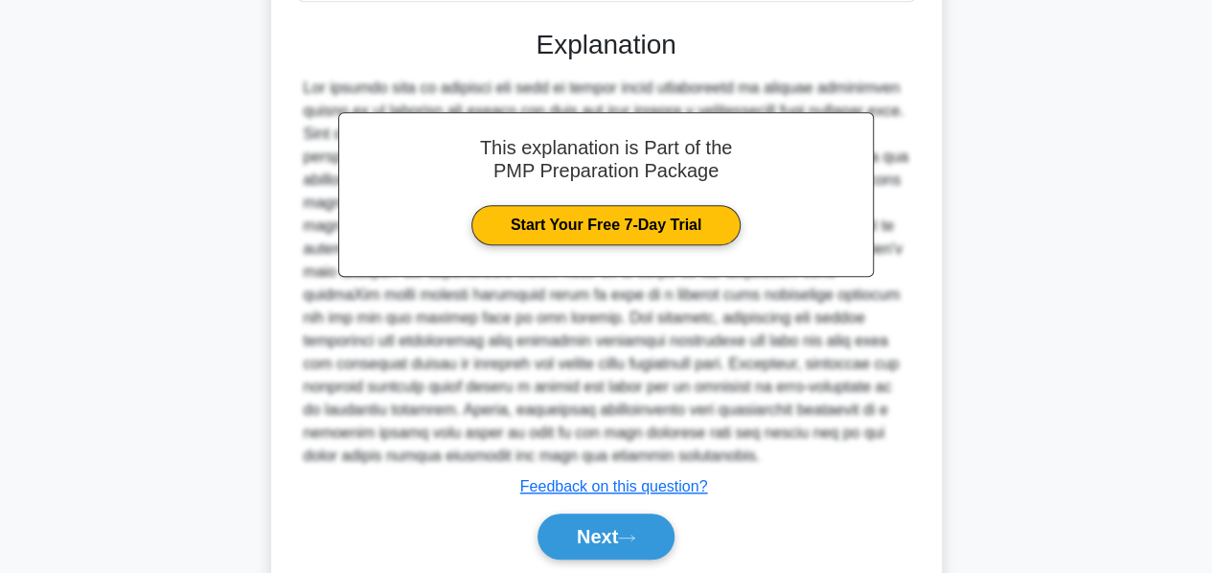
scroll to position [583, 0]
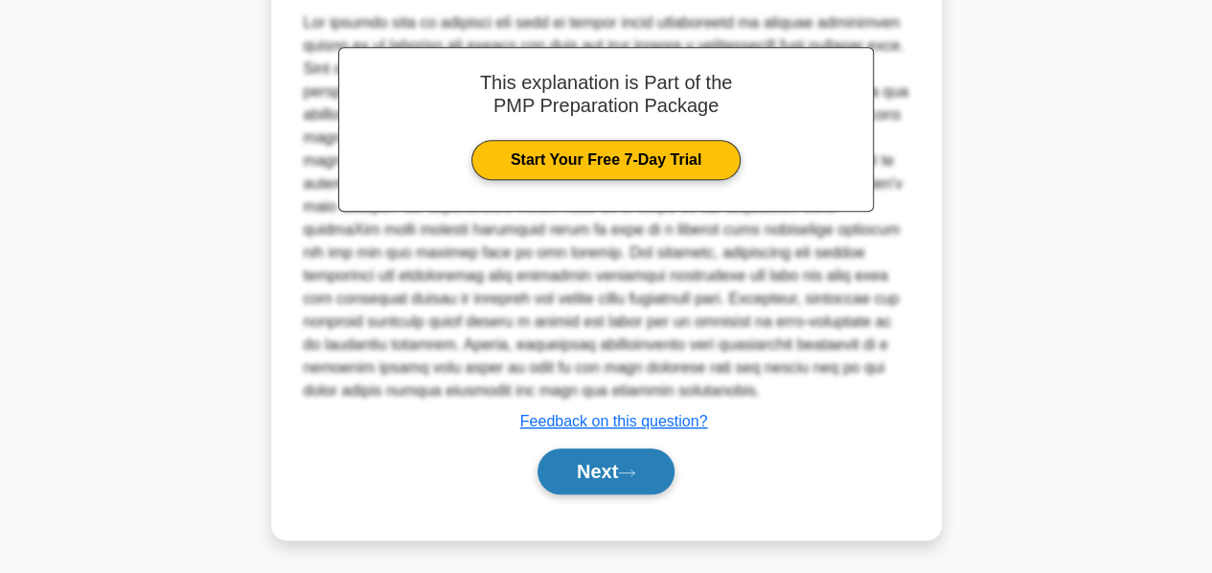
click at [581, 465] on button "Next" at bounding box center [606, 471] width 137 height 46
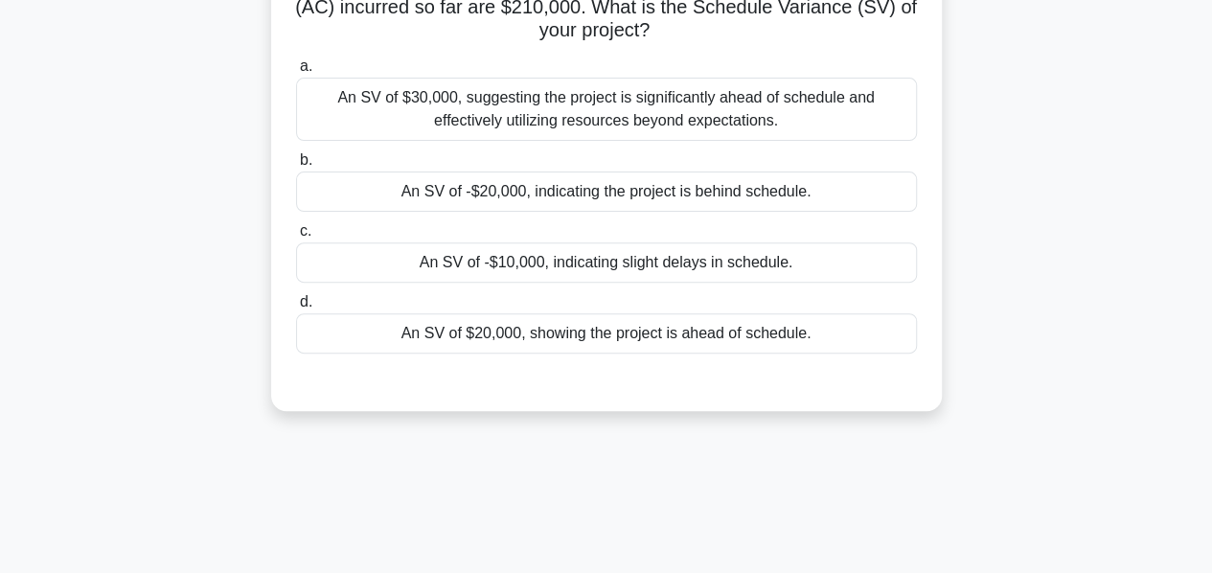
scroll to position [241, 0]
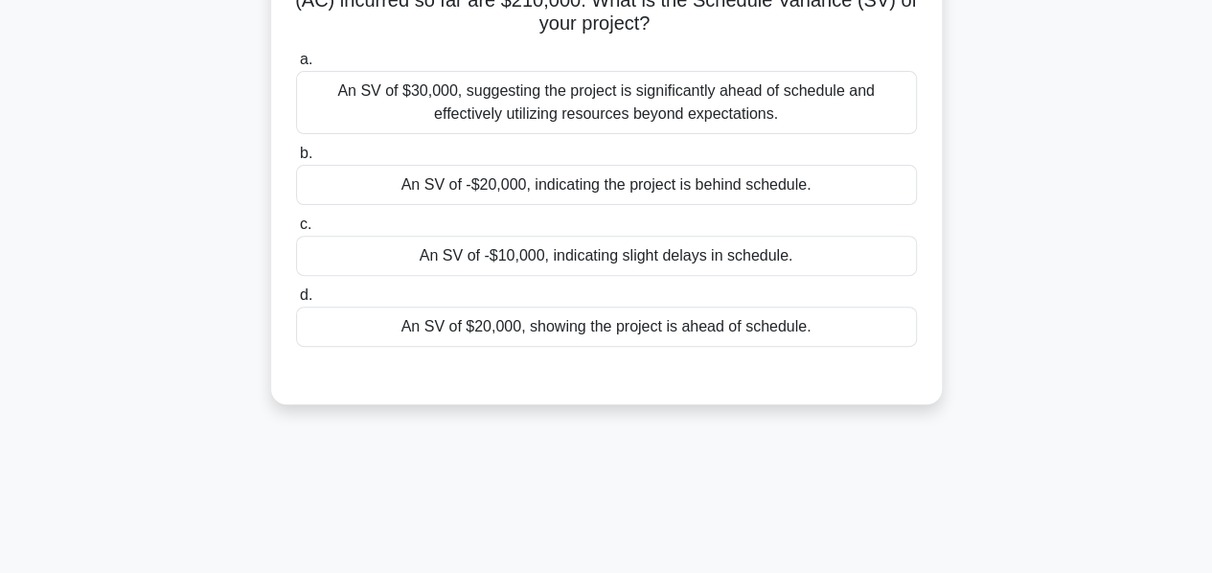
click at [543, 195] on div "An SV of -$20,000, indicating the project is behind schedule." at bounding box center [606, 185] width 621 height 40
click at [296, 160] on input "b. An SV of -$20,000, indicating the project is behind schedule." at bounding box center [296, 154] width 0 height 12
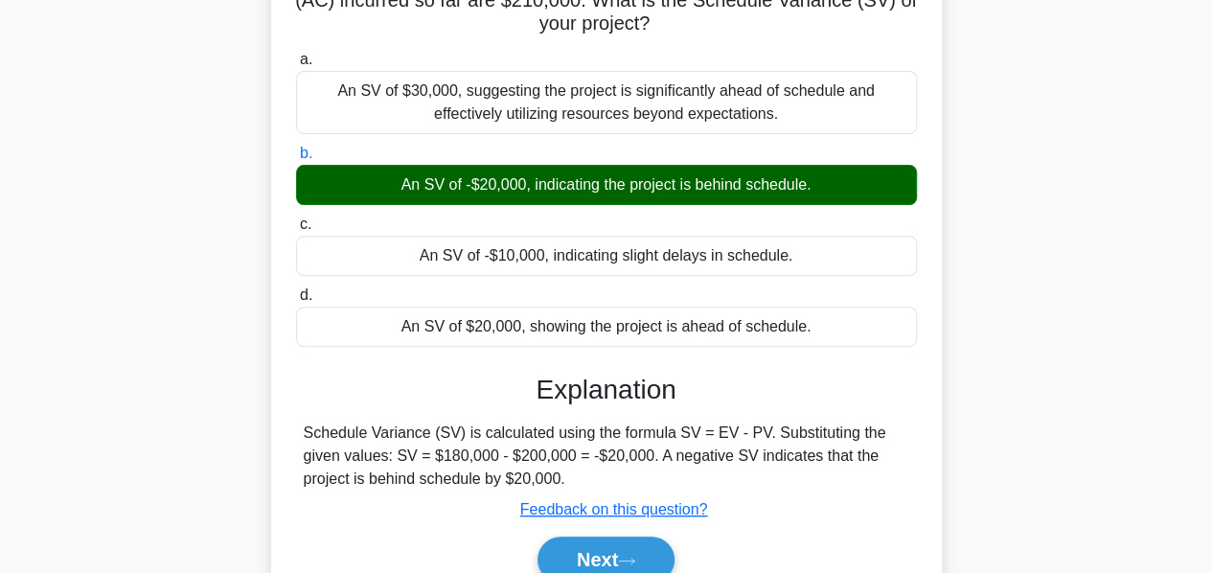
scroll to position [462, 0]
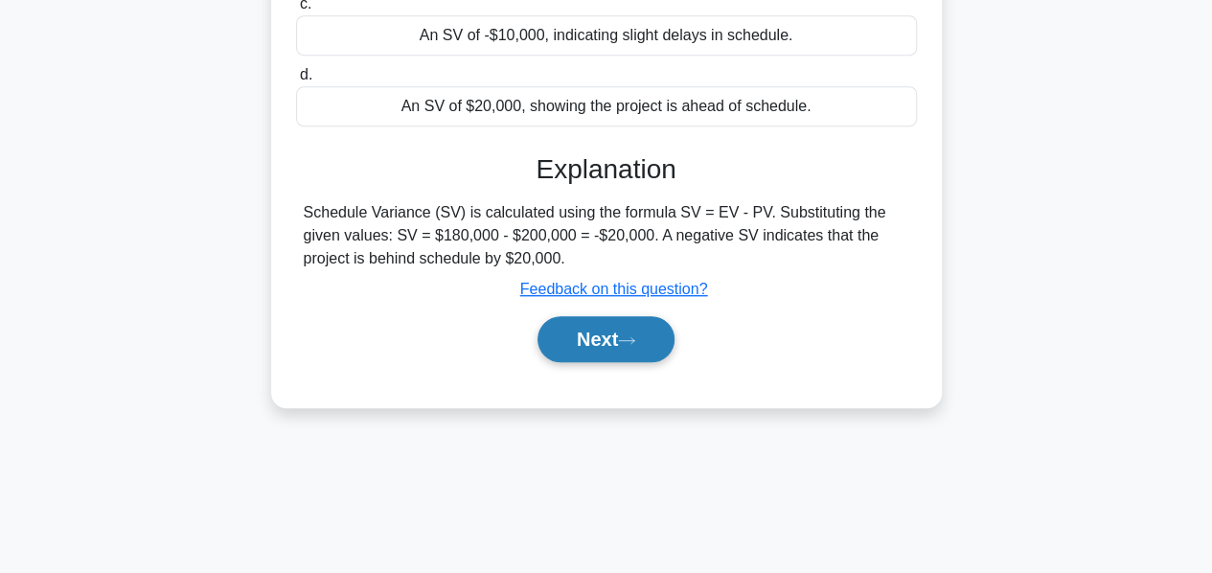
click at [587, 340] on button "Next" at bounding box center [606, 339] width 137 height 46
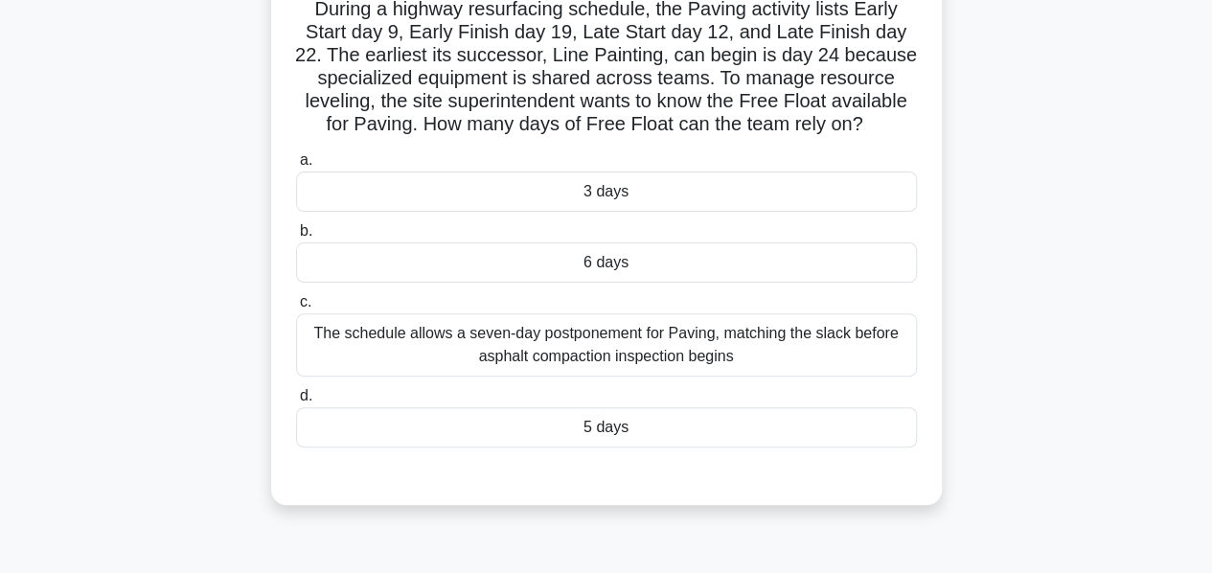
scroll to position [148, 0]
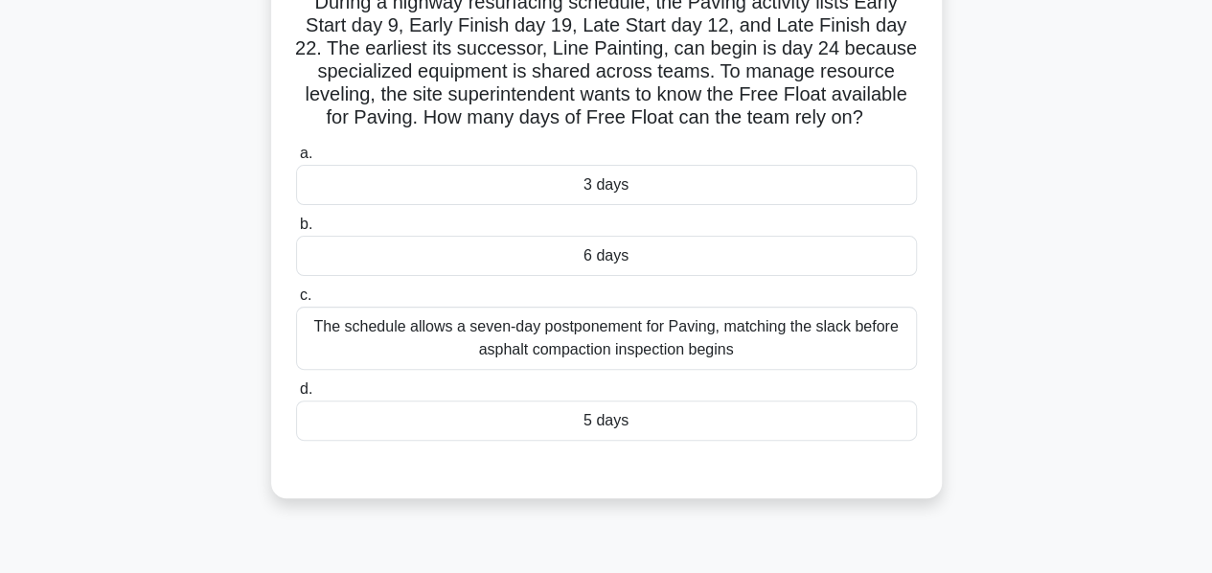
click at [600, 249] on div "6 days" at bounding box center [606, 256] width 621 height 40
click at [296, 231] on input "b. 6 days" at bounding box center [296, 224] width 0 height 12
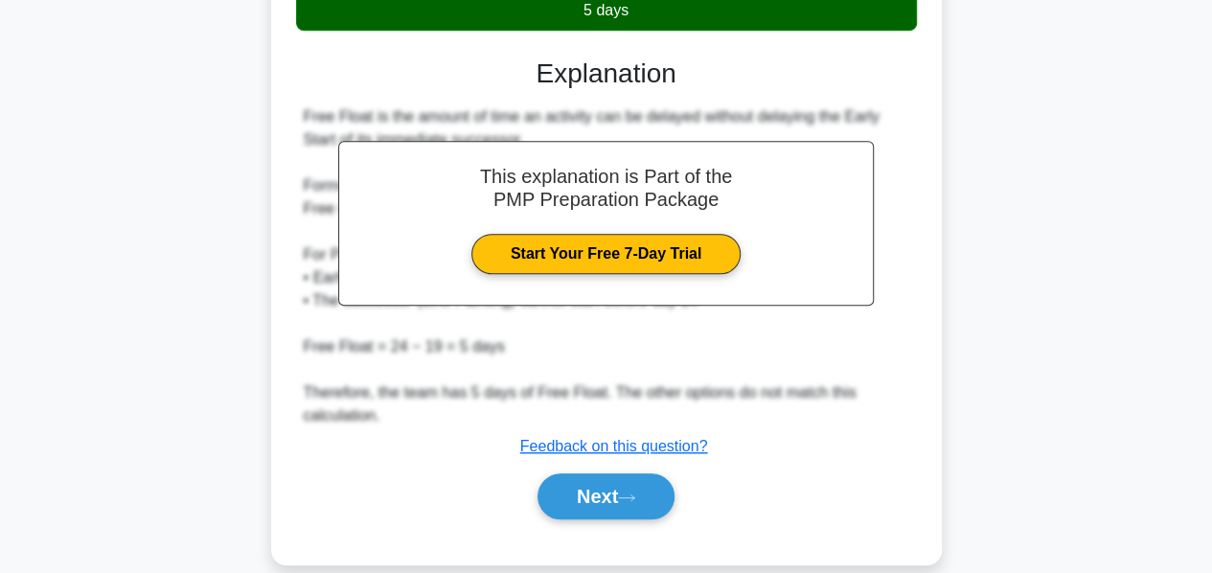
scroll to position [586, 0]
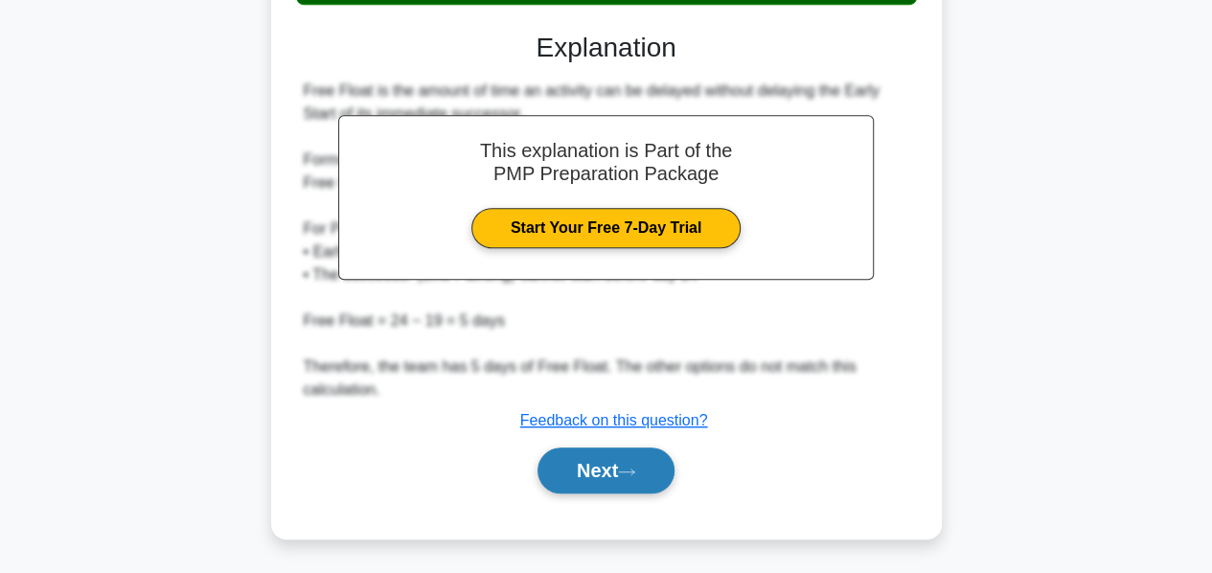
click at [591, 467] on button "Next" at bounding box center [606, 471] width 137 height 46
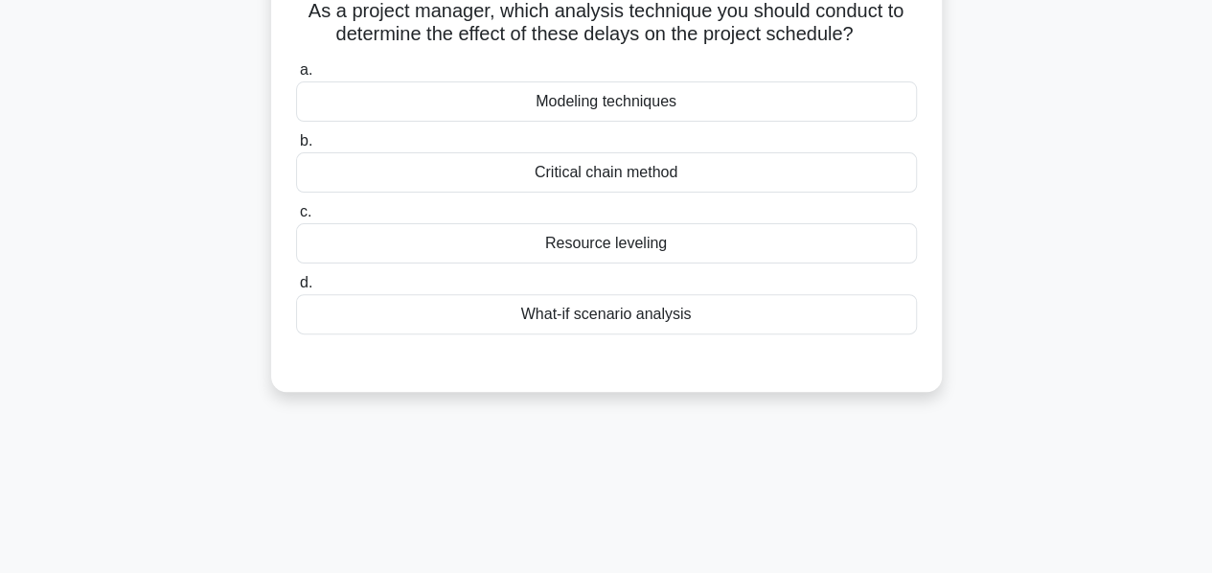
scroll to position [88, 0]
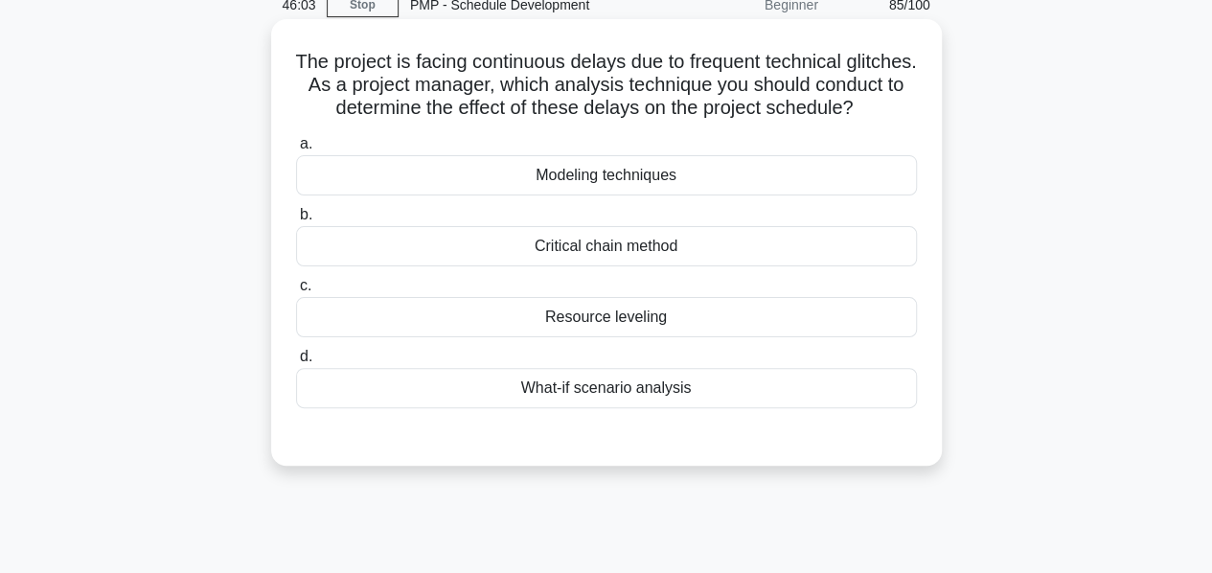
click at [562, 408] on div "What-if scenario analysis" at bounding box center [606, 388] width 621 height 40
click at [296, 363] on input "d. What-if scenario analysis" at bounding box center [296, 357] width 0 height 12
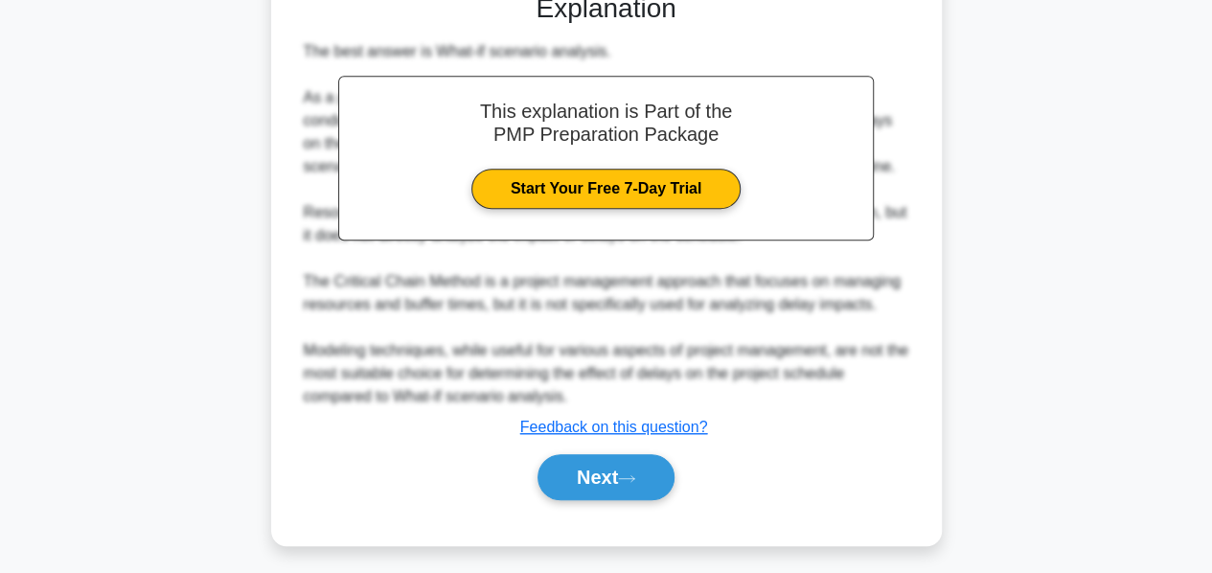
scroll to position [560, 0]
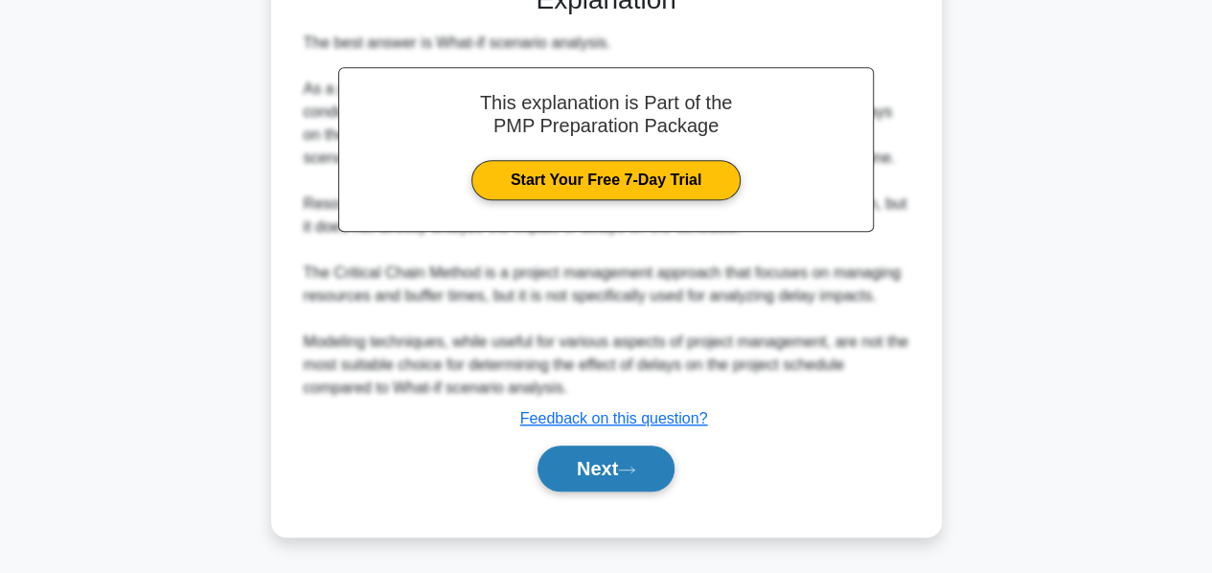
click at [567, 461] on button "Next" at bounding box center [606, 469] width 137 height 46
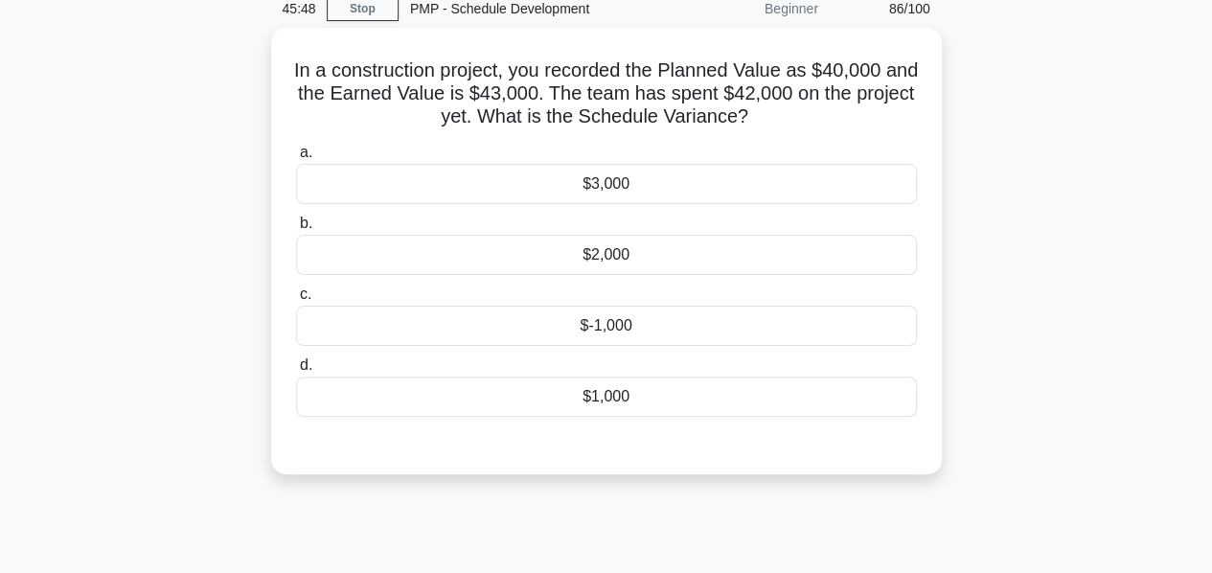
scroll to position [105, 0]
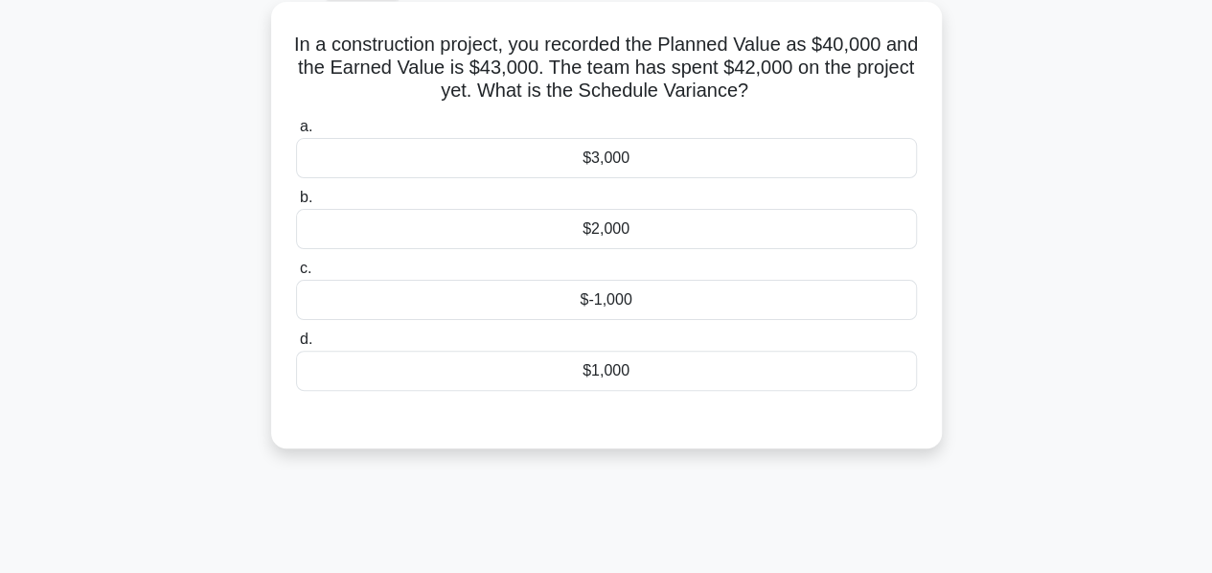
click at [587, 170] on div "$3,000" at bounding box center [606, 158] width 621 height 40
click at [296, 133] on input "a. $3,000" at bounding box center [296, 127] width 0 height 12
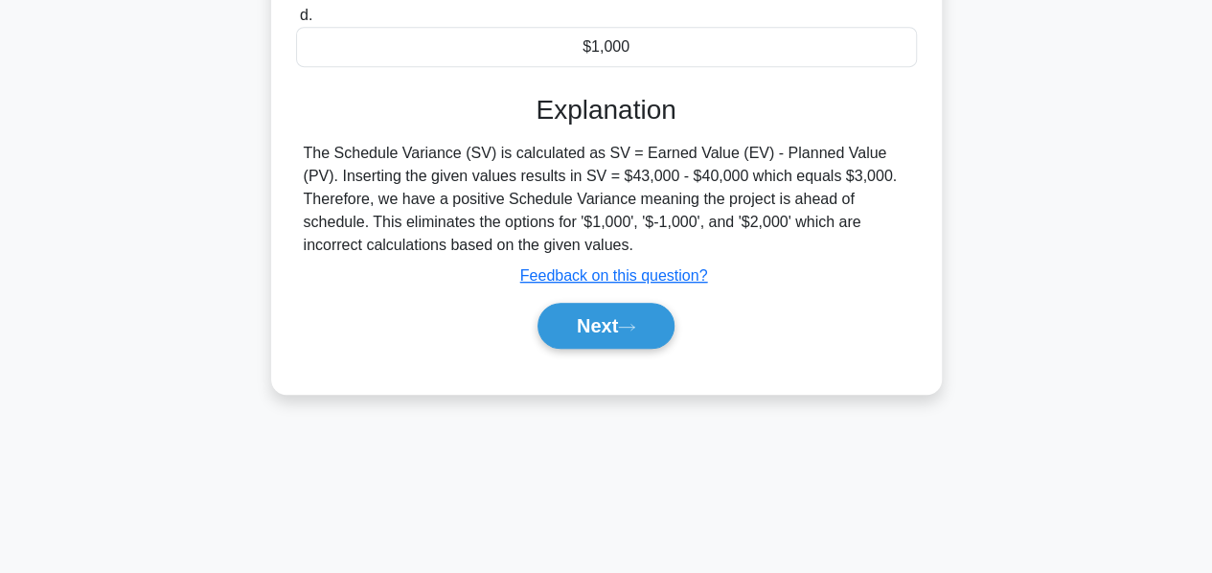
scroll to position [462, 0]
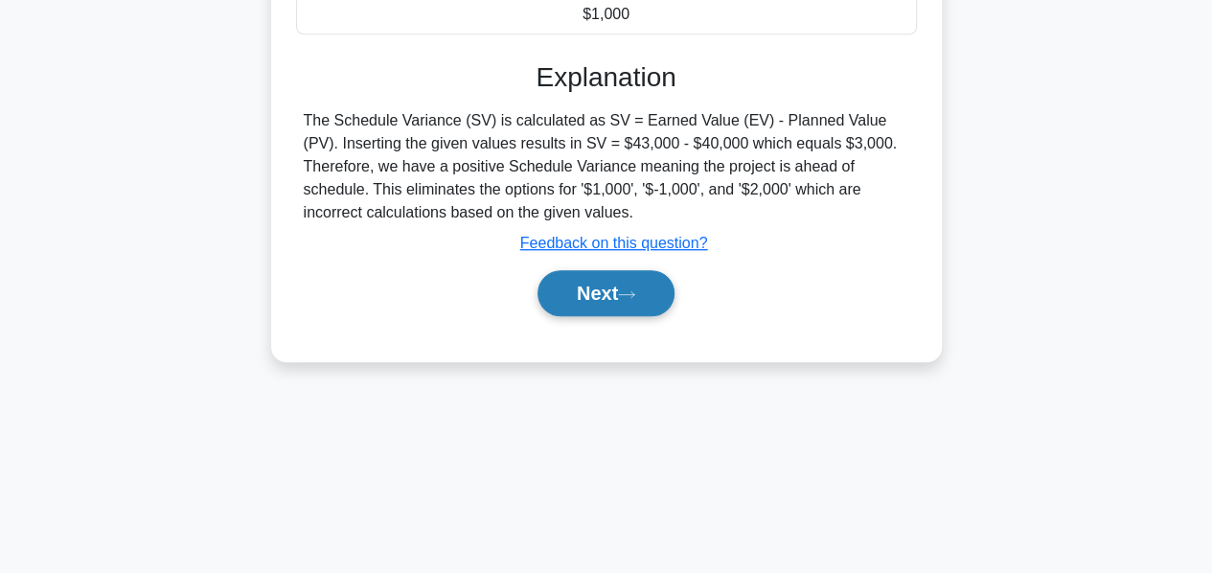
click at [595, 285] on button "Next" at bounding box center [606, 293] width 137 height 46
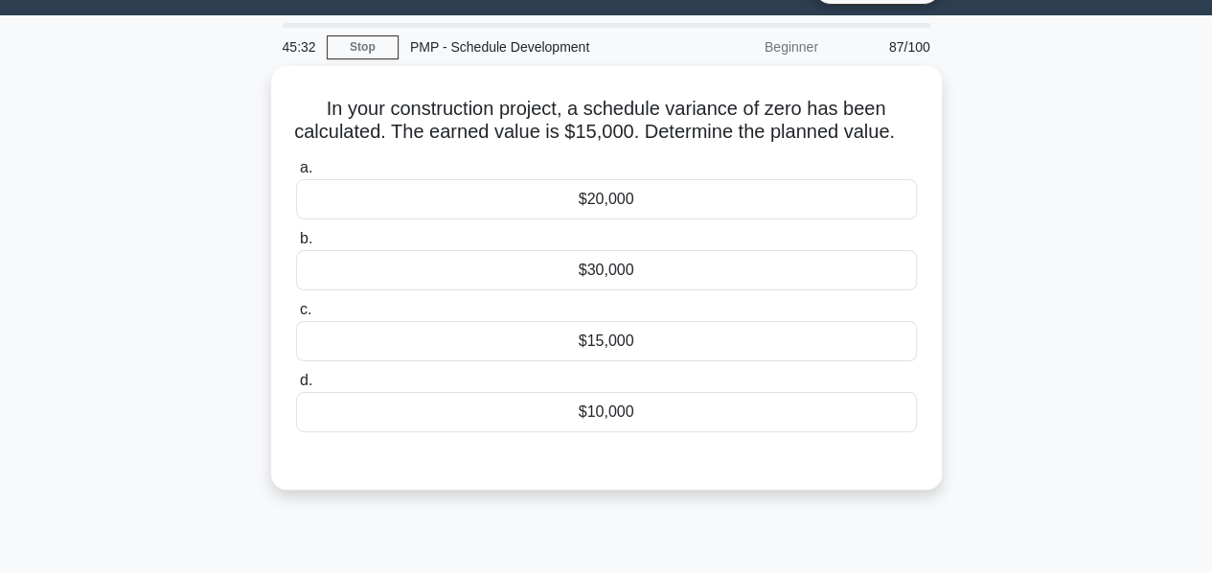
scroll to position [44, 0]
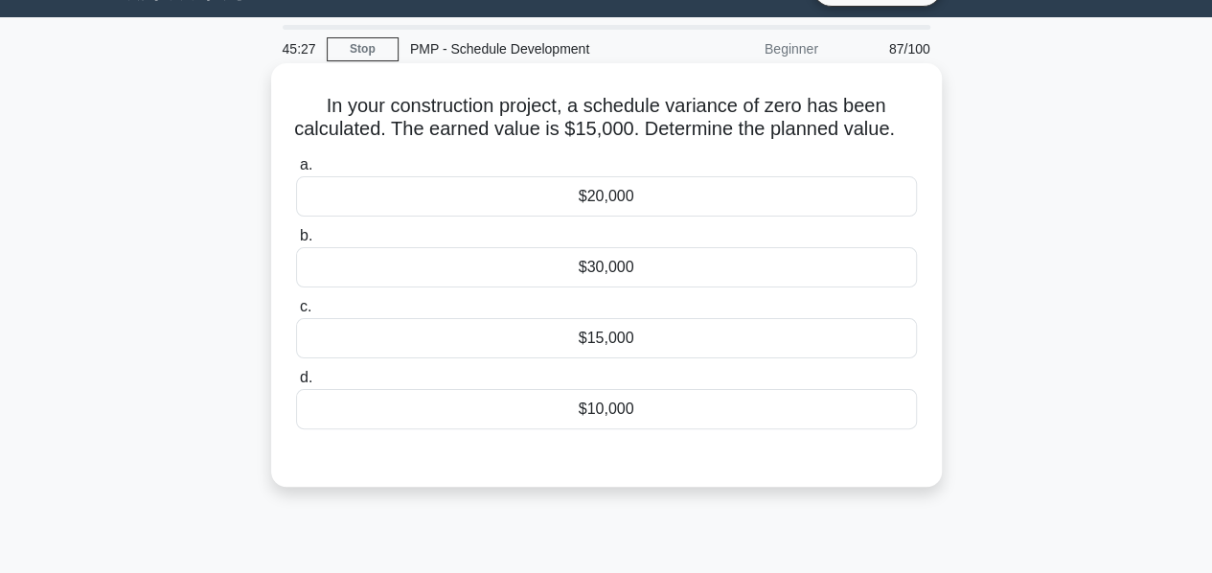
click at [609, 358] on div "$15,000" at bounding box center [606, 338] width 621 height 40
click at [296, 313] on input "c. $15,000" at bounding box center [296, 307] width 0 height 12
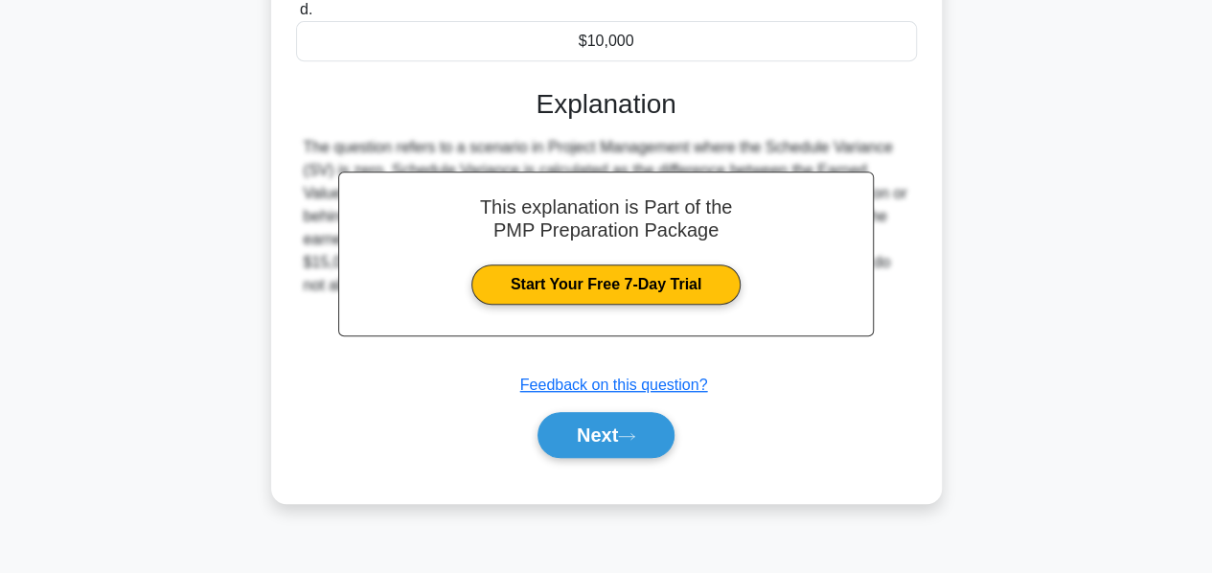
scroll to position [416, 0]
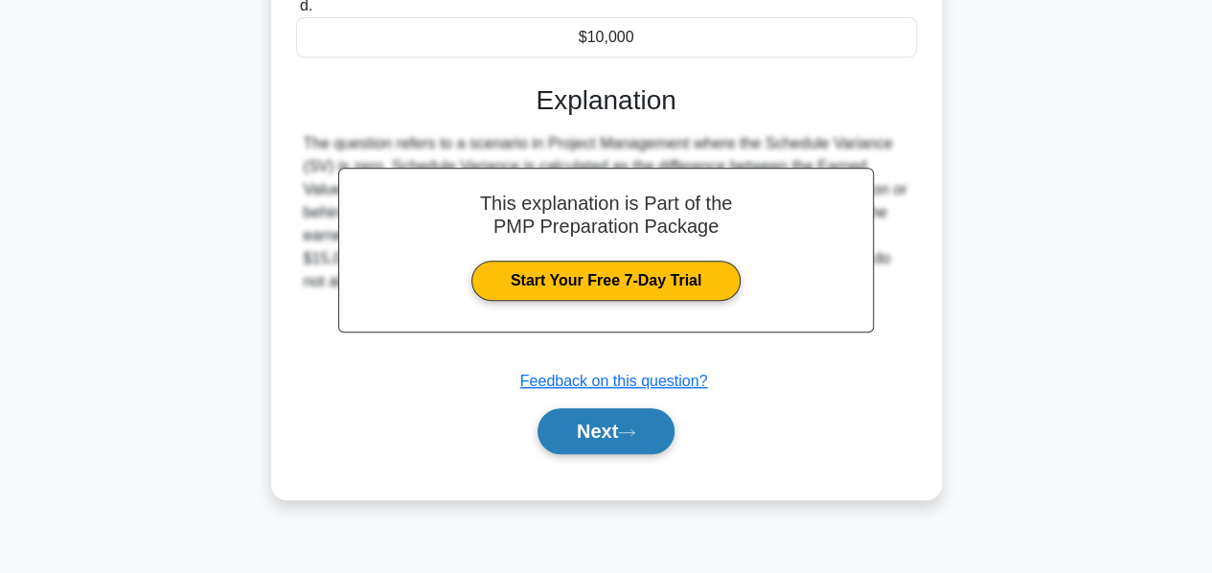
click at [590, 444] on button "Next" at bounding box center [606, 431] width 137 height 46
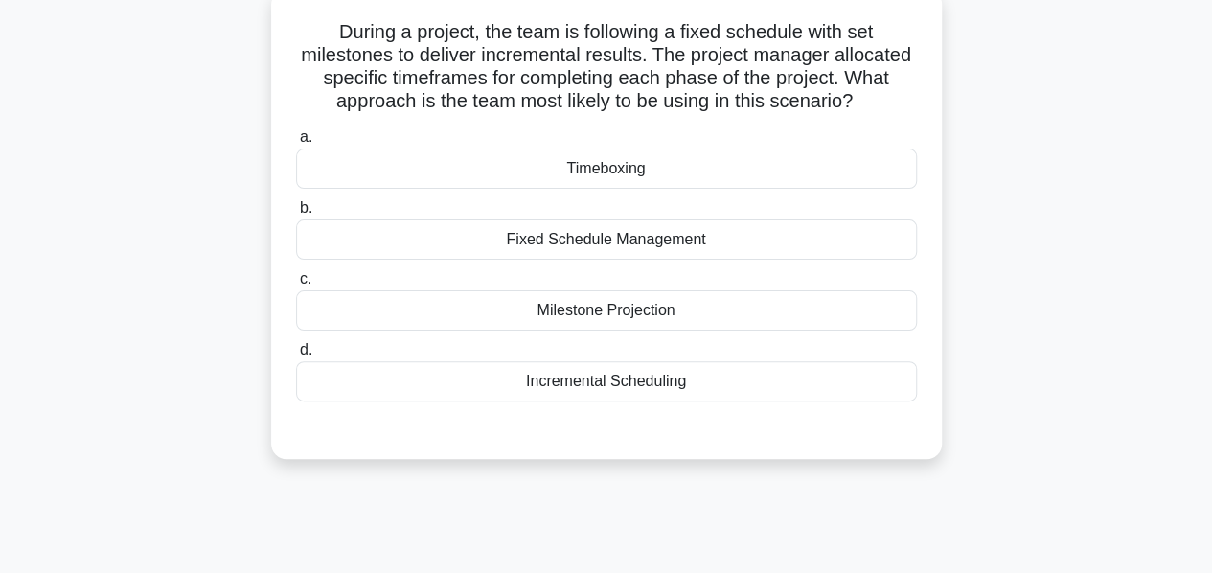
scroll to position [121, 0]
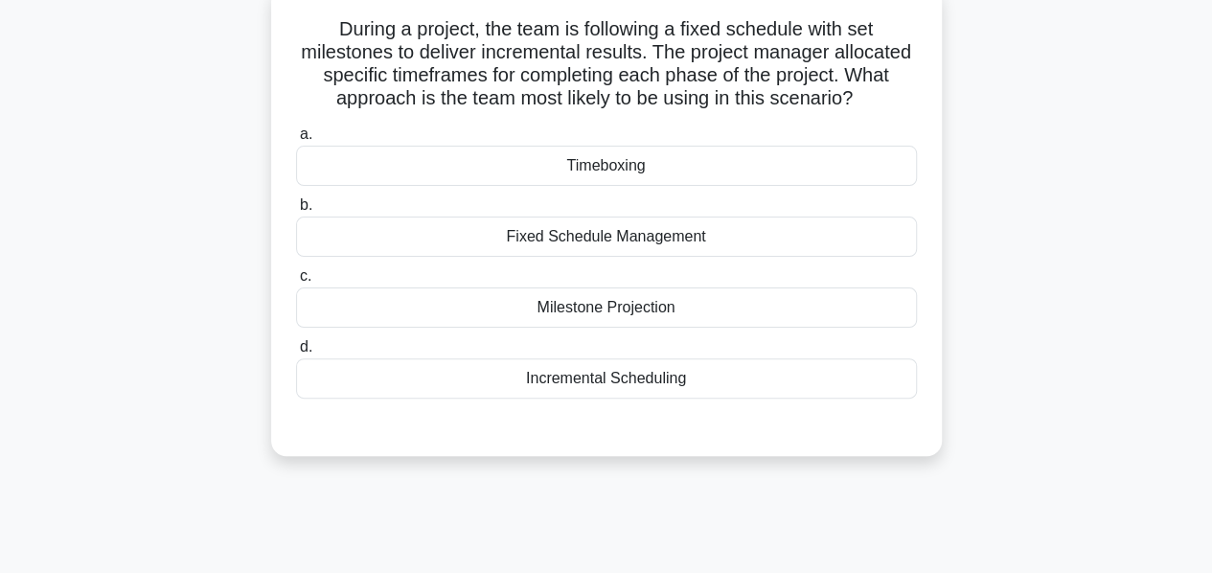
click at [602, 173] on div "Timeboxing" at bounding box center [606, 166] width 621 height 40
click at [296, 141] on input "a. Timeboxing" at bounding box center [296, 134] width 0 height 12
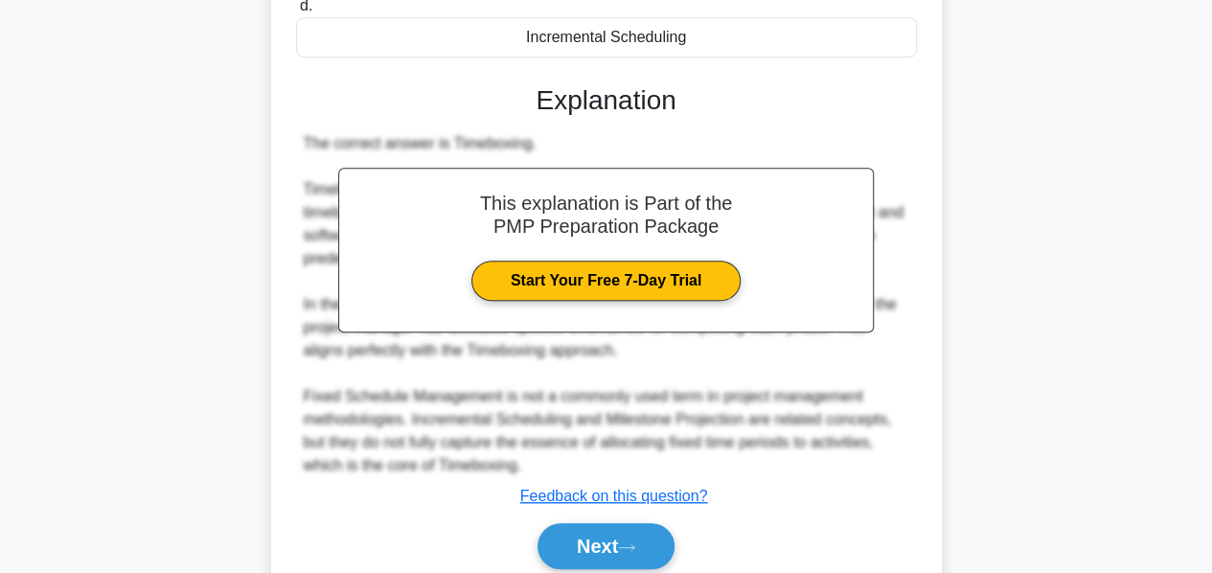
scroll to position [537, 0]
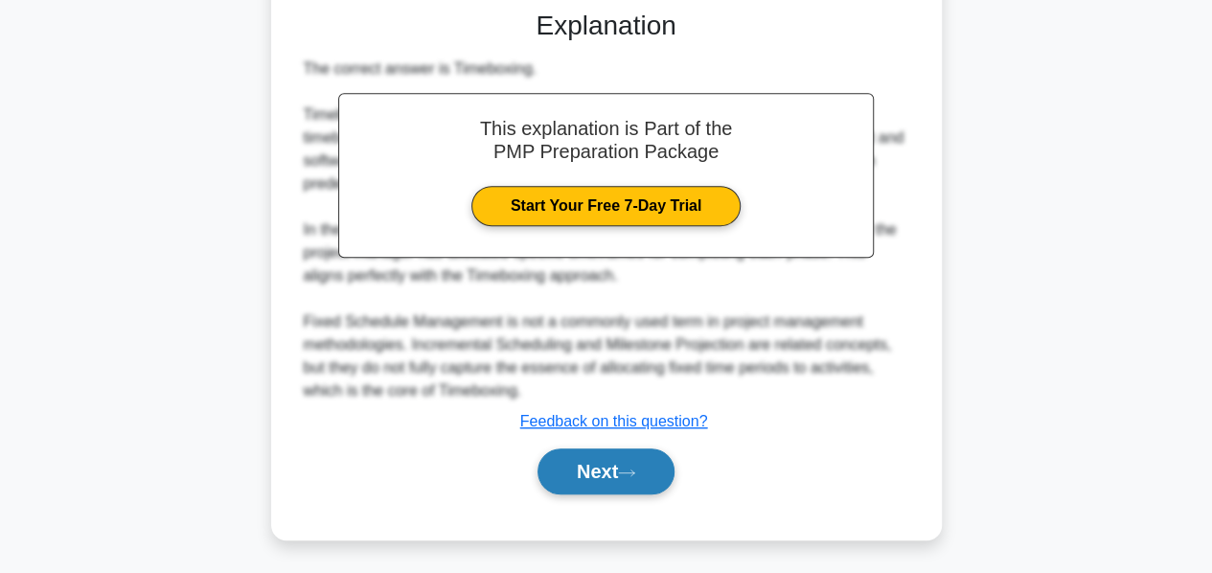
click at [585, 465] on button "Next" at bounding box center [606, 471] width 137 height 46
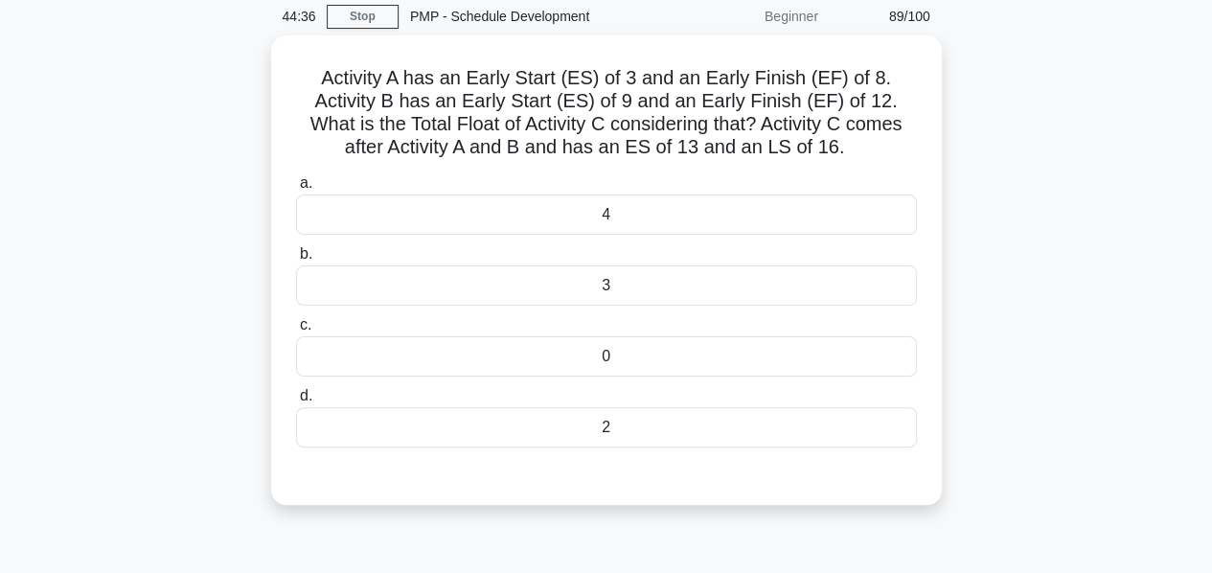
scroll to position [71, 0]
click at [597, 420] on div "2" at bounding box center [606, 428] width 621 height 40
click at [296, 403] on input "d. 2" at bounding box center [296, 397] width 0 height 12
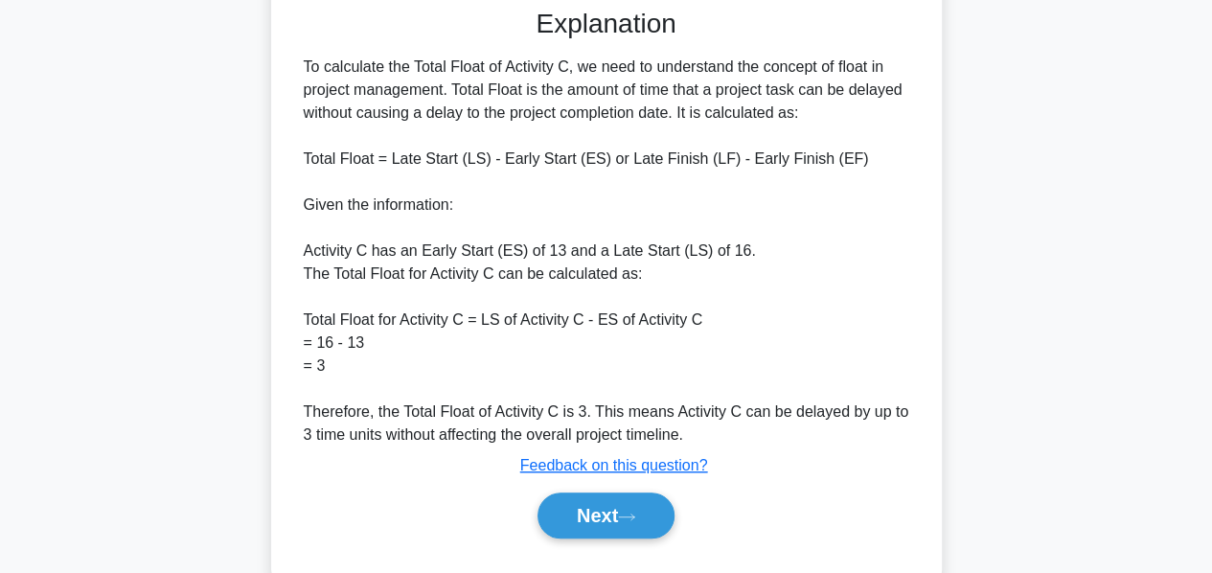
scroll to position [540, 0]
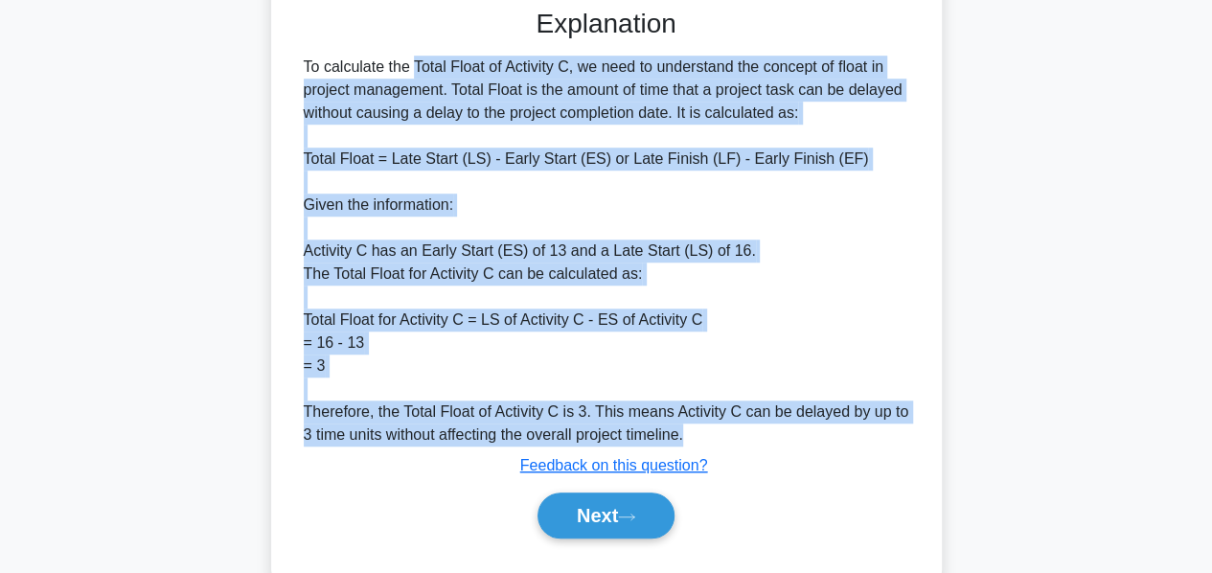
drag, startPoint x: 303, startPoint y: 60, endPoint x: 826, endPoint y: 442, distance: 647.5
click at [826, 442] on div "To calculate the Total Float of Activity C, we need to understand the concept o…" at bounding box center [607, 251] width 606 height 391
copy div "To calculate the Total Float of Activity C, we need to understand the concept o…"
click at [586, 515] on button "Next" at bounding box center [606, 516] width 137 height 46
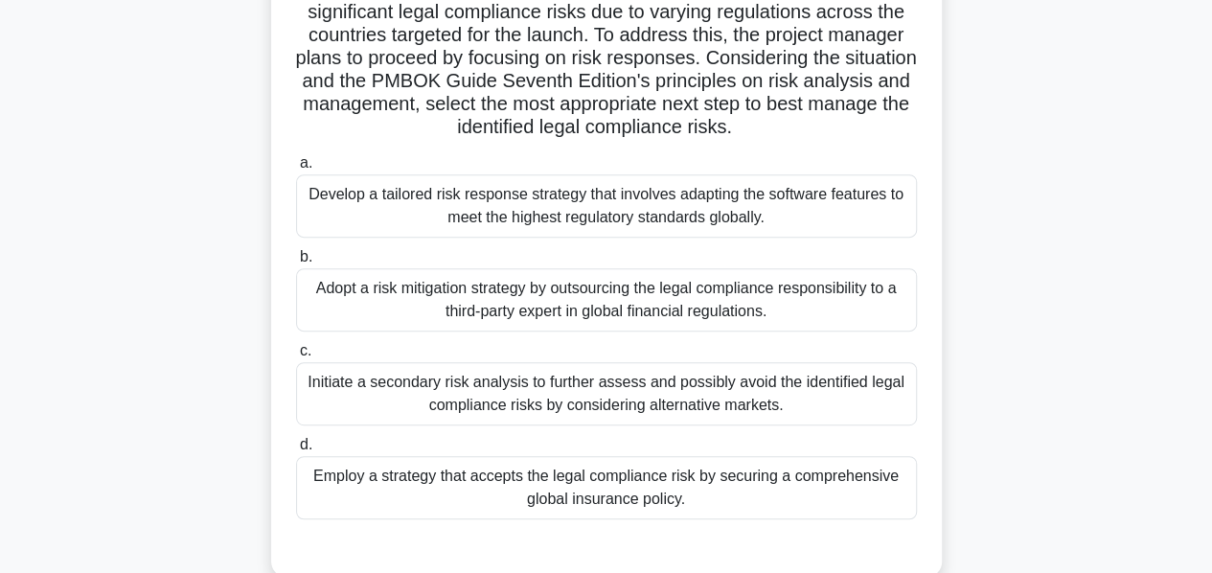
scroll to position [305, 0]
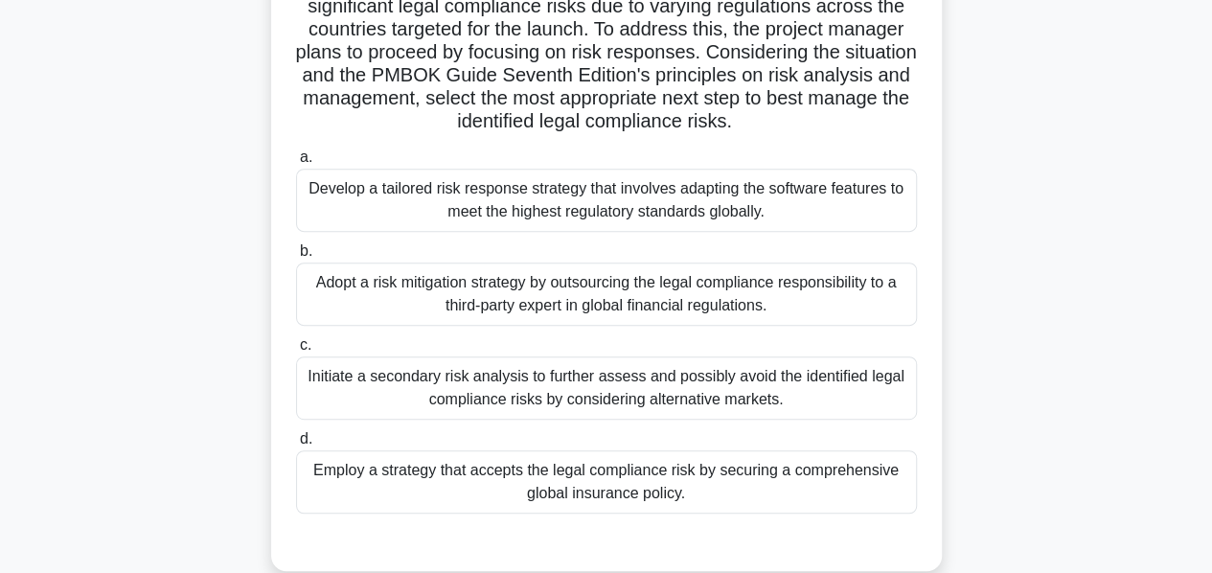
click at [575, 216] on div "Develop a tailored risk response strategy that involves adapting the software f…" at bounding box center [606, 200] width 621 height 63
click at [296, 164] on input "a. Develop a tailored risk response strategy that involves adapting the softwar…" at bounding box center [296, 157] width 0 height 12
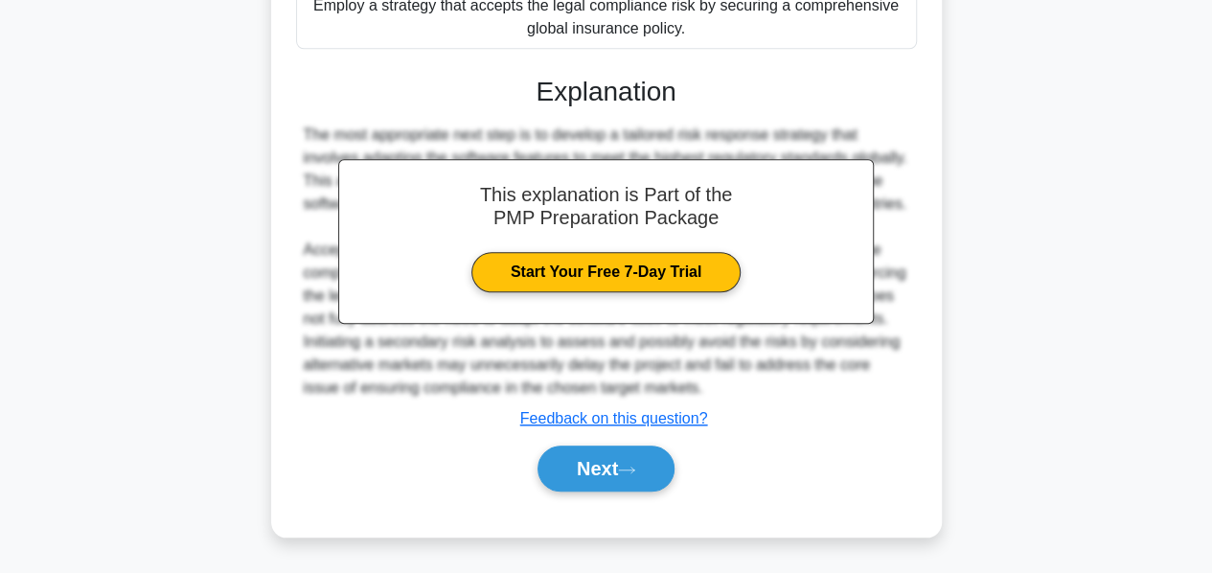
scroll to position [790, 0]
click at [581, 465] on button "Next" at bounding box center [606, 469] width 137 height 46
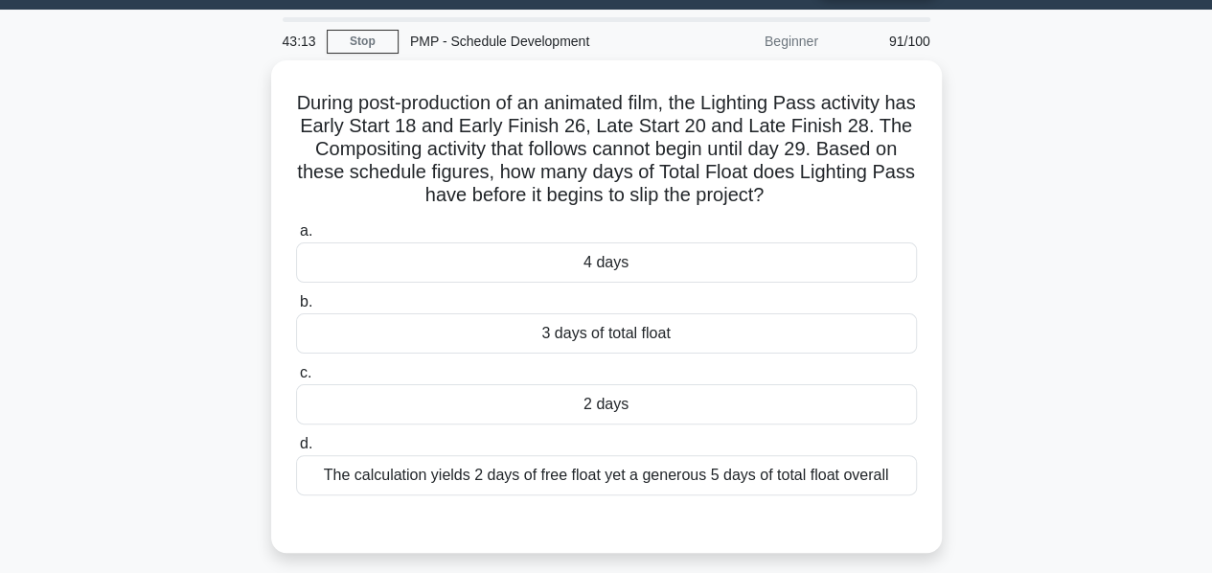
scroll to position [52, 0]
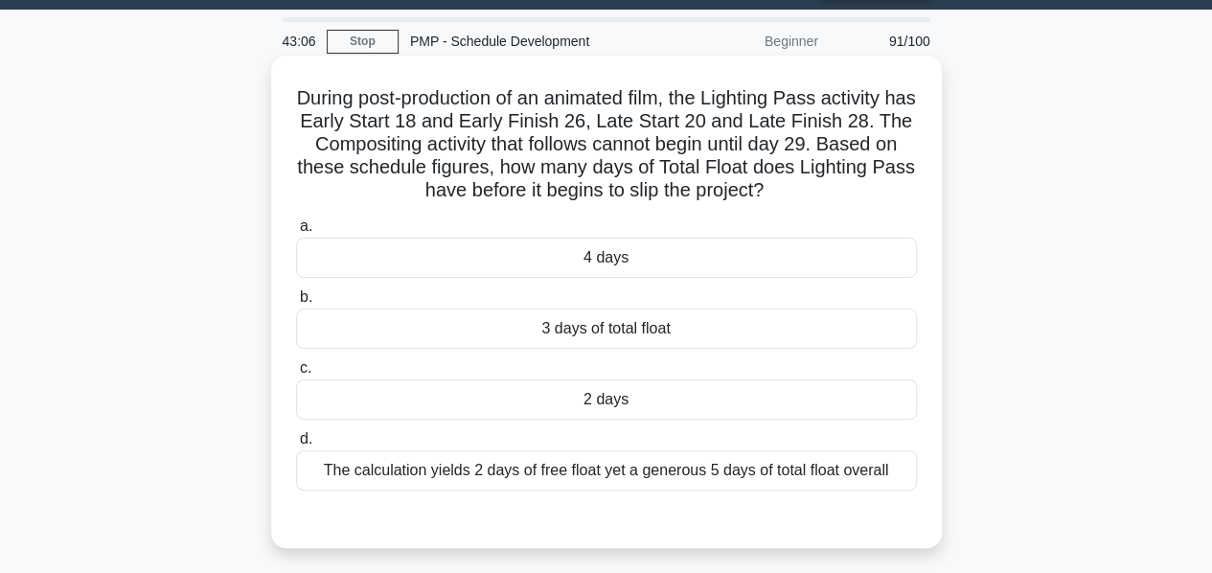
click at [602, 335] on div "3 days of total float" at bounding box center [606, 329] width 621 height 40
click at [296, 304] on input "b. 3 days of total float" at bounding box center [296, 297] width 0 height 12
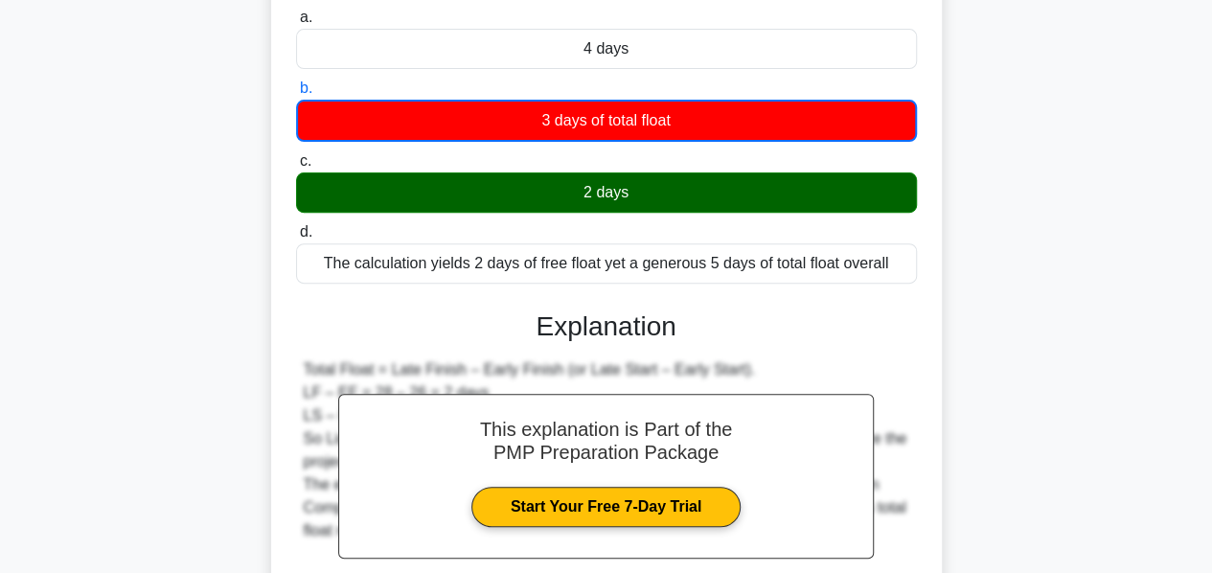
scroll to position [462, 0]
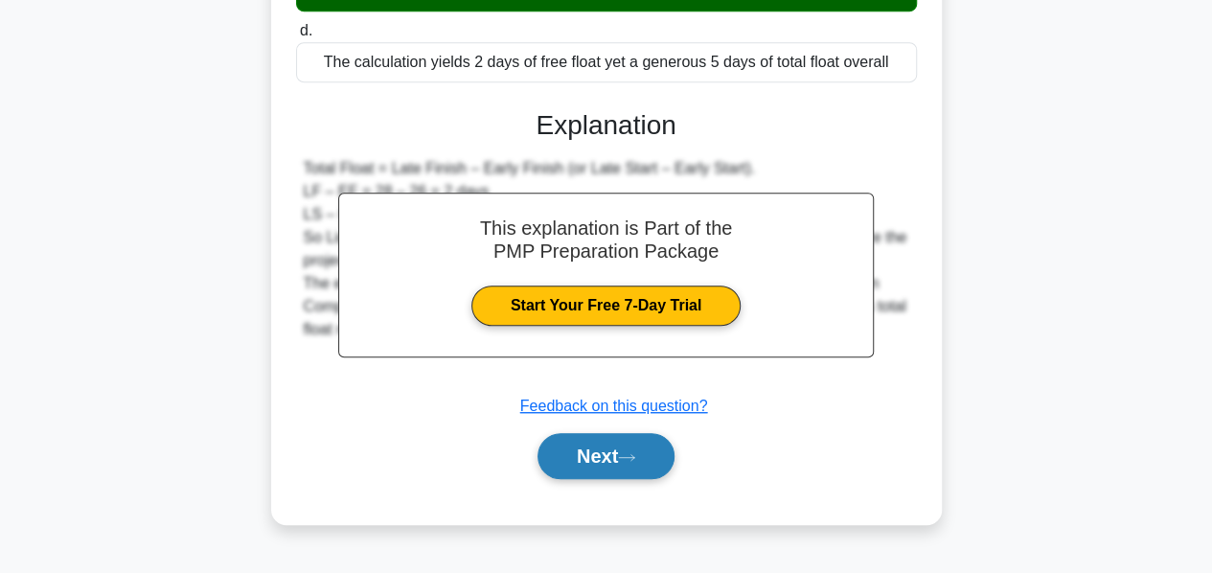
click at [594, 465] on button "Next" at bounding box center [606, 456] width 137 height 46
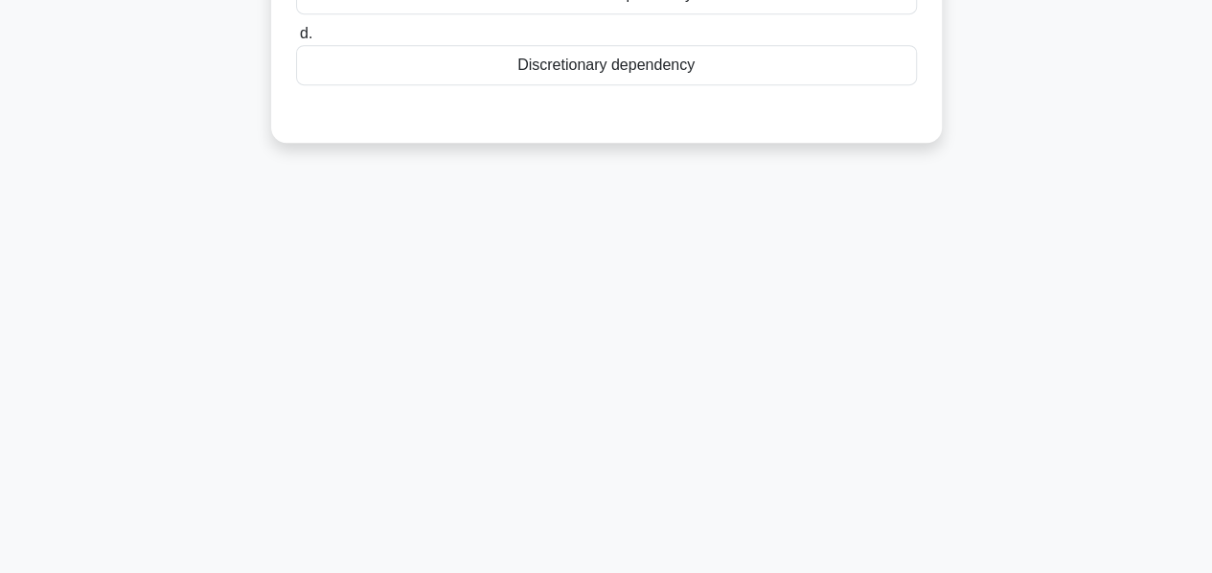
drag, startPoint x: 594, startPoint y: 465, endPoint x: 309, endPoint y: 354, distance: 306.5
click at [309, 354] on div "42:58 Stop PMP - Schedule Development Beginner 92/100 .spinner_0XTQ{transform-o…" at bounding box center [606, 86] width 1092 height 958
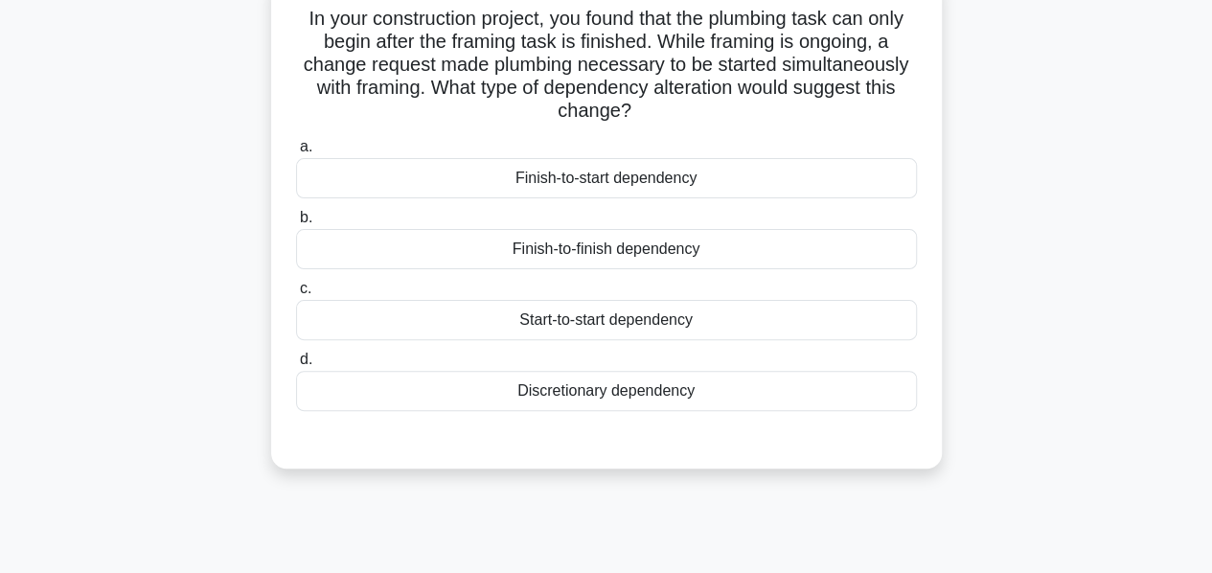
scroll to position [134, 0]
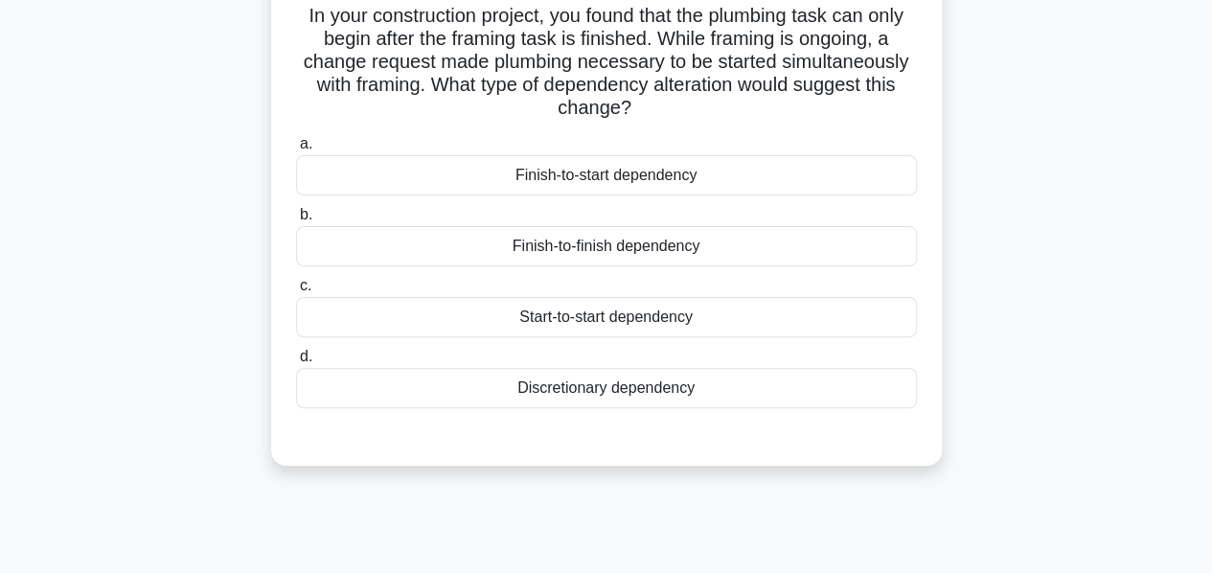
click at [535, 315] on div "Start-to-start dependency" at bounding box center [606, 317] width 621 height 40
click at [296, 292] on input "c. Start-to-start dependency" at bounding box center [296, 286] width 0 height 12
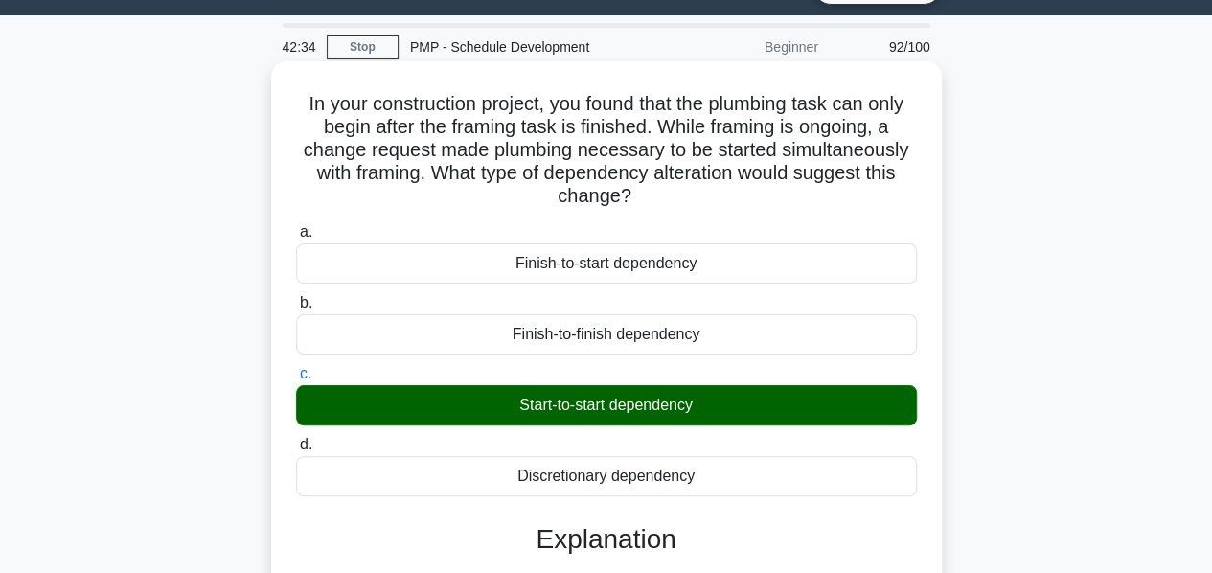
scroll to position [44, 0]
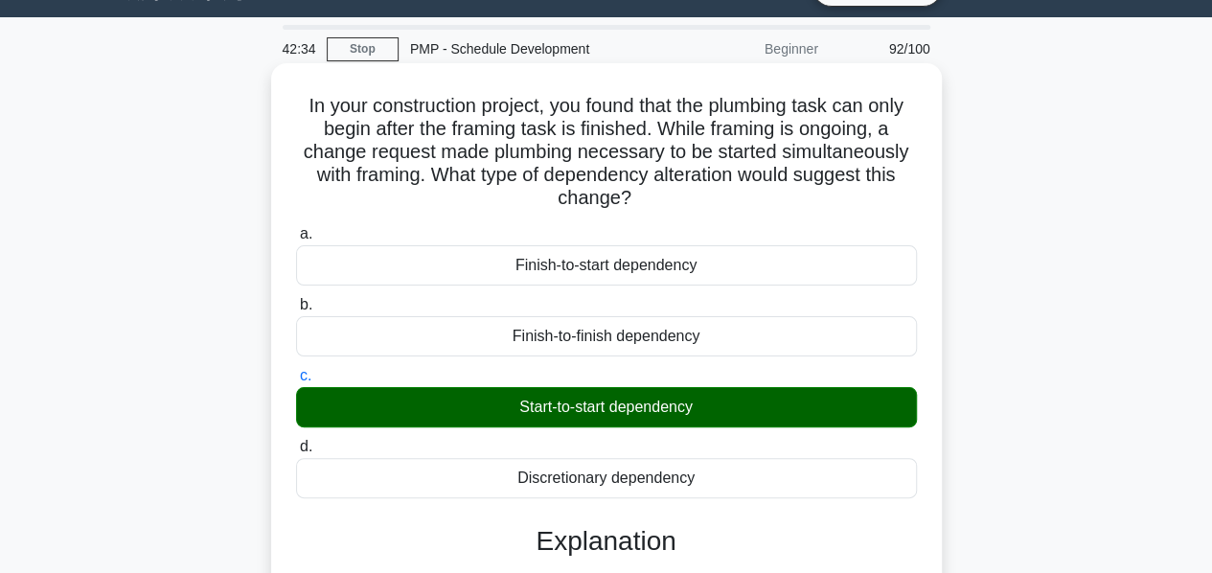
click at [333, 246] on div "Finish-to-start dependency" at bounding box center [606, 265] width 621 height 40
click at [296, 241] on input "a. Finish-to-start dependency" at bounding box center [296, 234] width 0 height 12
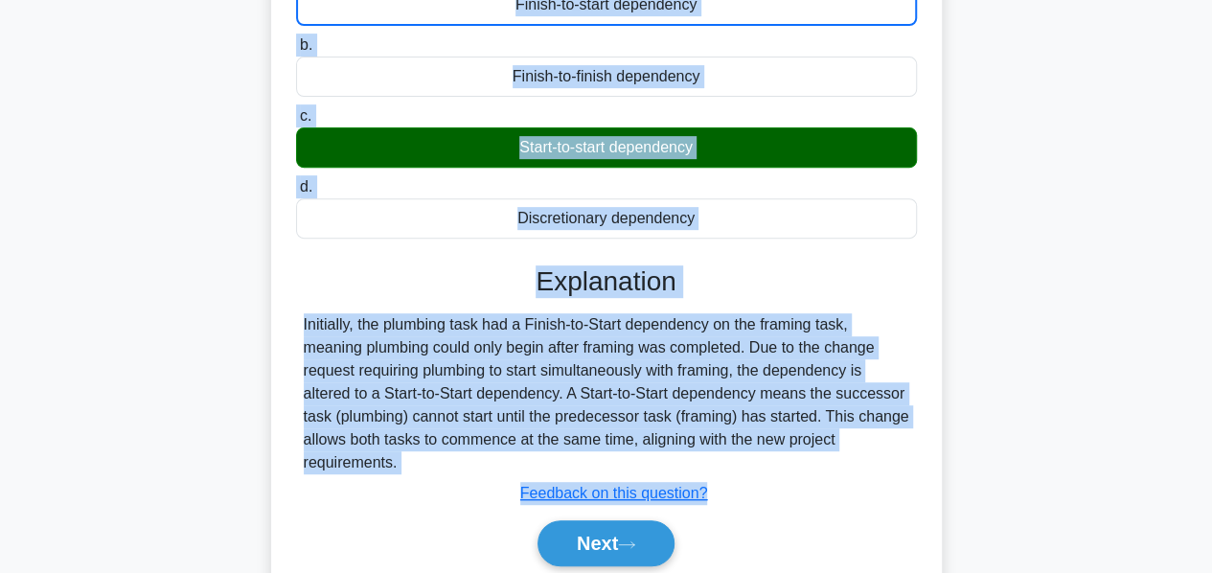
scroll to position [374, 0]
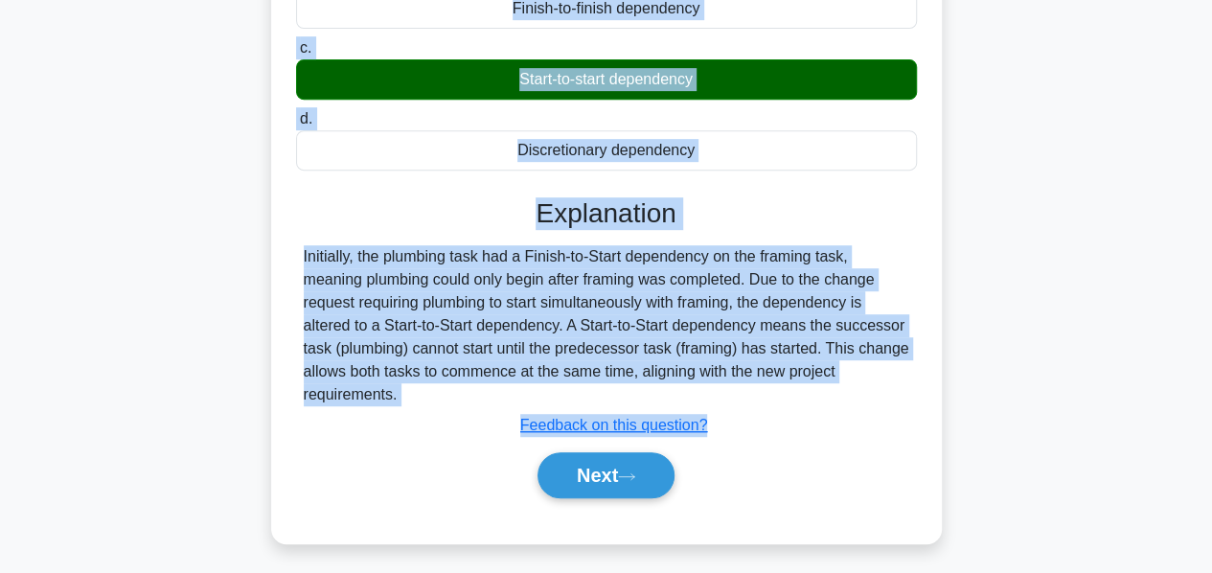
drag, startPoint x: 289, startPoint y: 103, endPoint x: 450, endPoint y: 384, distance: 323.7
click at [450, 384] on div "In your construction project, you found that the plumbing task can only begin a…" at bounding box center [606, 138] width 655 height 794
copy div "In your construction project, you found that the plumbing task can only begin a…"
click at [606, 481] on button "Next" at bounding box center [606, 475] width 137 height 46
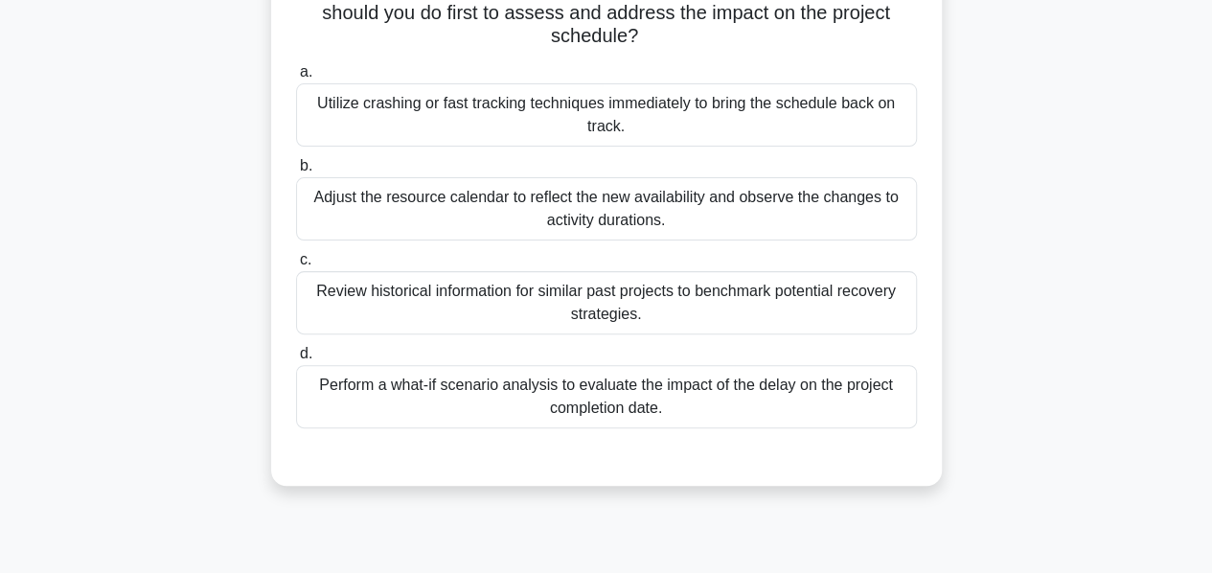
scroll to position [189, 0]
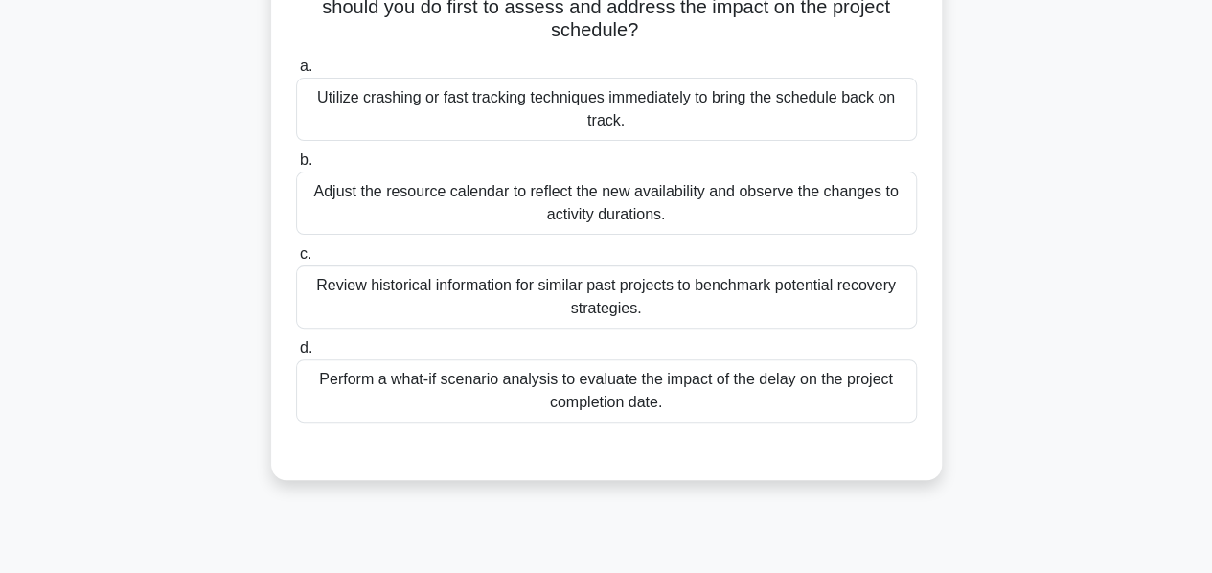
click at [525, 386] on div "Perform a what-if scenario analysis to evaluate the impact of the delay on the …" at bounding box center [606, 390] width 621 height 63
click at [296, 355] on input "d. Perform a what-if scenario analysis to evaluate the impact of the delay on t…" at bounding box center [296, 348] width 0 height 12
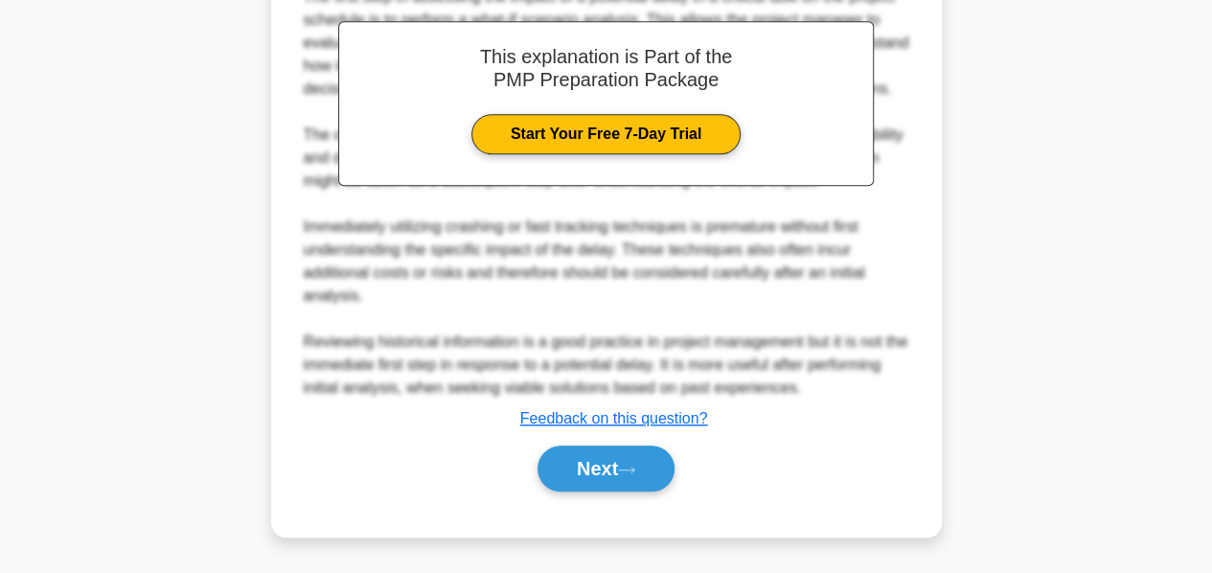
scroll to position [716, 0]
click at [576, 476] on button "Next" at bounding box center [606, 469] width 137 height 46
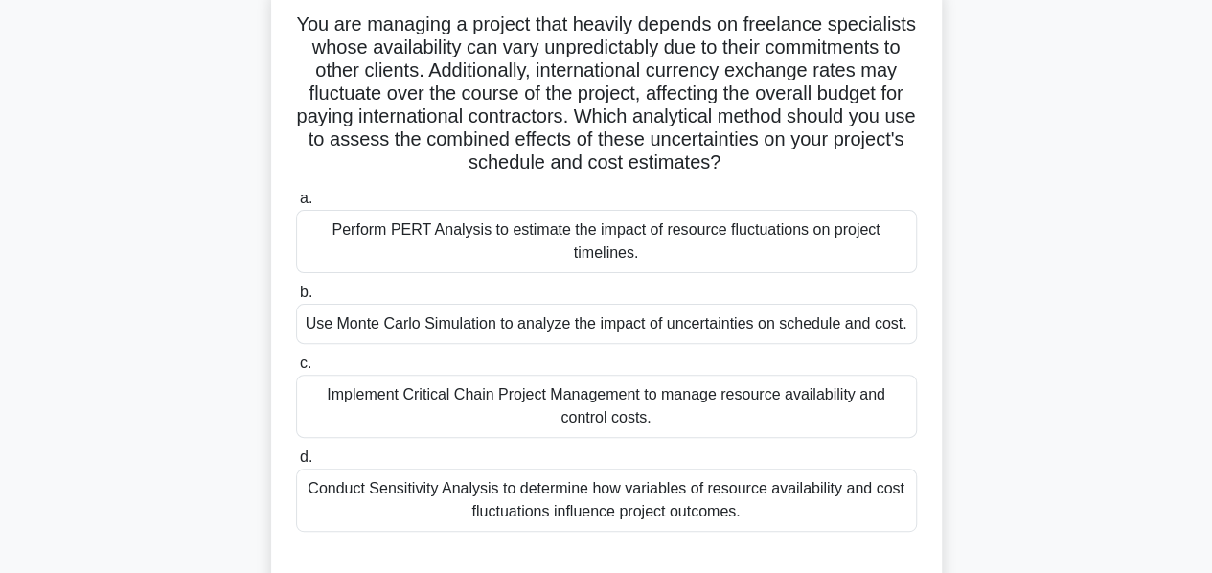
scroll to position [130, 0]
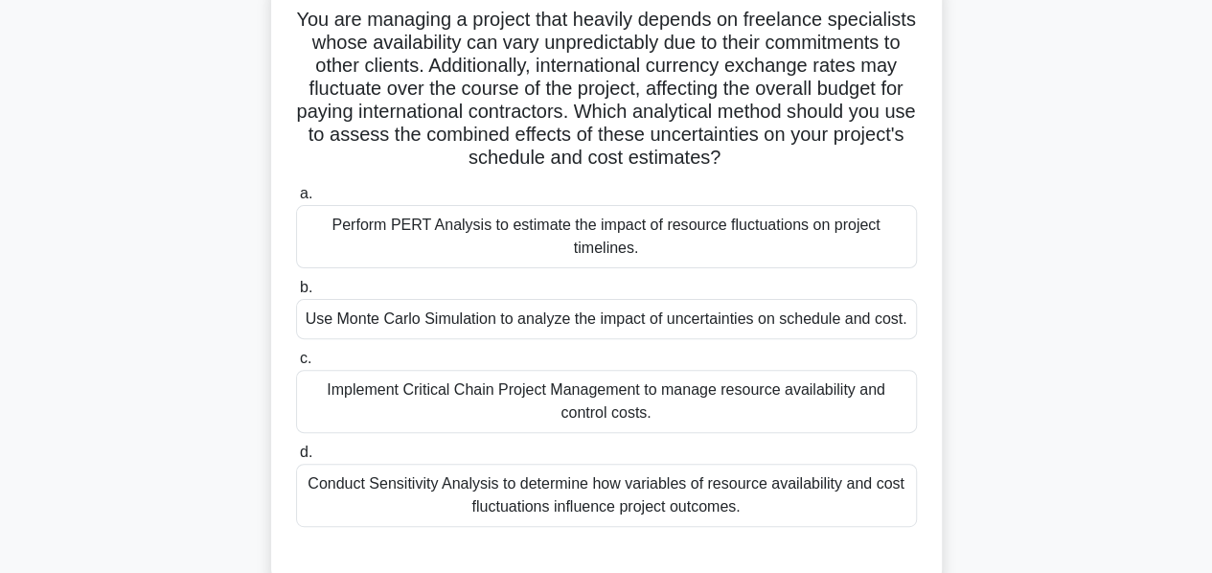
click at [542, 239] on div "Perform PERT Analysis to estimate the impact of resource fluctuations on projec…" at bounding box center [606, 236] width 621 height 63
click at [296, 200] on input "a. Perform PERT Analysis to estimate the impact of resource fluctuations on pro…" at bounding box center [296, 194] width 0 height 12
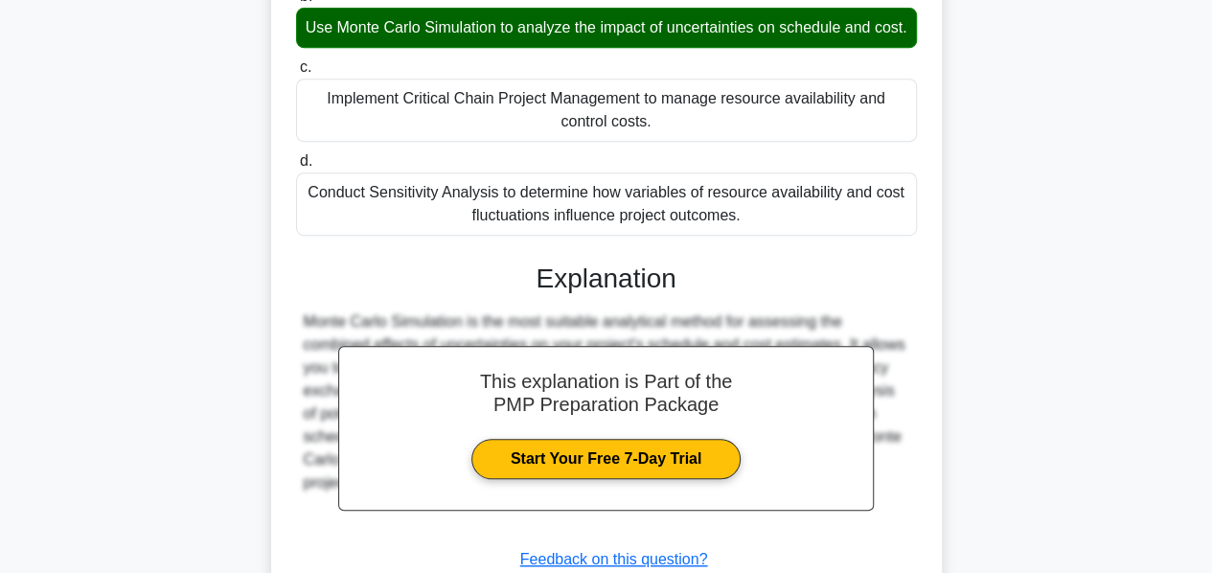
scroll to position [586, 0]
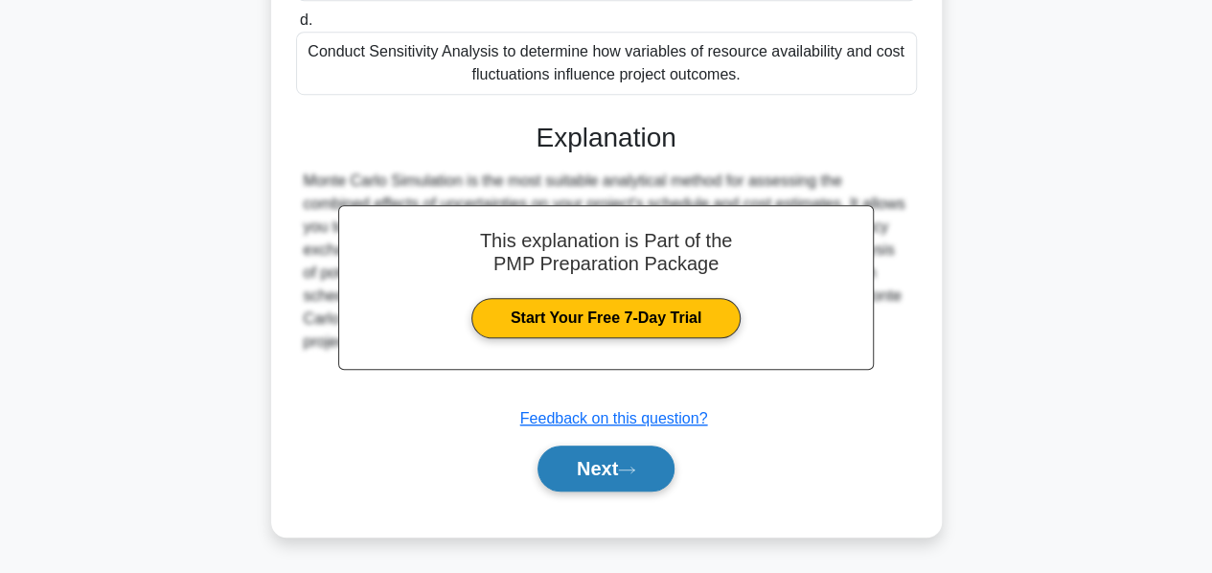
click at [598, 466] on button "Next" at bounding box center [606, 469] width 137 height 46
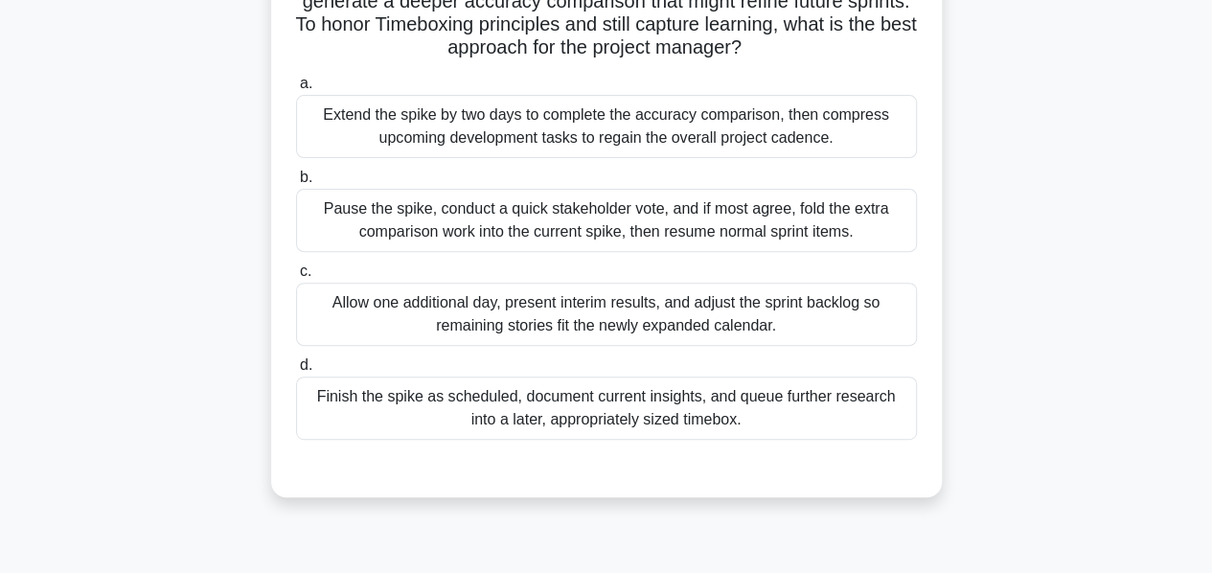
scroll to position [224, 0]
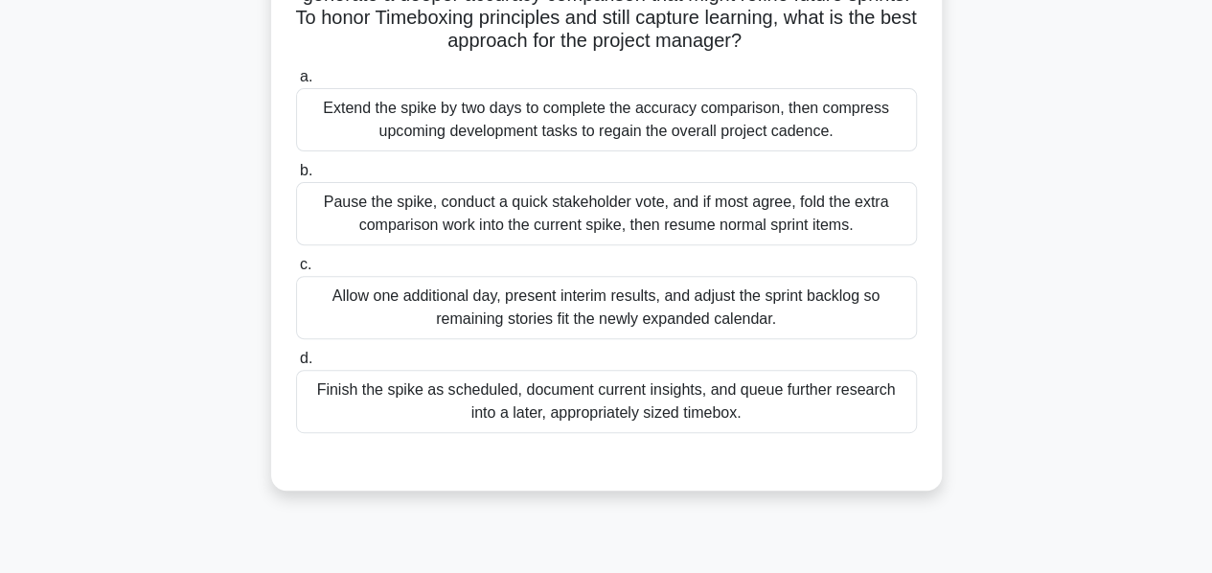
click at [554, 403] on div "Finish the spike as scheduled, document current insights, and queue further res…" at bounding box center [606, 401] width 621 height 63
click at [296, 365] on input "d. Finish the spike as scheduled, document current insights, and queue further …" at bounding box center [296, 359] width 0 height 12
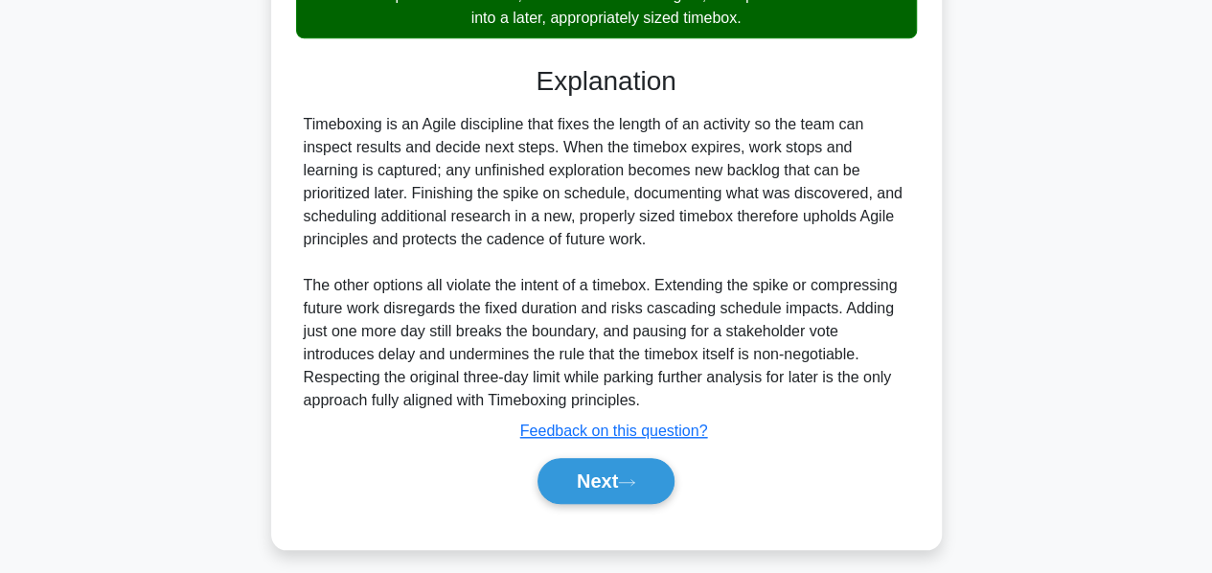
scroll to position [629, 0]
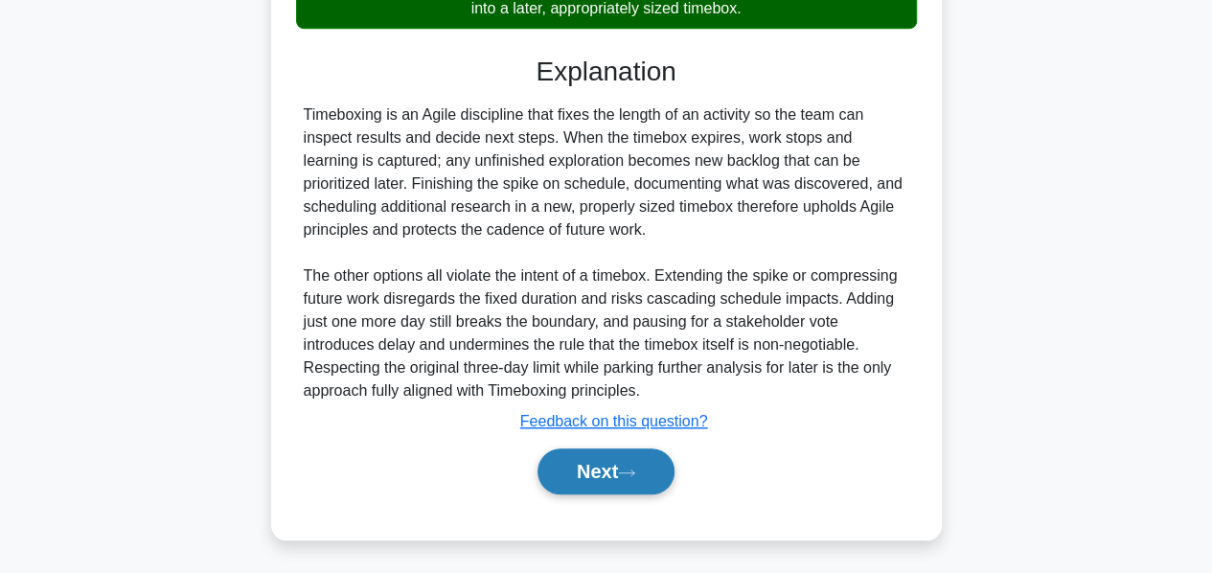
click at [579, 470] on button "Next" at bounding box center [606, 471] width 137 height 46
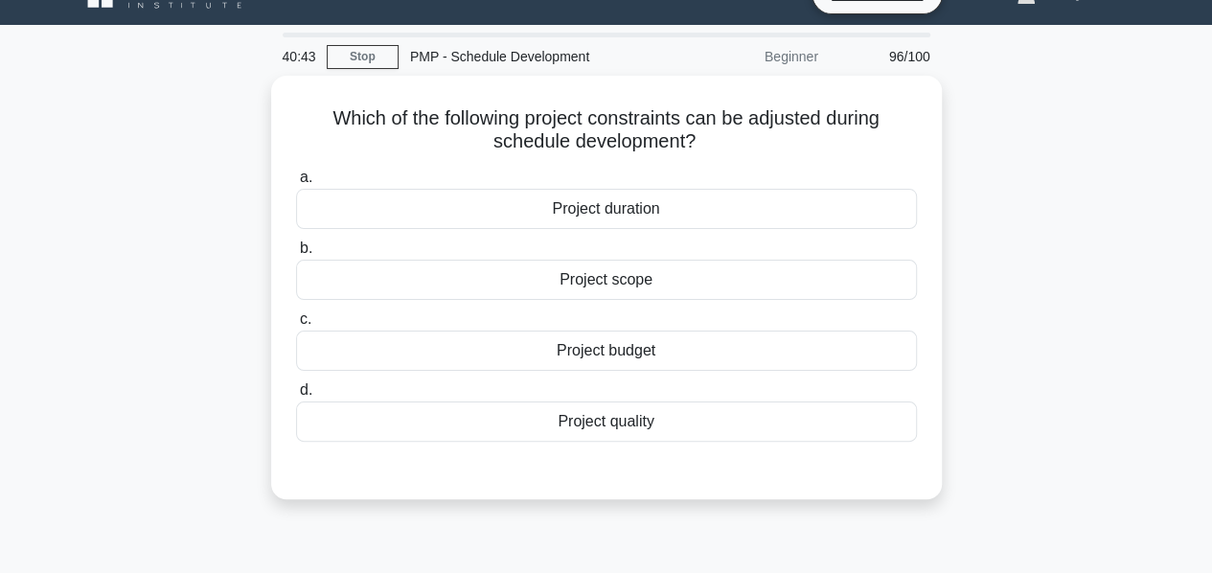
scroll to position [34, 0]
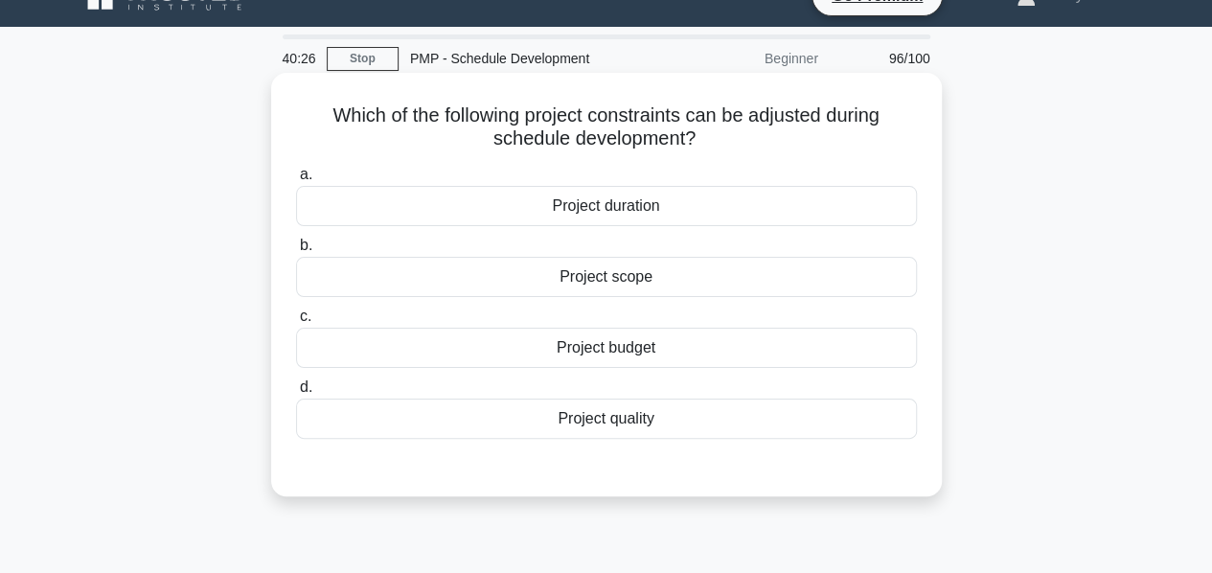
click at [632, 212] on div "Project duration" at bounding box center [606, 206] width 621 height 40
click at [296, 181] on input "a. Project duration" at bounding box center [296, 175] width 0 height 12
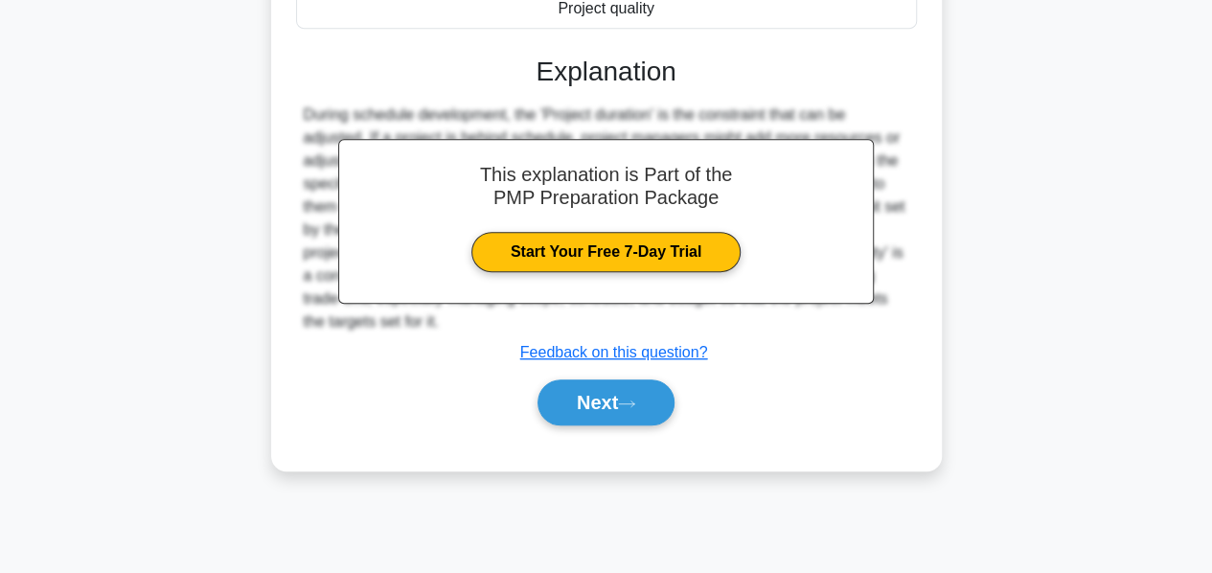
scroll to position [448, 0]
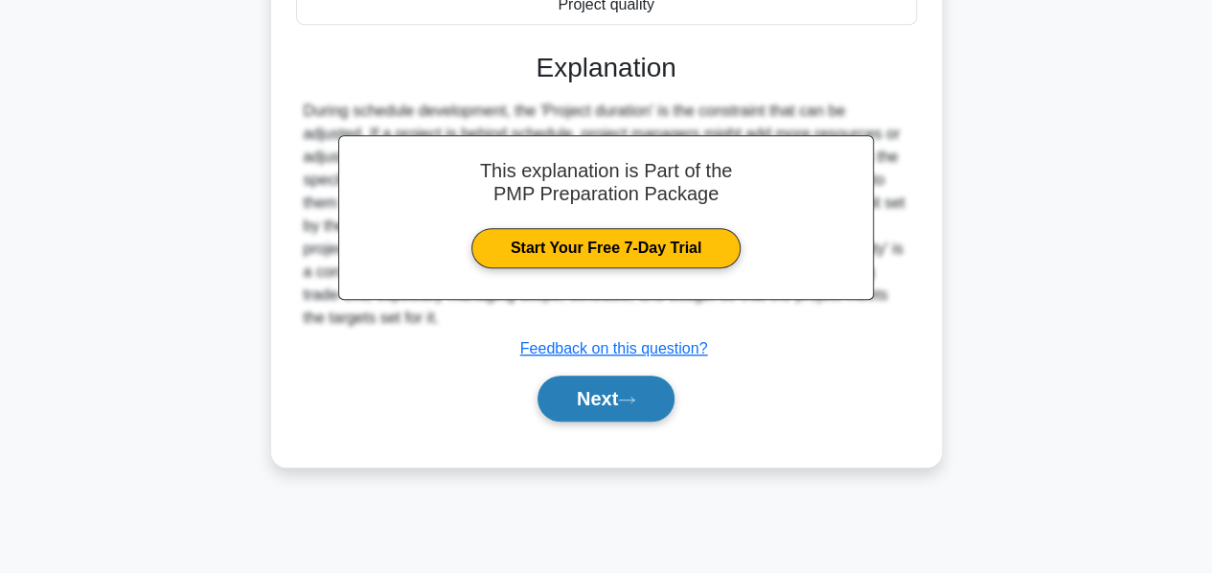
click at [586, 390] on button "Next" at bounding box center [606, 399] width 137 height 46
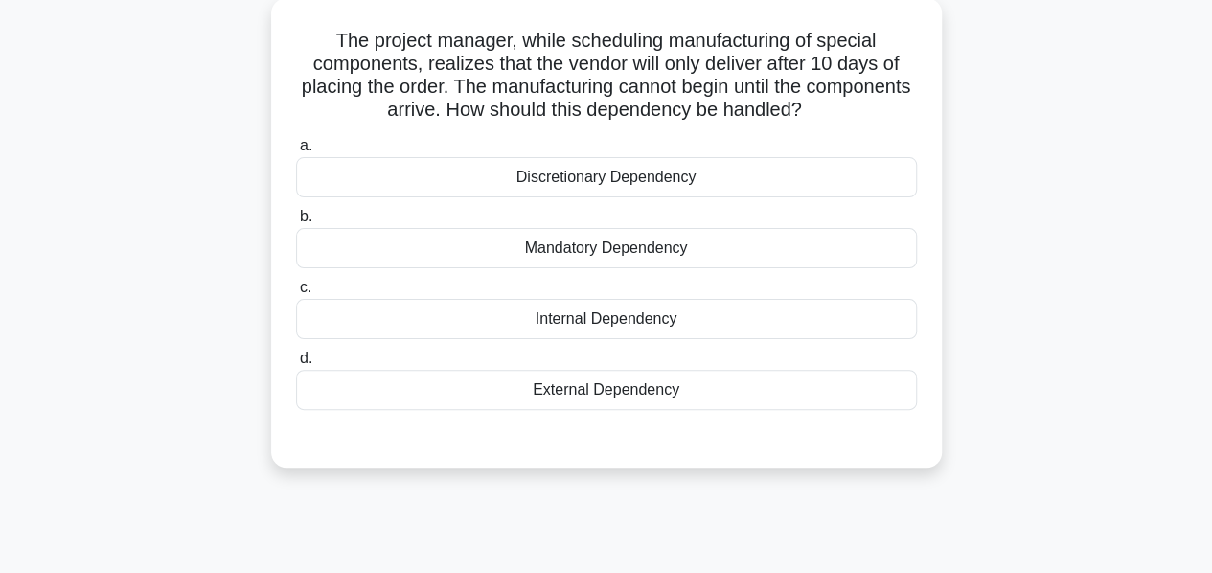
scroll to position [109, 0]
click at [575, 251] on div "Mandatory Dependency" at bounding box center [606, 248] width 621 height 40
click at [296, 223] on input "b. Mandatory Dependency" at bounding box center [296, 217] width 0 height 12
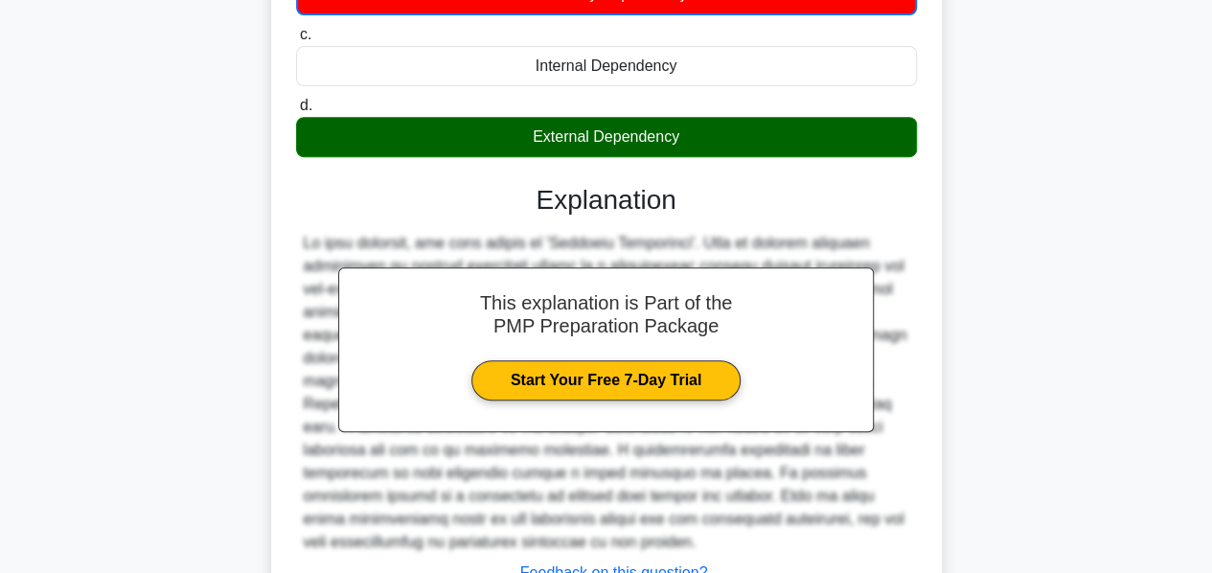
scroll to position [517, 0]
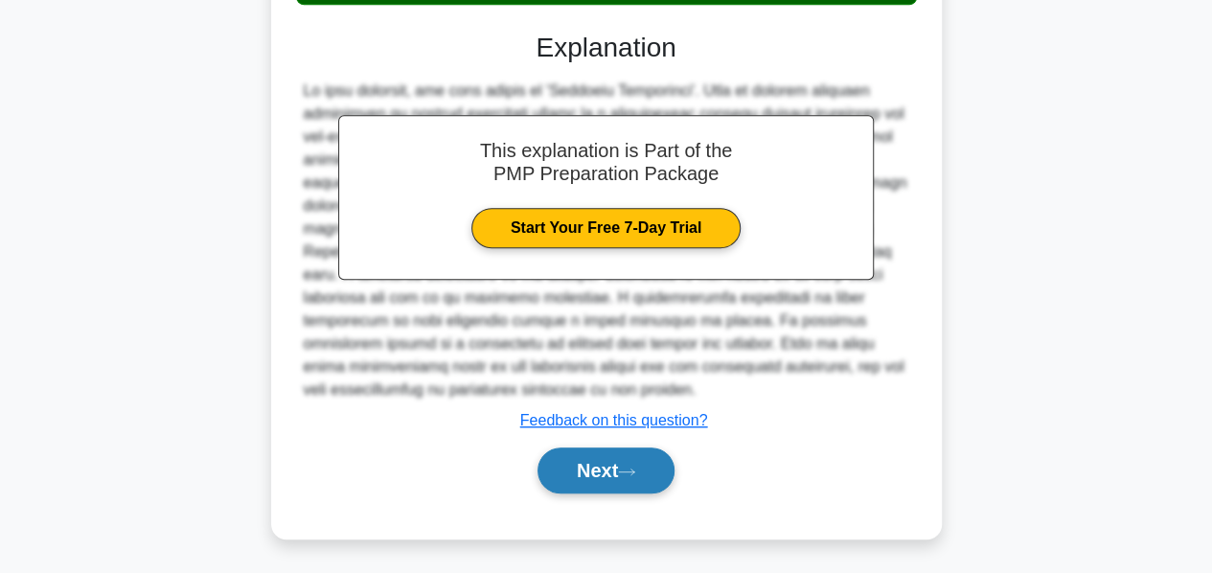
click at [606, 475] on button "Next" at bounding box center [606, 471] width 137 height 46
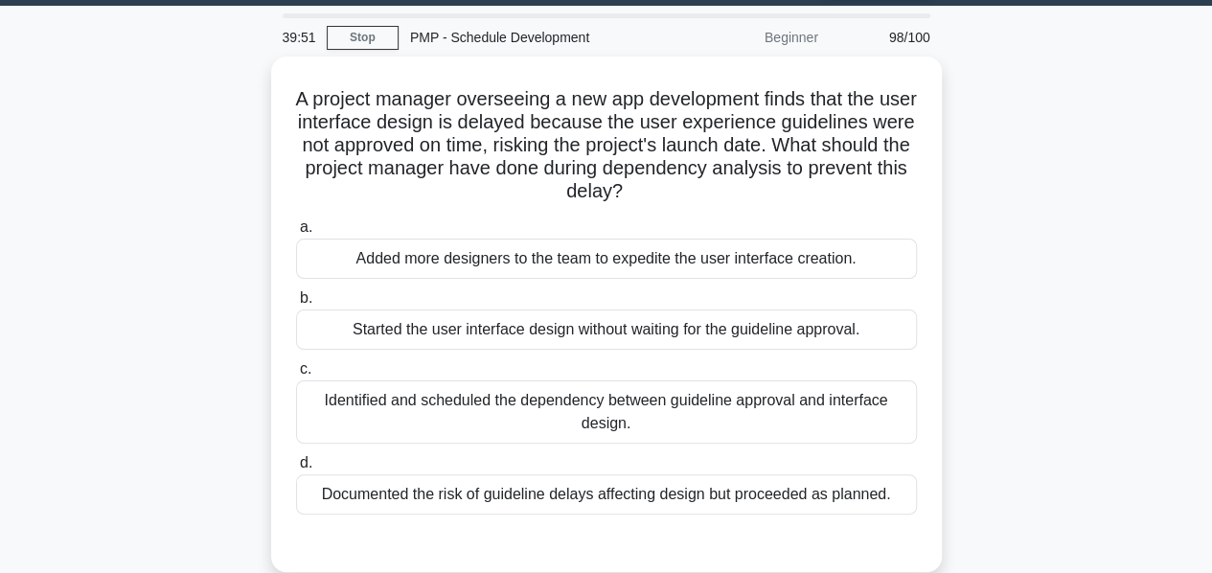
scroll to position [56, 0]
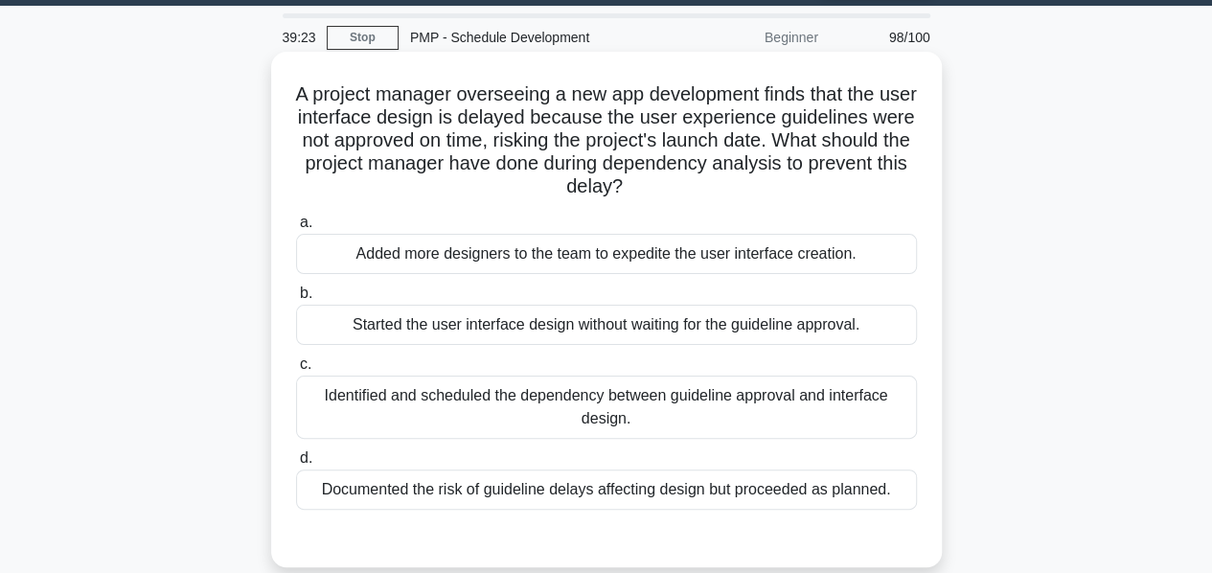
click at [606, 400] on div "Identified and scheduled the dependency between guideline approval and interfac…" at bounding box center [606, 407] width 621 height 63
click at [296, 371] on input "c. Identified and scheduled the dependency between guideline approval and inter…" at bounding box center [296, 364] width 0 height 12
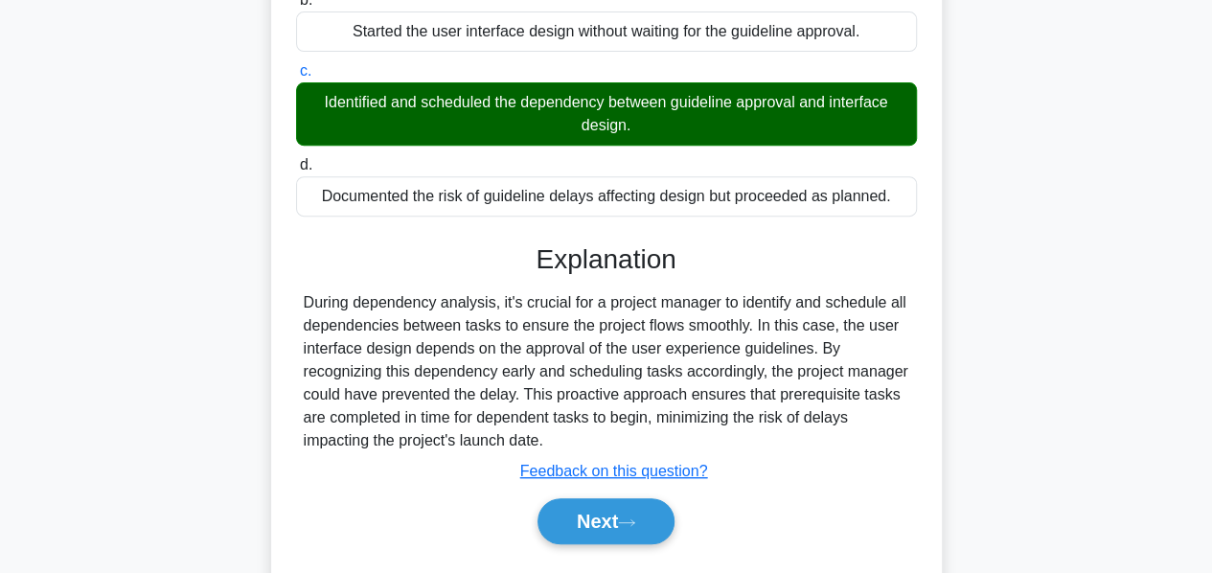
scroll to position [351, 0]
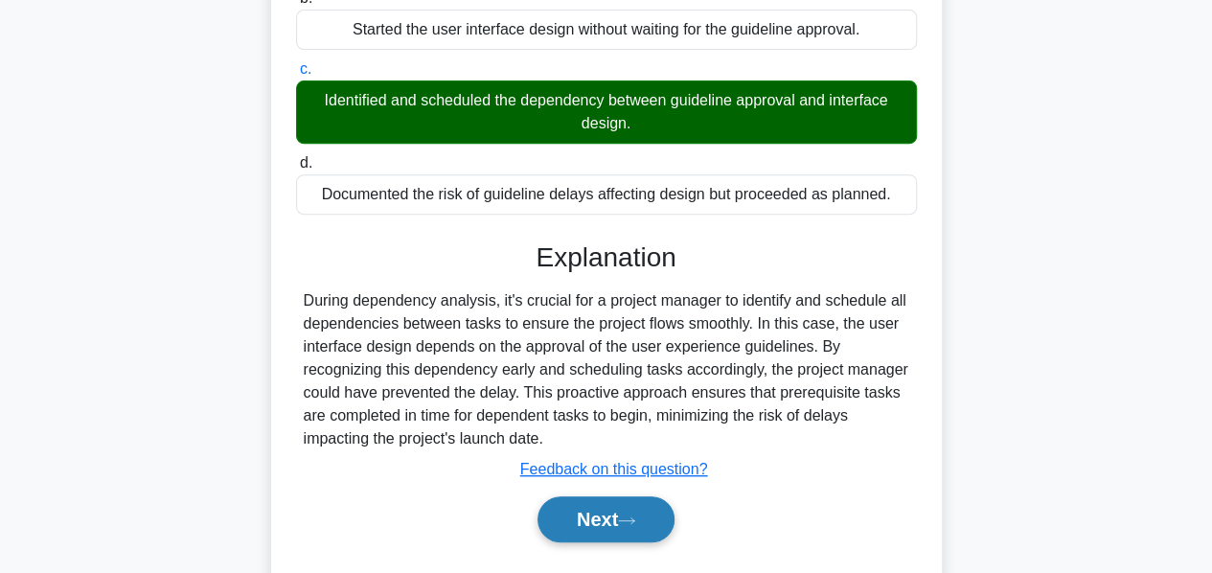
click at [594, 517] on button "Next" at bounding box center [606, 519] width 137 height 46
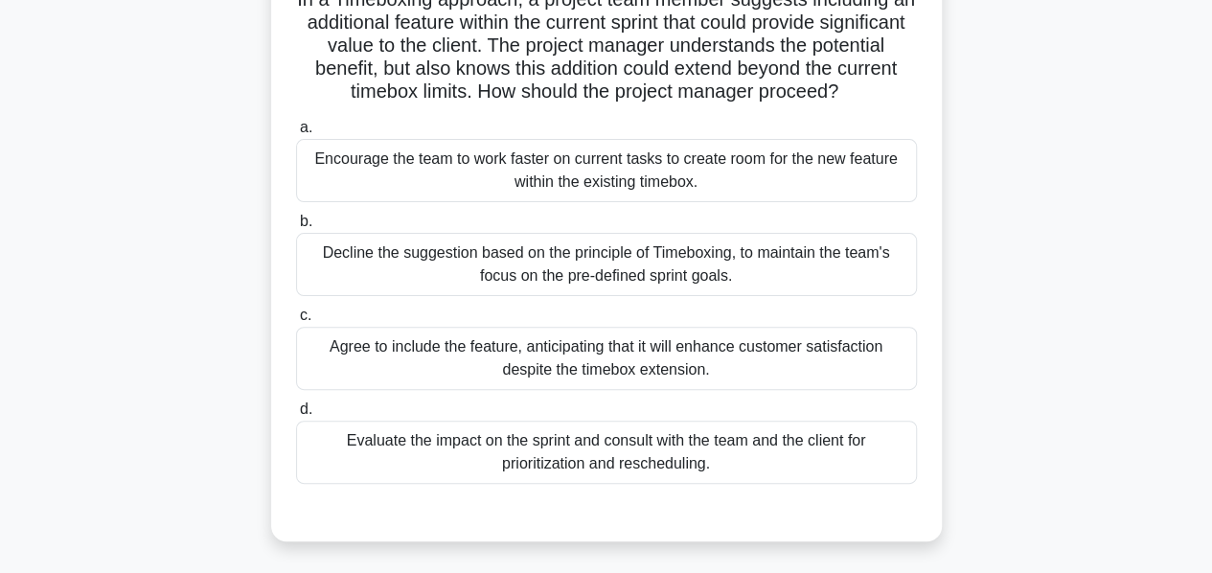
scroll to position [153, 0]
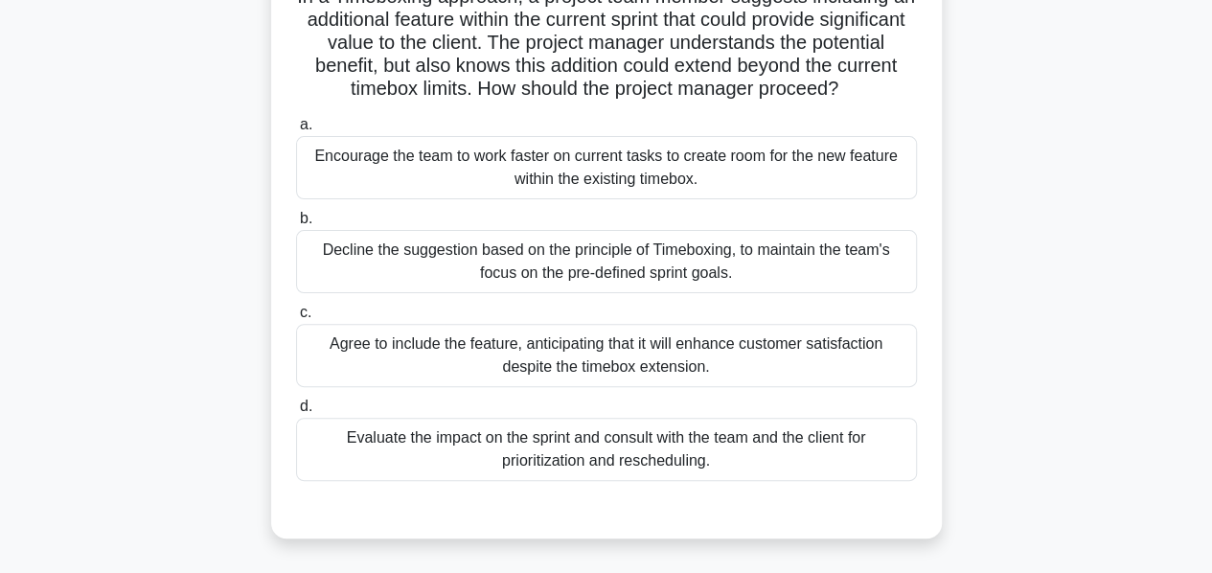
click at [519, 451] on div "Evaluate the impact on the sprint and consult with the team and the client for …" at bounding box center [606, 449] width 621 height 63
click at [296, 413] on input "d. Evaluate the impact on the sprint and consult with the team and the client f…" at bounding box center [296, 407] width 0 height 12
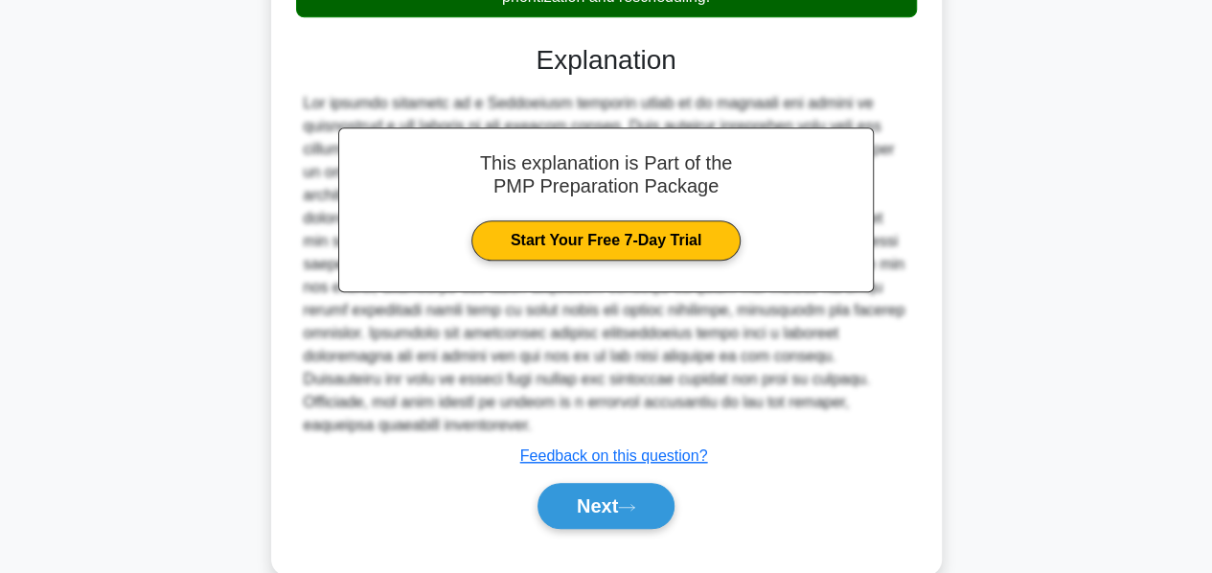
scroll to position [632, 0]
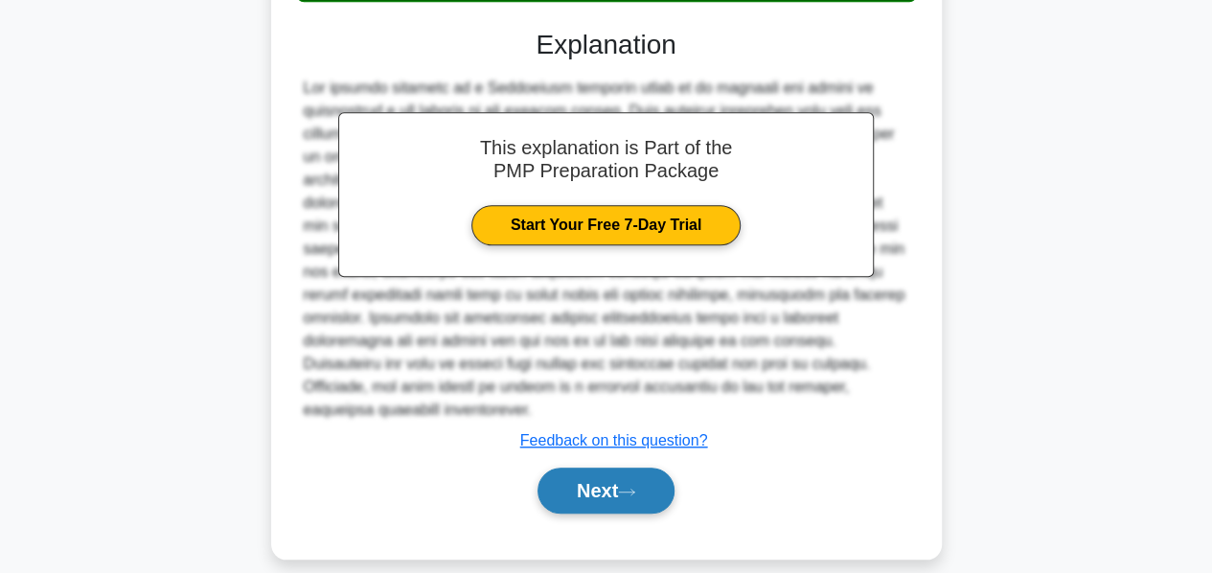
click at [560, 486] on button "Next" at bounding box center [606, 491] width 137 height 46
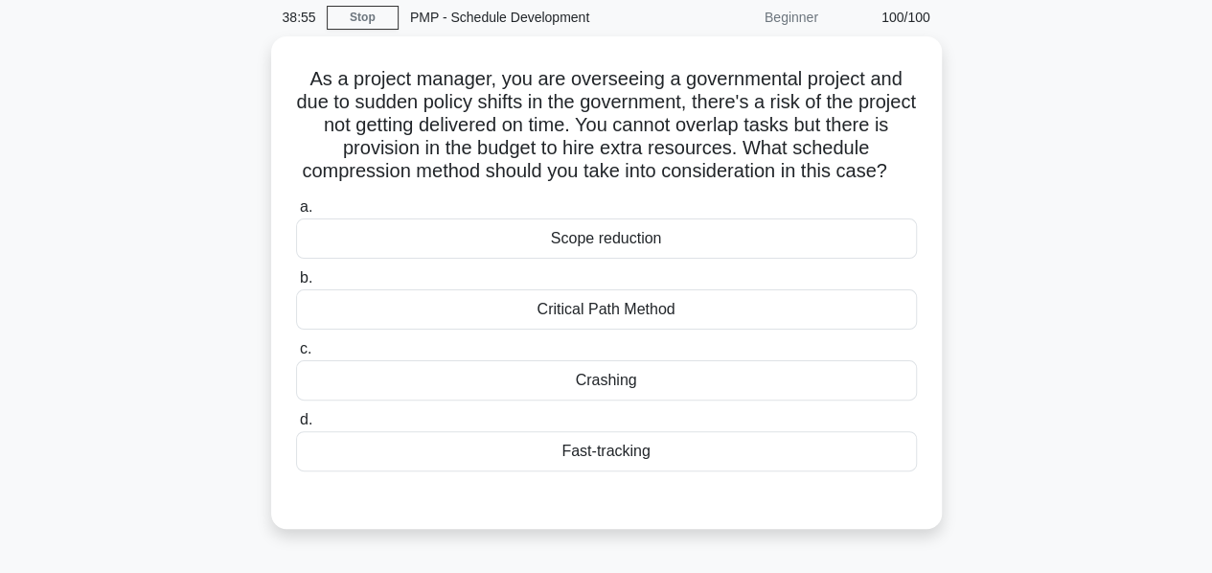
scroll to position [75, 0]
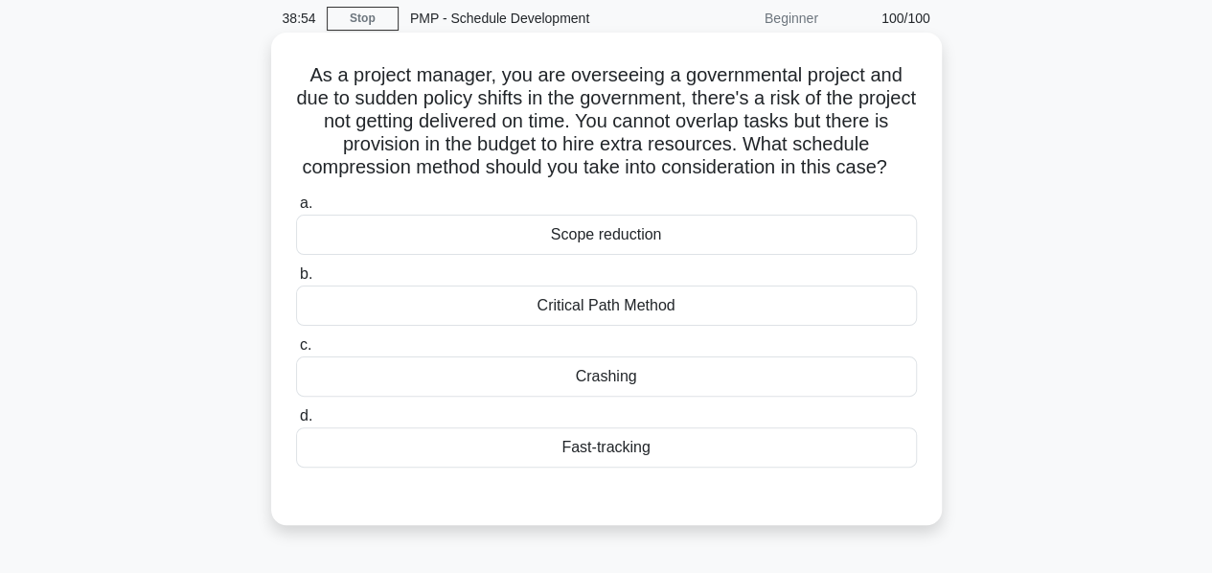
click at [581, 397] on div "Crashing" at bounding box center [606, 376] width 621 height 40
click at [296, 352] on input "c. Crashing" at bounding box center [296, 345] width 0 height 12
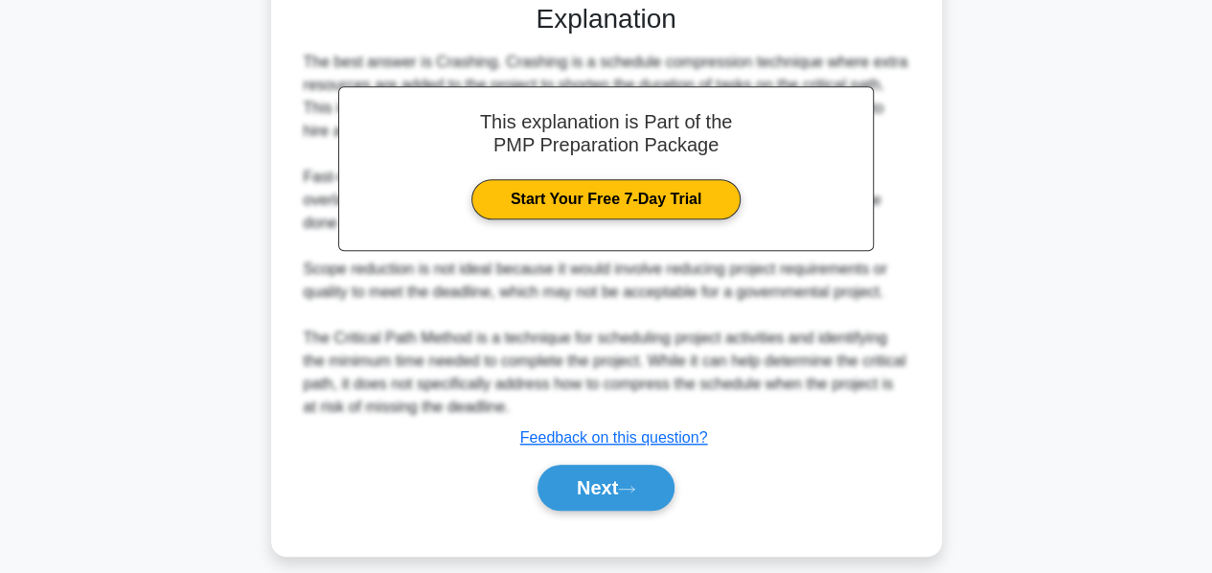
scroll to position [606, 0]
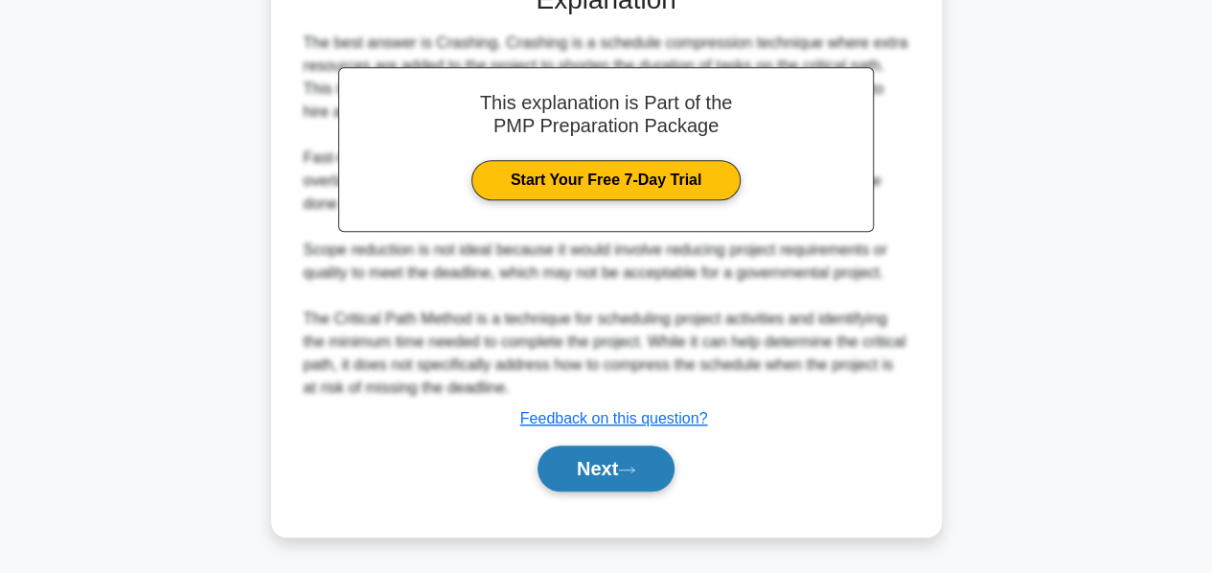
click at [590, 457] on button "Next" at bounding box center [606, 469] width 137 height 46
click at [590, 465] on button "Next" at bounding box center [606, 469] width 137 height 46
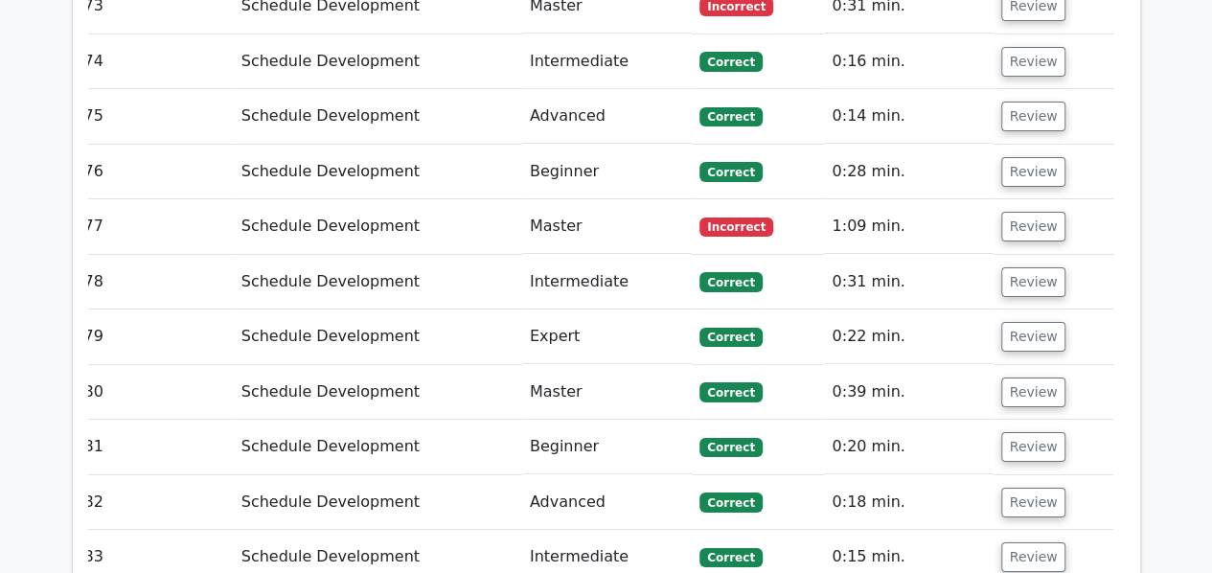
scroll to position [7049, 0]
